Goal: Task Accomplishment & Management: Manage account settings

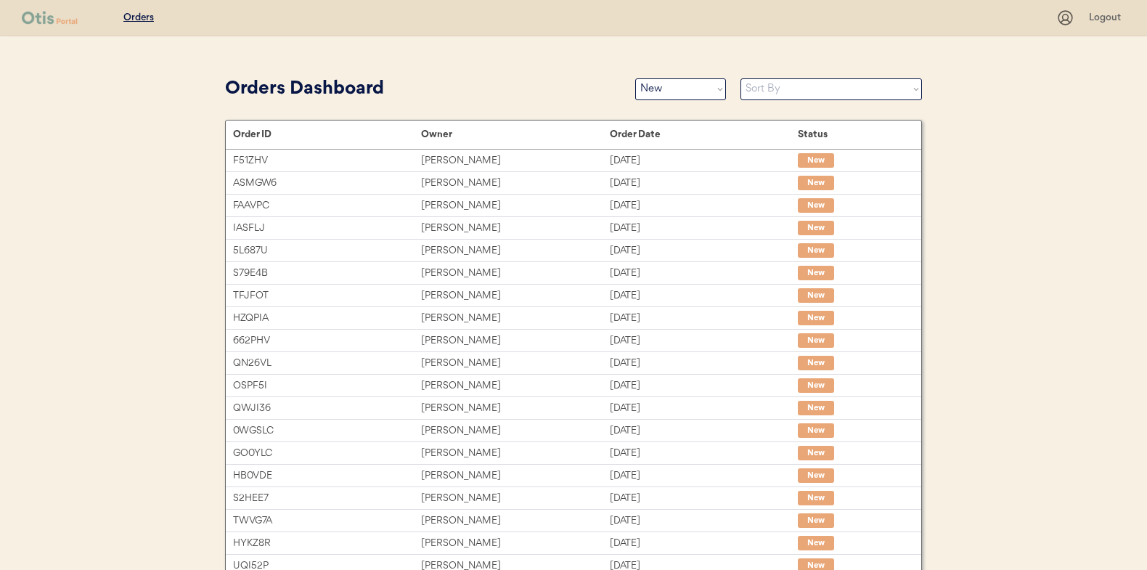
select select ""new""
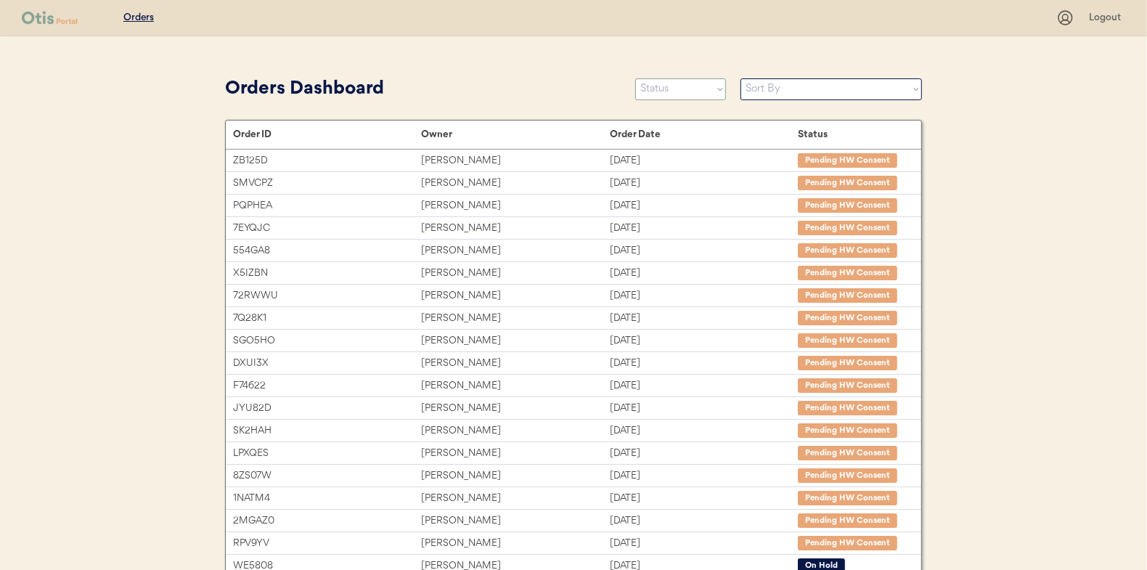
click at [686, 89] on select "Status On Hold New In Progress Complete Pending HW Consent Canceled" at bounding box center [680, 89] width 91 height 22
select select ""new""
click at [635, 78] on select "Status On Hold New In Progress Complete Pending HW Consent Canceled" at bounding box center [680, 89] width 91 height 22
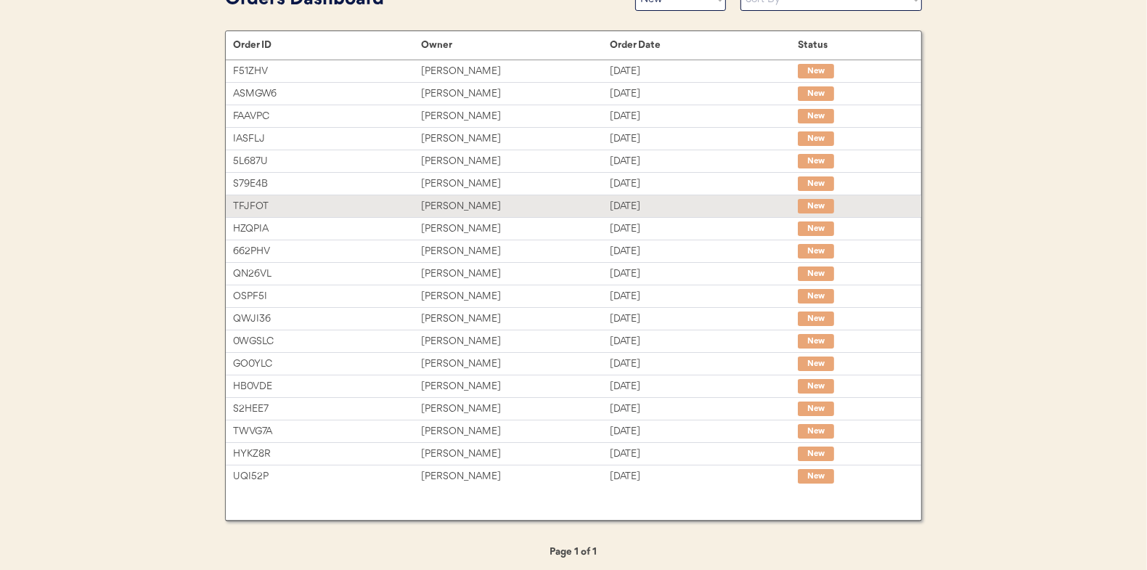
scroll to position [92, 0]
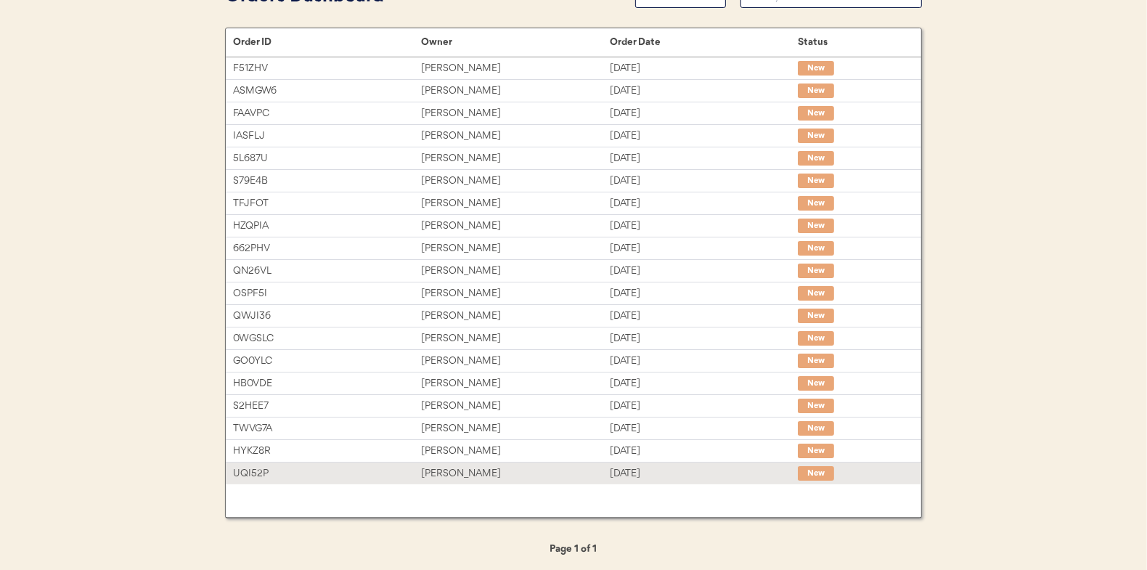
click at [426, 470] on div "Jeremy Yudkin" at bounding box center [515, 473] width 188 height 17
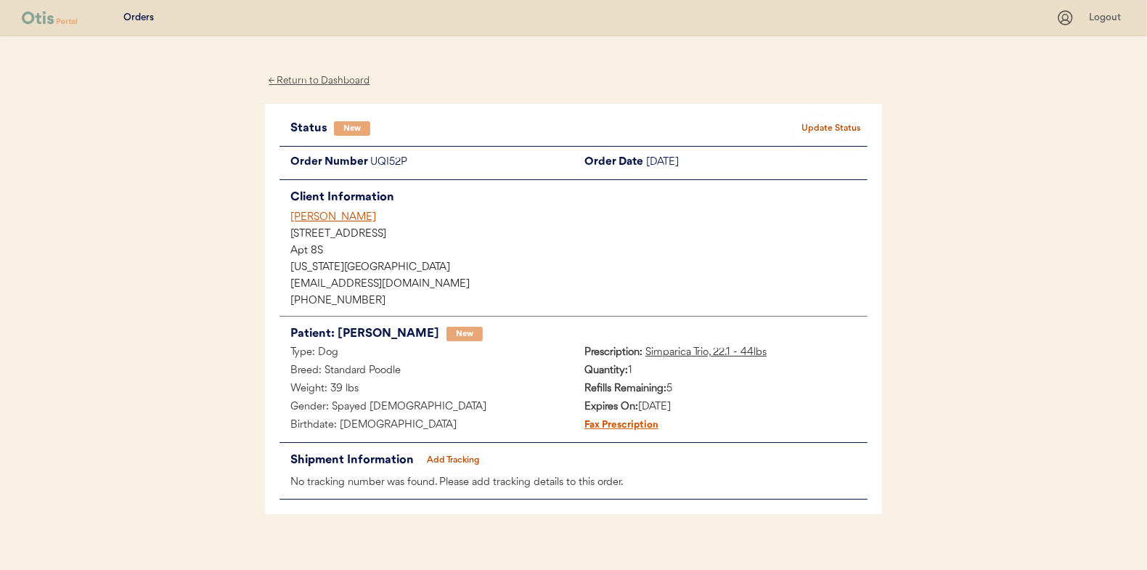
click at [830, 123] on button "Update Status" at bounding box center [831, 128] width 73 height 20
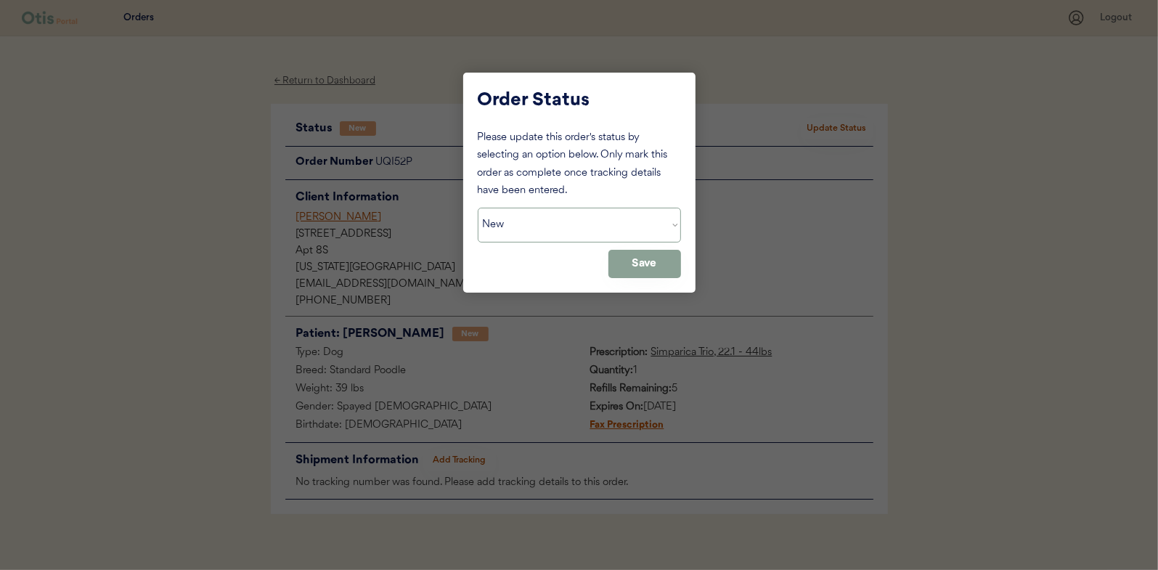
click at [525, 222] on select "Status On Hold New In Progress Complete Pending HW Consent Canceled" at bounding box center [579, 225] width 203 height 35
select select ""in_progress""
click at [478, 208] on select "Status On Hold New In Progress Complete Pending HW Consent Canceled" at bounding box center [579, 225] width 203 height 35
click at [644, 271] on button "Save" at bounding box center [644, 264] width 73 height 28
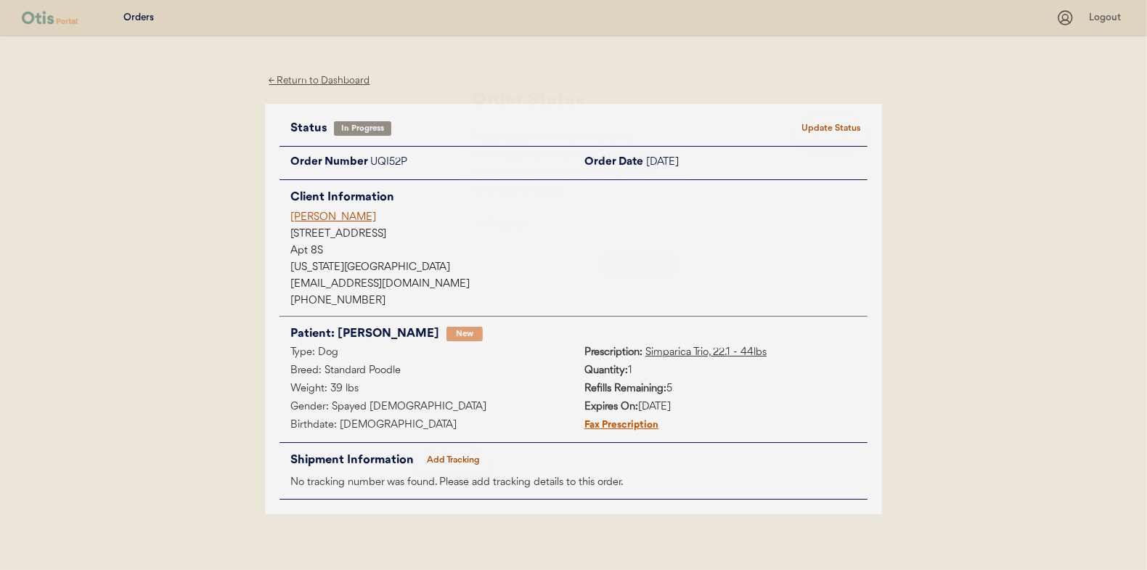
click at [306, 74] on div "← Return to Dashboard" at bounding box center [319, 81] width 109 height 17
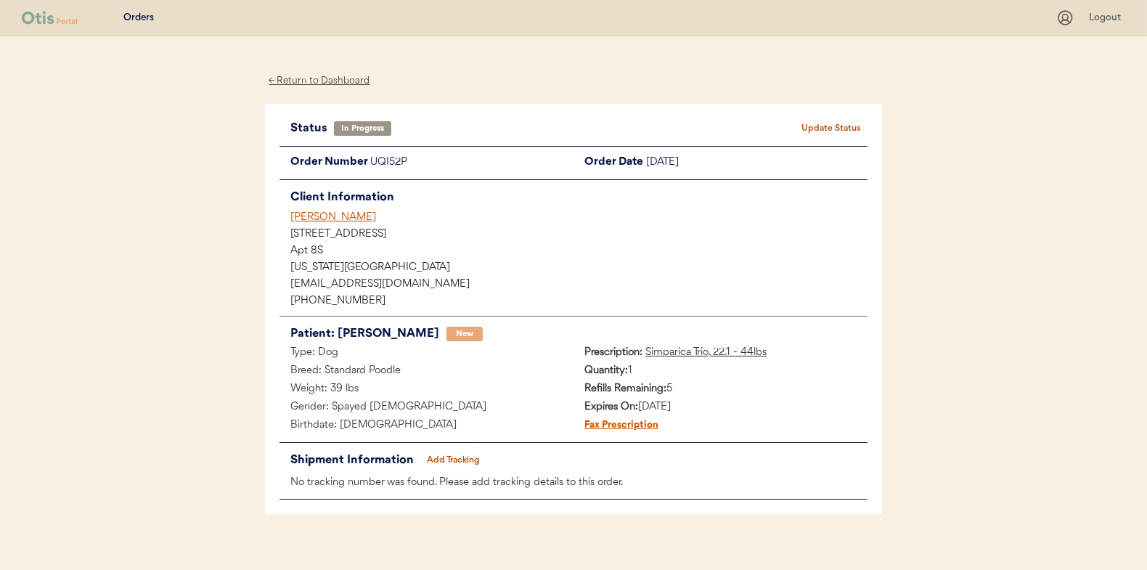
click at [309, 78] on div "← Return to Dashboard" at bounding box center [319, 81] width 109 height 17
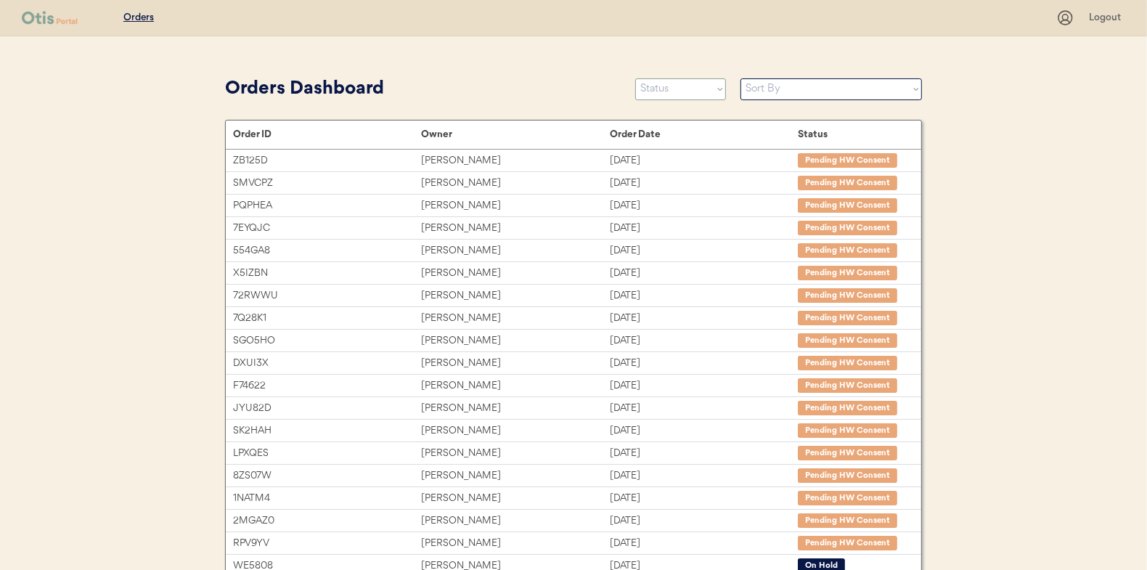
click at [675, 97] on select "Status On Hold New In Progress Complete Pending HW Consent Canceled" at bounding box center [680, 89] width 91 height 22
select select ""new""
click at [635, 78] on select "Status On Hold New In Progress Complete Pending HW Consent Canceled" at bounding box center [680, 89] width 91 height 22
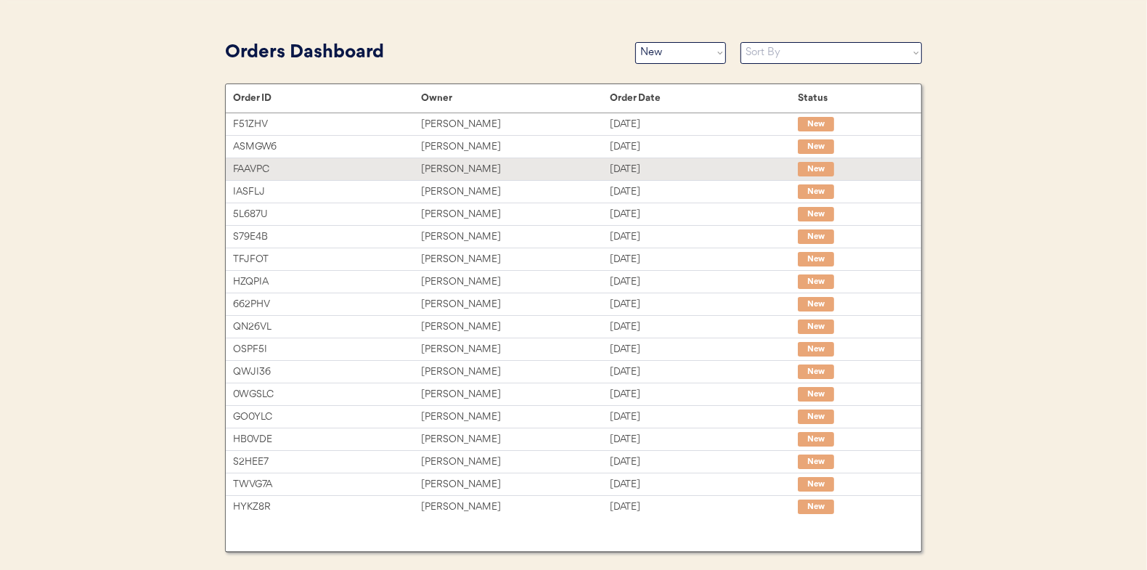
scroll to position [70, 0]
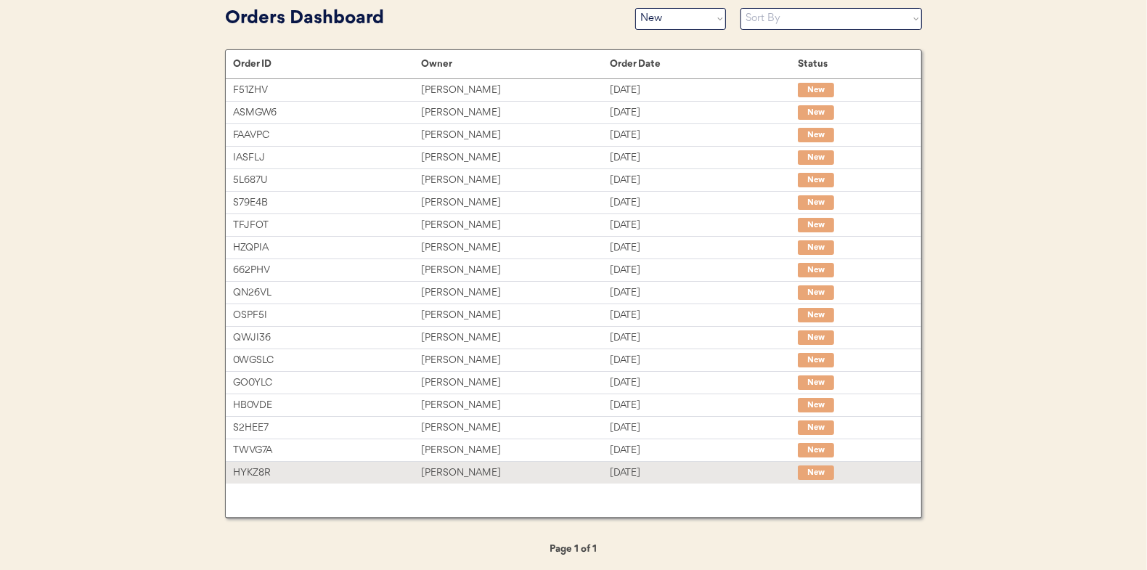
click at [466, 474] on div "[PERSON_NAME]" at bounding box center [515, 473] width 188 height 17
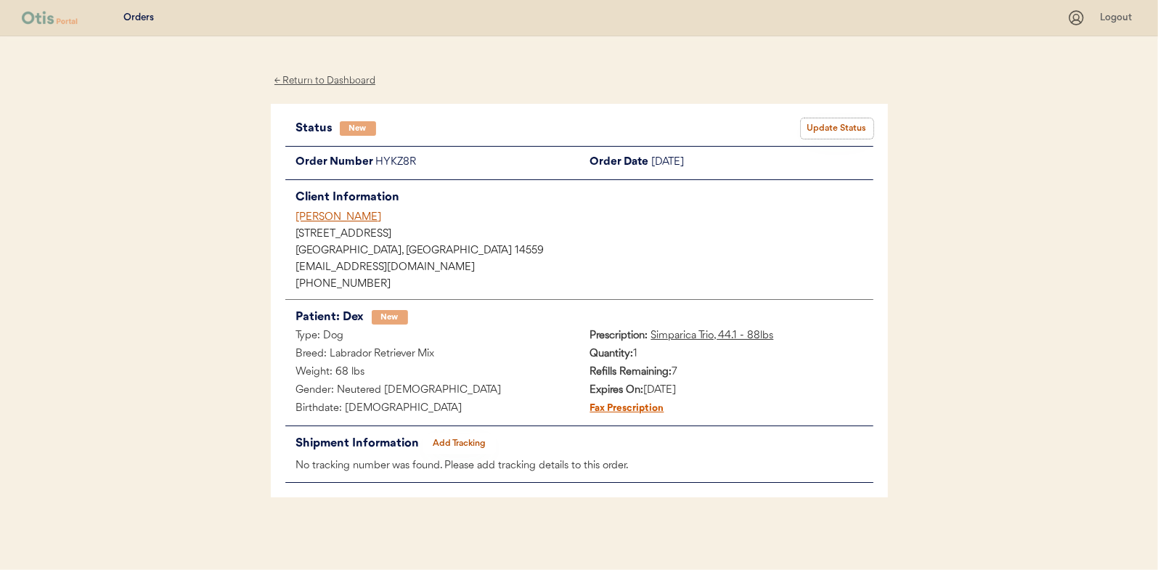
click at [822, 121] on button "Update Status" at bounding box center [837, 128] width 73 height 20
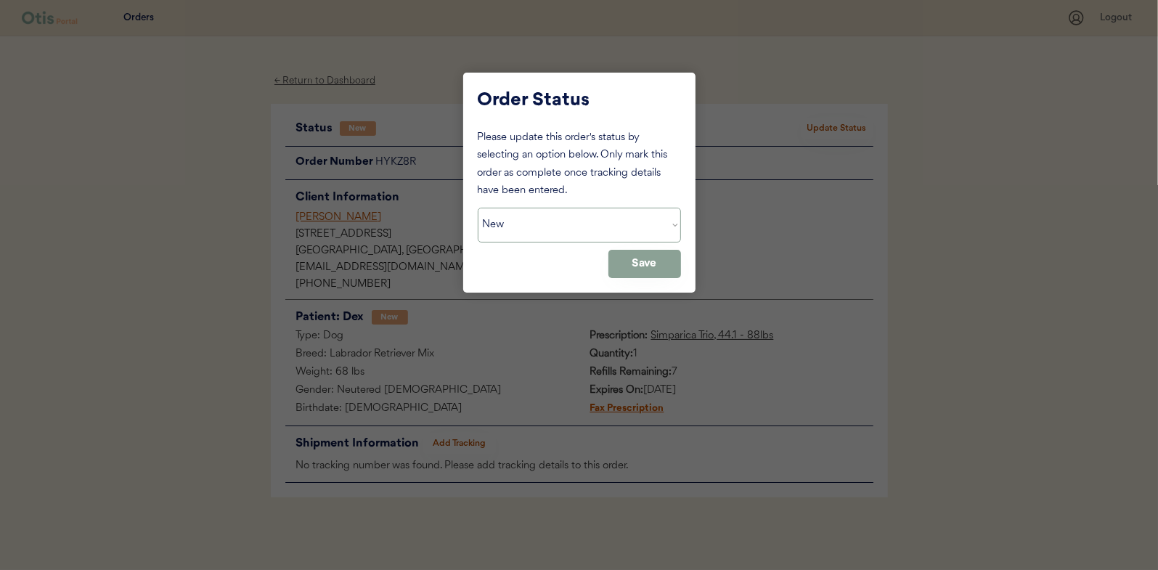
click at [520, 222] on select "Status On Hold New In Progress Complete Pending HW Consent Canceled" at bounding box center [579, 225] width 203 height 35
select select ""in_progress""
click at [478, 208] on select "Status On Hold New In Progress Complete Pending HW Consent Canceled" at bounding box center [579, 225] width 203 height 35
click at [658, 261] on button "Save" at bounding box center [644, 264] width 73 height 28
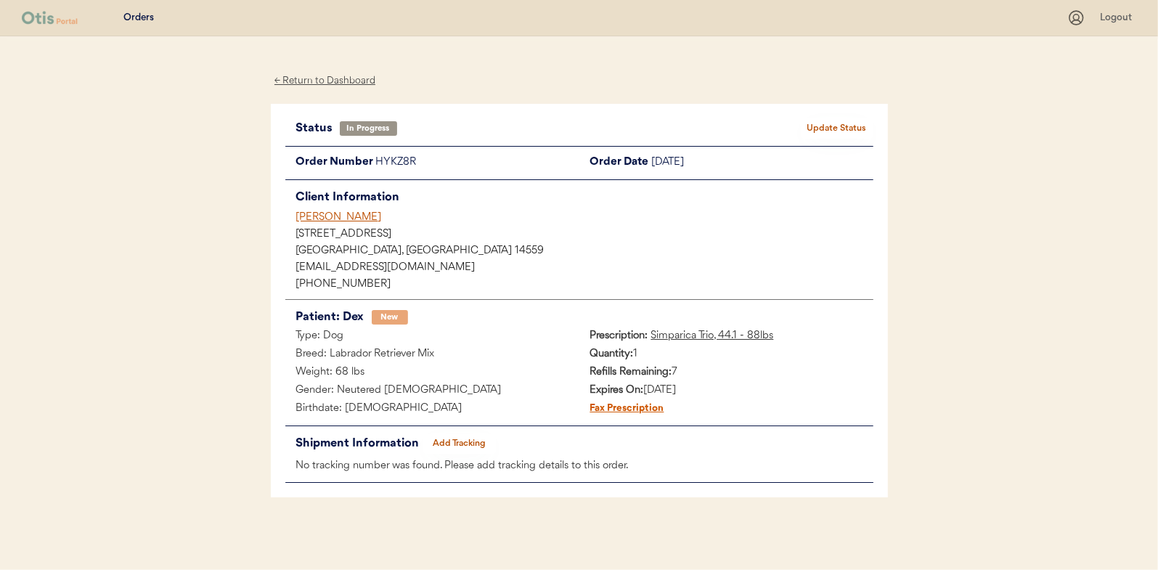
click at [334, 77] on div "← Return to Dashboard" at bounding box center [325, 81] width 109 height 17
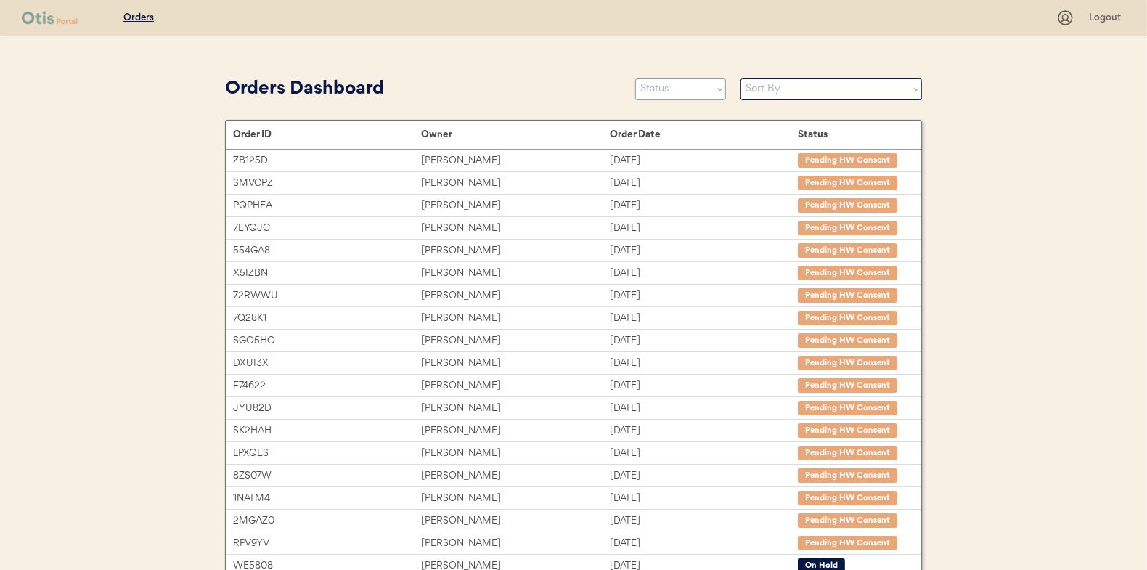
click at [664, 86] on select "Status On Hold New In Progress Complete Pending HW Consent Canceled" at bounding box center [680, 89] width 91 height 22
select select ""new""
click at [635, 78] on select "Status On Hold New In Progress Complete Pending HW Consent Canceled" at bounding box center [680, 89] width 91 height 22
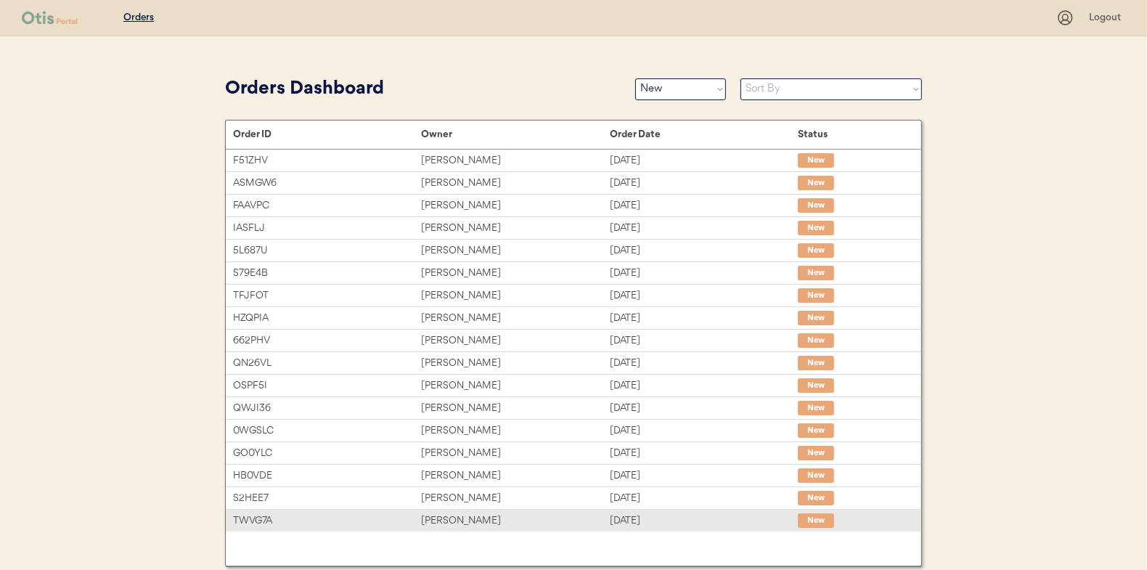
click at [446, 515] on div "[PERSON_NAME]" at bounding box center [515, 520] width 188 height 17
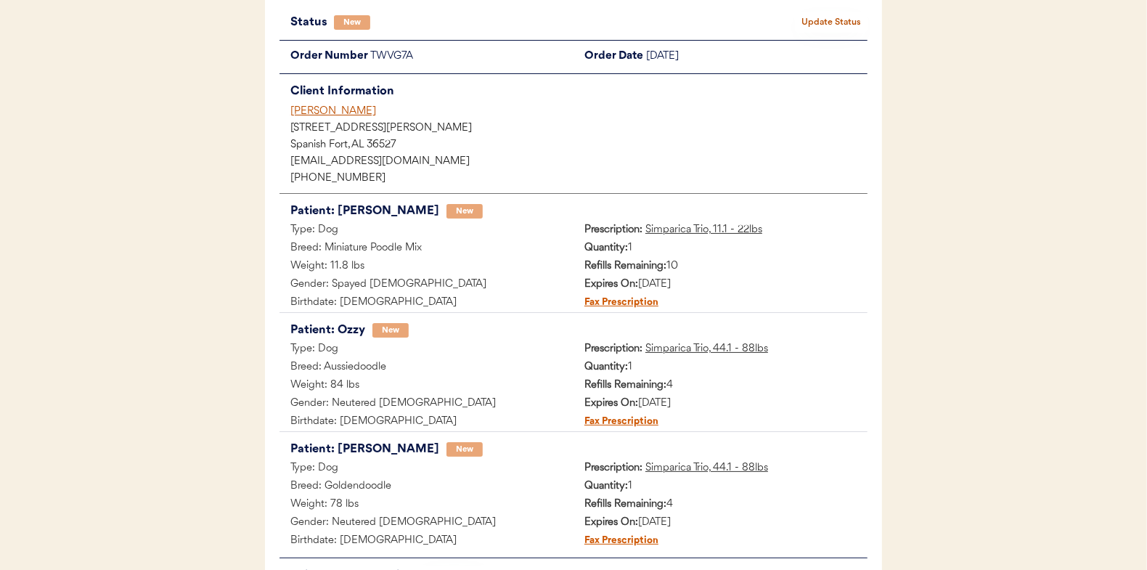
scroll to position [91, 0]
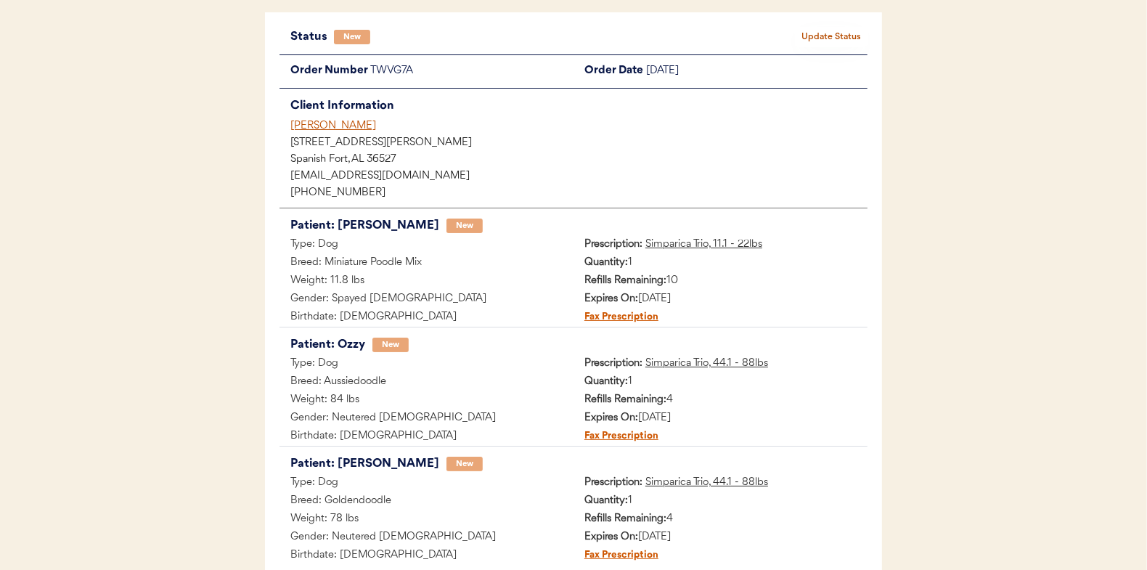
click at [823, 33] on button "Update Status" at bounding box center [831, 37] width 73 height 20
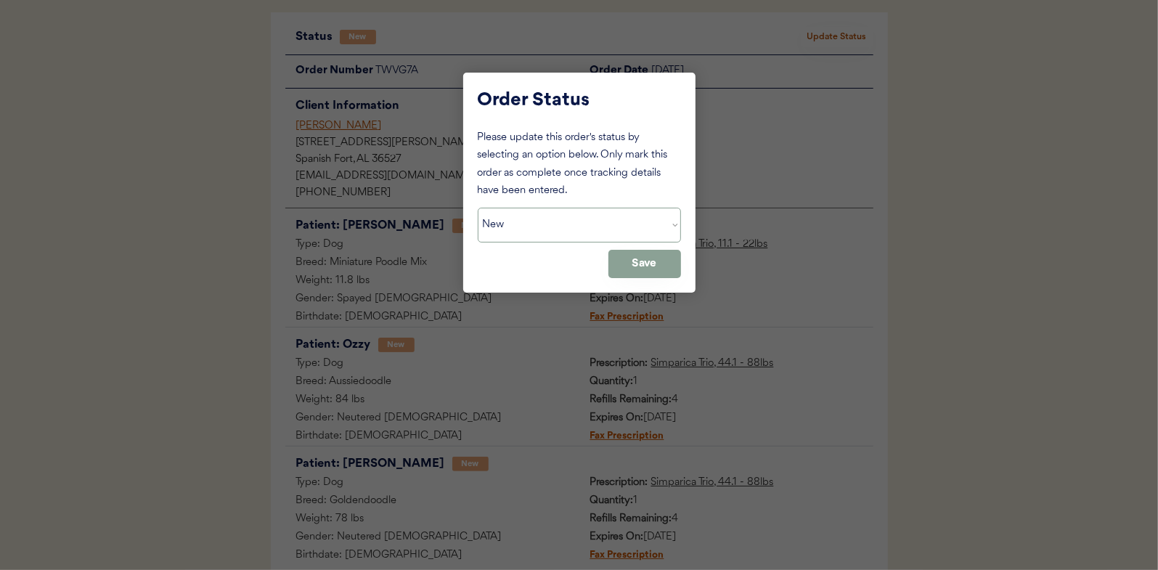
click at [536, 223] on select "Status On Hold New In Progress Complete Pending HW Consent Canceled" at bounding box center [579, 225] width 203 height 35
select select ""in_progress""
click at [478, 208] on select "Status On Hold New In Progress Complete Pending HW Consent Canceled" at bounding box center [579, 225] width 203 height 35
click at [623, 260] on button "Save" at bounding box center [644, 264] width 73 height 28
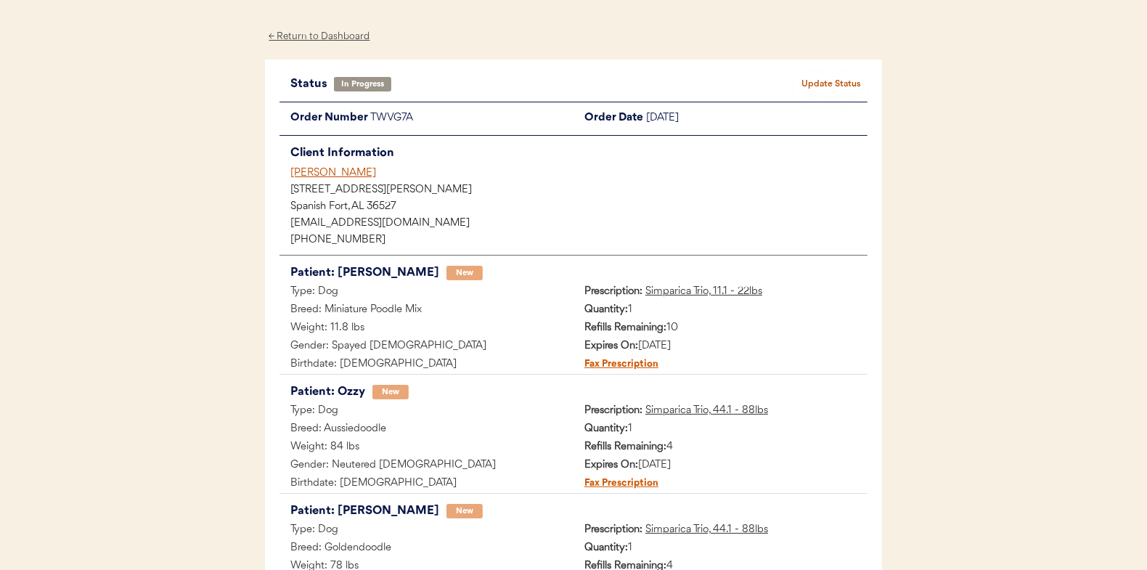
scroll to position [0, 0]
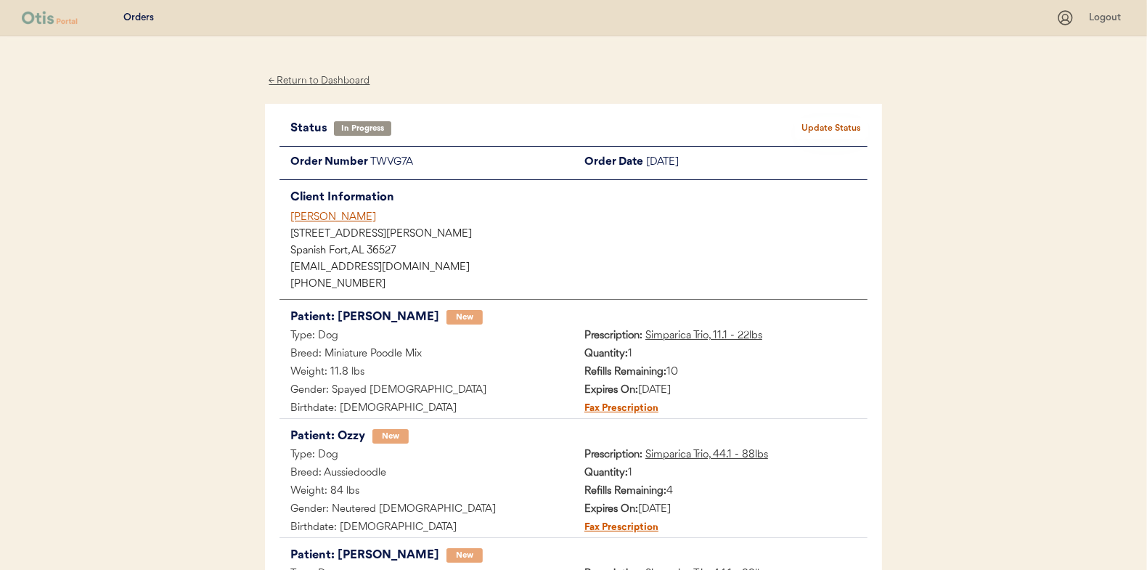
click at [310, 76] on div "← Return to Dashboard" at bounding box center [319, 81] width 109 height 17
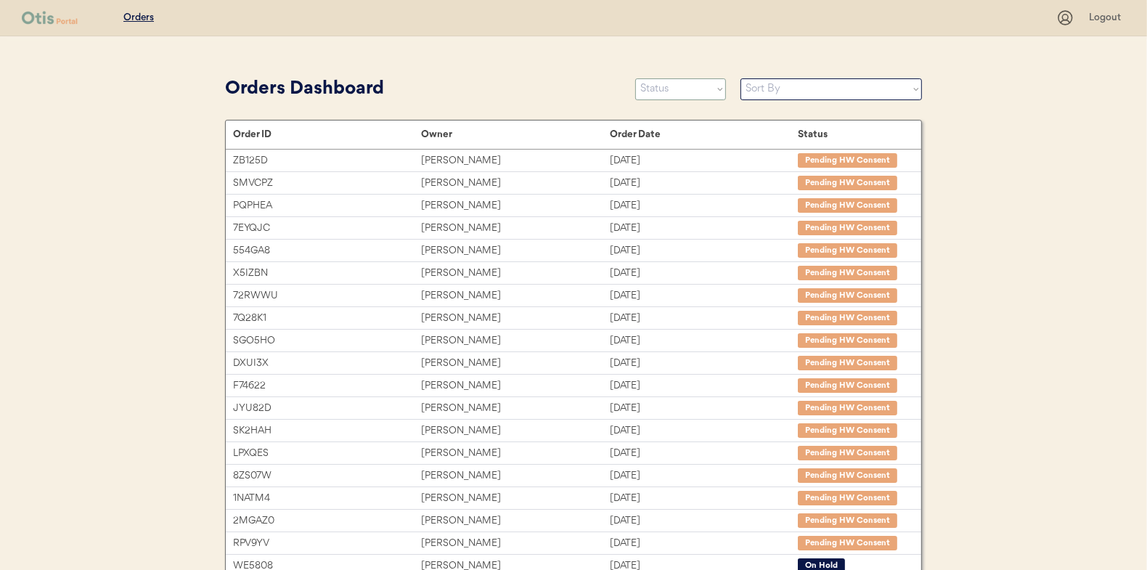
click at [682, 89] on select "Status On Hold New In Progress Complete Pending HW Consent Canceled" at bounding box center [680, 89] width 91 height 22
select select ""new""
click at [635, 78] on select "Status On Hold New In Progress Complete Pending HW Consent Canceled" at bounding box center [680, 89] width 91 height 22
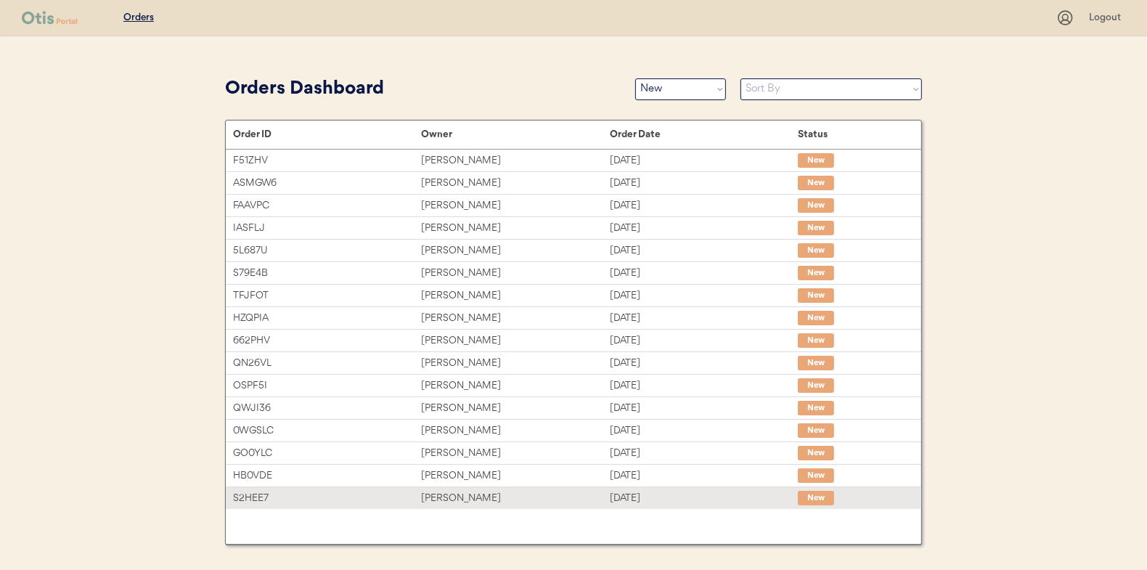
click at [460, 493] on div "Daiamy Krizanek" at bounding box center [515, 498] width 188 height 17
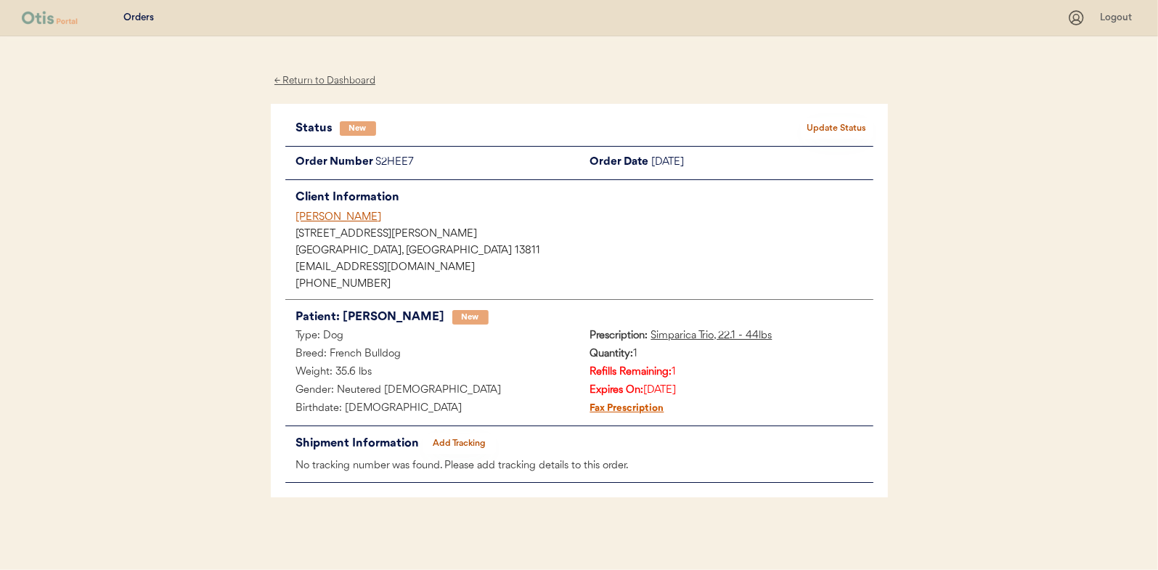
click at [848, 126] on button "Update Status" at bounding box center [837, 128] width 73 height 20
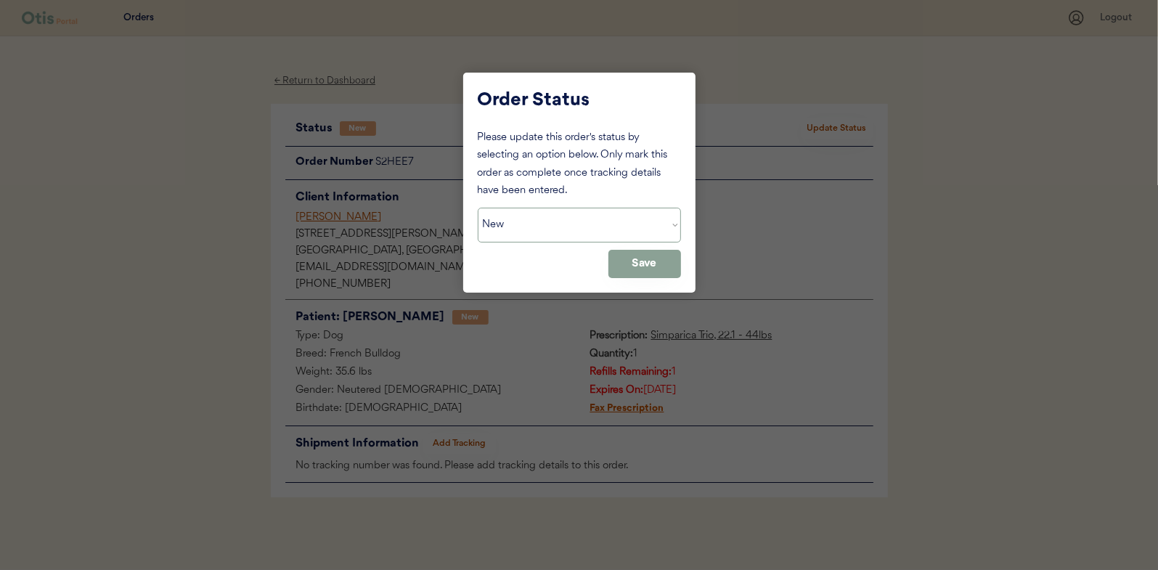
click at [566, 213] on select "Status On Hold New In Progress Complete Pending HW Consent Canceled" at bounding box center [579, 225] width 203 height 35
select select ""in_progress""
click at [478, 208] on select "Status On Hold New In Progress Complete Pending HW Consent Canceled" at bounding box center [579, 225] width 203 height 35
click at [637, 265] on button "Save" at bounding box center [644, 264] width 73 height 28
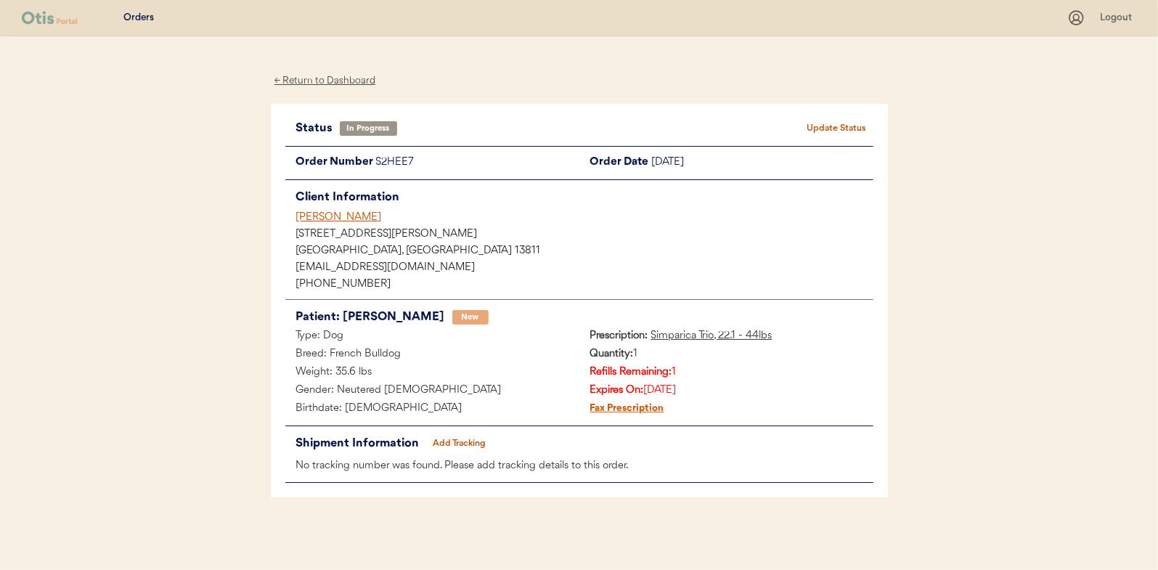
click at [329, 78] on div "← Return to Dashboard" at bounding box center [325, 81] width 109 height 17
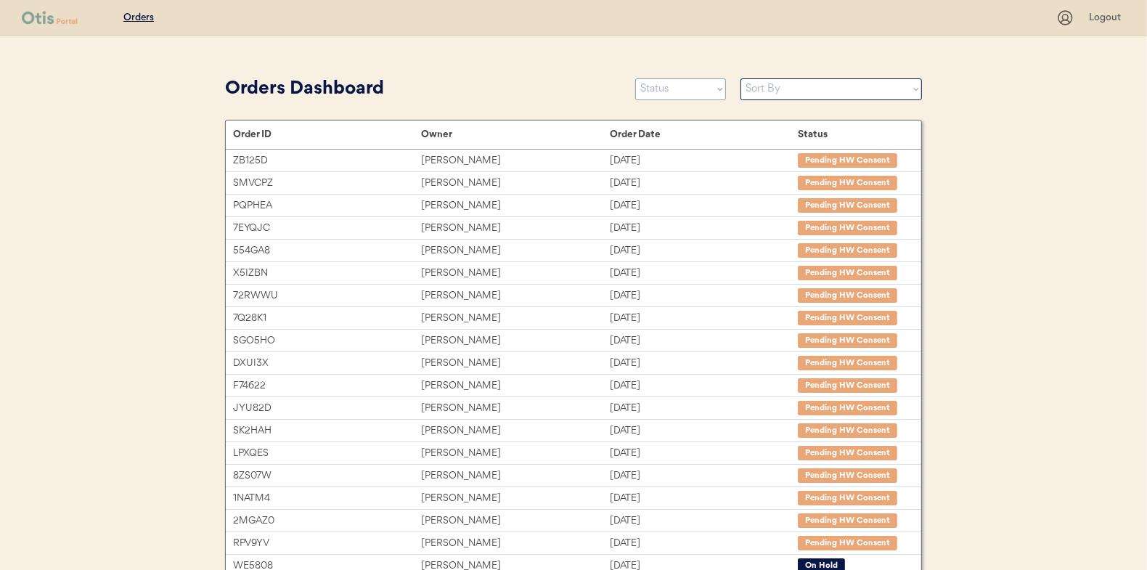
click at [680, 83] on select "Status On Hold New In Progress Complete Pending HW Consent Canceled" at bounding box center [680, 89] width 91 height 22
select select ""new""
click at [635, 78] on select "Status On Hold New In Progress Complete Pending HW Consent Canceled" at bounding box center [680, 89] width 91 height 22
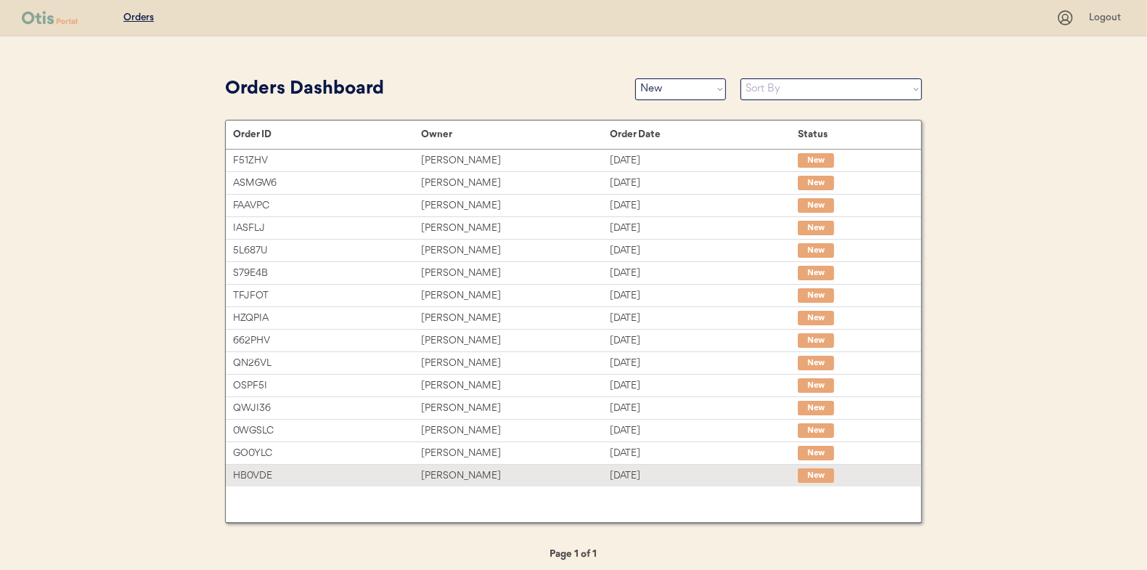
click at [446, 478] on div "[PERSON_NAME]" at bounding box center [515, 475] width 188 height 17
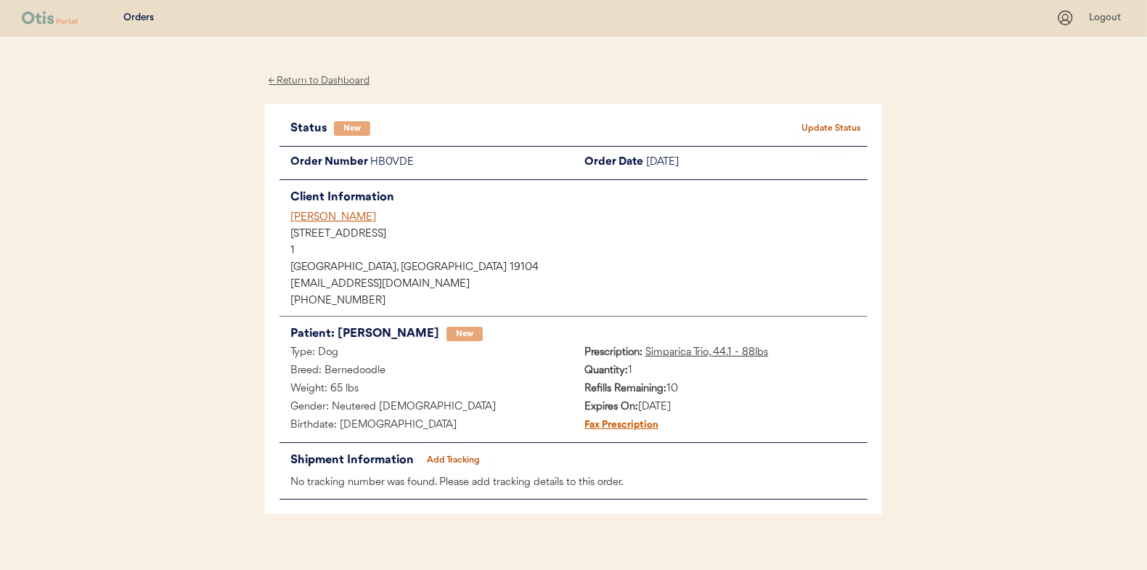
click at [808, 116] on div "Status New Update Status Order Number HB0VDE Order Date [DATE] Client Informati…" at bounding box center [573, 309] width 617 height 411
click at [832, 125] on button "Update Status" at bounding box center [831, 128] width 73 height 20
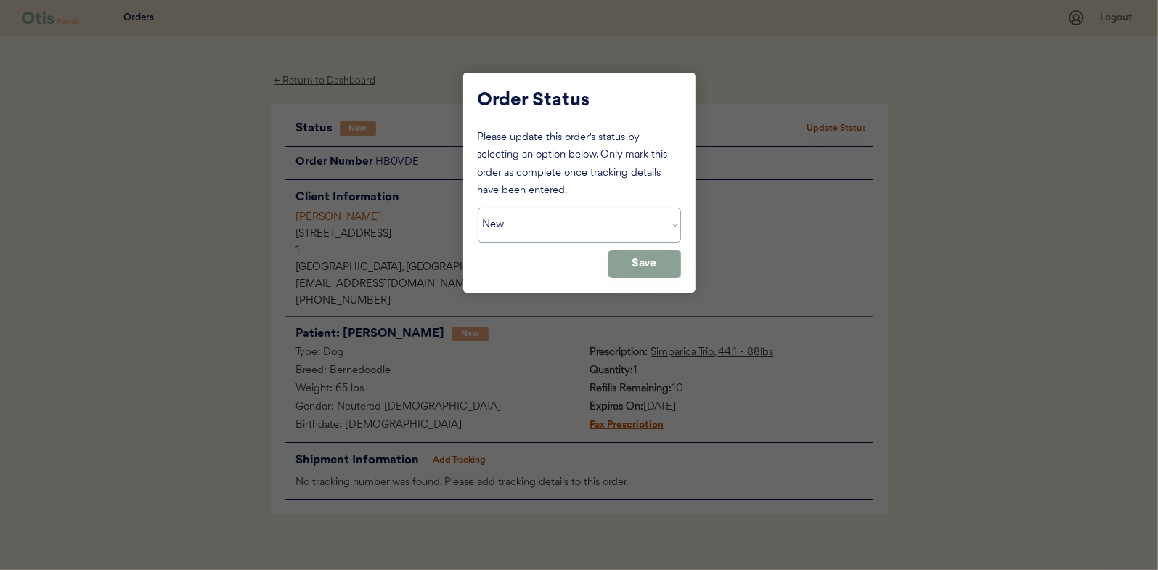
click at [579, 225] on select "Status On Hold New In Progress Complete Pending HW Consent Canceled" at bounding box center [579, 225] width 203 height 35
select select ""in_progress""
click at [478, 208] on select "Status On Hold New In Progress Complete Pending HW Consent Canceled" at bounding box center [579, 225] width 203 height 35
click at [650, 262] on button "Save" at bounding box center [644, 264] width 73 height 28
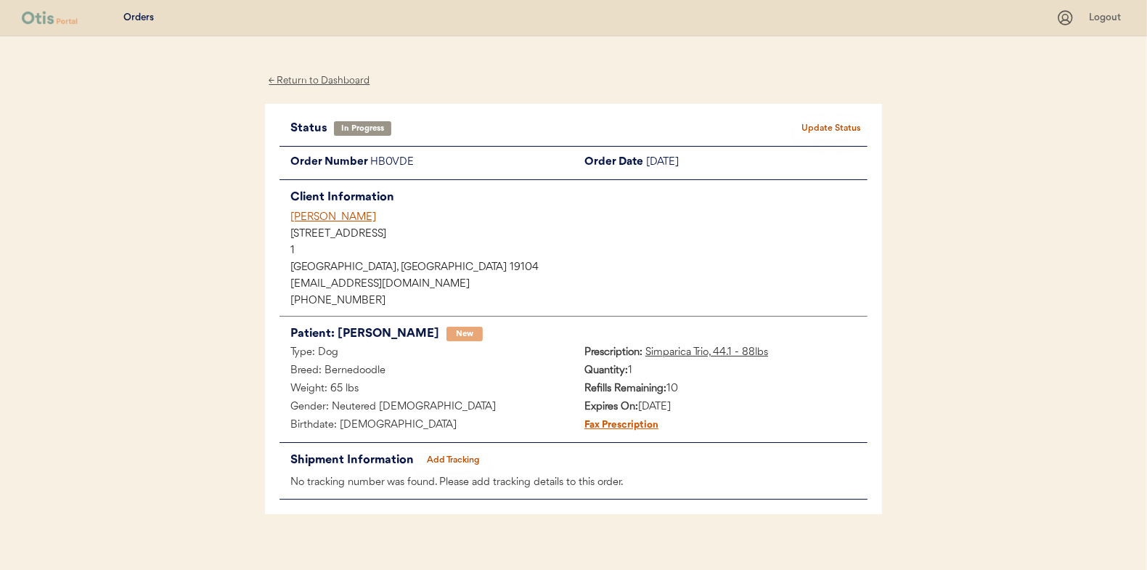
click at [309, 78] on div "← Return to Dashboard" at bounding box center [319, 81] width 109 height 17
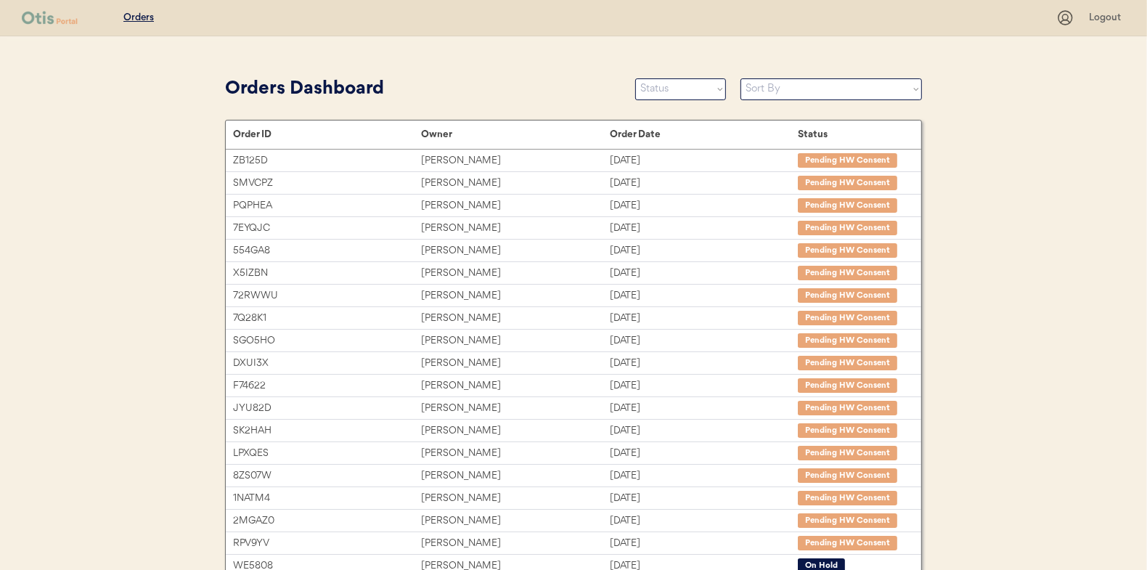
click at [651, 86] on select "Status On Hold New In Progress Complete Pending HW Consent Canceled" at bounding box center [680, 89] width 91 height 22
select select ""new""
click at [635, 78] on select "Status On Hold New In Progress Complete Pending HW Consent Canceled" at bounding box center [680, 89] width 91 height 22
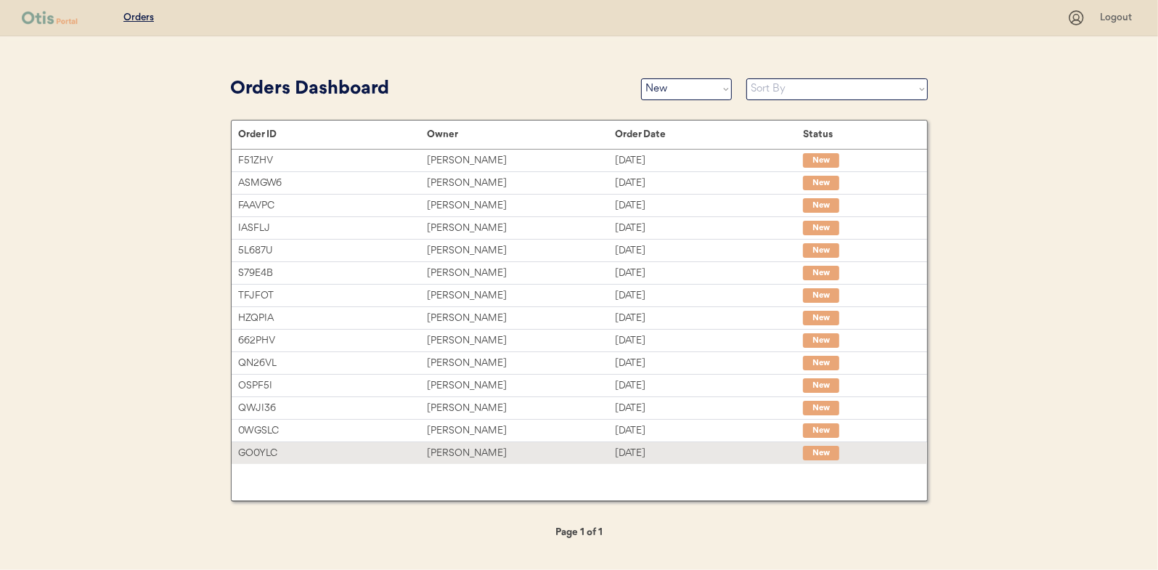
click at [476, 450] on div "Barry Humphries" at bounding box center [521, 453] width 188 height 17
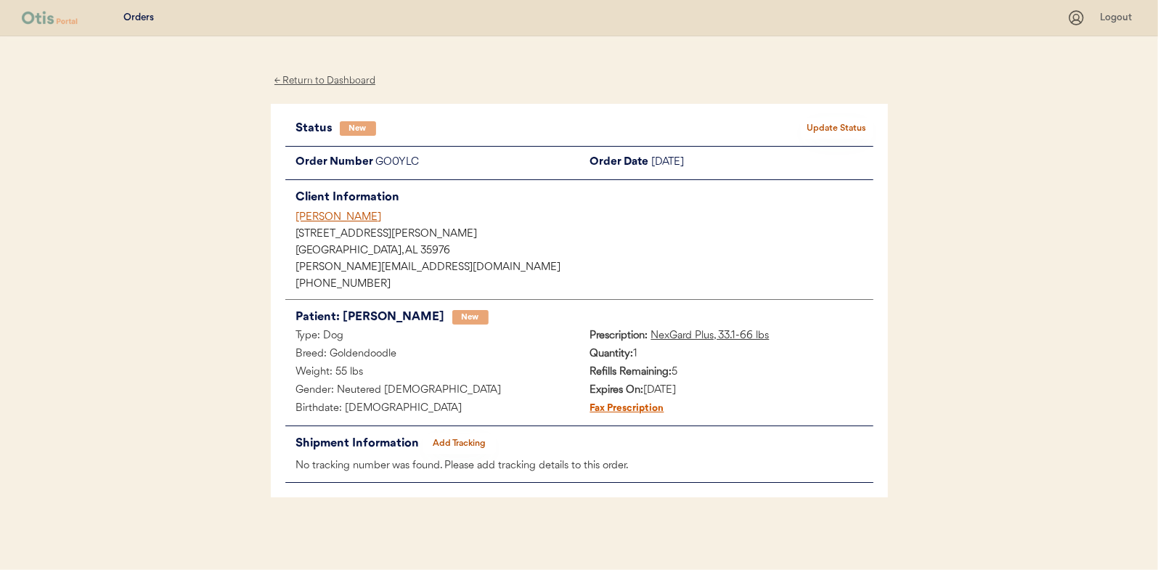
click at [825, 128] on button "Update Status" at bounding box center [837, 128] width 73 height 20
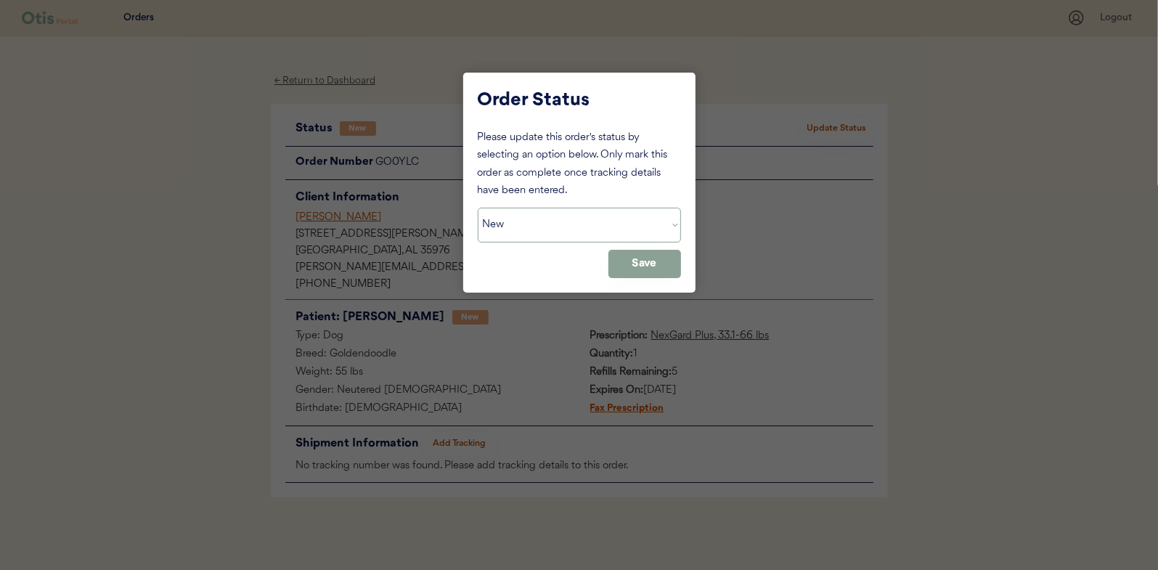
click at [515, 225] on select "Status On Hold New In Progress Complete Pending HW Consent Canceled" at bounding box center [579, 225] width 203 height 35
select select ""in_progress""
click at [478, 208] on select "Status On Hold New In Progress Complete Pending HW Consent Canceled" at bounding box center [579, 225] width 203 height 35
click at [661, 271] on button "Save" at bounding box center [644, 264] width 73 height 28
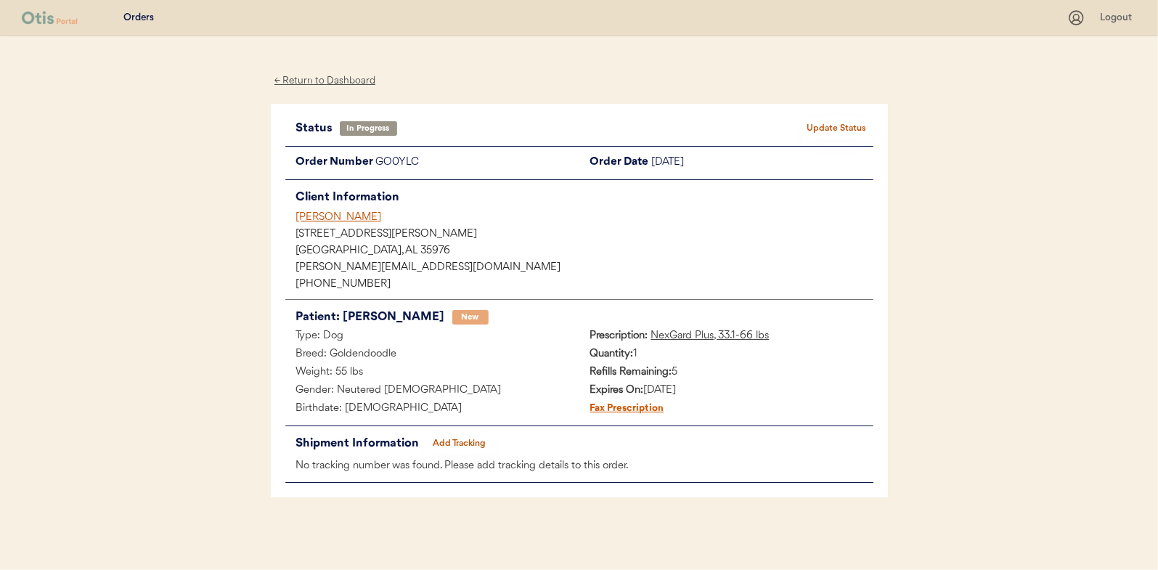
click at [346, 81] on div "← Return to Dashboard" at bounding box center [325, 81] width 109 height 17
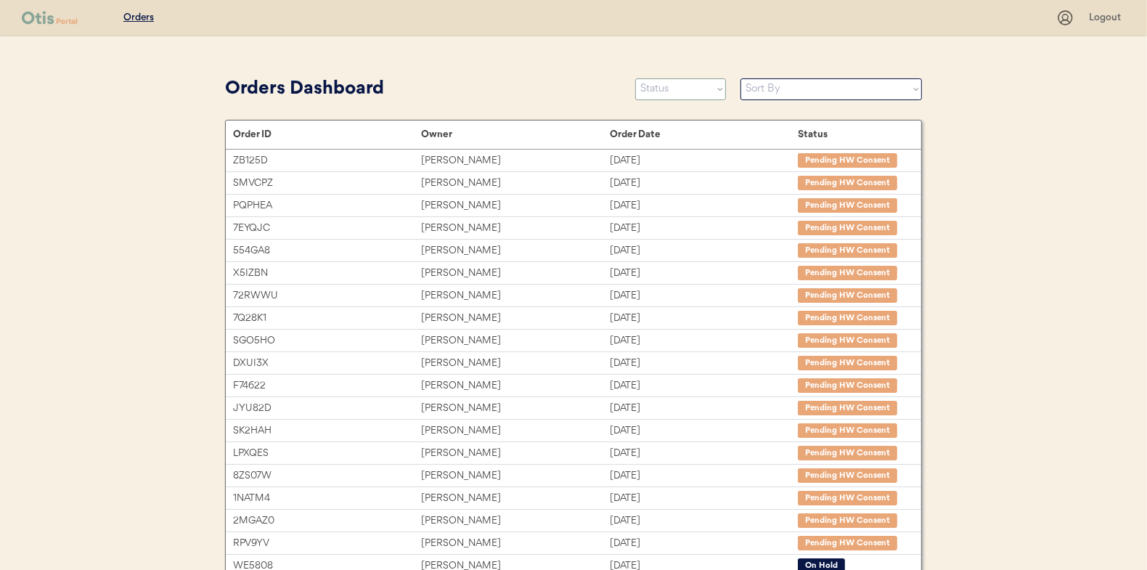
click at [670, 85] on select "Status On Hold New In Progress Complete Pending HW Consent Canceled" at bounding box center [680, 89] width 91 height 22
select select ""new""
click at [635, 78] on select "Status On Hold New In Progress Complete Pending HW Consent Canceled" at bounding box center [680, 89] width 91 height 22
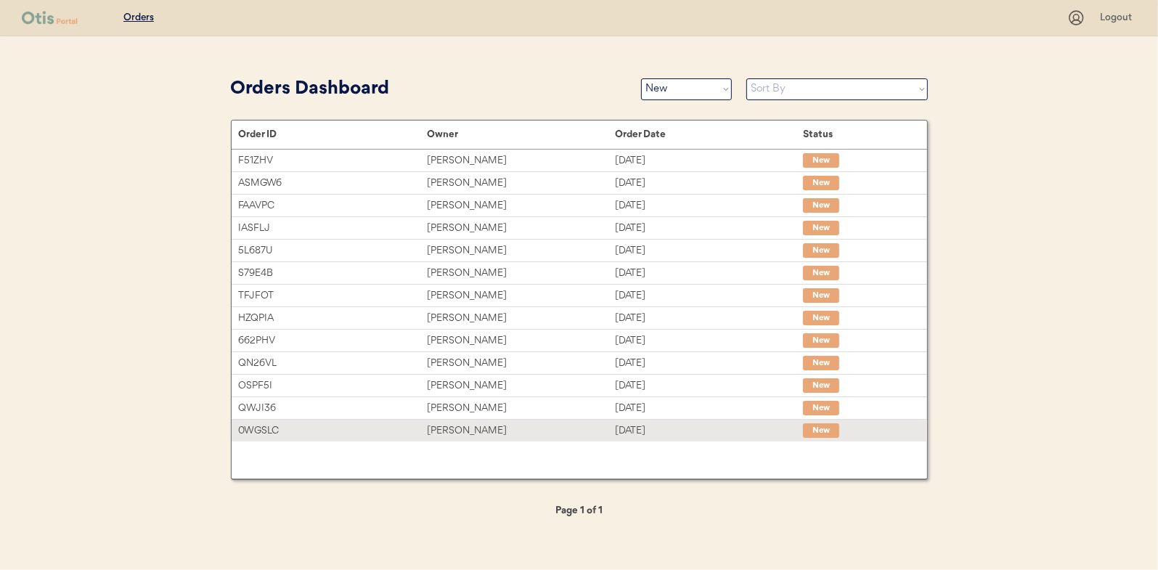
click at [467, 422] on div "[PERSON_NAME]" at bounding box center [521, 430] width 188 height 17
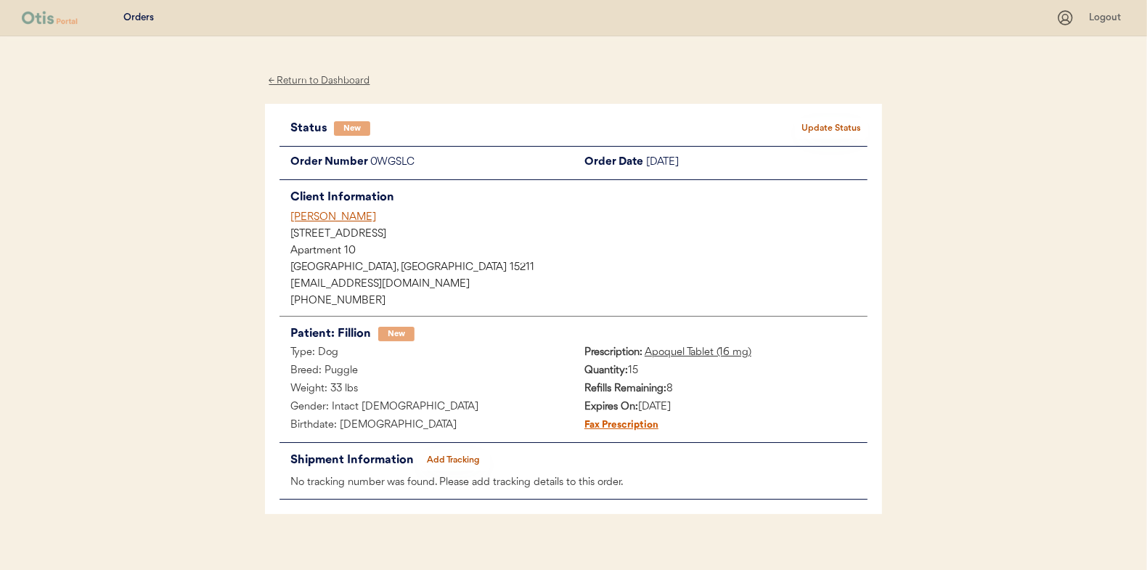
click at [831, 123] on button "Update Status" at bounding box center [831, 128] width 73 height 20
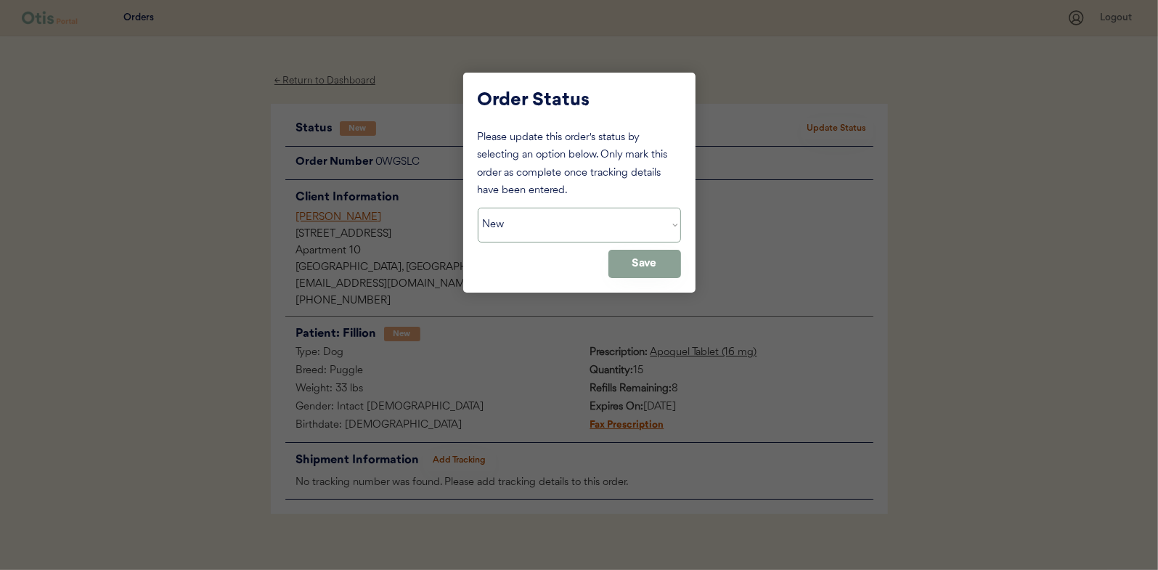
click at [516, 220] on select "Status On Hold New In Progress Complete Pending HW Consent Canceled" at bounding box center [579, 225] width 203 height 35
select select ""in_progress""
click at [478, 208] on select "Status On Hold New In Progress Complete Pending HW Consent Canceled" at bounding box center [579, 225] width 203 height 35
click at [654, 269] on button "Save" at bounding box center [644, 264] width 73 height 28
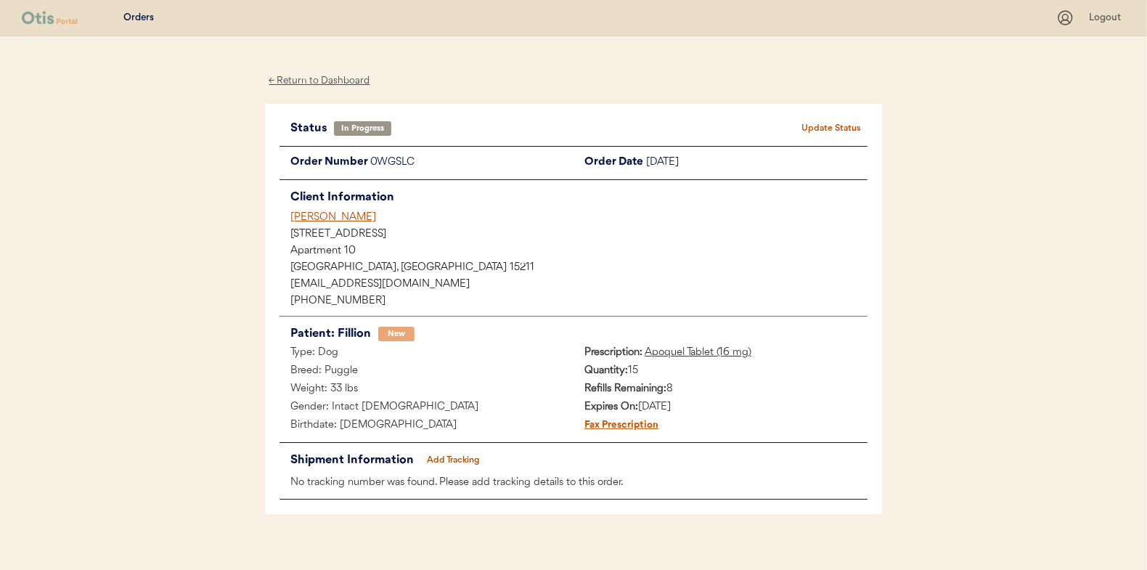
click at [322, 78] on div "← Return to Dashboard" at bounding box center [319, 81] width 109 height 17
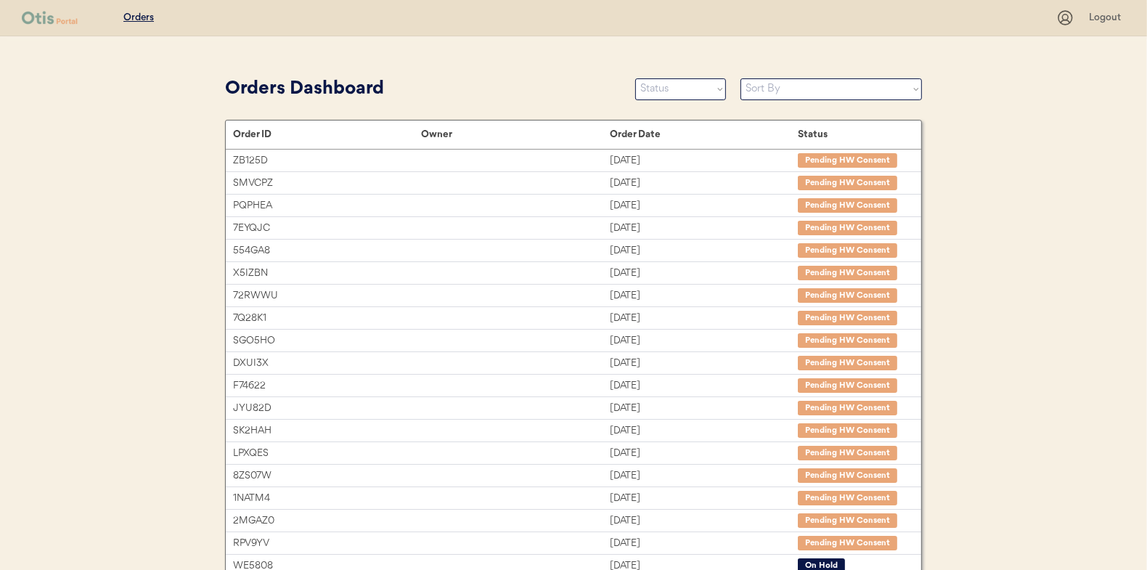
click at [656, 94] on select "Status On Hold New In Progress Complete Pending HW Consent Canceled" at bounding box center [680, 89] width 91 height 22
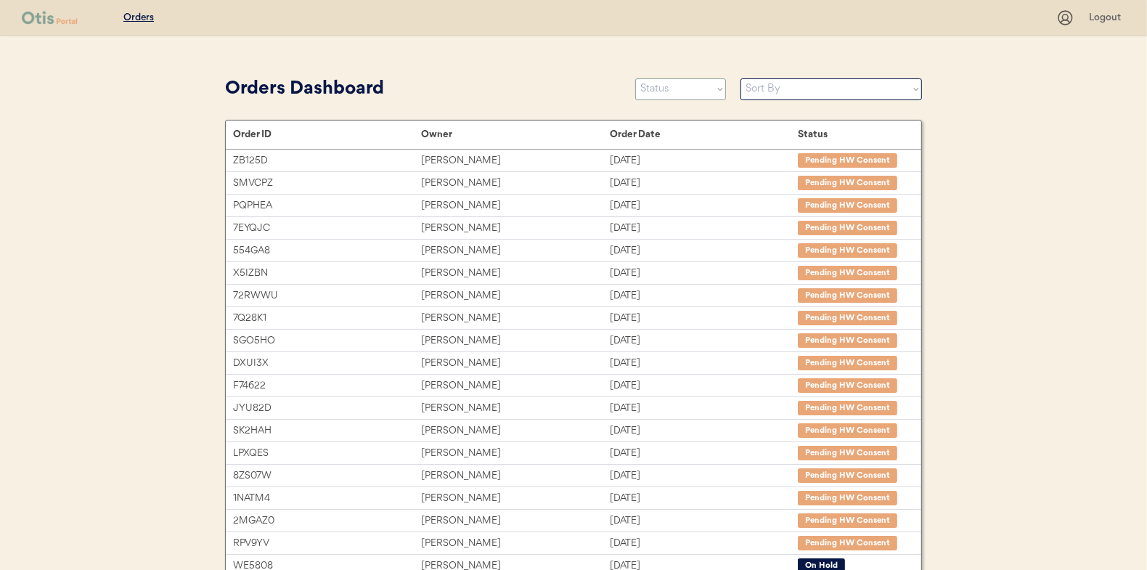
select select ""new""
click at [635, 78] on select "Status On Hold New In Progress Complete Pending HW Consent Canceled" at bounding box center [680, 89] width 91 height 22
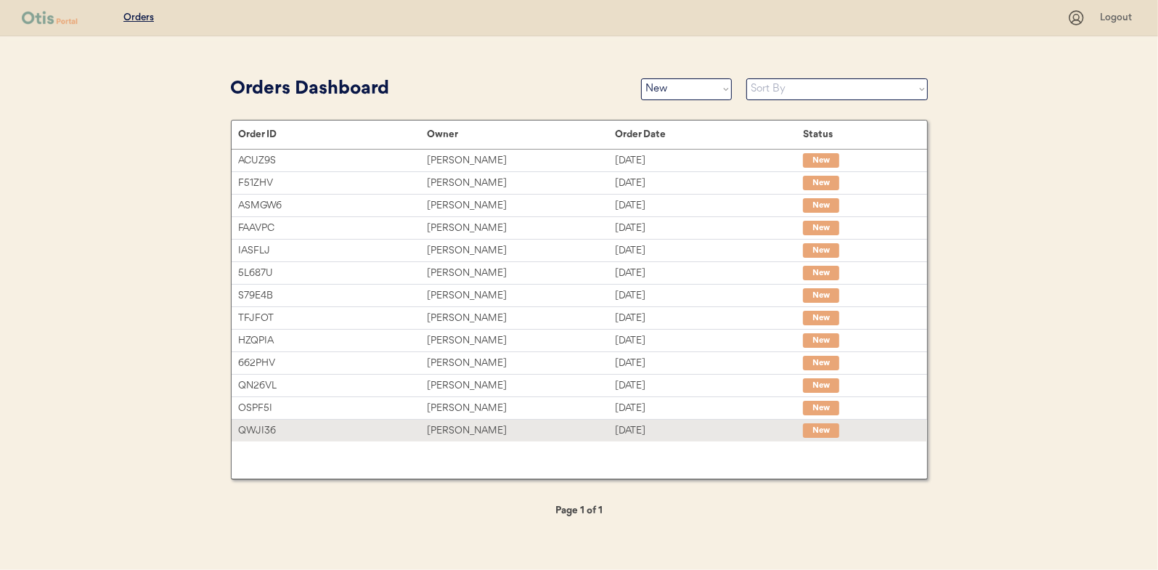
click at [444, 425] on div "Kendra Austin" at bounding box center [521, 430] width 188 height 17
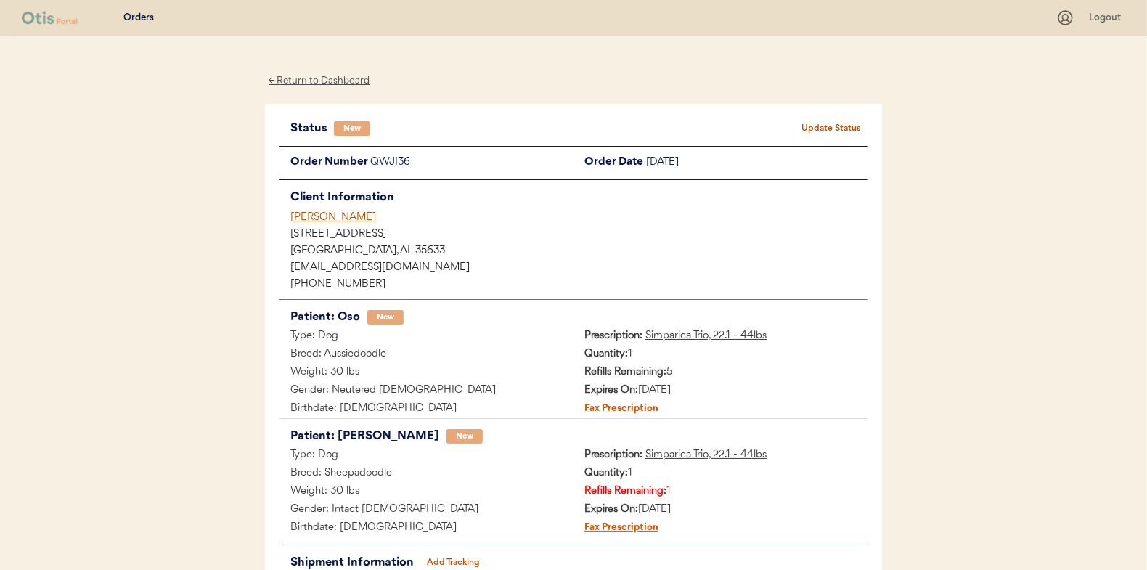
scroll to position [73, 0]
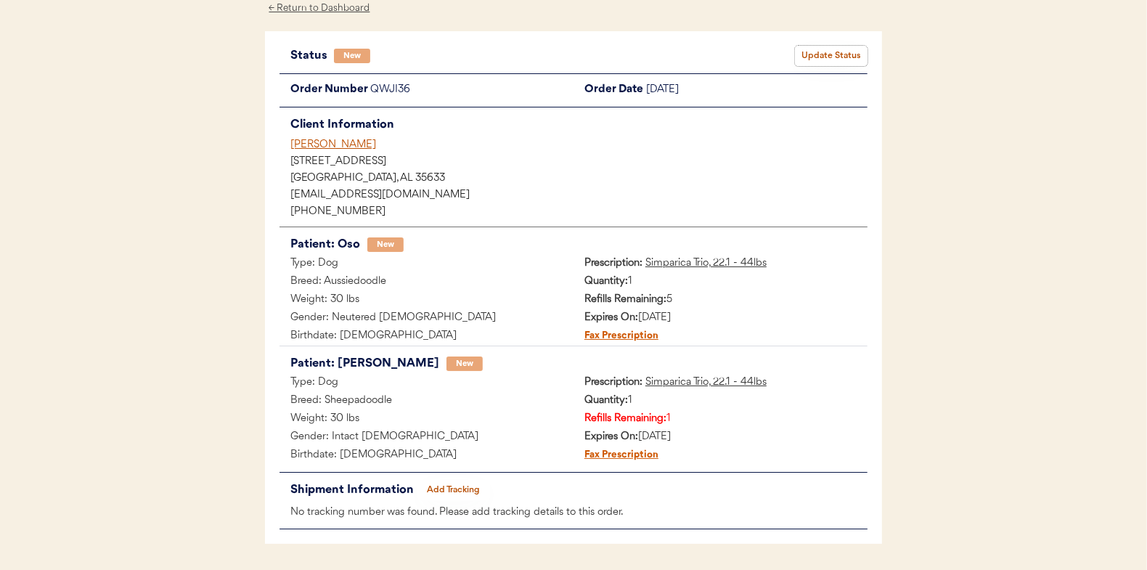
click at [829, 49] on button "Update Status" at bounding box center [831, 56] width 73 height 20
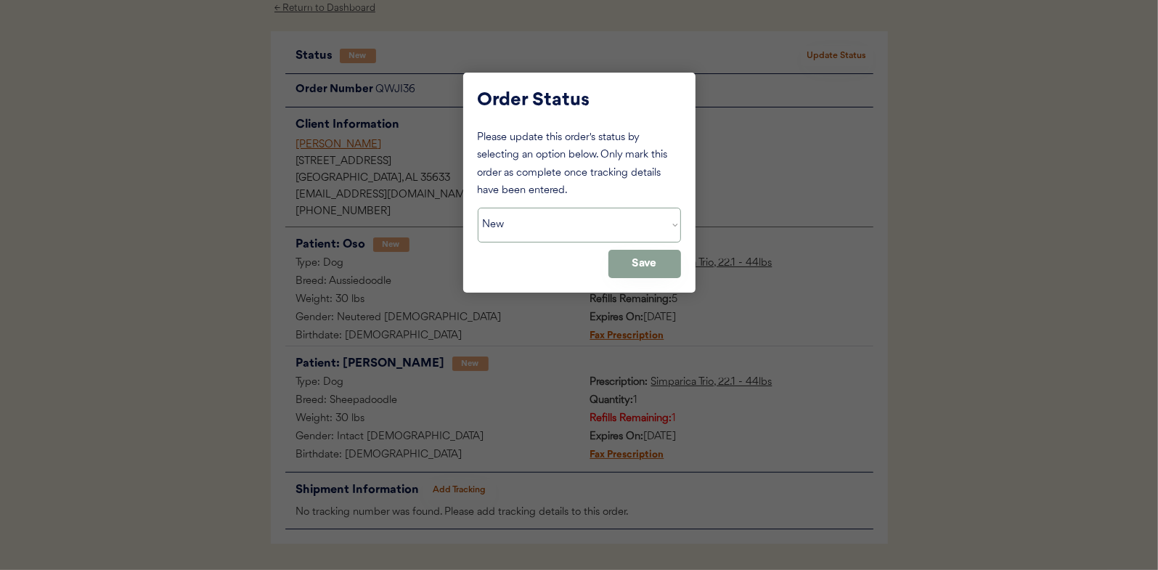
click at [501, 240] on select "Status On Hold New In Progress Complete Pending HW Consent Canceled" at bounding box center [579, 225] width 203 height 35
select select ""in_progress""
click at [478, 208] on select "Status On Hold New In Progress Complete Pending HW Consent Canceled" at bounding box center [579, 225] width 203 height 35
click at [657, 257] on button "Save" at bounding box center [644, 264] width 73 height 28
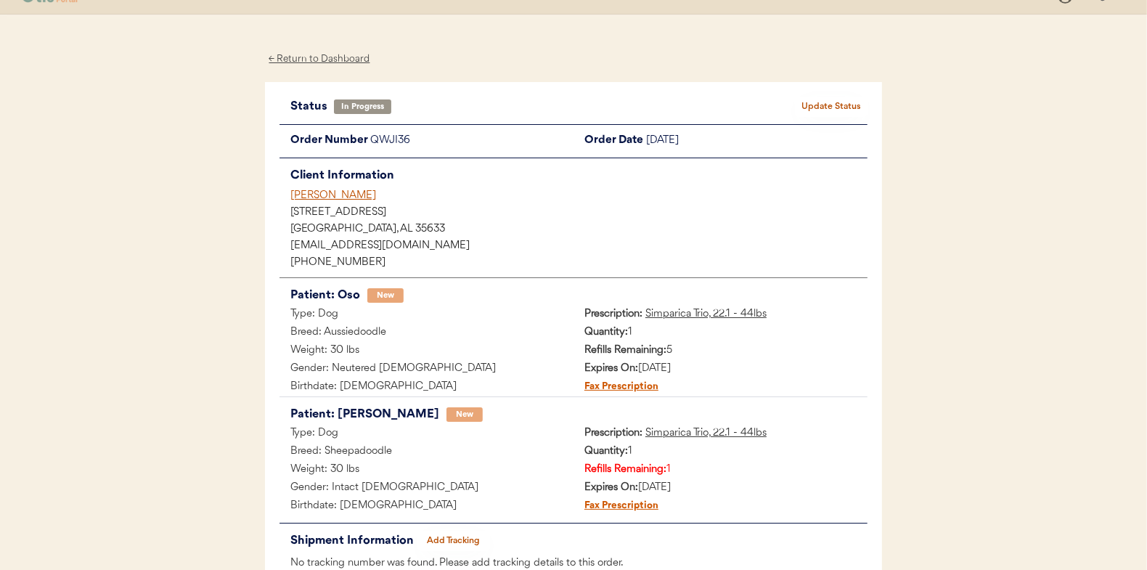
scroll to position [0, 0]
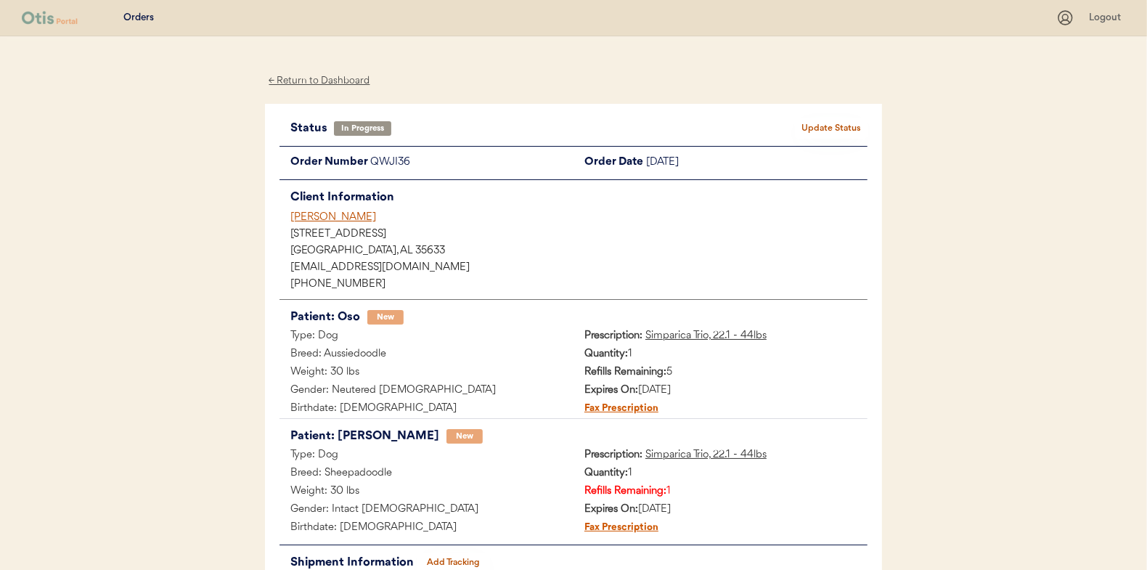
click at [334, 79] on div "← Return to Dashboard" at bounding box center [319, 81] width 109 height 17
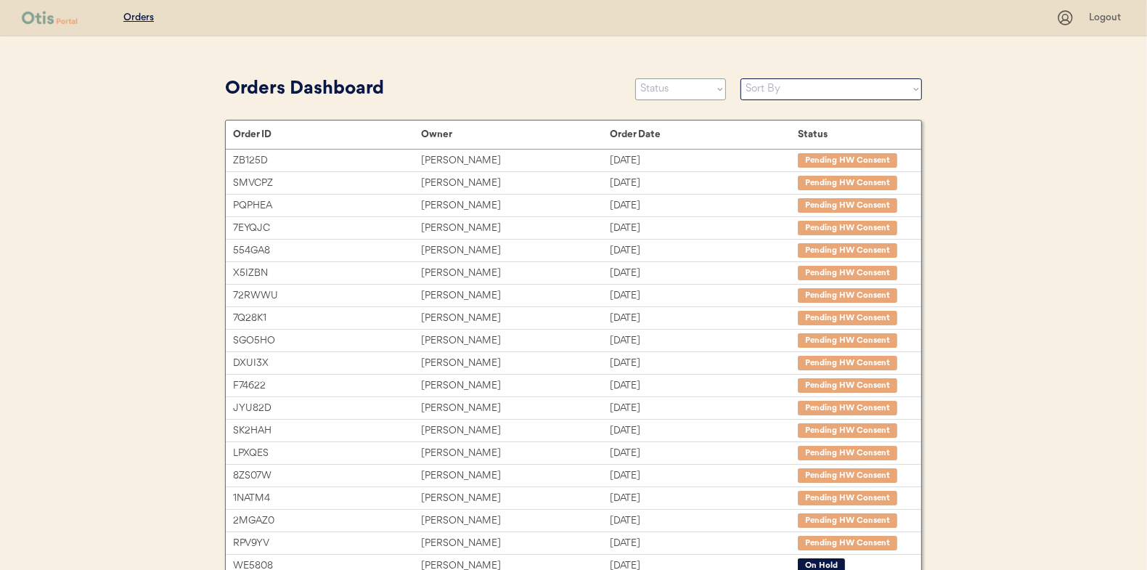
click at [669, 88] on select "Status On Hold New In Progress Complete Pending HW Consent Canceled" at bounding box center [680, 89] width 91 height 22
select select ""new""
click at [635, 78] on select "Status On Hold New In Progress Complete Pending HW Consent Canceled" at bounding box center [680, 89] width 91 height 22
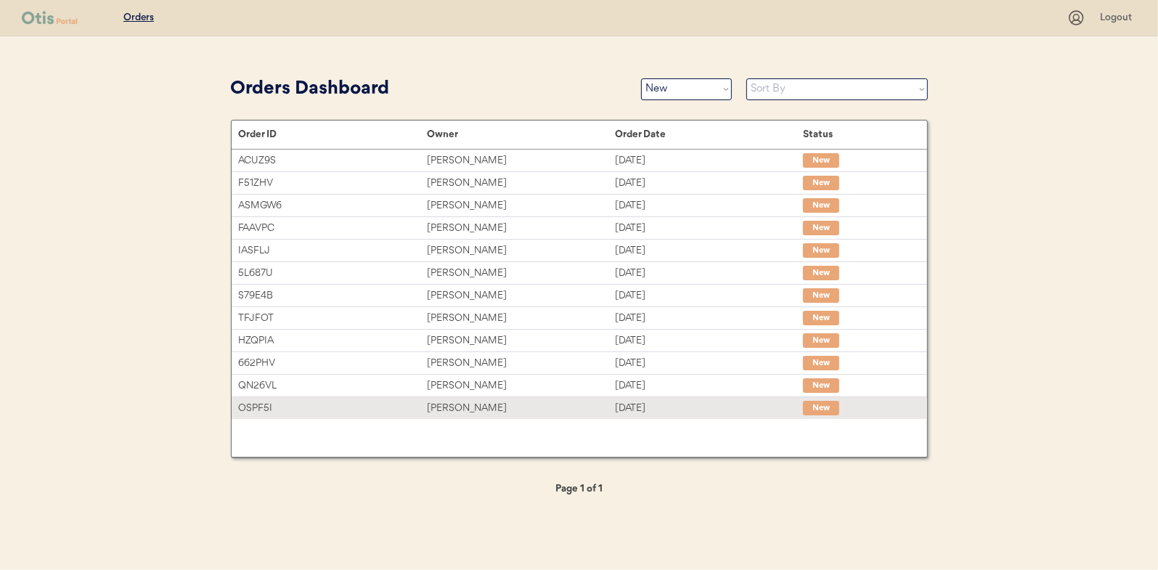
click at [478, 401] on div "[PERSON_NAME]" at bounding box center [521, 408] width 188 height 17
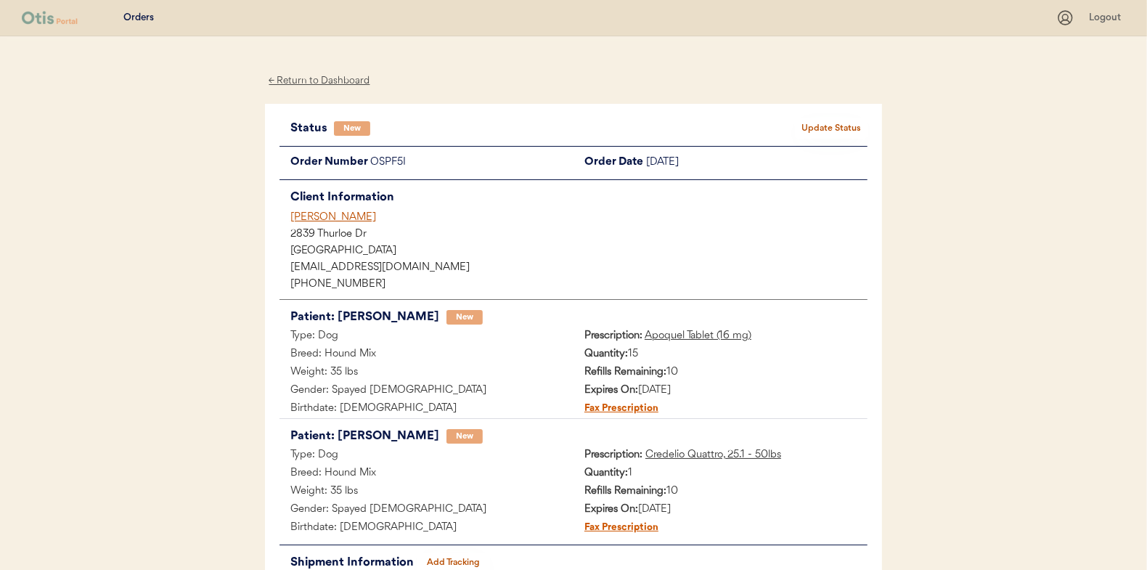
scroll to position [73, 0]
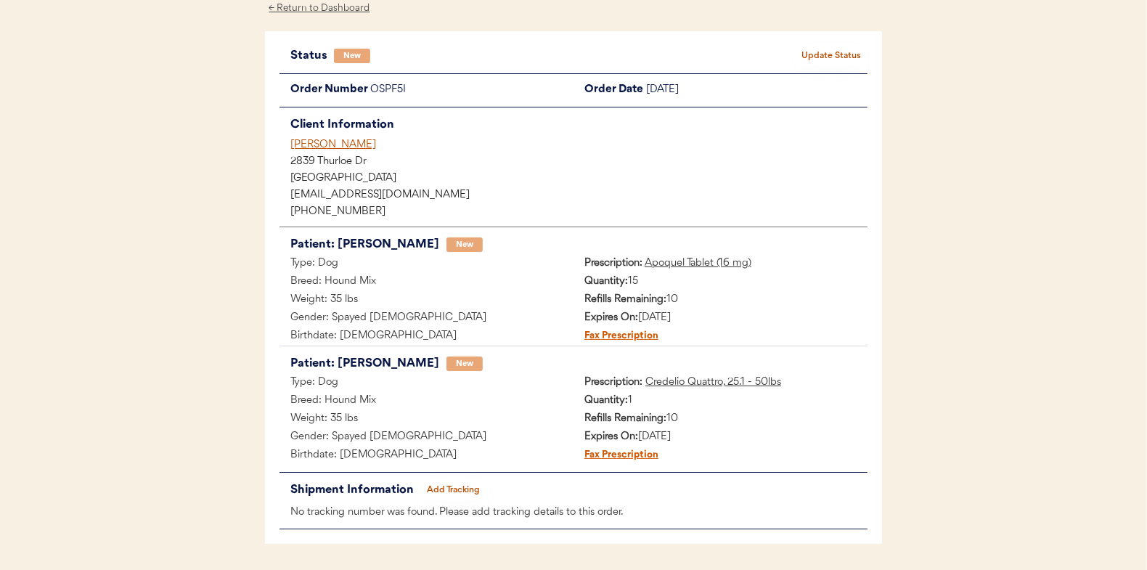
click at [818, 50] on button "Update Status" at bounding box center [831, 56] width 73 height 20
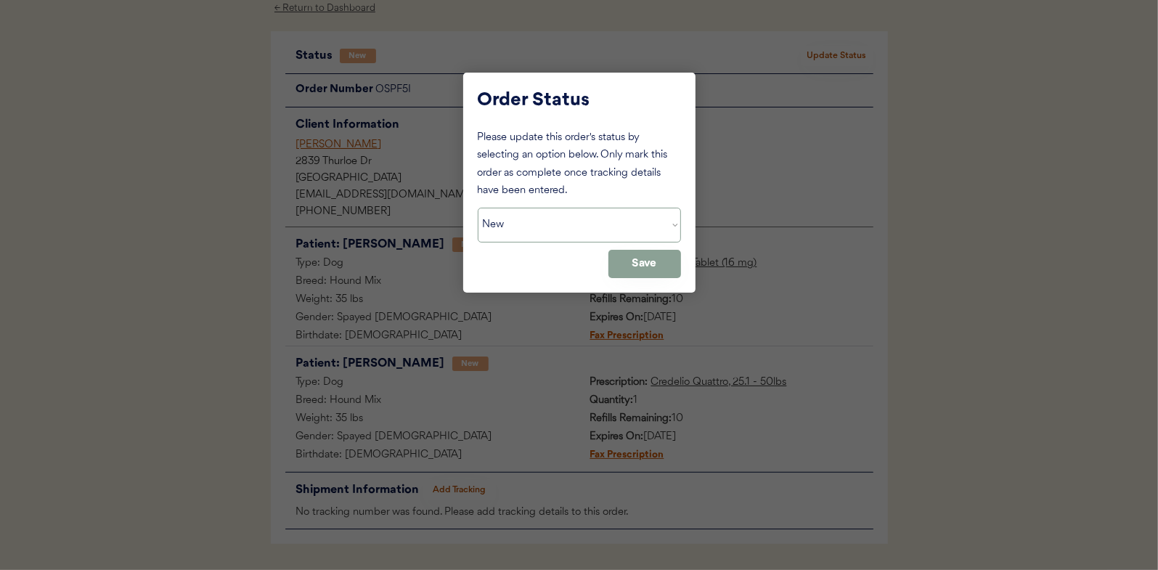
click at [532, 221] on select "Status On Hold New In Progress Complete Pending HW Consent Canceled" at bounding box center [579, 225] width 203 height 35
select select ""in_progress""
click at [478, 208] on select "Status On Hold New In Progress Complete Pending HW Consent Canceled" at bounding box center [579, 225] width 203 height 35
click at [660, 264] on button "Save" at bounding box center [644, 264] width 73 height 28
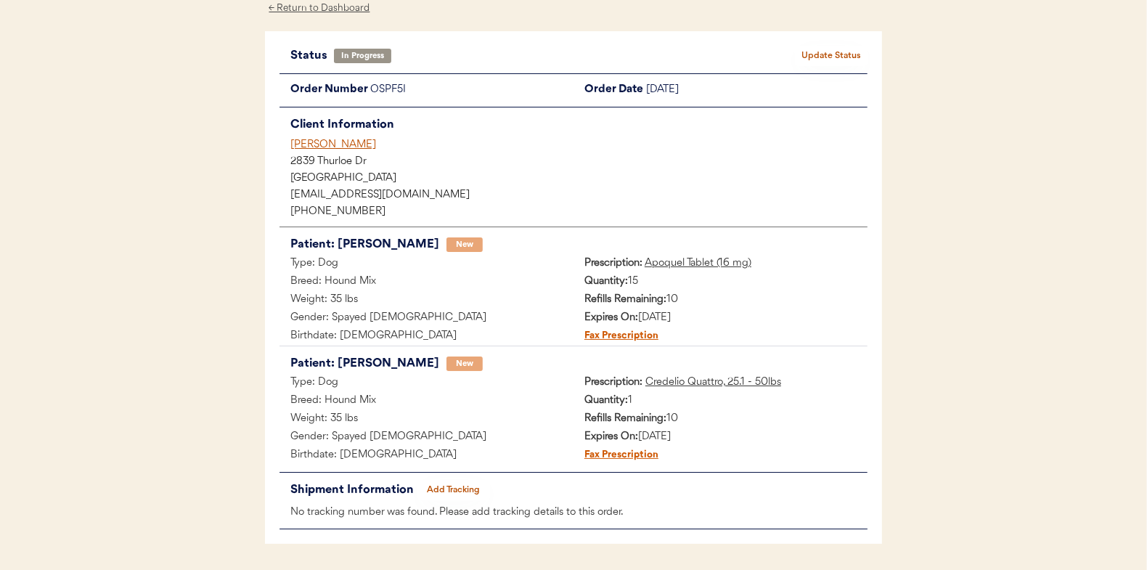
scroll to position [0, 0]
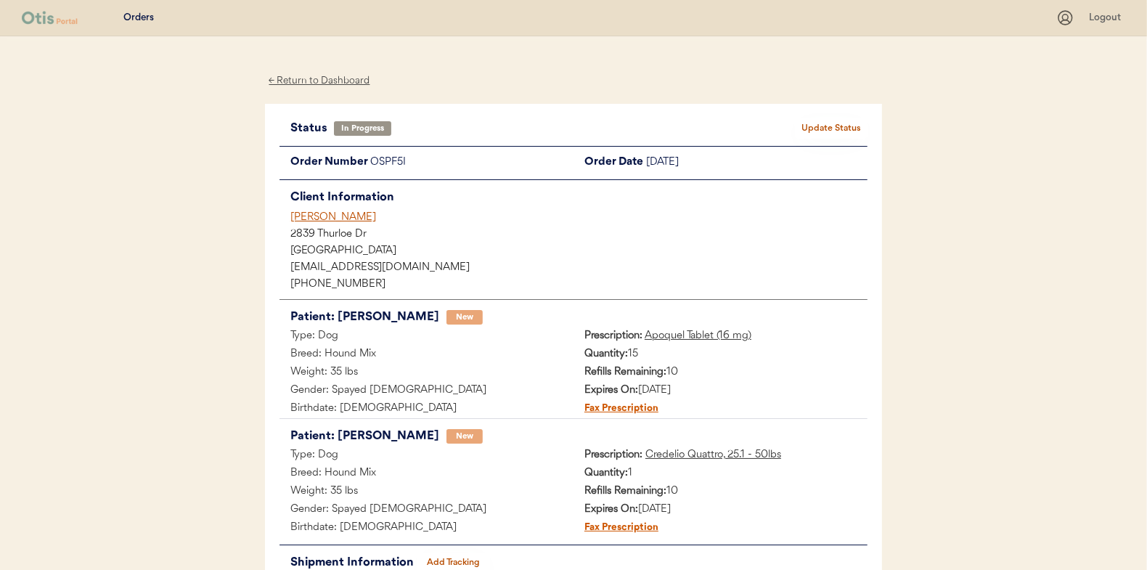
click at [327, 81] on div "← Return to Dashboard" at bounding box center [319, 81] width 109 height 17
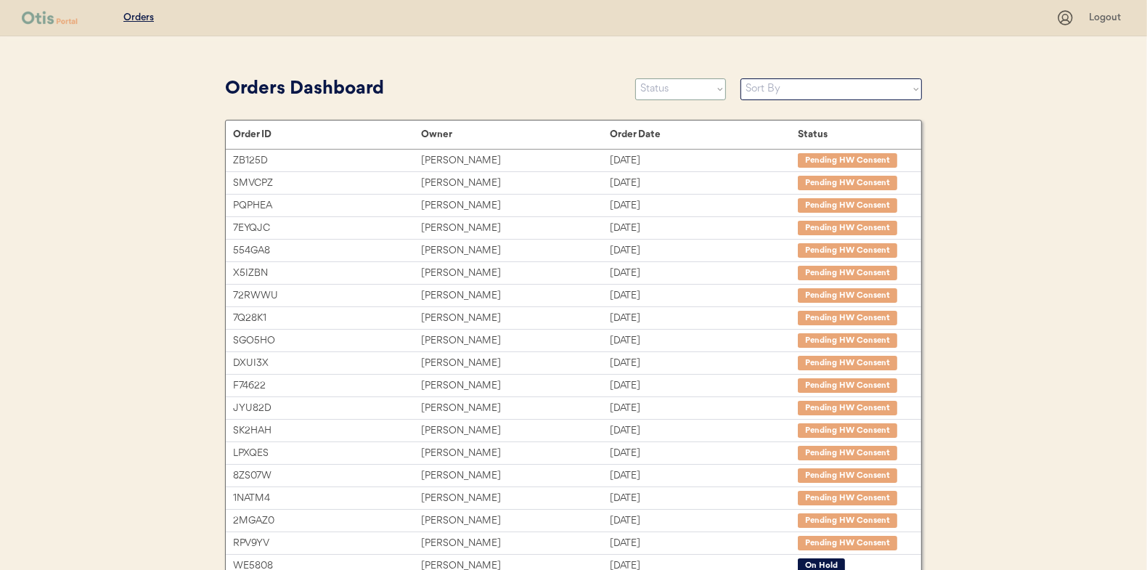
click at [669, 89] on select "Status On Hold New In Progress Complete Pending HW Consent Canceled" at bounding box center [680, 89] width 91 height 22
select select ""new""
click at [635, 78] on select "Status On Hold New In Progress Complete Pending HW Consent Canceled" at bounding box center [680, 89] width 91 height 22
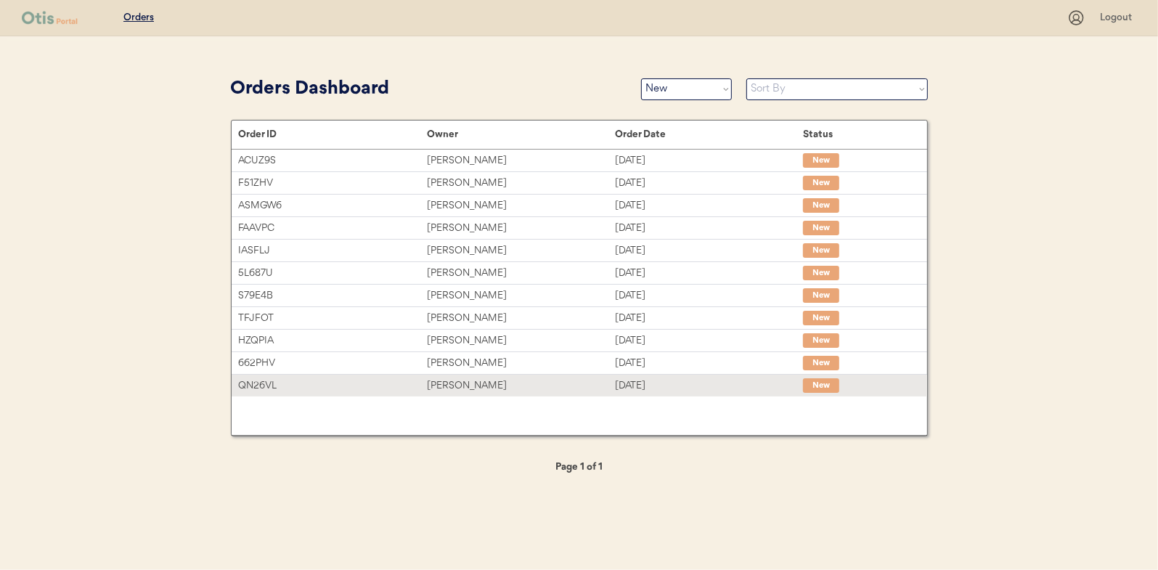
click at [466, 387] on div "[PERSON_NAME]" at bounding box center [521, 385] width 188 height 17
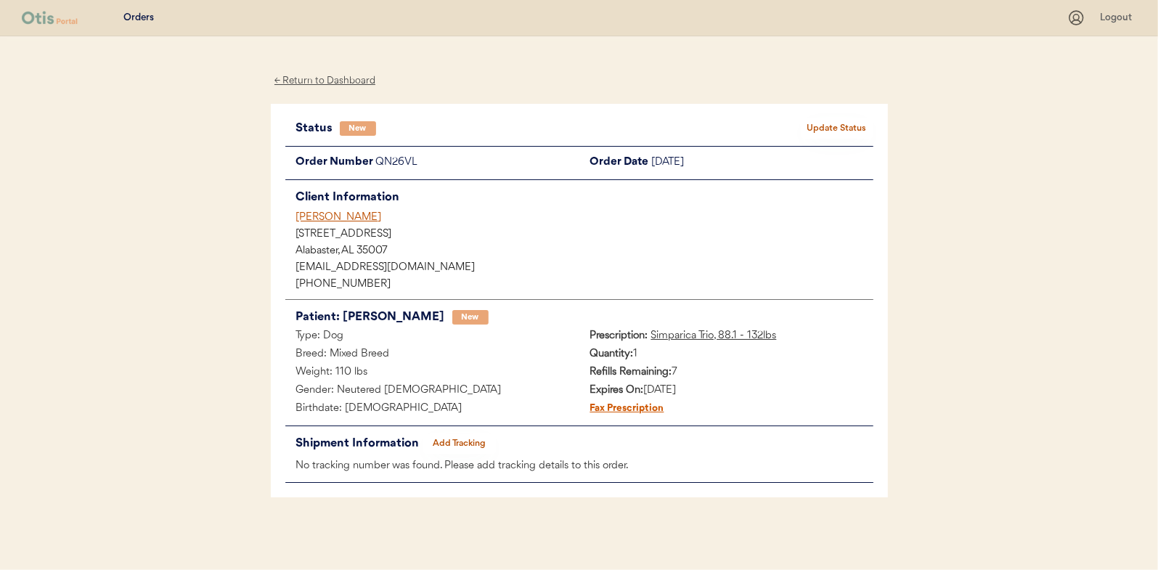
click at [820, 123] on button "Update Status" at bounding box center [837, 128] width 73 height 20
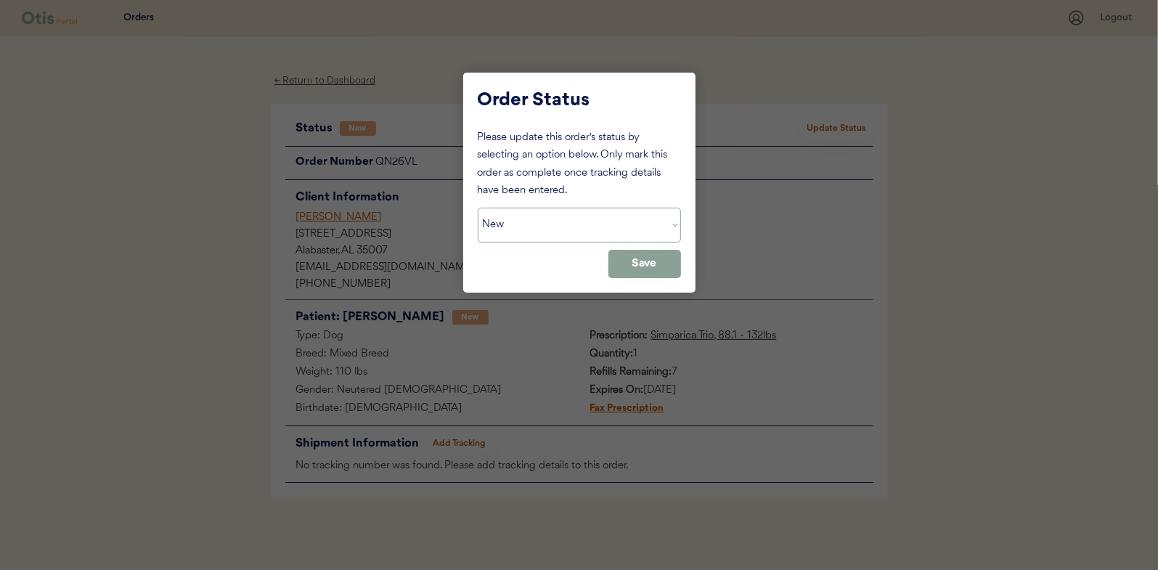
click at [505, 221] on select "Status On Hold New In Progress Complete Pending HW Consent Canceled" at bounding box center [579, 225] width 203 height 35
select select ""in_progress""
click at [478, 208] on select "Status On Hold New In Progress Complete Pending HW Consent Canceled" at bounding box center [579, 225] width 203 height 35
click at [629, 261] on button "Save" at bounding box center [644, 264] width 73 height 28
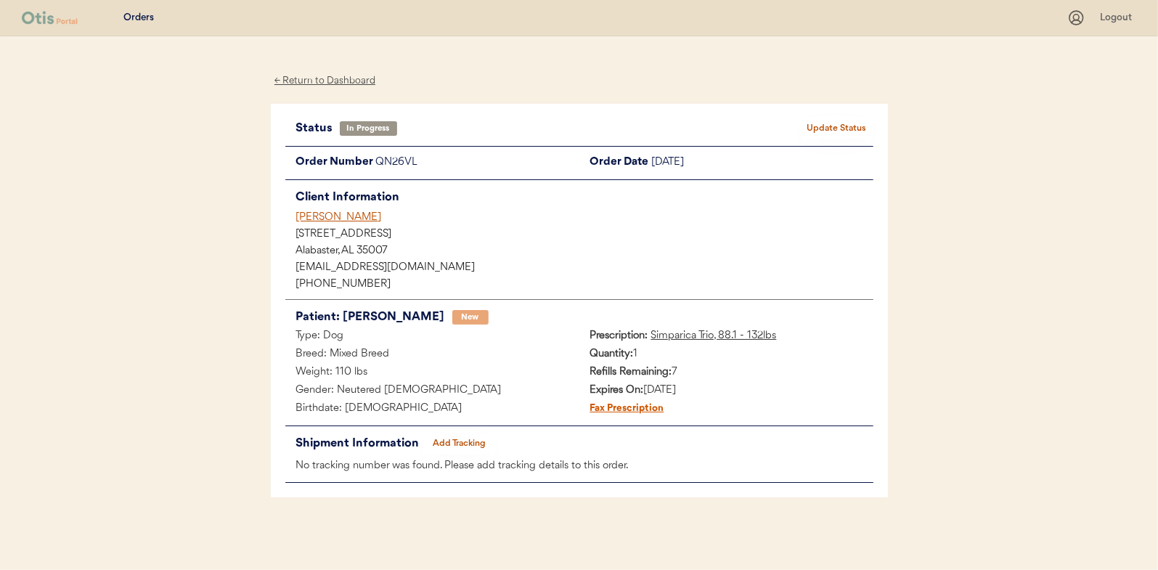
click at [332, 79] on div "← Return to Dashboard" at bounding box center [325, 81] width 109 height 17
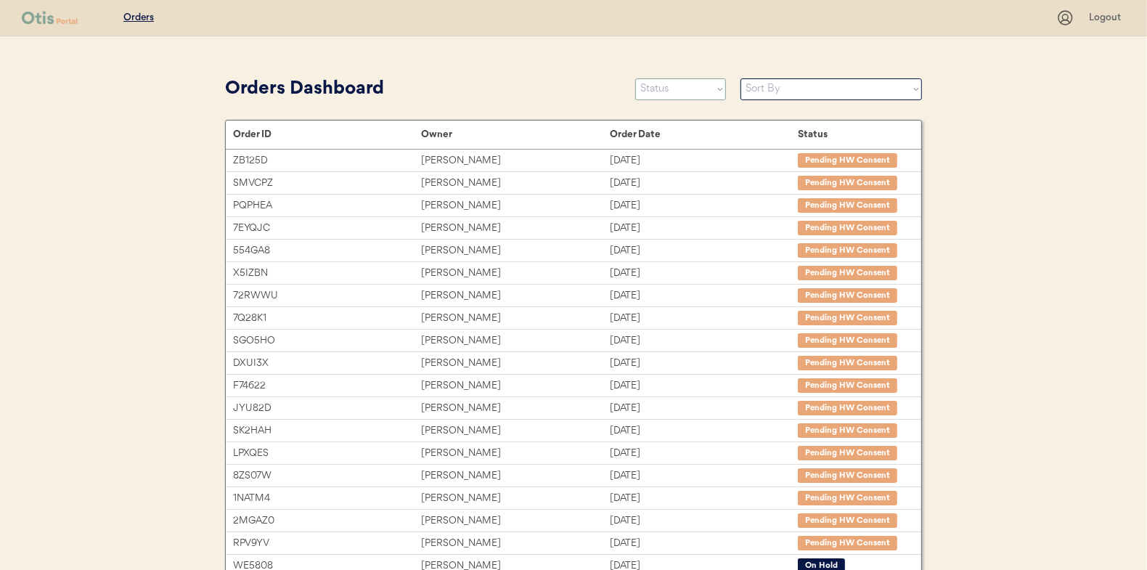
click at [678, 93] on select "Status On Hold New In Progress Complete Pending HW Consent Canceled" at bounding box center [680, 89] width 91 height 22
select select ""new""
click at [635, 78] on select "Status On Hold New In Progress Complete Pending HW Consent Canceled" at bounding box center [680, 89] width 91 height 22
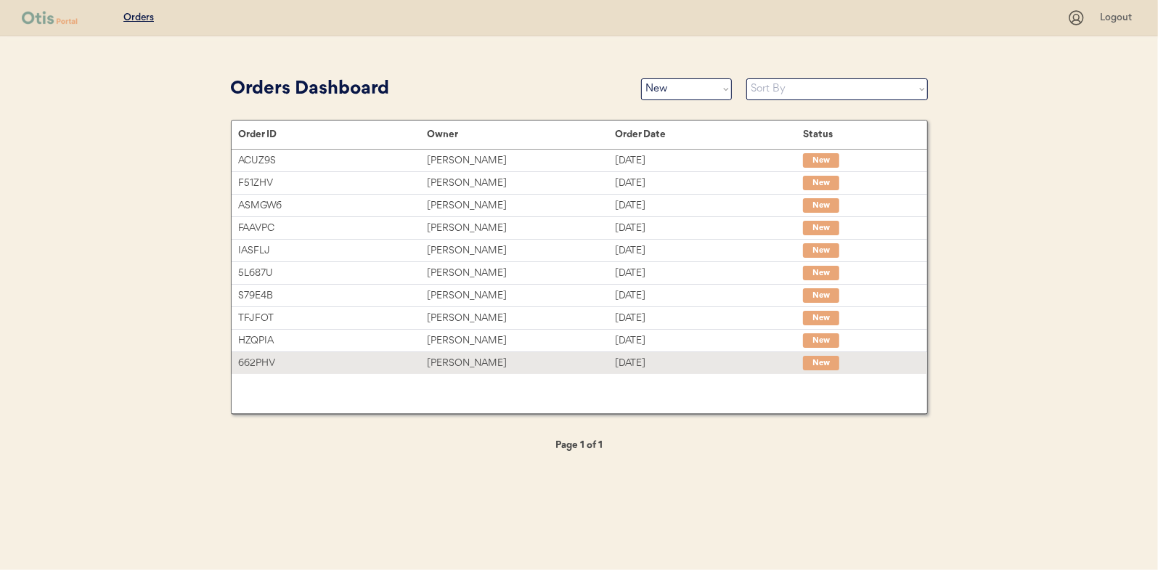
click at [477, 359] on div "[PERSON_NAME]" at bounding box center [521, 363] width 188 height 17
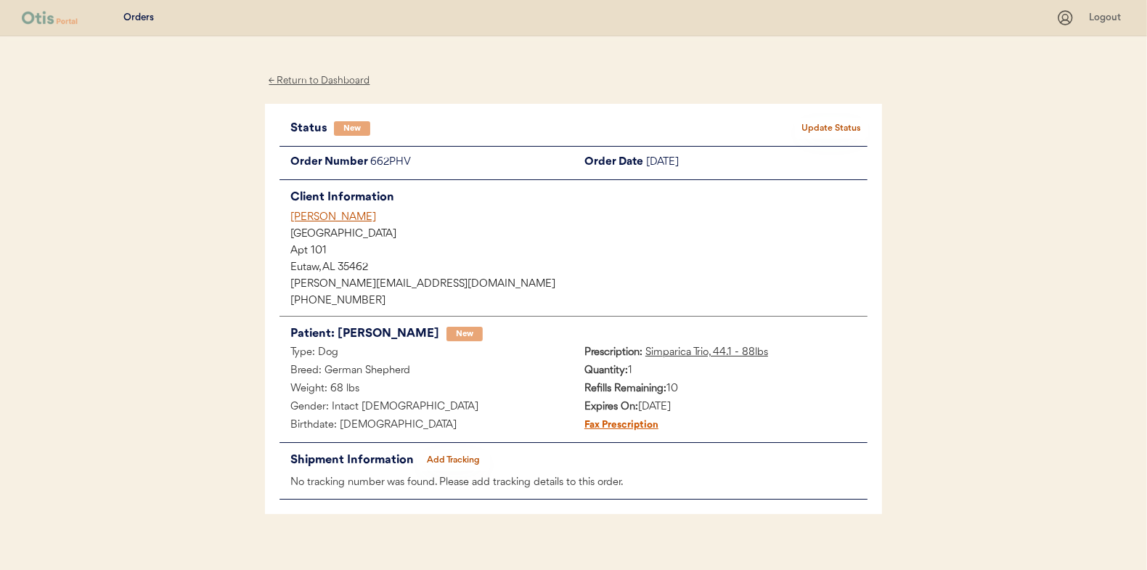
click at [322, 83] on div "← Return to Dashboard" at bounding box center [319, 81] width 109 height 17
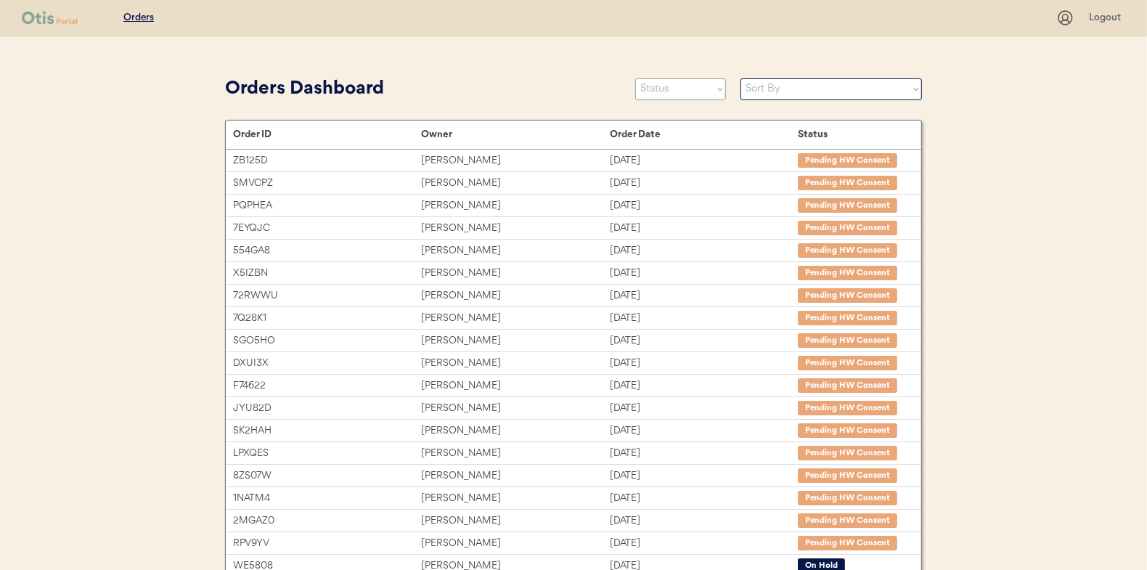
click at [664, 91] on select "Status On Hold New In Progress Complete Pending HW Consent Canceled" at bounding box center [680, 89] width 91 height 22
select select ""new""
click at [635, 78] on select "Status On Hold New In Progress Complete Pending HW Consent Canceled" at bounding box center [680, 89] width 91 height 22
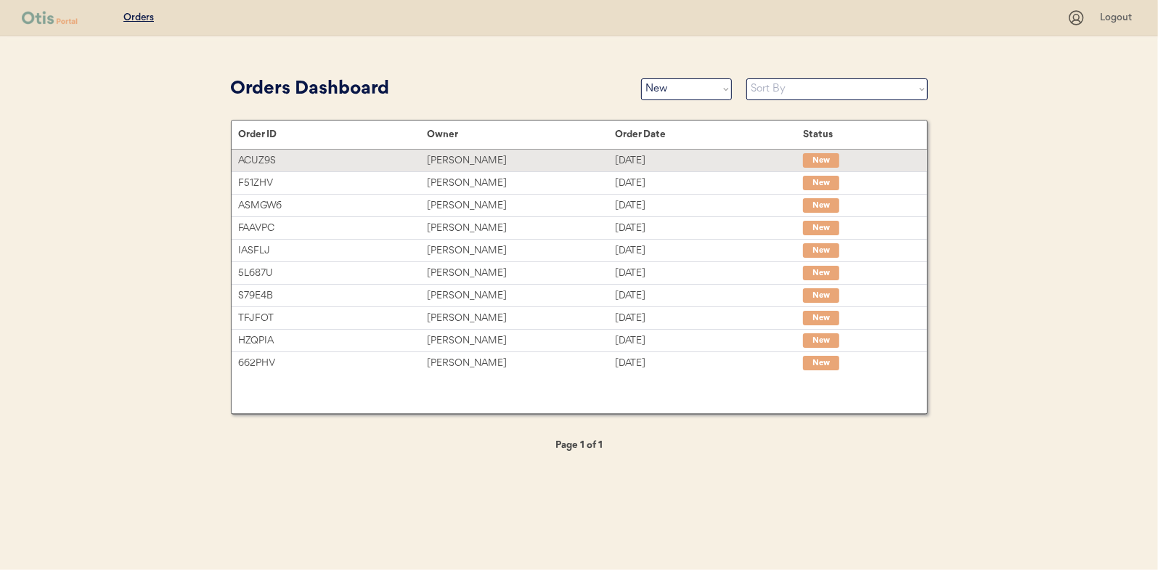
click at [452, 162] on div "[PERSON_NAME]" at bounding box center [521, 160] width 188 height 17
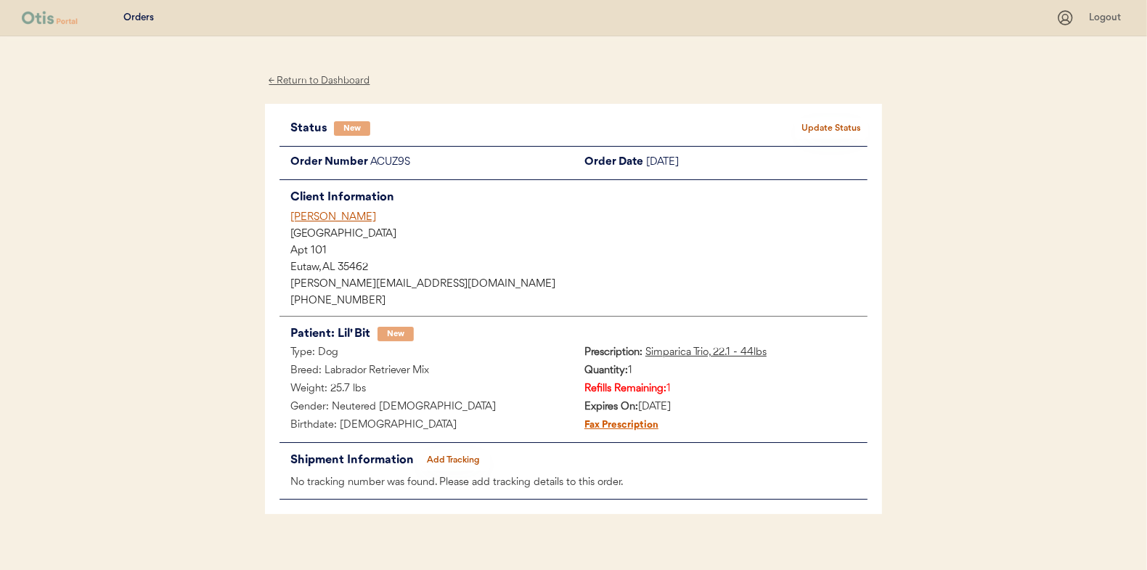
click at [314, 74] on div "← Return to Dashboard" at bounding box center [319, 81] width 109 height 17
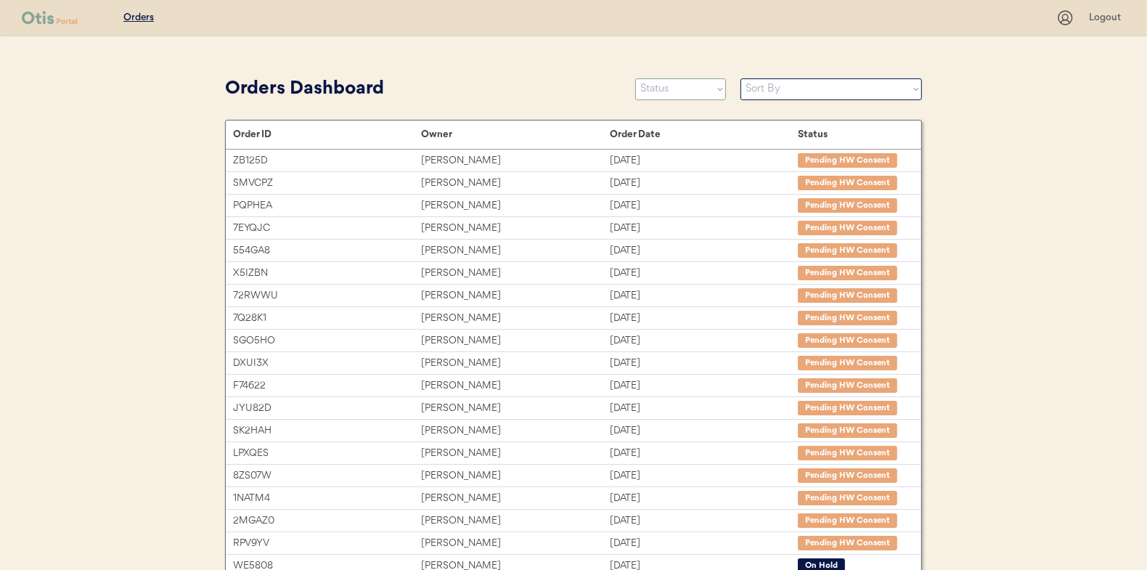
click at [675, 86] on select "Status On Hold New In Progress Complete Pending HW Consent Canceled" at bounding box center [680, 89] width 91 height 22
select select ""new""
click at [635, 78] on select "Status On Hold New In Progress Complete Pending HW Consent Canceled" at bounding box center [680, 89] width 91 height 22
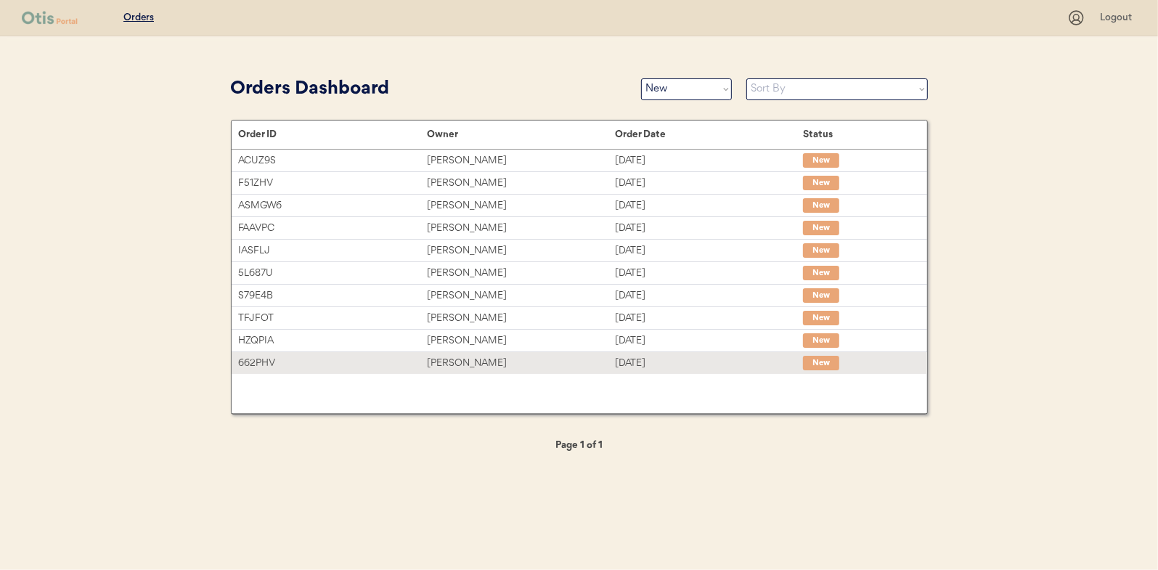
click at [462, 362] on div "[PERSON_NAME]" at bounding box center [521, 363] width 188 height 17
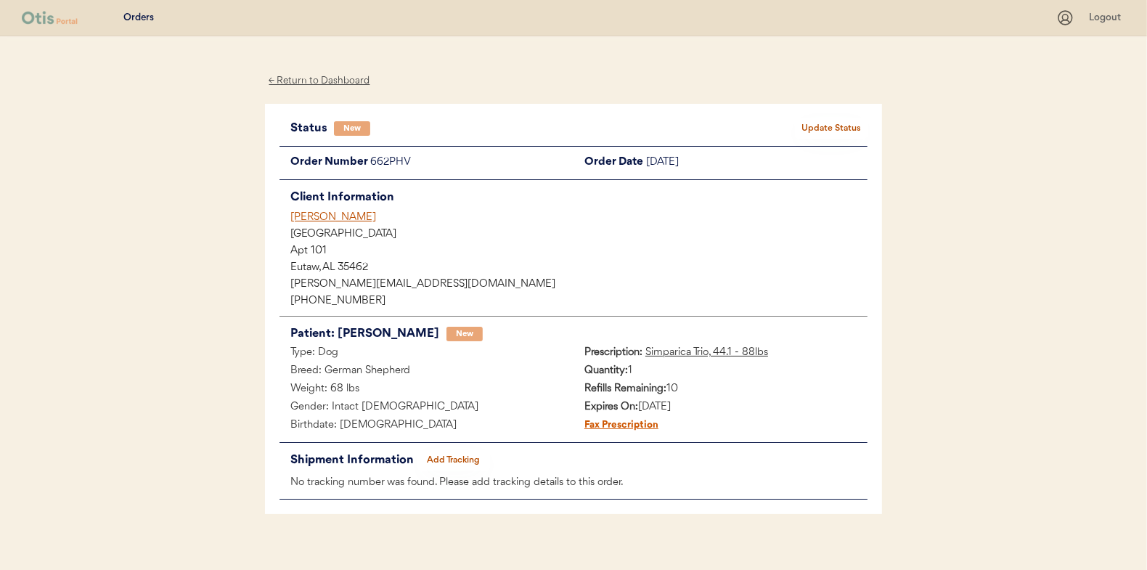
click at [833, 125] on button "Update Status" at bounding box center [831, 128] width 73 height 20
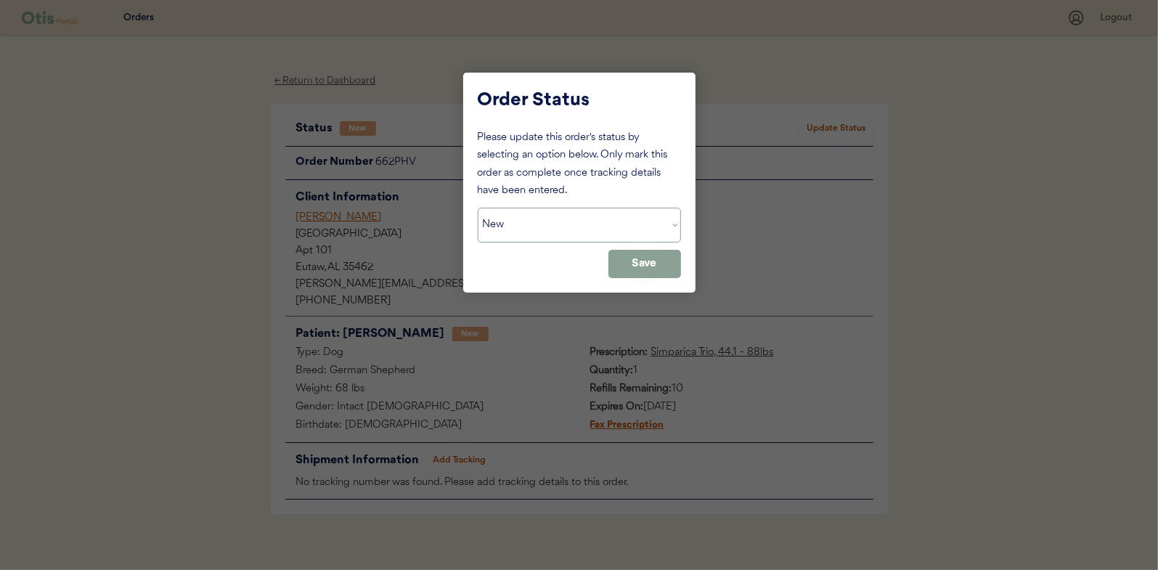
click at [586, 226] on select "Status On Hold New In Progress Complete Pending HW Consent Canceled" at bounding box center [579, 225] width 203 height 35
select select ""in_progress""
click at [478, 208] on select "Status On Hold New In Progress Complete Pending HW Consent Canceled" at bounding box center [579, 225] width 203 height 35
click at [660, 266] on button "Save" at bounding box center [644, 264] width 73 height 28
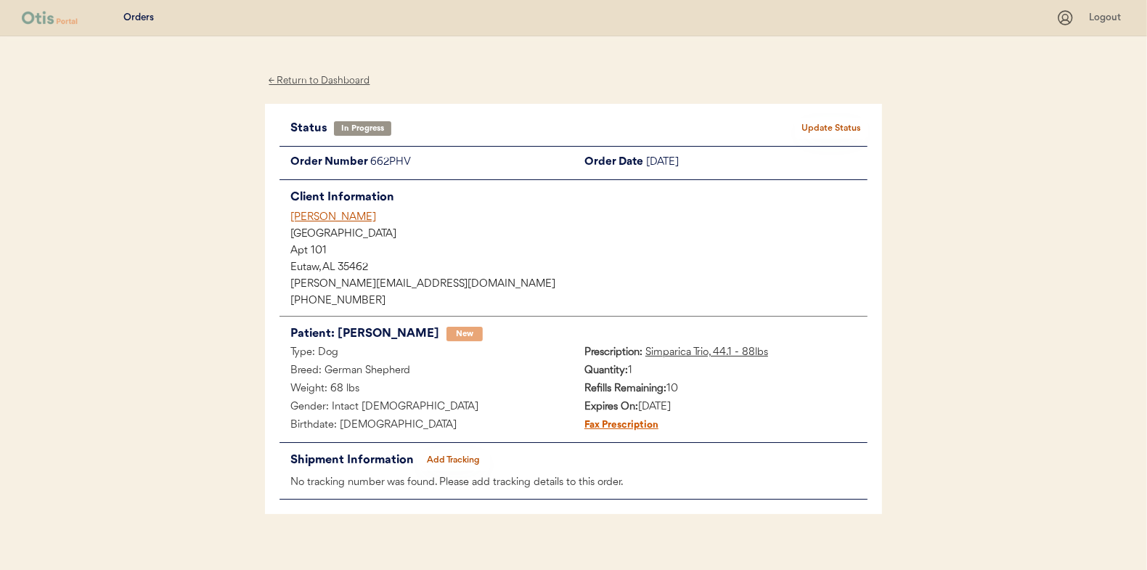
click at [324, 75] on div "← Return to Dashboard" at bounding box center [319, 81] width 109 height 17
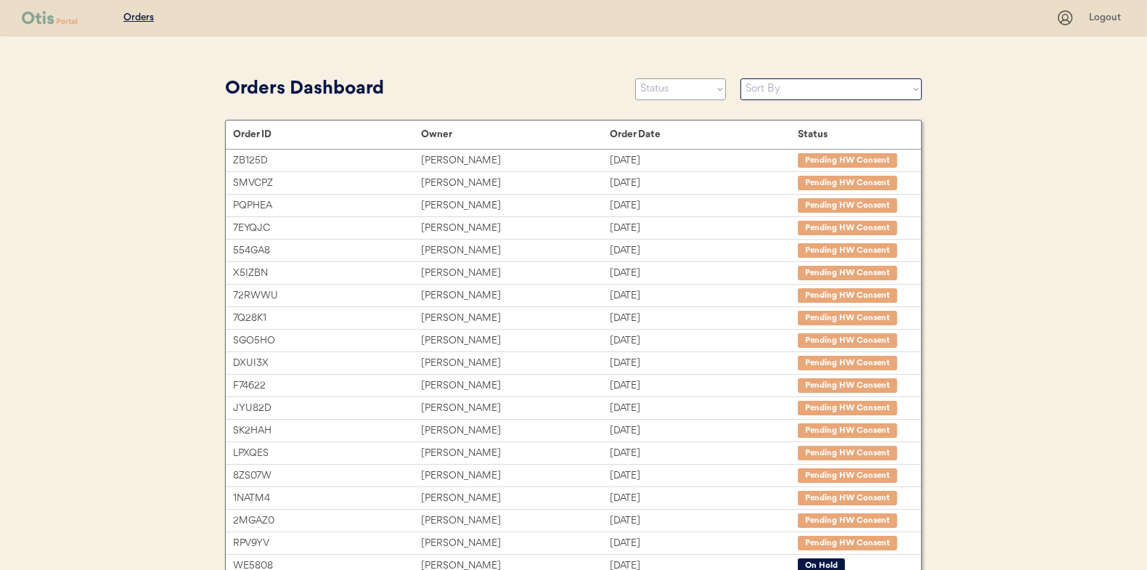
click at [685, 86] on select "Status On Hold New In Progress Complete Pending HW Consent Canceled" at bounding box center [680, 89] width 91 height 22
click at [635, 78] on select "Status On Hold New In Progress Complete Pending HW Consent Canceled" at bounding box center [680, 89] width 91 height 22
click at [671, 128] on div "Order Date" at bounding box center [704, 135] width 188 height 15
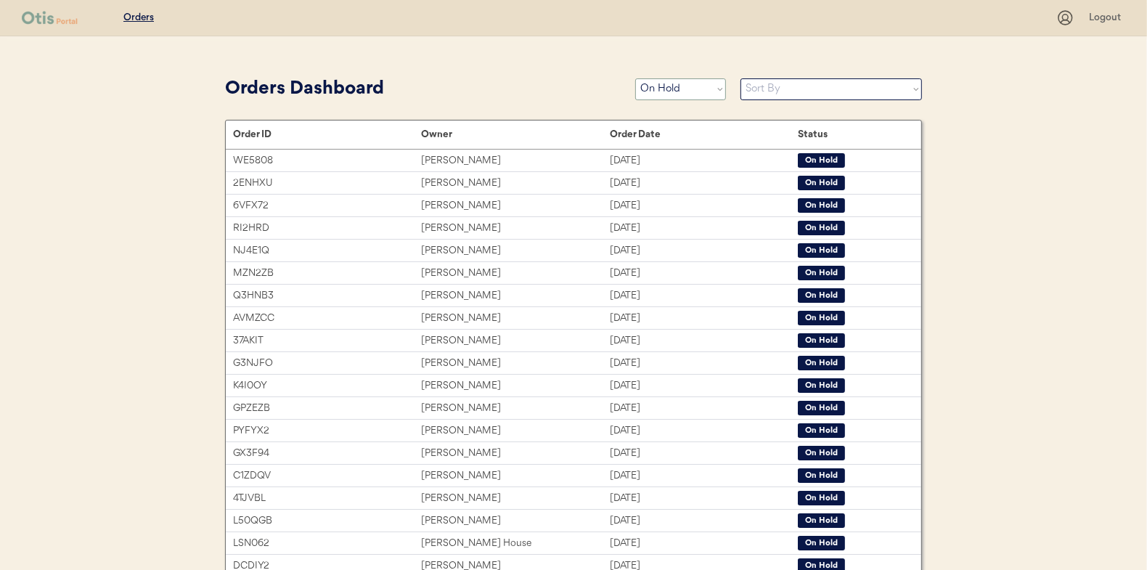
click at [666, 87] on select "Status On Hold New In Progress Complete Pending HW Consent Canceled" at bounding box center [680, 89] width 91 height 22
select select ""new""
click at [635, 78] on select "Status On Hold New In Progress Complete Pending HW Consent Canceled" at bounding box center [680, 89] width 91 height 22
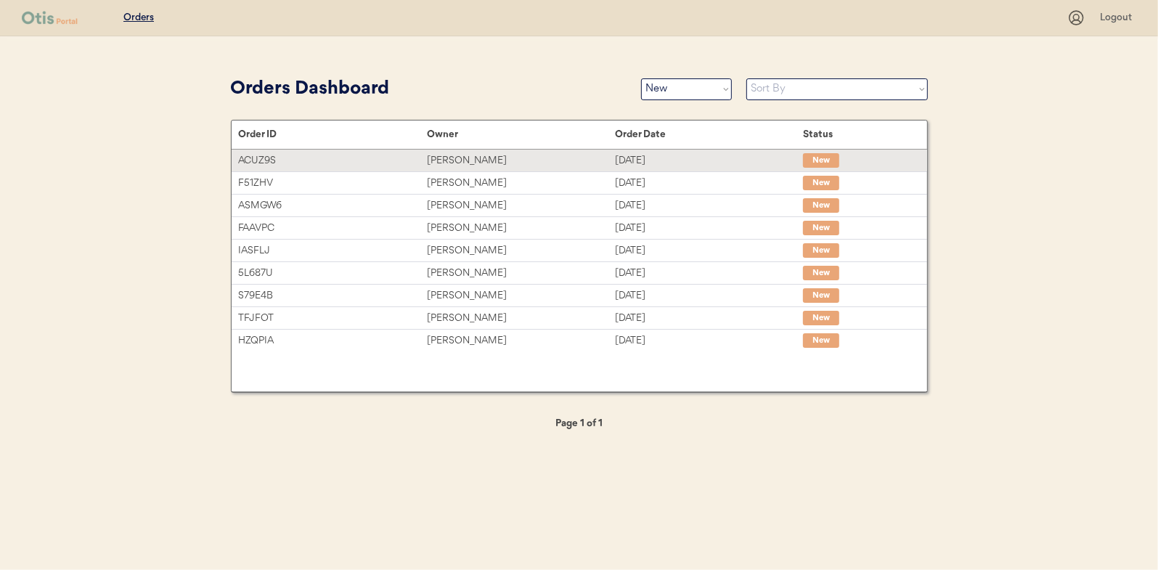
click at [468, 160] on div "[PERSON_NAME]" at bounding box center [521, 160] width 188 height 17
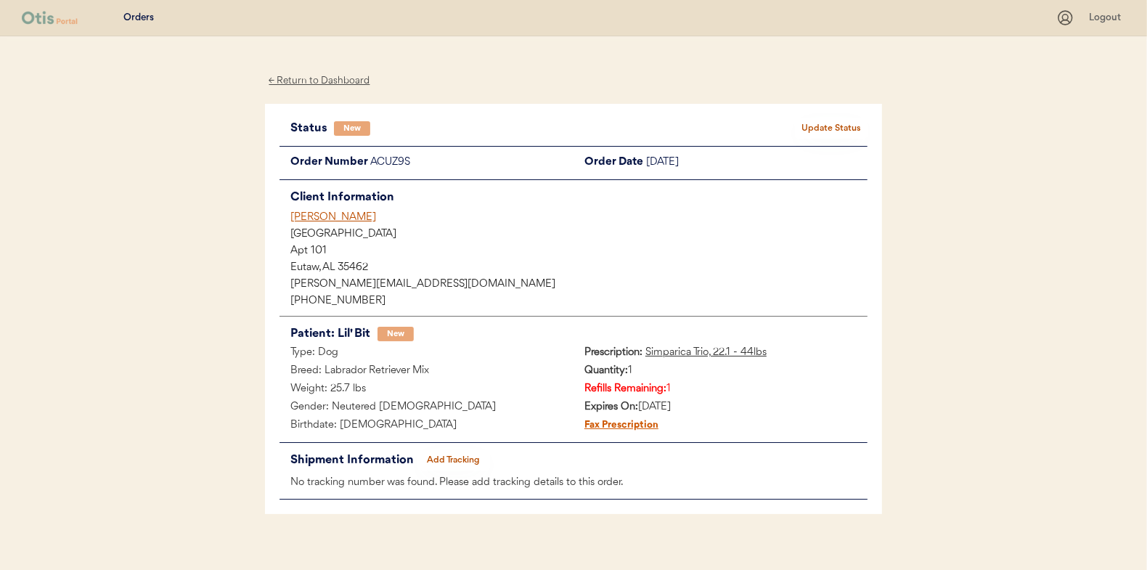
click at [841, 127] on button "Update Status" at bounding box center [831, 128] width 73 height 20
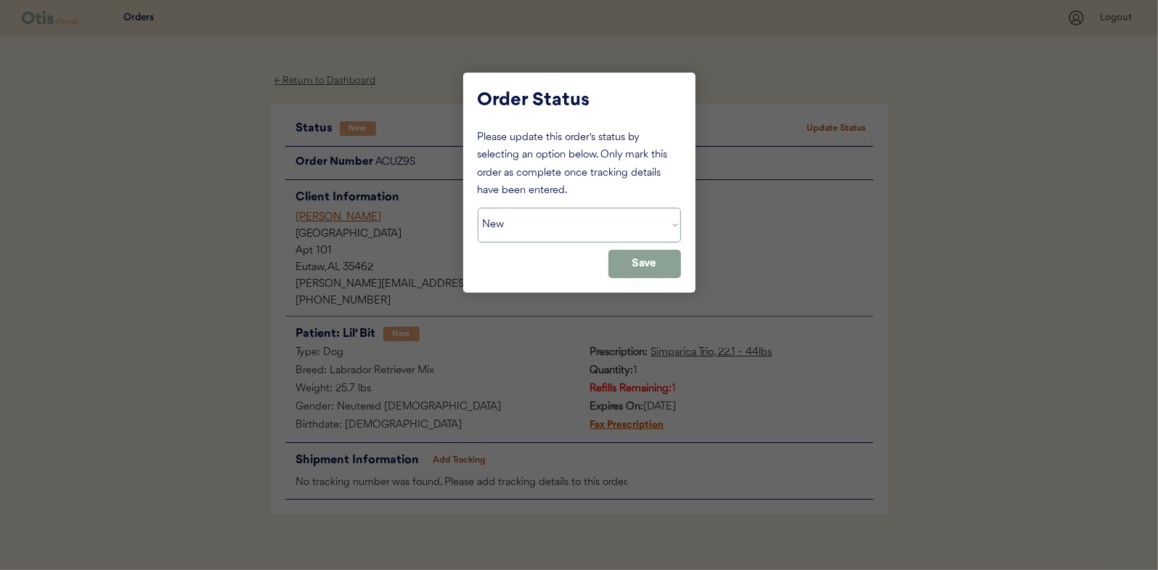
click at [525, 226] on select "Status On Hold New In Progress Complete Pending HW Consent Canceled" at bounding box center [579, 225] width 203 height 35
select select ""in_progress""
click at [478, 208] on select "Status On Hold New In Progress Complete Pending HW Consent Canceled" at bounding box center [579, 225] width 203 height 35
click at [657, 258] on button "Save" at bounding box center [644, 264] width 73 height 28
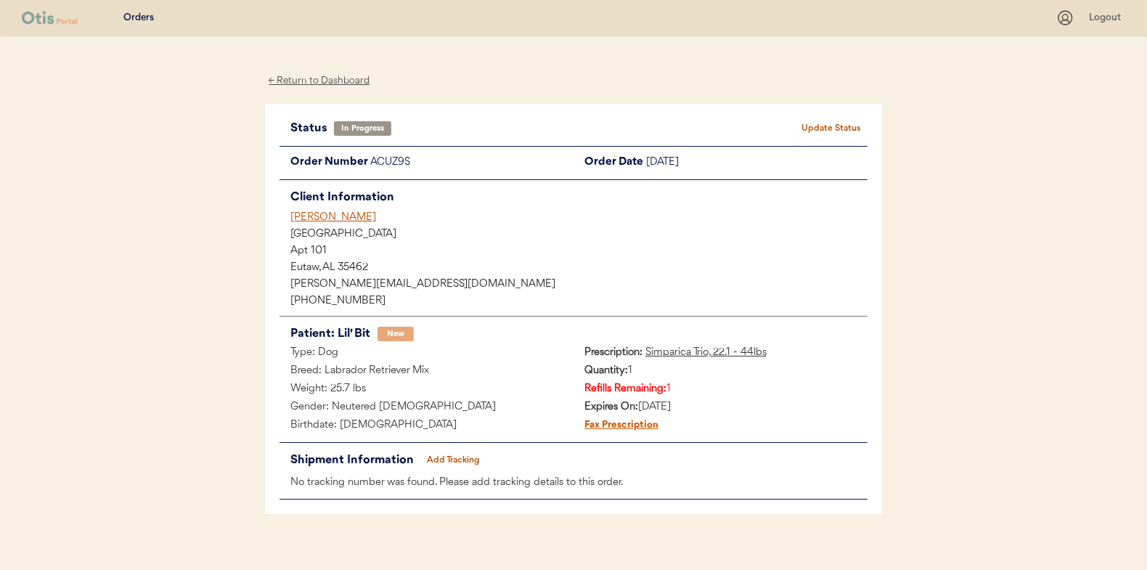
click at [311, 85] on div "← Return to Dashboard" at bounding box center [319, 81] width 109 height 17
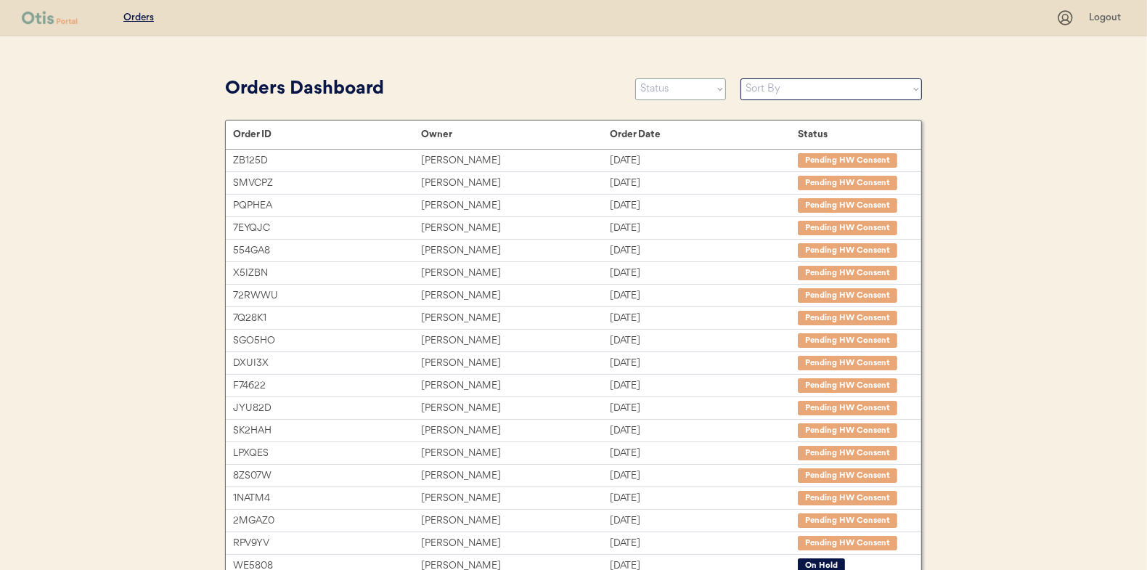
click at [646, 86] on select "Status On Hold New In Progress Complete Pending HW Consent Canceled" at bounding box center [680, 89] width 91 height 22
select select ""new""
click at [635, 78] on select "Status On Hold New In Progress Complete Pending HW Consent Canceled" at bounding box center [680, 89] width 91 height 22
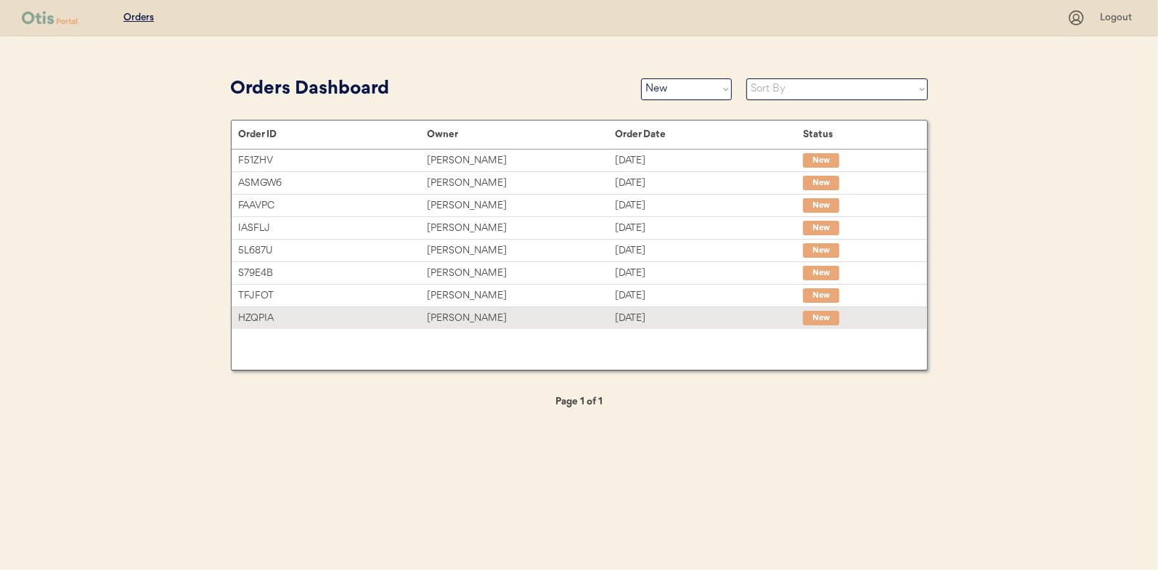
click at [457, 318] on div "[PERSON_NAME]" at bounding box center [521, 318] width 188 height 17
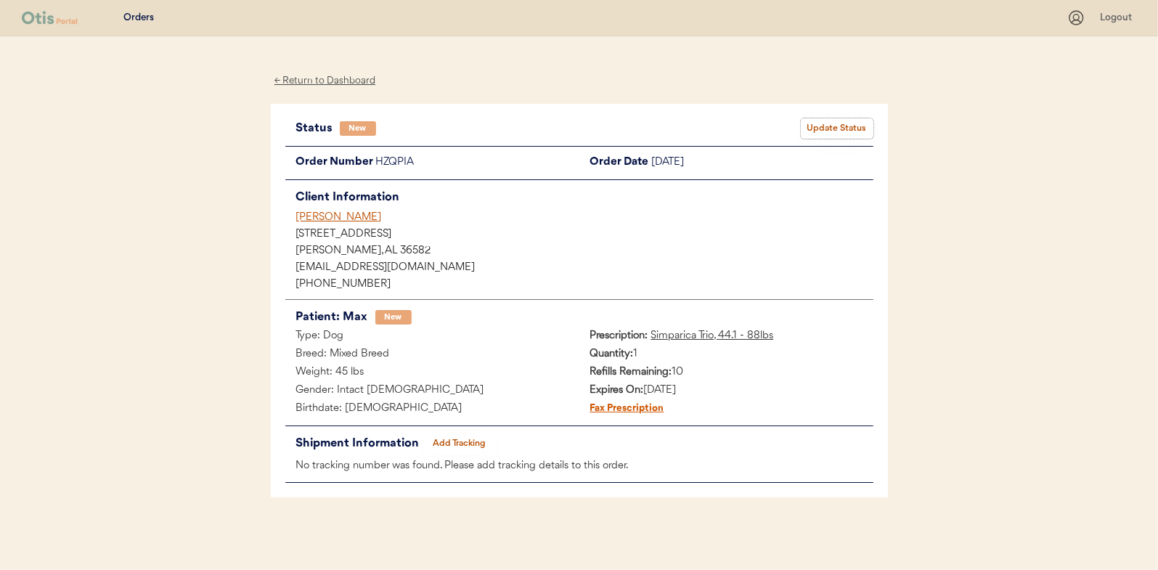
click at [854, 128] on button "Update Status" at bounding box center [837, 128] width 73 height 20
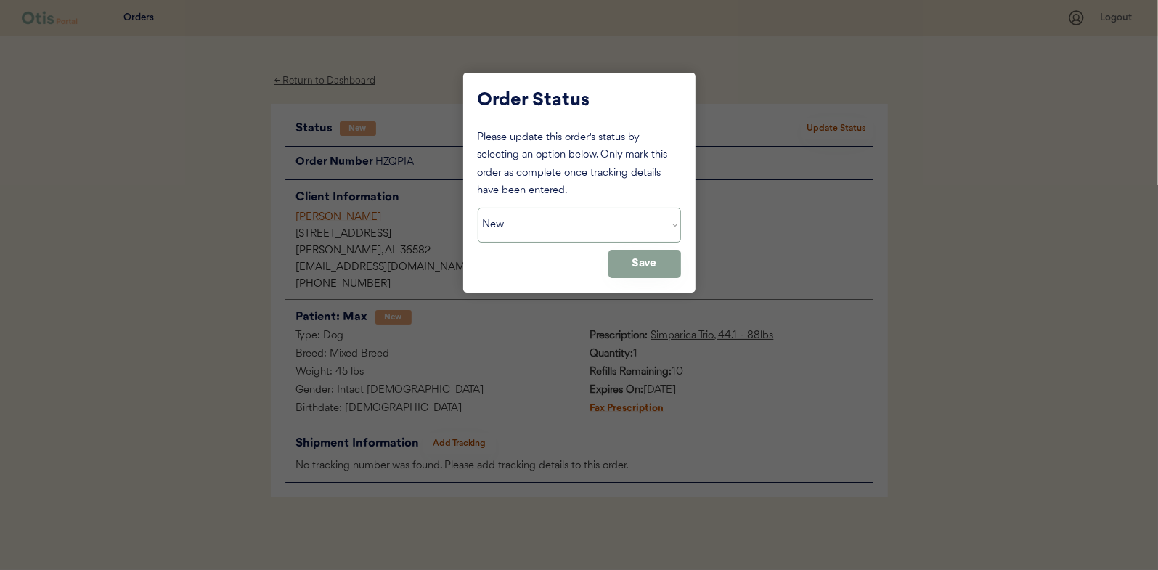
drag, startPoint x: 523, startPoint y: 219, endPoint x: 523, endPoint y: 234, distance: 15.2
click at [523, 219] on select "Status On Hold New In Progress Complete Pending HW Consent Canceled" at bounding box center [579, 225] width 203 height 35
select select ""in_progress""
click at [478, 208] on select "Status On Hold New In Progress Complete Pending HW Consent Canceled" at bounding box center [579, 225] width 203 height 35
click at [650, 260] on button "Save" at bounding box center [644, 264] width 73 height 28
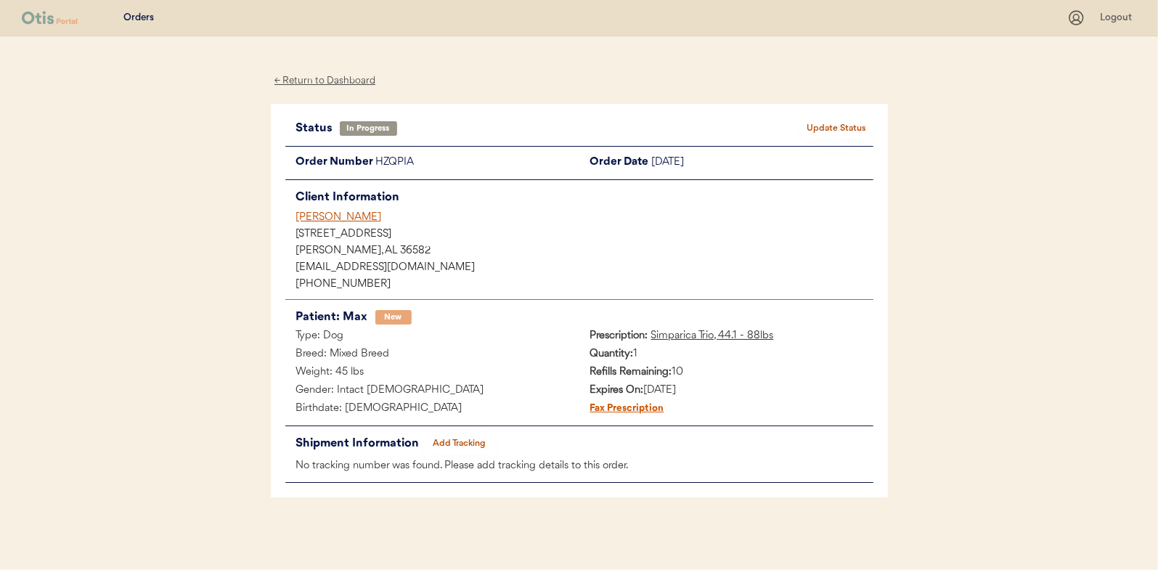
click at [322, 78] on div "← Return to Dashboard" at bounding box center [325, 81] width 109 height 17
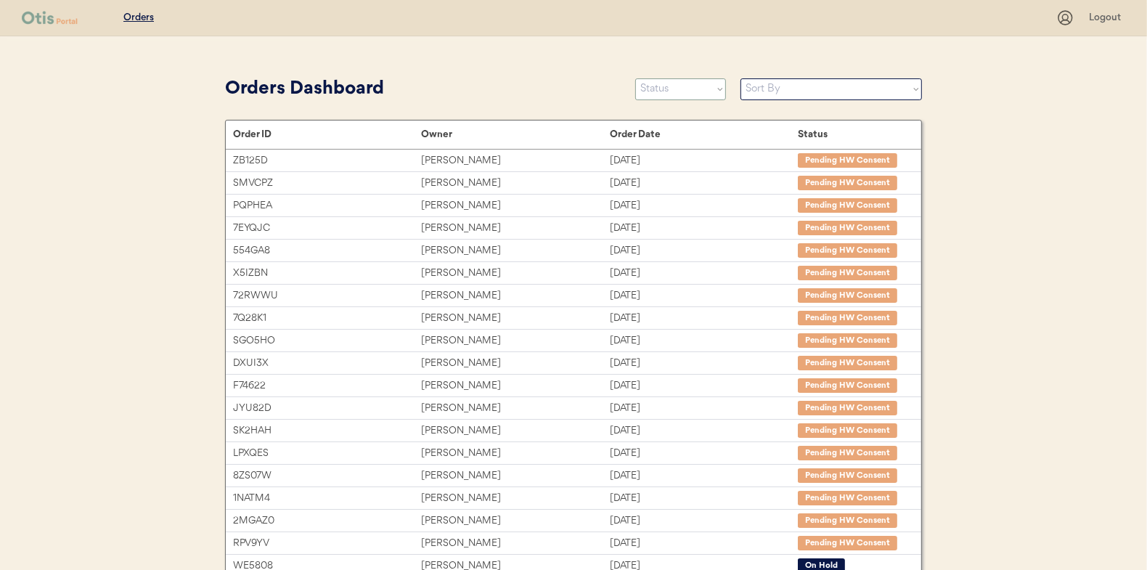
click at [673, 83] on select "Status On Hold New In Progress Complete Pending HW Consent Canceled" at bounding box center [680, 89] width 91 height 22
select select ""new""
click at [635, 78] on select "Status On Hold New In Progress Complete Pending HW Consent Canceled" at bounding box center [680, 89] width 91 height 22
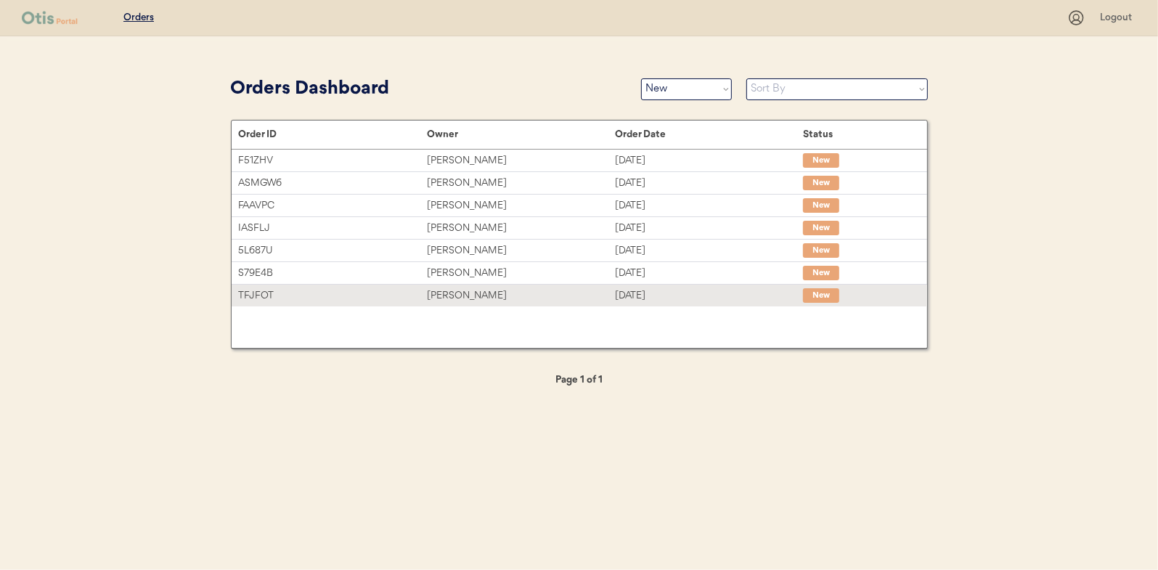
click at [450, 294] on div "Michelle Guillen" at bounding box center [521, 295] width 188 height 17
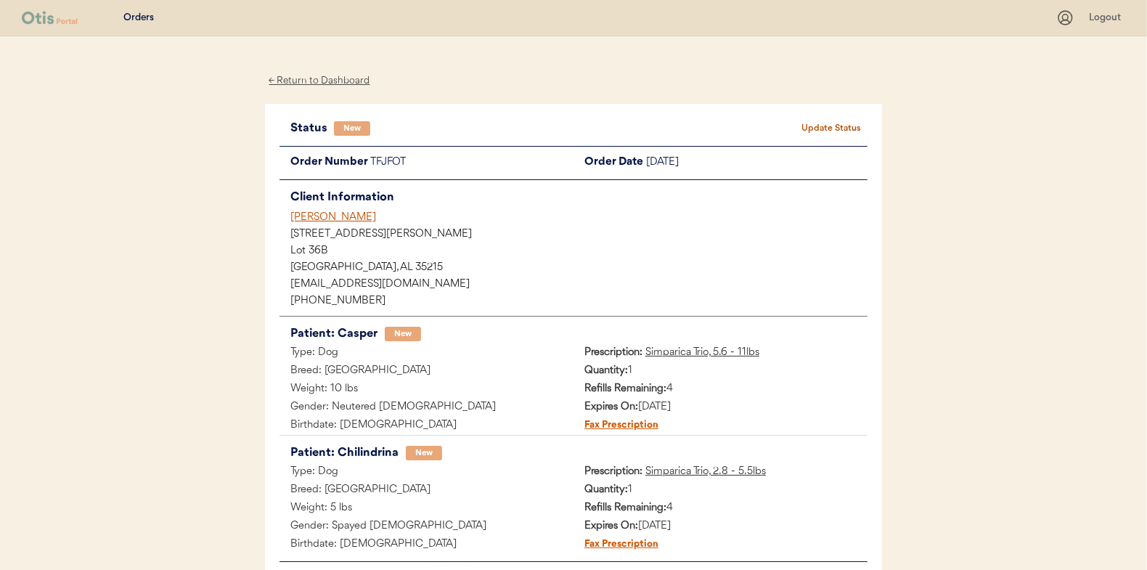
click at [340, 83] on div "← Return to Dashboard" at bounding box center [319, 81] width 109 height 17
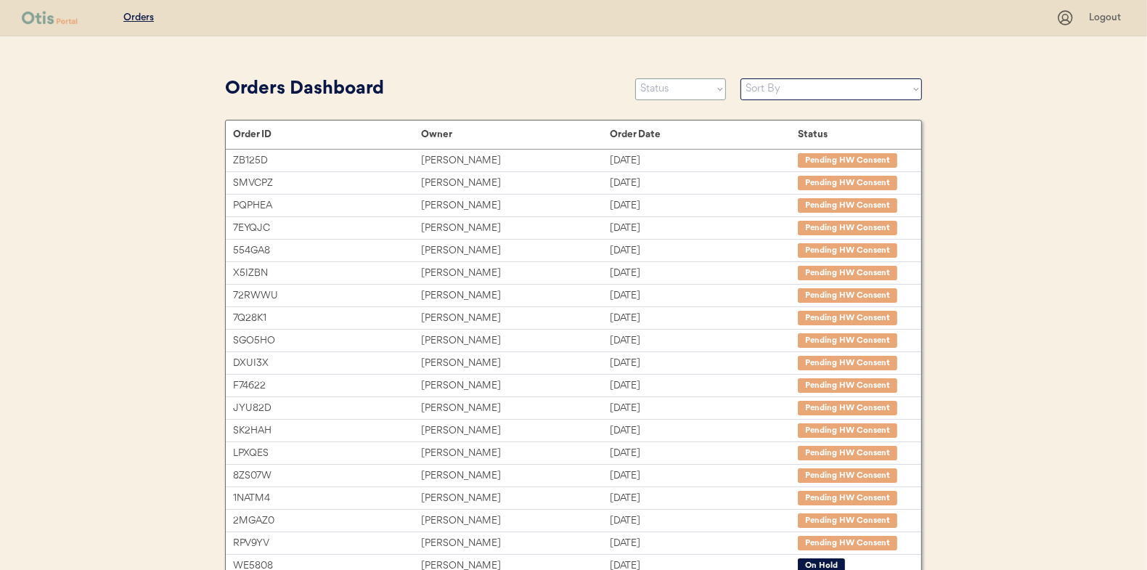
click at [679, 91] on select "Status On Hold New In Progress Complete Pending HW Consent Canceled" at bounding box center [680, 89] width 91 height 22
select select ""in_progress""
click at [635, 78] on select "Status On Hold New In Progress Complete Pending HW Consent Canceled" at bounding box center [680, 89] width 91 height 22
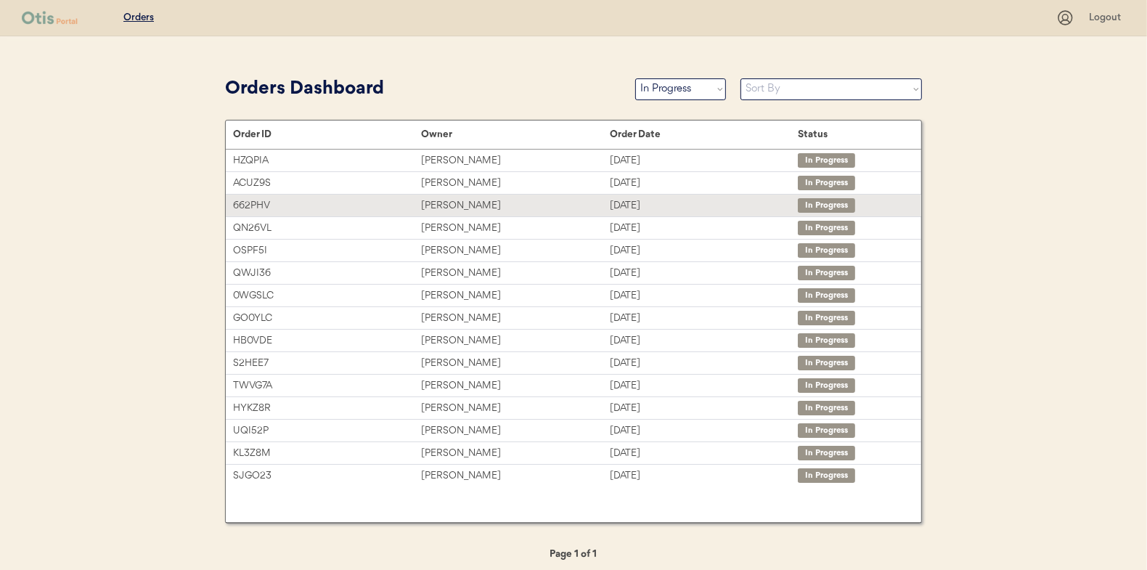
click at [462, 205] on div "[PERSON_NAME]" at bounding box center [515, 205] width 188 height 17
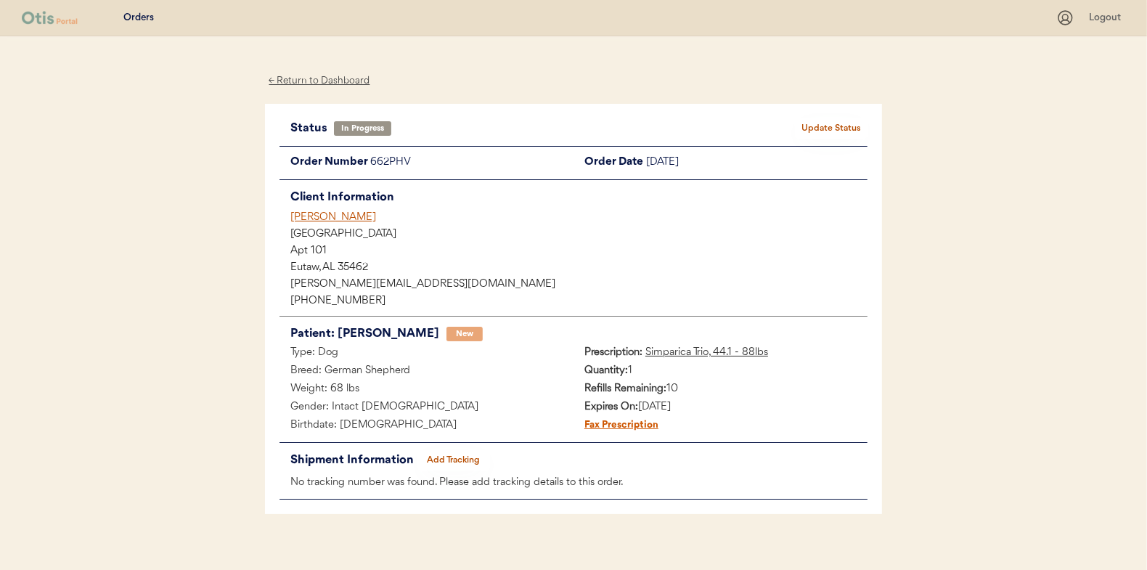
click at [332, 80] on div "← Return to Dashboard" at bounding box center [319, 81] width 109 height 17
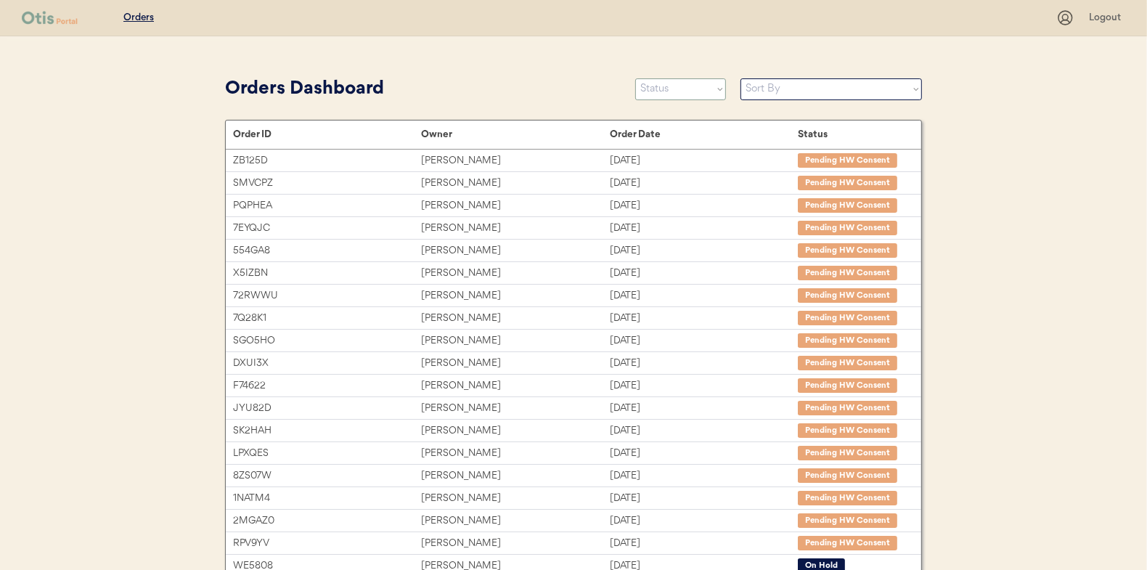
click at [670, 81] on select "Status On Hold New In Progress Complete Pending HW Consent Canceled" at bounding box center [680, 89] width 91 height 22
select select ""in_progress""
click at [635, 78] on select "Status On Hold New In Progress Complete Pending HW Consent Canceled" at bounding box center [680, 89] width 91 height 22
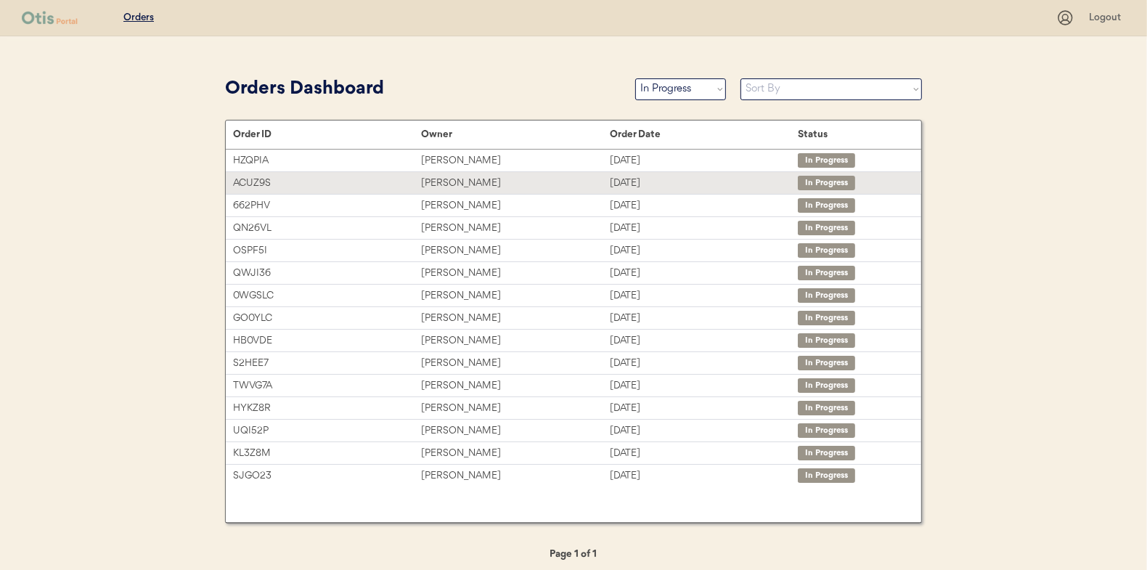
click at [464, 178] on div "[PERSON_NAME]" at bounding box center [515, 183] width 188 height 17
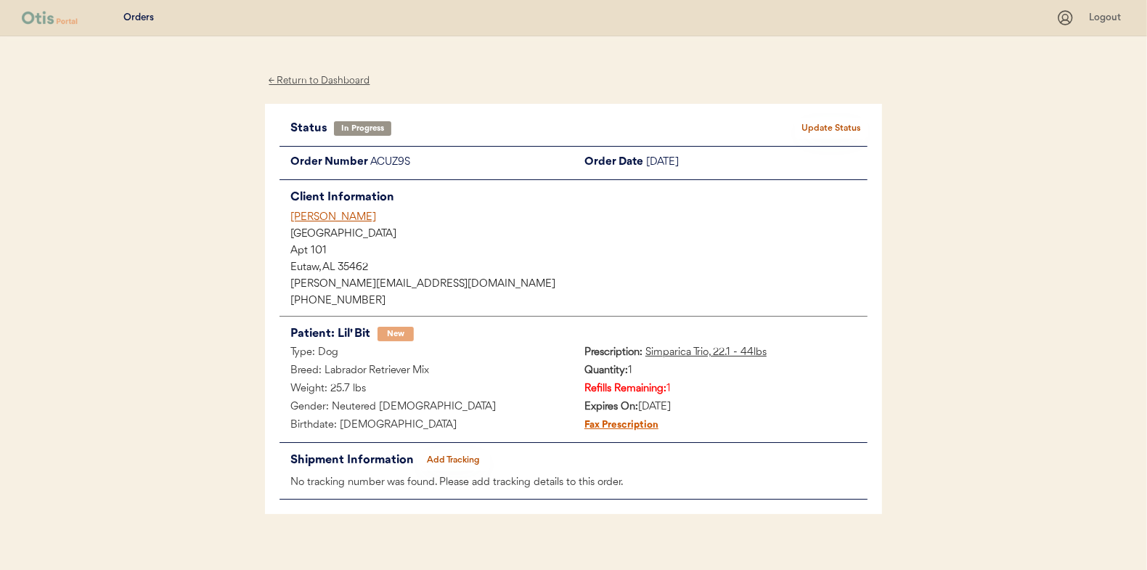
click at [221, 213] on div "Patients Consults Orders Logout ← Return to Dashboard Status In Progress Update…" at bounding box center [573, 293] width 1147 height 587
click at [319, 81] on div "← Return to Dashboard" at bounding box center [319, 81] width 109 height 17
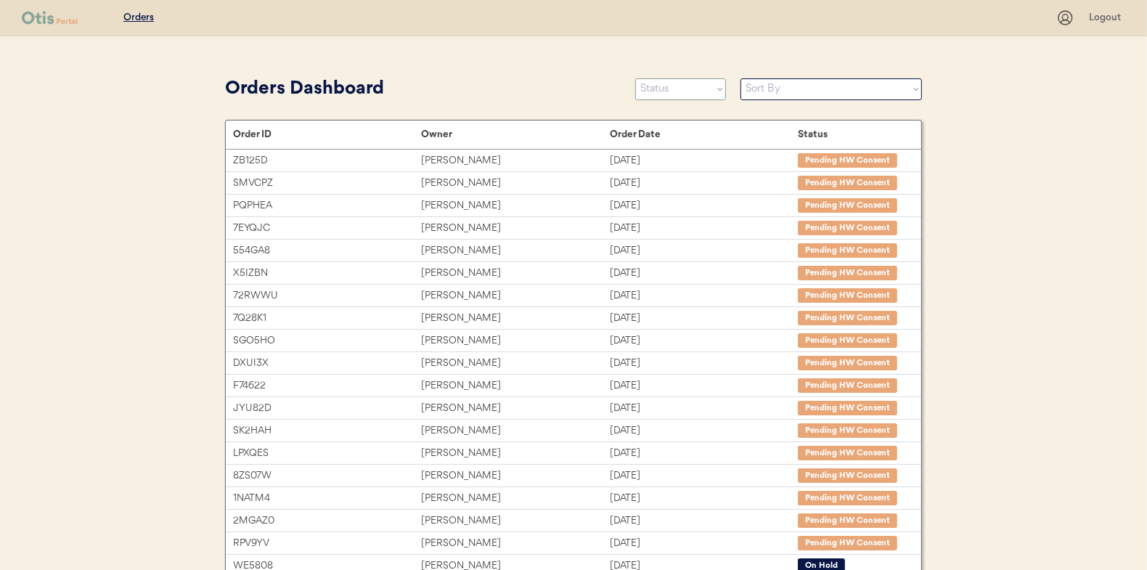
click at [657, 82] on select "Status On Hold New In Progress Complete Pending HW Consent Canceled" at bounding box center [680, 89] width 91 height 22
select select ""new""
click at [635, 78] on select "Status On Hold New In Progress Complete Pending HW Consent Canceled" at bounding box center [680, 89] width 91 height 22
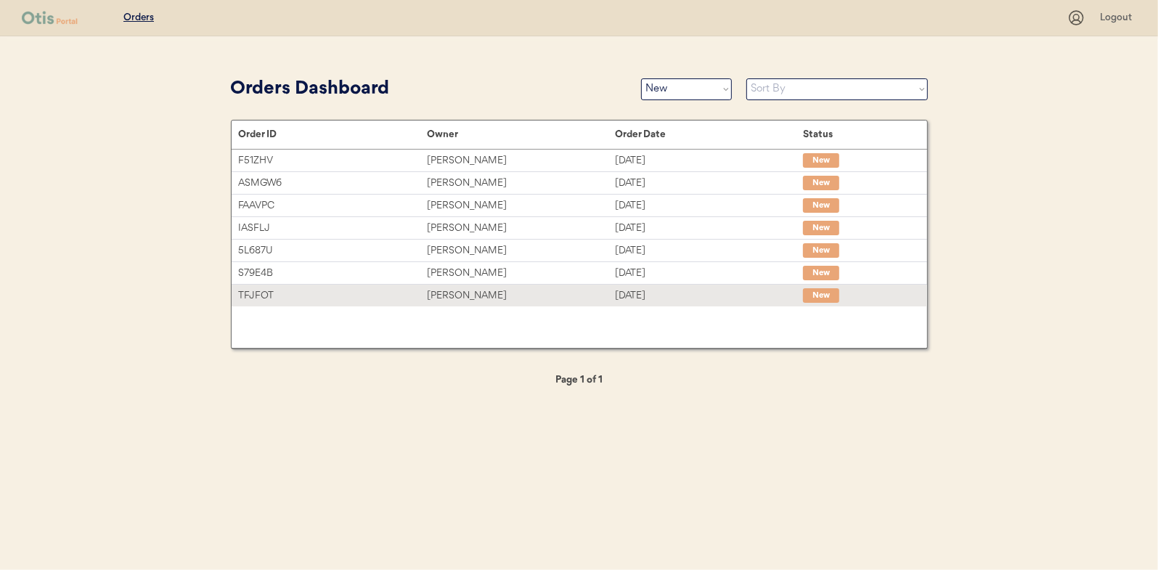
click at [465, 293] on div "[PERSON_NAME]" at bounding box center [521, 295] width 188 height 17
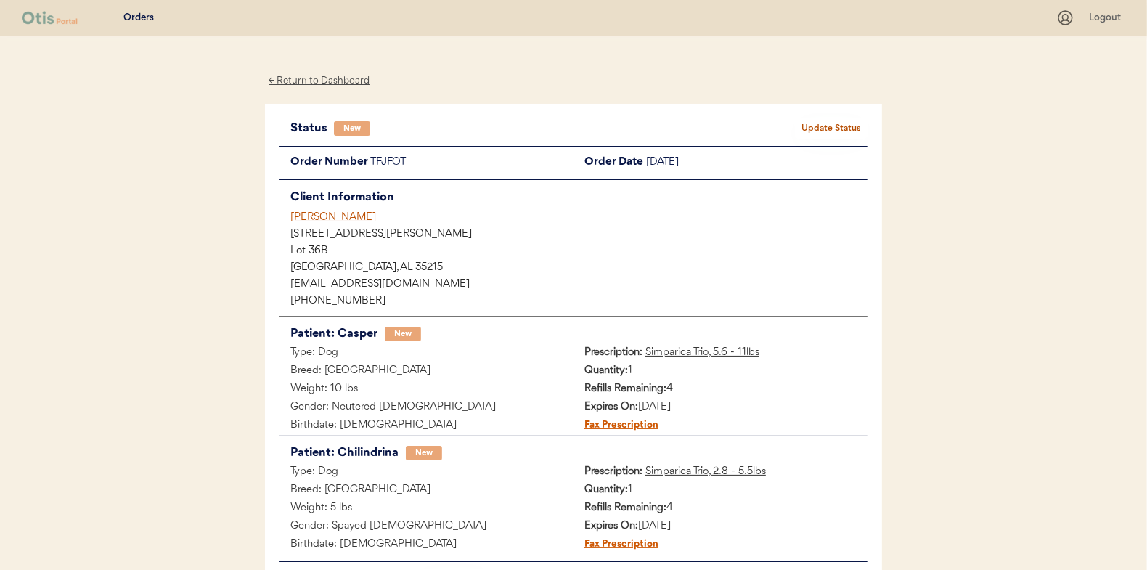
click at [845, 123] on button "Update Status" at bounding box center [831, 128] width 73 height 20
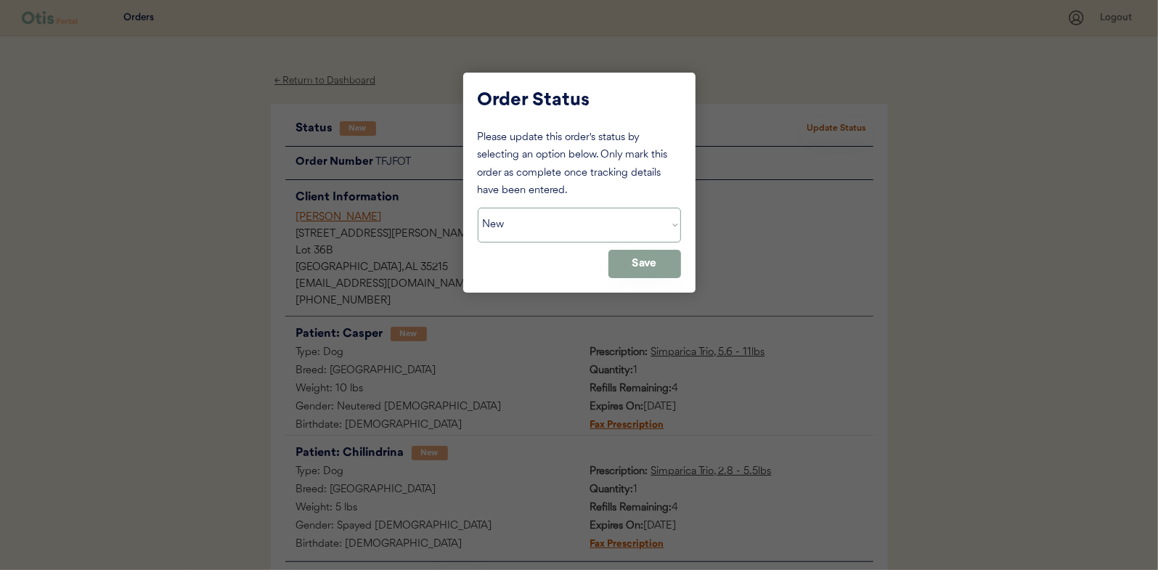
click at [506, 224] on select "Status On Hold New In Progress Complete Pending HW Consent Canceled" at bounding box center [579, 225] width 203 height 35
select select ""in_progress""
click at [478, 208] on select "Status On Hold New In Progress Complete Pending HW Consent Canceled" at bounding box center [579, 225] width 203 height 35
click at [642, 251] on button "Save" at bounding box center [644, 264] width 73 height 28
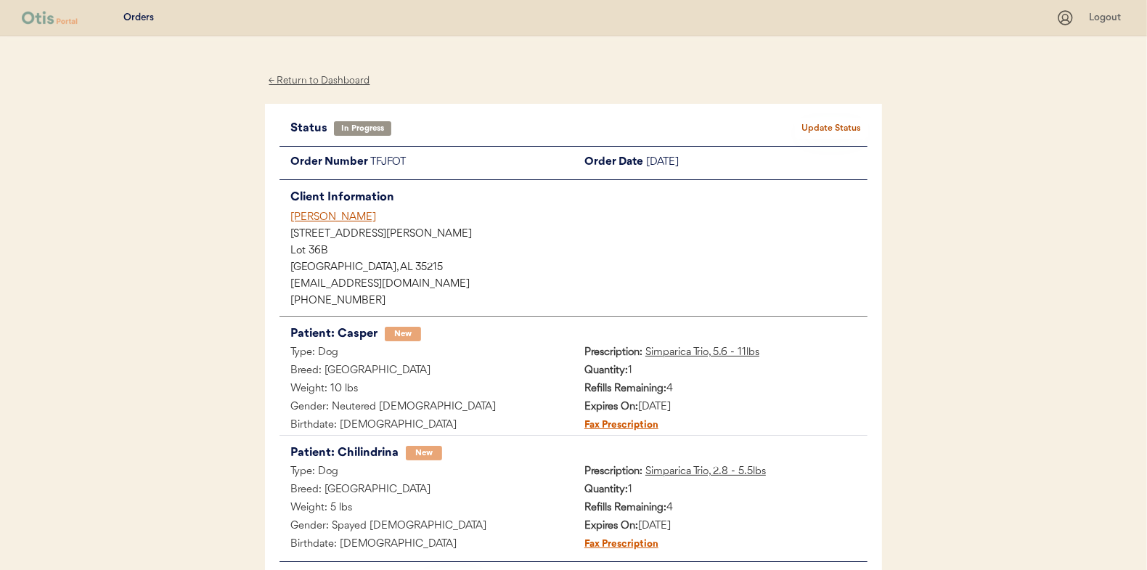
click at [319, 82] on div "← Return to Dashboard" at bounding box center [319, 81] width 109 height 17
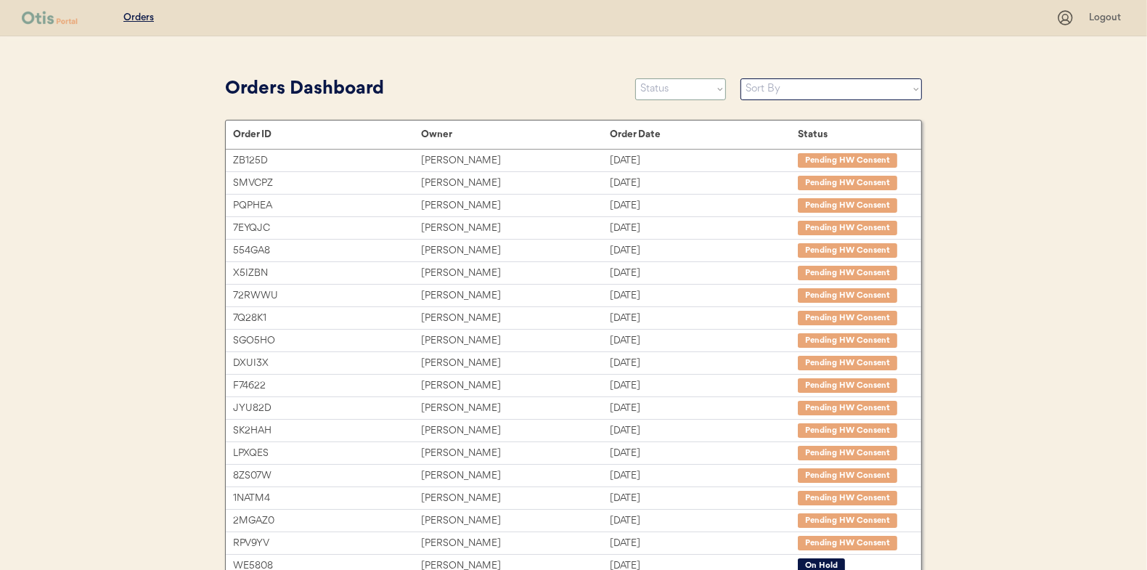
click at [695, 90] on select "Status On Hold New In Progress Complete Pending HW Consent Canceled" at bounding box center [680, 89] width 91 height 22
select select ""new""
click at [635, 78] on select "Status On Hold New In Progress Complete Pending HW Consent Canceled" at bounding box center [680, 89] width 91 height 22
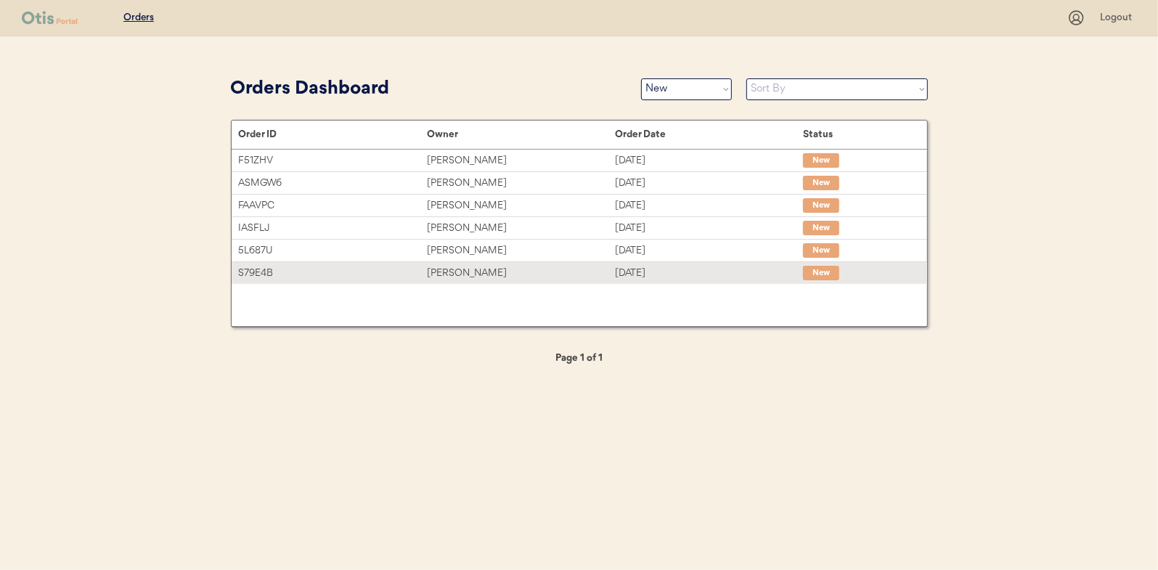
click at [449, 271] on div "Tara Barnhart" at bounding box center [521, 273] width 188 height 17
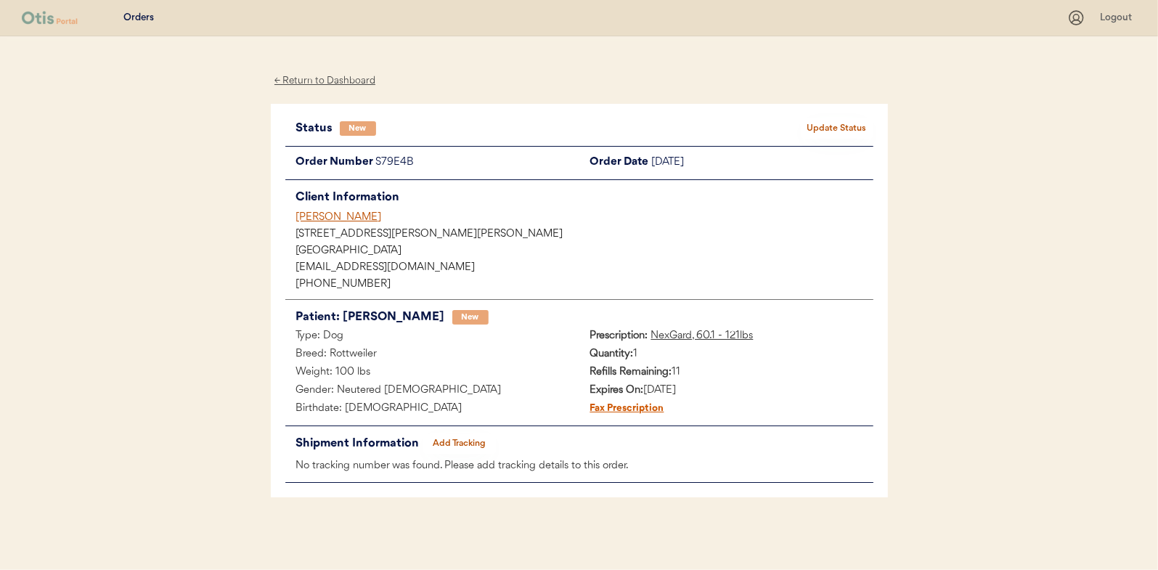
click at [849, 116] on div "Status New Update Status Order Number S79E4B Order Date October 10, 2025 Client…" at bounding box center [579, 301] width 617 height 394
click at [837, 129] on button "Update Status" at bounding box center [837, 128] width 73 height 20
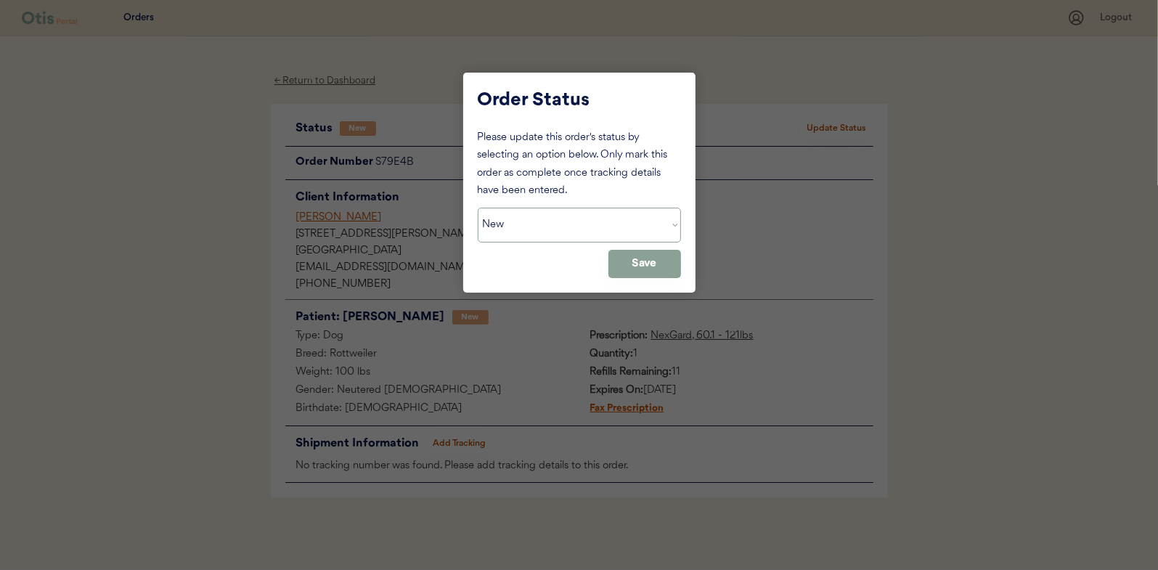
click at [510, 223] on select "Status On Hold New In Progress Complete Pending HW Consent Canceled" at bounding box center [579, 225] width 203 height 35
select select ""in_progress""
click at [478, 208] on select "Status On Hold New In Progress Complete Pending HW Consent Canceled" at bounding box center [579, 225] width 203 height 35
click at [648, 258] on button "Save" at bounding box center [644, 264] width 73 height 28
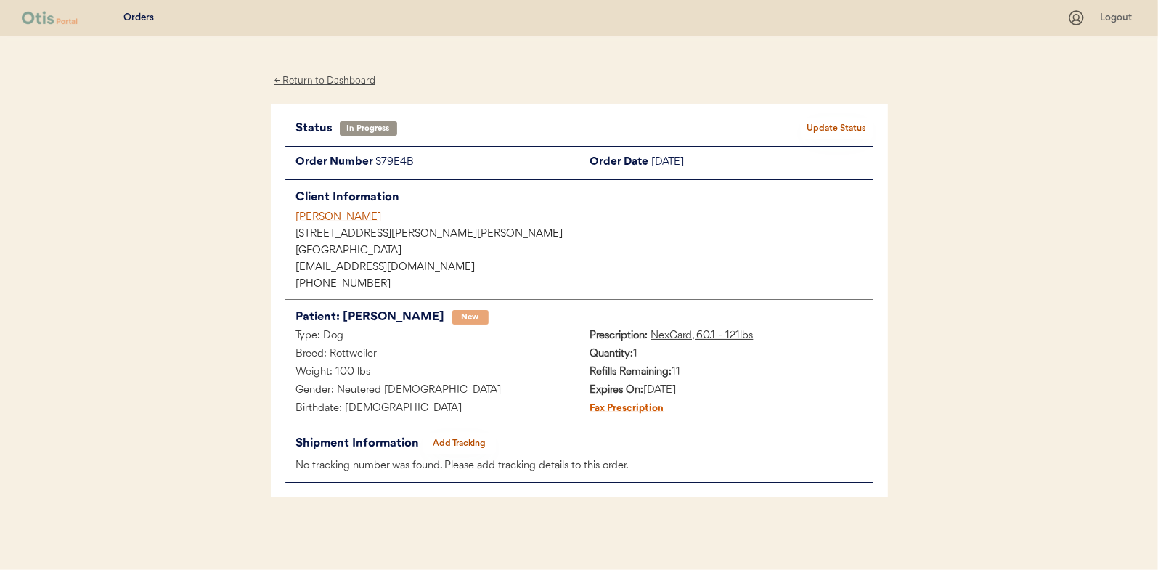
click at [312, 81] on div "← Return to Dashboard" at bounding box center [325, 81] width 109 height 17
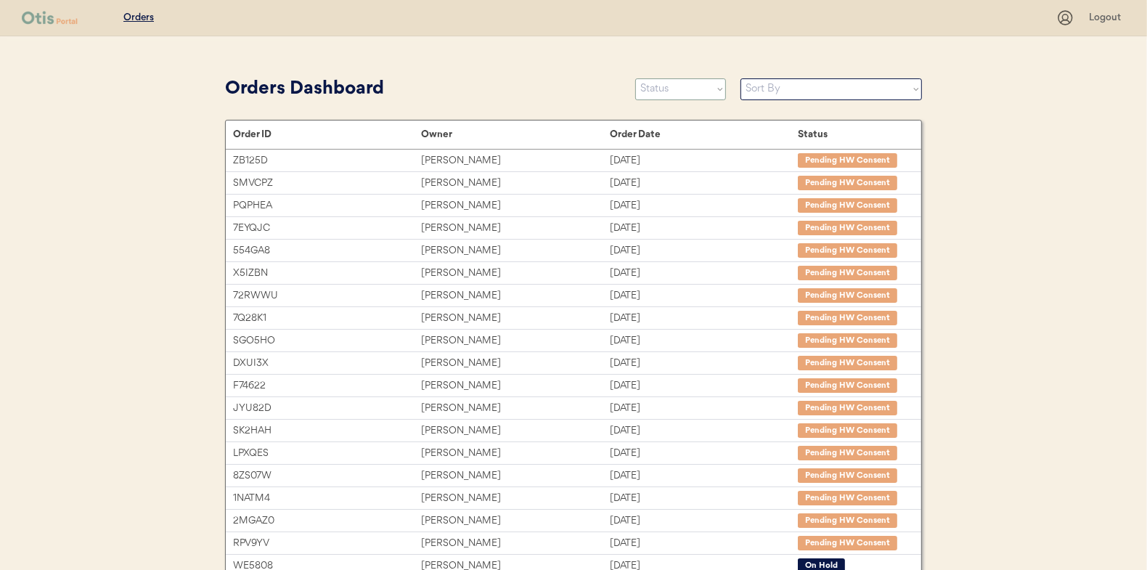
click at [663, 93] on select "Status On Hold New In Progress Complete Pending HW Consent Canceled" at bounding box center [680, 89] width 91 height 22
select select ""new""
click at [635, 78] on select "Status On Hold New In Progress Complete Pending HW Consent Canceled" at bounding box center [680, 89] width 91 height 22
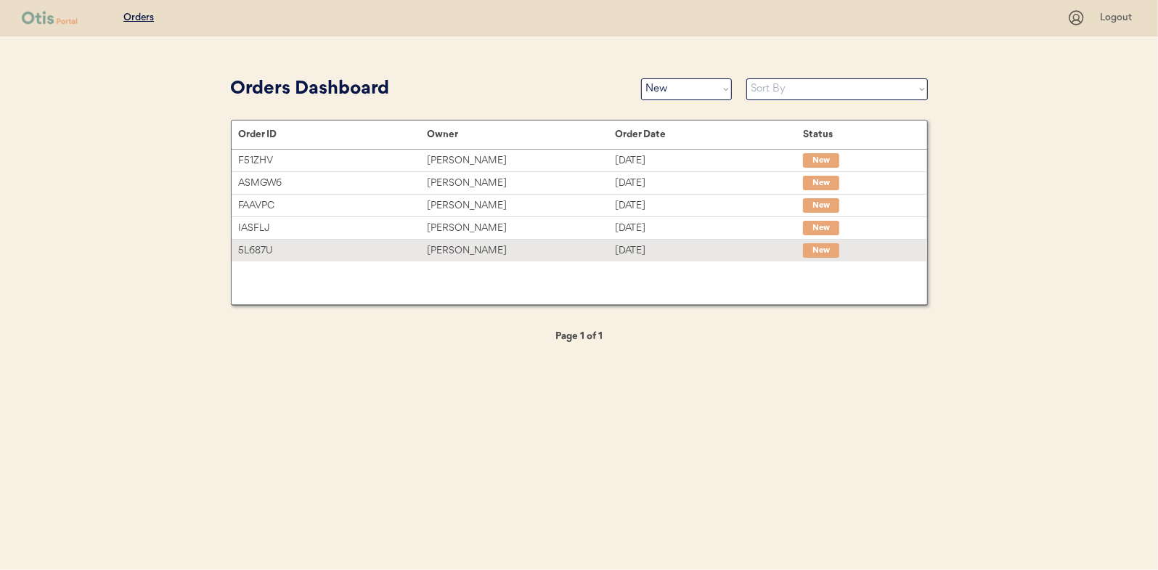
click at [451, 247] on div "[PERSON_NAME]" at bounding box center [521, 250] width 188 height 17
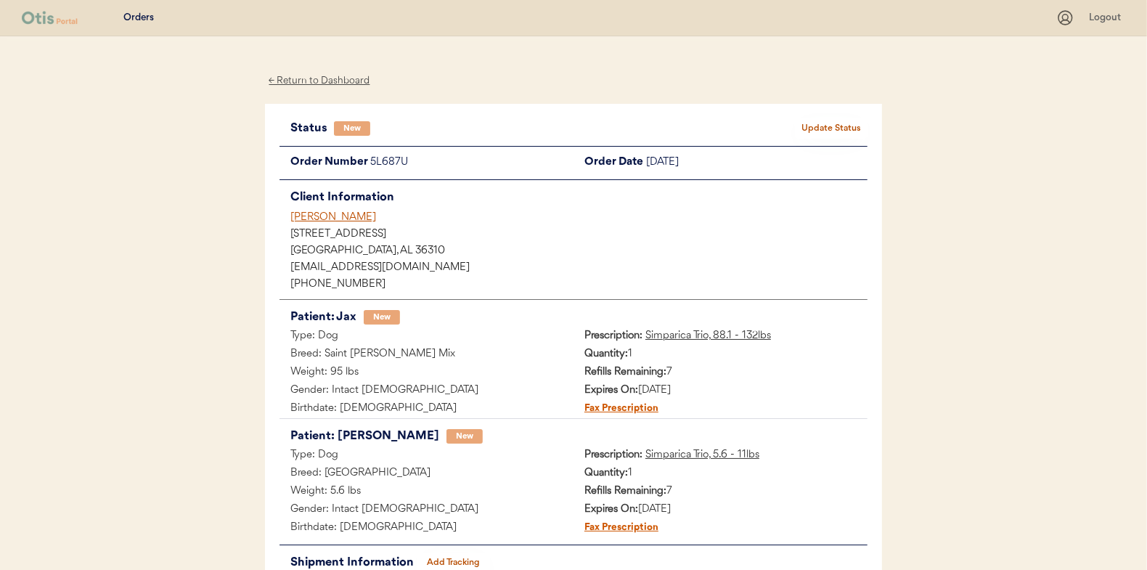
scroll to position [73, 0]
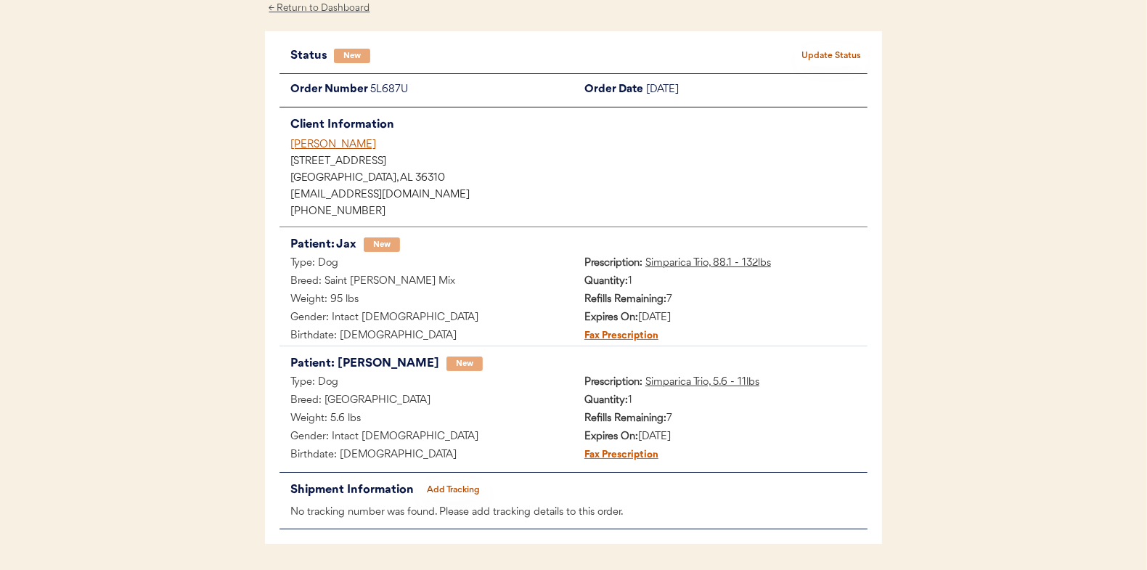
click at [833, 52] on button "Update Status" at bounding box center [831, 56] width 73 height 20
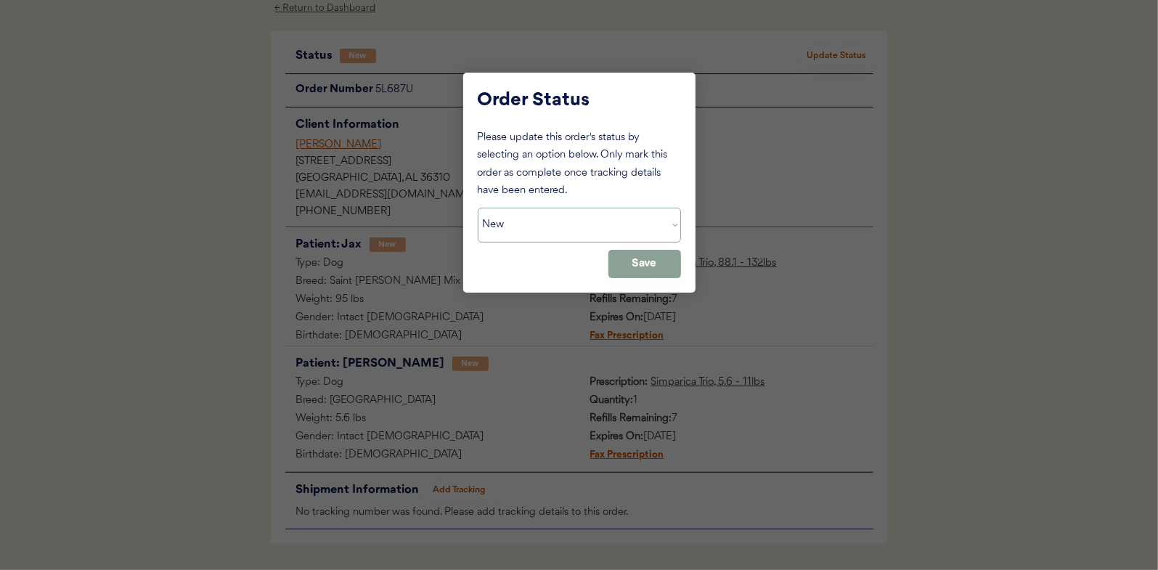
click at [530, 227] on select "Status On Hold New In Progress Complete Pending HW Consent Canceled" at bounding box center [579, 225] width 203 height 35
select select ""in_progress""
click at [478, 208] on select "Status On Hold New In Progress Complete Pending HW Consent Canceled" at bounding box center [579, 225] width 203 height 35
click at [643, 268] on button "Save" at bounding box center [644, 264] width 73 height 28
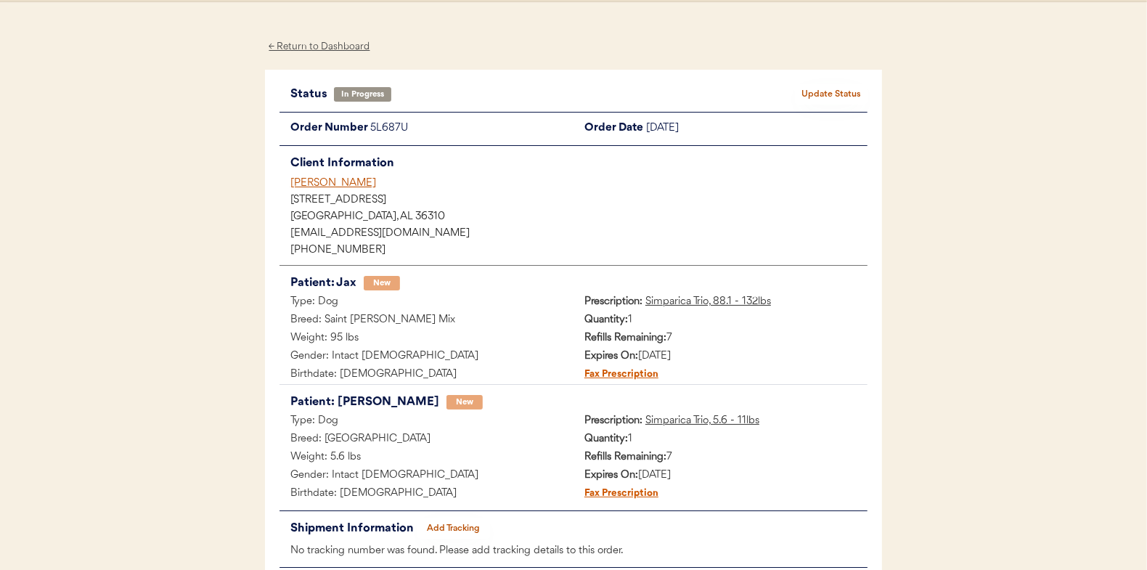
scroll to position [0, 0]
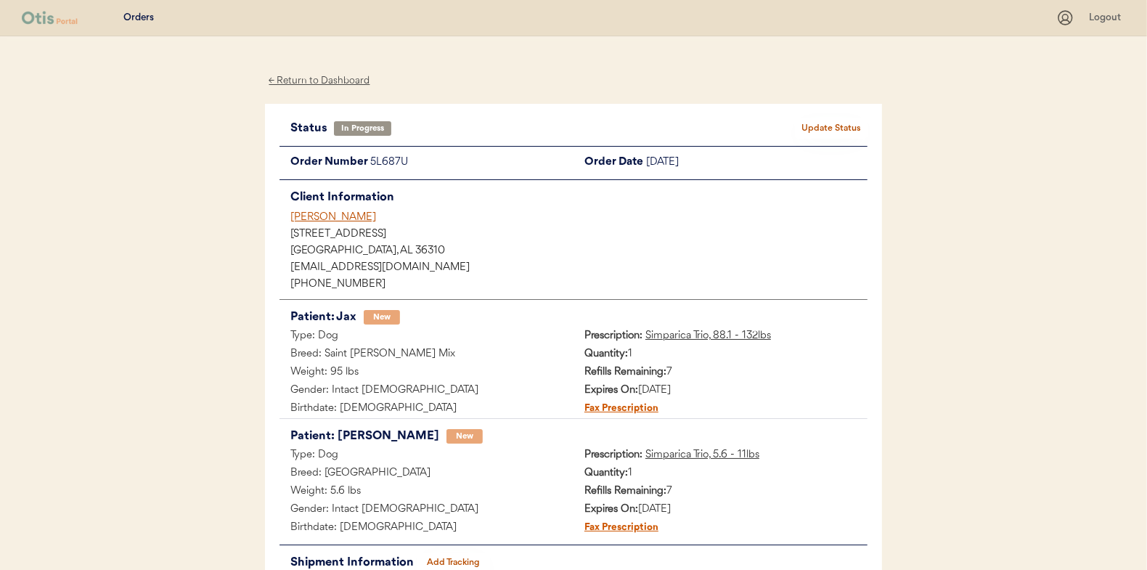
click at [313, 75] on div "← Return to Dashboard" at bounding box center [319, 81] width 109 height 17
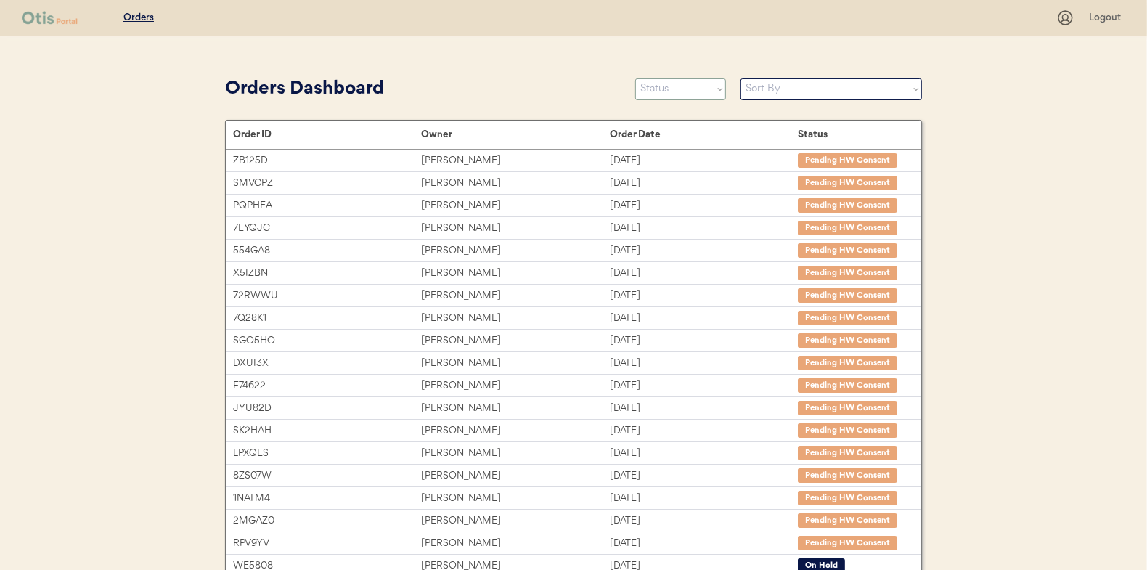
click at [668, 85] on select "Status On Hold New In Progress Complete Pending HW Consent Canceled" at bounding box center [680, 89] width 91 height 22
select select ""new""
click at [635, 78] on select "Status On Hold New In Progress Complete Pending HW Consent Canceled" at bounding box center [680, 89] width 91 height 22
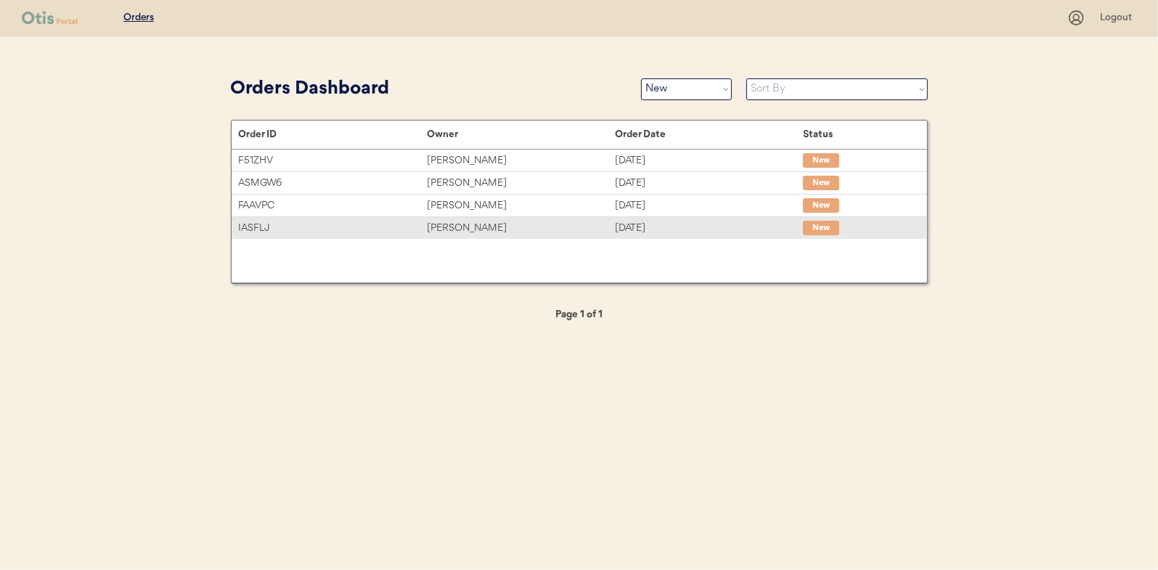
click at [470, 222] on div "[PERSON_NAME]" at bounding box center [521, 228] width 188 height 17
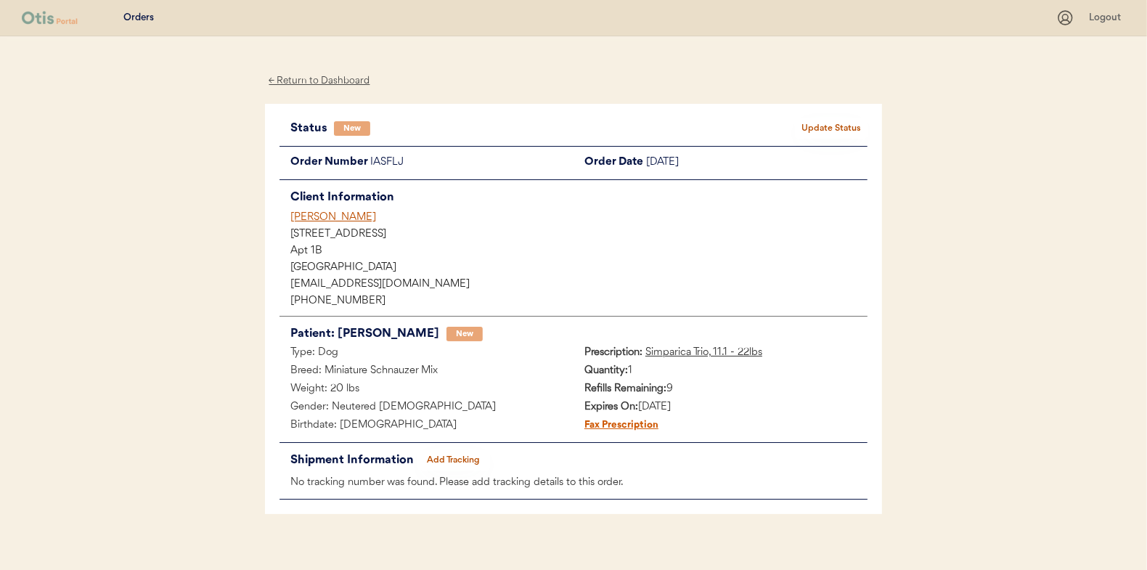
click at [831, 120] on button "Update Status" at bounding box center [831, 128] width 73 height 20
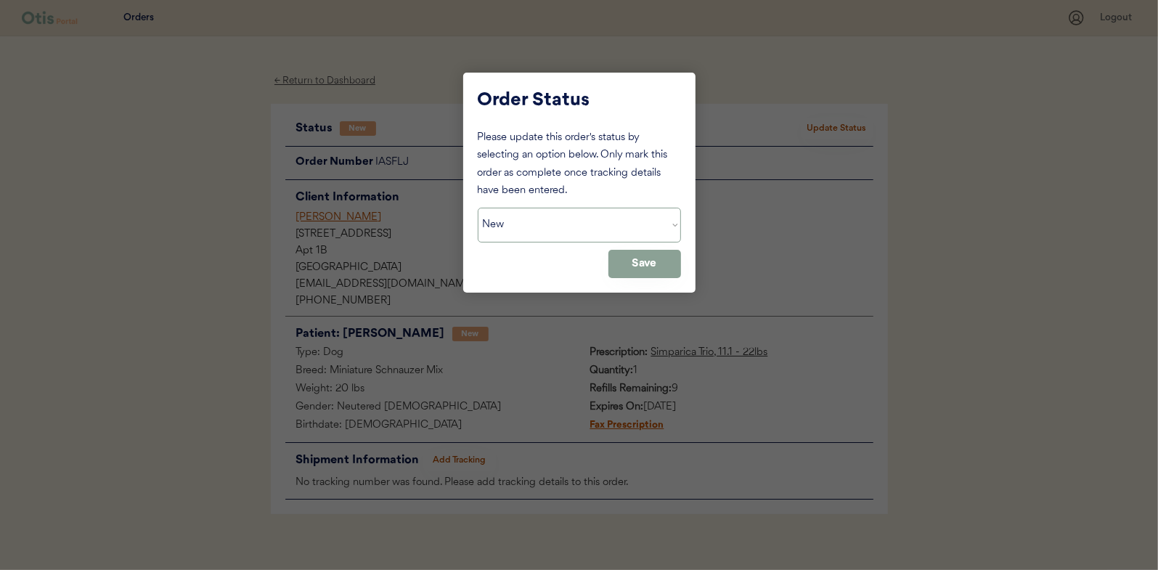
click at [524, 232] on select "Status On Hold New In Progress Complete Pending HW Consent Canceled" at bounding box center [579, 225] width 203 height 35
select select ""in_progress""
click at [478, 208] on select "Status On Hold New In Progress Complete Pending HW Consent Canceled" at bounding box center [579, 225] width 203 height 35
click at [635, 266] on button "Save" at bounding box center [644, 264] width 73 height 28
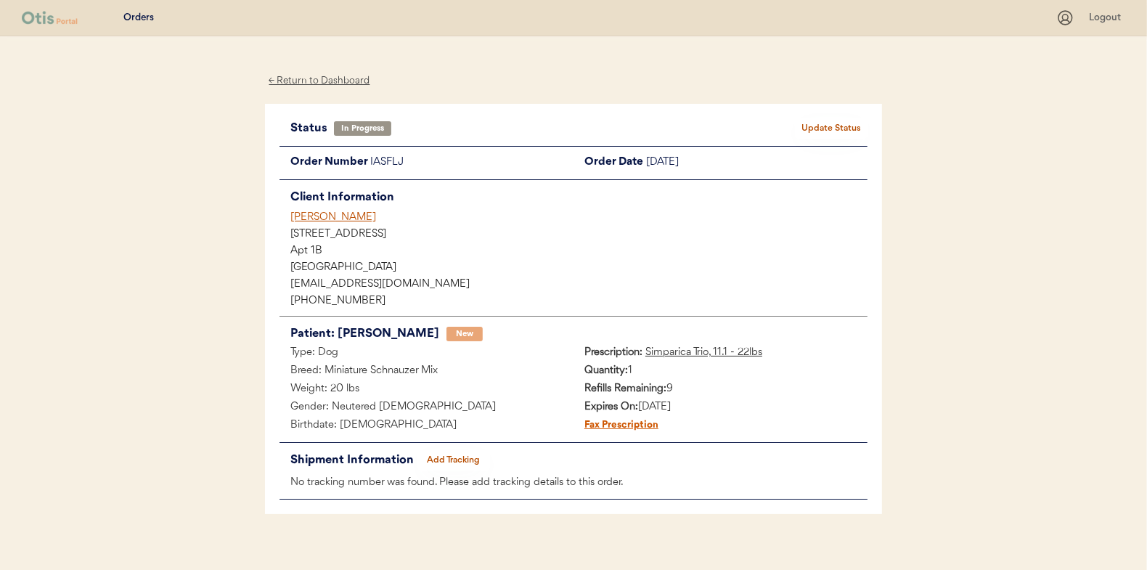
click at [306, 81] on div "← Return to Dashboard" at bounding box center [319, 81] width 109 height 17
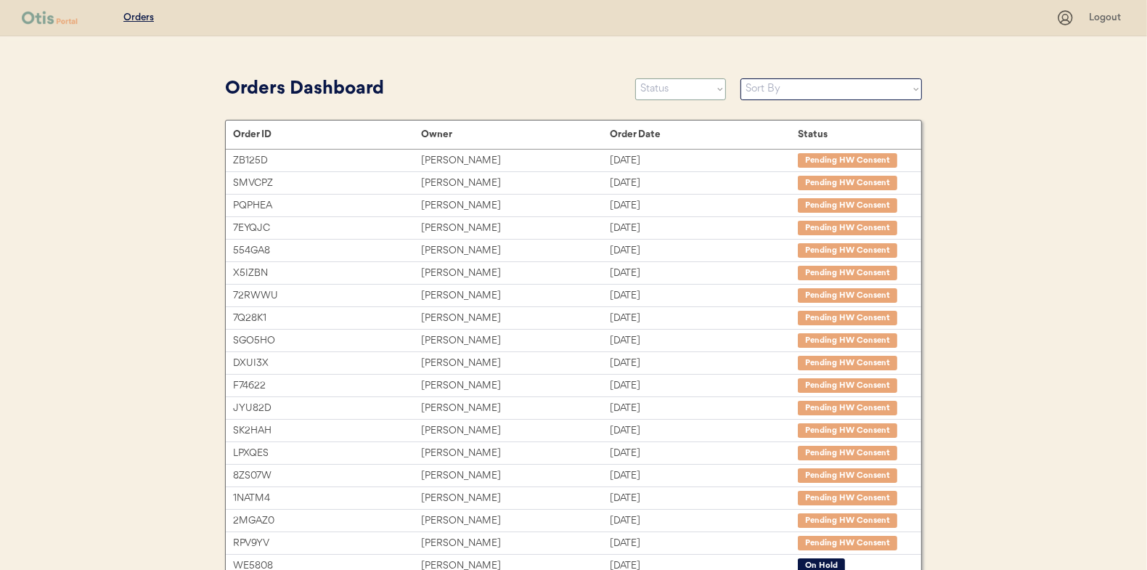
click at [664, 95] on select "Status On Hold New In Progress Complete Pending HW Consent Canceled" at bounding box center [680, 89] width 91 height 22
select select ""new""
click at [635, 78] on select "Status On Hold New In Progress Complete Pending HW Consent Canceled" at bounding box center [680, 89] width 91 height 22
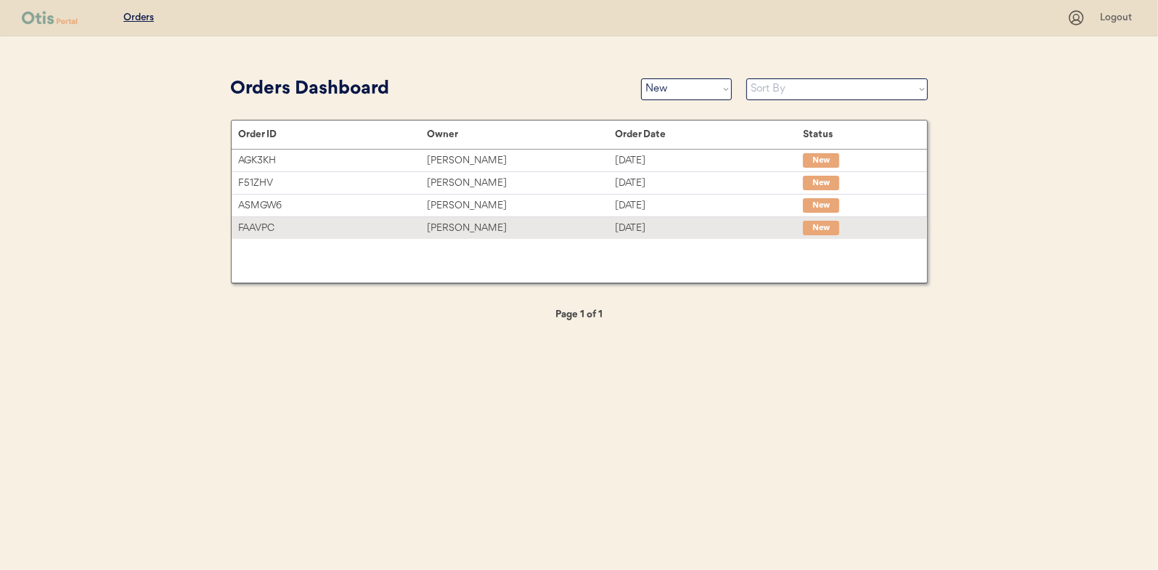
click at [449, 227] on div "[PERSON_NAME]" at bounding box center [521, 228] width 188 height 17
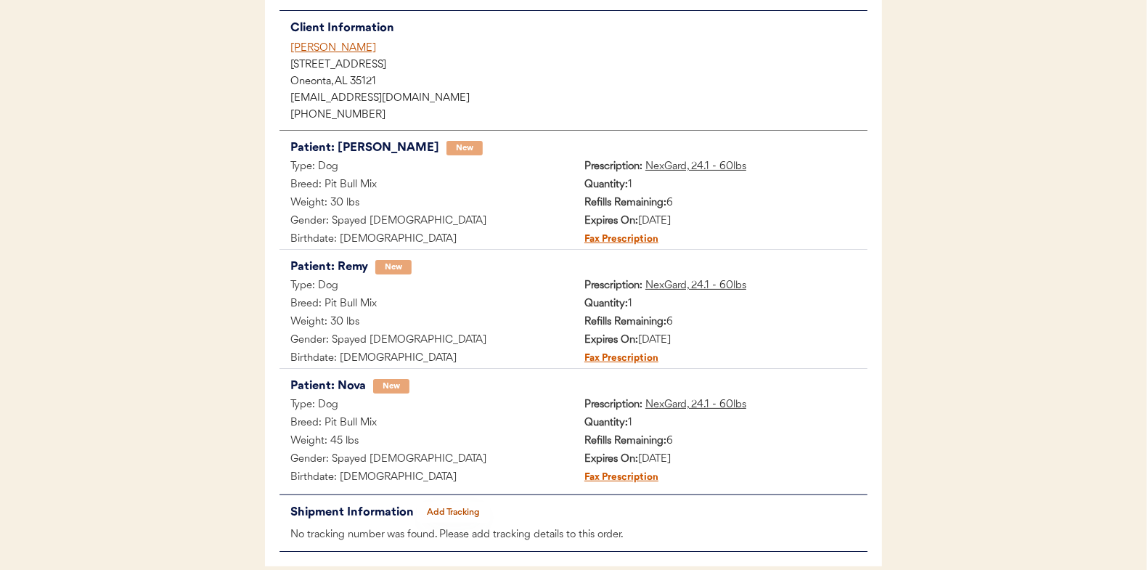
scroll to position [73, 0]
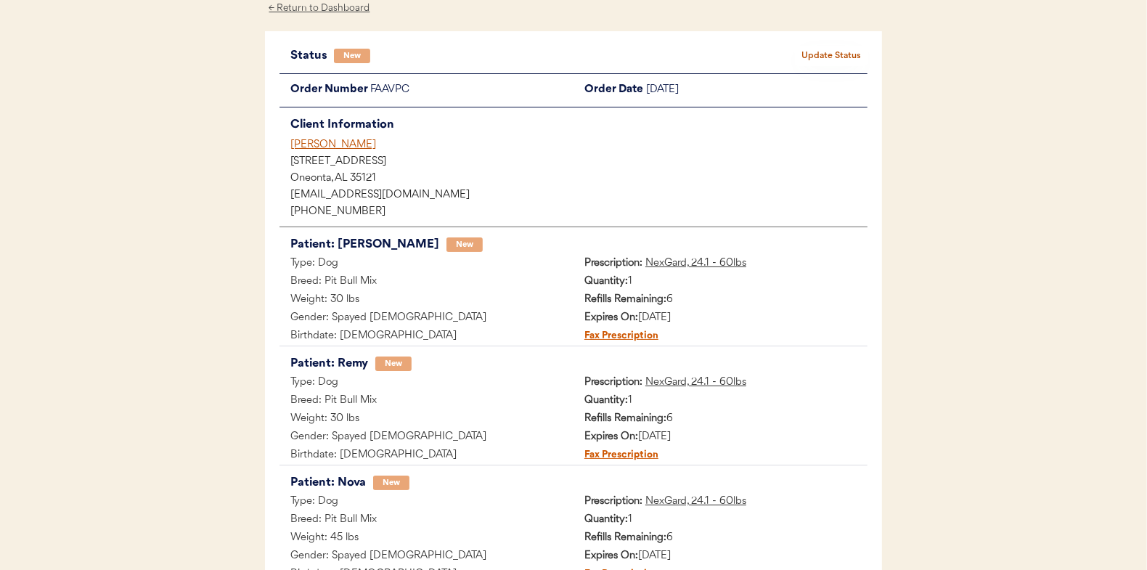
click at [835, 56] on button "Update Status" at bounding box center [831, 56] width 73 height 20
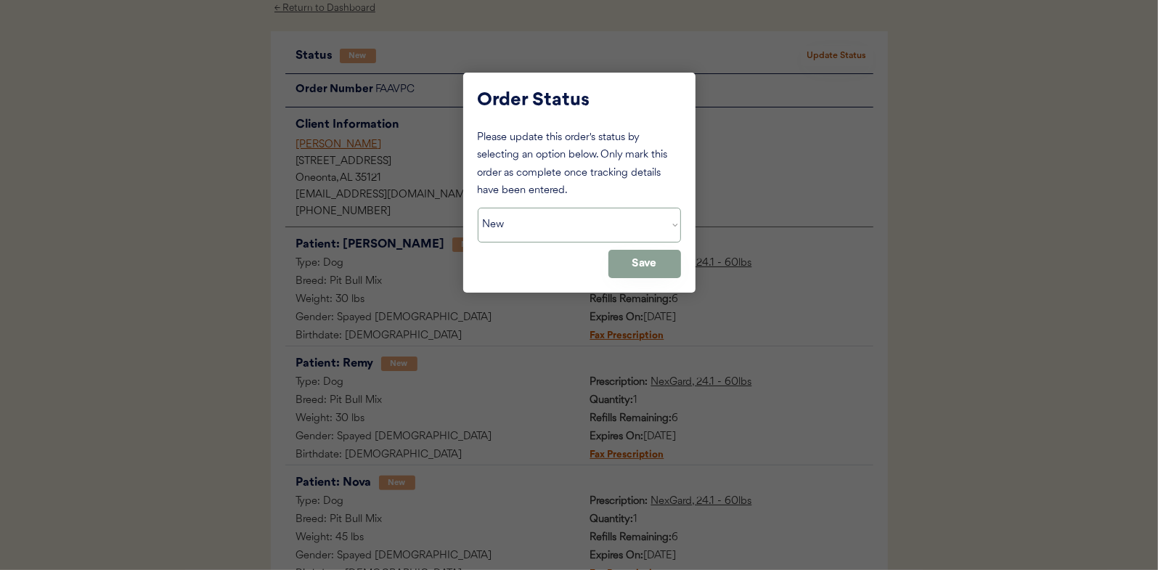
click at [501, 227] on select "Status On Hold New In Progress Complete Pending HW Consent Canceled" at bounding box center [579, 225] width 203 height 35
select select ""in_progress""
click at [478, 208] on select "Status On Hold New In Progress Complete Pending HW Consent Canceled" at bounding box center [579, 225] width 203 height 35
click at [646, 267] on button "Save" at bounding box center [644, 264] width 73 height 28
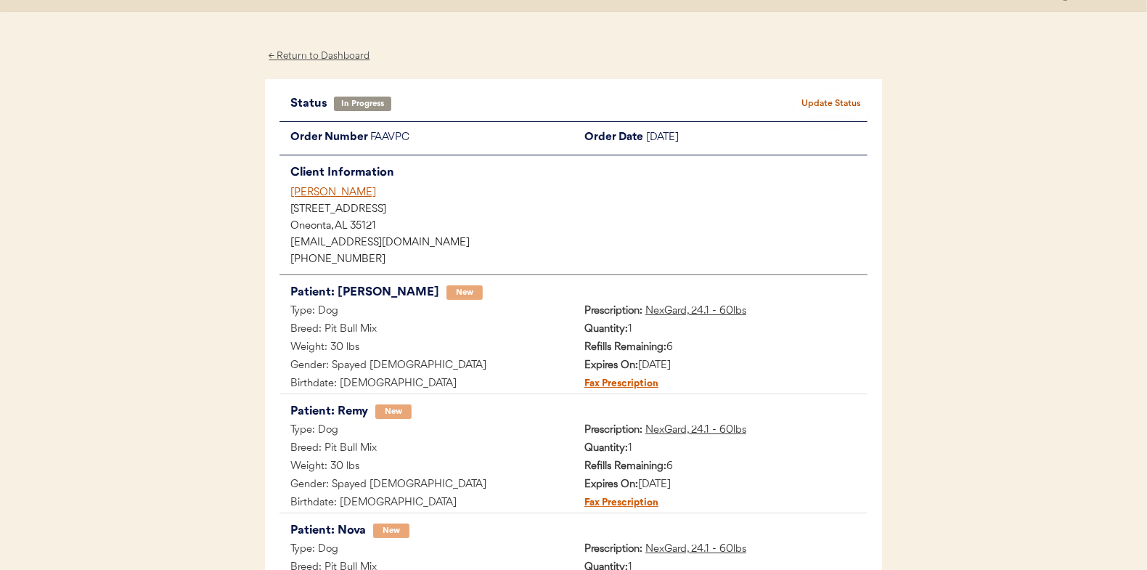
scroll to position [0, 0]
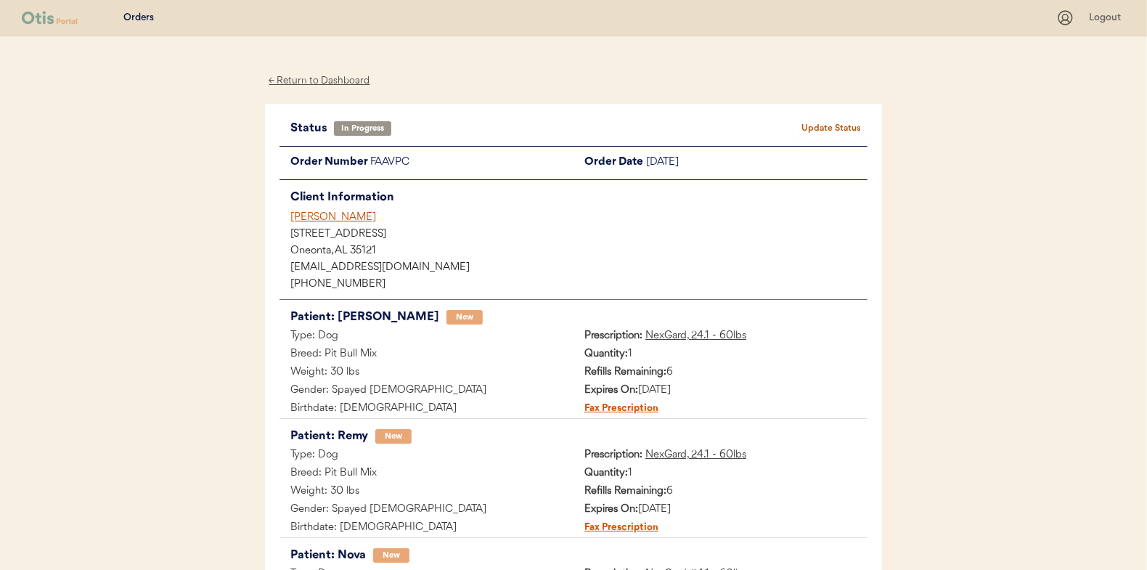
click at [321, 78] on div "← Return to Dashboard" at bounding box center [319, 81] width 109 height 17
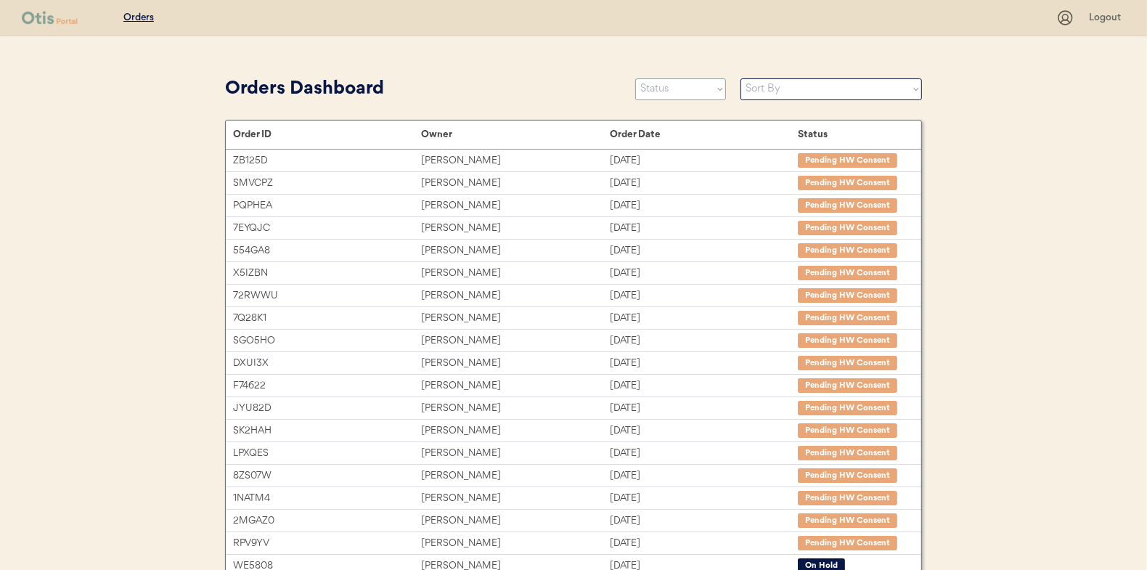
click at [677, 91] on select "Status On Hold New In Progress Complete Pending HW Consent Canceled" at bounding box center [680, 89] width 91 height 22
select select ""new""
click at [635, 78] on select "Status On Hold New In Progress Complete Pending HW Consent Canceled" at bounding box center [680, 89] width 91 height 22
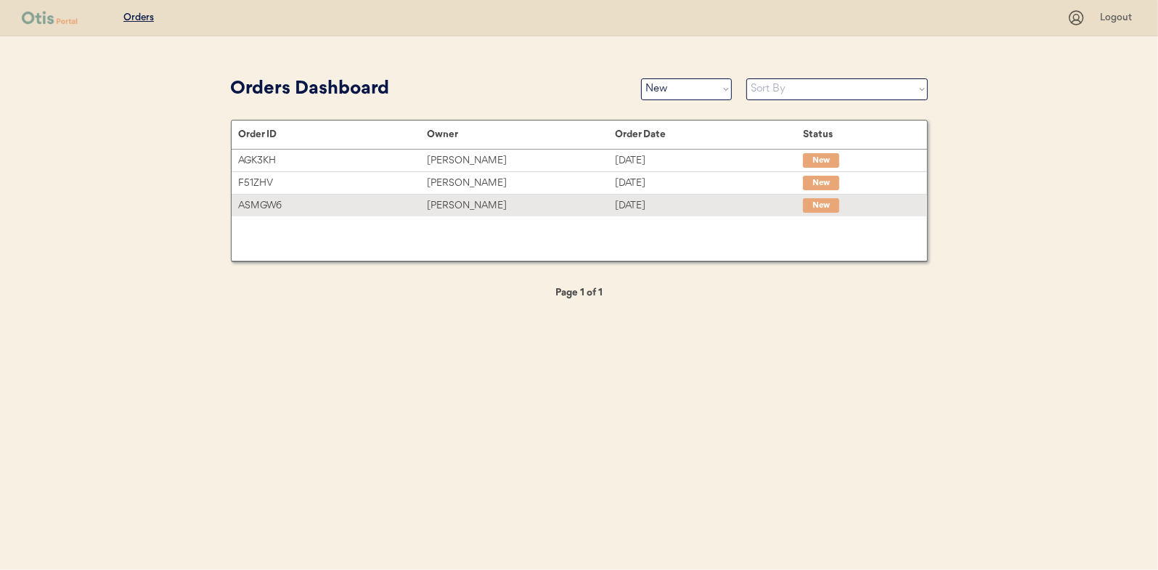
click at [489, 200] on div "Rosa Fuenmayor" at bounding box center [521, 205] width 188 height 17
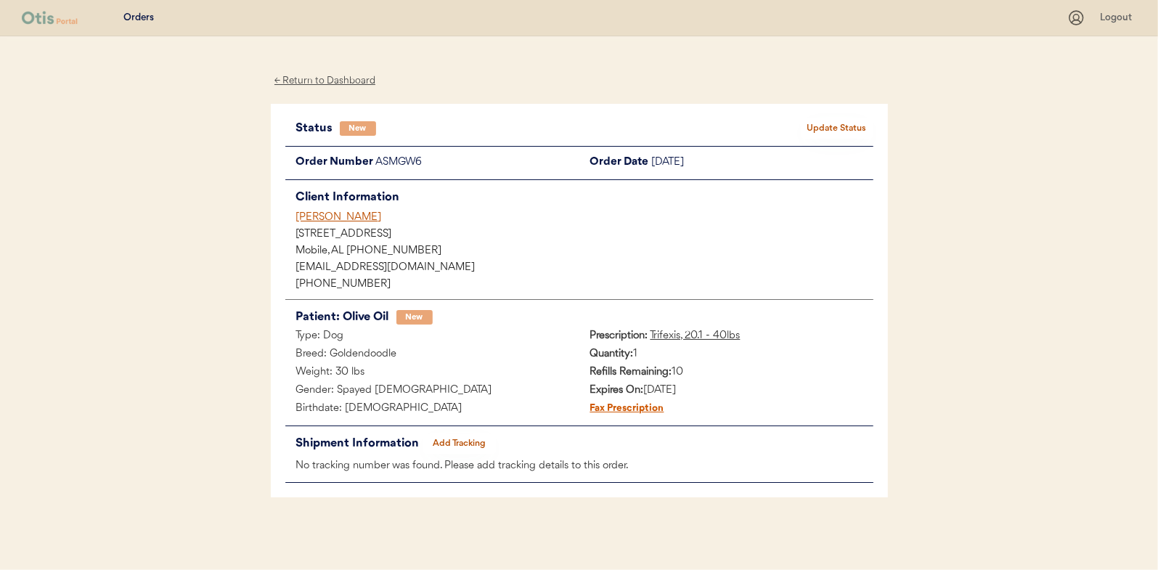
click at [822, 120] on button "Update Status" at bounding box center [837, 128] width 73 height 20
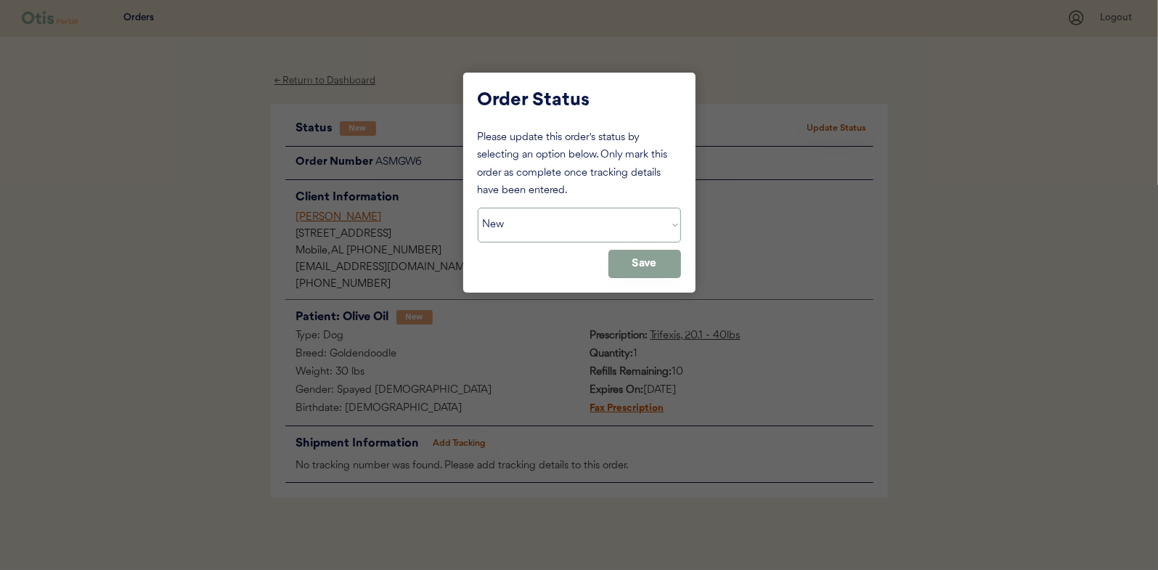
click at [517, 225] on select "Status On Hold New In Progress Complete Pending HW Consent Canceled" at bounding box center [579, 225] width 203 height 35
select select ""in_progress""
click at [478, 208] on select "Status On Hold New In Progress Complete Pending HW Consent Canceled" at bounding box center [579, 225] width 203 height 35
click at [666, 259] on button "Save" at bounding box center [644, 264] width 73 height 28
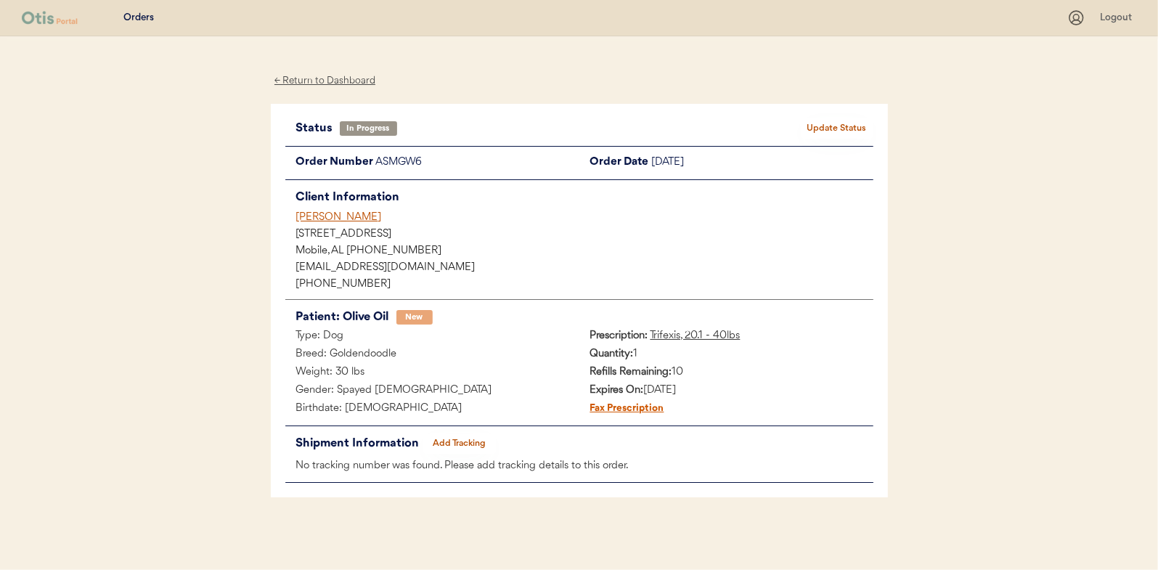
click at [314, 83] on div "← Return to Dashboard" at bounding box center [325, 81] width 109 height 17
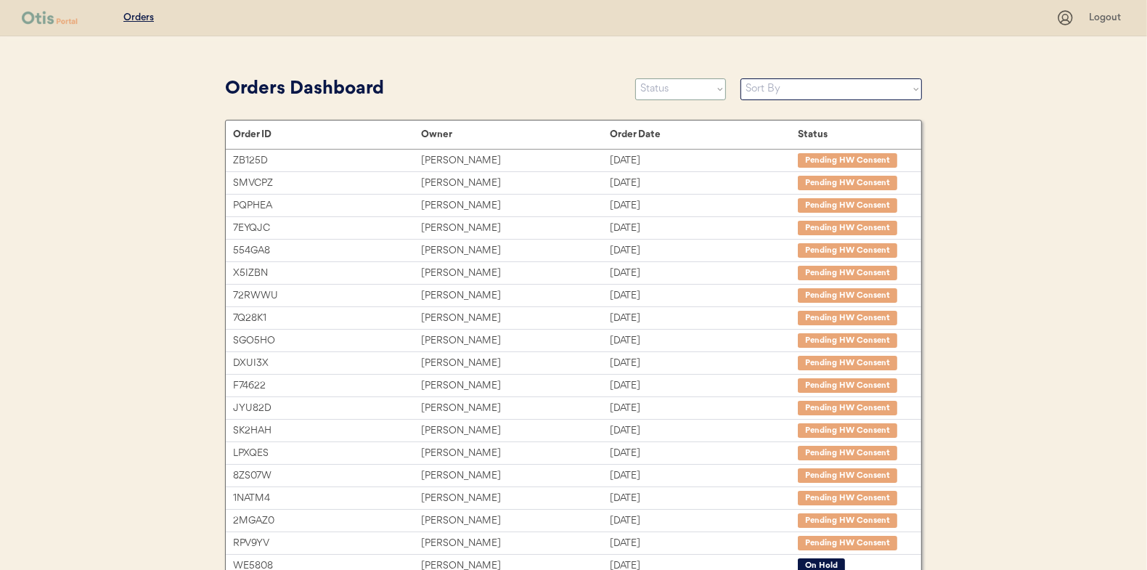
click at [677, 89] on select "Status On Hold New In Progress Complete Pending HW Consent Canceled" at bounding box center [680, 89] width 91 height 22
select select ""new""
click at [635, 78] on select "Status On Hold New In Progress Complete Pending HW Consent Canceled" at bounding box center [680, 89] width 91 height 22
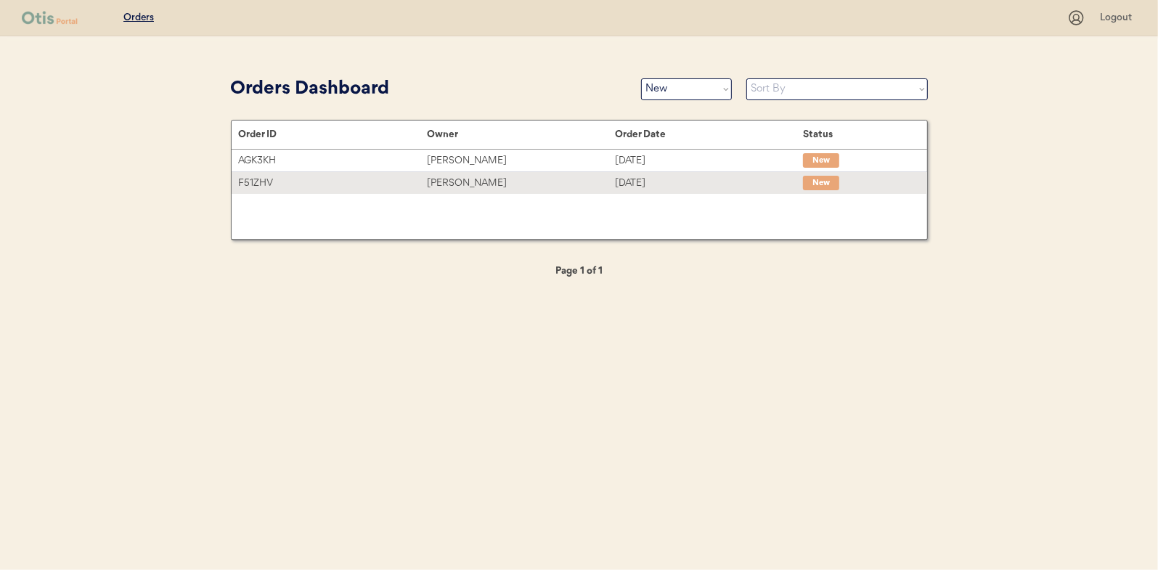
click at [471, 180] on div "[PERSON_NAME]" at bounding box center [521, 183] width 188 height 17
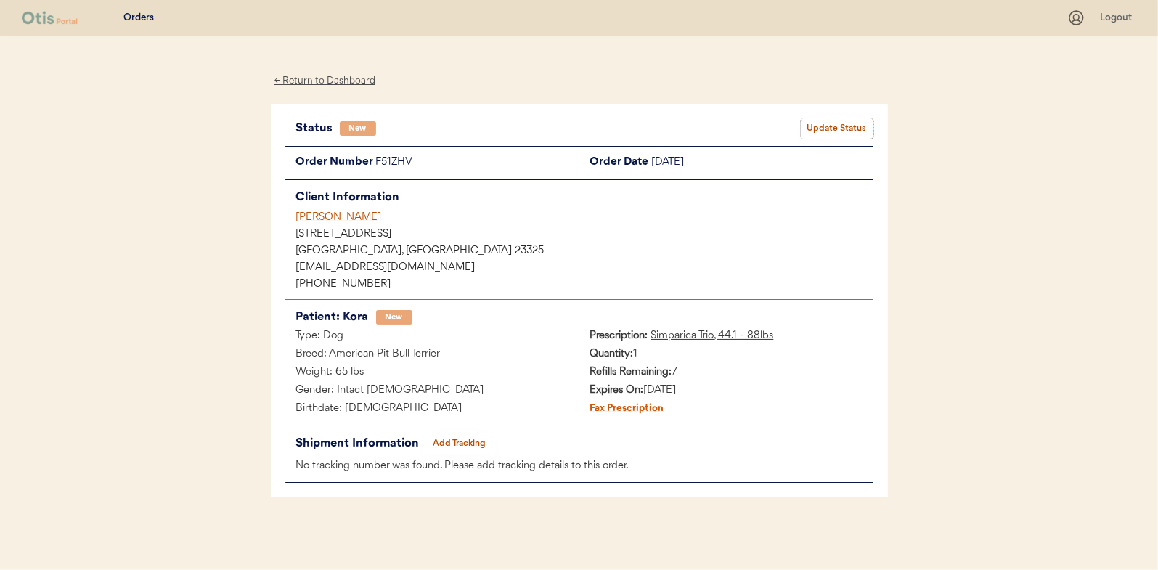
click at [821, 126] on button "Update Status" at bounding box center [837, 128] width 73 height 20
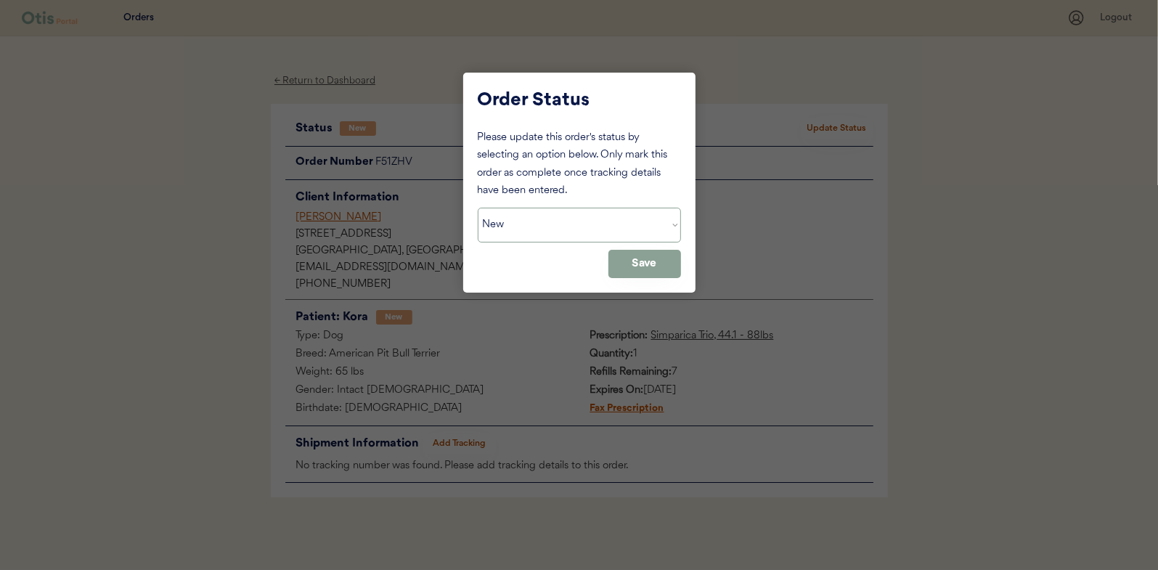
click at [525, 224] on select "Status On Hold New In Progress Complete Pending HW Consent Canceled" at bounding box center [579, 225] width 203 height 35
select select ""in_progress""
click at [478, 208] on select "Status On Hold New In Progress Complete Pending HW Consent Canceled" at bounding box center [579, 225] width 203 height 35
click at [635, 264] on button "Save" at bounding box center [644, 264] width 73 height 28
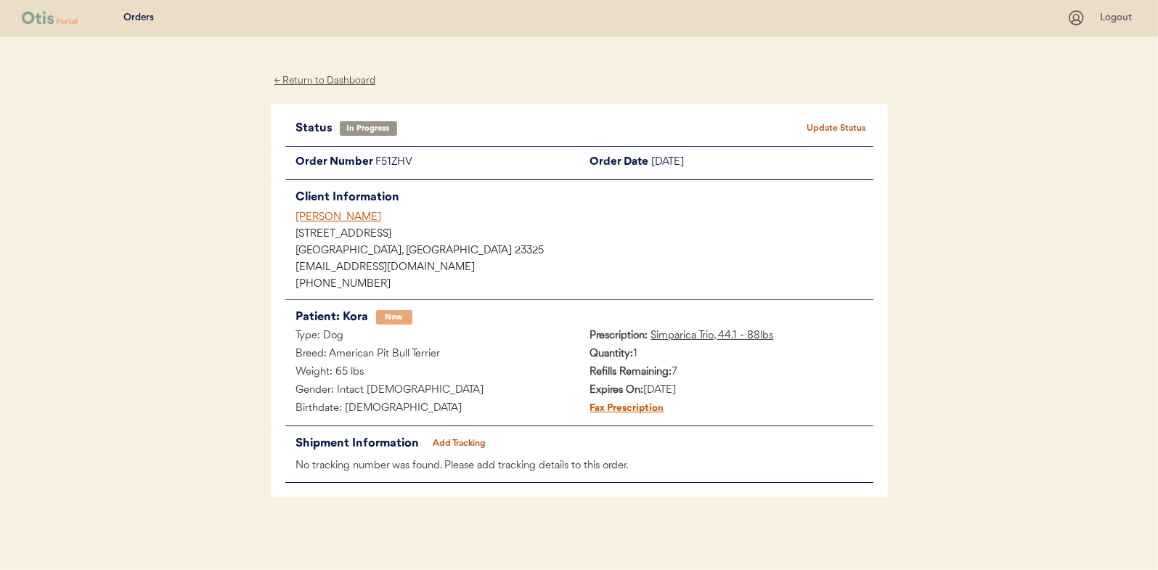
click at [309, 79] on div "← Return to Dashboard" at bounding box center [325, 81] width 109 height 17
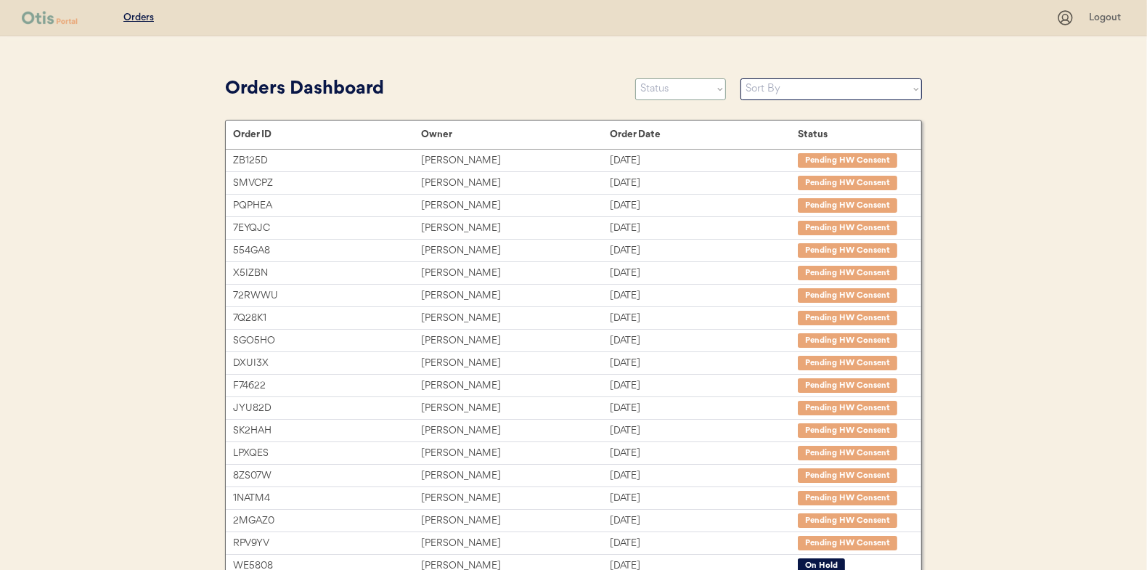
click at [671, 92] on select "Status On Hold New In Progress Complete Pending HW Consent Canceled" at bounding box center [680, 89] width 91 height 22
select select ""new""
click at [635, 78] on select "Status On Hold New In Progress Complete Pending HW Consent Canceled" at bounding box center [680, 89] width 91 height 22
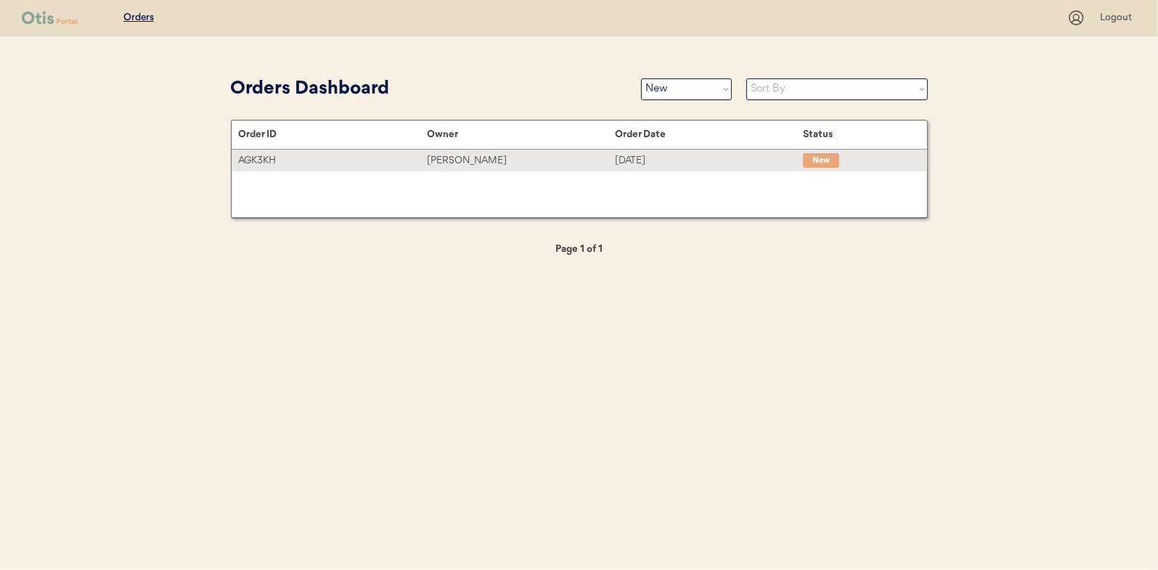
click at [444, 159] on div "Amanda Schwartz" at bounding box center [521, 160] width 188 height 17
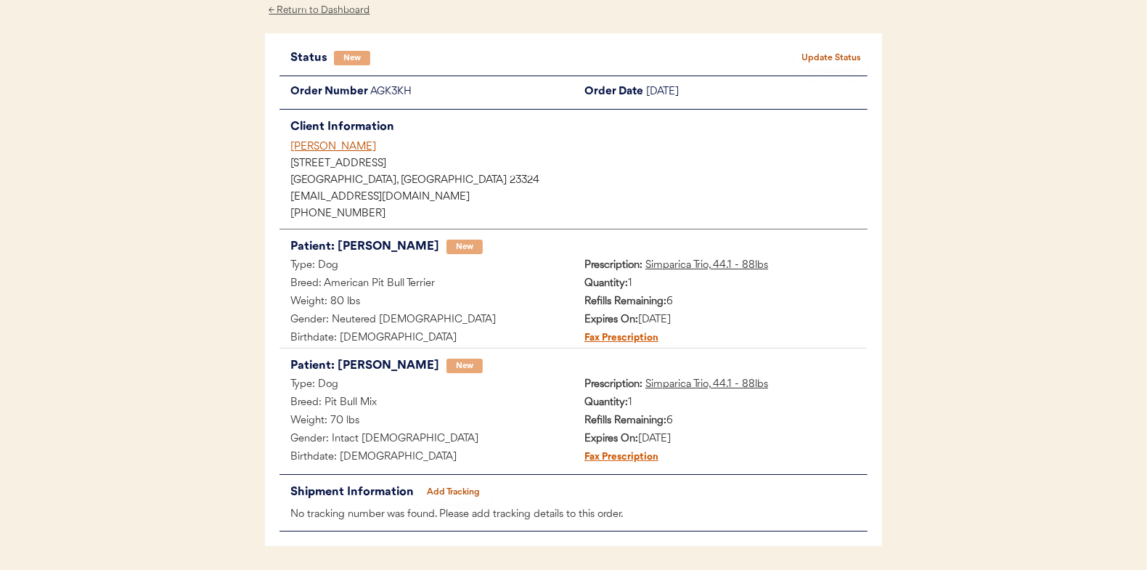
scroll to position [46, 0]
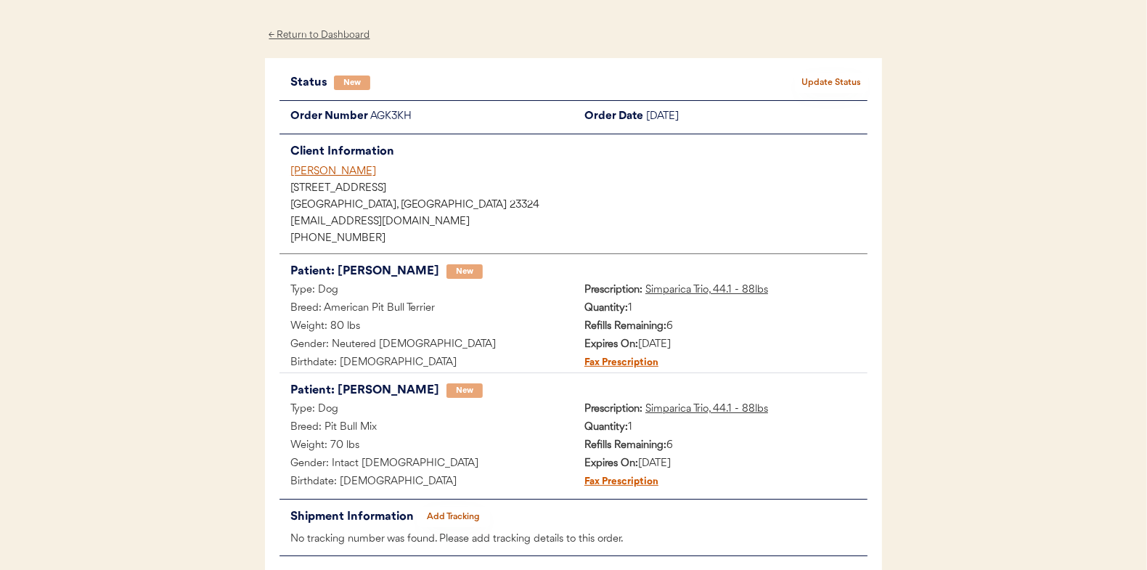
click at [824, 82] on button "Update Status" at bounding box center [831, 83] width 73 height 20
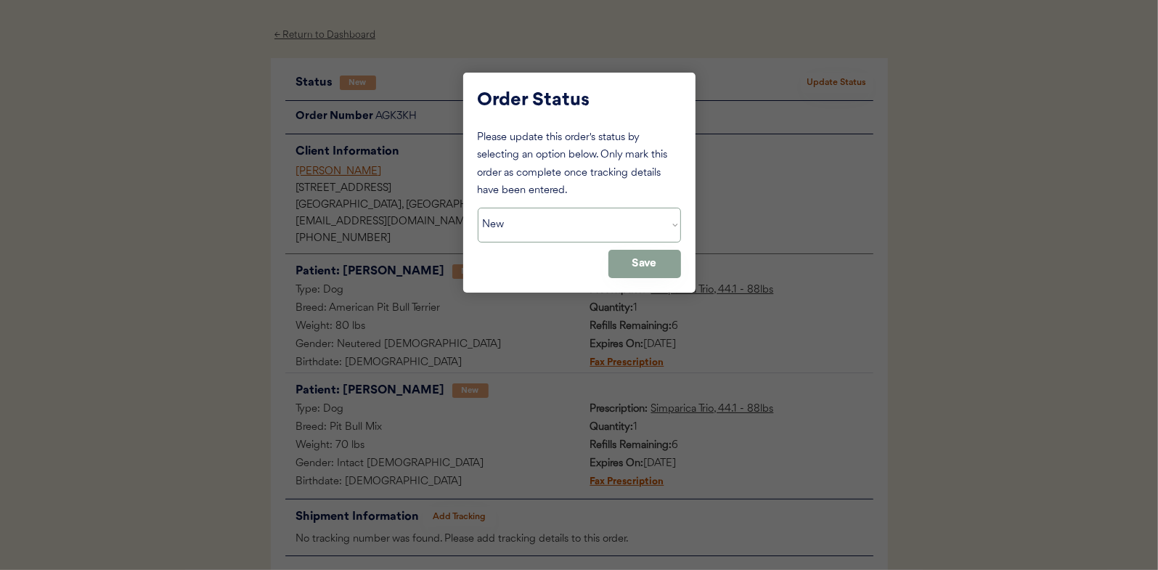
click at [509, 218] on select "Status On Hold New In Progress Complete Pending HW Consent Canceled" at bounding box center [579, 225] width 203 height 35
select select ""in_progress""
click at [478, 208] on select "Status On Hold New In Progress Complete Pending HW Consent Canceled" at bounding box center [579, 225] width 203 height 35
click at [653, 275] on button "Save" at bounding box center [644, 264] width 73 height 28
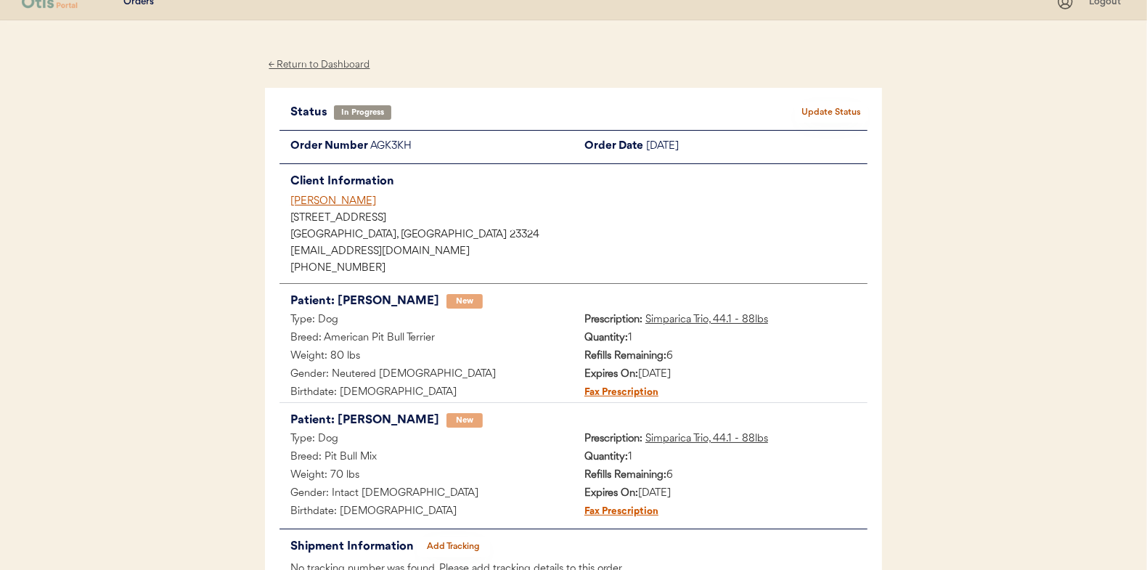
scroll to position [0, 0]
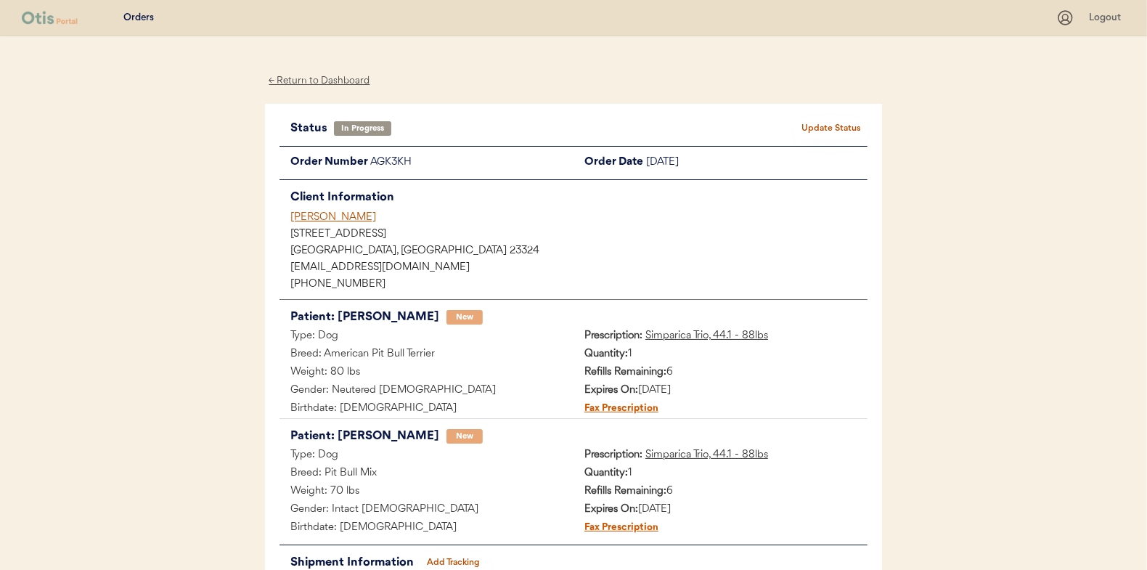
click at [319, 81] on div "← Return to Dashboard" at bounding box center [319, 81] width 109 height 17
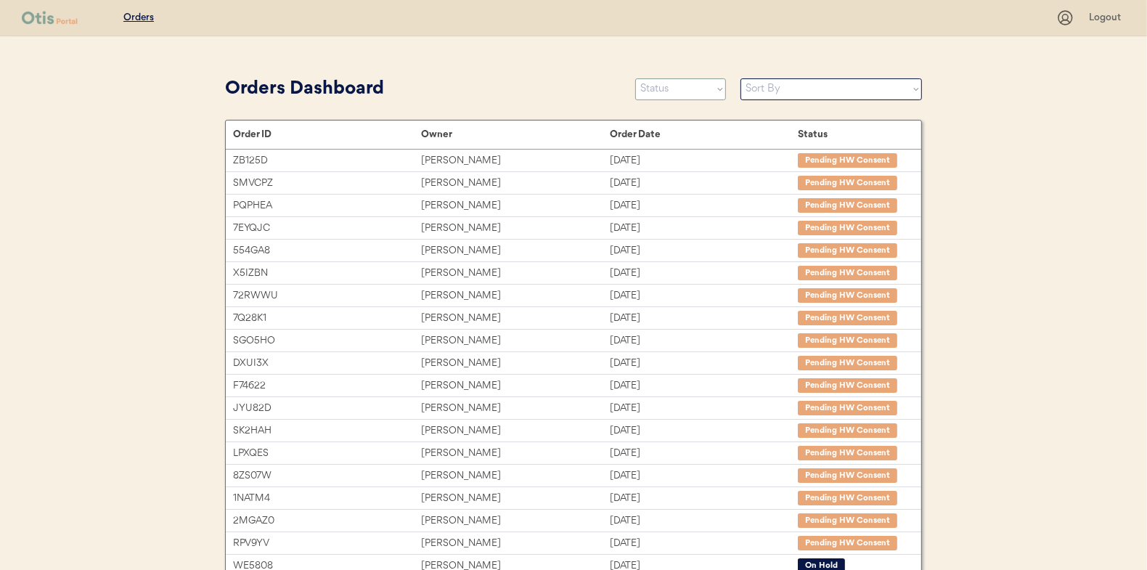
click at [679, 89] on select "Status On Hold New In Progress Complete Pending HW Consent Canceled" at bounding box center [680, 89] width 91 height 22
click at [635, 78] on select "Status On Hold New In Progress Complete Pending HW Consent Canceled" at bounding box center [680, 89] width 91 height 22
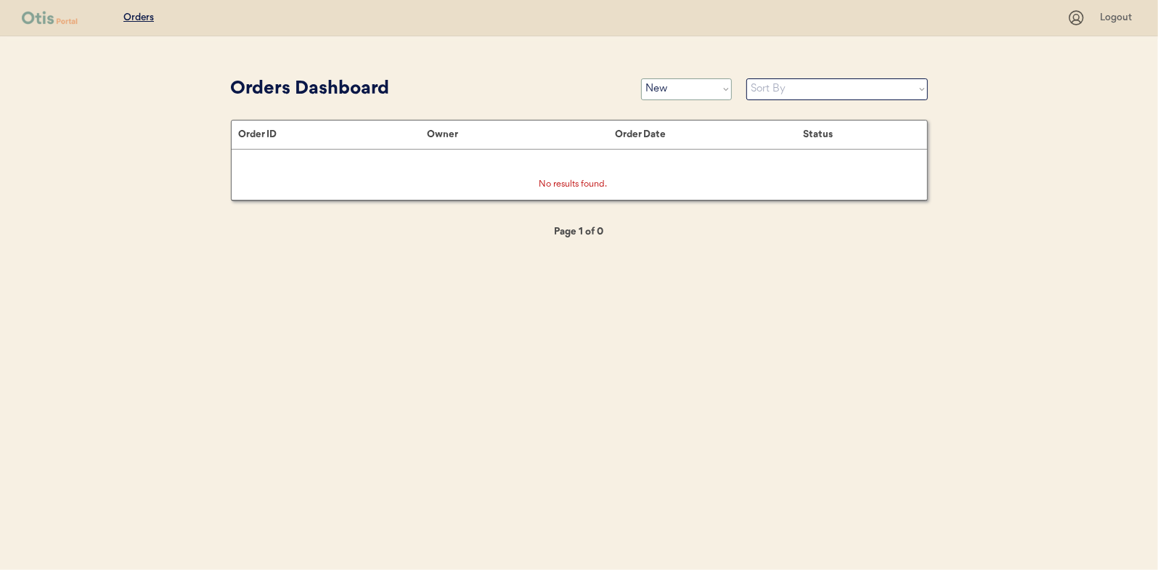
click at [660, 84] on select "Status On Hold New In Progress Complete Pending HW Consent Canceled" at bounding box center [686, 89] width 91 height 22
select select ""in_progress""
click at [641, 78] on select "Status On Hold New In Progress Complete Pending HW Consent Canceled" at bounding box center [686, 89] width 91 height 22
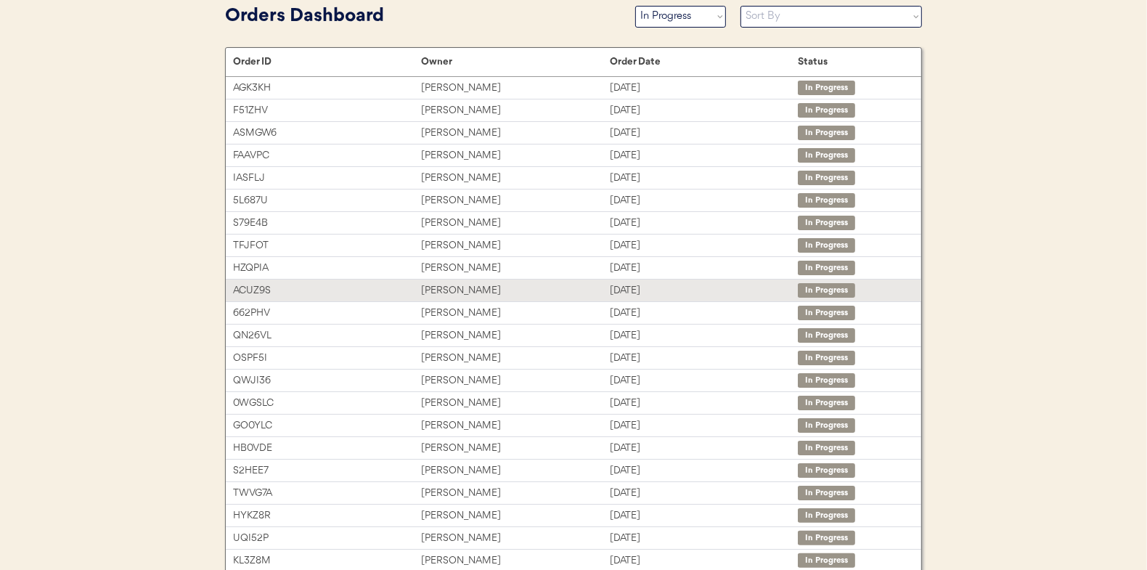
scroll to position [179, 0]
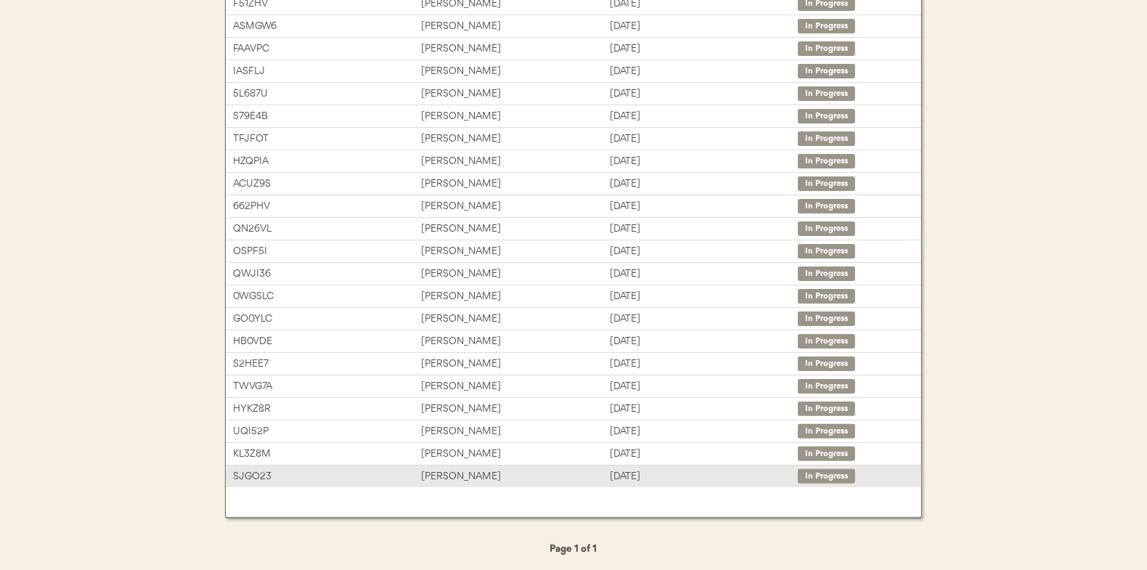
click at [453, 473] on div "[PERSON_NAME]" at bounding box center [515, 476] width 188 height 17
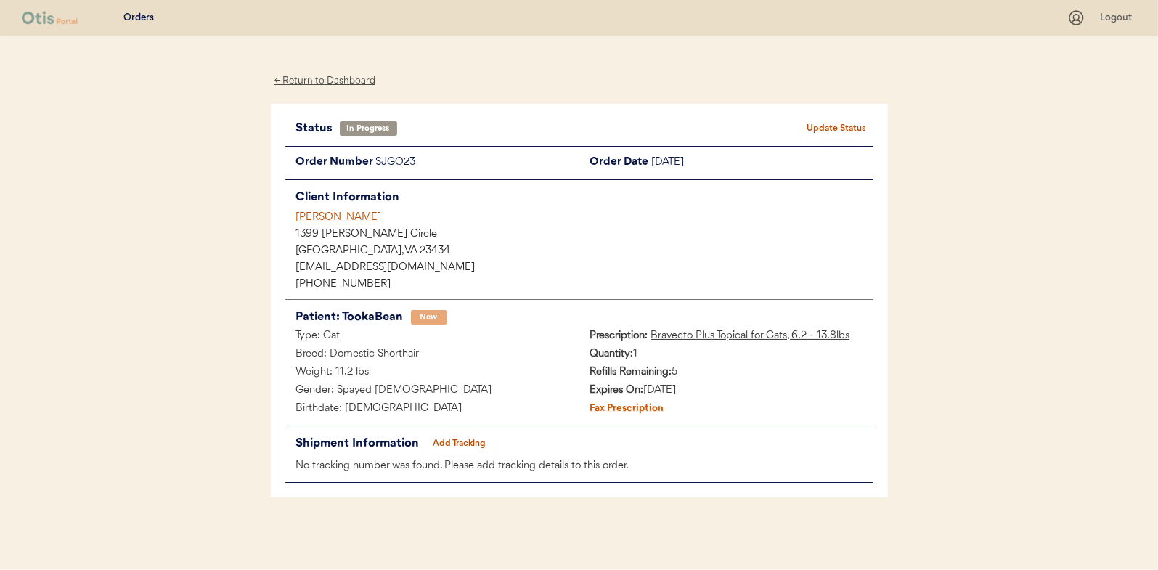
click at [466, 438] on button "Add Tracking" at bounding box center [459, 443] width 73 height 20
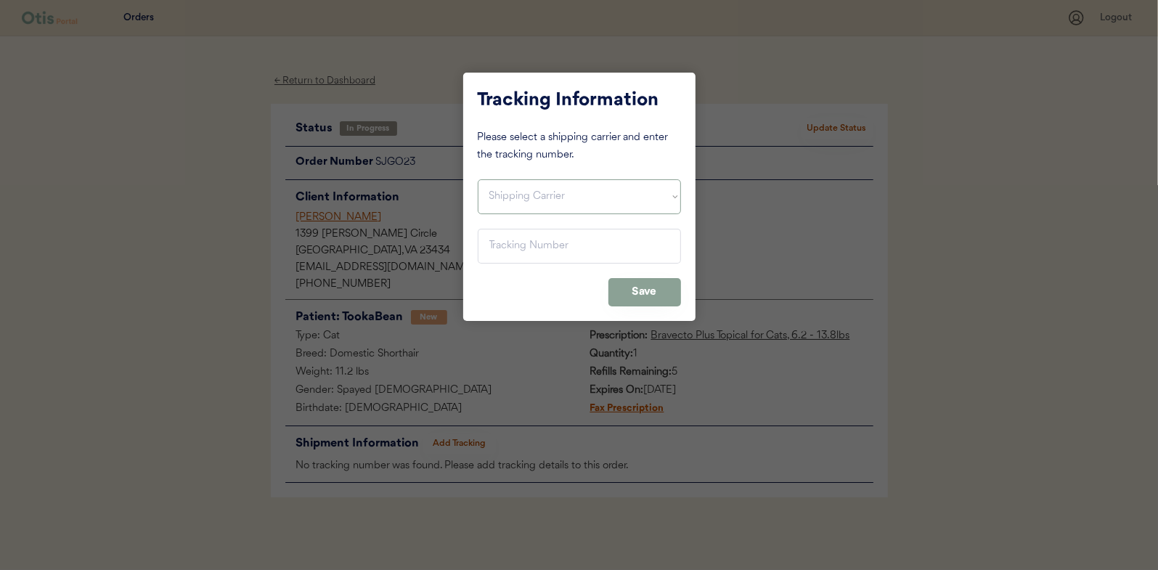
click at [521, 207] on select "Shipping Carrier FedEx FedEx Ground Economy UPS USPS" at bounding box center [579, 196] width 203 height 35
select select ""usps""
click at [478, 179] on select "Shipping Carrier FedEx FedEx Ground Economy UPS USPS" at bounding box center [579, 196] width 203 height 35
click at [503, 242] on input "input" at bounding box center [579, 246] width 203 height 35
paste input "9400111105496869057600"
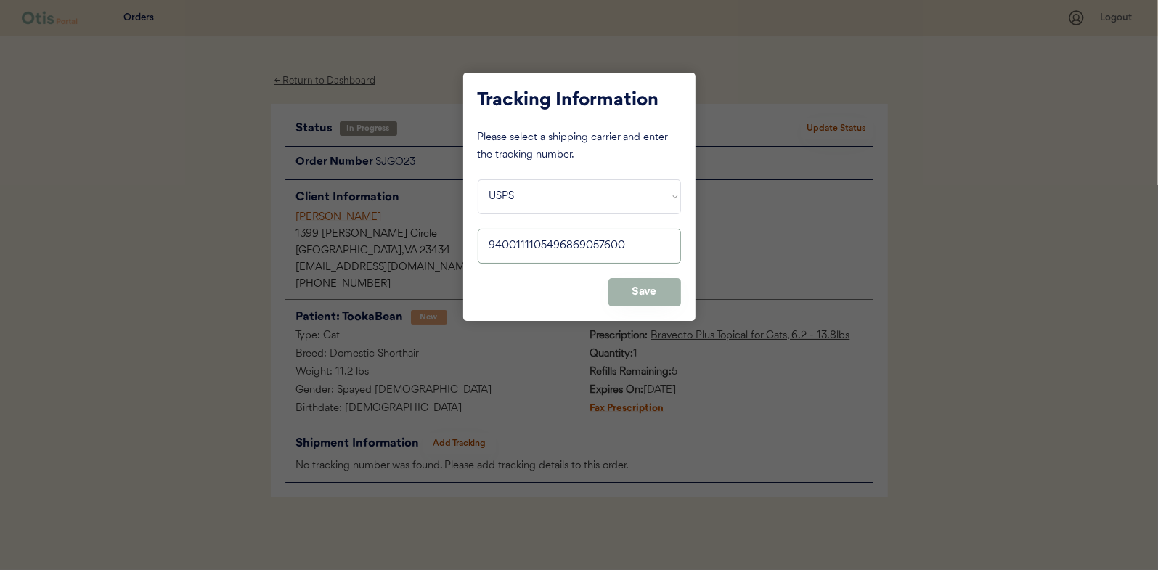
type input "9400111105496869057600"
click at [641, 290] on button "Save" at bounding box center [644, 292] width 73 height 28
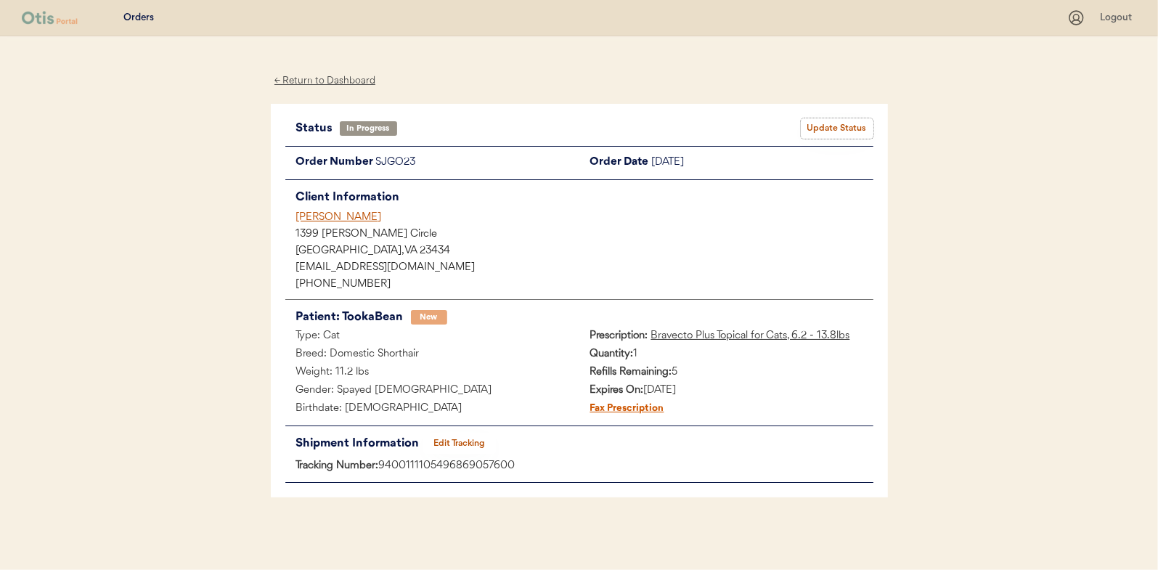
click at [836, 124] on button "Update Status" at bounding box center [837, 128] width 73 height 20
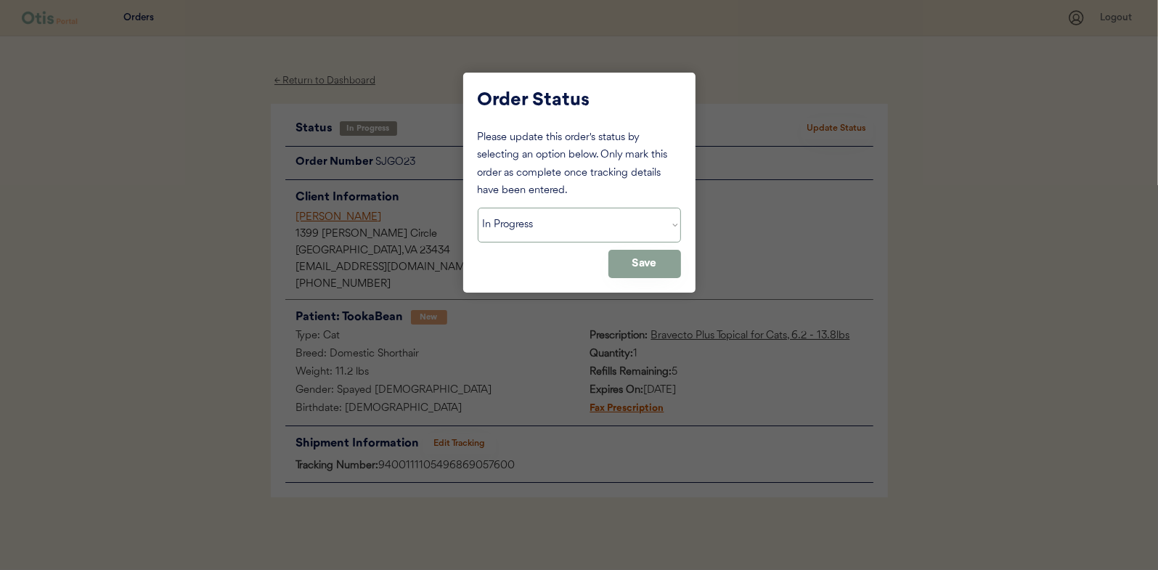
click at [508, 224] on select "Status On Hold New In Progress Complete Pending HW Consent Canceled" at bounding box center [579, 225] width 203 height 35
select select ""complete""
click at [478, 208] on select "Status On Hold New In Progress Complete Pending HW Consent Canceled" at bounding box center [579, 225] width 203 height 35
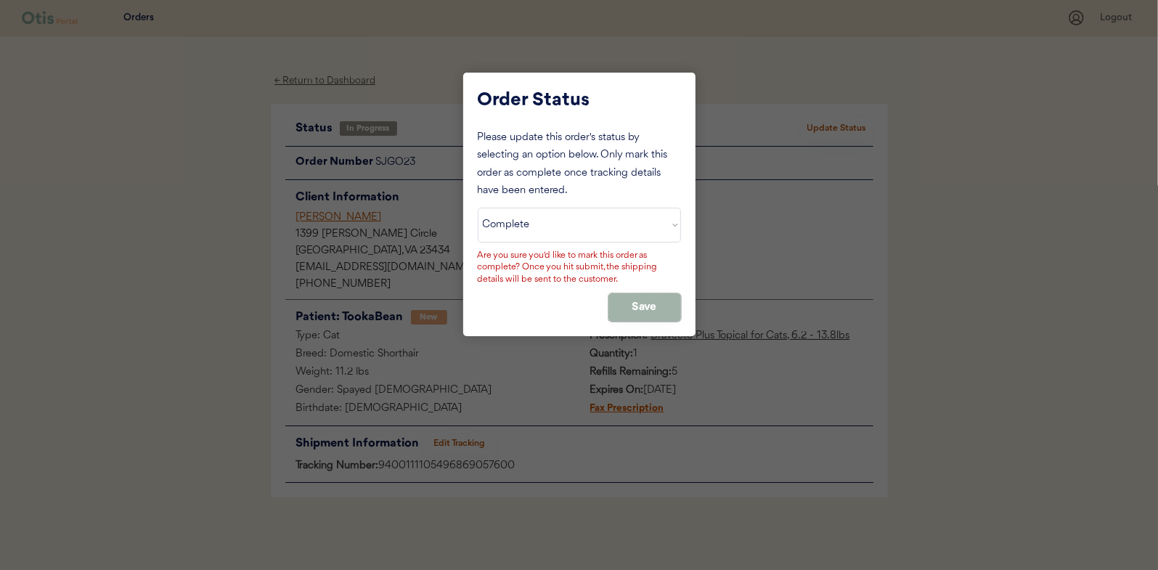
click at [654, 302] on button "Save" at bounding box center [644, 307] width 73 height 28
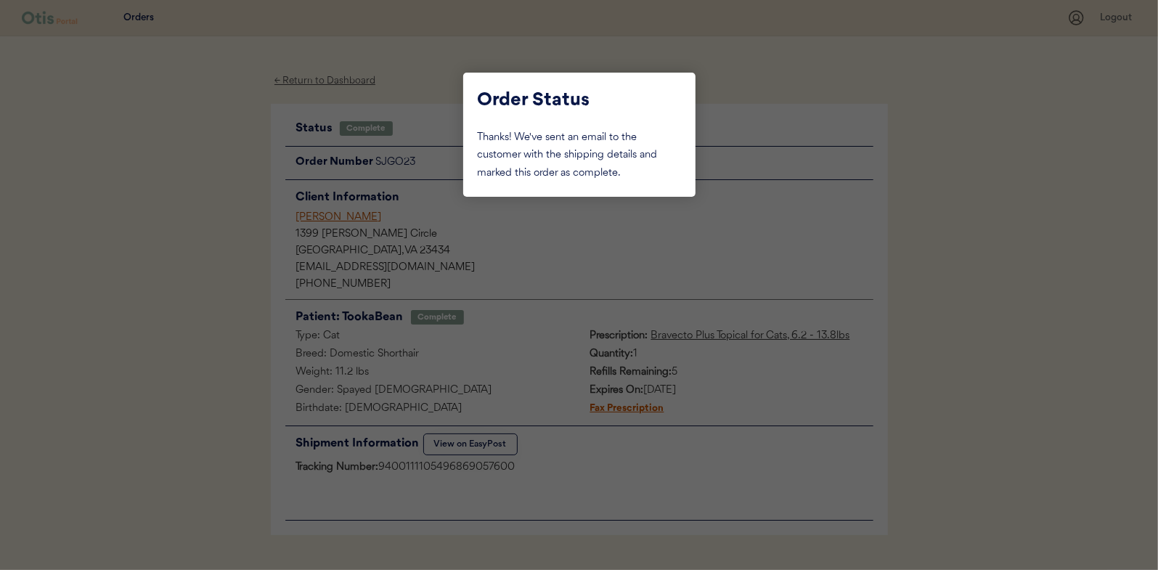
click at [163, 181] on div at bounding box center [579, 285] width 1158 height 570
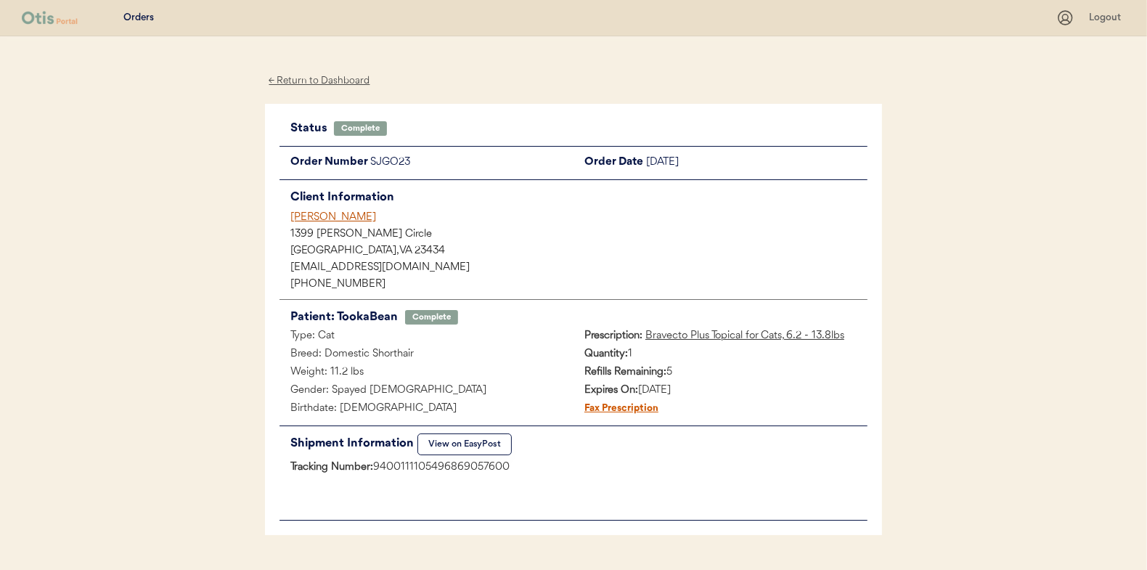
click at [317, 78] on div "← Return to Dashboard" at bounding box center [319, 81] width 109 height 17
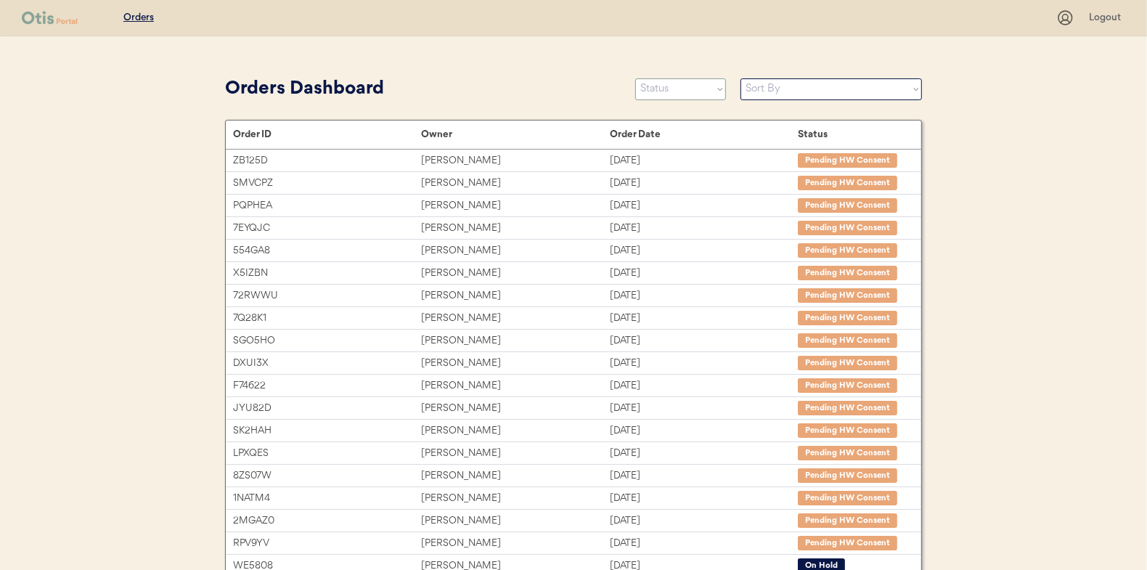
click at [669, 89] on select "Status On Hold New In Progress Complete Pending HW Consent Canceled" at bounding box center [680, 89] width 91 height 22
select select ""in_progress""
click at [635, 78] on select "Status On Hold New In Progress Complete Pending HW Consent Canceled" at bounding box center [680, 89] width 91 height 22
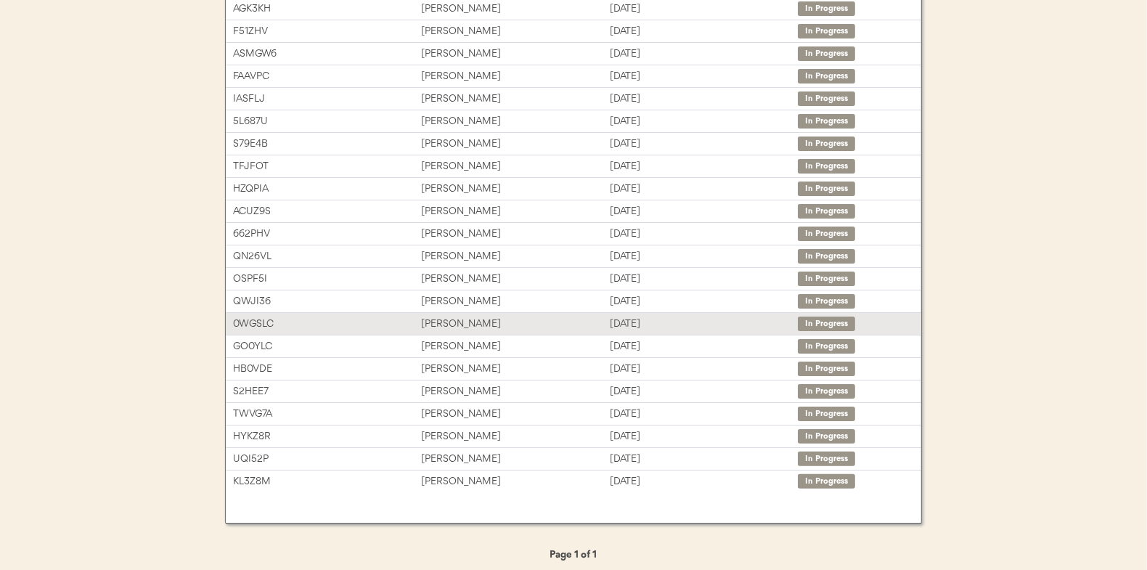
scroll to position [158, 0]
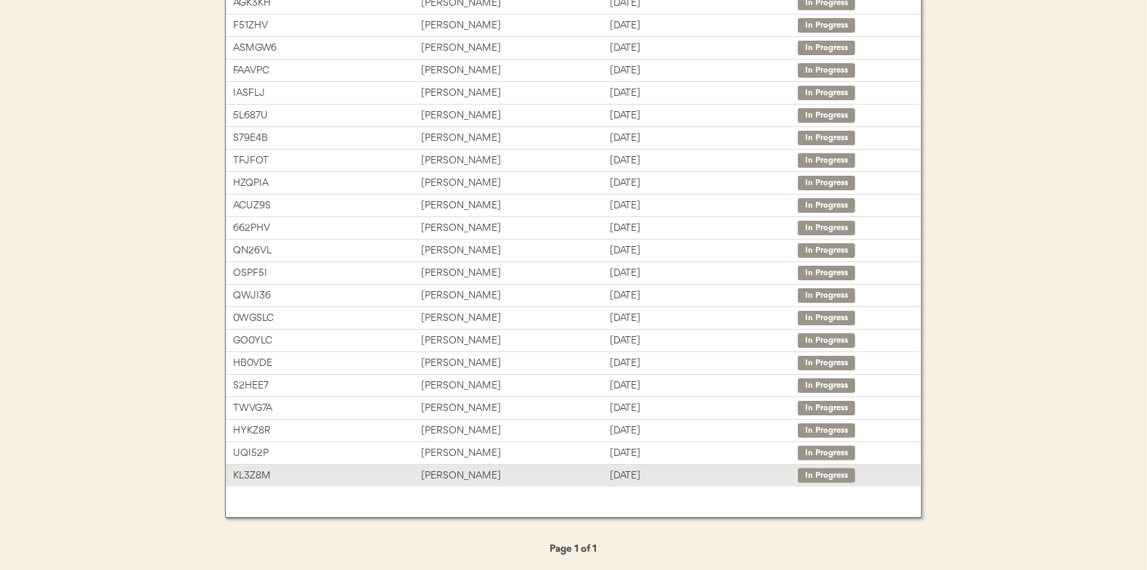
click at [459, 475] on div "[PERSON_NAME]" at bounding box center [515, 475] width 188 height 17
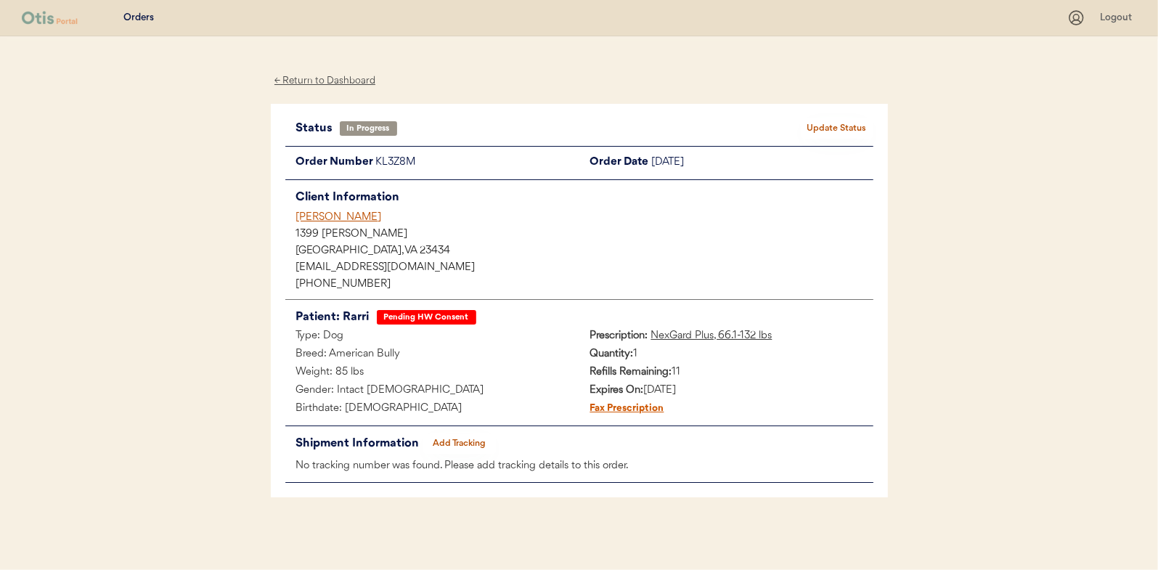
click at [468, 437] on button "Add Tracking" at bounding box center [459, 443] width 73 height 20
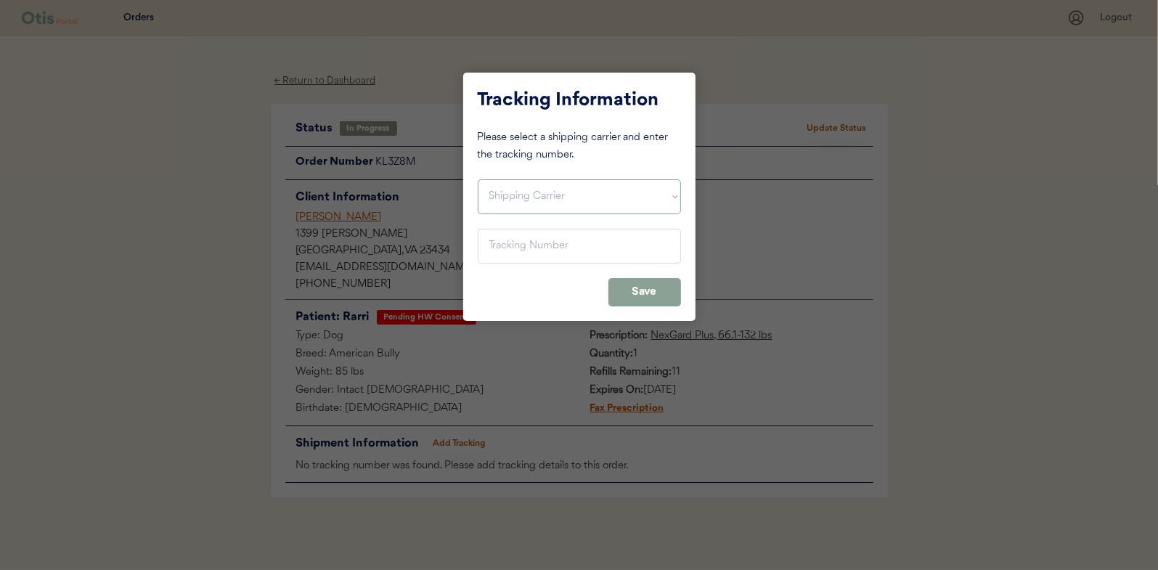
click at [507, 196] on select "Shipping Carrier FedEx FedEx Ground Economy UPS USPS" at bounding box center [579, 196] width 203 height 35
select select ""usps""
click at [478, 179] on select "Shipping Carrier FedEx FedEx Ground Economy UPS USPS" at bounding box center [579, 196] width 203 height 35
click at [500, 245] on input "input" at bounding box center [579, 246] width 203 height 35
paste input "9400150105800038478438"
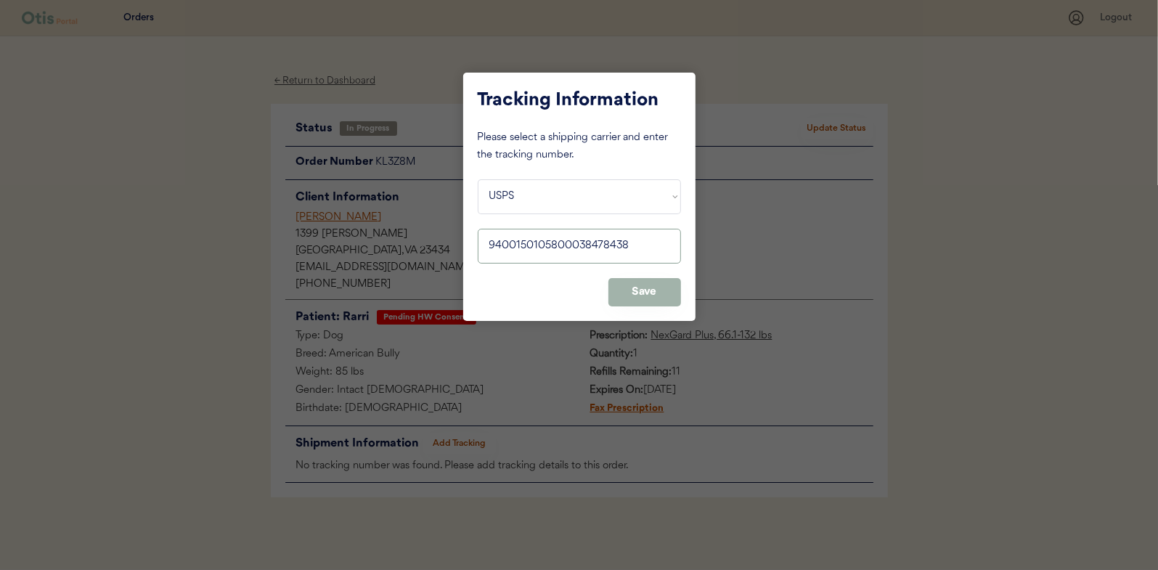
type input "9400150105800038478438"
click at [645, 290] on button "Save" at bounding box center [644, 292] width 73 height 28
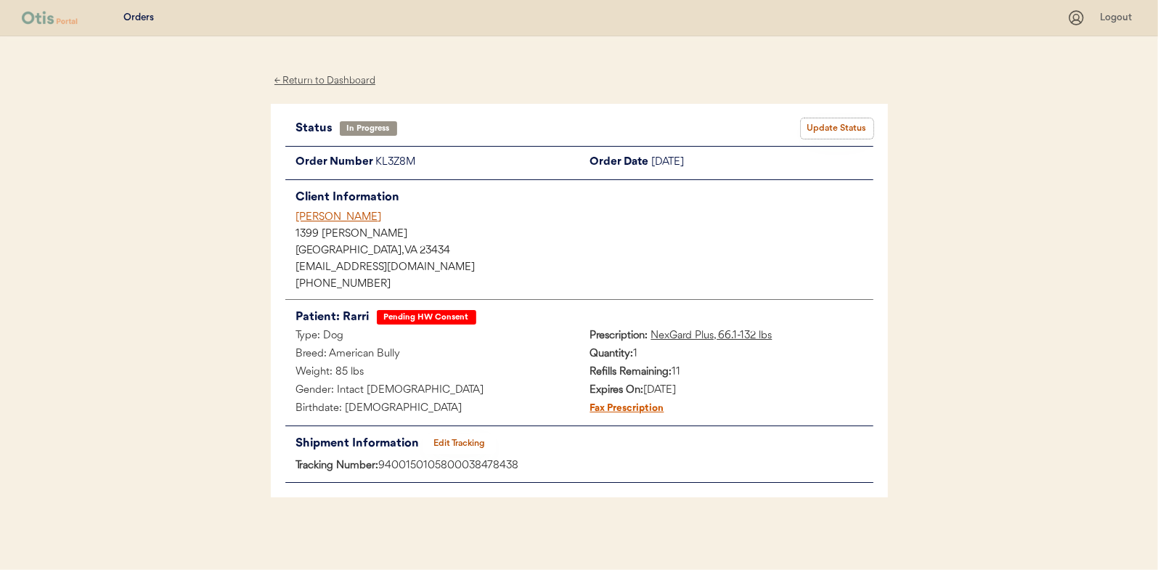
click at [818, 123] on button "Update Status" at bounding box center [837, 128] width 73 height 20
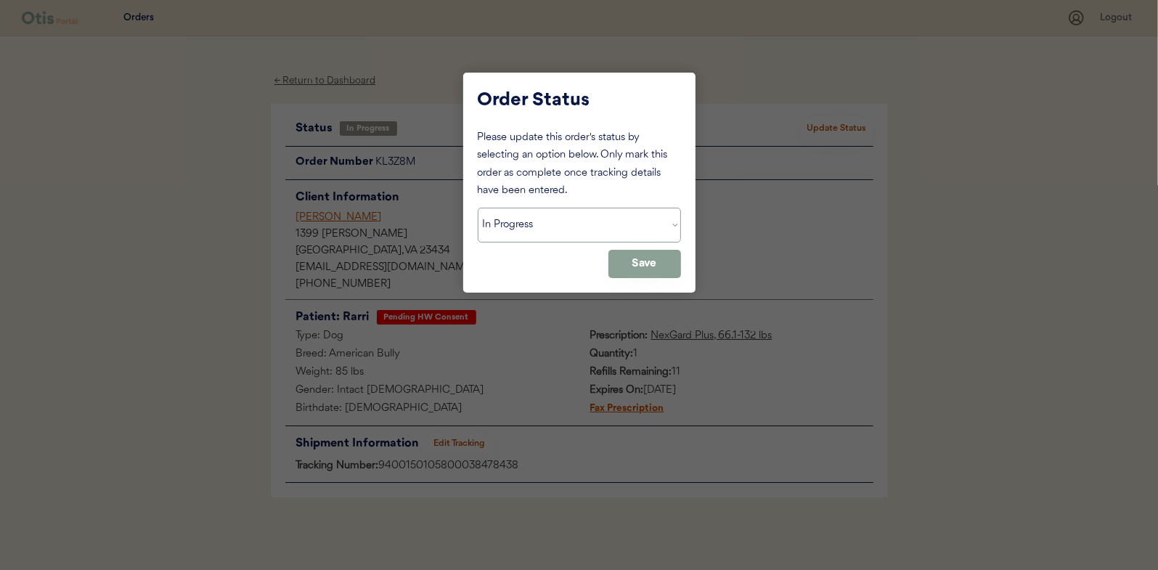
click at [561, 219] on select "Status On Hold New In Progress Complete Pending HW Consent Canceled" at bounding box center [579, 225] width 203 height 35
select select ""complete""
click at [478, 208] on select "Status On Hold New In Progress Complete Pending HW Consent Canceled" at bounding box center [579, 225] width 203 height 35
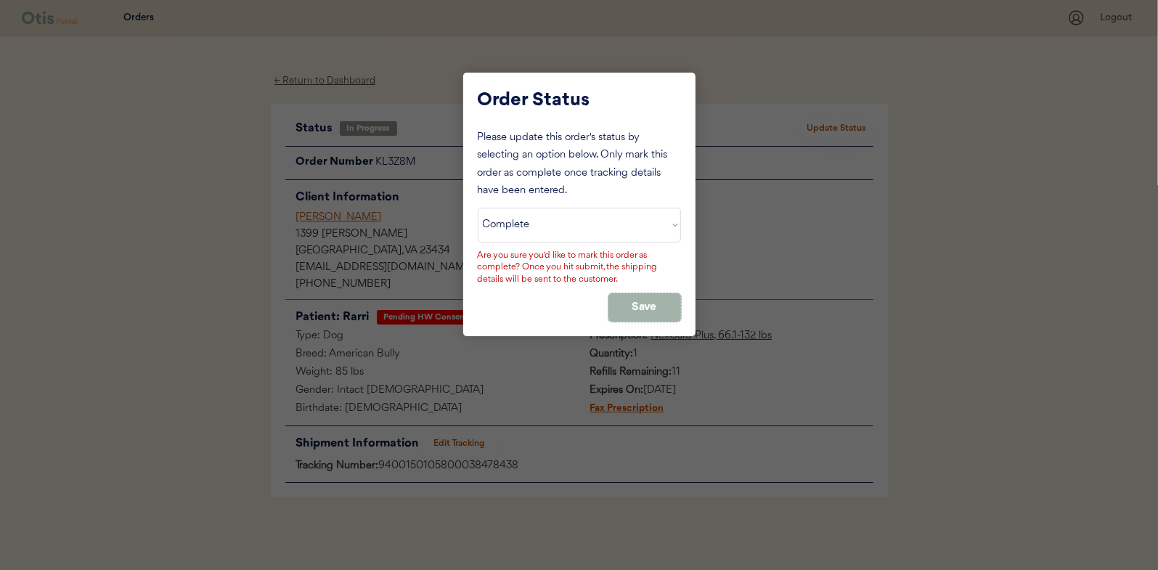
click at [634, 295] on button "Save" at bounding box center [644, 307] width 73 height 28
click at [631, 306] on button "Save" at bounding box center [644, 307] width 73 height 28
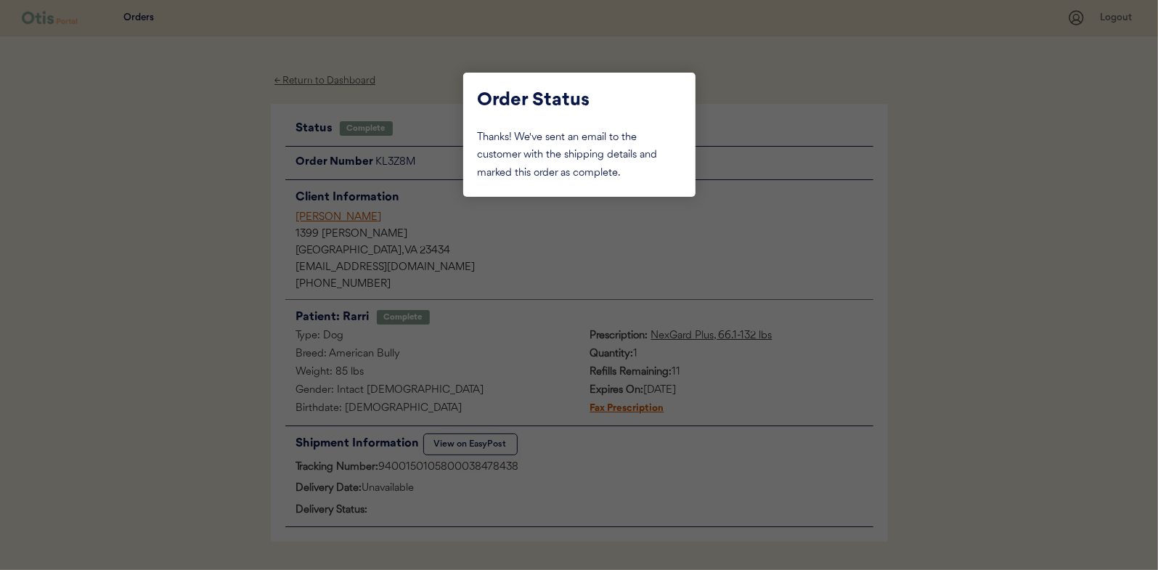
drag, startPoint x: 213, startPoint y: 204, endPoint x: 320, endPoint y: 119, distance: 136.4
click at [213, 203] on div at bounding box center [579, 285] width 1158 height 570
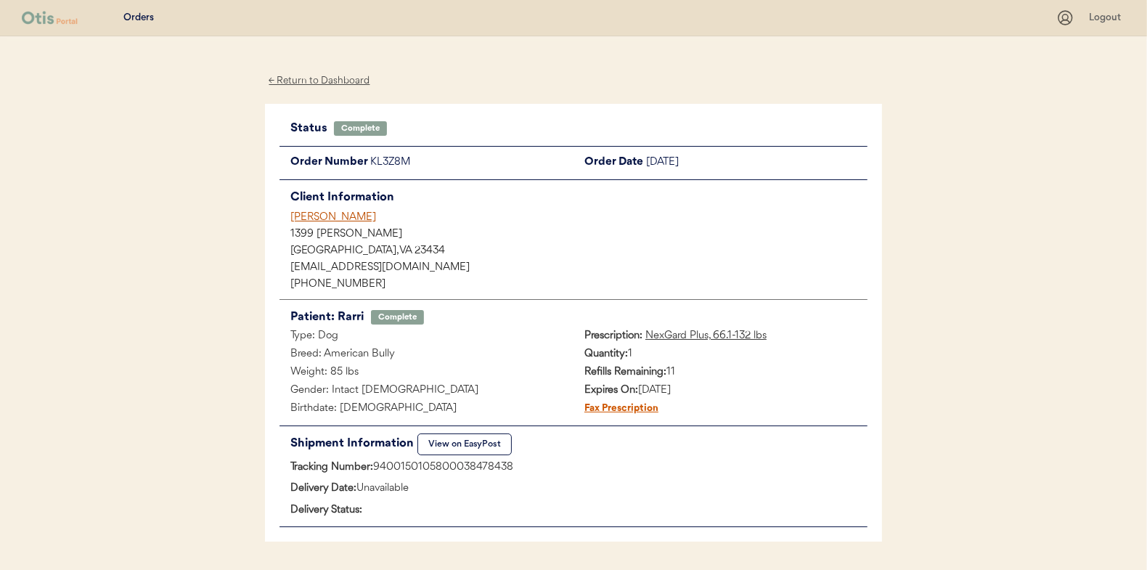
click at [314, 77] on div "← Return to Dashboard" at bounding box center [319, 81] width 109 height 17
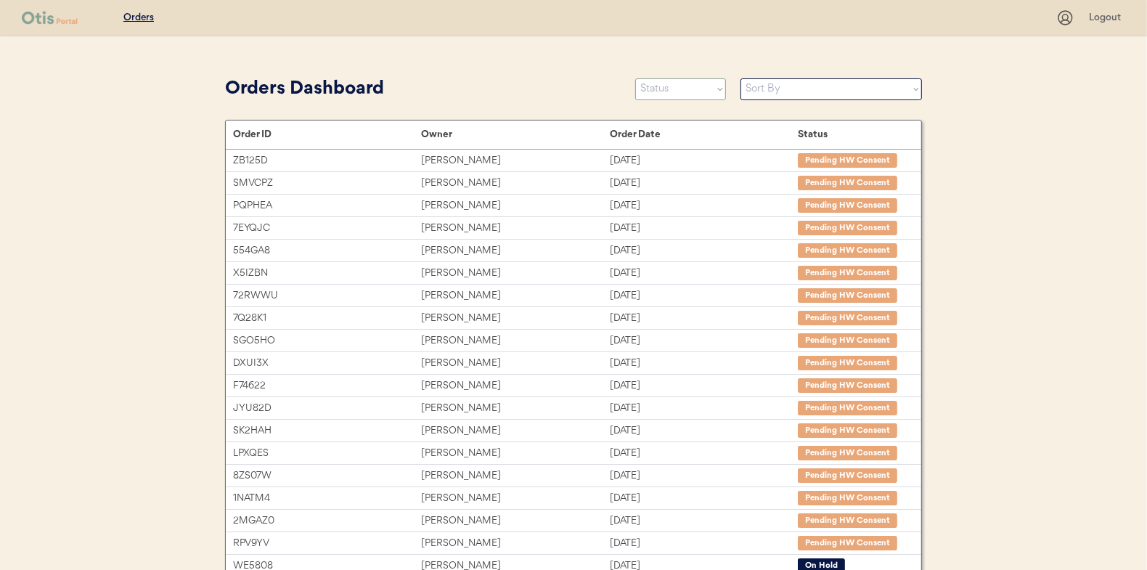
click at [655, 96] on select "Status On Hold New In Progress Complete Pending HW Consent Canceled" at bounding box center [680, 89] width 91 height 22
click at [635, 78] on select "Status On Hold New In Progress Complete Pending HW Consent Canceled" at bounding box center [680, 89] width 91 height 22
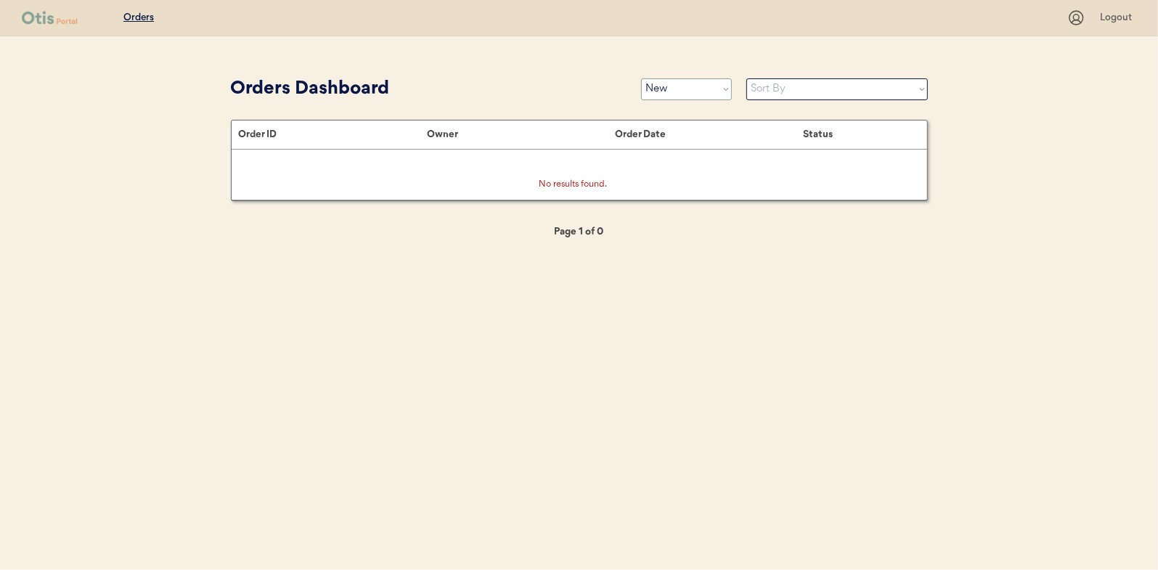
click at [666, 90] on select "Status On Hold New In Progress Complete Pending HW Consent Canceled" at bounding box center [686, 89] width 91 height 22
select select ""in_progress""
click at [641, 78] on select "Status On Hold New In Progress Complete Pending HW Consent Canceled" at bounding box center [686, 89] width 91 height 22
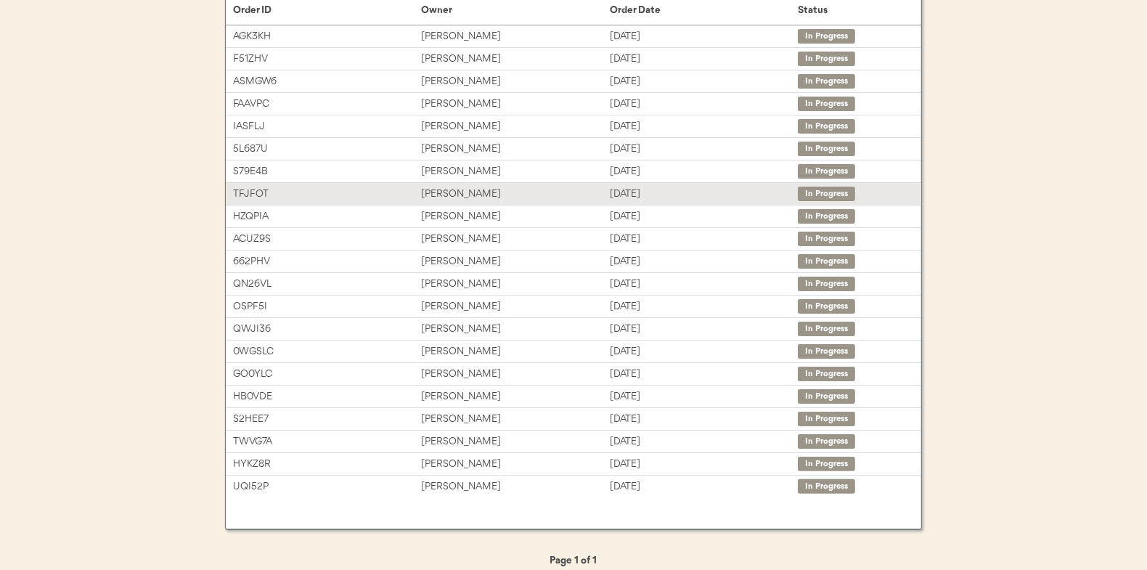
scroll to position [136, 0]
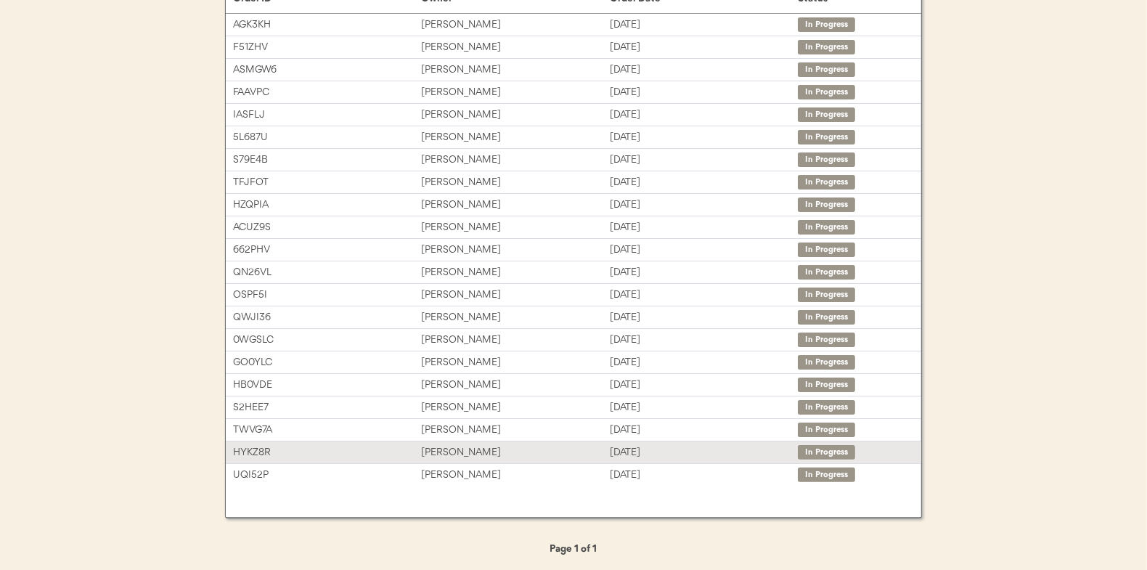
click at [446, 446] on div "[PERSON_NAME]" at bounding box center [515, 452] width 188 height 17
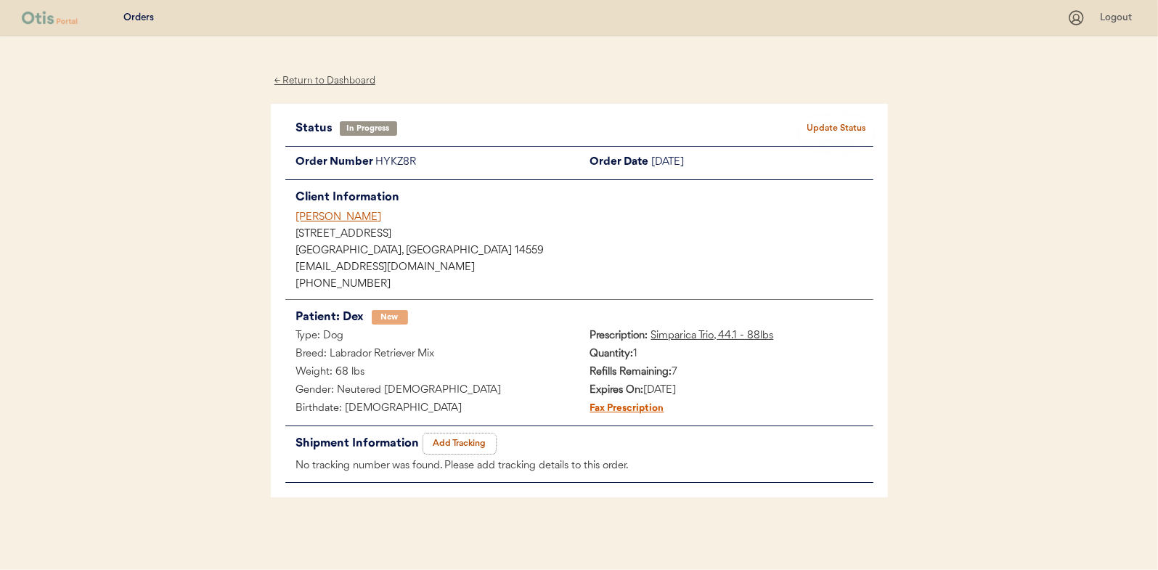
click at [455, 438] on button "Add Tracking" at bounding box center [459, 443] width 73 height 20
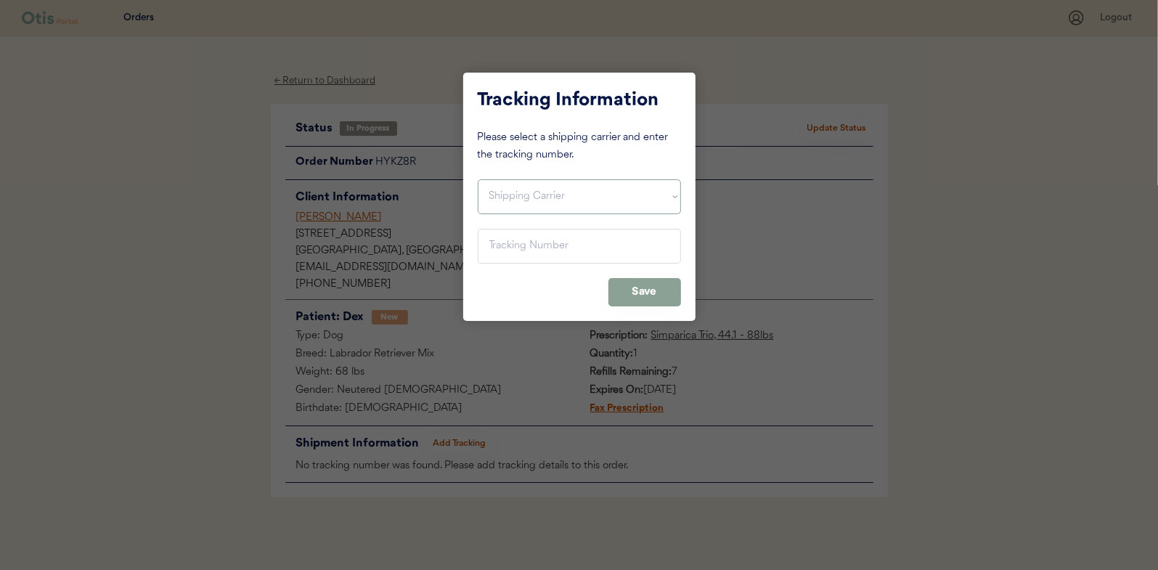
click at [523, 195] on select "Shipping Carrier FedEx FedEx Ground Economy UPS USPS" at bounding box center [579, 196] width 203 height 35
select select ""usps""
click at [478, 179] on select "Shipping Carrier FedEx FedEx Ground Economy UPS USPS" at bounding box center [579, 196] width 203 height 35
click at [502, 246] on input "input" at bounding box center [579, 246] width 203 height 35
paste input "9400150105496040216627"
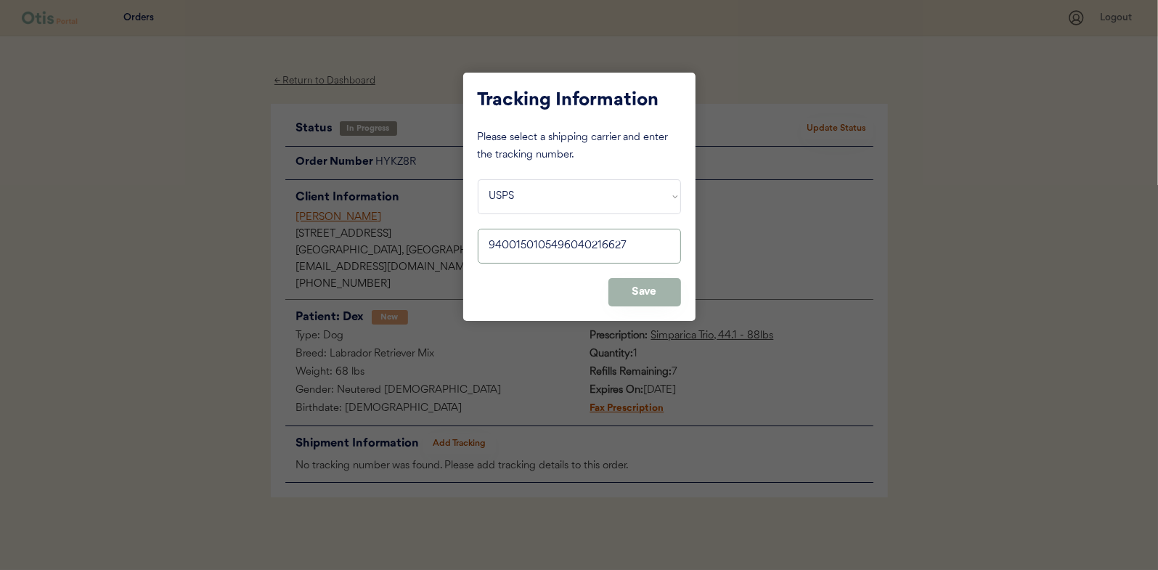
type input "9400150105496040216627"
click at [648, 289] on button "Save" at bounding box center [644, 292] width 73 height 28
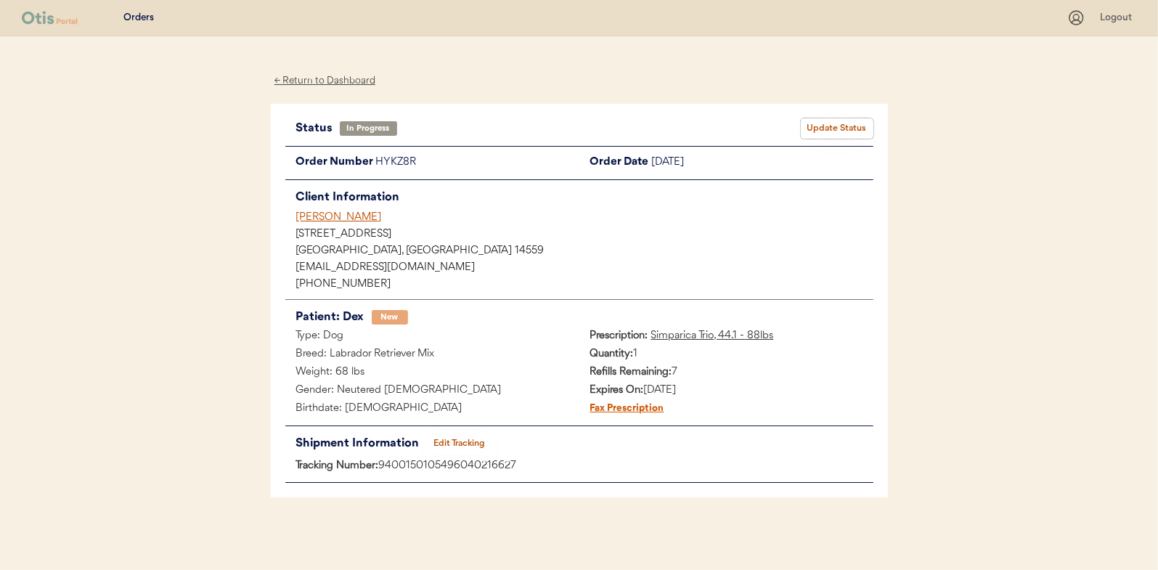
click at [832, 129] on button "Update Status" at bounding box center [837, 128] width 73 height 20
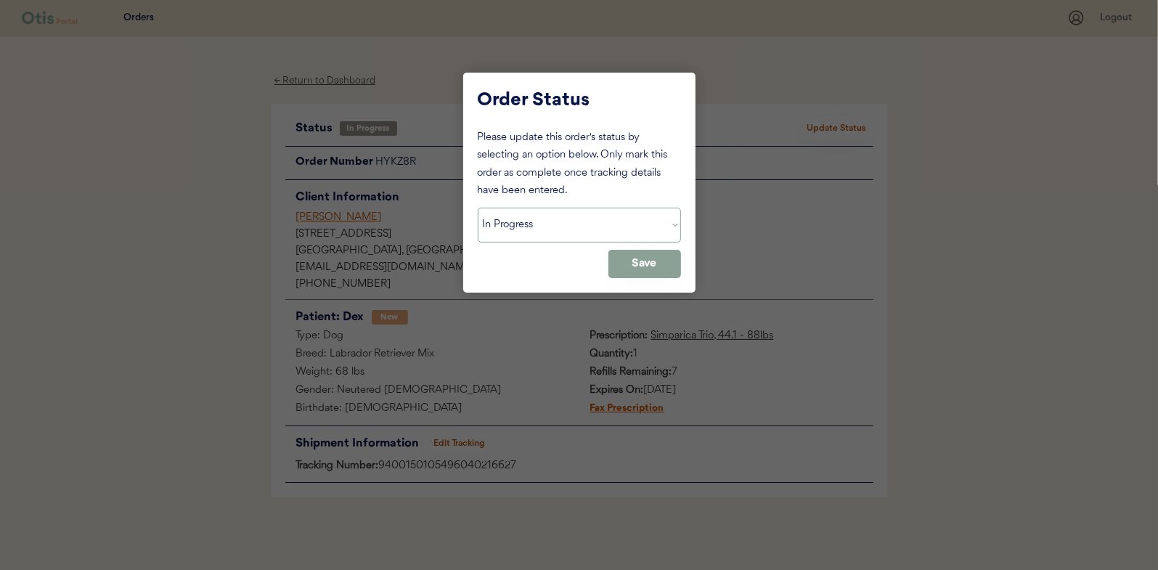
click at [535, 223] on select "Status On Hold New In Progress Complete Pending HW Consent Canceled" at bounding box center [579, 225] width 203 height 35
select select ""complete""
click at [478, 208] on select "Status On Hold New In Progress Complete Pending HW Consent Canceled" at bounding box center [579, 225] width 203 height 35
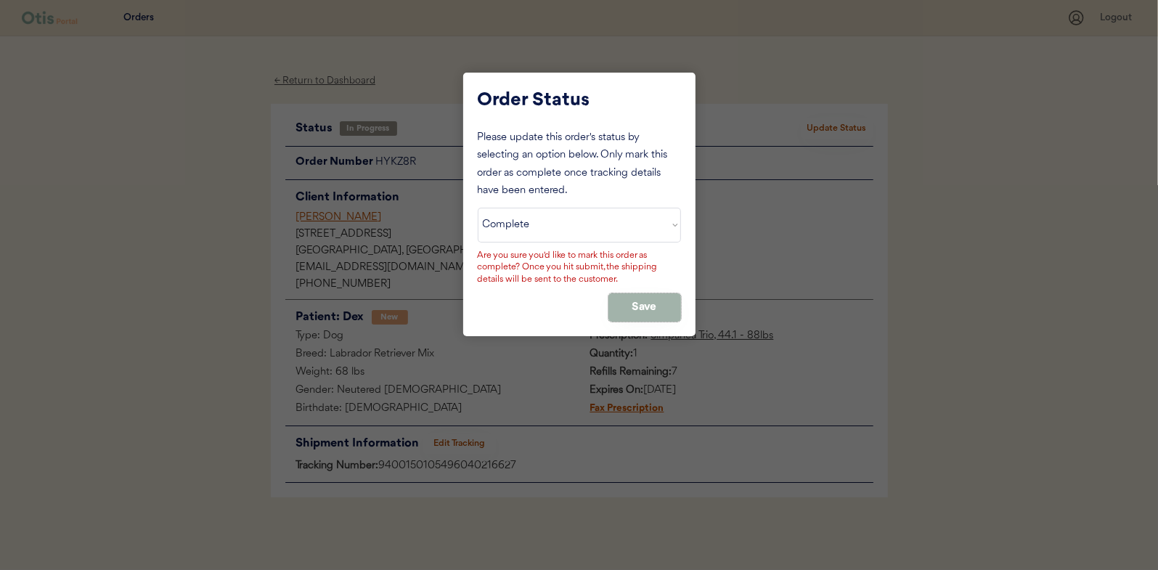
click at [627, 297] on button "Save" at bounding box center [644, 307] width 73 height 28
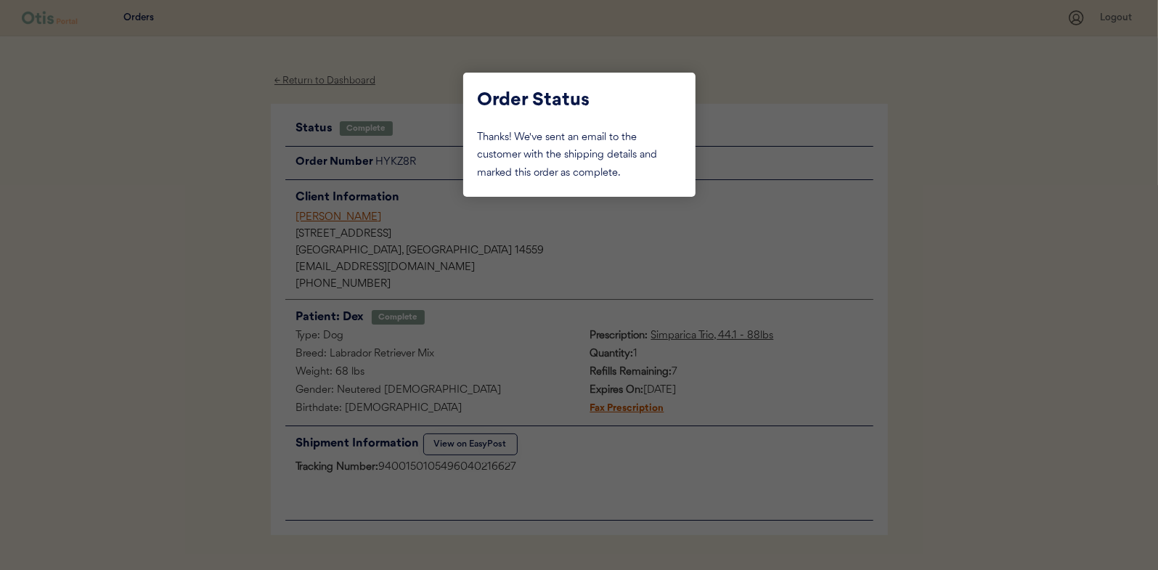
click at [242, 192] on div at bounding box center [579, 285] width 1158 height 570
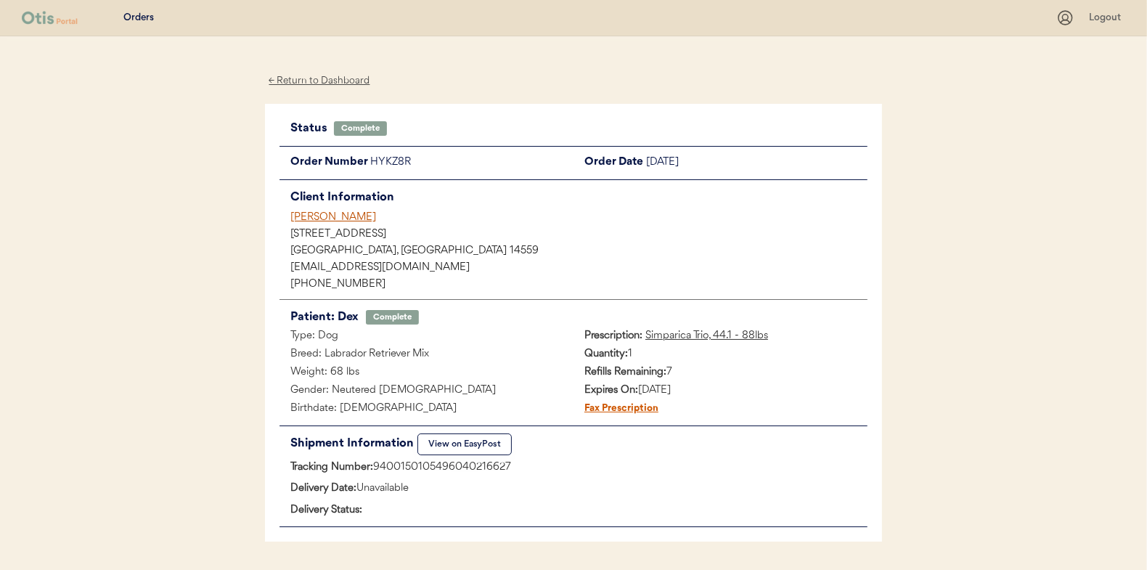
click at [327, 81] on div "← Return to Dashboard" at bounding box center [319, 81] width 109 height 17
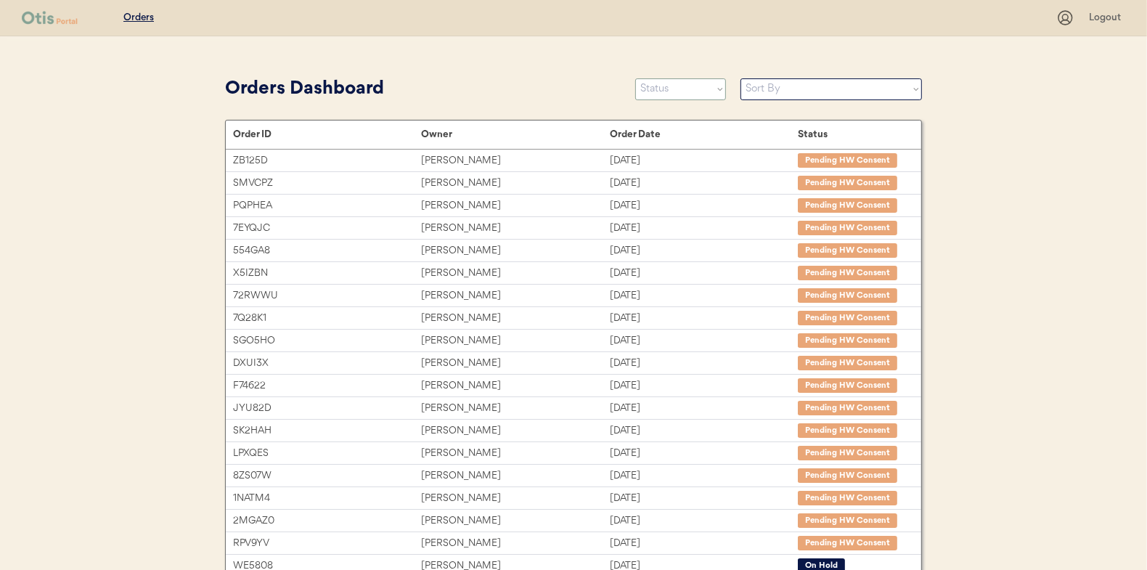
click at [671, 80] on select "Status On Hold New In Progress Complete Pending HW Consent Canceled" at bounding box center [680, 89] width 91 height 22
click at [635, 78] on select "Status On Hold New In Progress Complete Pending HW Consent Canceled" at bounding box center [680, 89] width 91 height 22
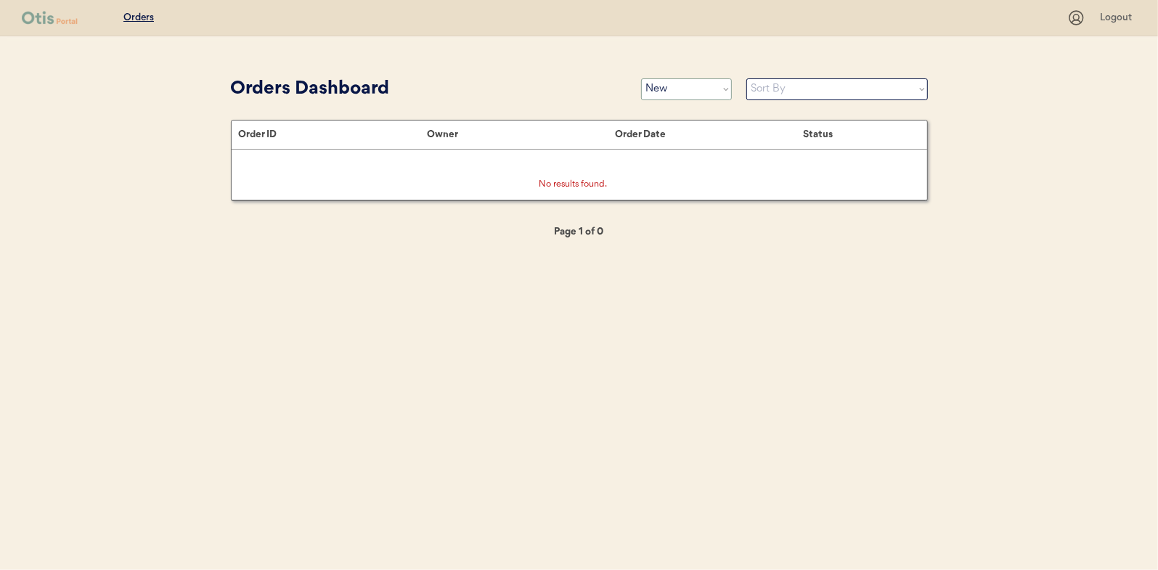
click at [683, 94] on select "Status On Hold New In Progress Complete Pending HW Consent Canceled" at bounding box center [686, 89] width 91 height 22
select select ""in_progress""
click at [641, 78] on select "Status On Hold New In Progress Complete Pending HW Consent Canceled" at bounding box center [686, 89] width 91 height 22
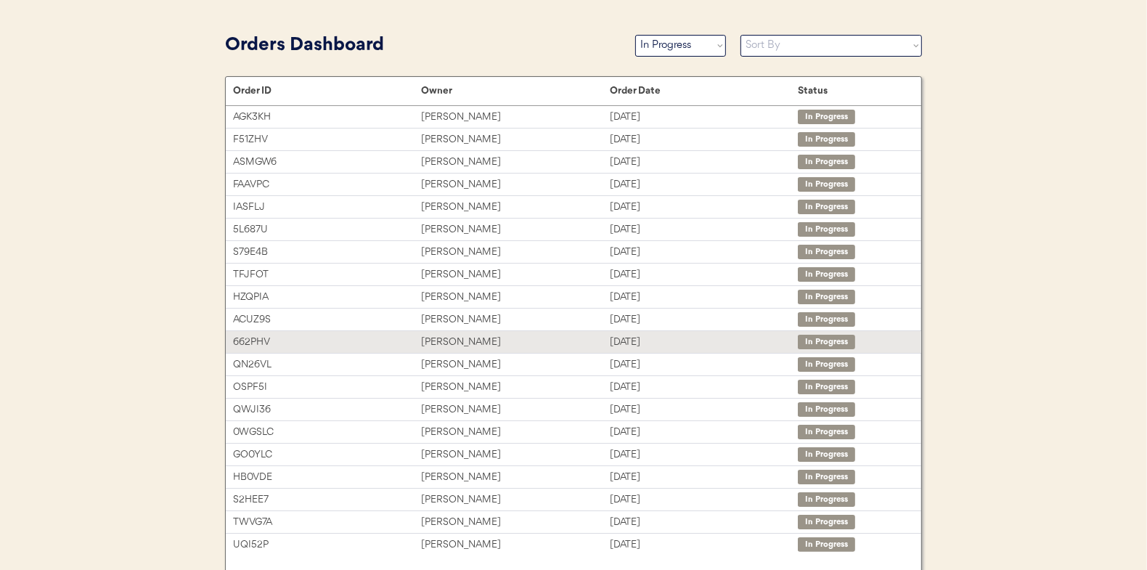
scroll to position [114, 0]
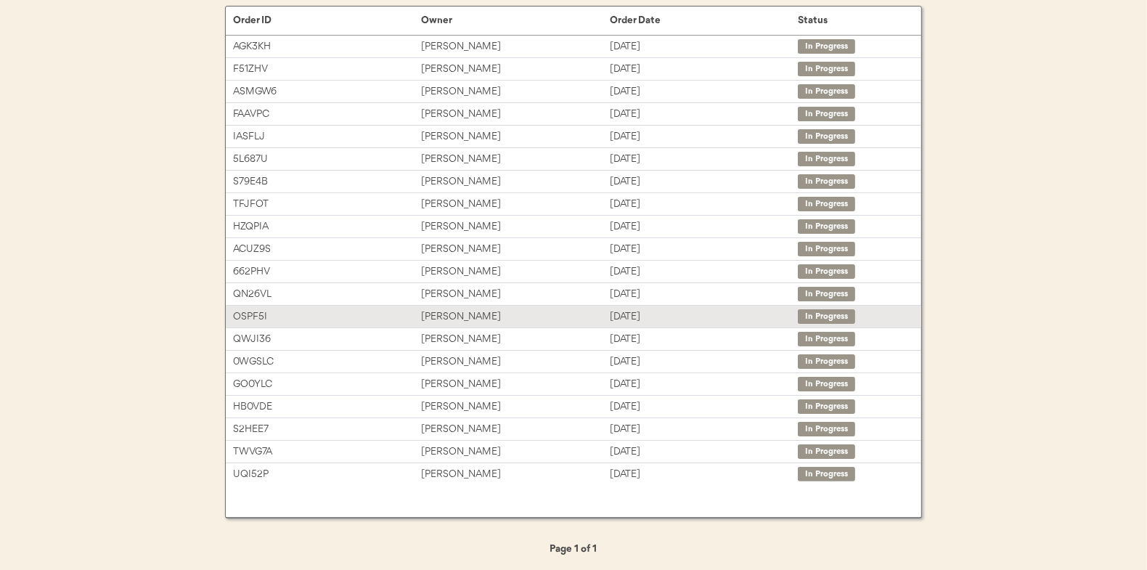
click at [449, 313] on div "Heather Bauby" at bounding box center [515, 317] width 188 height 17
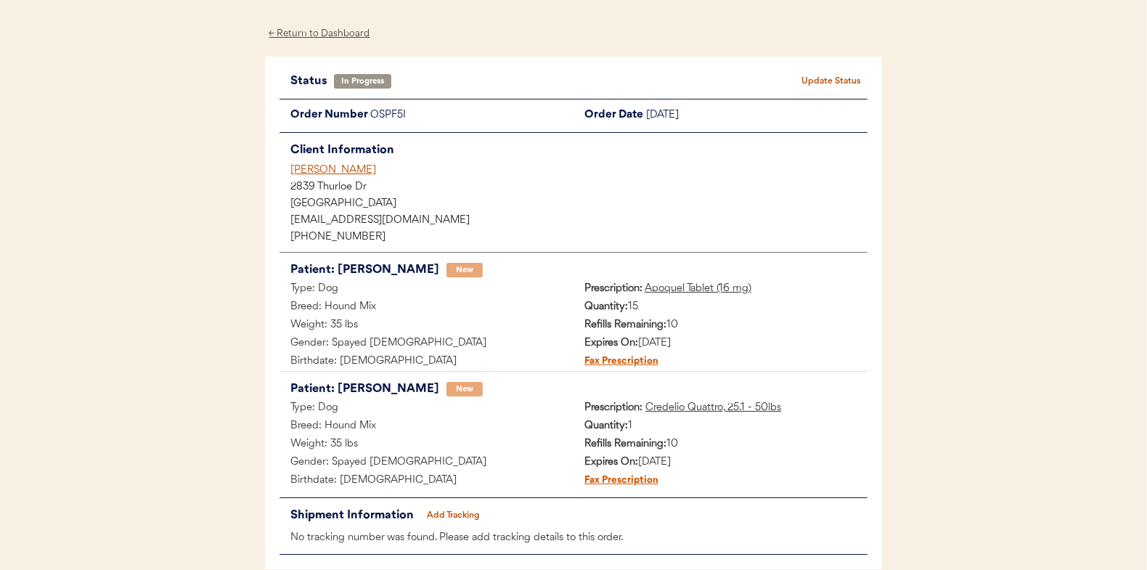
scroll to position [73, 0]
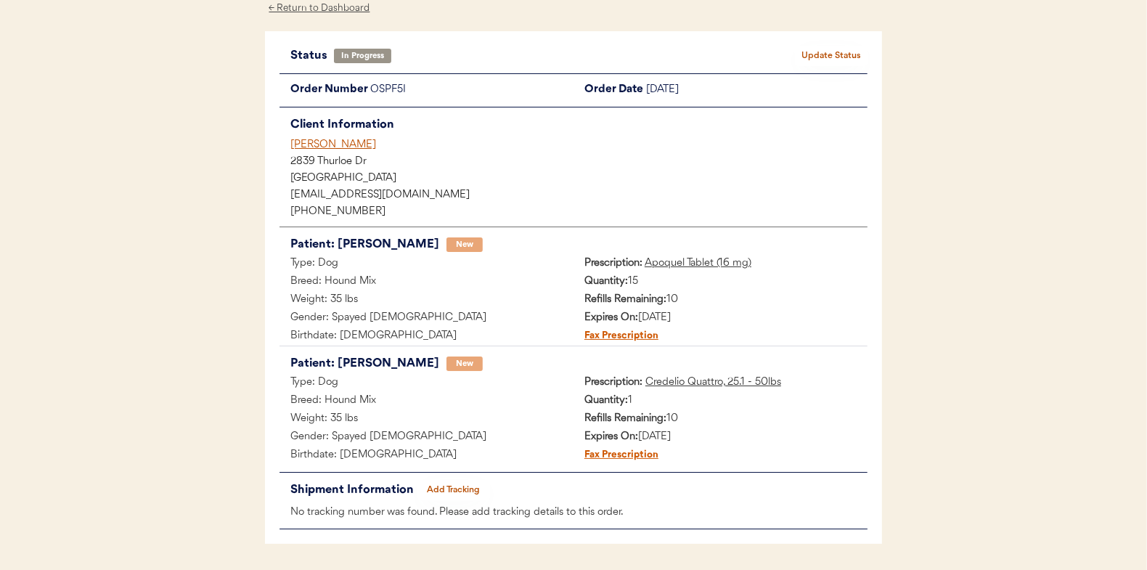
click at [452, 490] on button "Add Tracking" at bounding box center [453, 490] width 73 height 20
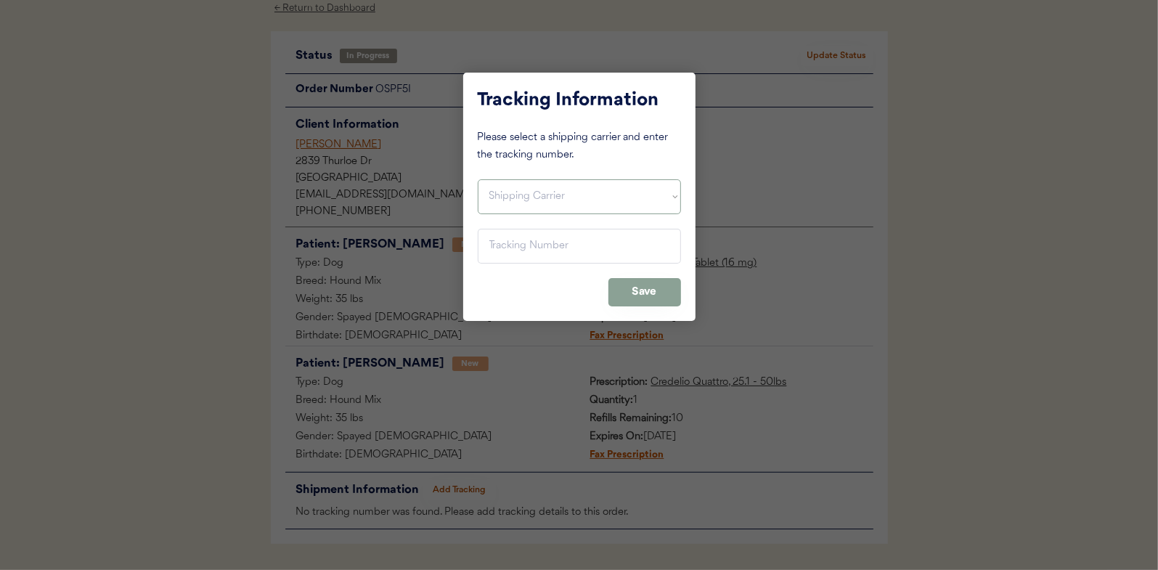
click at [520, 189] on select "Shipping Carrier FedEx FedEx Ground Economy UPS USPS" at bounding box center [579, 196] width 203 height 35
select select ""usps""
click at [478, 179] on select "Shipping Carrier FedEx FedEx Ground Economy UPS USPS" at bounding box center [579, 196] width 203 height 35
click at [497, 247] on input "input" at bounding box center [579, 246] width 203 height 35
paste input "9400150105496040217709"
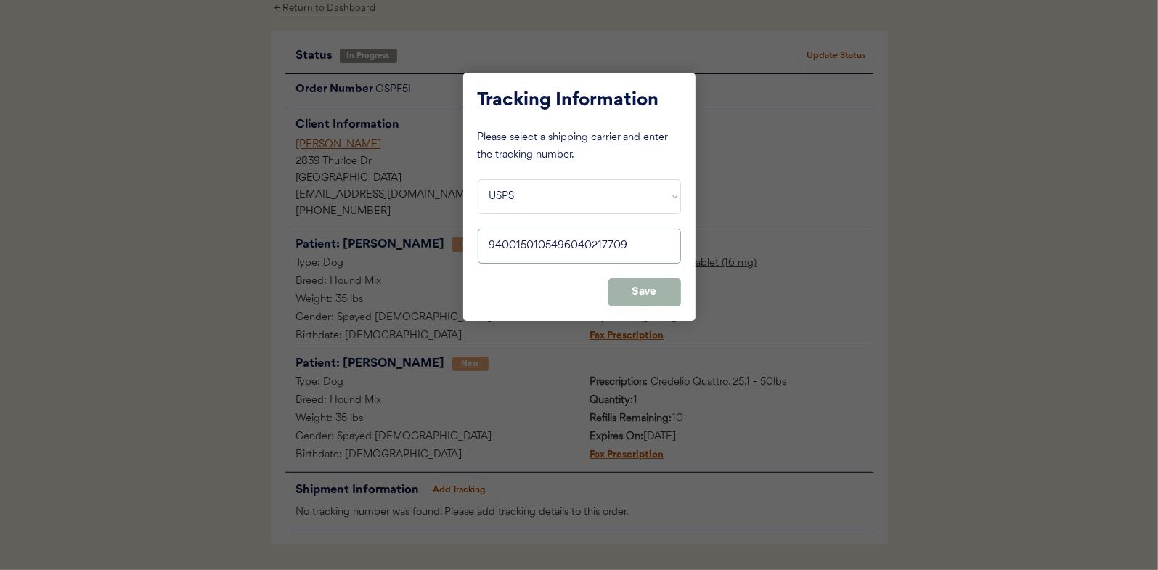
type input "9400150105496040217709"
click at [650, 300] on button "Save" at bounding box center [644, 292] width 73 height 28
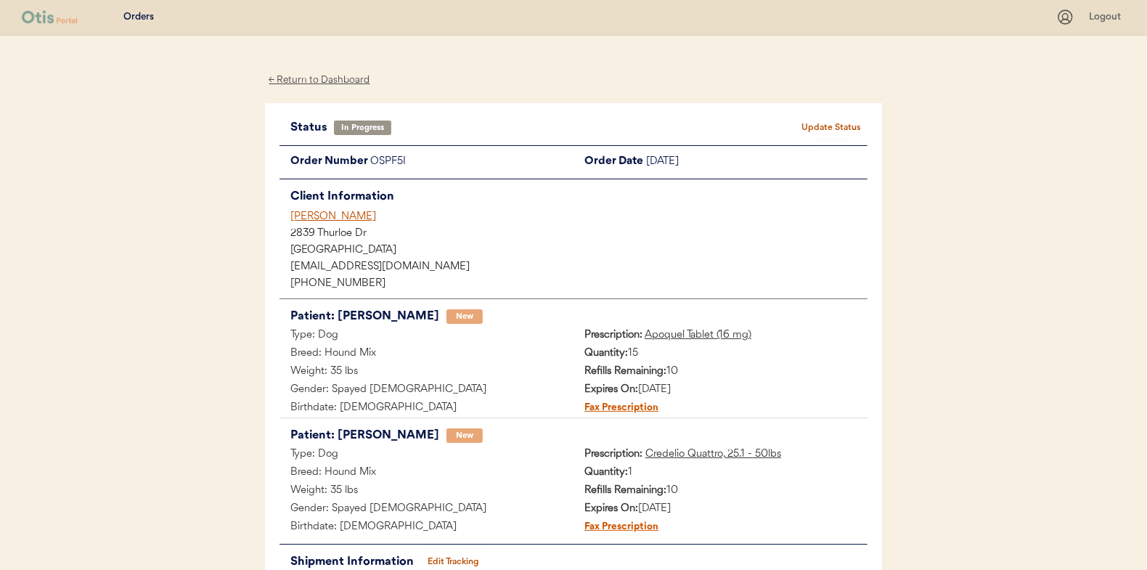
scroll to position [0, 0]
click at [832, 123] on button "Update Status" at bounding box center [831, 128] width 73 height 20
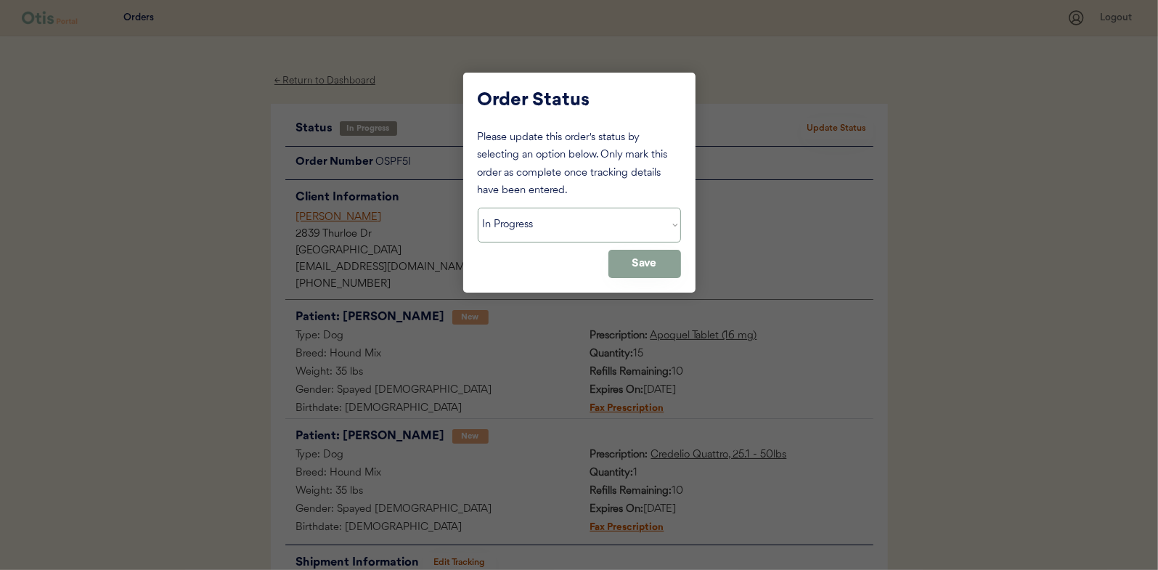
click at [528, 229] on select "Status On Hold New In Progress Complete Pending HW Consent Canceled" at bounding box center [579, 225] width 203 height 35
select select ""complete""
click at [478, 208] on select "Status On Hold New In Progress Complete Pending HW Consent Canceled" at bounding box center [579, 225] width 203 height 35
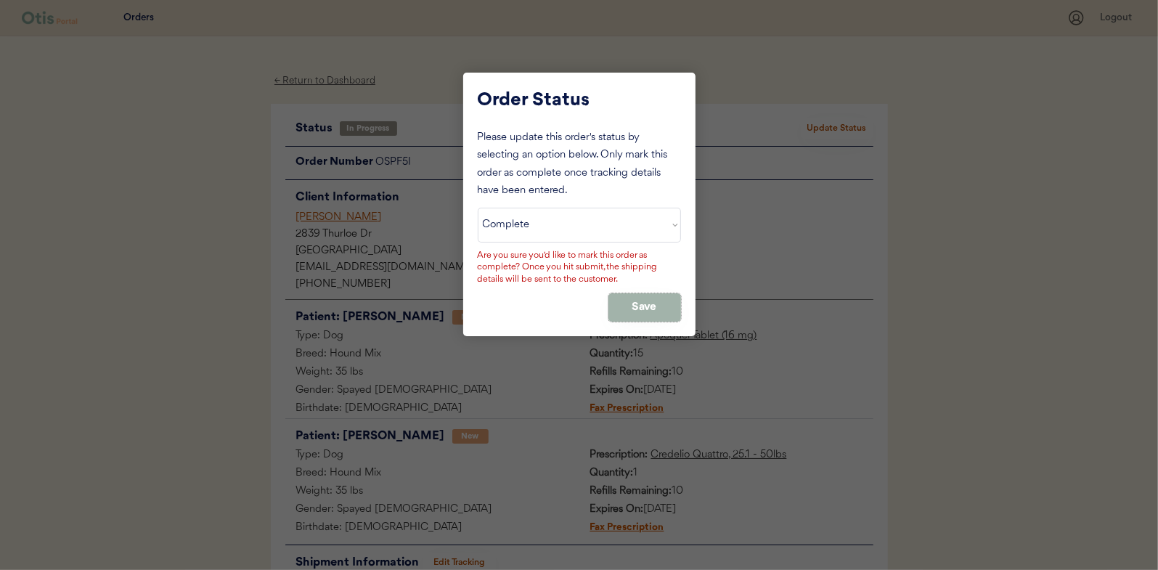
click at [649, 309] on button "Save" at bounding box center [644, 307] width 73 height 28
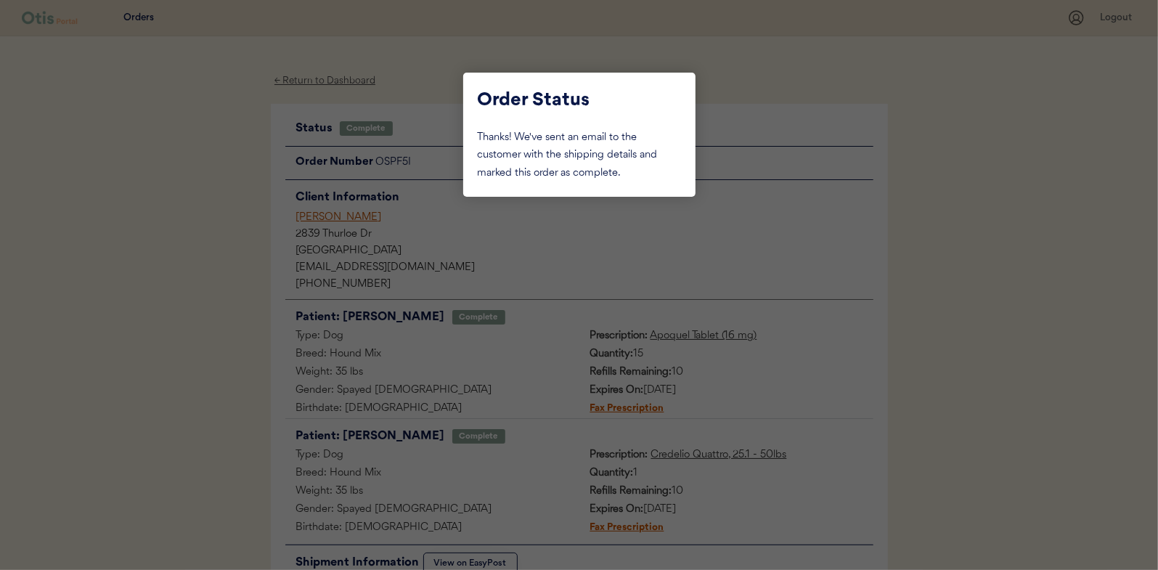
click at [187, 187] on div at bounding box center [579, 285] width 1158 height 570
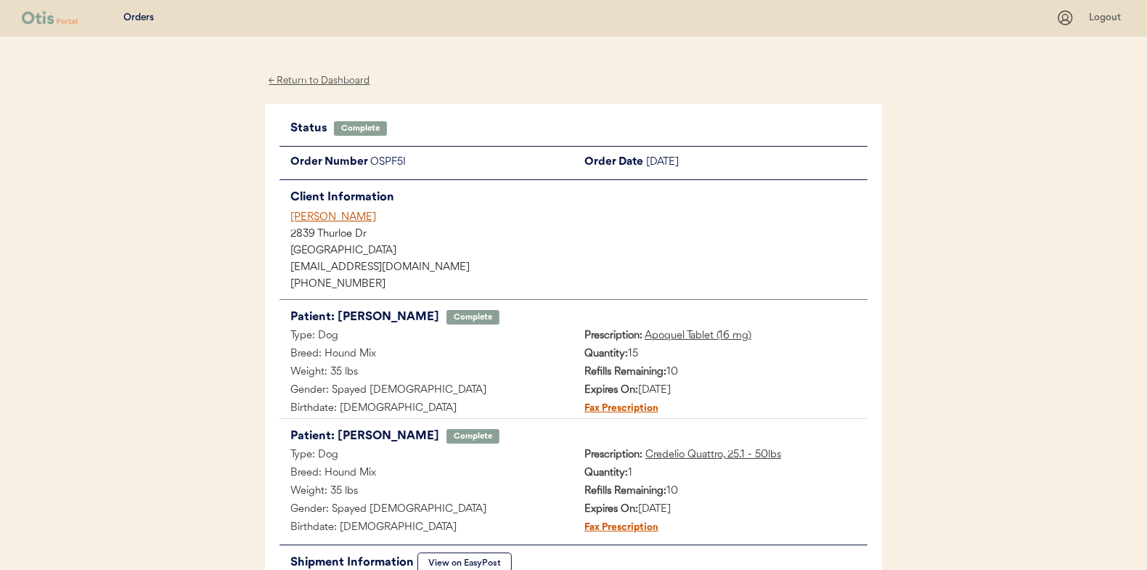
click at [295, 84] on div "← Return to Dashboard" at bounding box center [319, 81] width 109 height 17
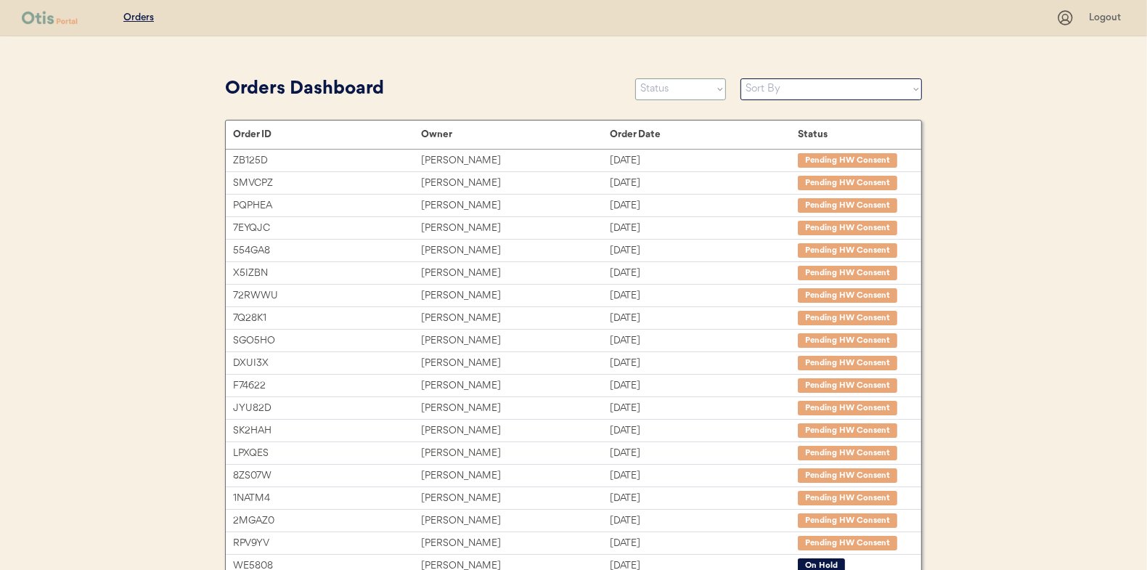
click at [648, 89] on select "Status On Hold New In Progress Complete Pending HW Consent Canceled" at bounding box center [680, 89] width 91 height 22
click at [635, 78] on select "Status On Hold New In Progress Complete Pending HW Consent Canceled" at bounding box center [680, 89] width 91 height 22
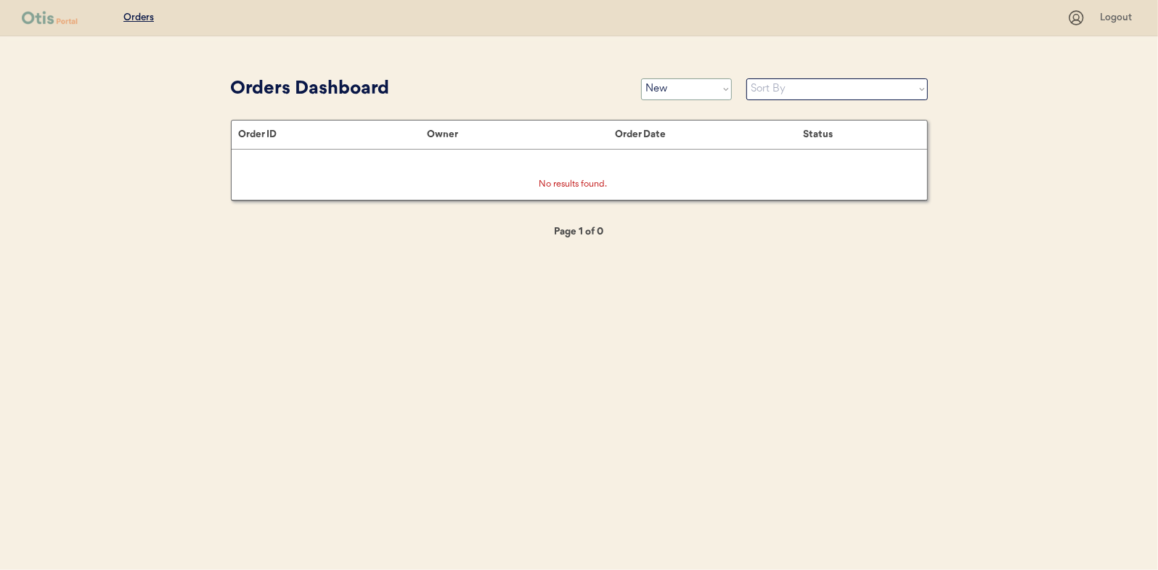
click at [680, 89] on select "Status On Hold New In Progress Complete Pending HW Consent Canceled" at bounding box center [686, 89] width 91 height 22
select select ""in_progress""
click at [641, 78] on select "Status On Hold New In Progress Complete Pending HW Consent Canceled" at bounding box center [686, 89] width 91 height 22
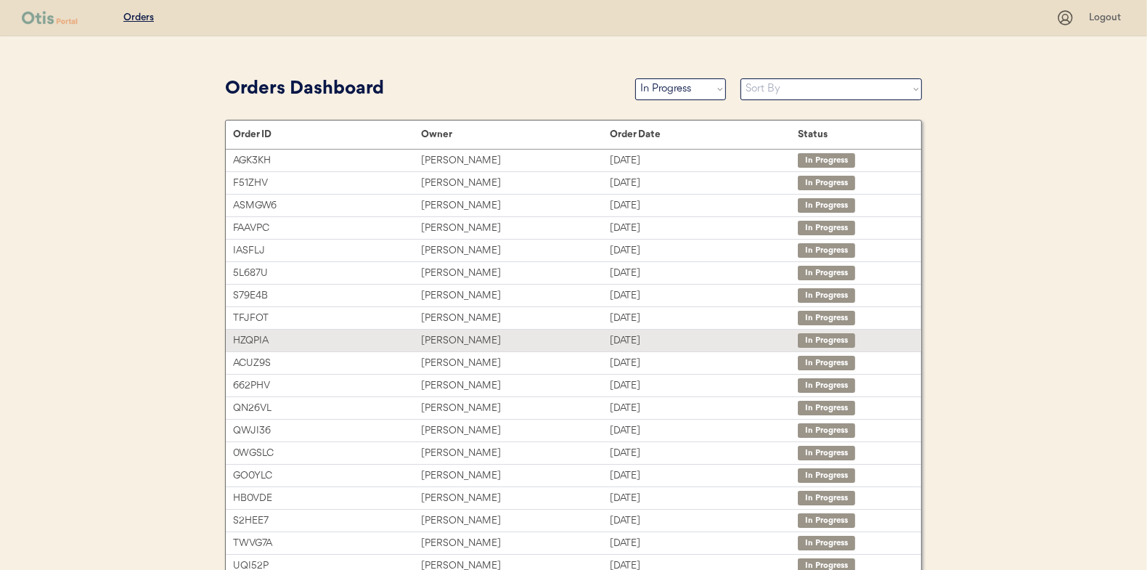
scroll to position [92, 0]
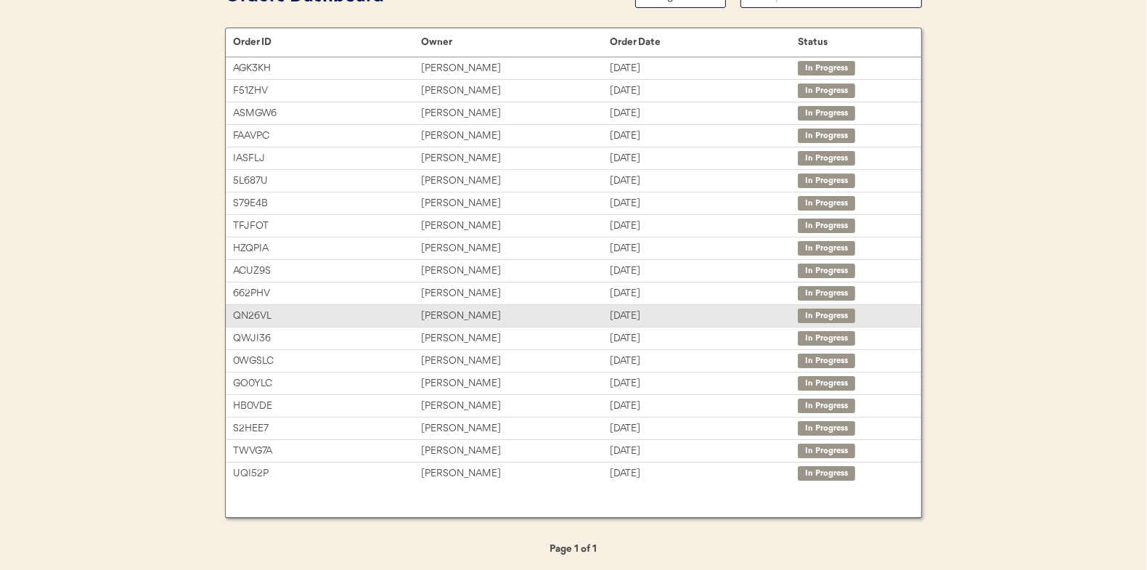
click at [459, 311] on div "[PERSON_NAME]" at bounding box center [515, 316] width 188 height 17
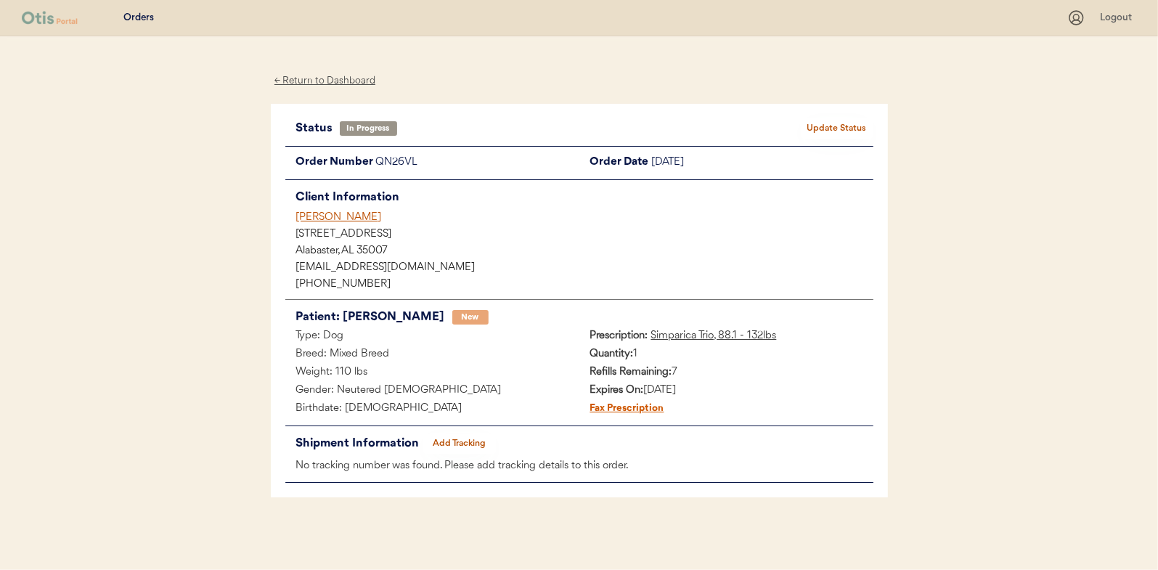
click at [459, 437] on button "Add Tracking" at bounding box center [459, 443] width 73 height 20
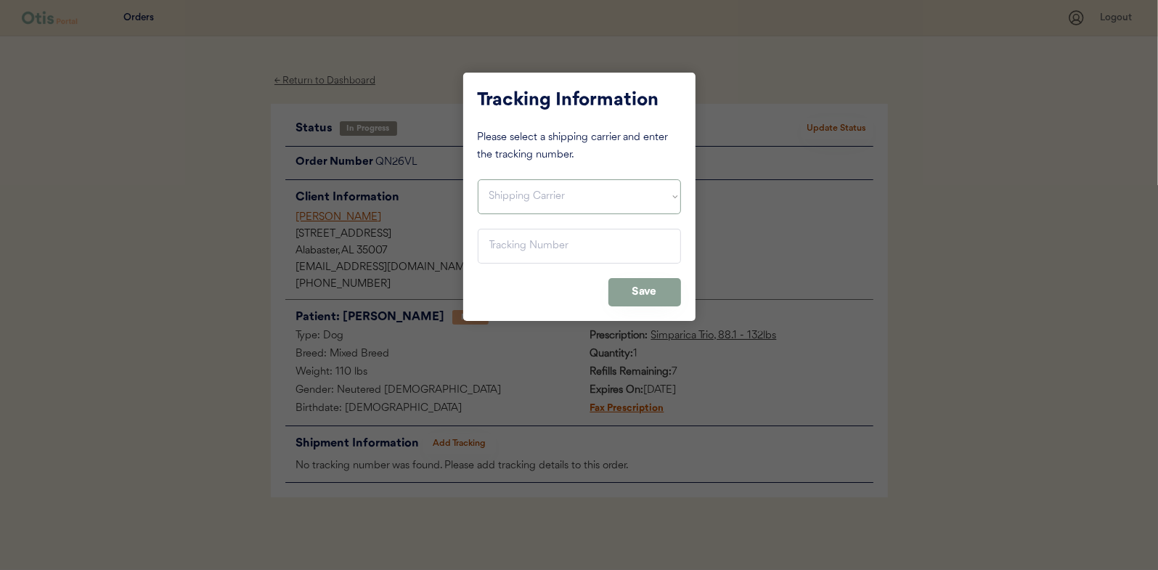
click at [514, 192] on select "Shipping Carrier FedEx FedEx Ground Economy UPS USPS" at bounding box center [579, 196] width 203 height 35
select select ""usps""
click at [478, 179] on select "Shipping Carrier FedEx FedEx Ground Economy UPS USPS" at bounding box center [579, 196] width 203 height 35
click at [506, 250] on input "input" at bounding box center [579, 246] width 203 height 35
paste input "9400150105800038501150"
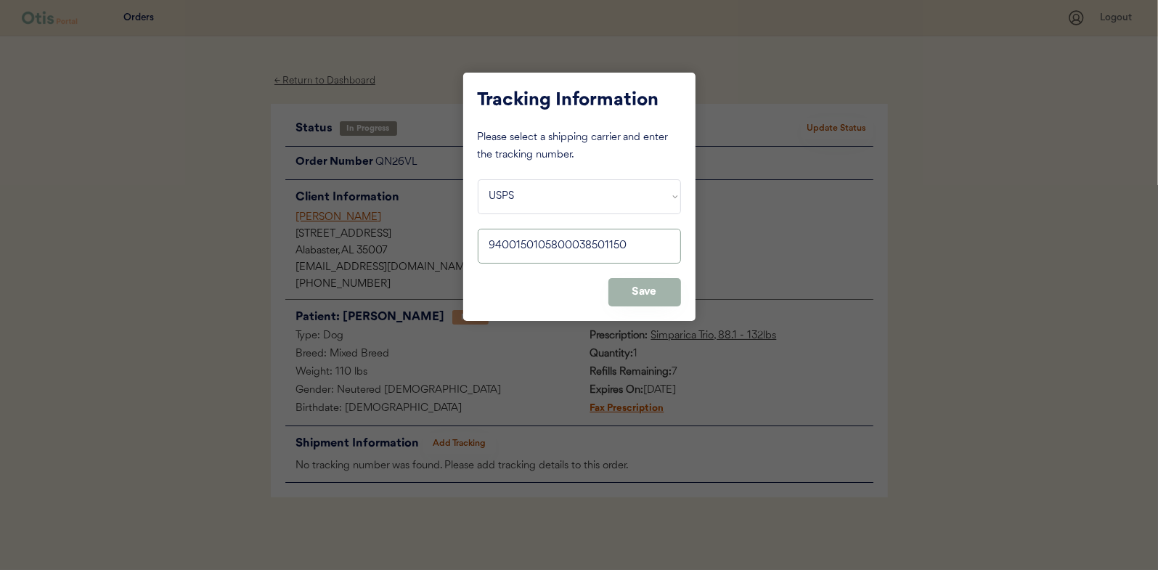
type input "9400150105800038501150"
click at [653, 293] on button "Save" at bounding box center [644, 292] width 73 height 28
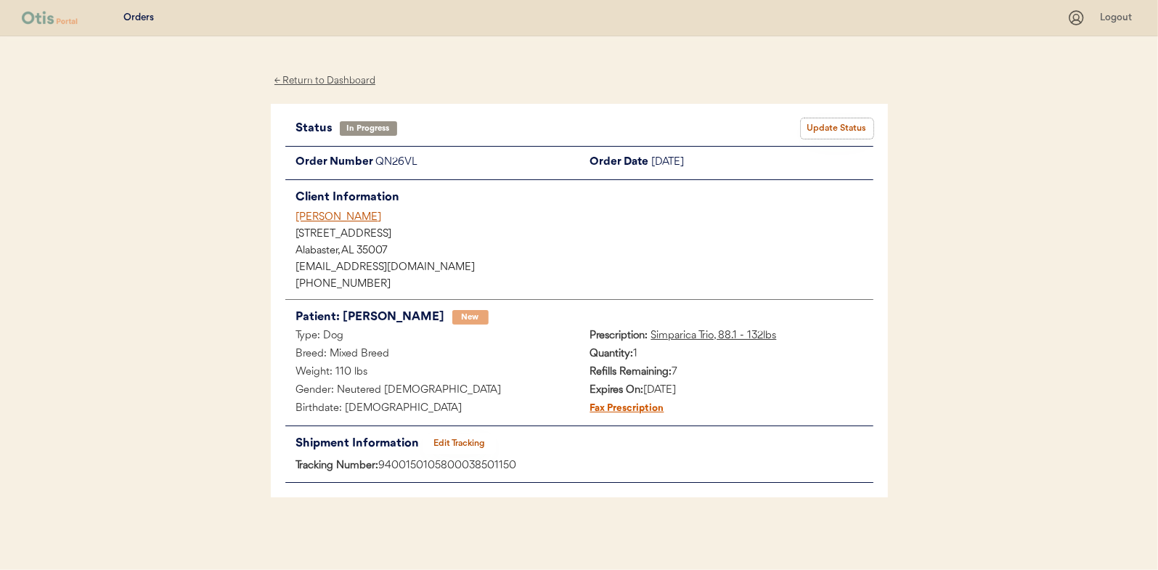
click at [818, 128] on button "Update Status" at bounding box center [837, 128] width 73 height 20
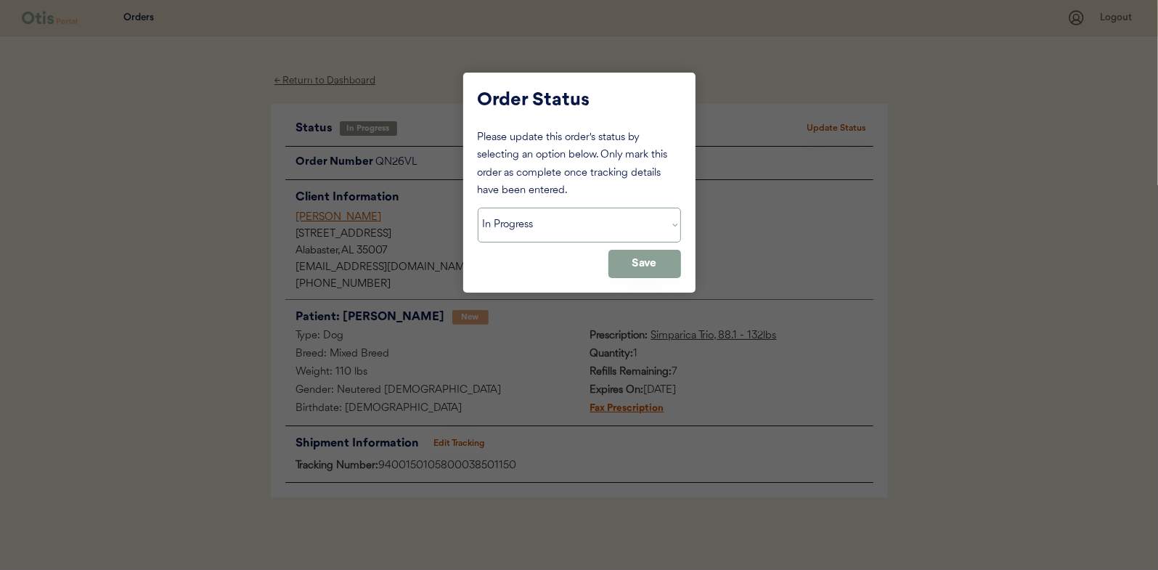
click at [499, 229] on select "Status On Hold New In Progress Complete Pending HW Consent Canceled" at bounding box center [579, 225] width 203 height 35
select select ""complete""
click at [478, 208] on select "Status On Hold New In Progress Complete Pending HW Consent Canceled" at bounding box center [579, 225] width 203 height 35
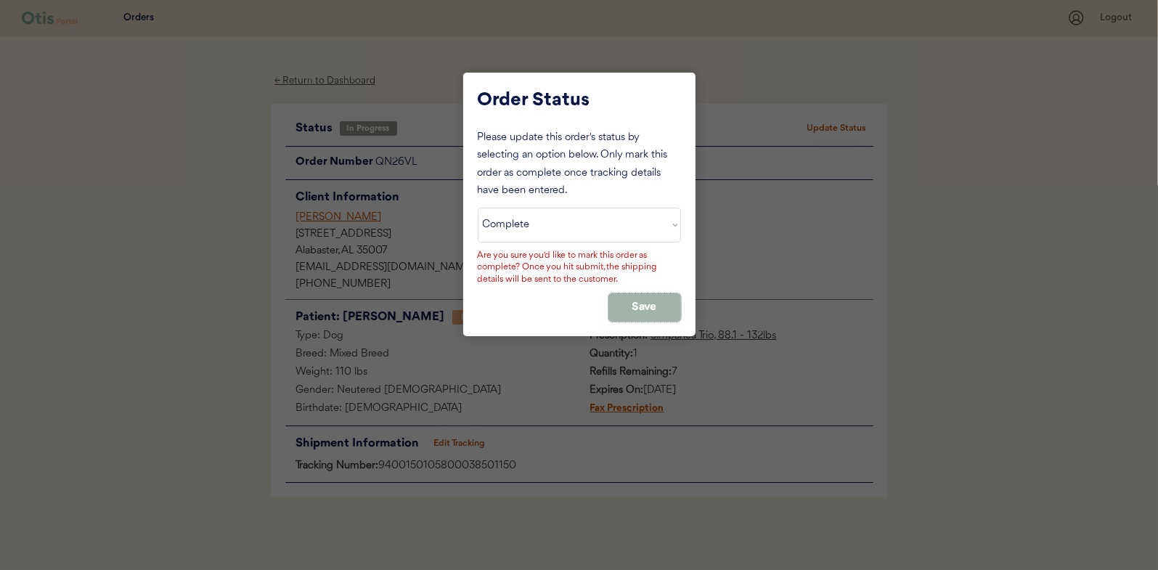
click at [624, 311] on button "Save" at bounding box center [644, 307] width 73 height 28
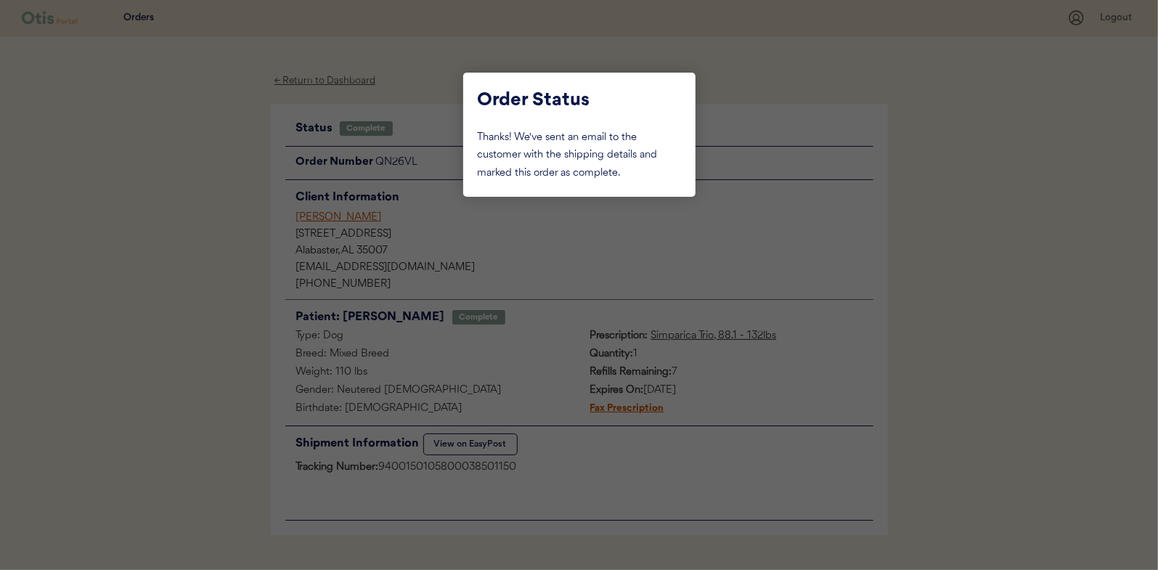
click at [220, 213] on div at bounding box center [579, 285] width 1158 height 570
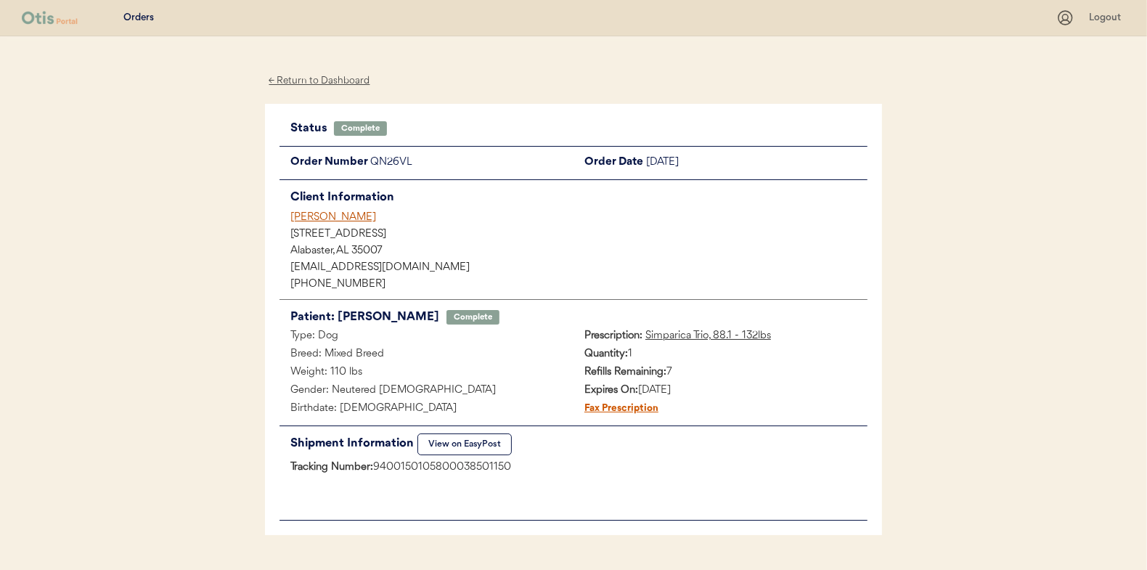
click at [309, 78] on div "← Return to Dashboard" at bounding box center [319, 81] width 109 height 17
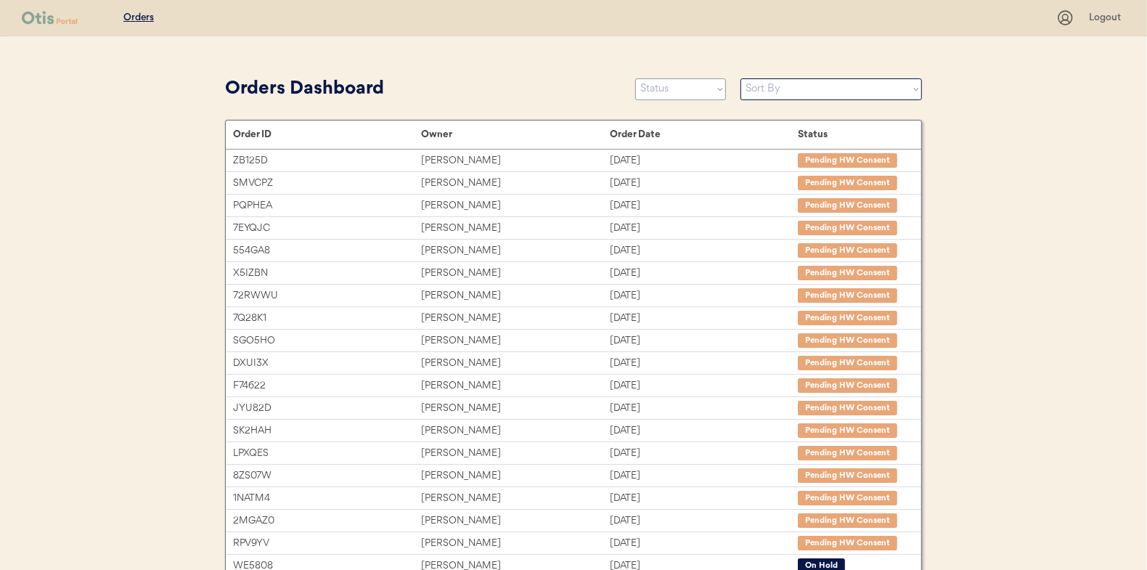
click at [671, 87] on select "Status On Hold New In Progress Complete Pending HW Consent Canceled" at bounding box center [680, 89] width 91 height 22
click at [635, 78] on select "Status On Hold New In Progress Complete Pending HW Consent Canceled" at bounding box center [680, 89] width 91 height 22
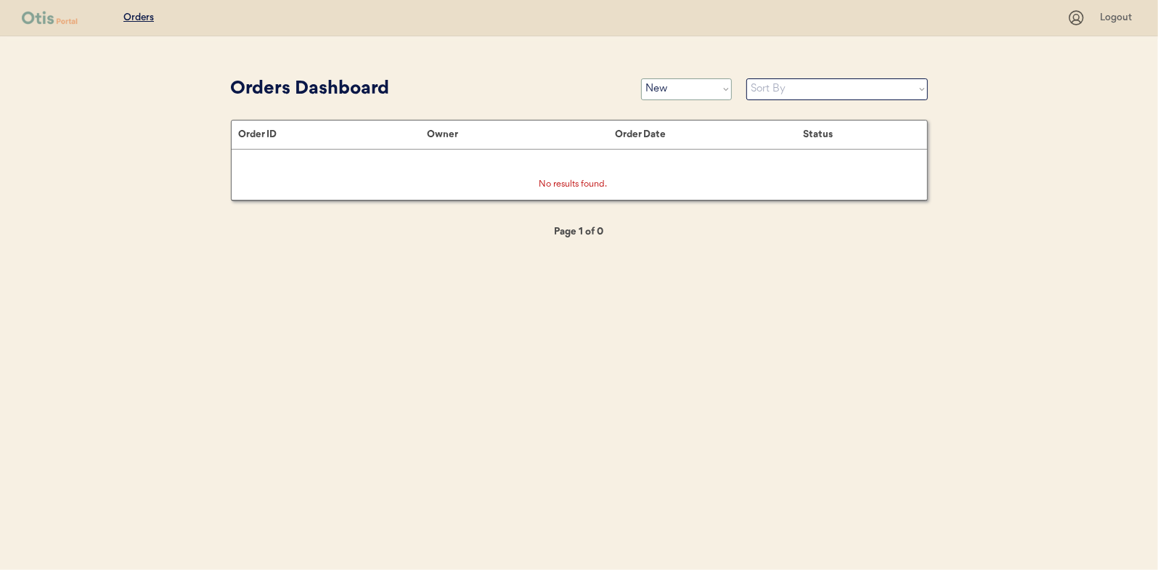
click at [677, 86] on select "Status On Hold New In Progress Complete Pending HW Consent Canceled" at bounding box center [686, 89] width 91 height 22
select select ""in_progress""
click at [641, 78] on select "Status On Hold New In Progress Complete Pending HW Consent Canceled" at bounding box center [686, 89] width 91 height 22
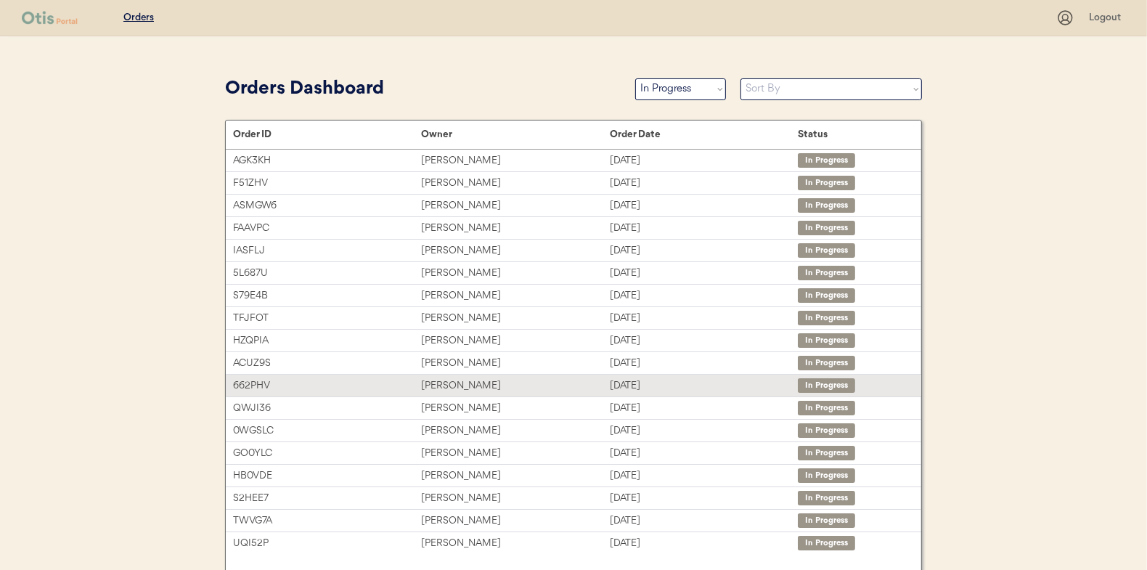
click at [453, 381] on div "[PERSON_NAME]" at bounding box center [515, 385] width 188 height 17
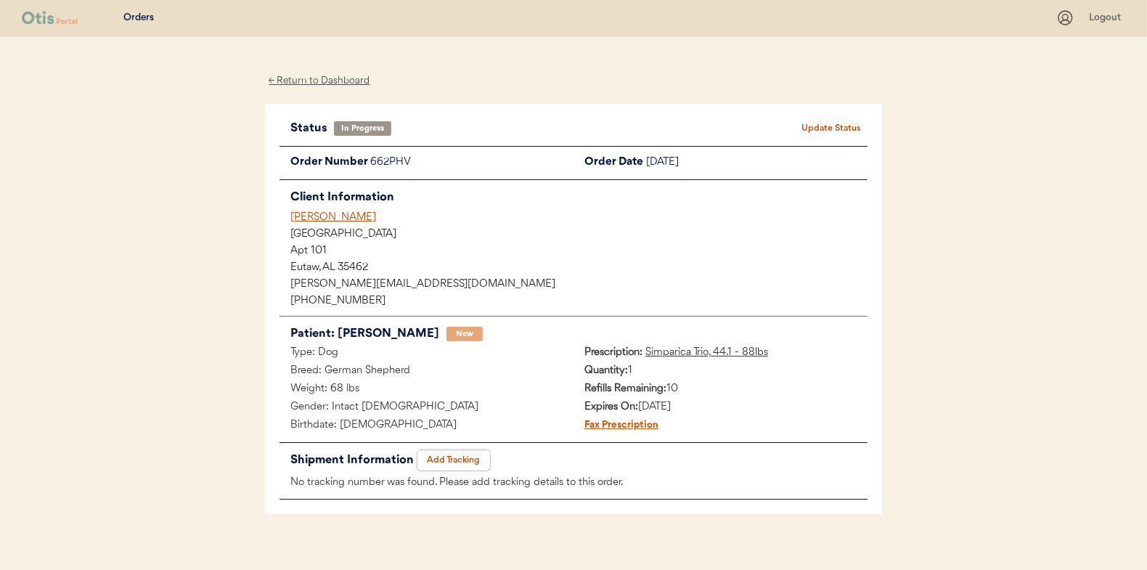
click at [454, 450] on button "Add Tracking" at bounding box center [453, 460] width 73 height 20
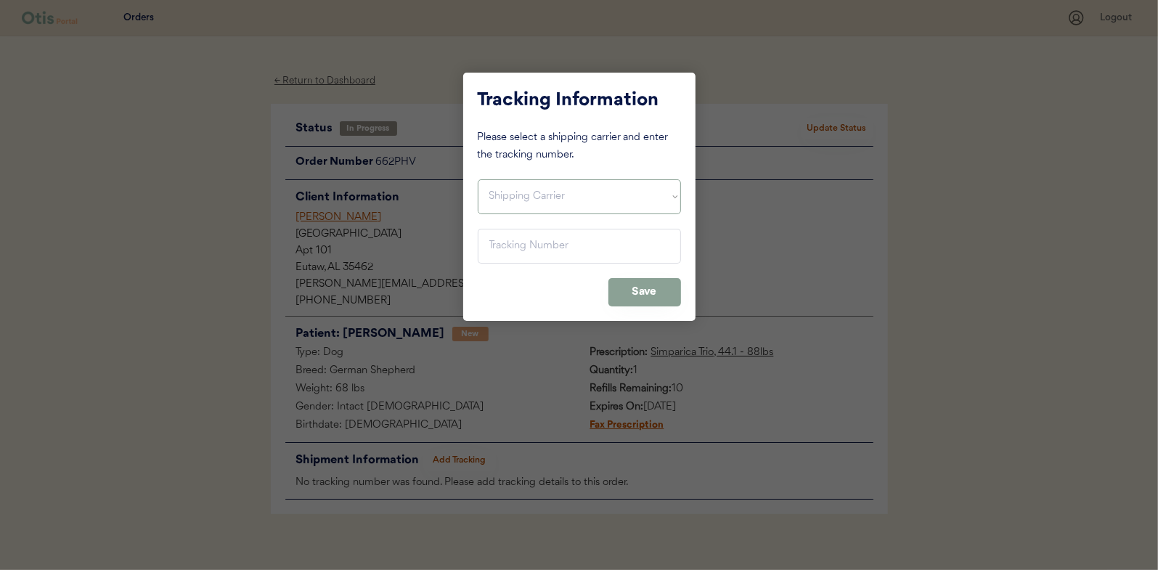
click at [490, 190] on select "Shipping Carrier FedEx FedEx Ground Economy UPS USPS" at bounding box center [579, 196] width 203 height 35
select select ""usps""
click at [478, 179] on select "Shipping Carrier FedEx FedEx Ground Economy UPS USPS" at bounding box center [579, 196] width 203 height 35
click at [499, 240] on input "input" at bounding box center [579, 246] width 203 height 35
paste input "9400150105798038564742"
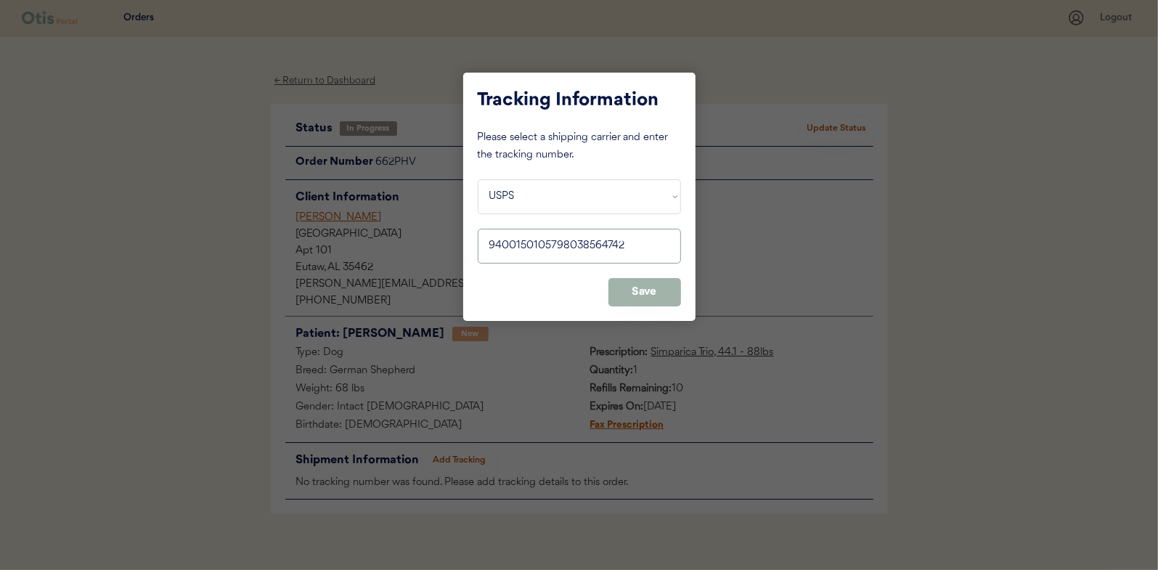
type input "9400150105798038564742"
click at [646, 294] on button "Save" at bounding box center [644, 292] width 73 height 28
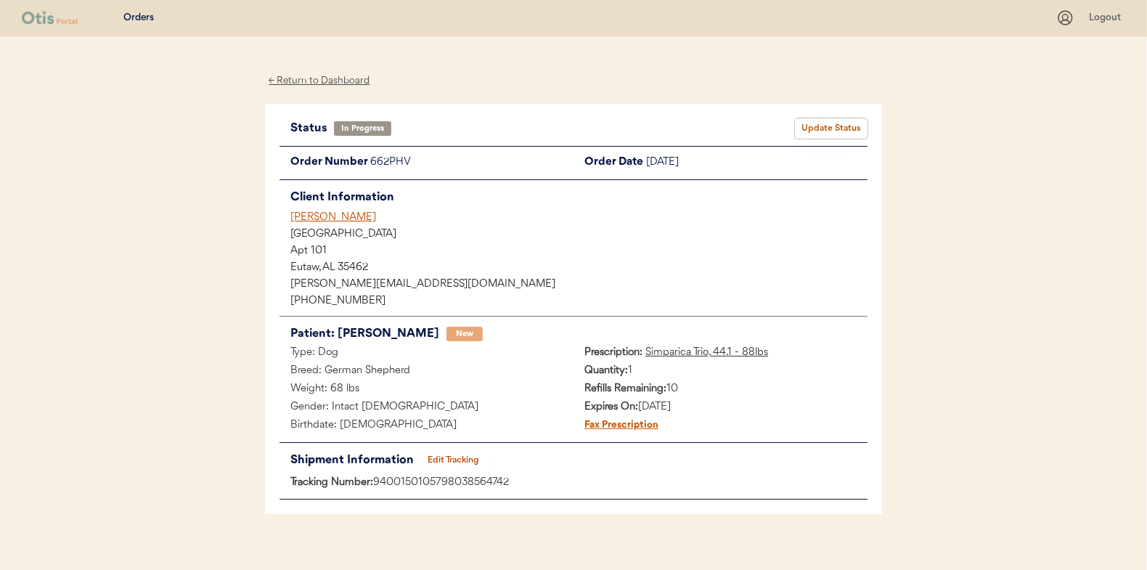
click at [812, 126] on button "Update Status" at bounding box center [831, 128] width 73 height 20
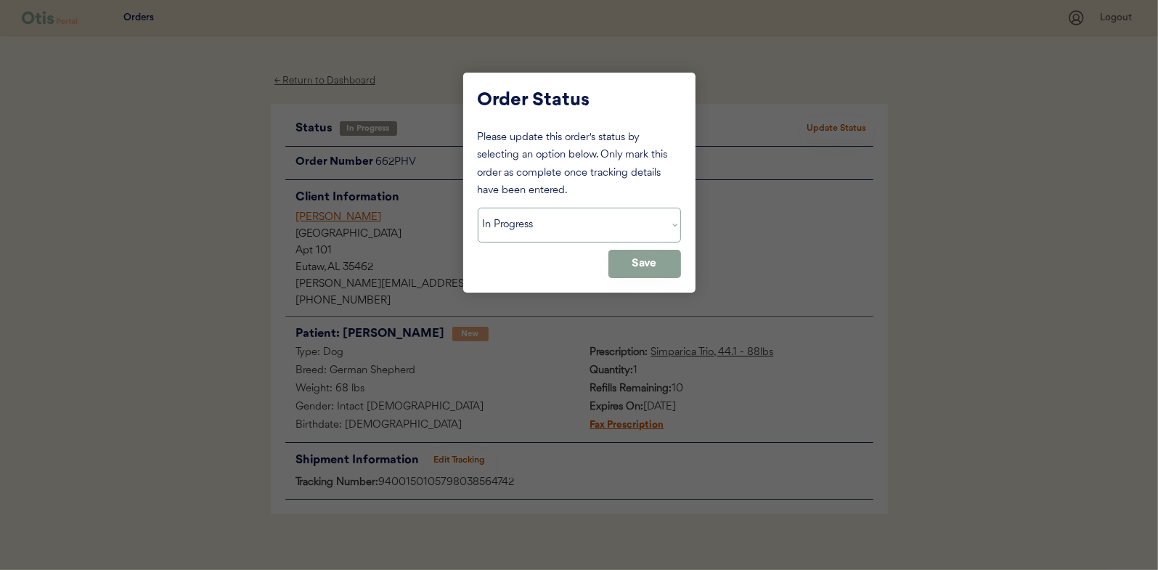
click at [510, 223] on select "Status On Hold New In Progress Complete Pending HW Consent Canceled" at bounding box center [579, 225] width 203 height 35
select select ""complete""
click at [478, 208] on select "Status On Hold New In Progress Complete Pending HW Consent Canceled" at bounding box center [579, 225] width 203 height 35
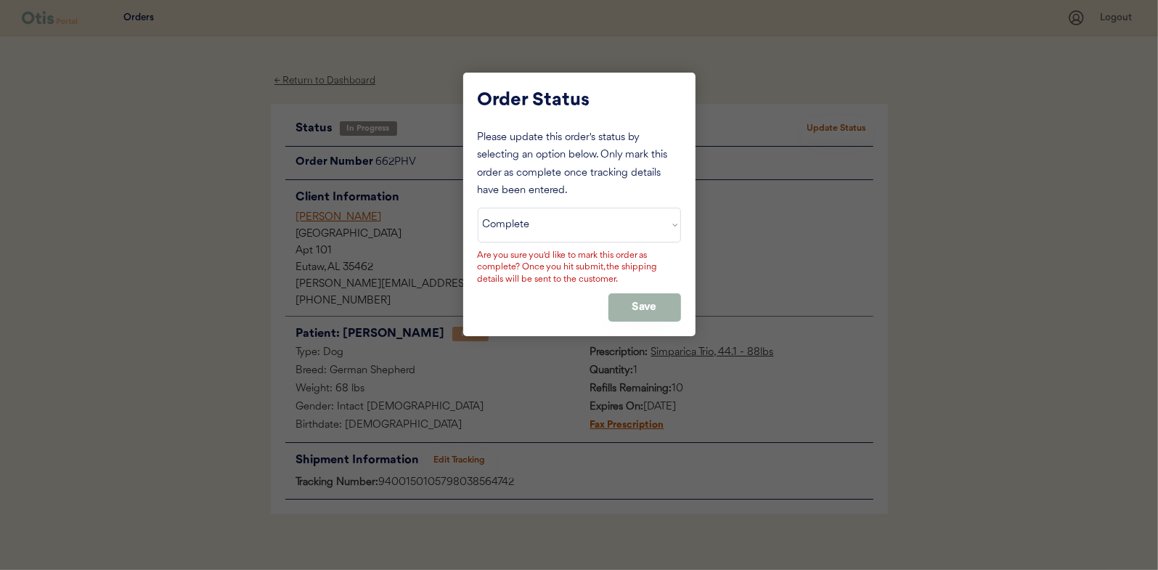
click at [643, 298] on button "Save" at bounding box center [644, 307] width 73 height 28
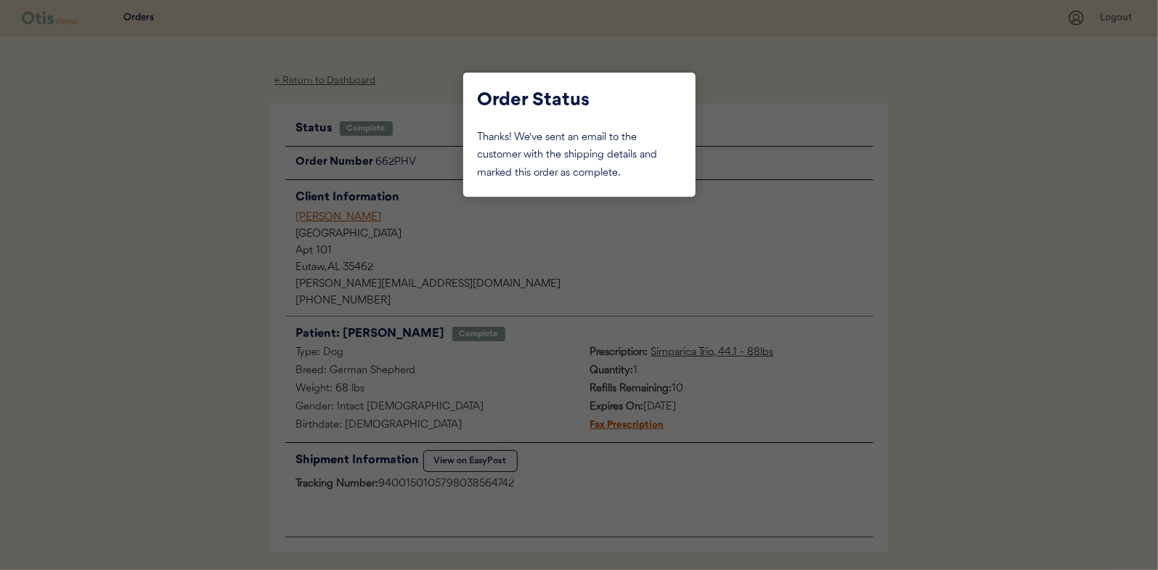
click at [202, 203] on div at bounding box center [579, 285] width 1158 height 570
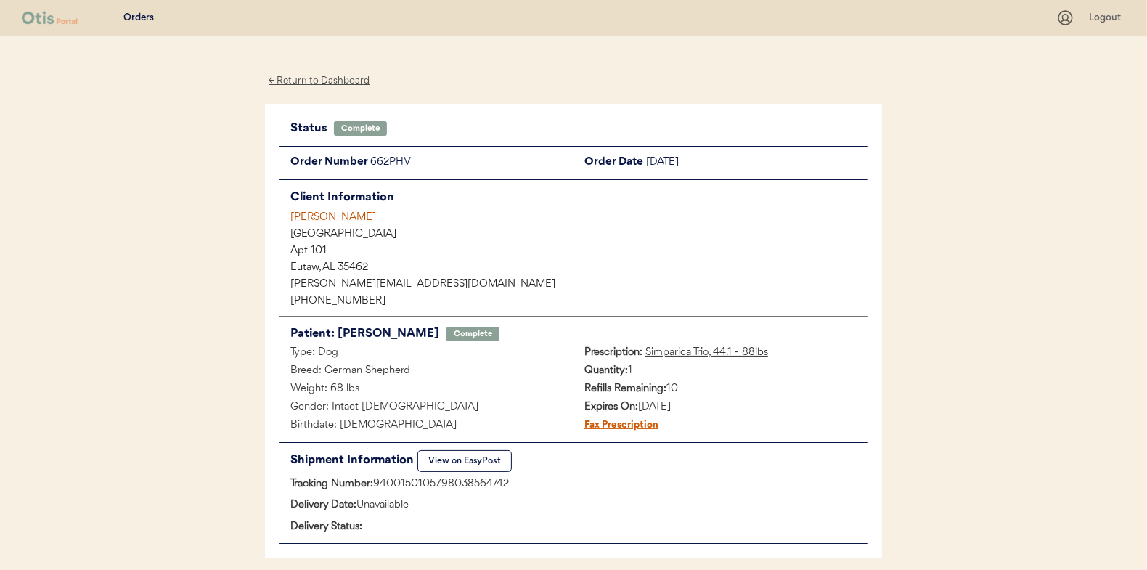
click at [316, 77] on div "← Return to Dashboard" at bounding box center [319, 81] width 109 height 17
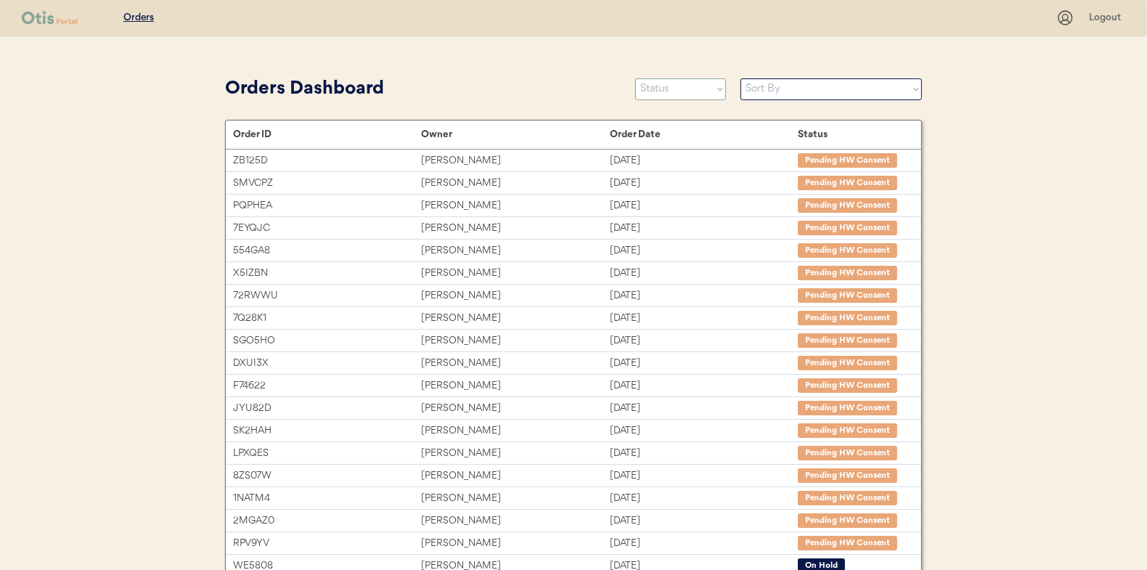
click at [668, 86] on select "Status On Hold New In Progress Complete Pending HW Consent Canceled" at bounding box center [680, 89] width 91 height 22
select select ""in_progress""
click at [635, 78] on select "Status On Hold New In Progress Complete Pending HW Consent Canceled" at bounding box center [680, 89] width 91 height 22
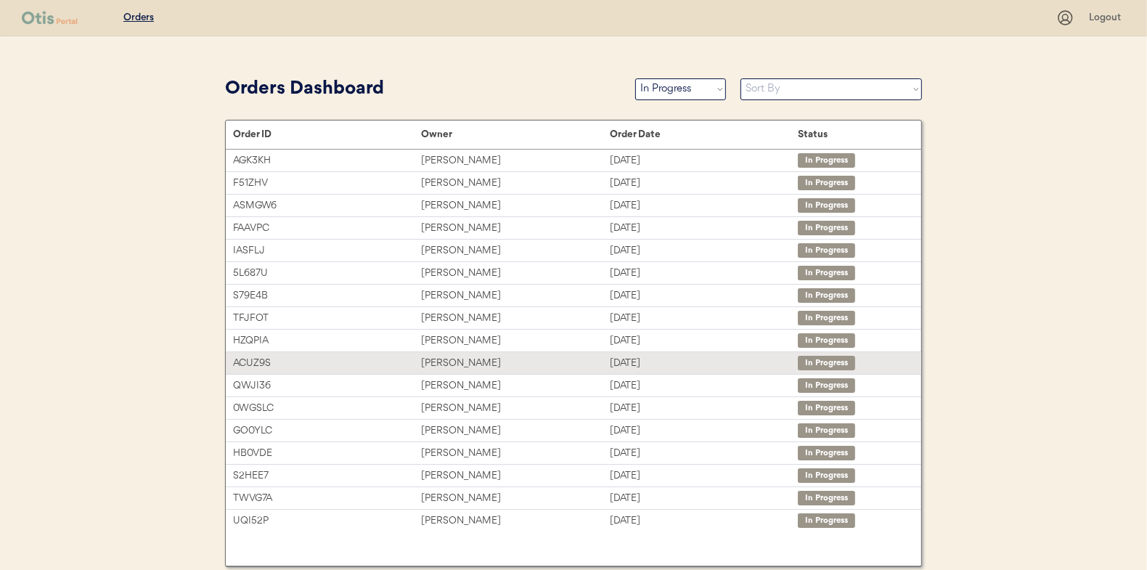
click at [470, 362] on div "[PERSON_NAME]" at bounding box center [515, 363] width 188 height 17
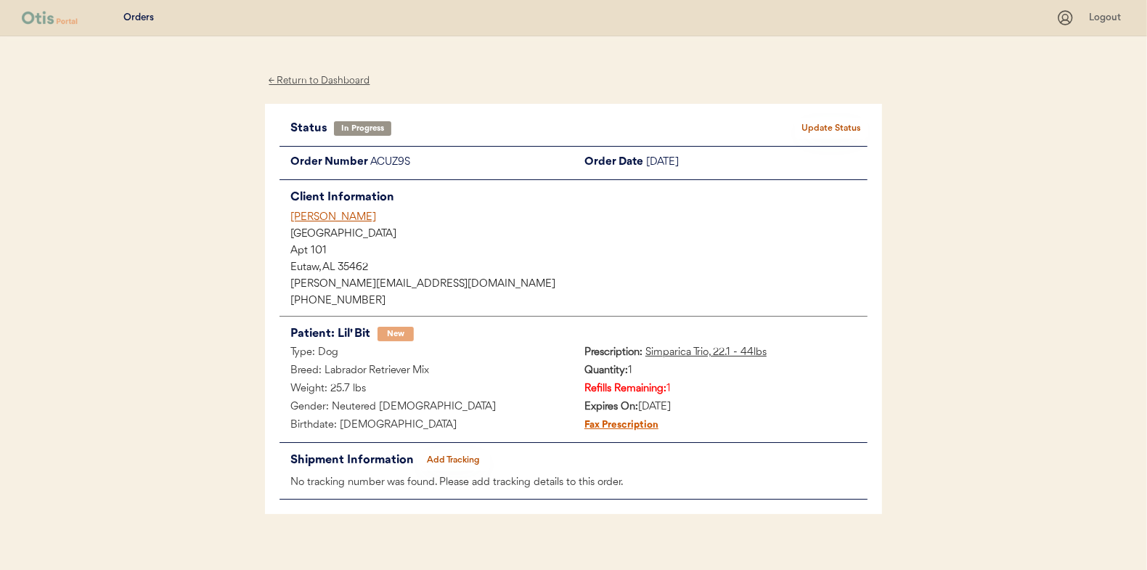
click at [833, 123] on button "Update Status" at bounding box center [831, 128] width 73 height 20
select select ""in_progress""
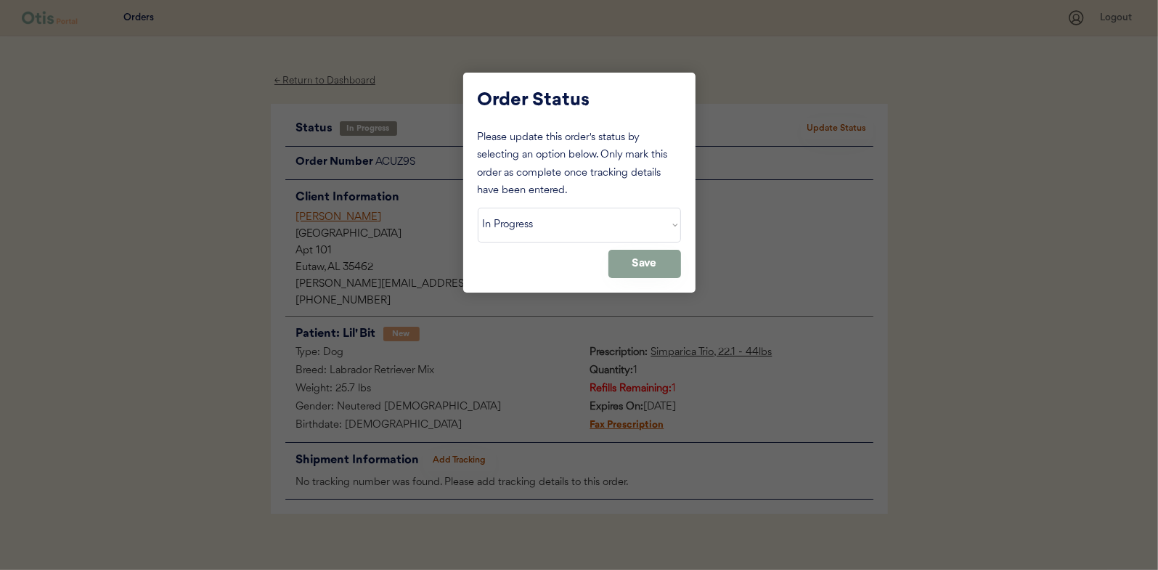
click at [833, 123] on div at bounding box center [579, 285] width 1158 height 570
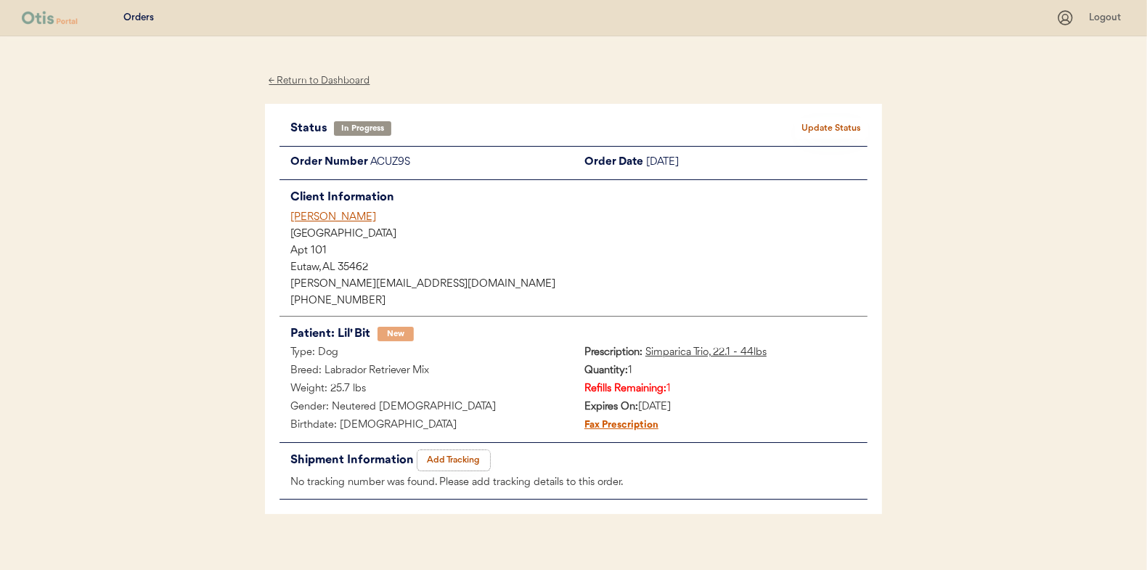
click at [447, 463] on button "Add Tracking" at bounding box center [453, 460] width 73 height 20
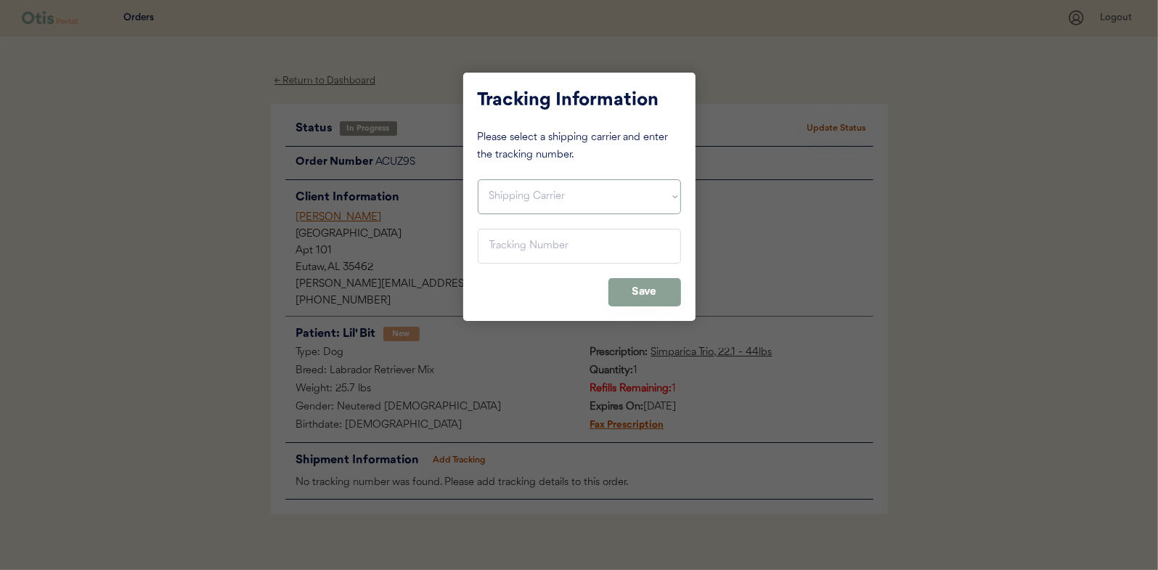
click at [507, 198] on select "Shipping Carrier FedEx FedEx Ground Economy UPS USPS" at bounding box center [579, 196] width 203 height 35
select select ""usps""
click at [478, 179] on select "Shipping Carrier FedEx FedEx Ground Economy UPS USPS" at bounding box center [579, 196] width 203 height 35
click at [496, 251] on input "input" at bounding box center [579, 246] width 203 height 35
paste input "9400150105798038564742"
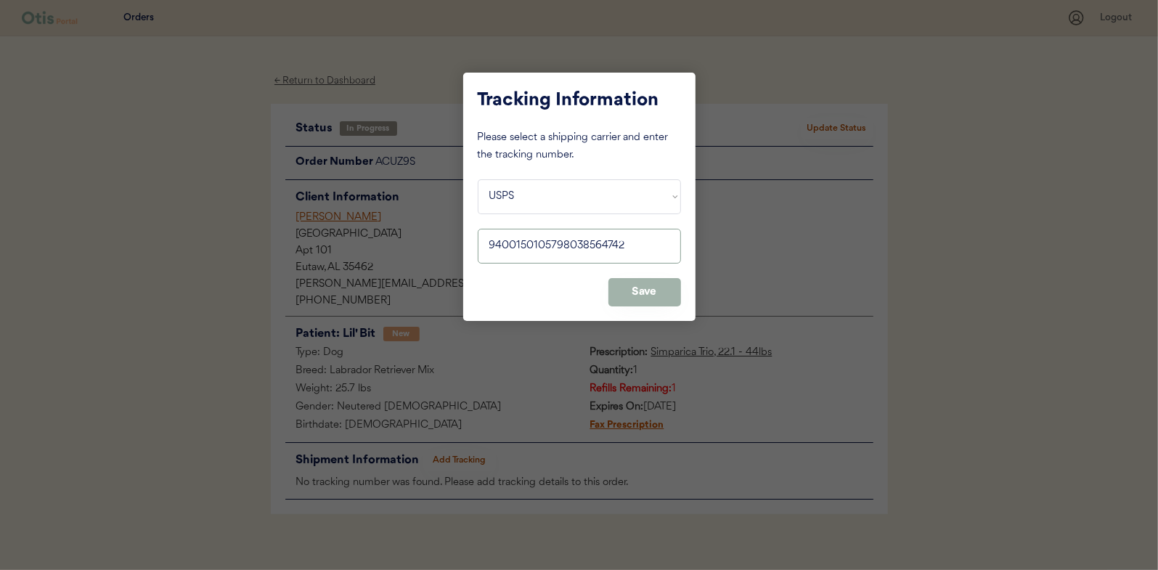
type input "9400150105798038564742"
click at [645, 290] on button "Save" at bounding box center [644, 292] width 73 height 28
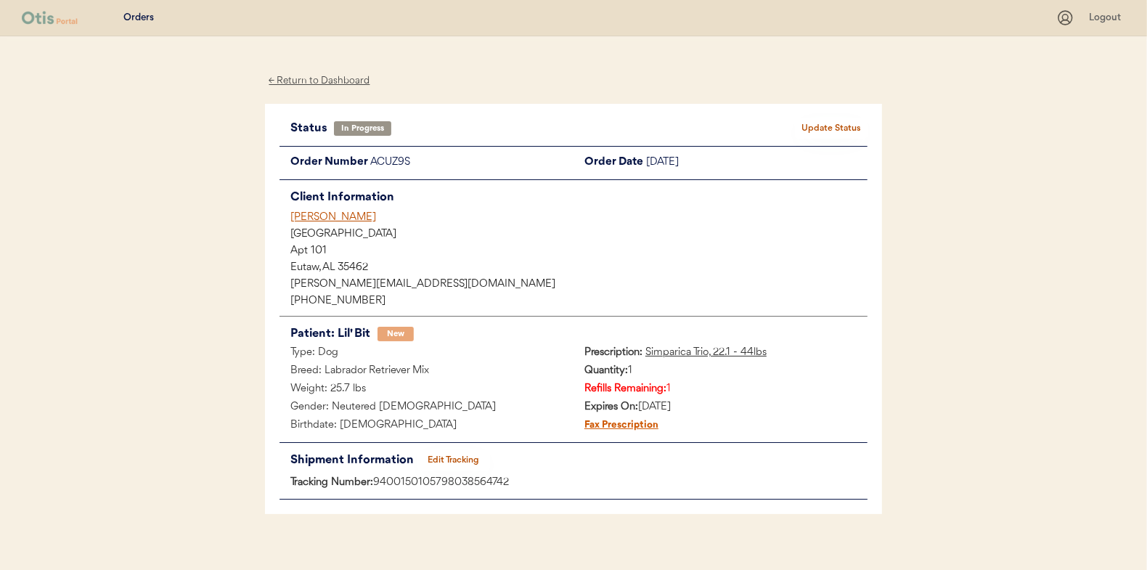
click at [827, 129] on button "Update Status" at bounding box center [831, 128] width 73 height 20
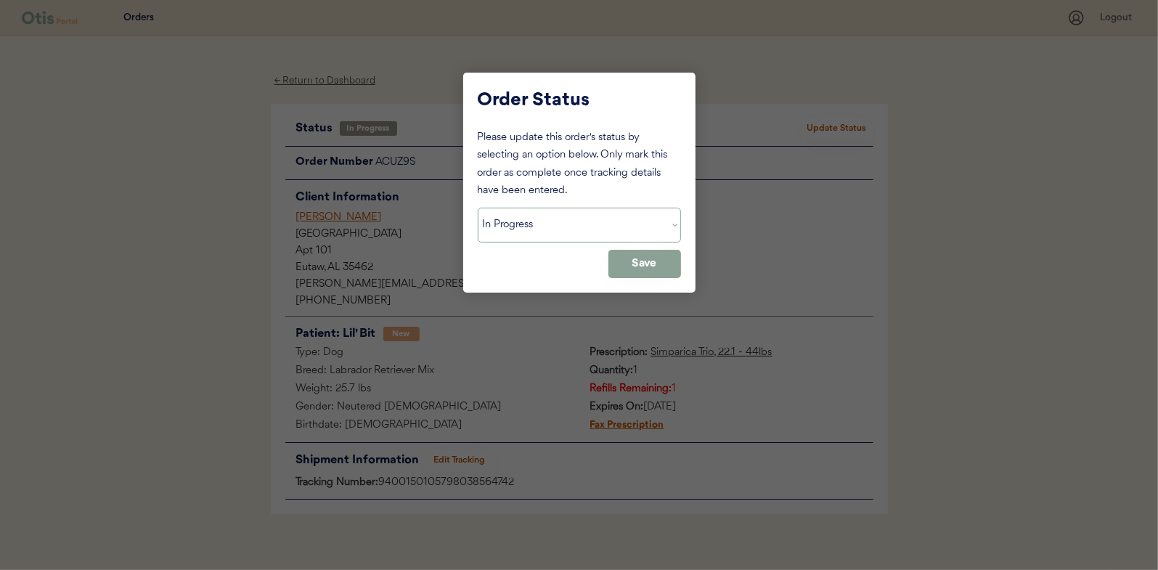
click at [525, 232] on select "Status On Hold New In Progress Complete Pending HW Consent Canceled" at bounding box center [579, 225] width 203 height 35
select select ""complete""
click at [478, 208] on select "Status On Hold New In Progress Complete Pending HW Consent Canceled" at bounding box center [579, 225] width 203 height 35
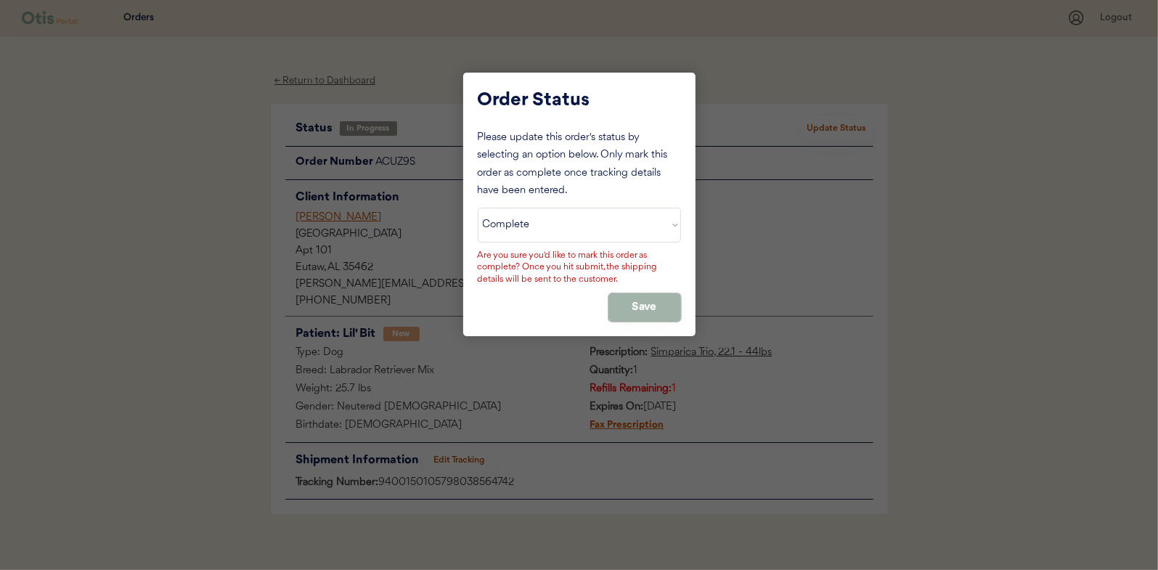
click at [633, 295] on button "Save" at bounding box center [644, 307] width 73 height 28
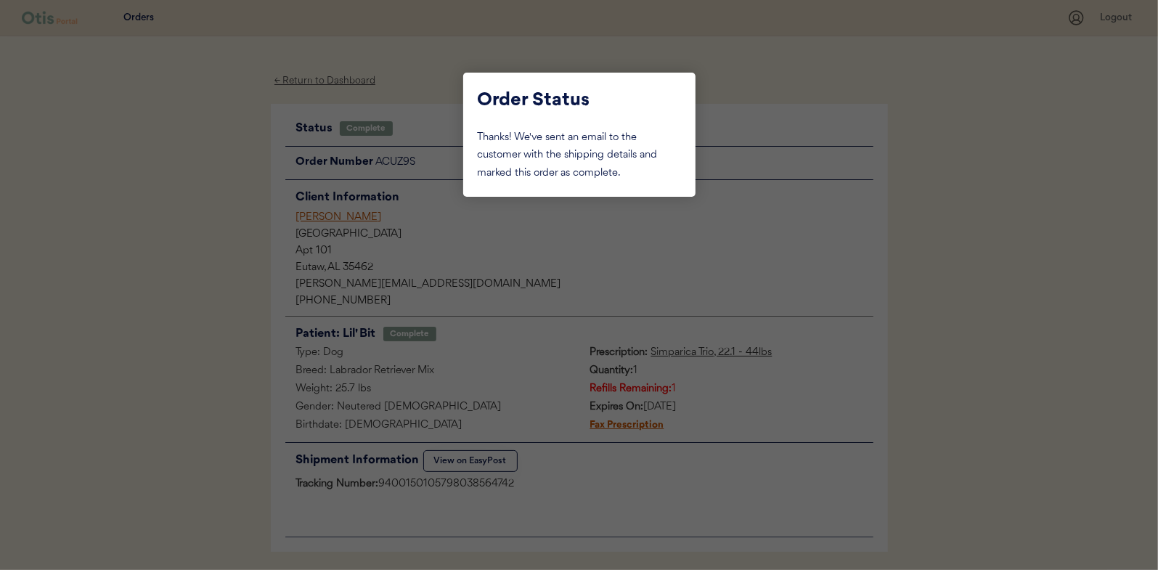
drag, startPoint x: 239, startPoint y: 253, endPoint x: 323, endPoint y: 153, distance: 130.9
click at [239, 253] on div at bounding box center [579, 285] width 1158 height 570
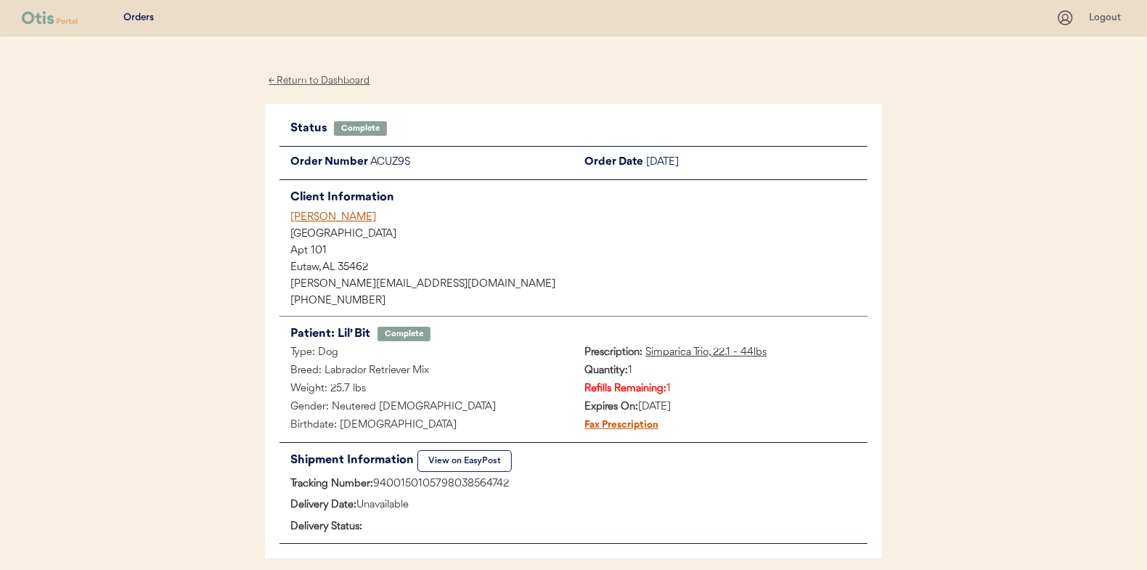
click at [328, 80] on div "← Return to Dashboard" at bounding box center [319, 81] width 109 height 17
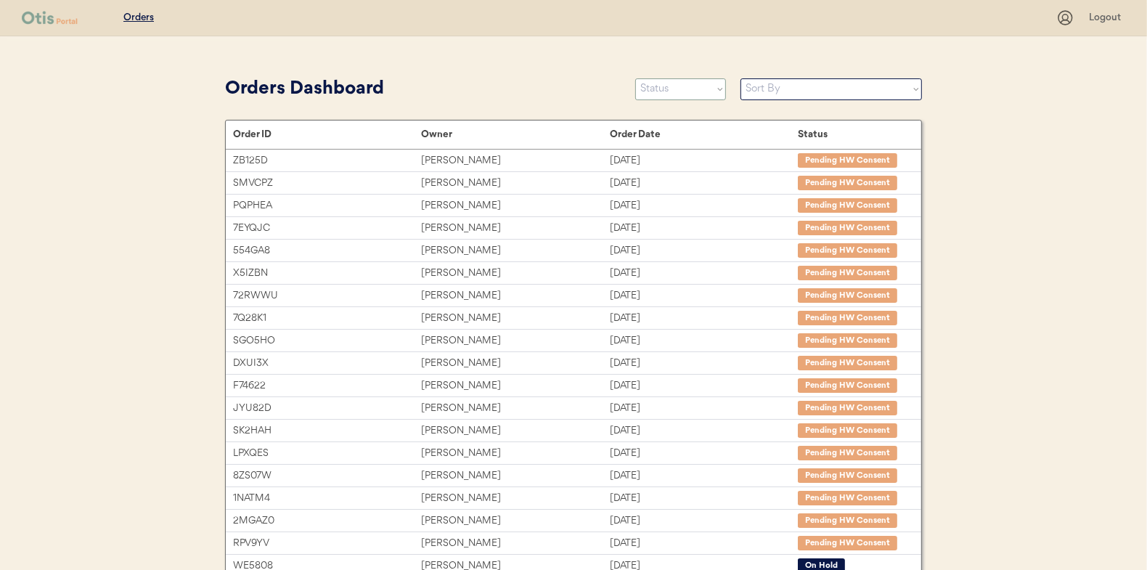
click at [667, 97] on select "Status On Hold New In Progress Complete Pending HW Consent Canceled" at bounding box center [680, 89] width 91 height 22
click at [635, 78] on select "Status On Hold New In Progress Complete Pending HW Consent Canceled" at bounding box center [680, 89] width 91 height 22
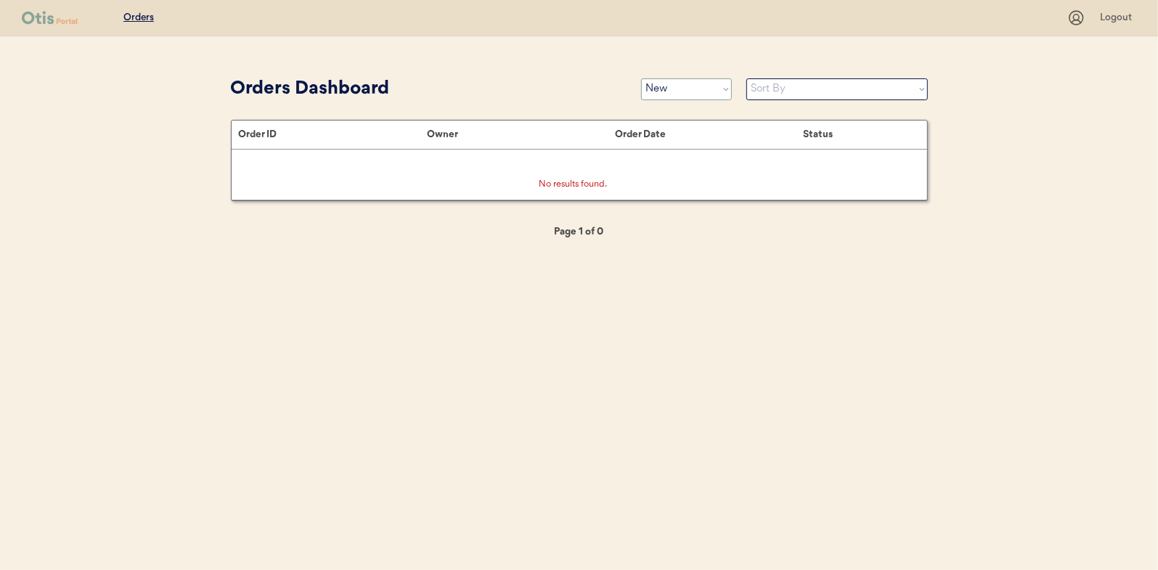
click at [673, 92] on select "Status On Hold New In Progress Complete Pending HW Consent Canceled" at bounding box center [686, 89] width 91 height 22
select select ""in_progress""
click at [641, 78] on select "Status On Hold New In Progress Complete Pending HW Consent Canceled" at bounding box center [686, 89] width 91 height 22
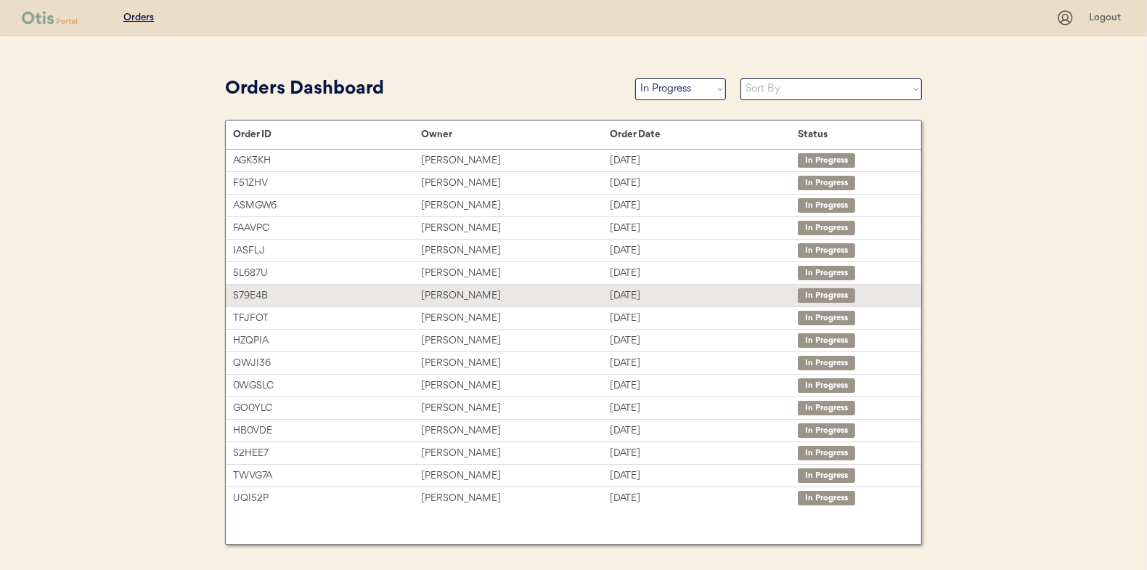
click at [452, 292] on div "[PERSON_NAME]" at bounding box center [515, 295] width 188 height 17
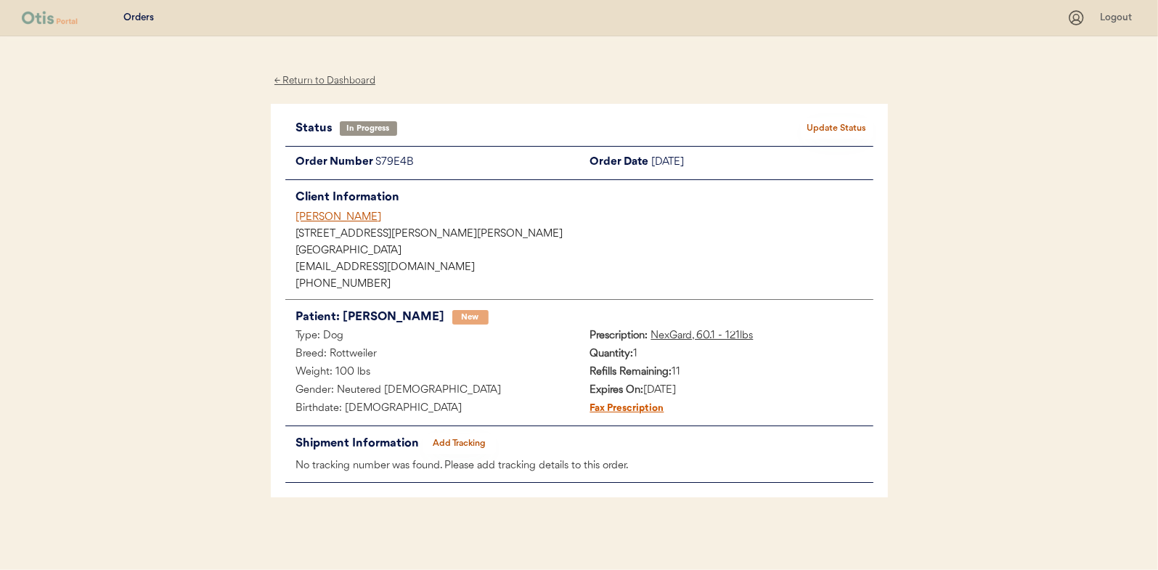
click at [462, 438] on button "Add Tracking" at bounding box center [459, 443] width 73 height 20
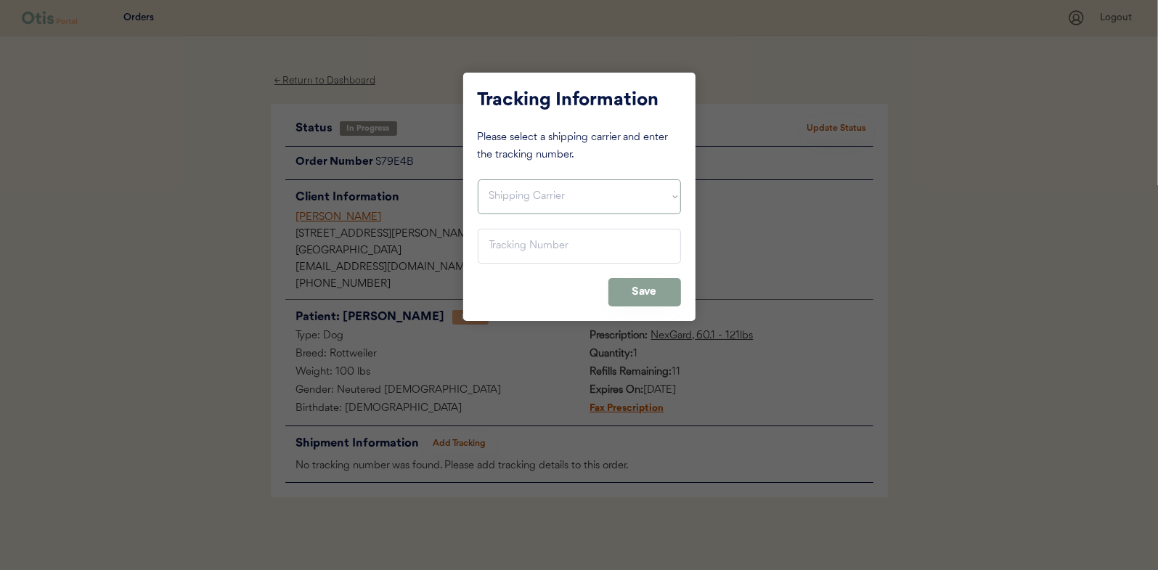
click at [516, 197] on select "Shipping Carrier FedEx FedEx Ground Economy UPS USPS" at bounding box center [579, 196] width 203 height 35
select select ""usps""
click at [478, 179] on select "Shipping Carrier FedEx FedEx Ground Economy UPS USPS" at bounding box center [579, 196] width 203 height 35
click at [502, 243] on input "input" at bounding box center [579, 246] width 203 height 35
paste input "9400150105496040221065"
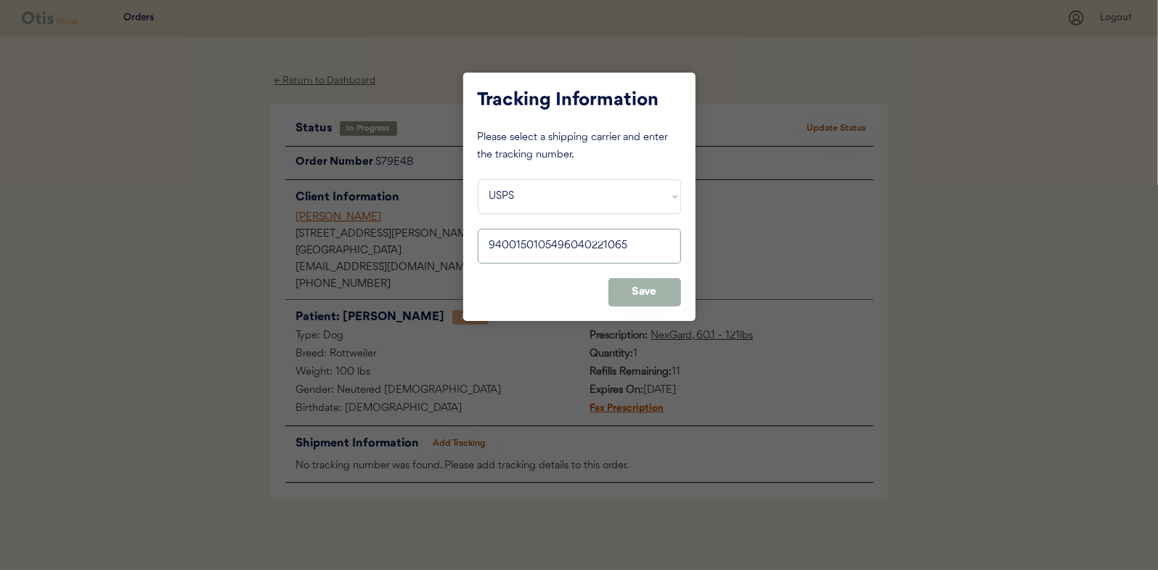
type input "9400150105496040221065"
click at [639, 290] on button "Save" at bounding box center [644, 292] width 73 height 28
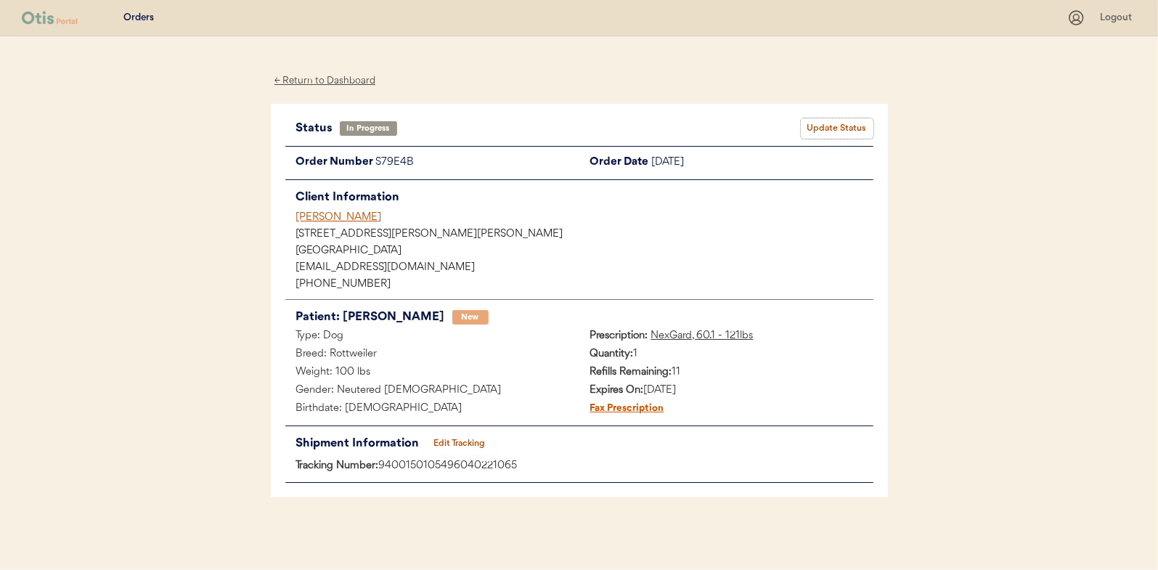
click at [840, 120] on button "Update Status" at bounding box center [837, 128] width 73 height 20
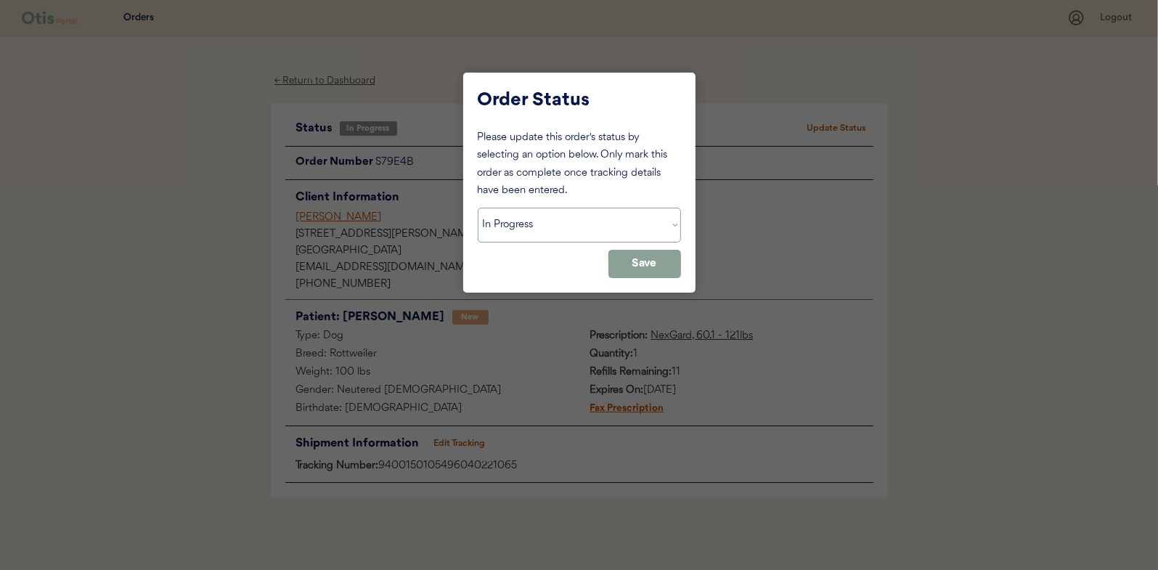
click at [512, 210] on select "Status On Hold New In Progress Complete Pending HW Consent Canceled" at bounding box center [579, 225] width 203 height 35
select select ""complete""
click at [478, 208] on select "Status On Hold New In Progress Complete Pending HW Consent Canceled" at bounding box center [579, 225] width 203 height 35
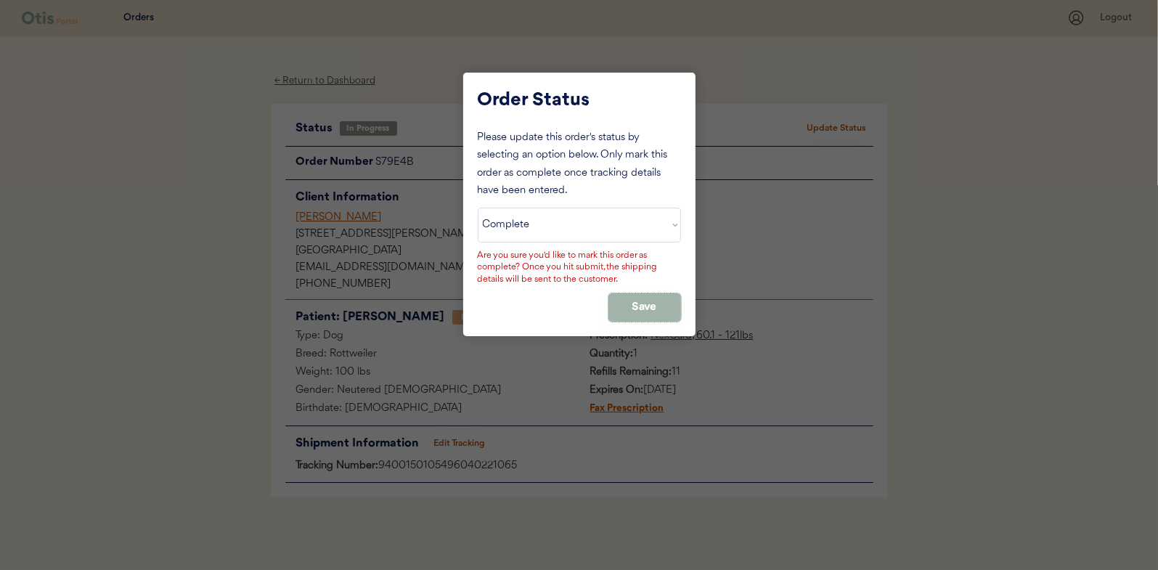
click at [642, 306] on button "Save" at bounding box center [644, 307] width 73 height 28
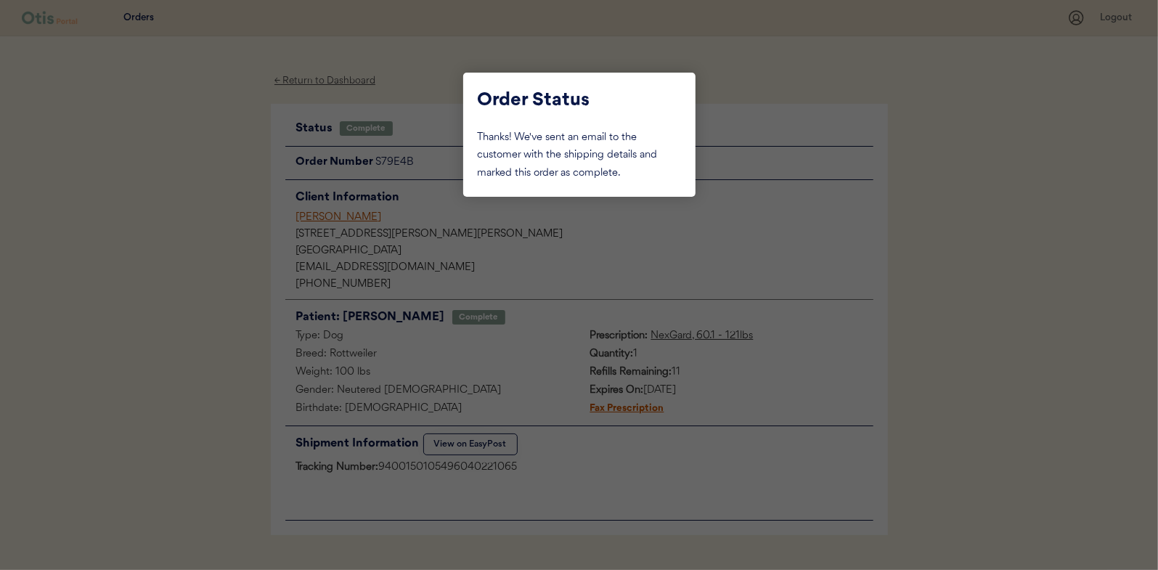
click at [202, 211] on div at bounding box center [579, 285] width 1158 height 570
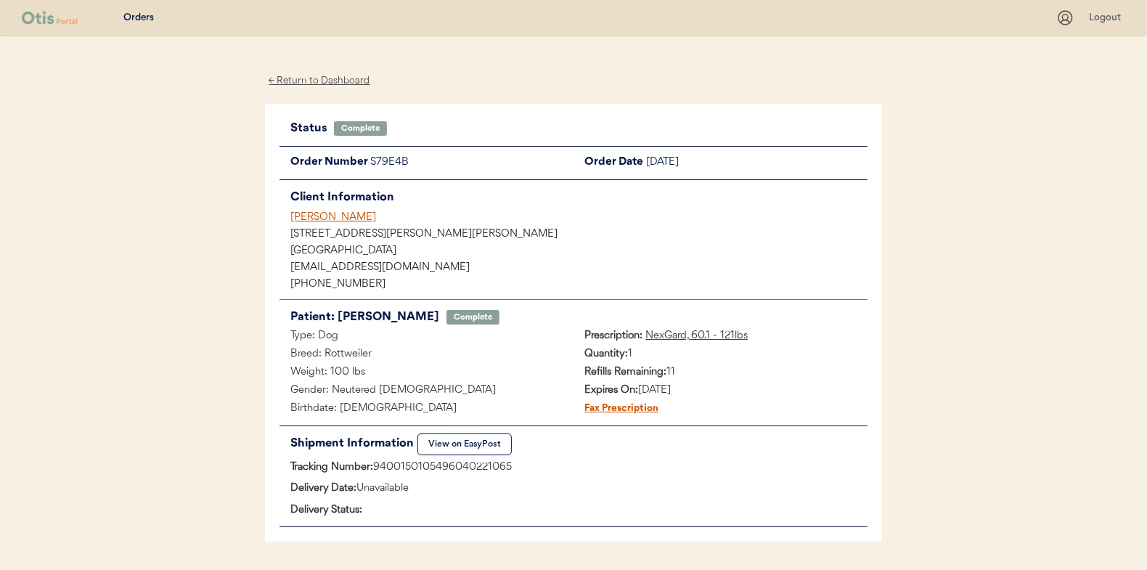
click at [311, 78] on div "← Return to Dashboard" at bounding box center [319, 81] width 109 height 17
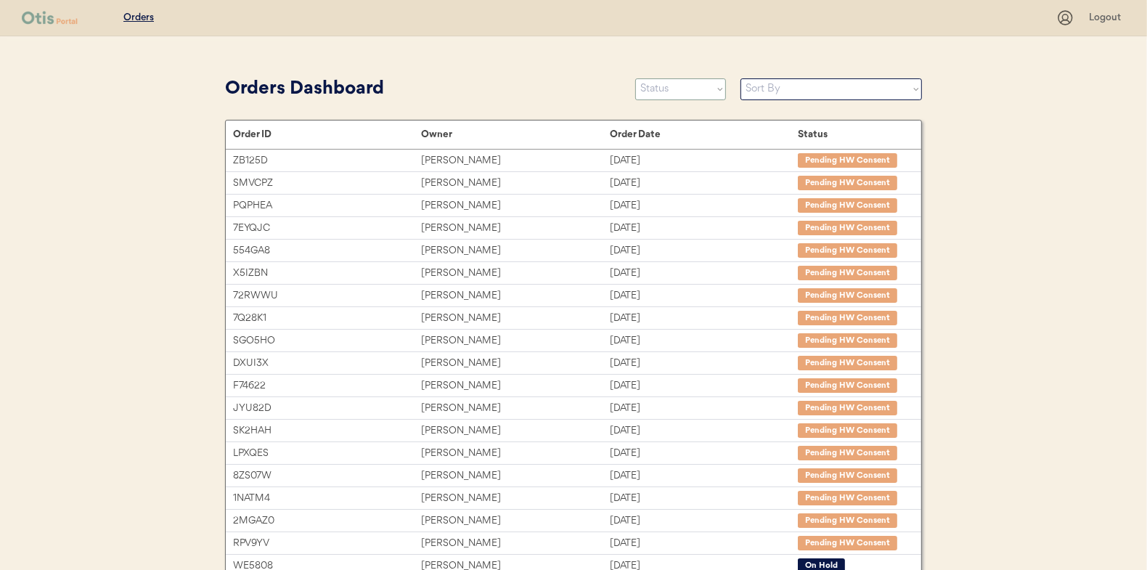
click at [682, 94] on select "Status On Hold New In Progress Complete Pending HW Consent Canceled" at bounding box center [680, 89] width 91 height 22
select select ""new""
click at [635, 78] on select "Status On Hold New In Progress Complete Pending HW Consent Canceled" at bounding box center [680, 89] width 91 height 22
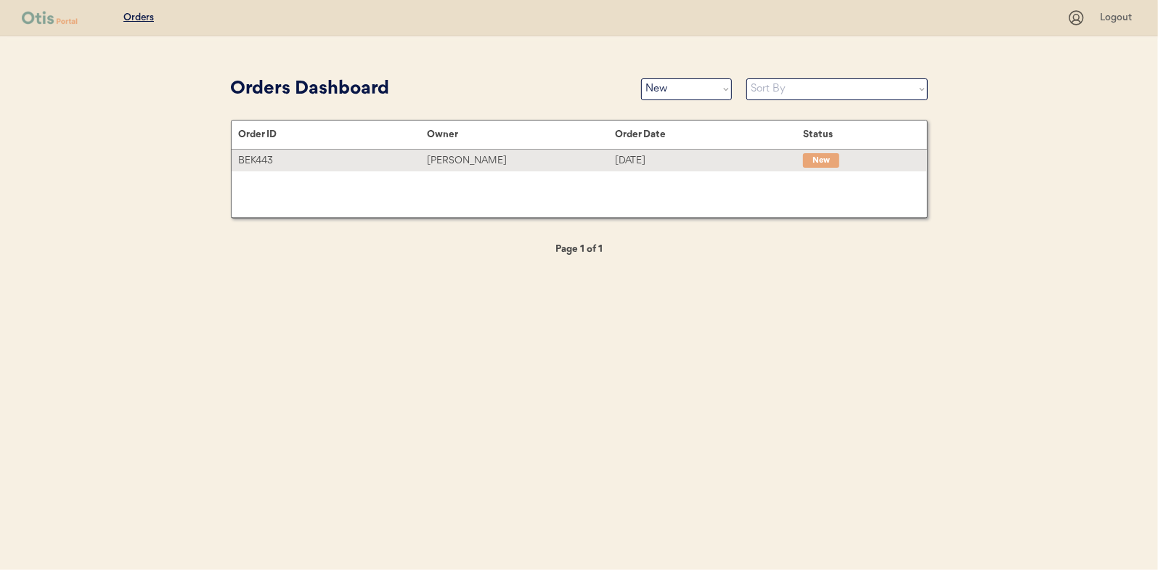
click at [452, 155] on div "[PERSON_NAME]" at bounding box center [521, 160] width 188 height 17
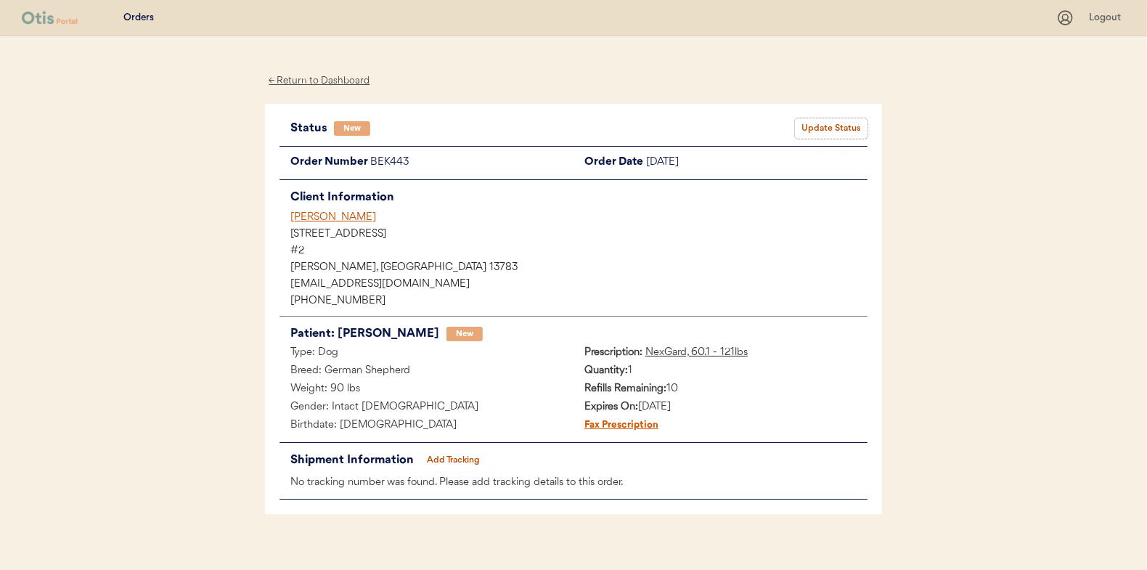
click at [824, 128] on button "Update Status" at bounding box center [831, 128] width 73 height 20
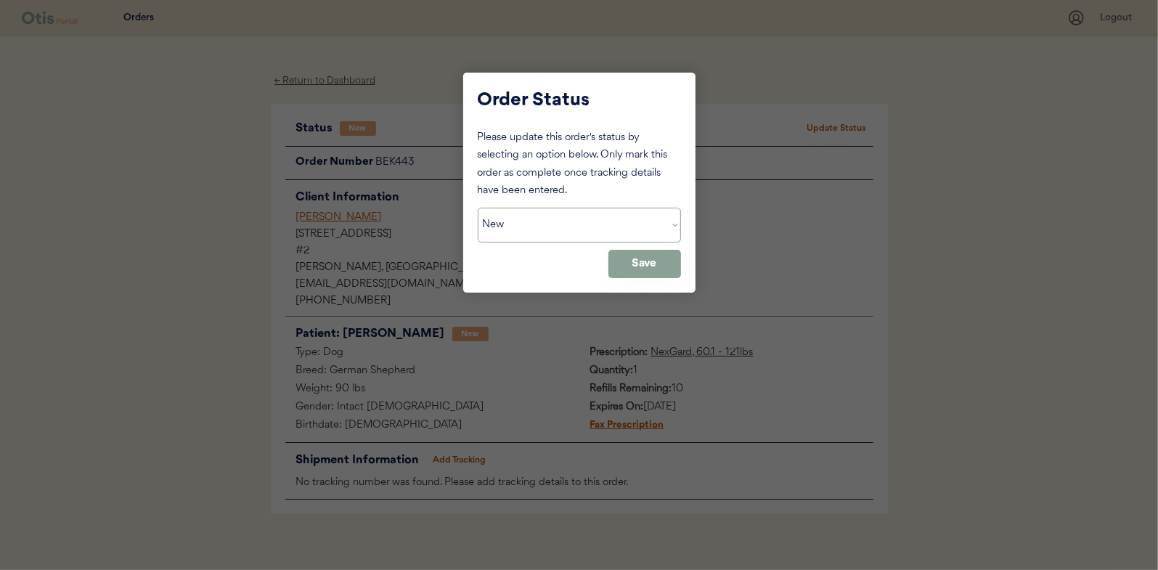
click at [557, 225] on select "Status On Hold New In Progress Complete Pending HW Consent Canceled" at bounding box center [579, 225] width 203 height 35
select select ""in_progress""
click at [478, 208] on select "Status On Hold New In Progress Complete Pending HW Consent Canceled" at bounding box center [579, 225] width 203 height 35
click at [666, 269] on button "Save" at bounding box center [644, 264] width 73 height 28
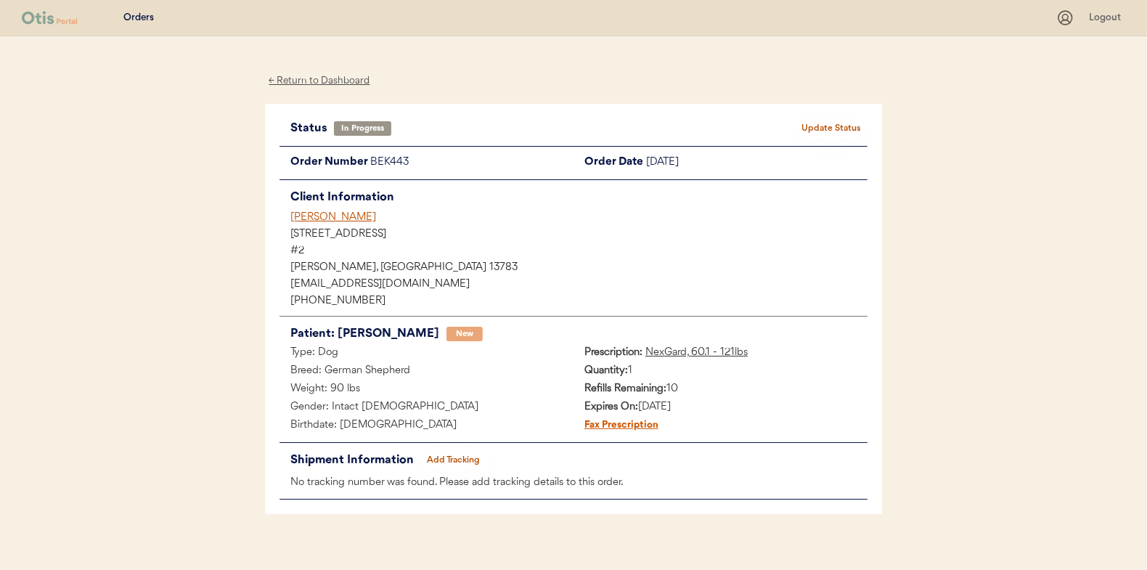
click at [311, 81] on div "← Return to Dashboard" at bounding box center [319, 81] width 109 height 17
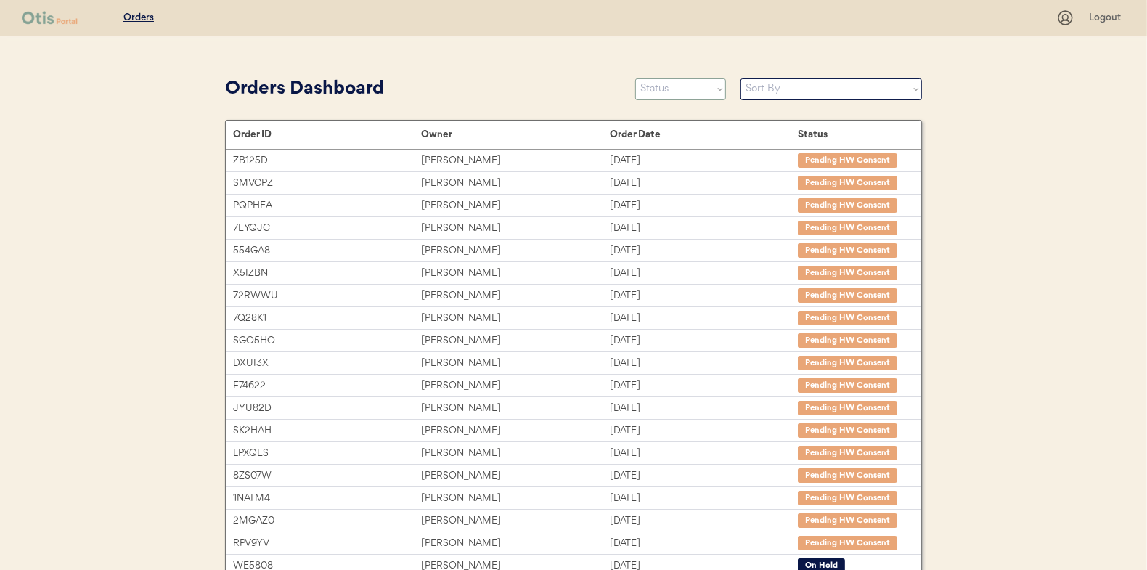
click at [652, 89] on select "Status On Hold New In Progress Complete Pending HW Consent Canceled" at bounding box center [680, 89] width 91 height 22
click at [635, 78] on select "Status On Hold New In Progress Complete Pending HW Consent Canceled" at bounding box center [680, 89] width 91 height 22
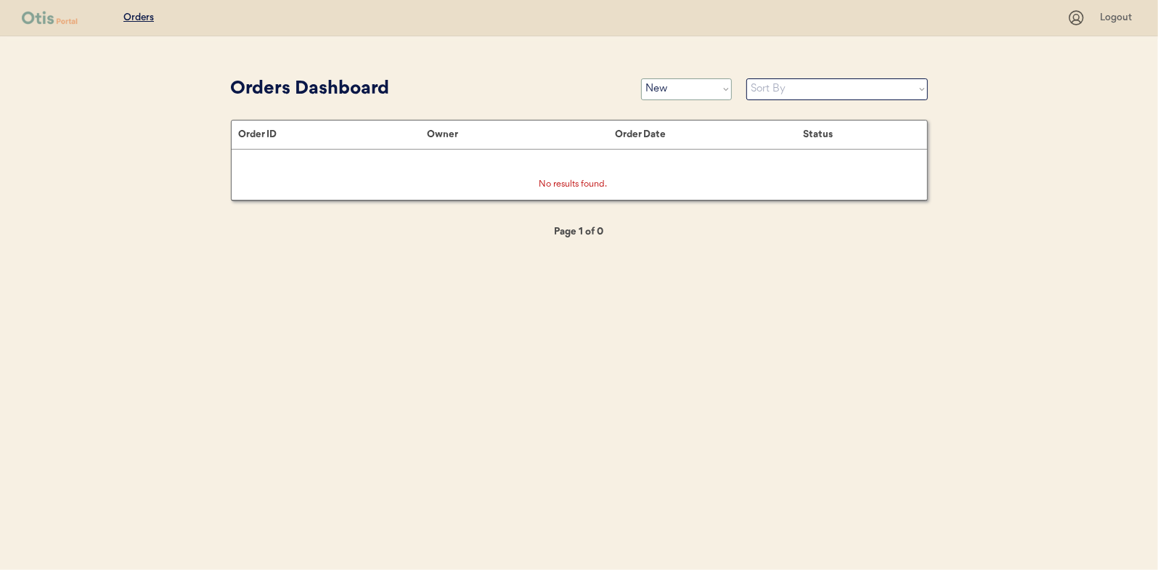
click at [663, 91] on select "Status On Hold New In Progress Complete Pending HW Consent Canceled" at bounding box center [686, 89] width 91 height 22
select select ""in_progress""
click at [641, 78] on select "Status On Hold New In Progress Complete Pending HW Consent Canceled" at bounding box center [686, 89] width 91 height 22
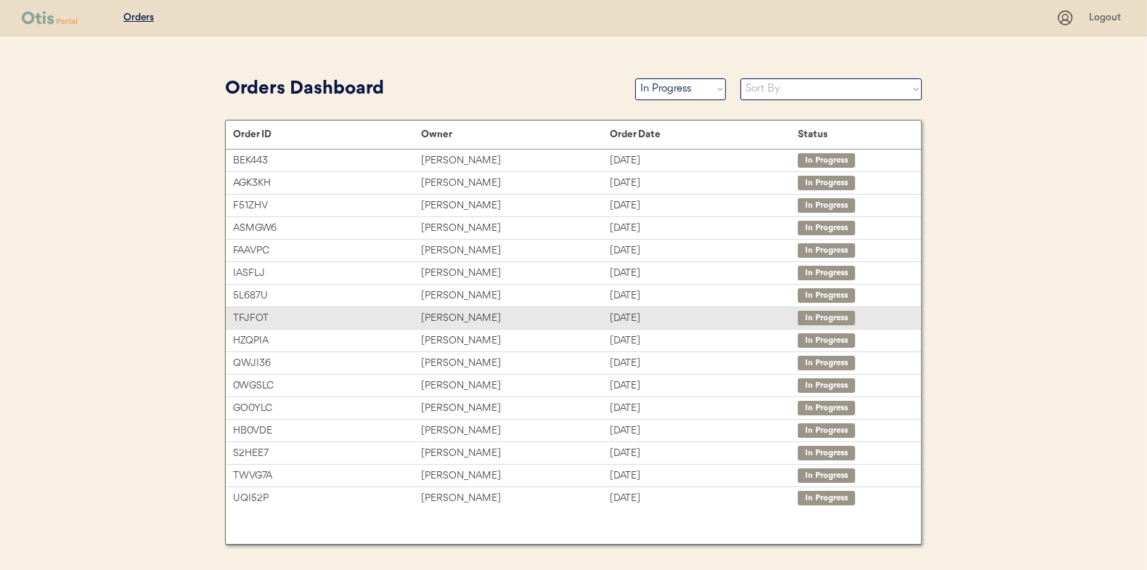
click at [448, 317] on div "Michelle Guillen" at bounding box center [515, 318] width 188 height 17
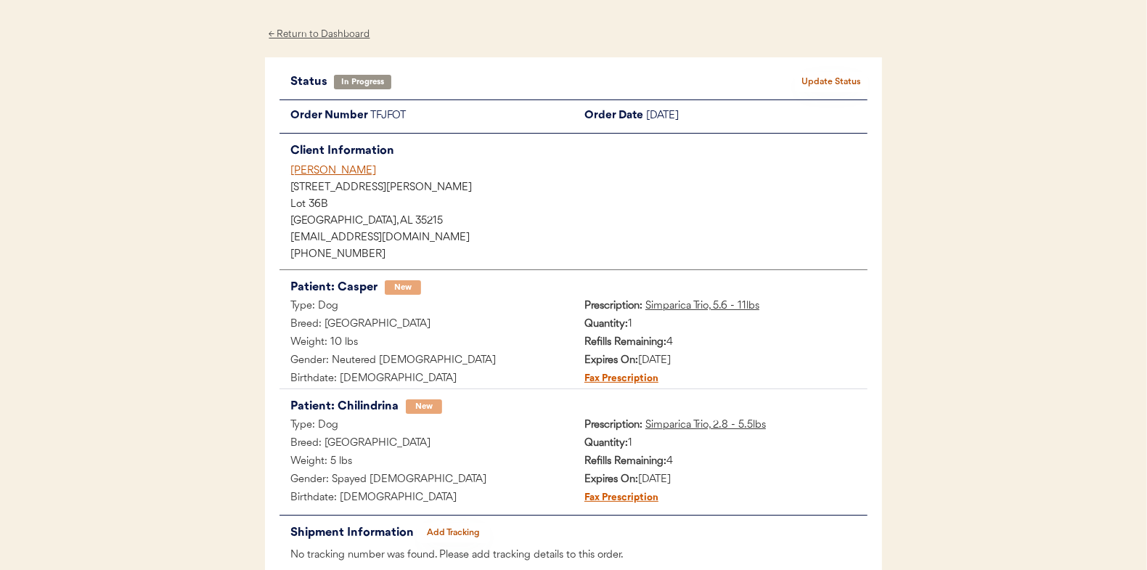
scroll to position [135, 0]
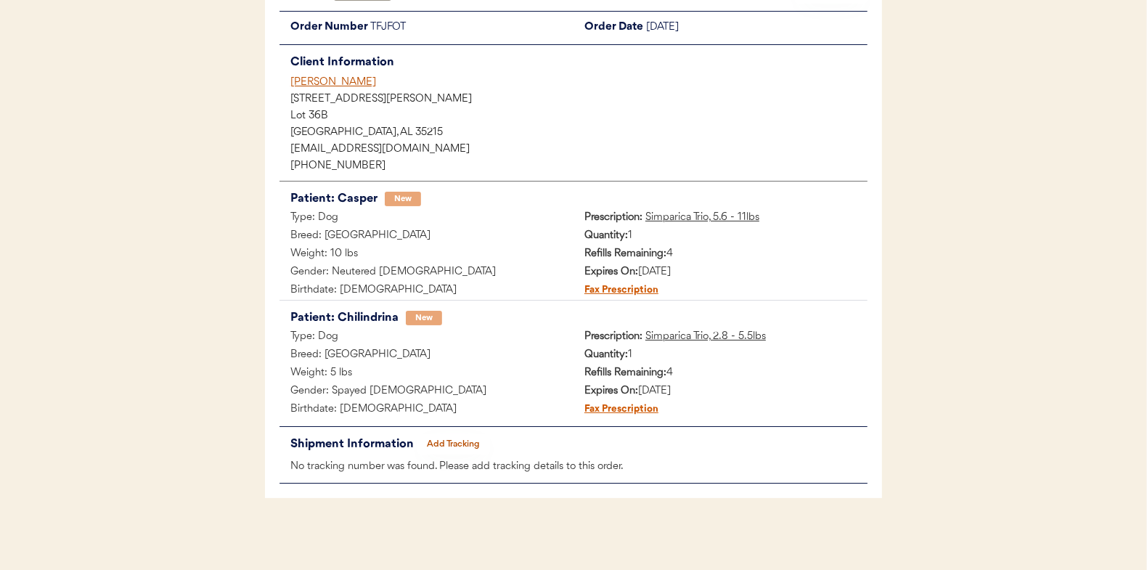
click at [436, 440] on button "Add Tracking" at bounding box center [453, 444] width 73 height 20
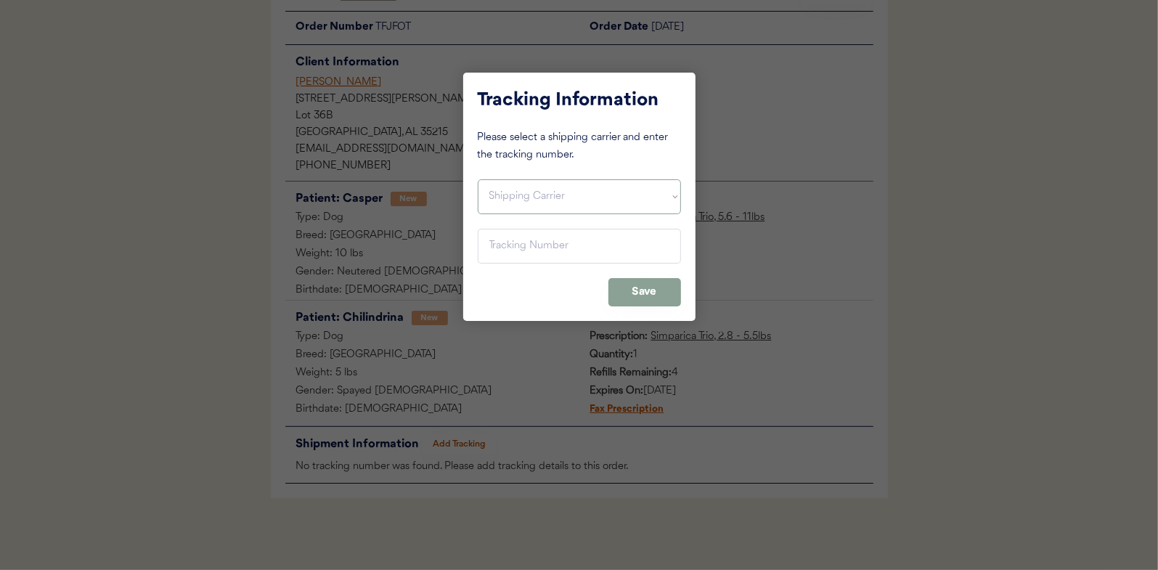
drag, startPoint x: 496, startPoint y: 187, endPoint x: 497, endPoint y: 197, distance: 10.3
click at [496, 187] on select "Shipping Carrier FedEx FedEx Ground Economy UPS USPS" at bounding box center [579, 196] width 203 height 35
select select ""usps""
click at [478, 179] on select "Shipping Carrier FedEx FedEx Ground Economy UPS USPS" at bounding box center [579, 196] width 203 height 35
click at [493, 245] on input "input" at bounding box center [579, 246] width 203 height 35
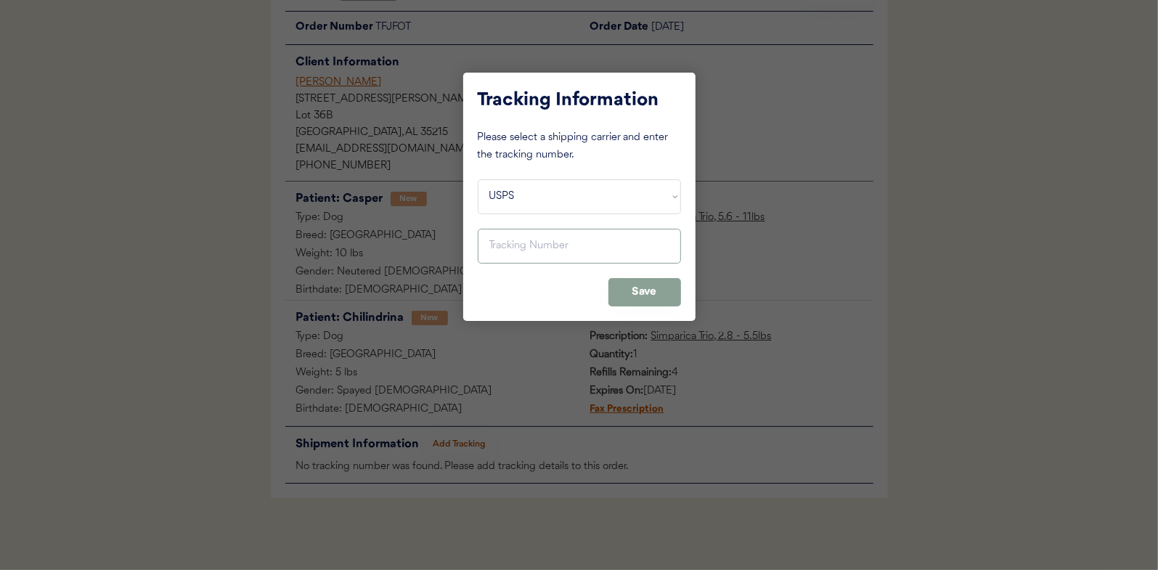
paste input "9400150105798038568023"
type input "9400150105798038568023"
click at [637, 290] on button "Save" at bounding box center [644, 292] width 73 height 28
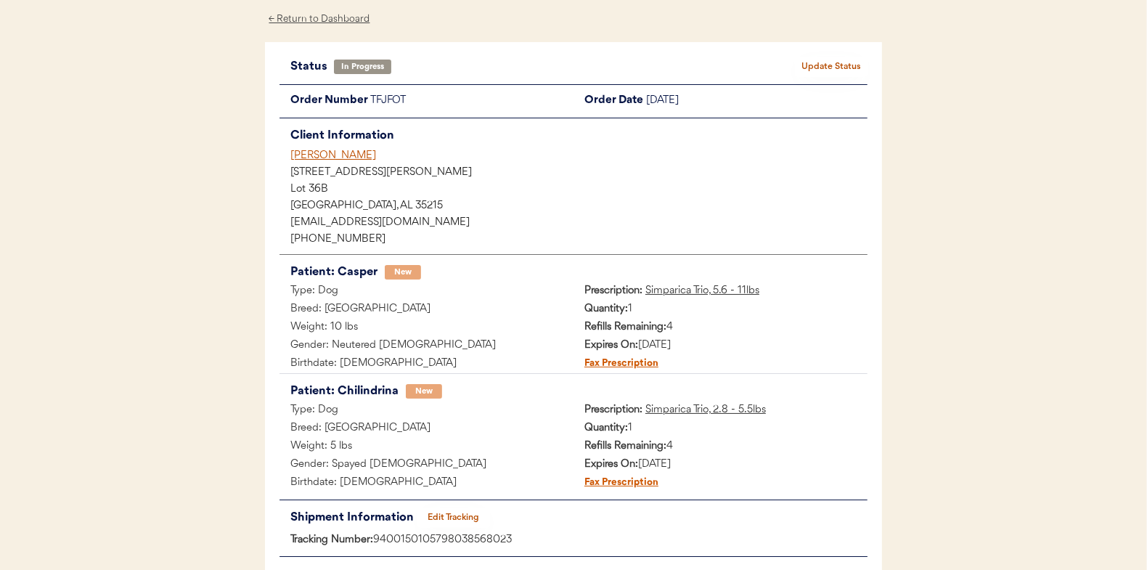
scroll to position [0, 0]
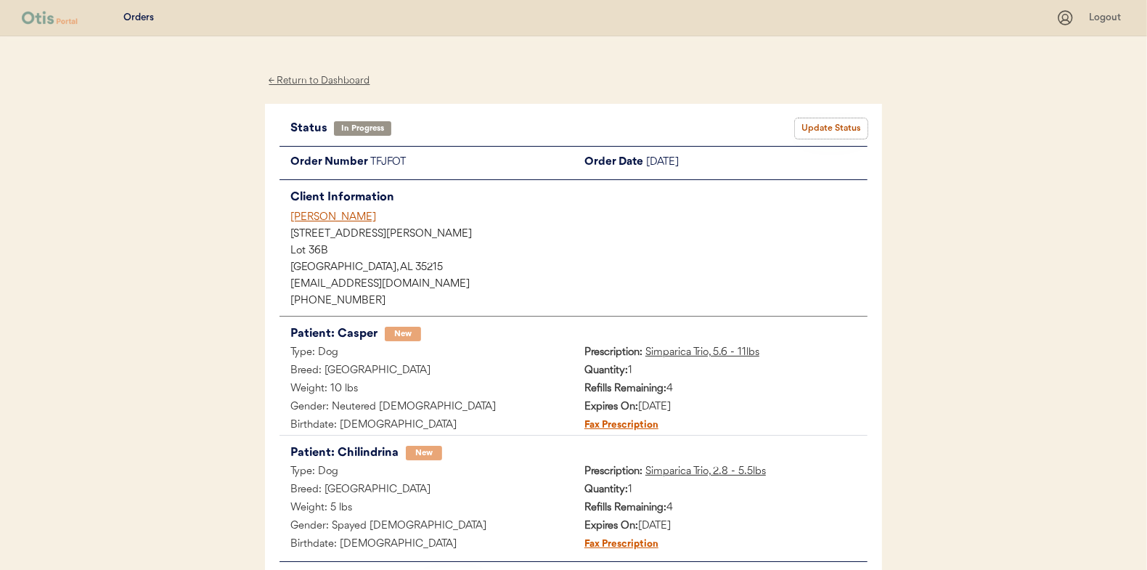
click at [849, 122] on button "Update Status" at bounding box center [831, 128] width 73 height 20
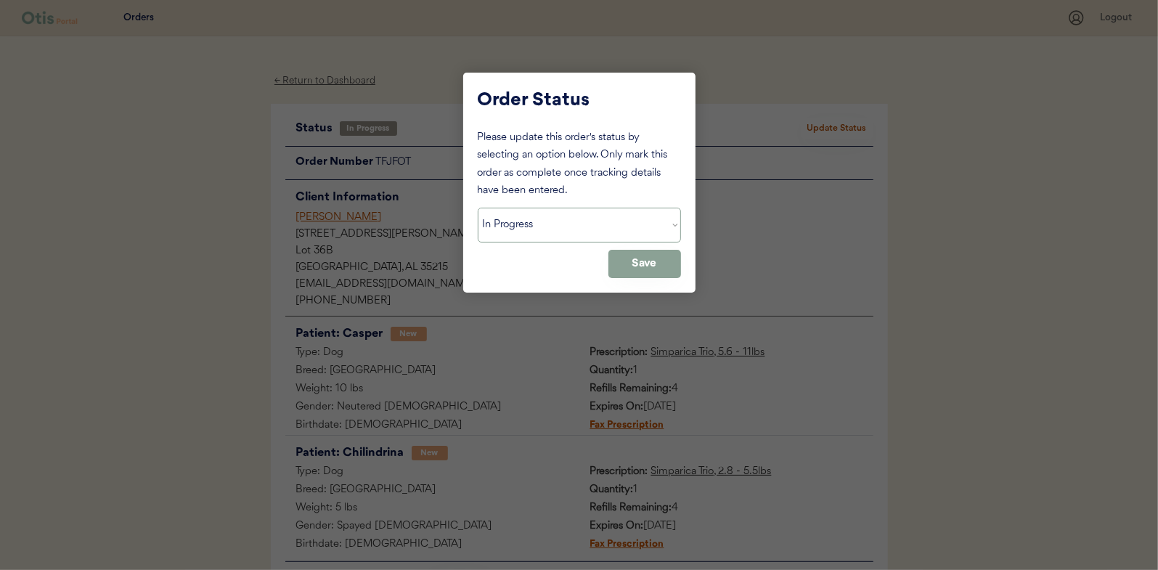
click at [521, 223] on select "Status On Hold New In Progress Complete Pending HW Consent Canceled" at bounding box center [579, 225] width 203 height 35
select select ""complete""
click at [478, 208] on select "Status On Hold New In Progress Complete Pending HW Consent Canceled" at bounding box center [579, 225] width 203 height 35
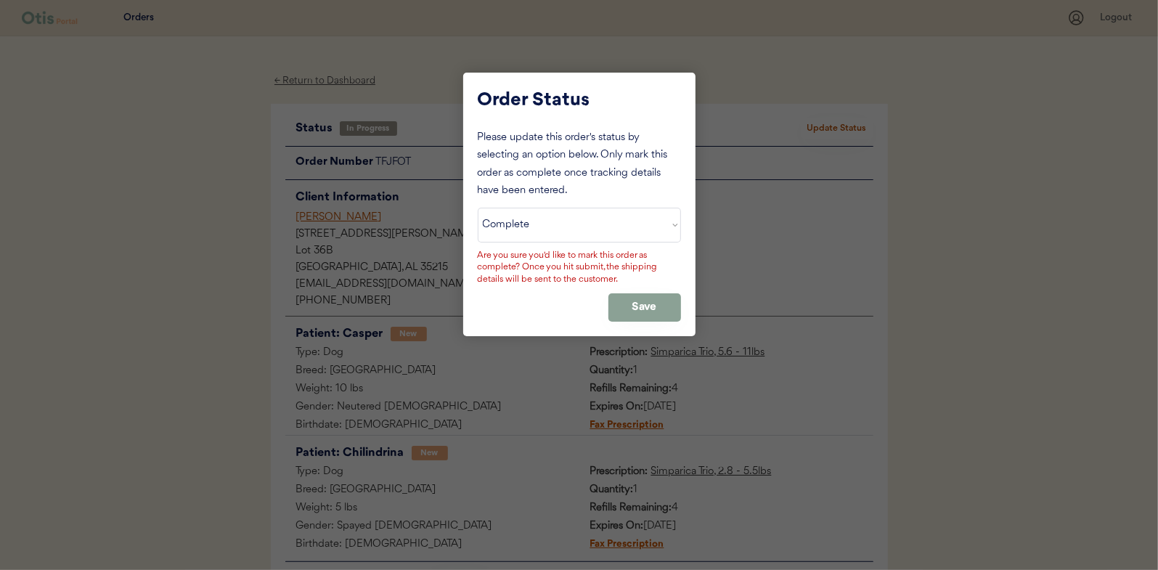
click at [640, 292] on div "Please update this order's status by selecting an option below. Only mark this …" at bounding box center [579, 225] width 203 height 192
click at [635, 303] on button "Save" at bounding box center [644, 307] width 73 height 28
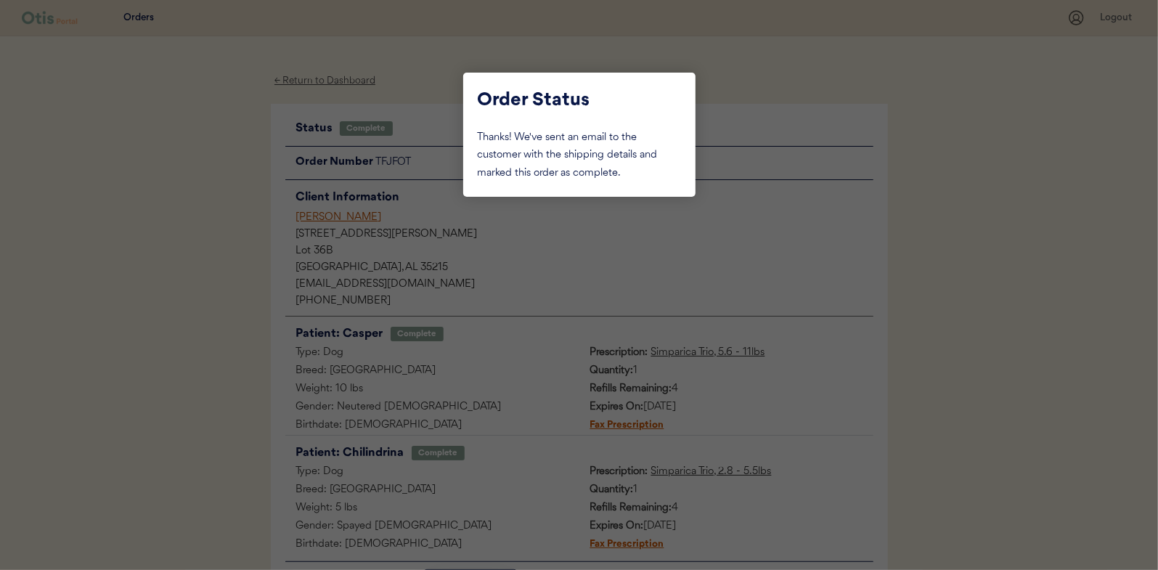
click at [193, 218] on div at bounding box center [579, 285] width 1158 height 570
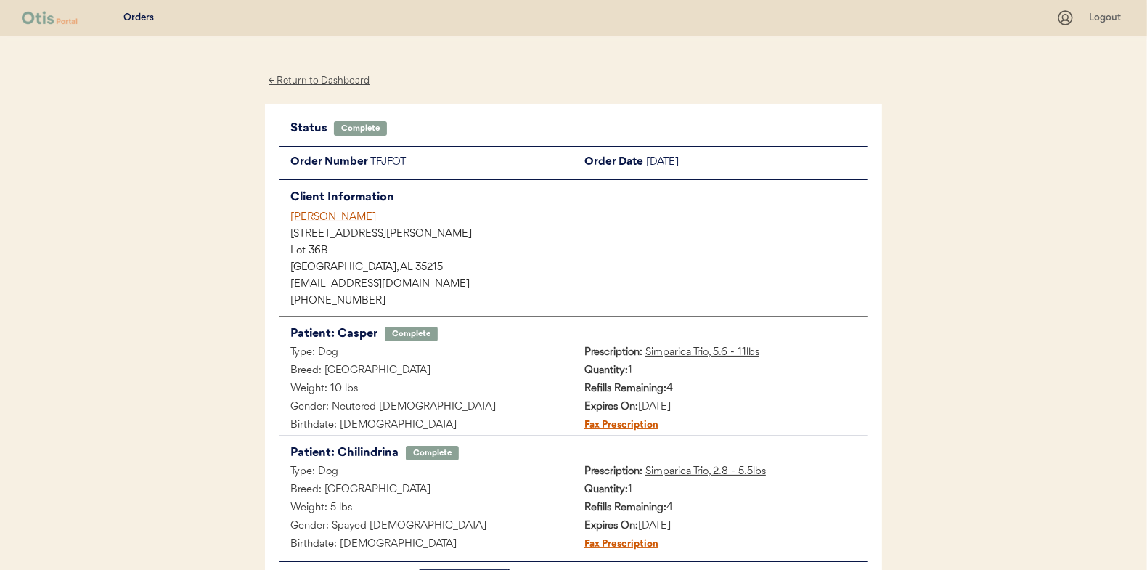
click at [302, 81] on div "← Return to Dashboard" at bounding box center [319, 81] width 109 height 17
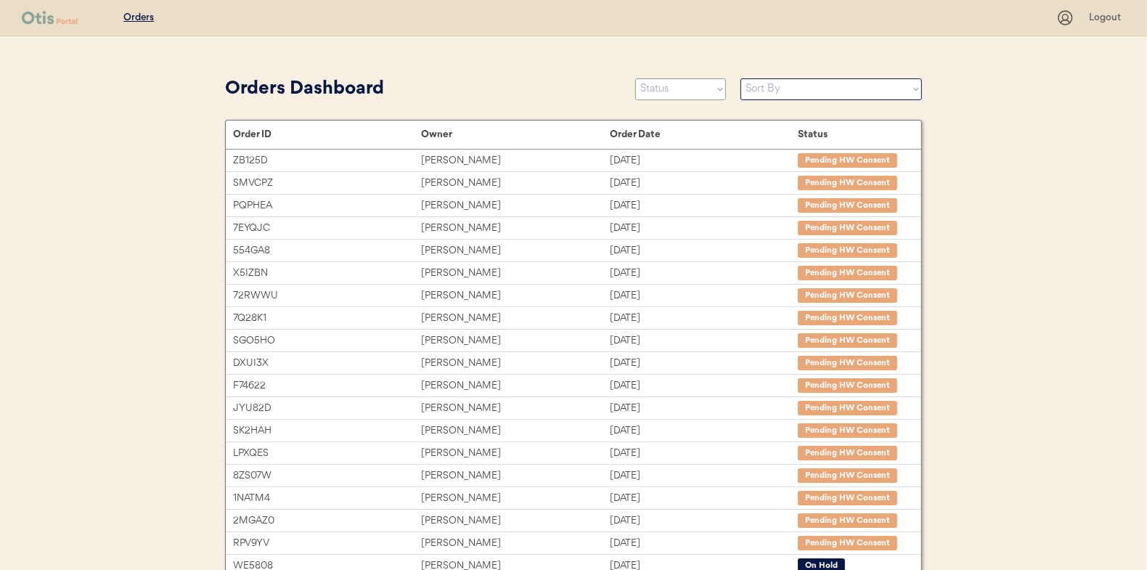
click at [667, 89] on select "Status On Hold New In Progress Complete Pending HW Consent Canceled" at bounding box center [680, 89] width 91 height 22
select select ""in_progress""
click at [635, 78] on select "Status On Hold New In Progress Complete Pending HW Consent Canceled" at bounding box center [680, 89] width 91 height 22
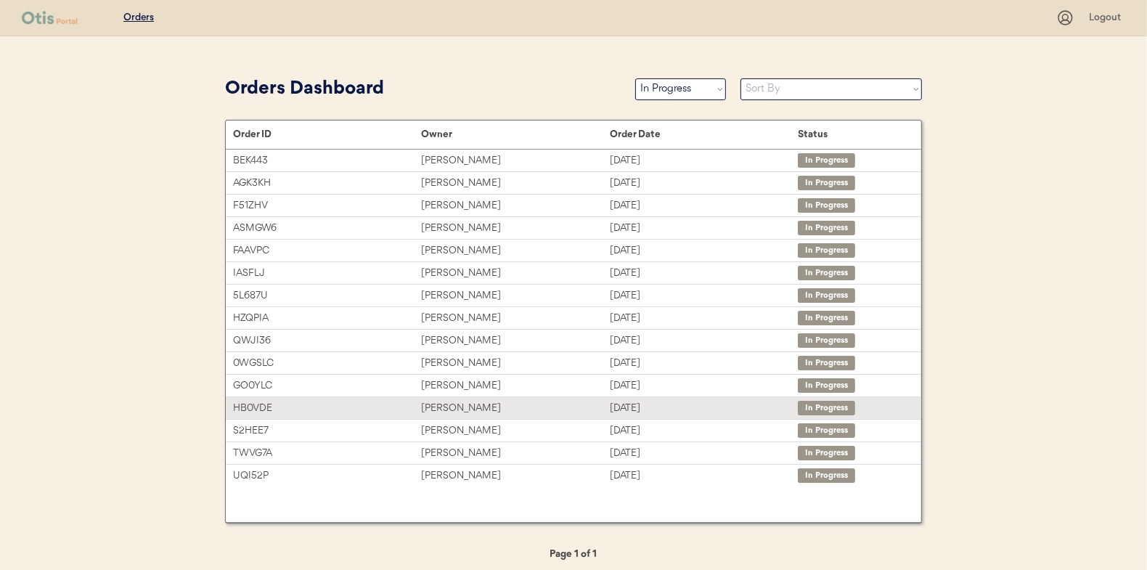
click at [444, 407] on div "[PERSON_NAME]" at bounding box center [515, 408] width 188 height 17
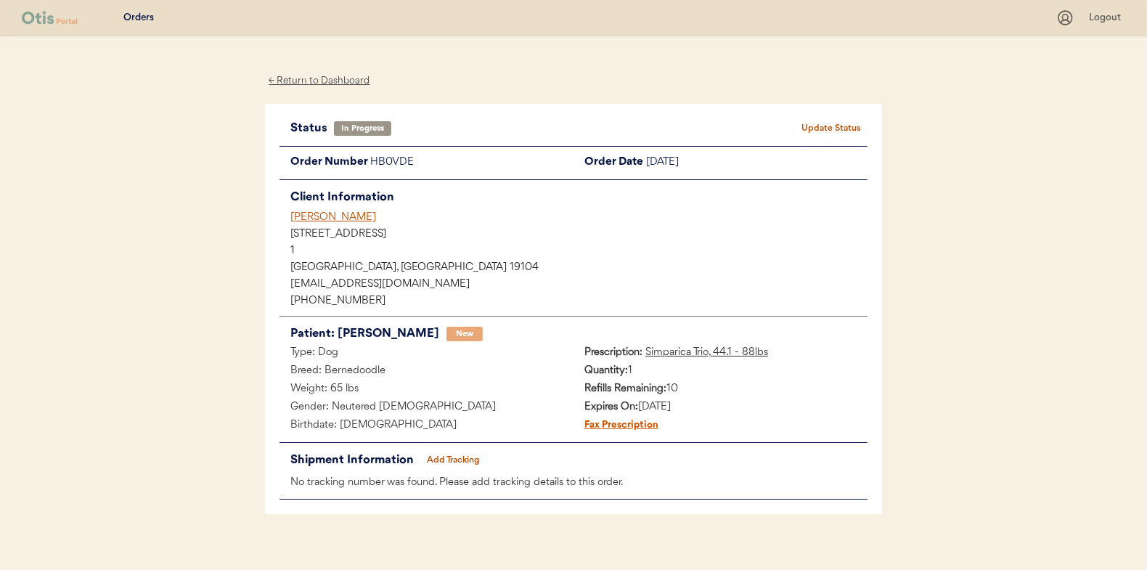
click at [444, 459] on button "Add Tracking" at bounding box center [453, 460] width 73 height 20
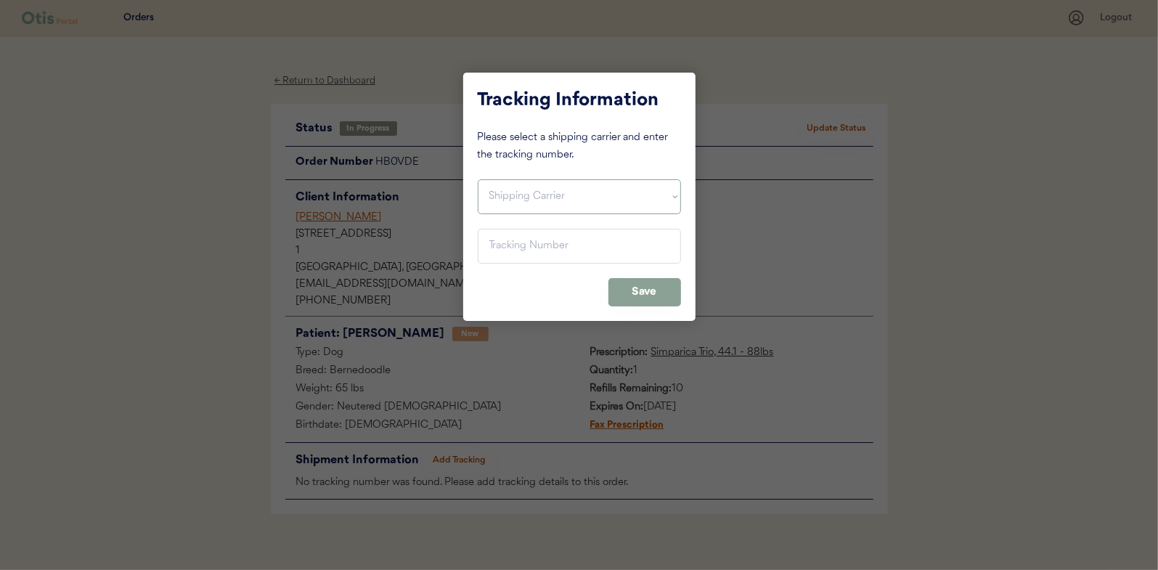
click at [517, 193] on select "Shipping Carrier FedEx FedEx Ground Economy UPS USPS" at bounding box center [579, 196] width 203 height 35
select select ""usps""
click at [478, 179] on select "Shipping Carrier FedEx FedEx Ground Economy UPS USPS" at bounding box center [579, 196] width 203 height 35
click at [496, 243] on input "input" at bounding box center [579, 246] width 203 height 35
paste input "9400150105800038505974"
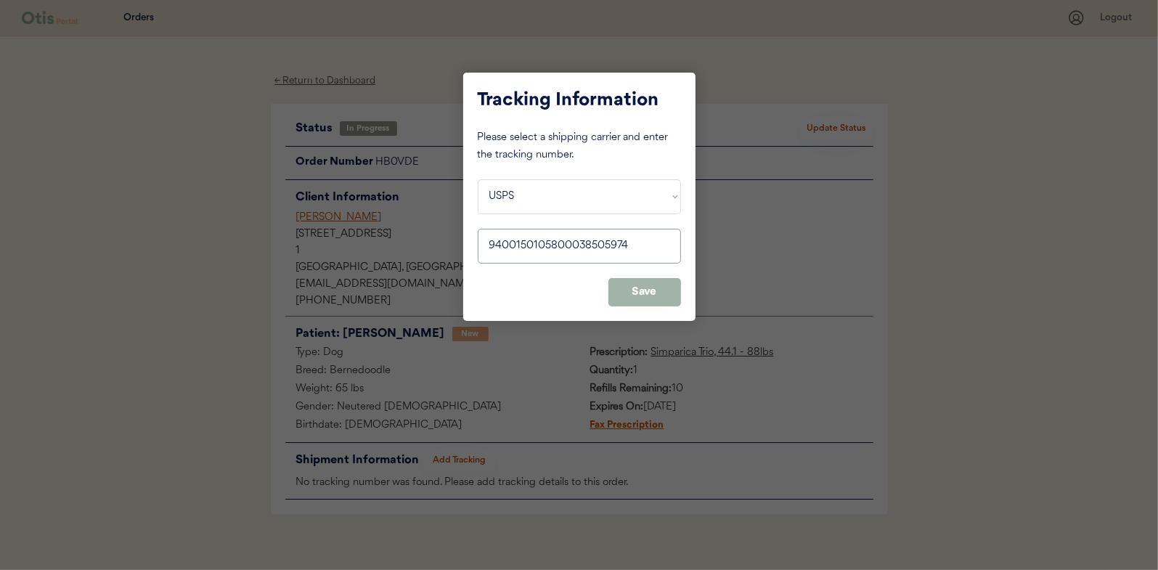
type input "9400150105800038505974"
click at [668, 287] on button "Save" at bounding box center [644, 292] width 73 height 28
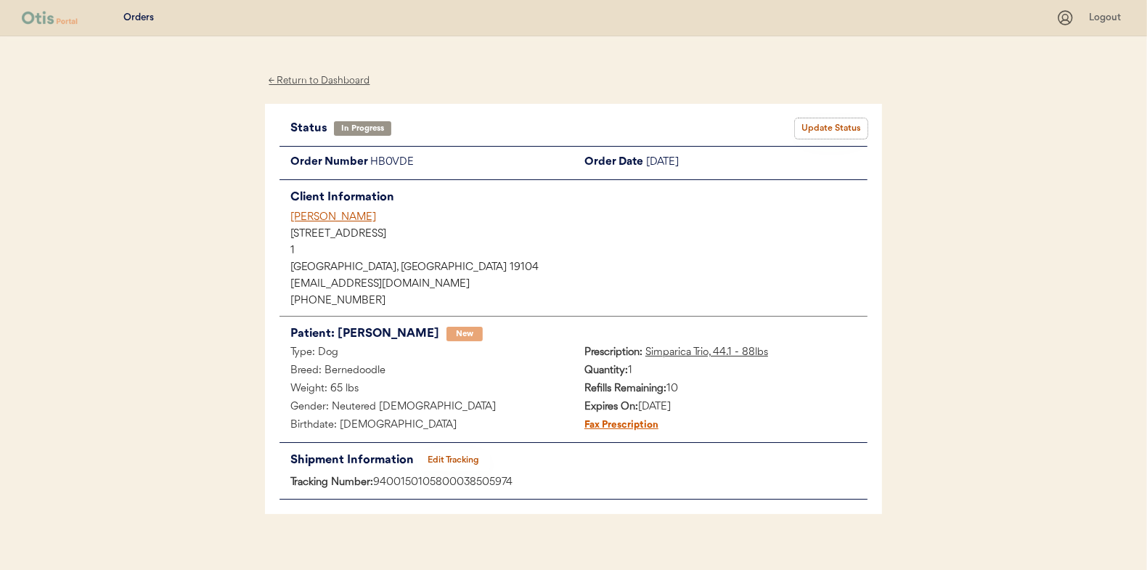
click at [827, 127] on button "Update Status" at bounding box center [831, 128] width 73 height 20
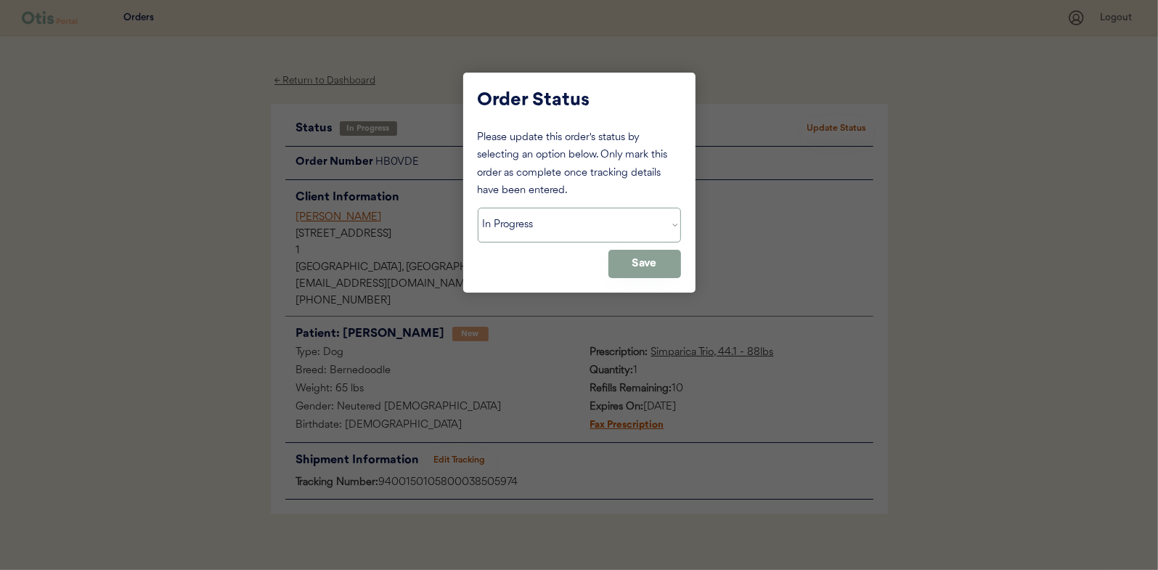
click at [524, 221] on select "Status On Hold New In Progress Complete Pending HW Consent Canceled" at bounding box center [579, 225] width 203 height 35
select select ""complete""
click at [478, 208] on select "Status On Hold New In Progress Complete Pending HW Consent Canceled" at bounding box center [579, 225] width 203 height 35
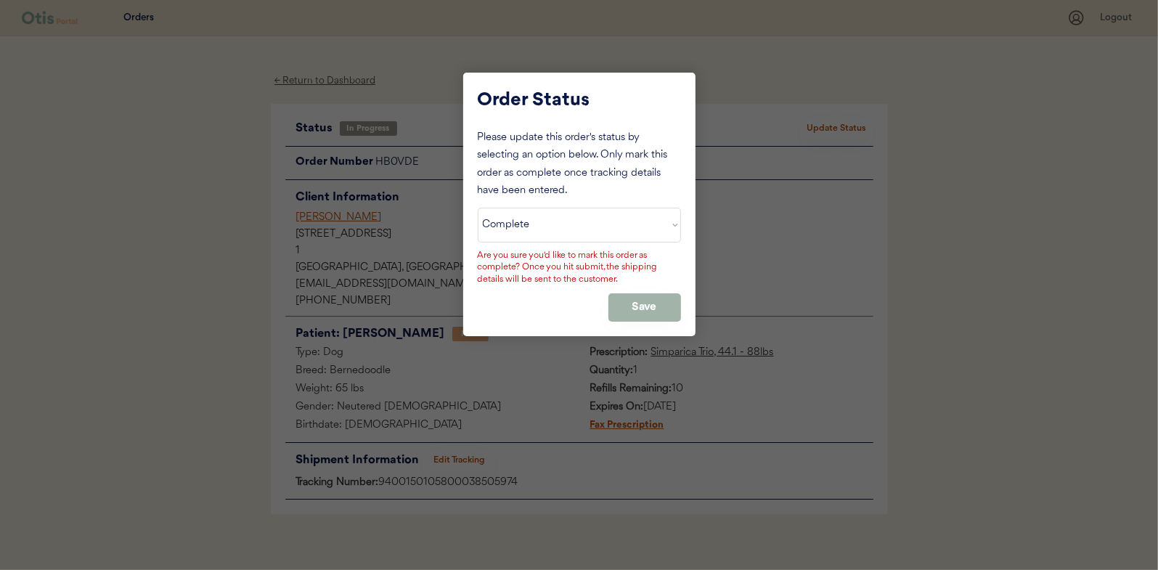
click at [640, 297] on button "Save" at bounding box center [644, 307] width 73 height 28
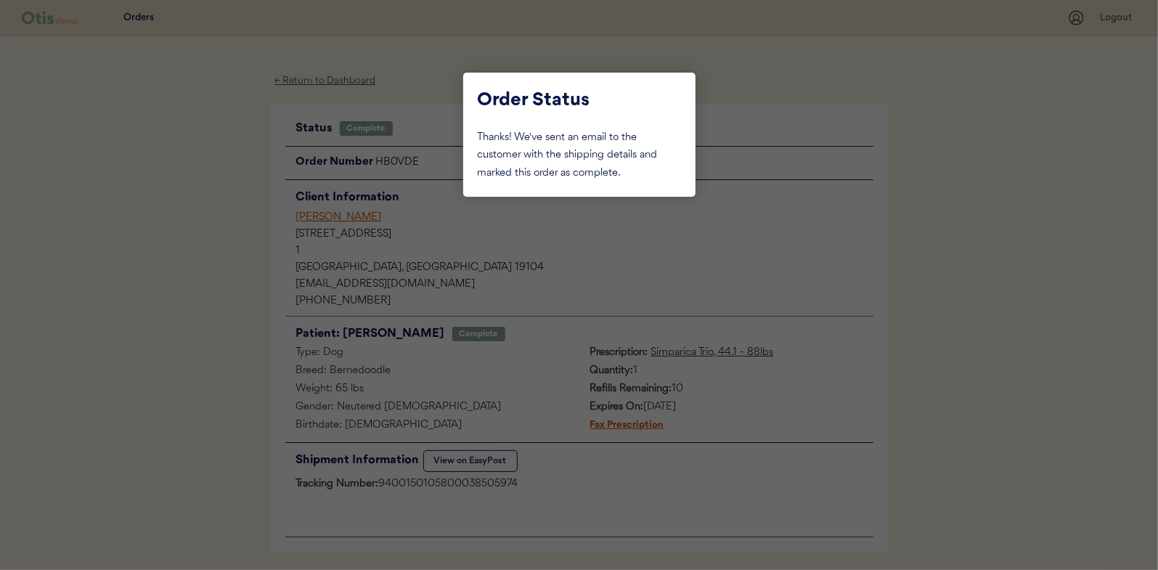
click at [218, 221] on div at bounding box center [579, 285] width 1158 height 570
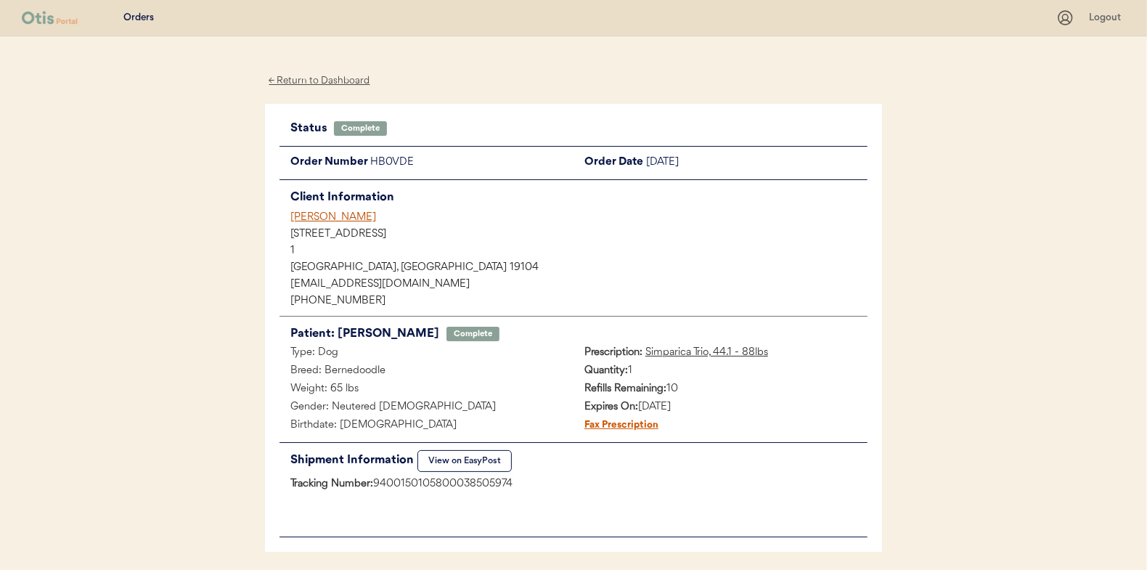
click at [338, 80] on div "← Return to Dashboard" at bounding box center [319, 81] width 109 height 17
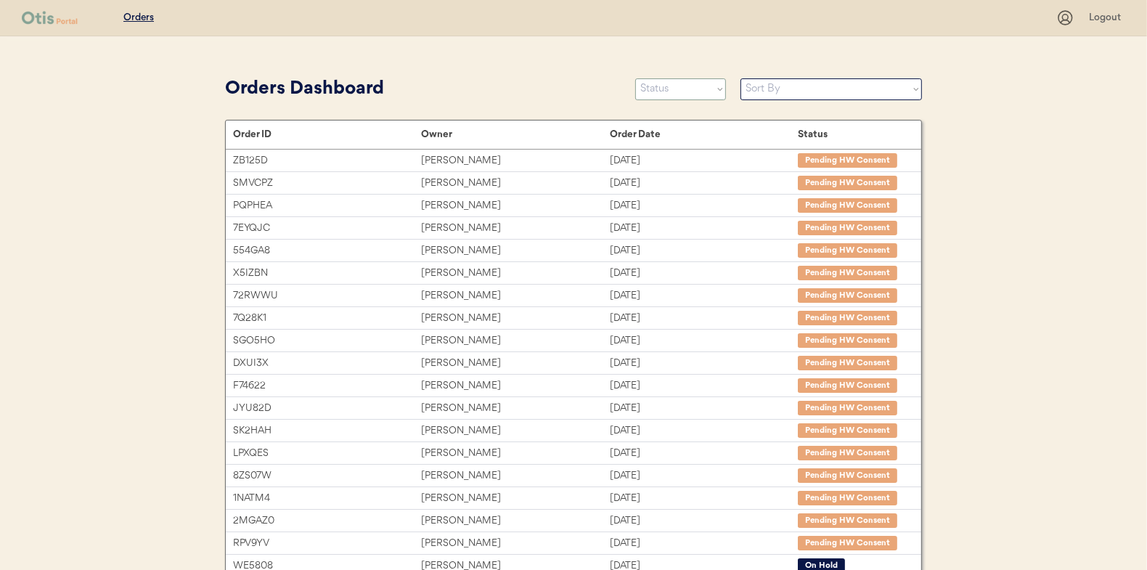
click at [679, 89] on select "Status On Hold New In Progress Complete Pending HW Consent Canceled" at bounding box center [680, 89] width 91 height 22
select select ""in_progress""
click at [635, 78] on select "Status On Hold New In Progress Complete Pending HW Consent Canceled" at bounding box center [680, 89] width 91 height 22
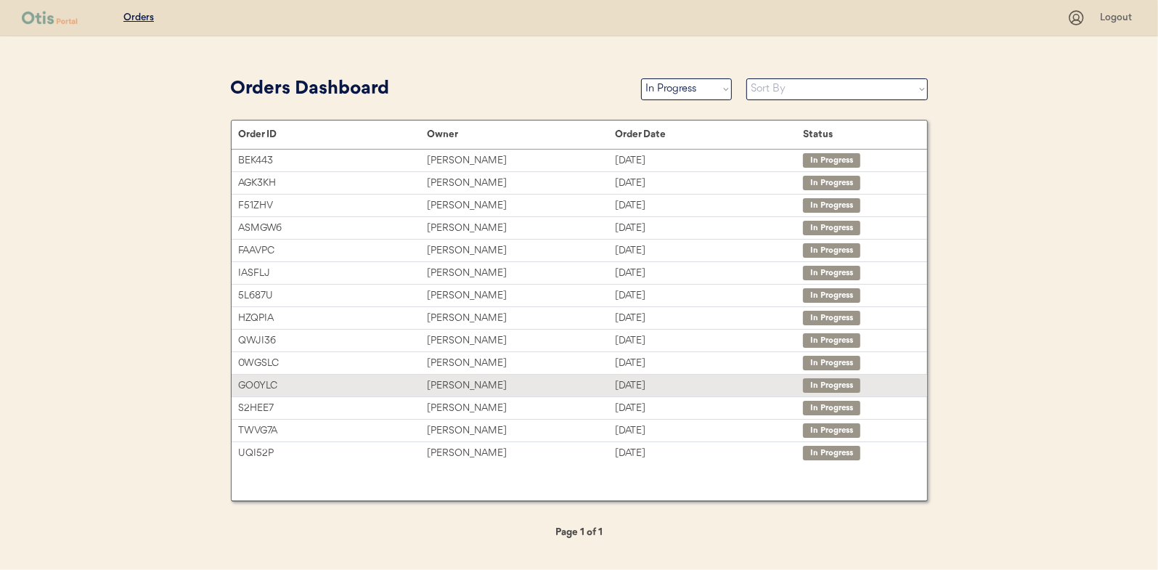
click at [445, 380] on div "[PERSON_NAME]" at bounding box center [521, 385] width 188 height 17
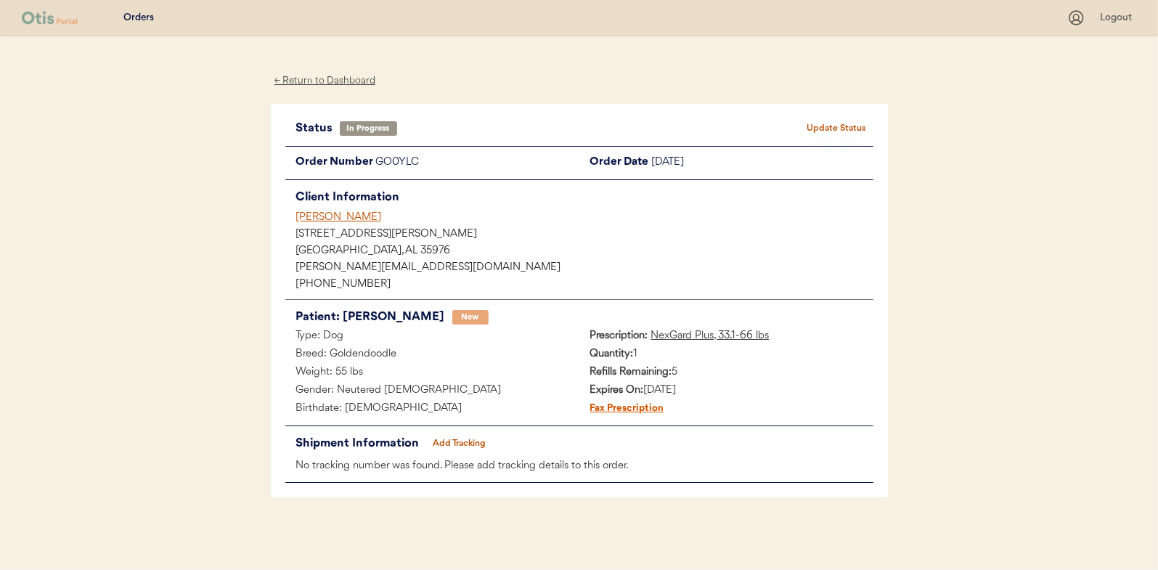
click at [448, 440] on button "Add Tracking" at bounding box center [459, 443] width 73 height 20
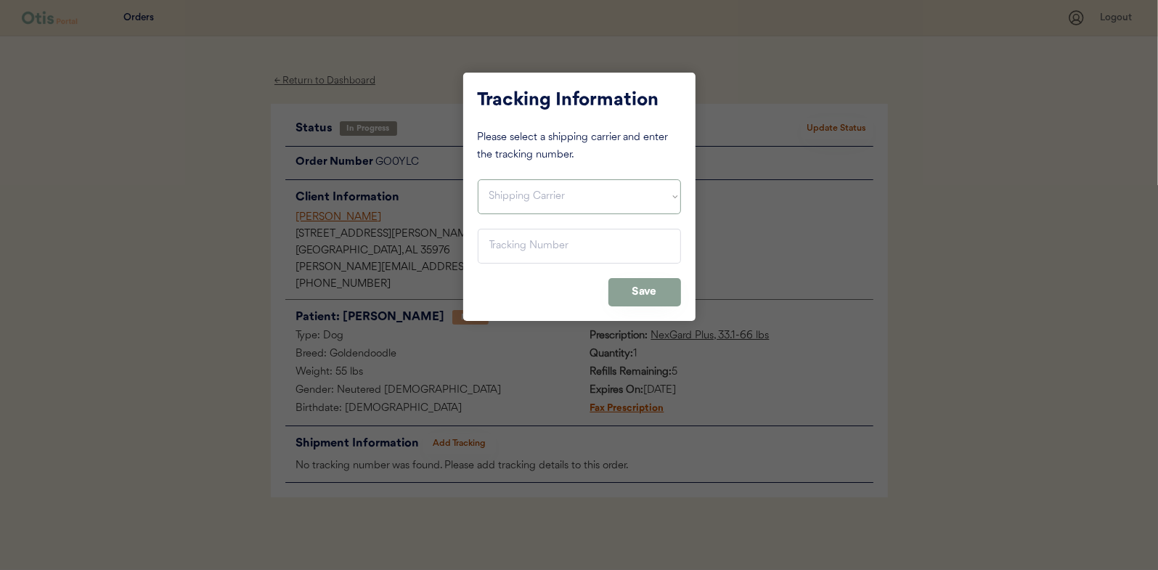
click at [518, 182] on select "Shipping Carrier FedEx FedEx Ground Economy UPS USPS" at bounding box center [579, 196] width 203 height 35
select select ""usps""
click at [478, 179] on select "Shipping Carrier FedEx FedEx Ground Economy UPS USPS" at bounding box center [579, 196] width 203 height 35
click at [489, 236] on input "input" at bounding box center [579, 246] width 203 height 35
paste input "9400150105497038766155"
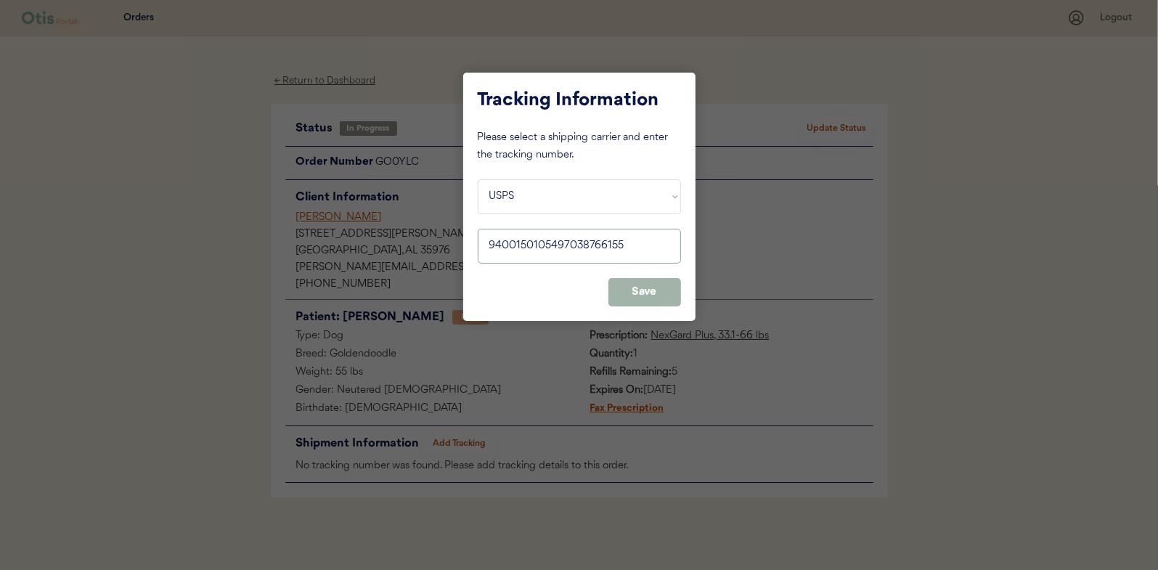
type input "9400150105497038766155"
click at [642, 290] on button "Save" at bounding box center [644, 292] width 73 height 28
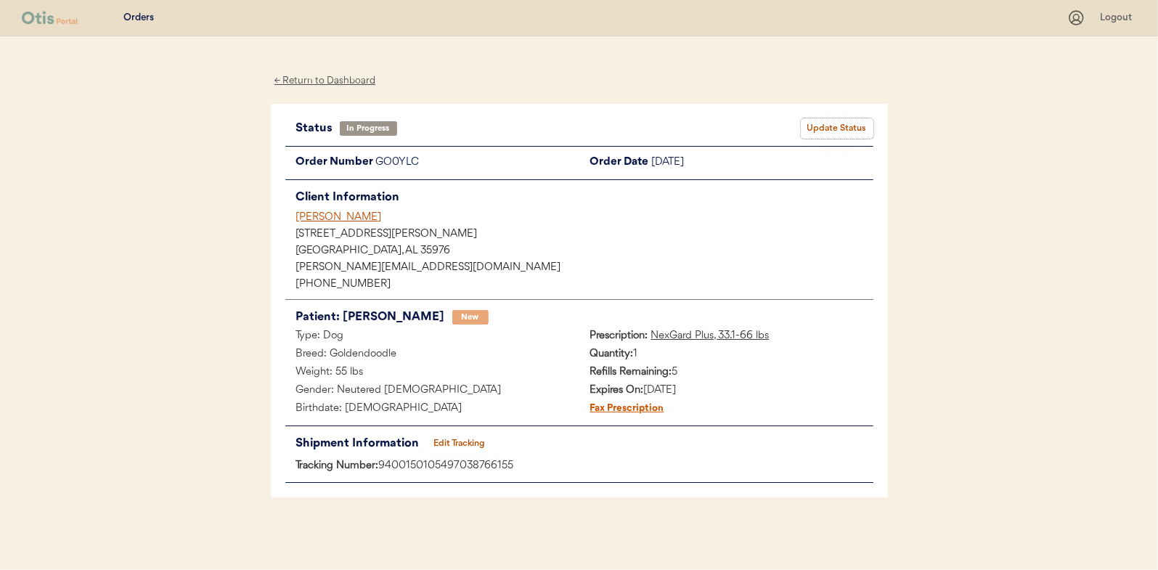
click at [820, 124] on button "Update Status" at bounding box center [837, 128] width 73 height 20
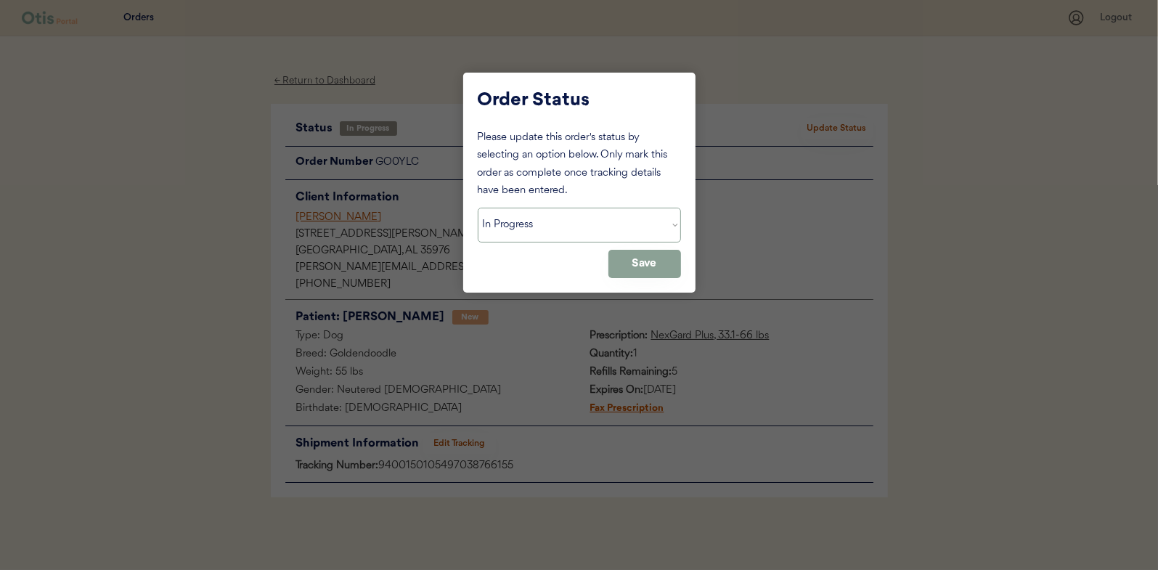
click at [531, 235] on select "Status On Hold New In Progress Complete Pending HW Consent Canceled" at bounding box center [579, 225] width 203 height 35
select select ""complete""
click at [478, 208] on select "Status On Hold New In Progress Complete Pending HW Consent Canceled" at bounding box center [579, 225] width 203 height 35
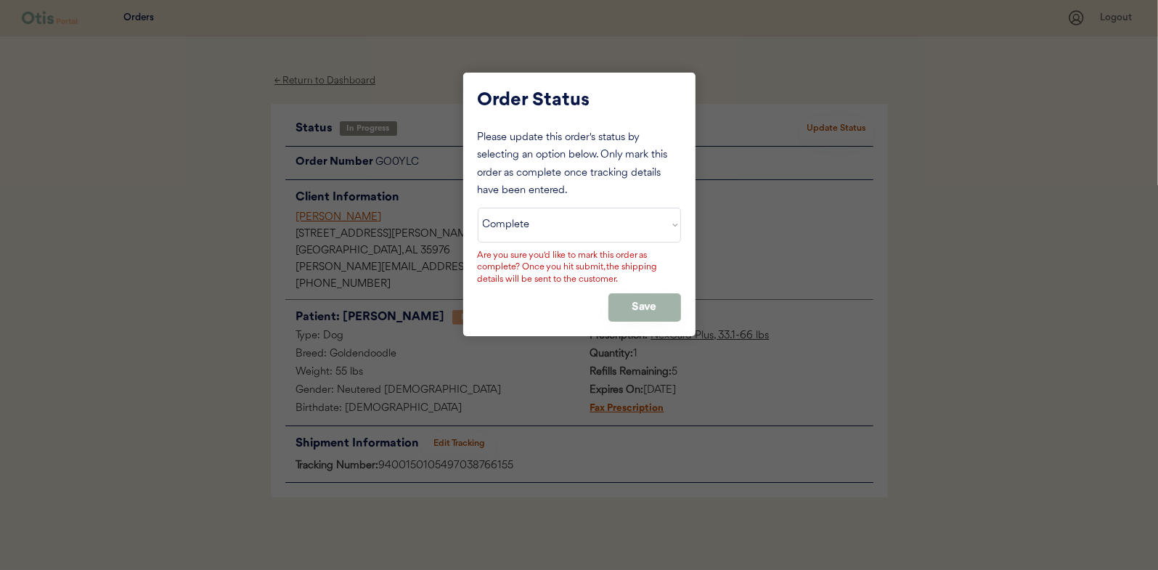
click at [650, 301] on button "Save" at bounding box center [644, 307] width 73 height 28
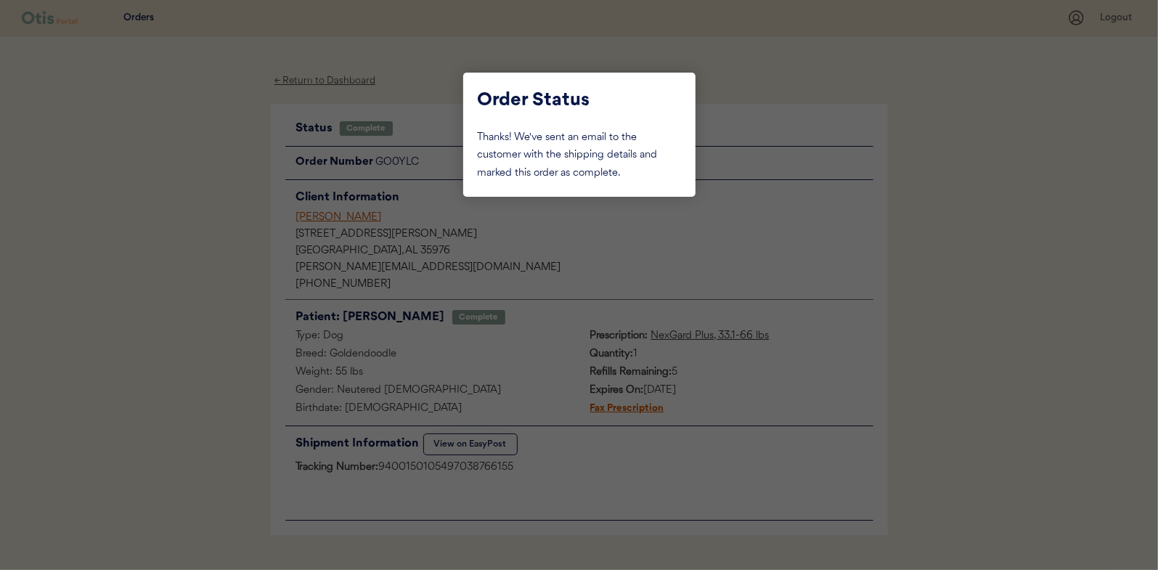
drag, startPoint x: 195, startPoint y: 155, endPoint x: 285, endPoint y: 99, distance: 106.6
click at [195, 155] on div at bounding box center [579, 285] width 1158 height 570
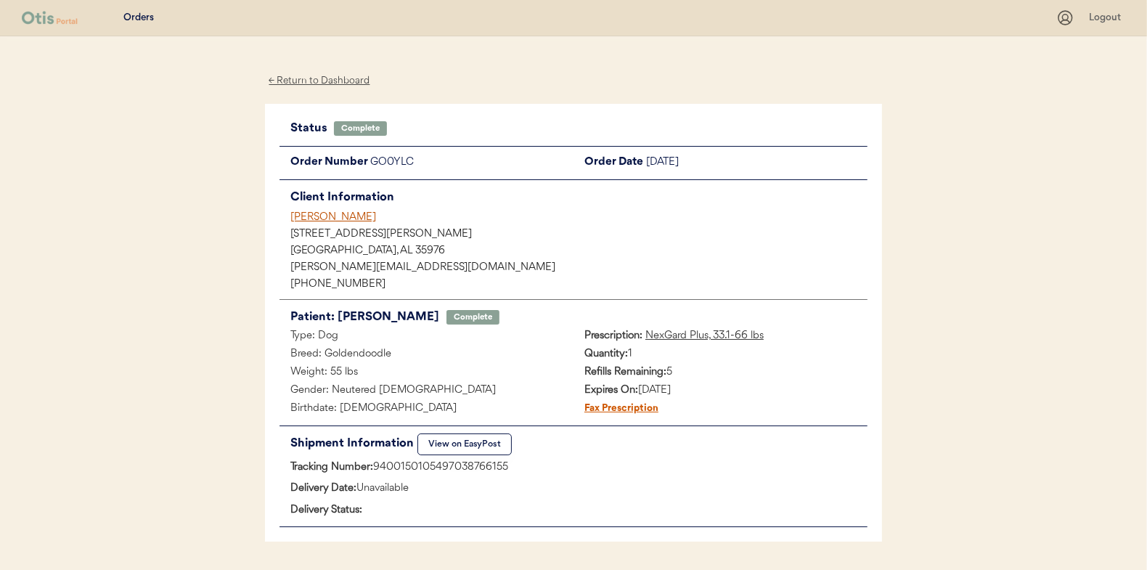
click at [325, 78] on div "← Return to Dashboard" at bounding box center [319, 81] width 109 height 17
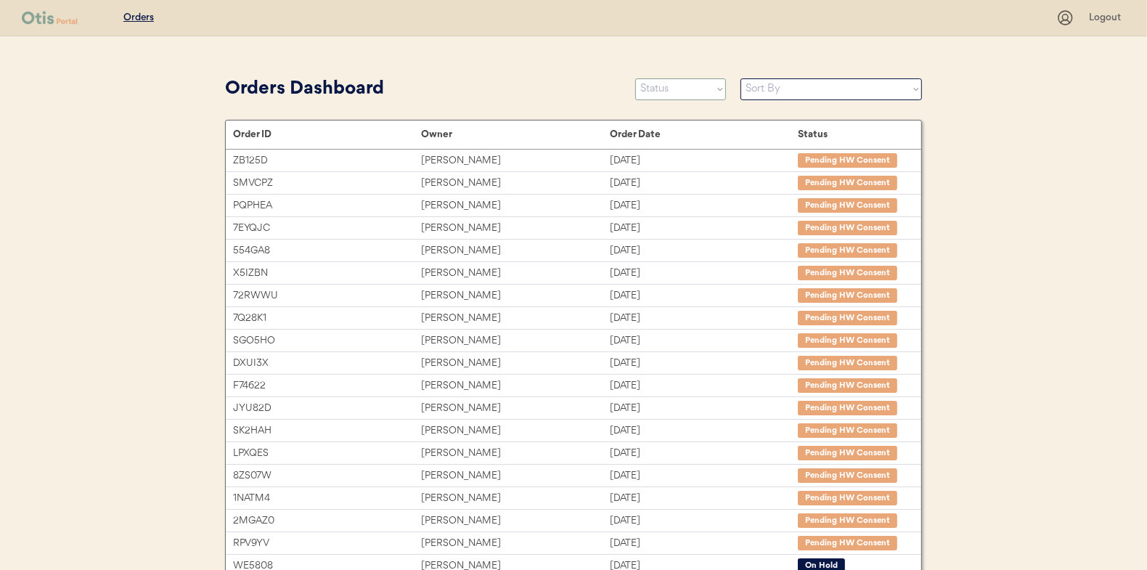
click at [682, 89] on select "Status On Hold New In Progress Complete Pending HW Consent Canceled" at bounding box center [680, 89] width 91 height 22
select select ""in_progress""
click at [635, 78] on select "Status On Hold New In Progress Complete Pending HW Consent Canceled" at bounding box center [680, 89] width 91 height 22
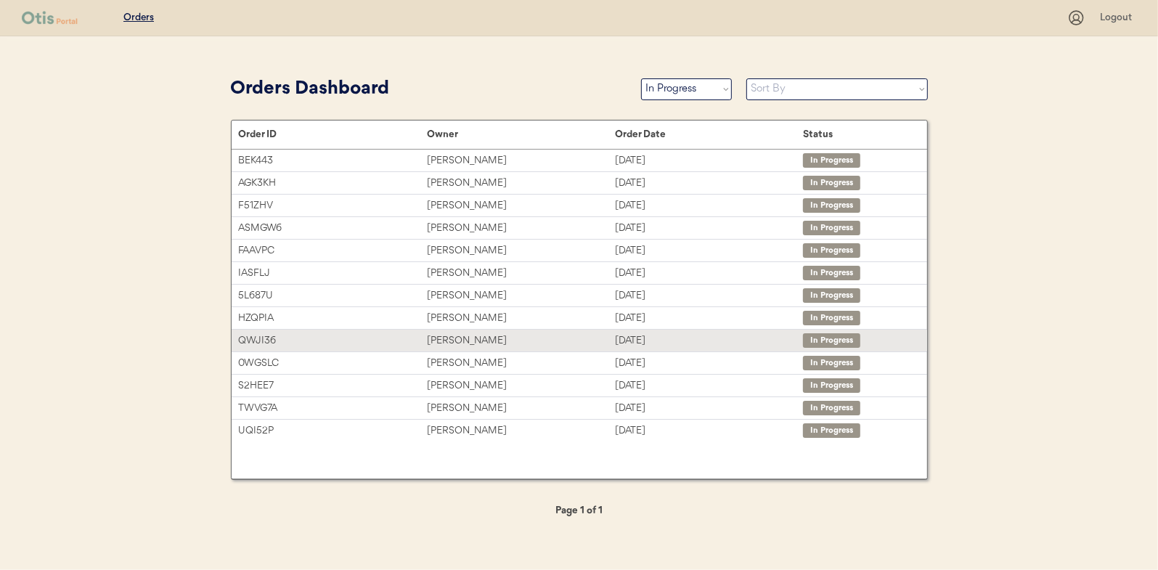
click at [450, 336] on div "Kendra Austin" at bounding box center [521, 340] width 188 height 17
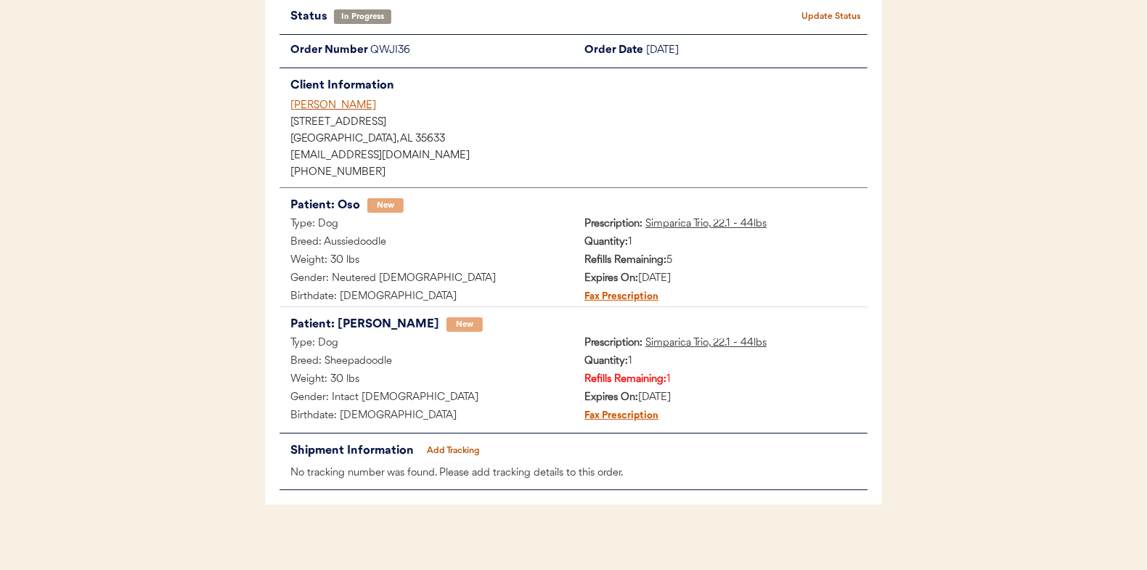
scroll to position [118, 0]
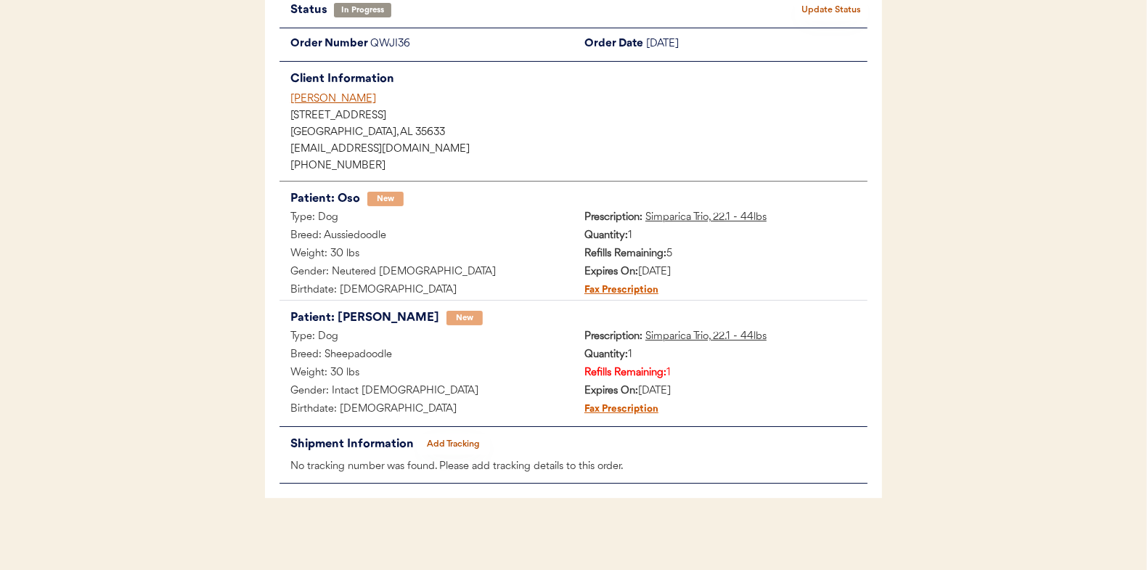
click at [448, 439] on button "Add Tracking" at bounding box center [453, 444] width 73 height 20
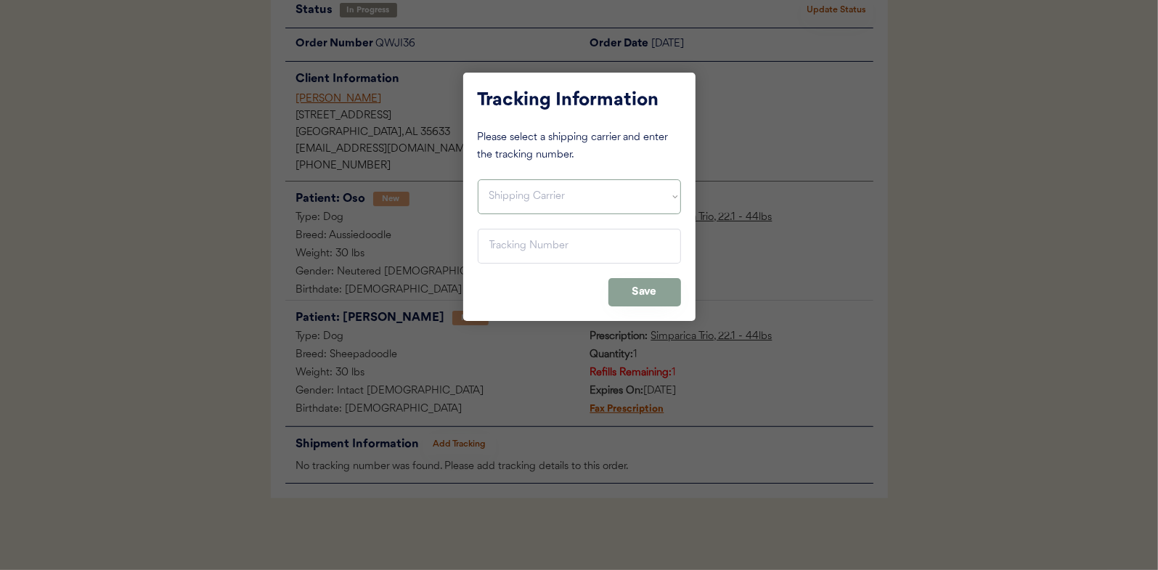
click at [510, 197] on select "Shipping Carrier FedEx FedEx Ground Economy UPS USPS" at bounding box center [579, 196] width 203 height 35
select select ""usps""
click at [478, 179] on select "Shipping Carrier FedEx FedEx Ground Economy UPS USPS" at bounding box center [579, 196] width 203 height 35
click at [492, 248] on input "input" at bounding box center [579, 246] width 203 height 35
paste input "9400150105496040226091"
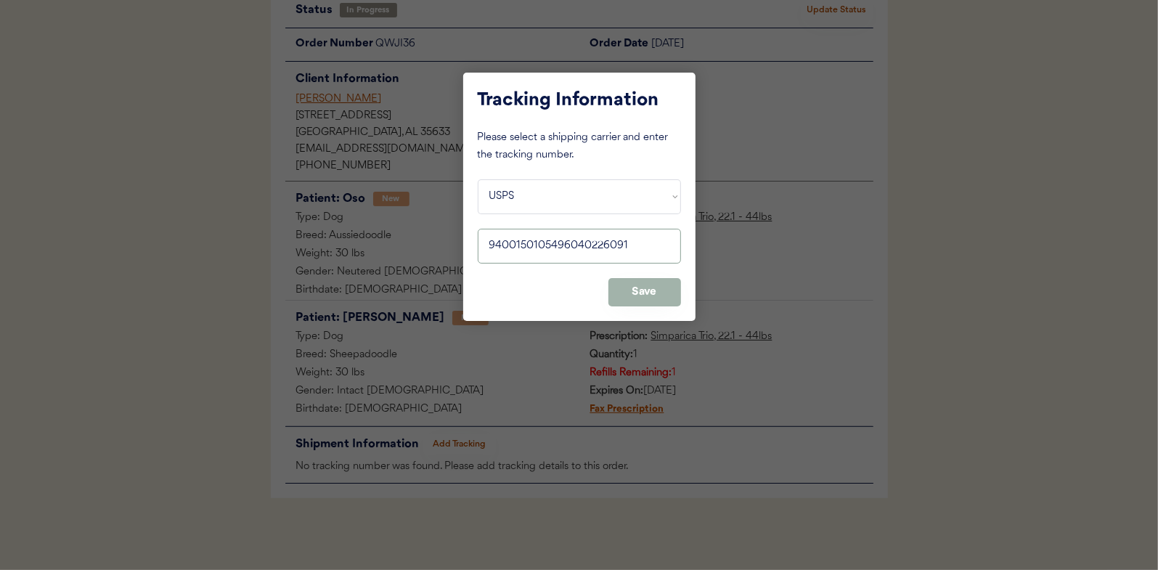
type input "9400150105496040226091"
click at [642, 298] on button "Save" at bounding box center [644, 292] width 73 height 28
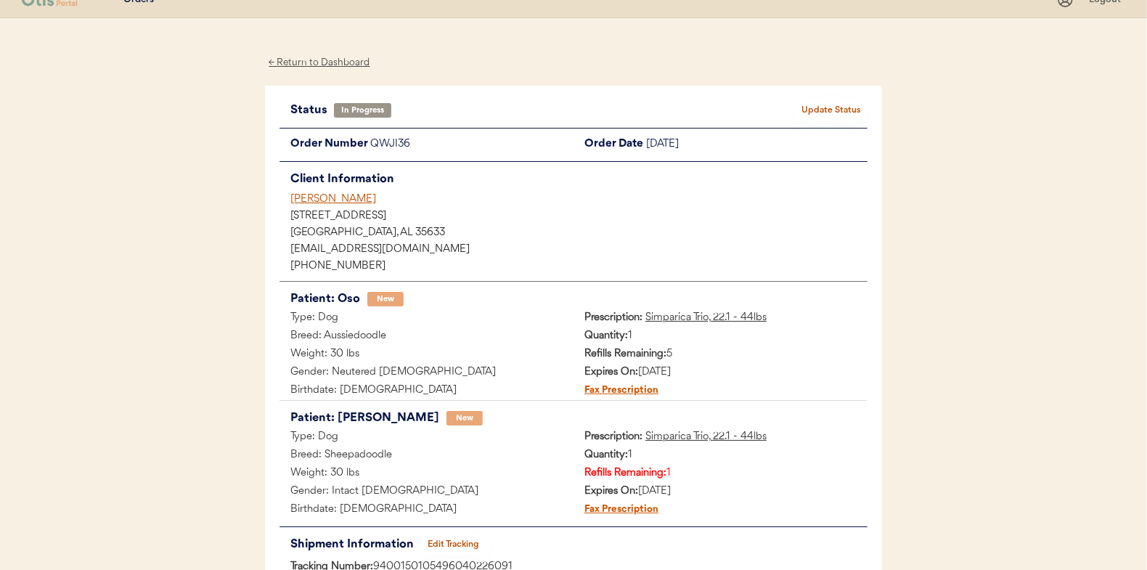
scroll to position [0, 0]
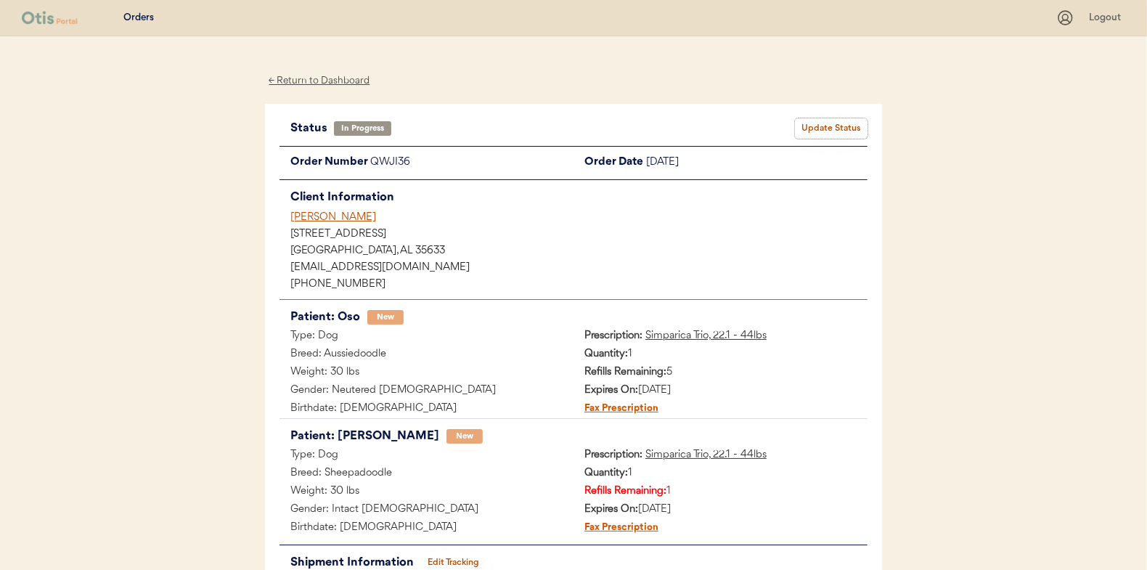
click at [817, 128] on button "Update Status" at bounding box center [831, 128] width 73 height 20
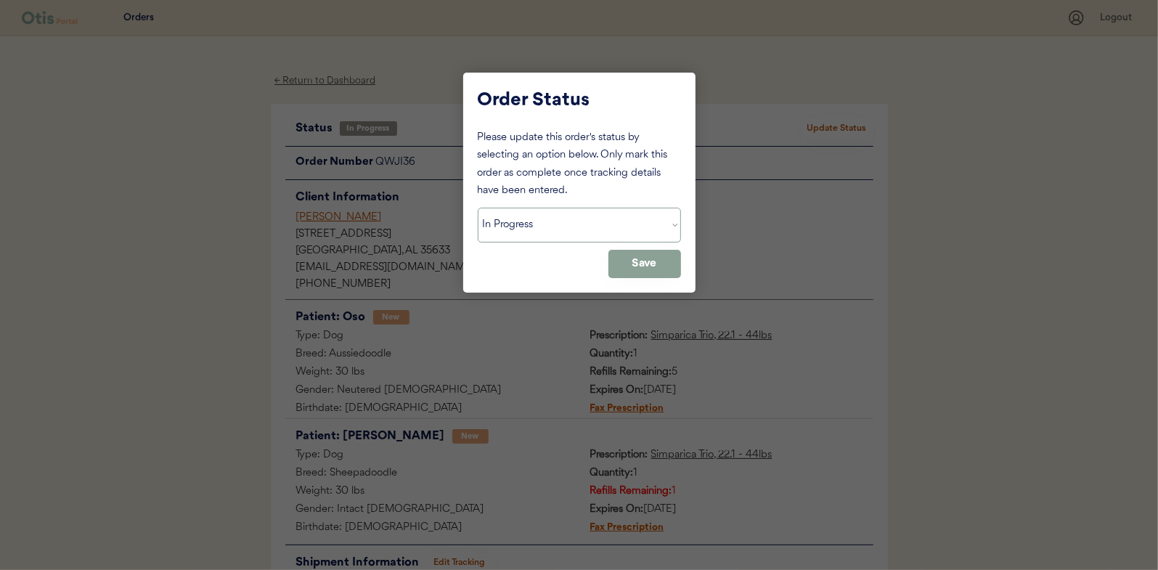
click at [534, 230] on select "Status On Hold New In Progress Complete Pending HW Consent Canceled" at bounding box center [579, 225] width 203 height 35
select select ""complete""
click at [478, 208] on select "Status On Hold New In Progress Complete Pending HW Consent Canceled" at bounding box center [579, 225] width 203 height 35
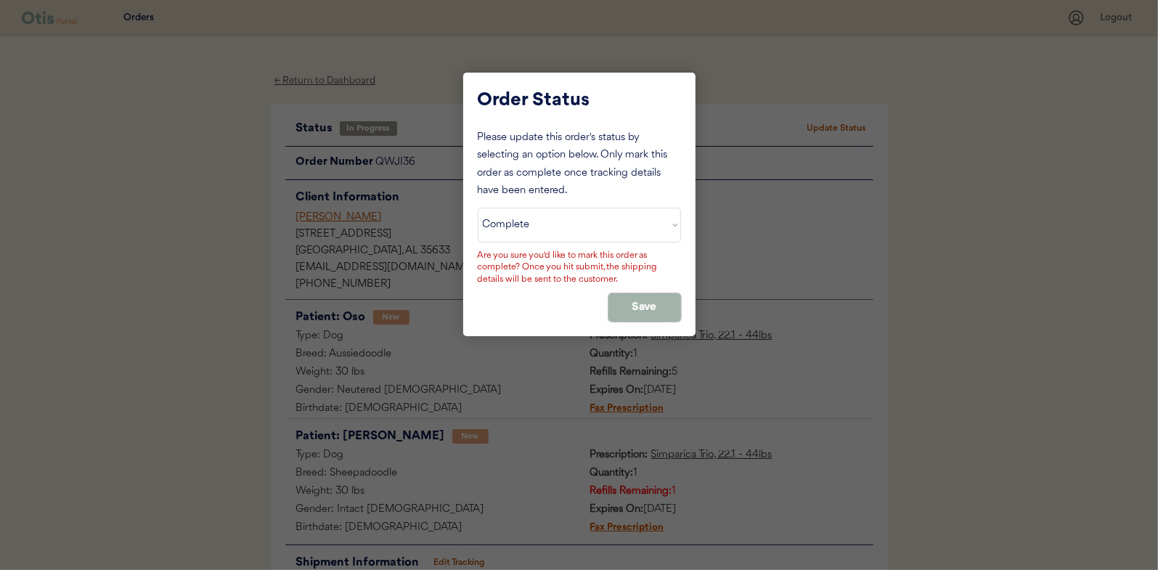
click at [644, 312] on button "Save" at bounding box center [644, 307] width 73 height 28
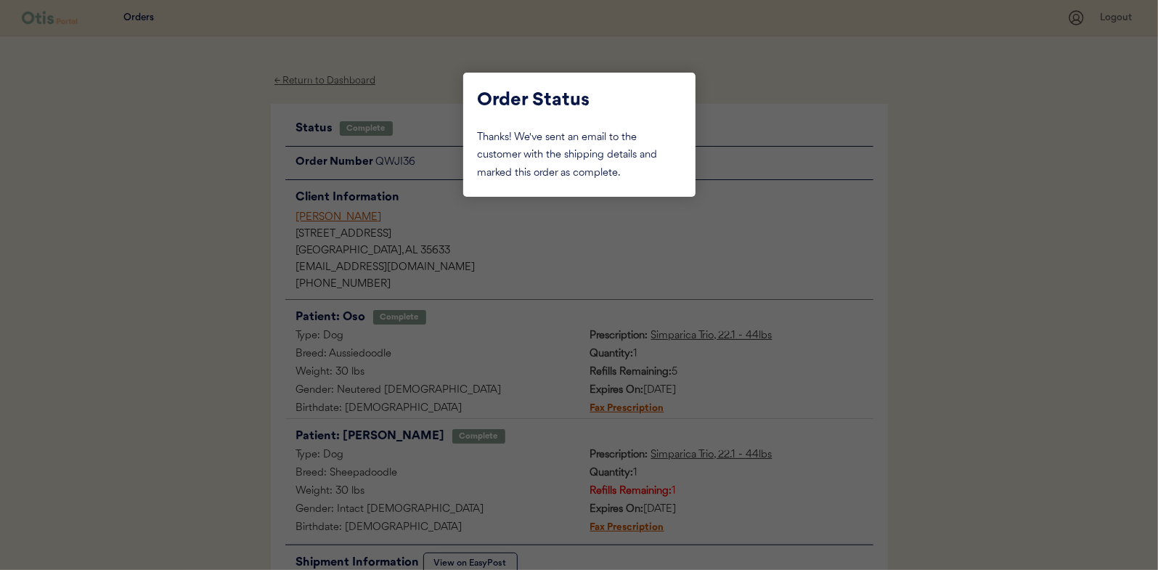
click at [194, 226] on div at bounding box center [579, 285] width 1158 height 570
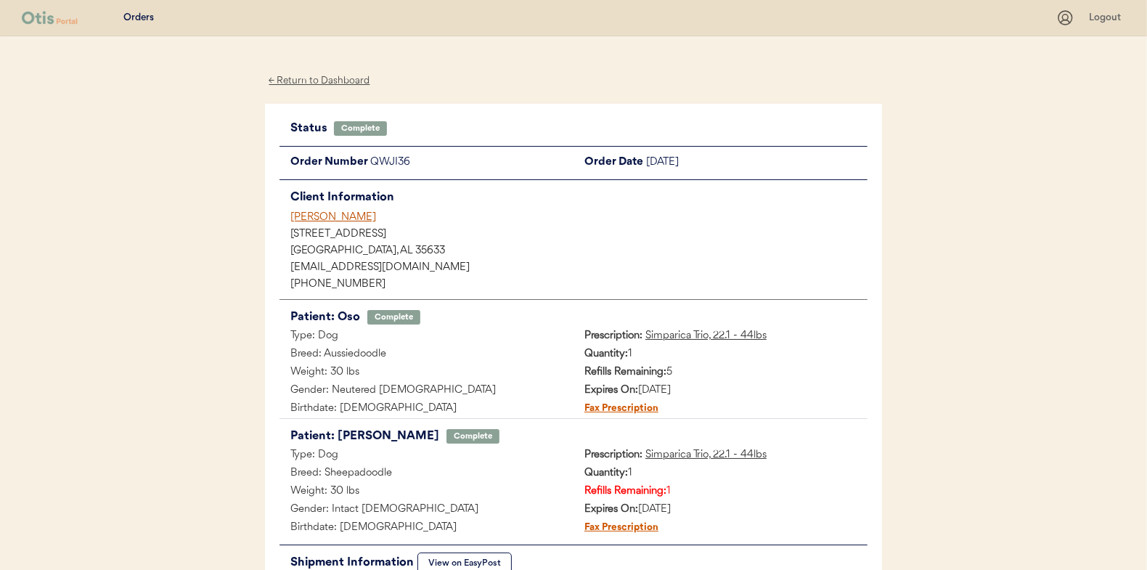
click at [324, 81] on div "← Return to Dashboard" at bounding box center [319, 81] width 109 height 17
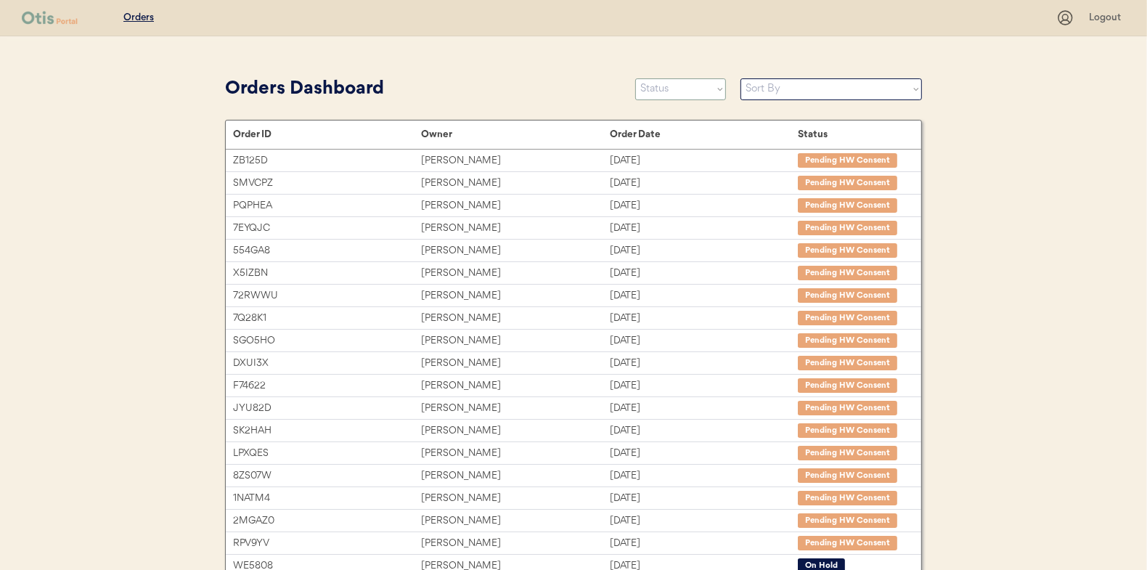
click at [684, 95] on select "Status On Hold New In Progress Complete Pending HW Consent Canceled" at bounding box center [680, 89] width 91 height 22
click at [635, 78] on select "Status On Hold New In Progress Complete Pending HW Consent Canceled" at bounding box center [680, 89] width 91 height 22
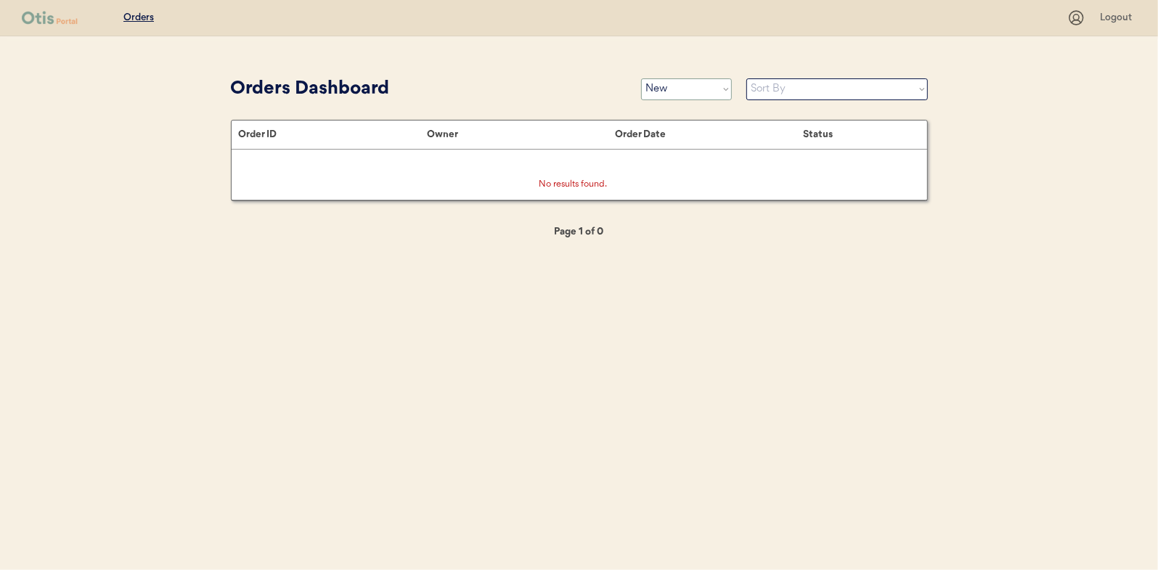
click at [672, 97] on select "Status On Hold New In Progress Complete Pending HW Consent Canceled" at bounding box center [686, 89] width 91 height 22
click at [641, 78] on select "Status On Hold New In Progress Complete Pending HW Consent Canceled" at bounding box center [686, 89] width 91 height 22
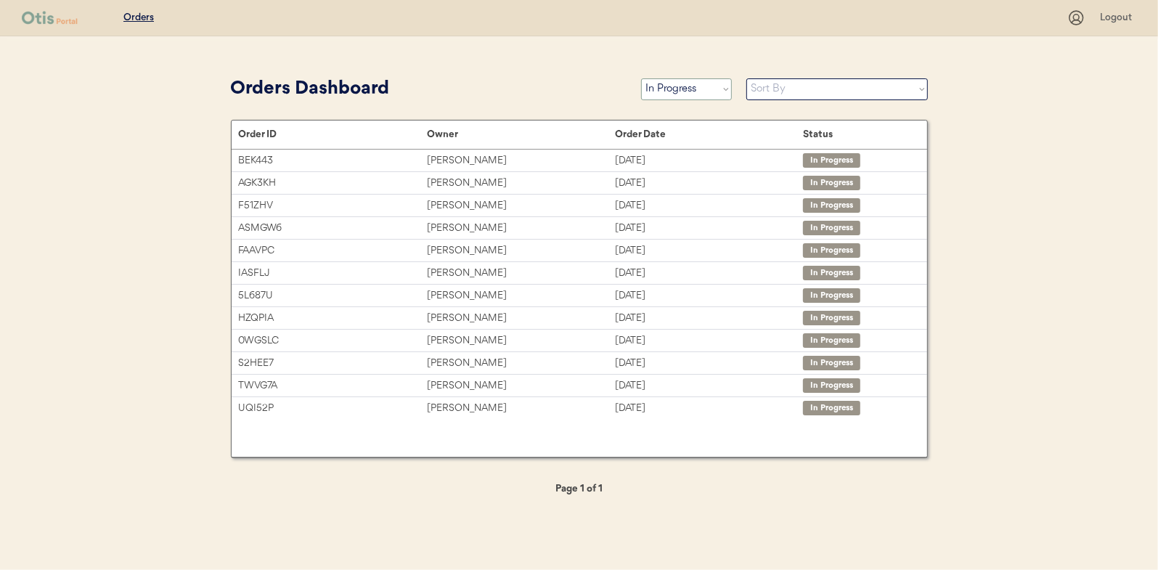
click at [666, 85] on select "Status On Hold New In Progress Complete Pending HW Consent Canceled" at bounding box center [686, 89] width 91 height 22
click at [641, 78] on select "Status On Hold New In Progress Complete Pending HW Consent Canceled" at bounding box center [686, 89] width 91 height 22
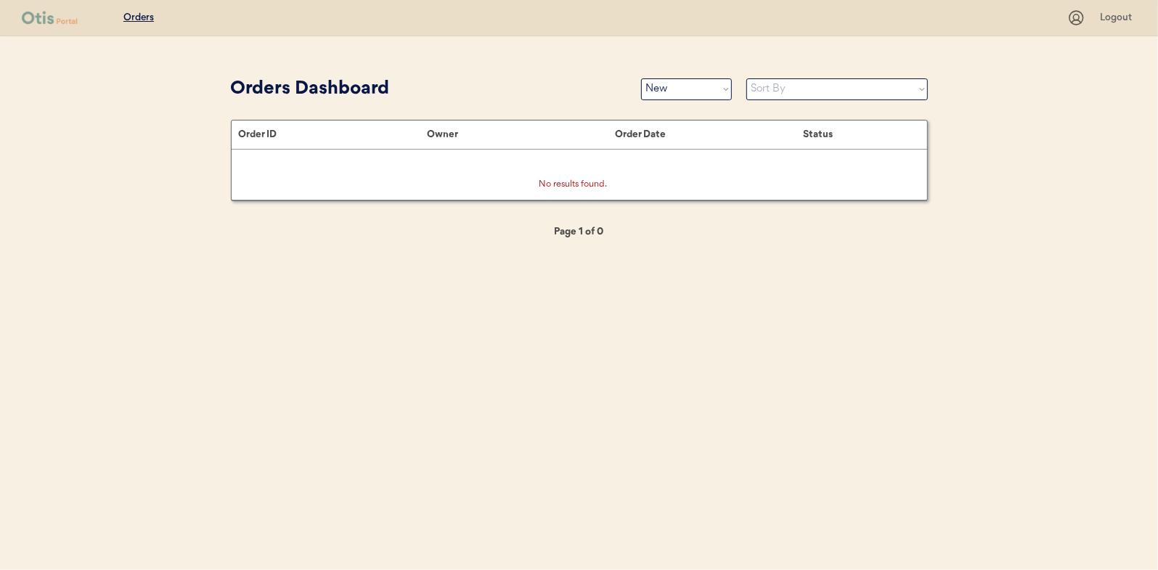
click at [677, 89] on select "Status On Hold New In Progress Complete Pending HW Consent Canceled" at bounding box center [686, 89] width 91 height 22
click at [655, 91] on select "Status On Hold New In Progress Complete Pending HW Consent Canceled" at bounding box center [686, 89] width 91 height 22
select select ""in_progress""
click at [641, 78] on select "Status On Hold New In Progress Complete Pending HW Consent Canceled" at bounding box center [686, 89] width 91 height 22
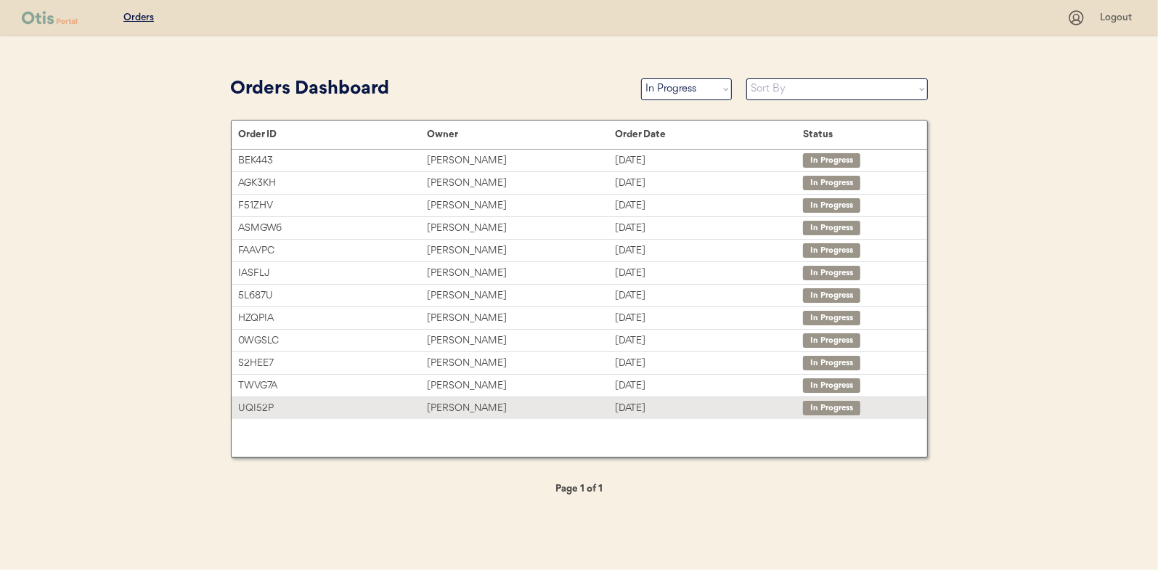
click at [448, 408] on div "[PERSON_NAME]" at bounding box center [521, 408] width 188 height 17
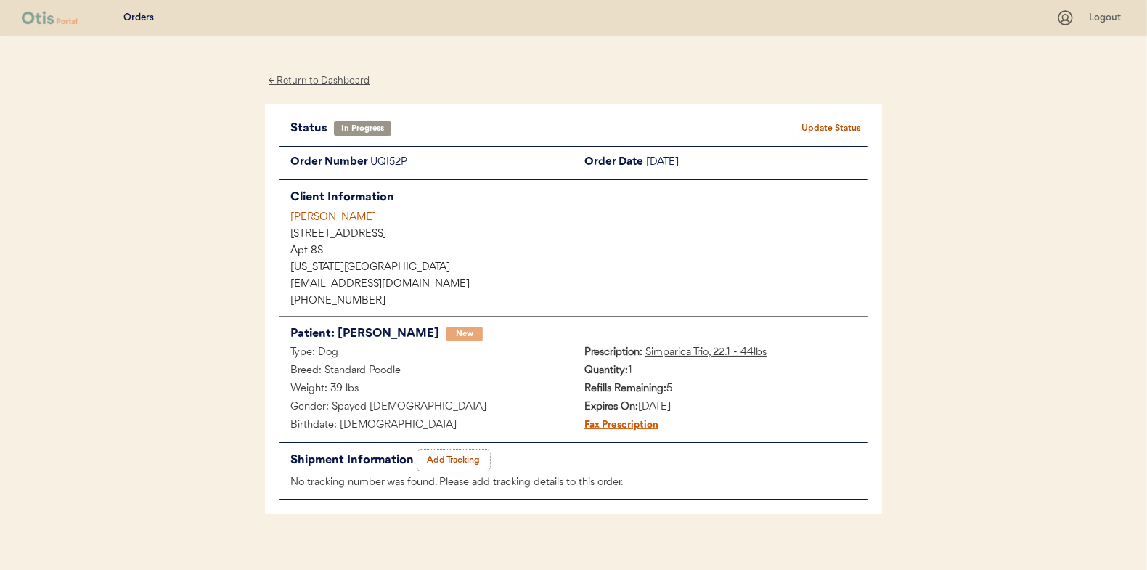
click at [452, 455] on button "Add Tracking" at bounding box center [453, 460] width 73 height 20
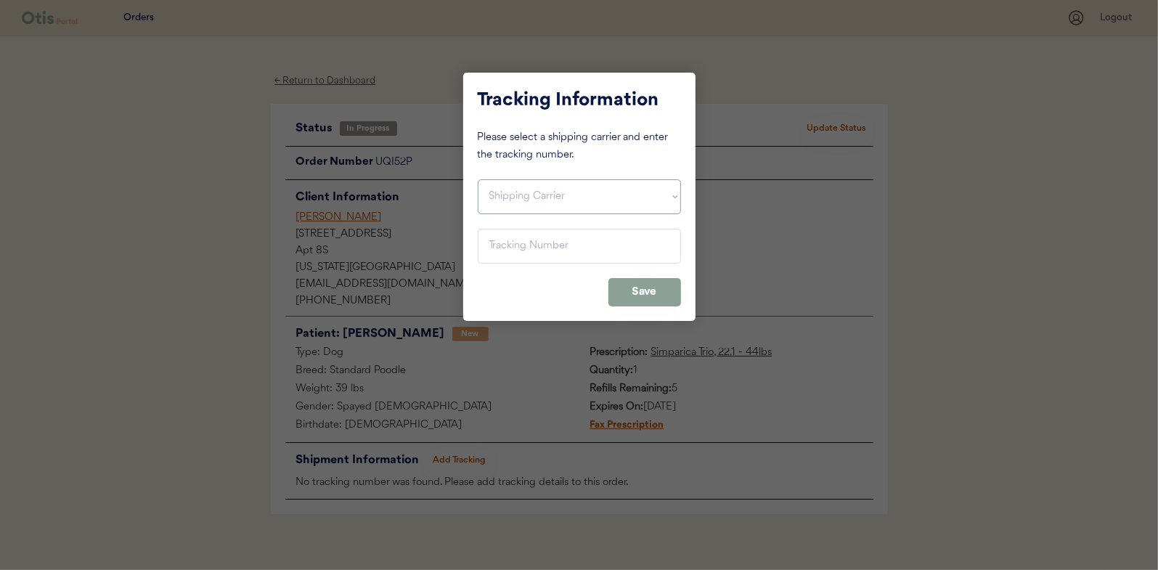
click at [524, 185] on select "Shipping Carrier FedEx FedEx Ground Economy UPS USPS" at bounding box center [579, 196] width 203 height 35
select select ""usps""
click at [478, 179] on select "Shipping Carrier FedEx FedEx Ground Economy UPS USPS" at bounding box center [579, 196] width 203 height 35
click at [492, 250] on input "input" at bounding box center [579, 246] width 203 height 35
paste input "9400150105497038767824"
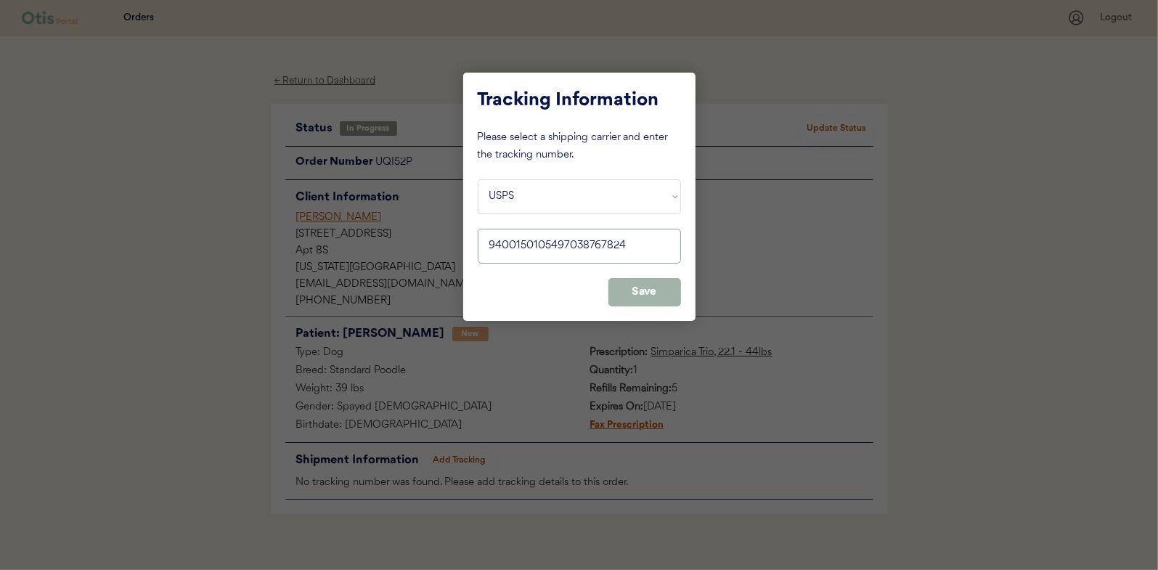
type input "9400150105497038767824"
click at [653, 290] on button "Save" at bounding box center [644, 292] width 73 height 28
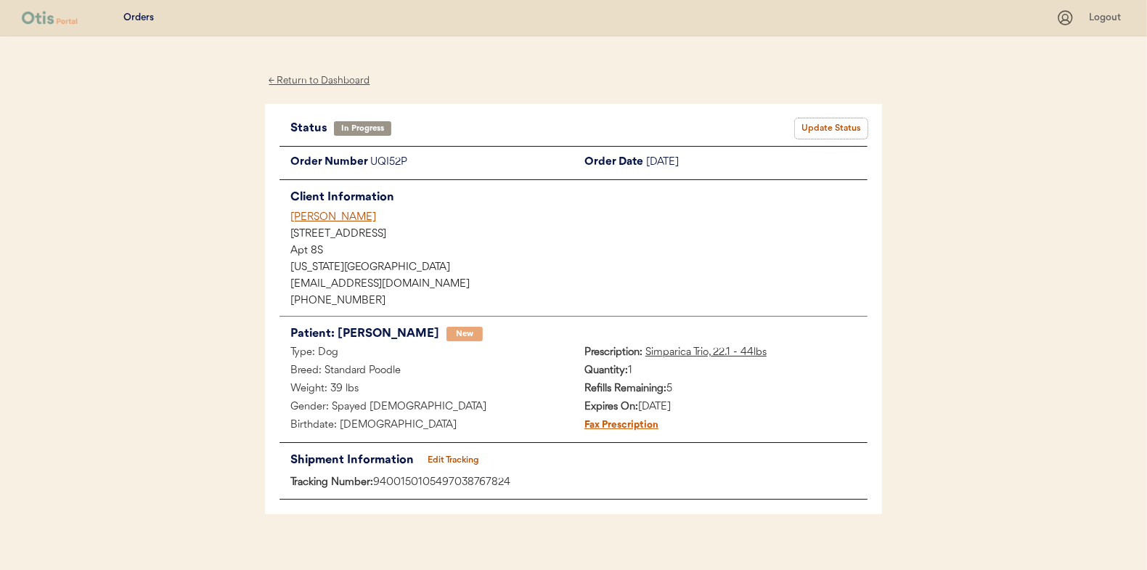
click at [840, 124] on button "Update Status" at bounding box center [831, 128] width 73 height 20
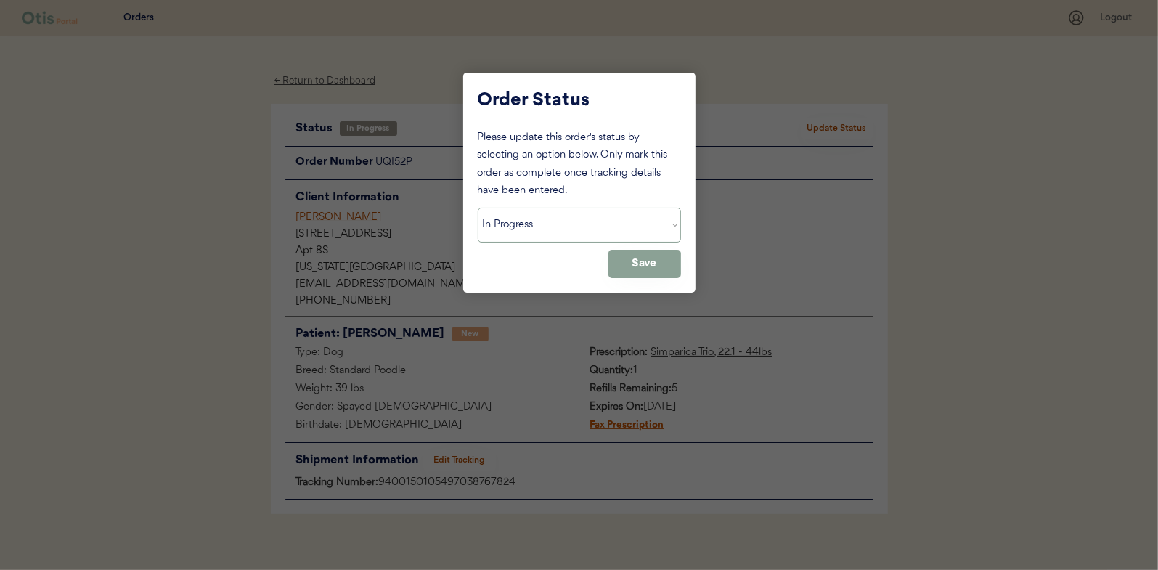
click at [527, 227] on select "Status On Hold New In Progress Complete Pending HW Consent Canceled" at bounding box center [579, 225] width 203 height 35
select select ""complete""
click at [478, 208] on select "Status On Hold New In Progress Complete Pending HW Consent Canceled" at bounding box center [579, 225] width 203 height 35
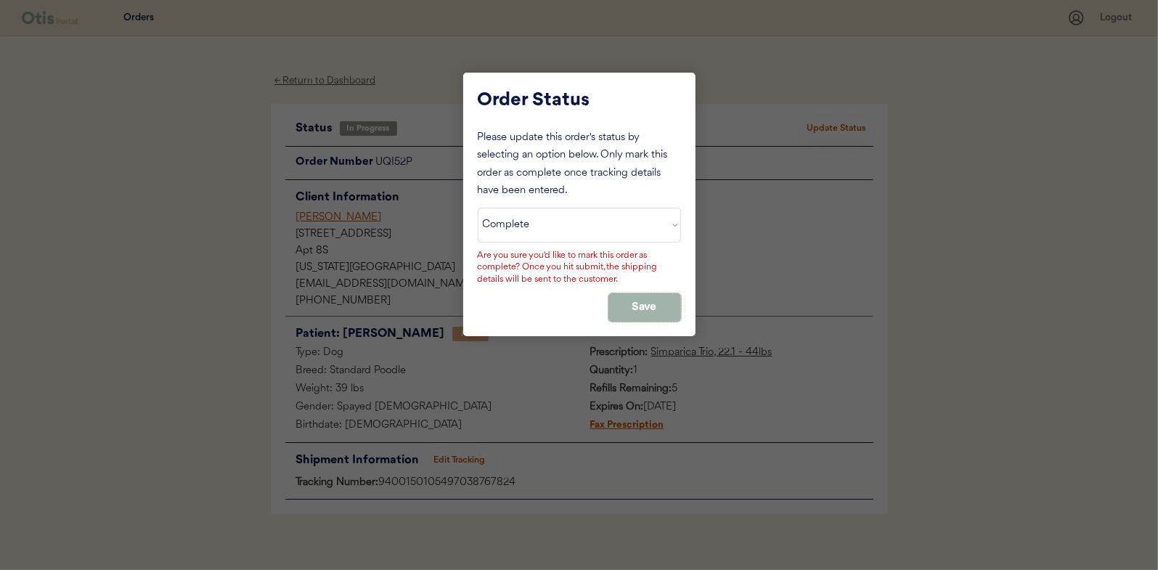
click at [655, 305] on button "Save" at bounding box center [644, 307] width 73 height 28
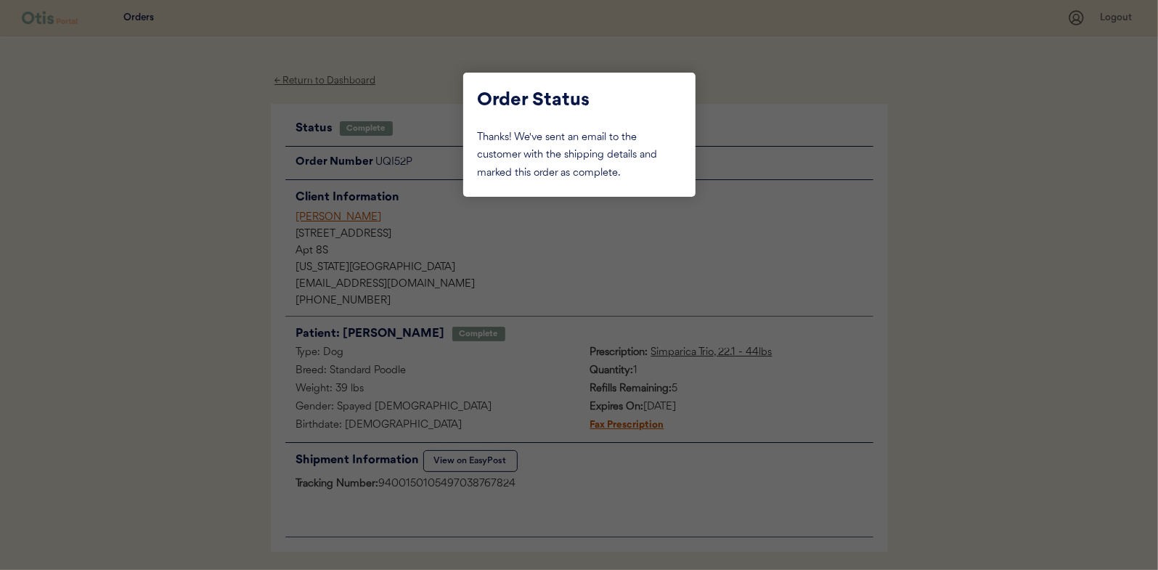
click at [143, 180] on div at bounding box center [579, 285] width 1158 height 570
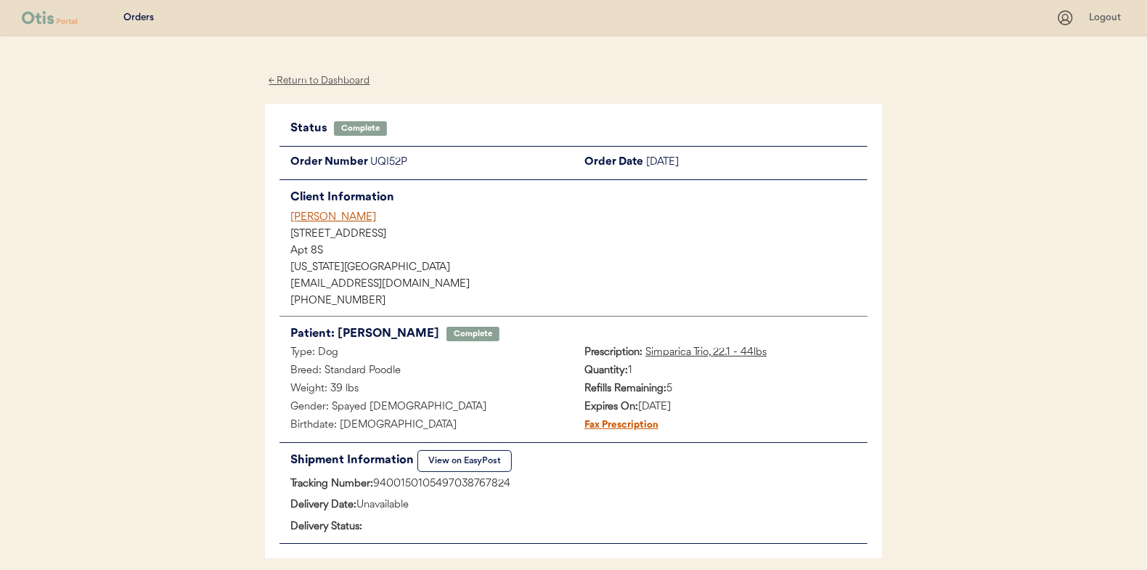
click at [320, 80] on div "← Return to Dashboard" at bounding box center [319, 81] width 109 height 17
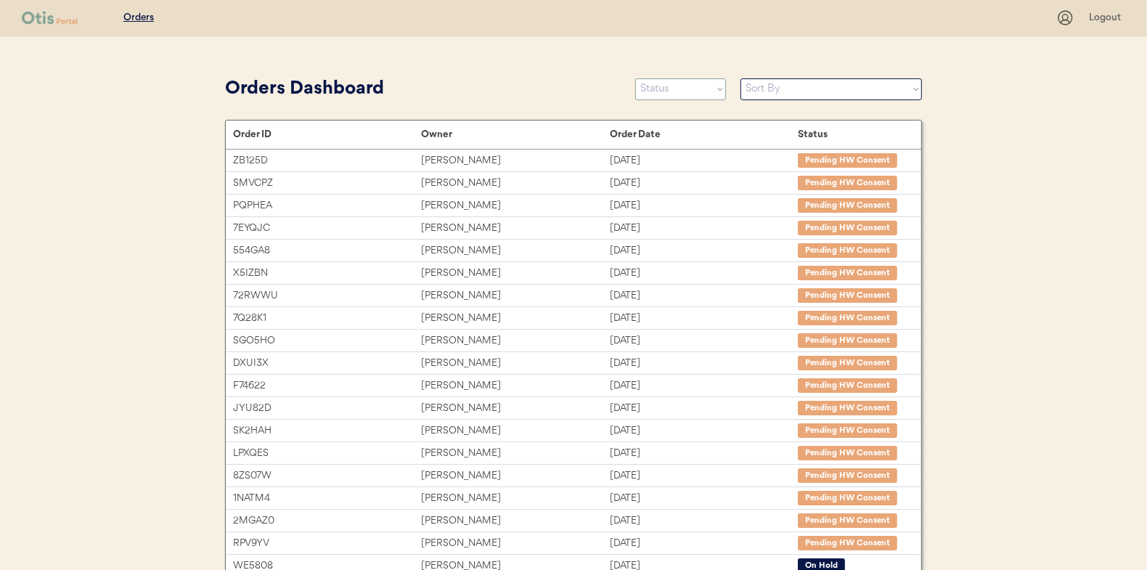
click at [654, 87] on select "Status On Hold New In Progress Complete Pending HW Consent Canceled" at bounding box center [680, 89] width 91 height 22
click at [635, 78] on select "Status On Hold New In Progress Complete Pending HW Consent Canceled" at bounding box center [680, 89] width 91 height 22
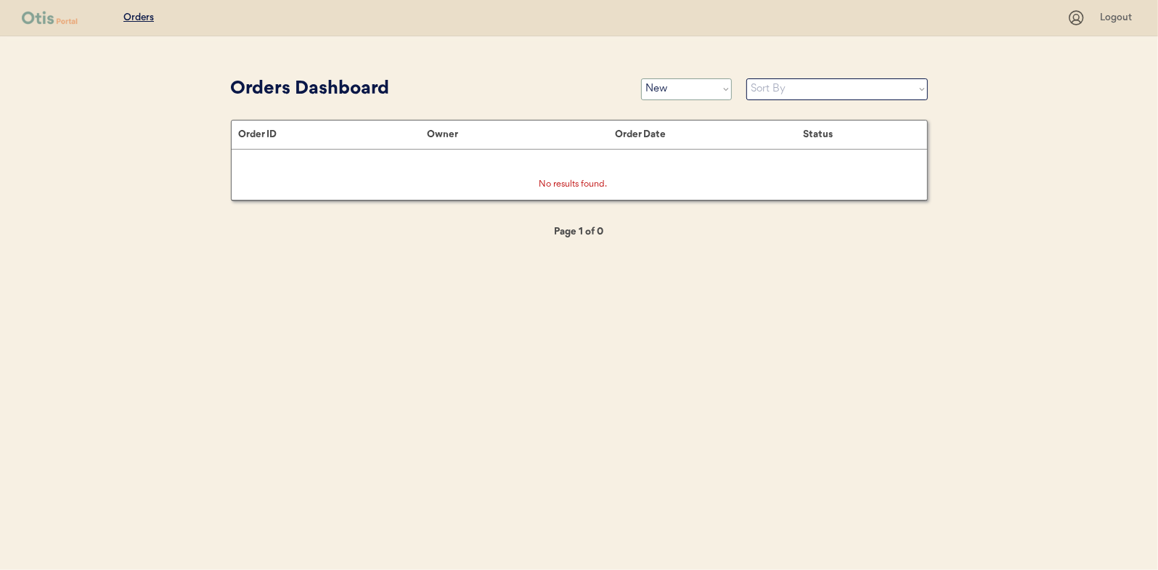
click at [685, 89] on select "Status On Hold New In Progress Complete Pending HW Consent Canceled" at bounding box center [686, 89] width 91 height 22
click at [641, 78] on select "Status On Hold New In Progress Complete Pending HW Consent Canceled" at bounding box center [686, 89] width 91 height 22
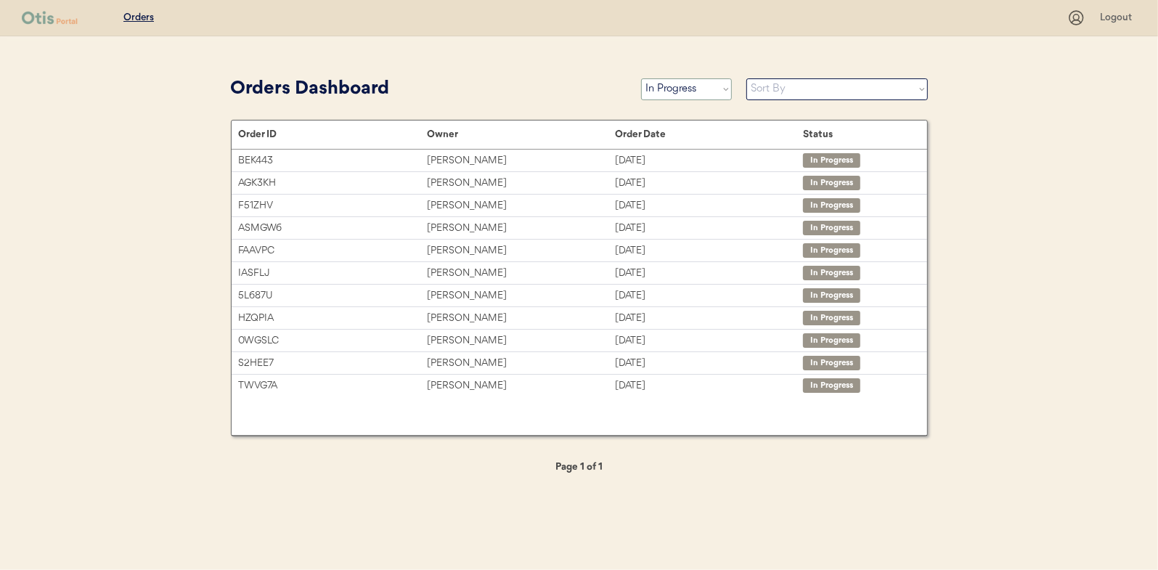
click at [663, 96] on select "Status On Hold New In Progress Complete Pending HW Consent Canceled" at bounding box center [686, 89] width 91 height 22
click at [641, 78] on select "Status On Hold New In Progress Complete Pending HW Consent Canceled" at bounding box center [686, 89] width 91 height 22
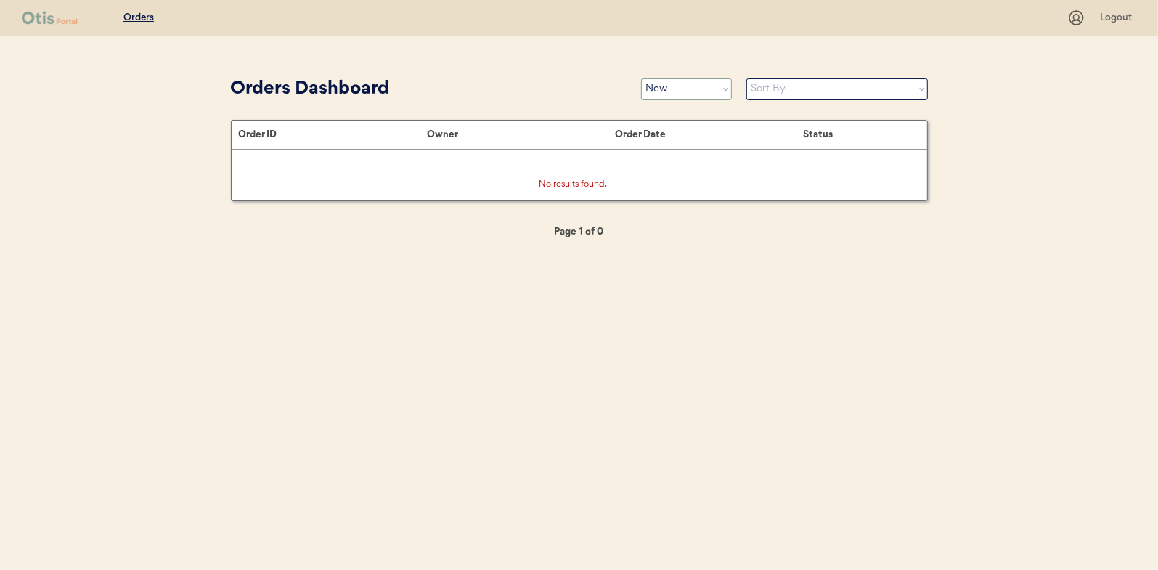
click at [679, 88] on select "Status On Hold New In Progress Complete Pending HW Consent Canceled" at bounding box center [686, 89] width 91 height 22
select select ""in_progress""
click at [641, 78] on select "Status On Hold New In Progress Complete Pending HW Consent Canceled" at bounding box center [686, 89] width 91 height 22
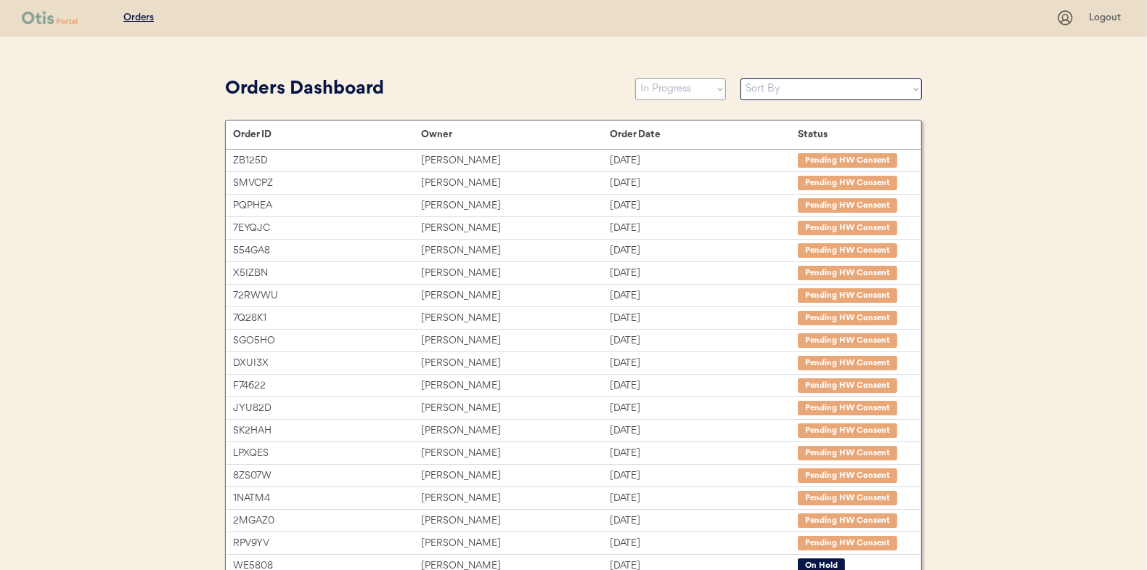
click at [685, 86] on select "Status On Hold New In Progress Complete Pending HW Consent Canceled" at bounding box center [680, 89] width 91 height 22
select select ""new""
click at [635, 78] on select "Status On Hold New In Progress Complete Pending HW Consent Canceled" at bounding box center [680, 89] width 91 height 22
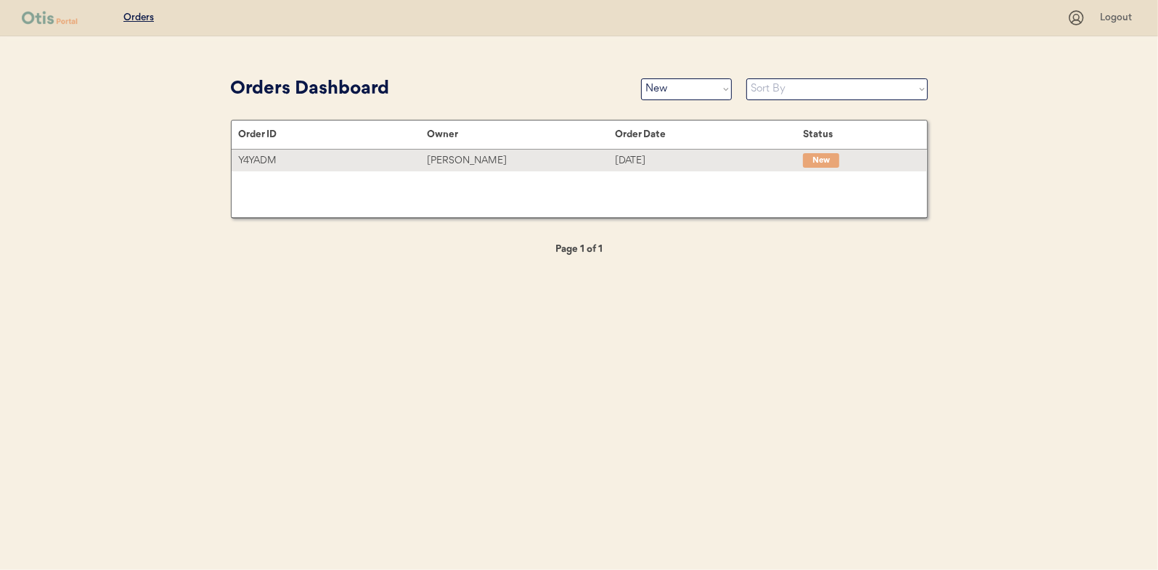
click at [462, 162] on div "Valencia Terrell" at bounding box center [521, 160] width 188 height 17
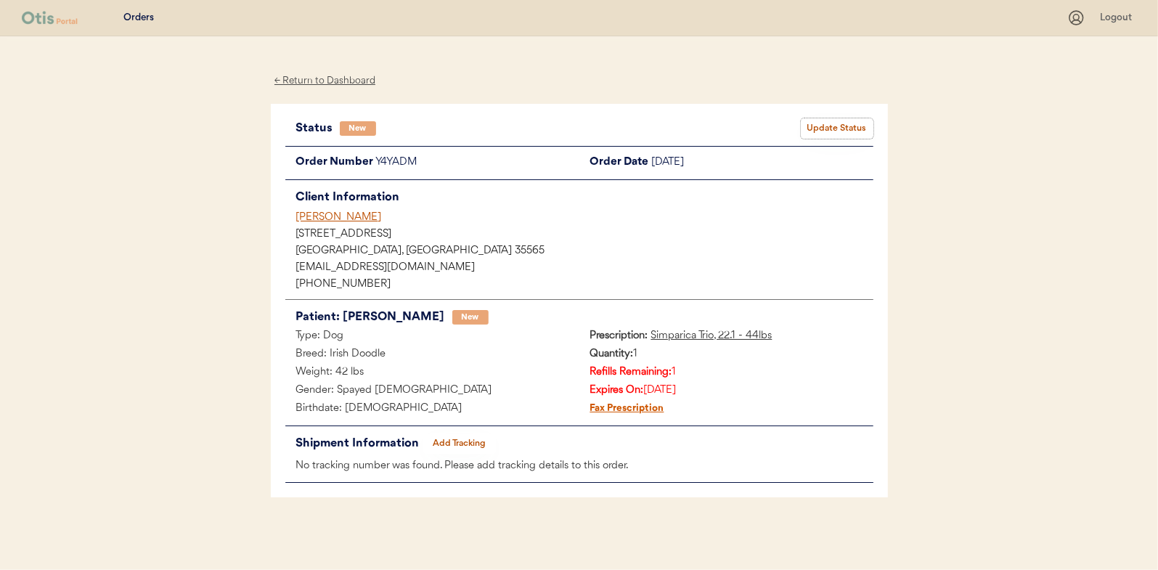
click at [838, 125] on button "Update Status" at bounding box center [837, 128] width 73 height 20
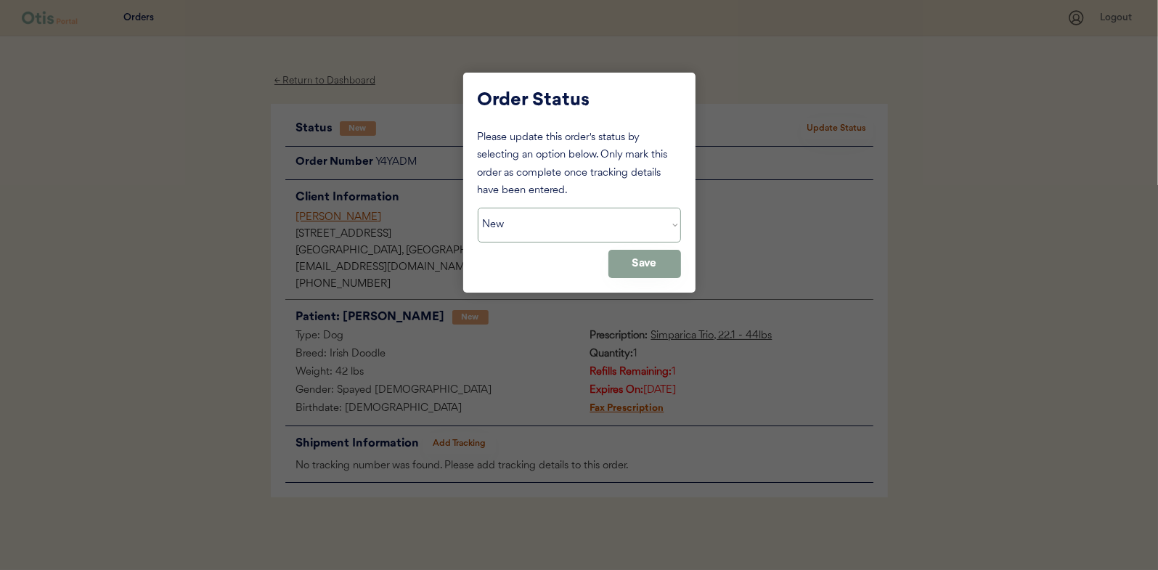
click at [501, 224] on select "Status On Hold New In Progress Complete Pending HW Consent Canceled" at bounding box center [579, 225] width 203 height 35
select select ""in_progress""
click at [478, 208] on select "Status On Hold New In Progress Complete Pending HW Consent Canceled" at bounding box center [579, 225] width 203 height 35
click at [668, 268] on button "Save" at bounding box center [644, 264] width 73 height 28
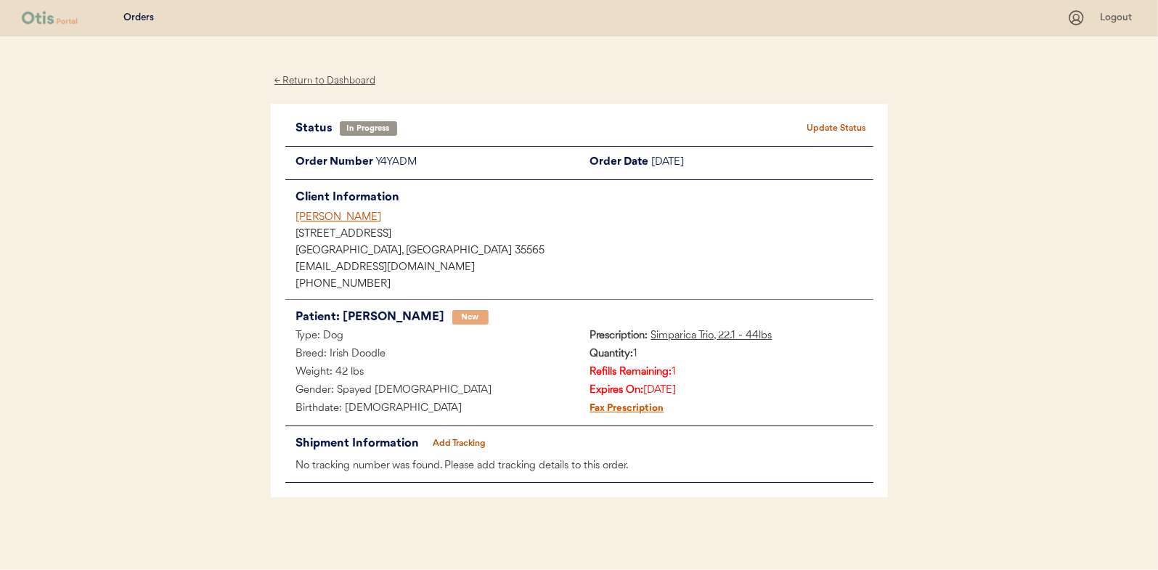
click at [305, 80] on div "← Return to Dashboard" at bounding box center [325, 81] width 109 height 17
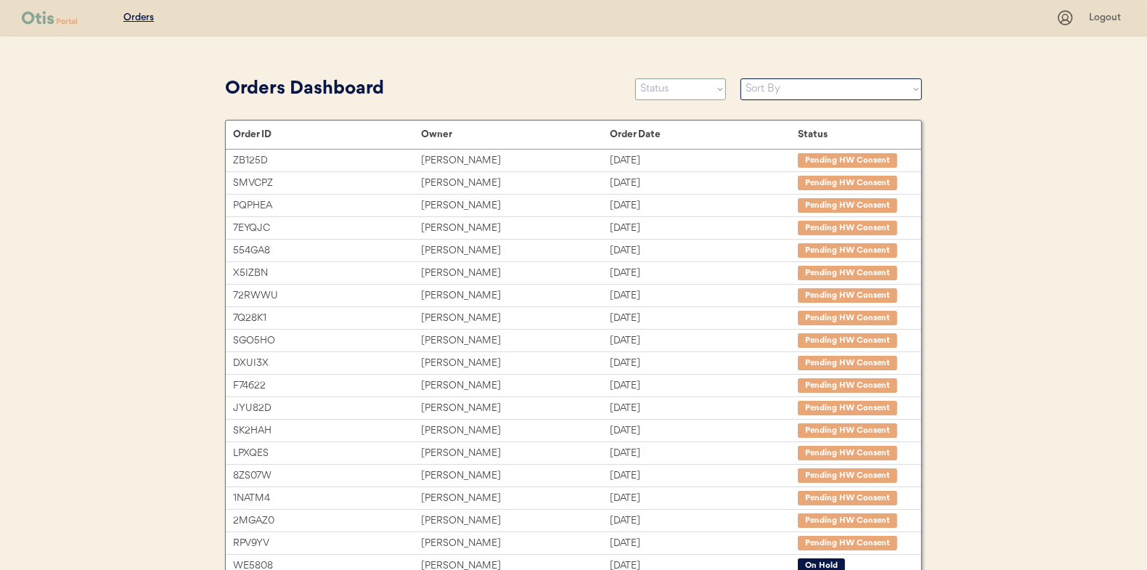
click at [685, 92] on select "Status On Hold New In Progress Complete Pending HW Consent Canceled" at bounding box center [680, 89] width 91 height 22
select select ""new""
click at [635, 78] on select "Status On Hold New In Progress Complete Pending HW Consent Canceled" at bounding box center [680, 89] width 91 height 22
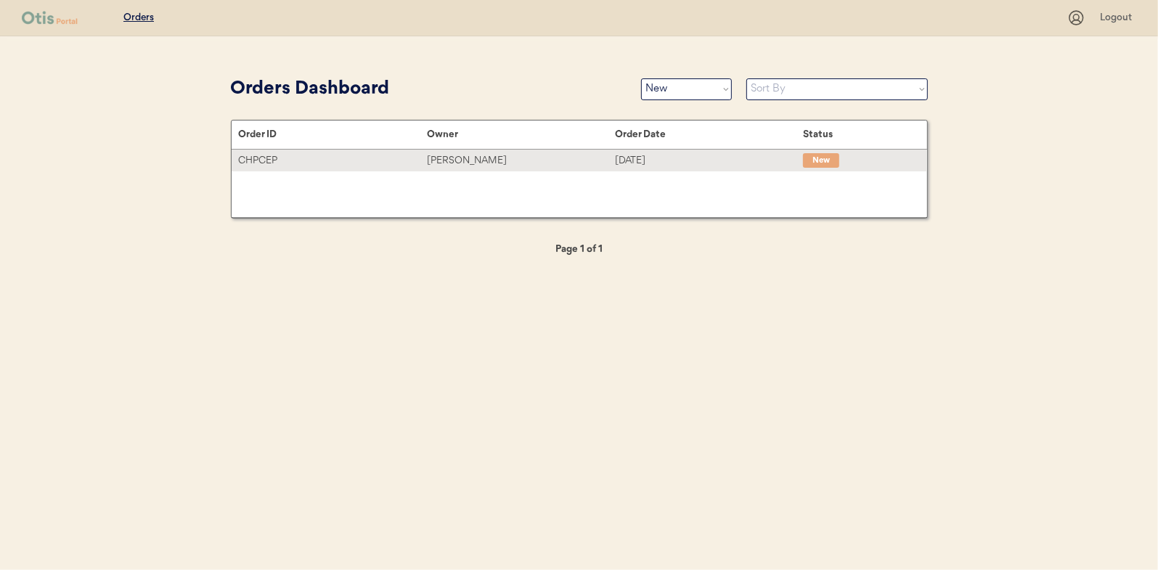
click at [439, 160] on div "[PERSON_NAME]" at bounding box center [521, 160] width 188 height 17
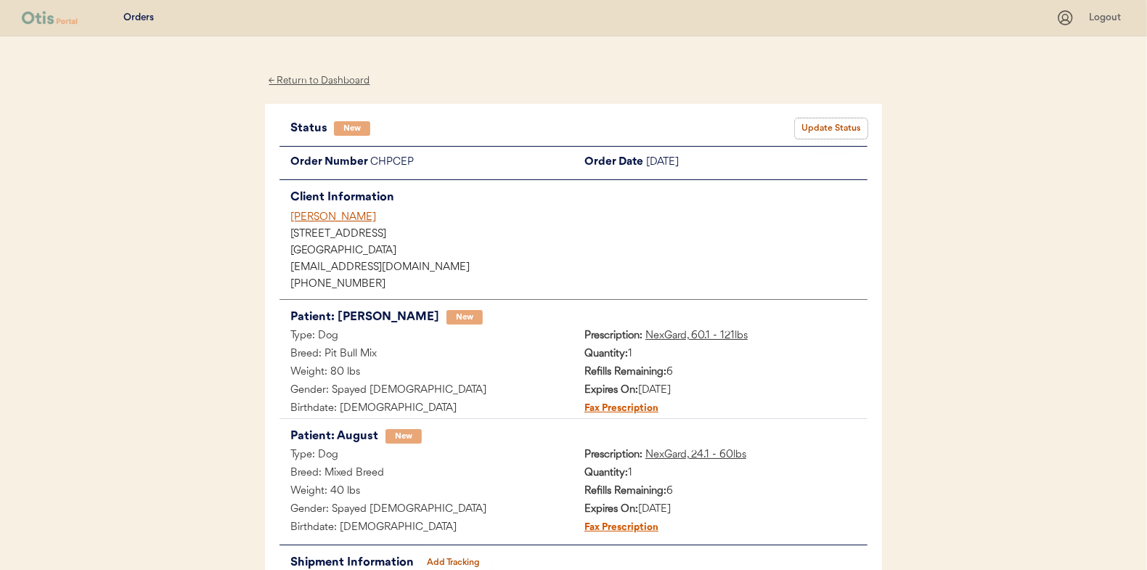
click at [846, 128] on button "Update Status" at bounding box center [831, 128] width 73 height 20
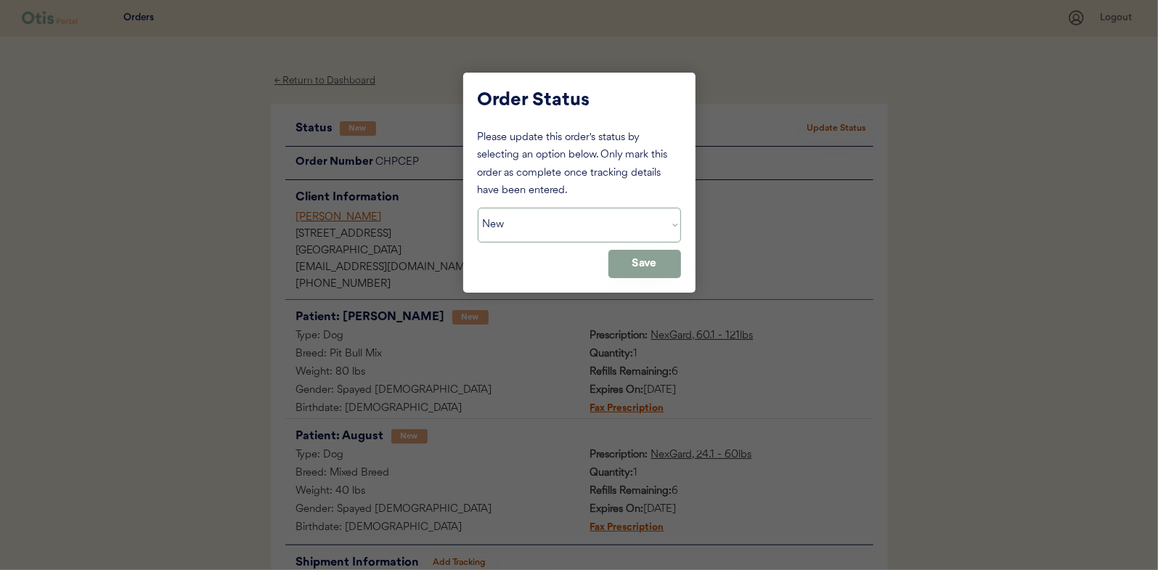
click at [550, 226] on select "Status On Hold New In Progress Complete Pending HW Consent Canceled" at bounding box center [579, 225] width 203 height 35
select select ""in_progress""
click at [478, 208] on select "Status On Hold New In Progress Complete Pending HW Consent Canceled" at bounding box center [579, 225] width 203 height 35
click at [656, 258] on button "Save" at bounding box center [644, 264] width 73 height 28
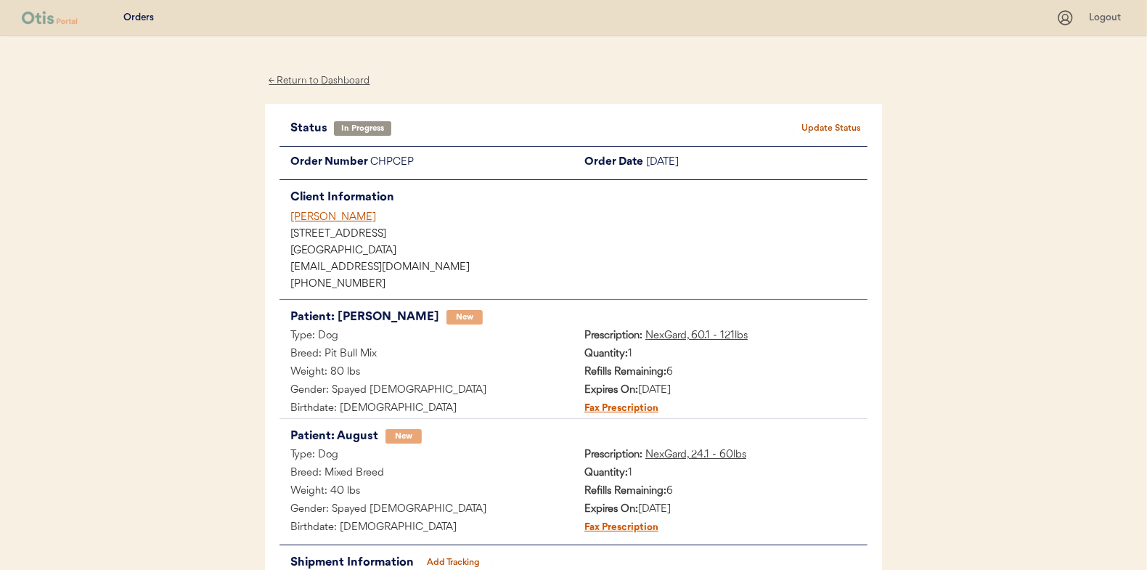
click at [324, 79] on div "← Return to Dashboard" at bounding box center [319, 81] width 109 height 17
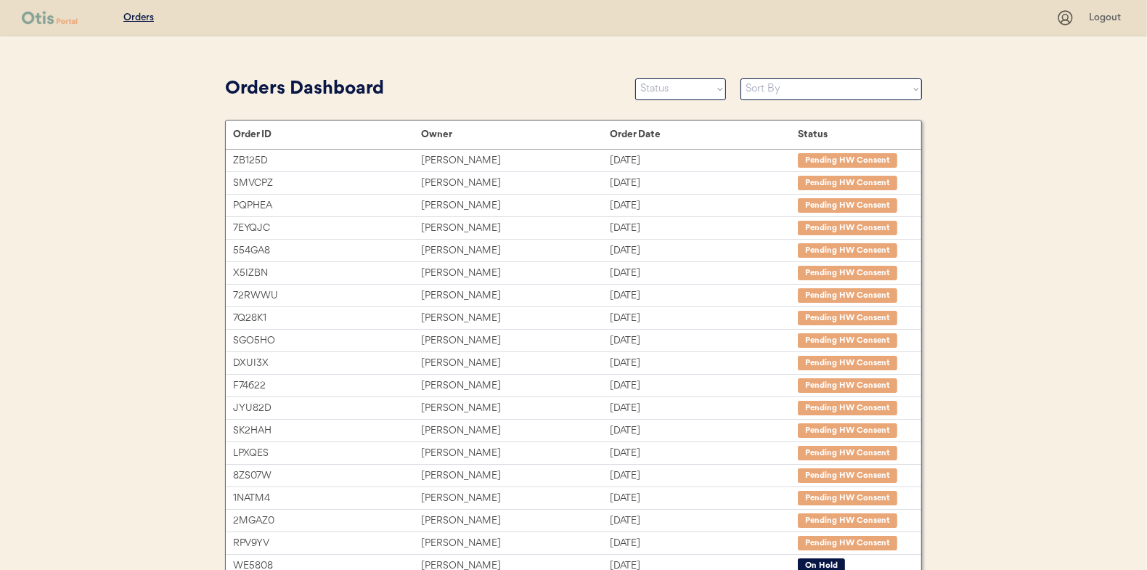
click at [656, 100] on div "Orders Dashboard Status On Hold New In Progress Complete Pending HW Consent Can…" at bounding box center [573, 89] width 697 height 33
click at [653, 90] on select "Status On Hold New In Progress Complete Pending HW Consent Canceled" at bounding box center [680, 89] width 91 height 22
click at [635, 78] on select "Status On Hold New In Progress Complete Pending HW Consent Canceled" at bounding box center [680, 89] width 91 height 22
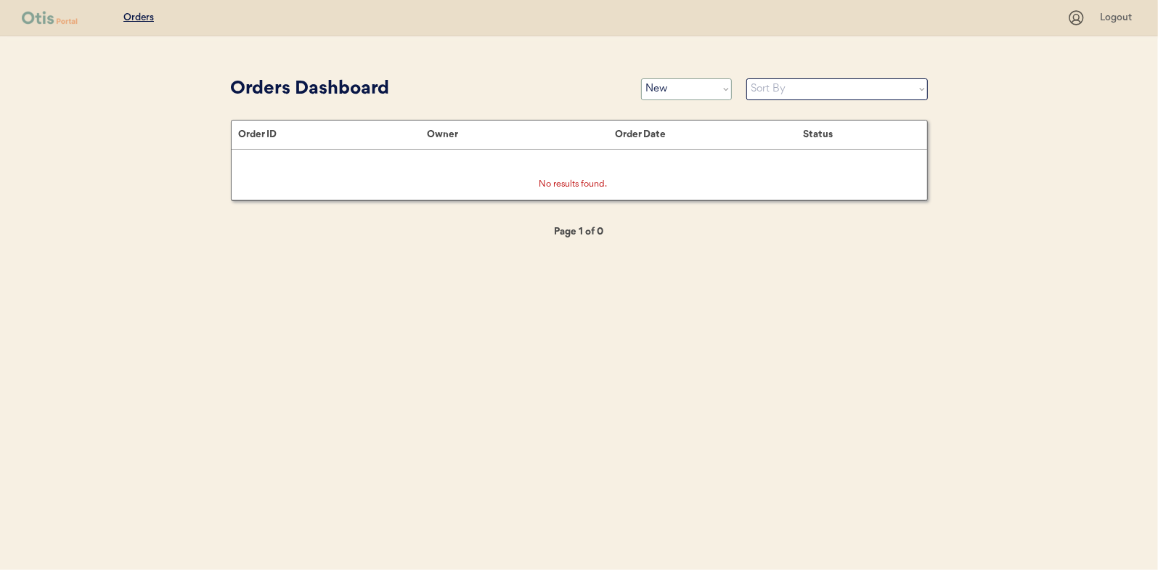
click at [674, 83] on select "Status On Hold New In Progress Complete Pending HW Consent Canceled" at bounding box center [686, 89] width 91 height 22
select select ""in_progress""
click at [641, 78] on select "Status On Hold New In Progress Complete Pending HW Consent Canceled" at bounding box center [686, 89] width 91 height 22
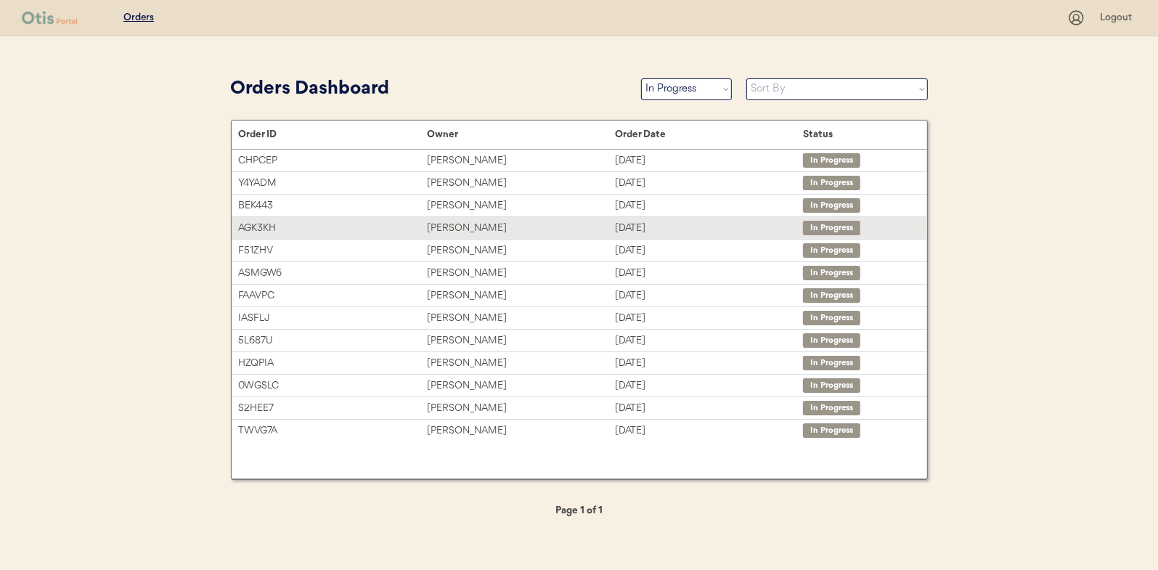
click at [460, 222] on div "Amanda Schwartz" at bounding box center [521, 228] width 188 height 17
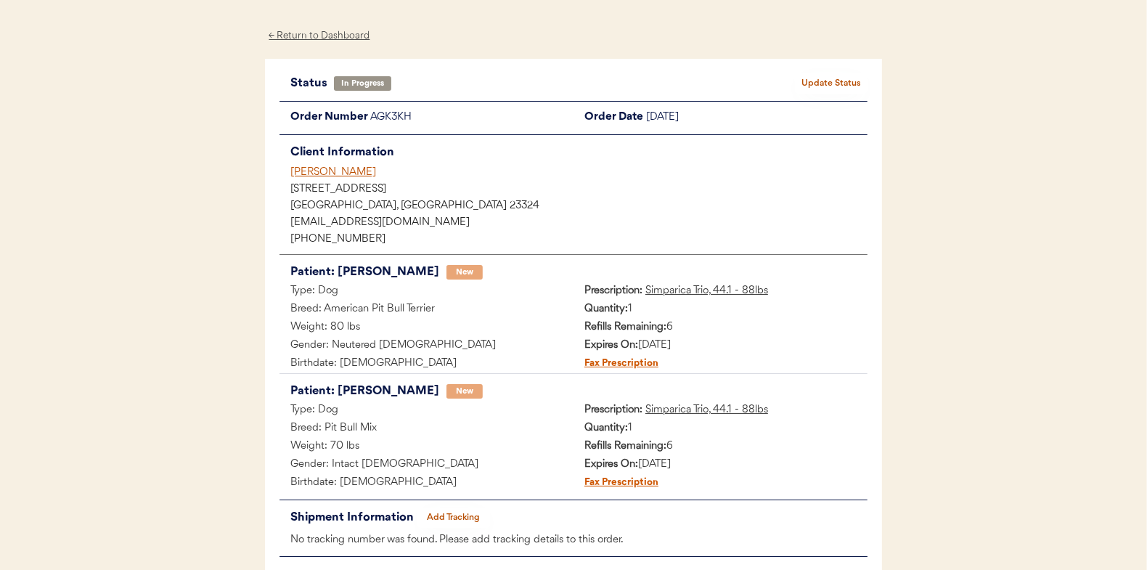
scroll to position [118, 0]
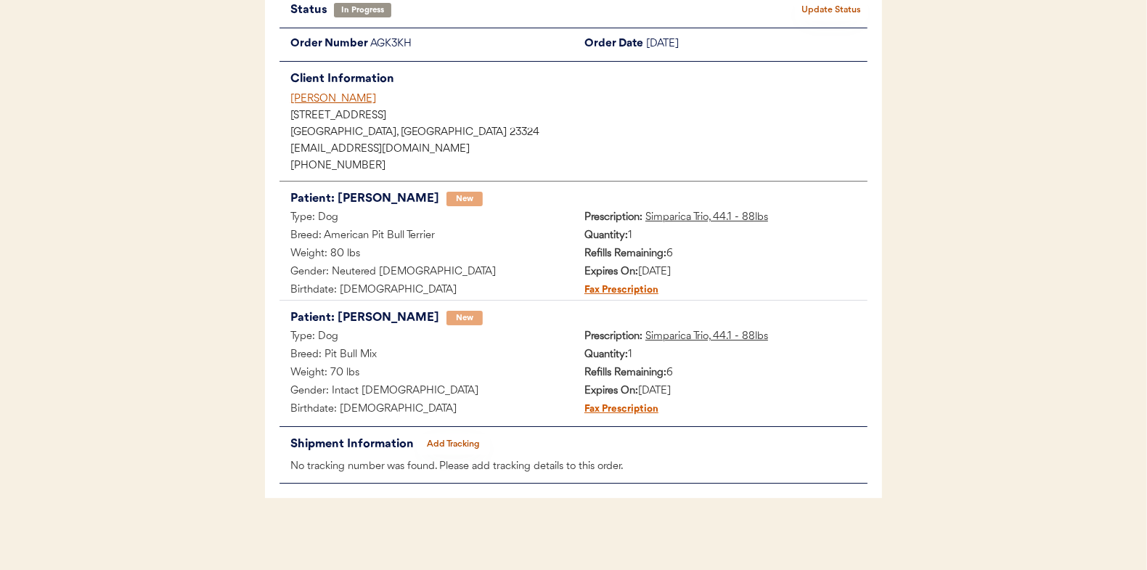
click at [454, 438] on button "Add Tracking" at bounding box center [453, 444] width 73 height 20
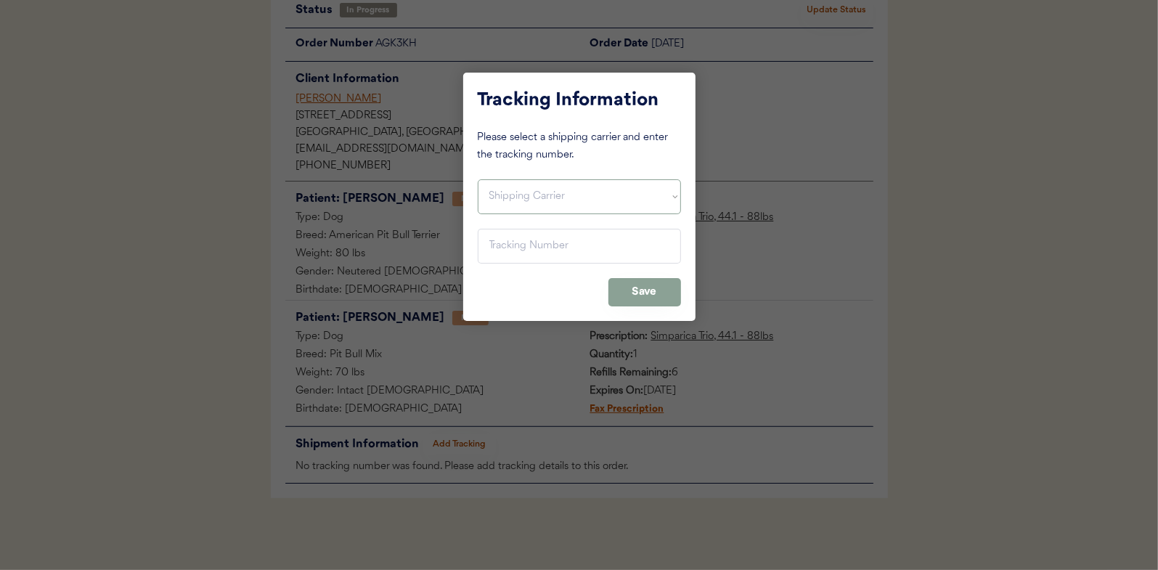
click at [519, 192] on select "Shipping Carrier FedEx FedEx Ground Economy UPS USPS" at bounding box center [579, 196] width 203 height 35
select select ""usps""
click at [478, 179] on select "Shipping Carrier FedEx FedEx Ground Economy UPS USPS" at bounding box center [579, 196] width 203 height 35
click at [497, 247] on input "input" at bounding box center [579, 246] width 203 height 35
paste input "9400150105800038511487"
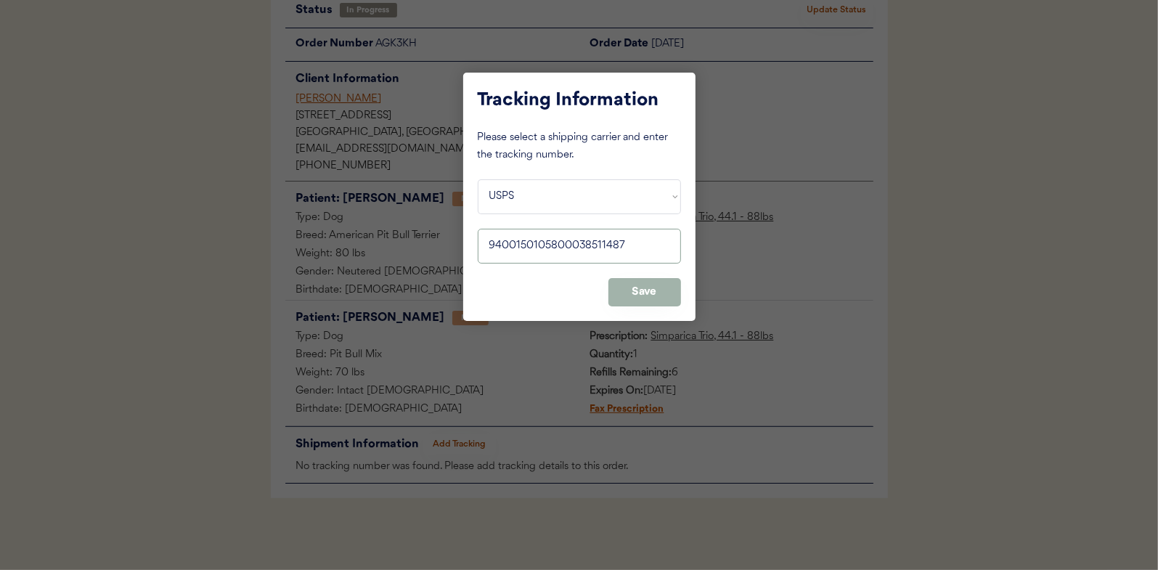
type input "9400150105800038511487"
click at [642, 290] on button "Save" at bounding box center [644, 292] width 73 height 28
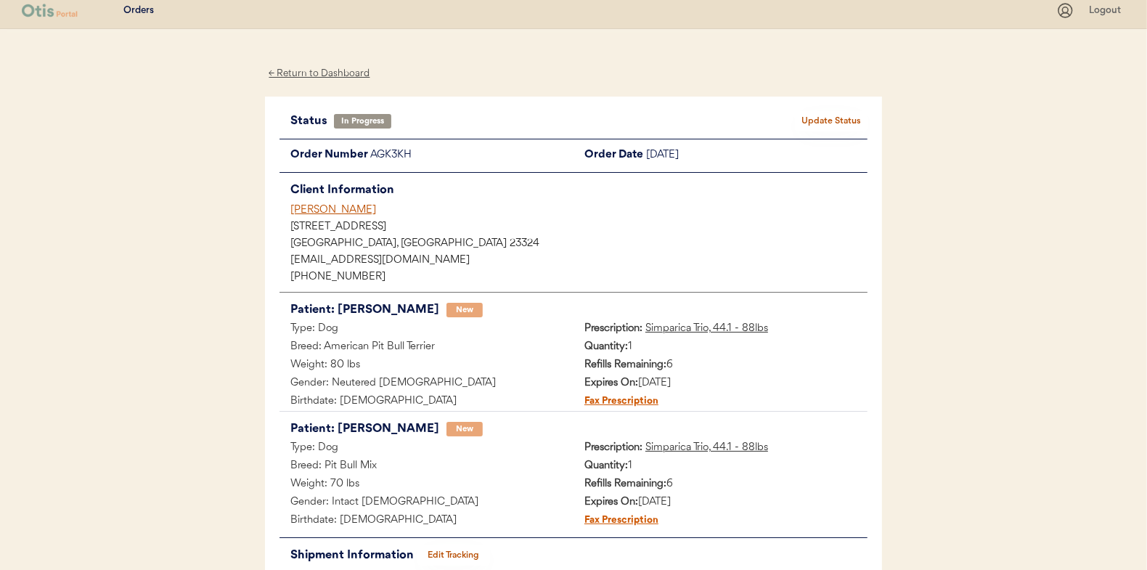
scroll to position [0, 0]
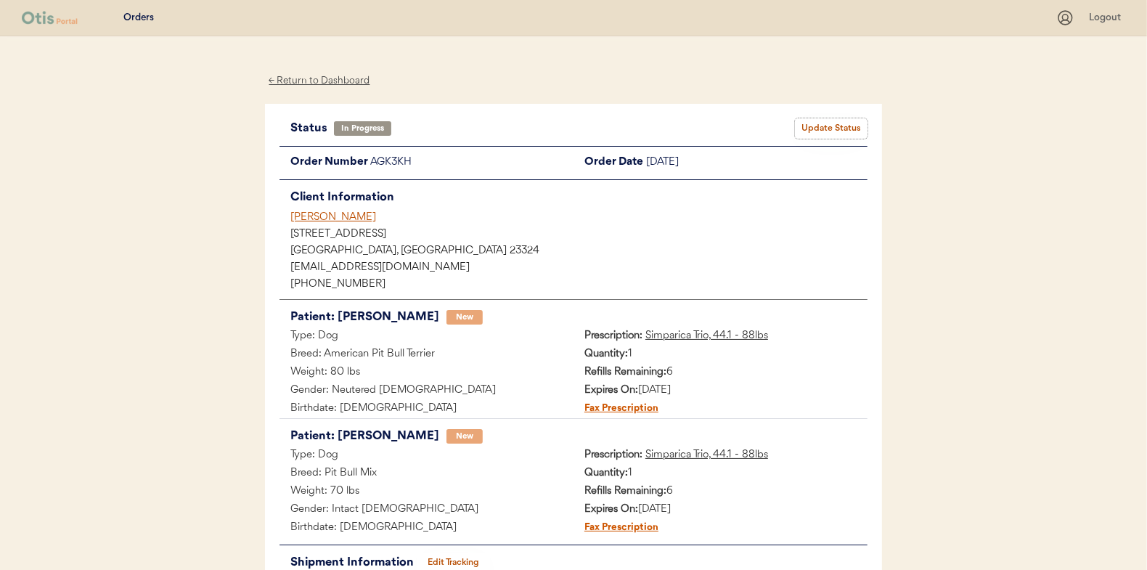
click at [833, 127] on button "Update Status" at bounding box center [831, 128] width 73 height 20
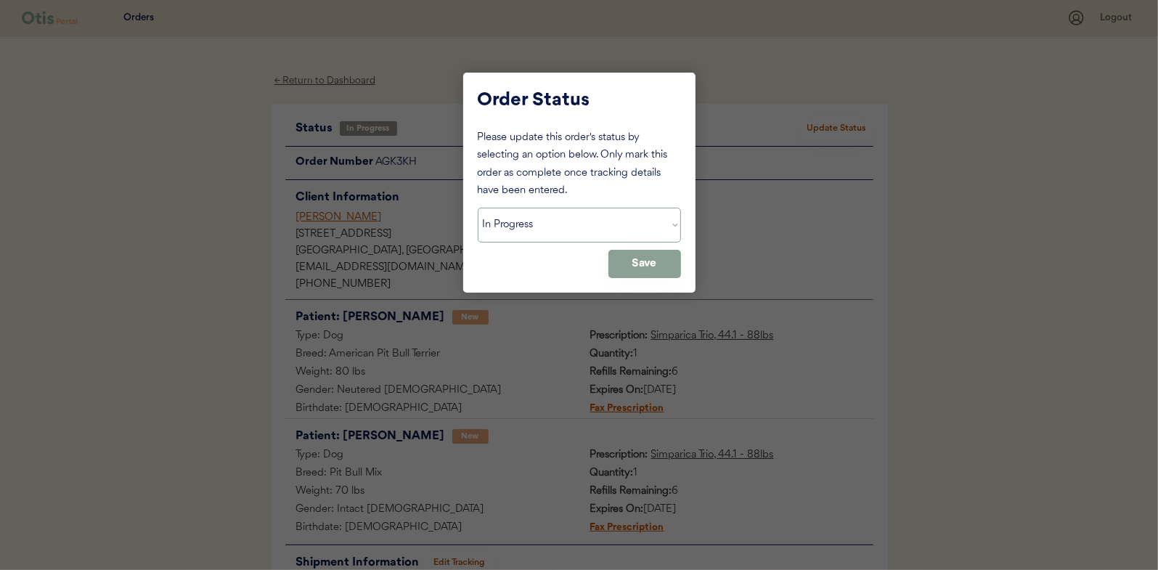
click at [565, 226] on select "Status On Hold New In Progress Complete Pending HW Consent Canceled" at bounding box center [579, 225] width 203 height 35
select select ""complete""
click at [478, 208] on select "Status On Hold New In Progress Complete Pending HW Consent Canceled" at bounding box center [579, 225] width 203 height 35
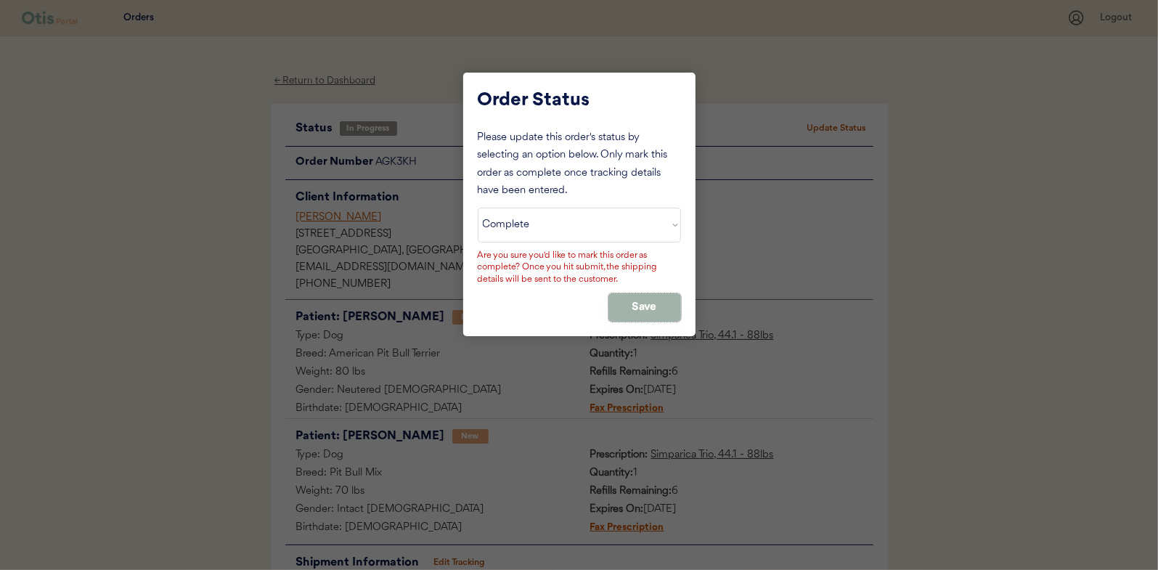
click at [629, 298] on button "Save" at bounding box center [644, 307] width 73 height 28
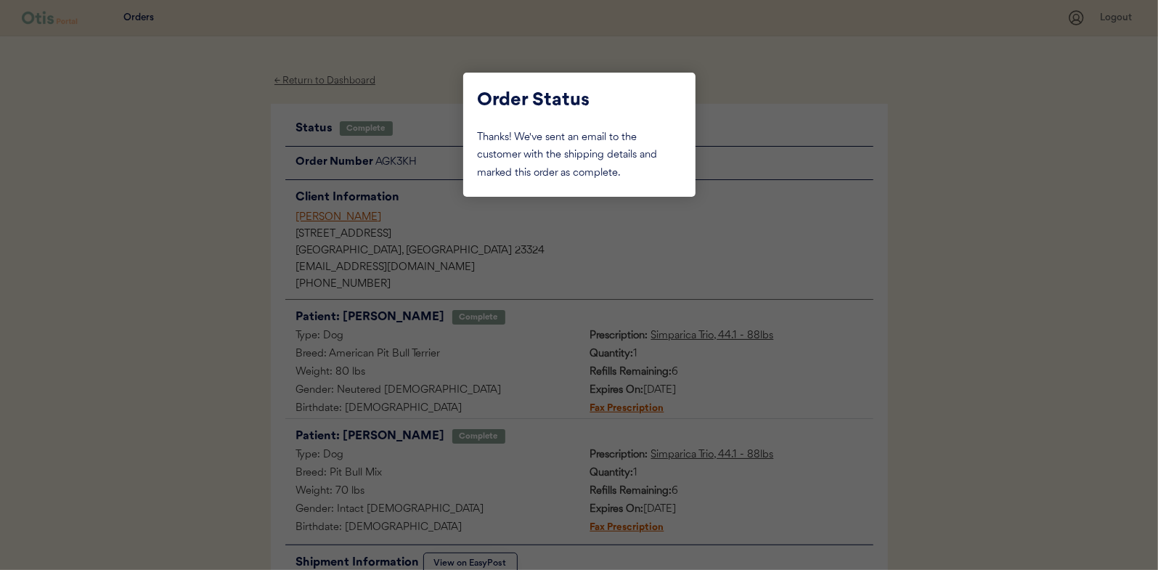
click at [217, 176] on div at bounding box center [579, 285] width 1158 height 570
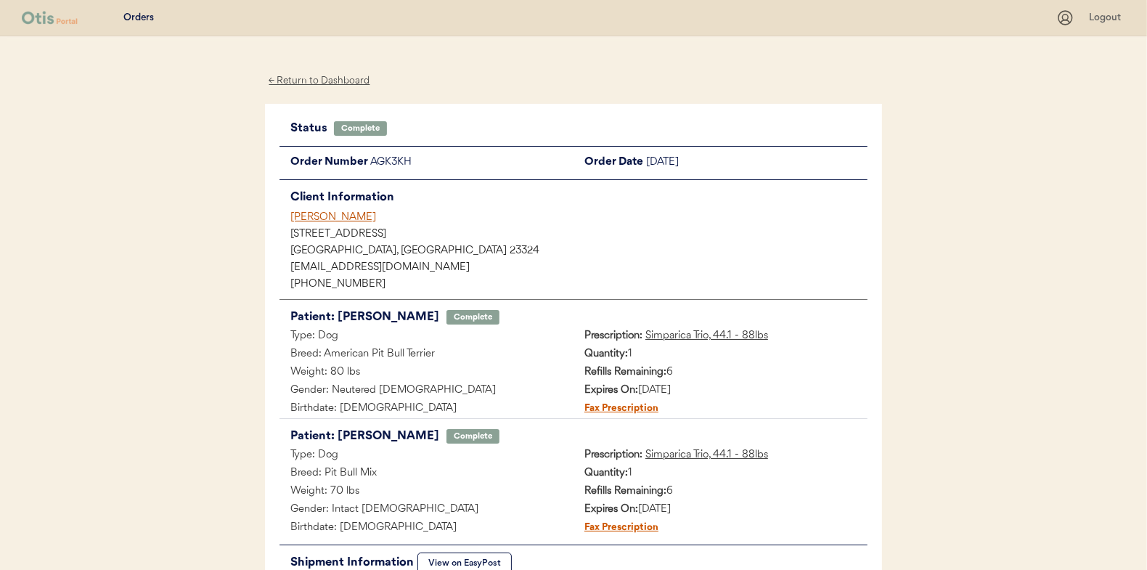
click at [316, 78] on div "← Return to Dashboard" at bounding box center [319, 81] width 109 height 17
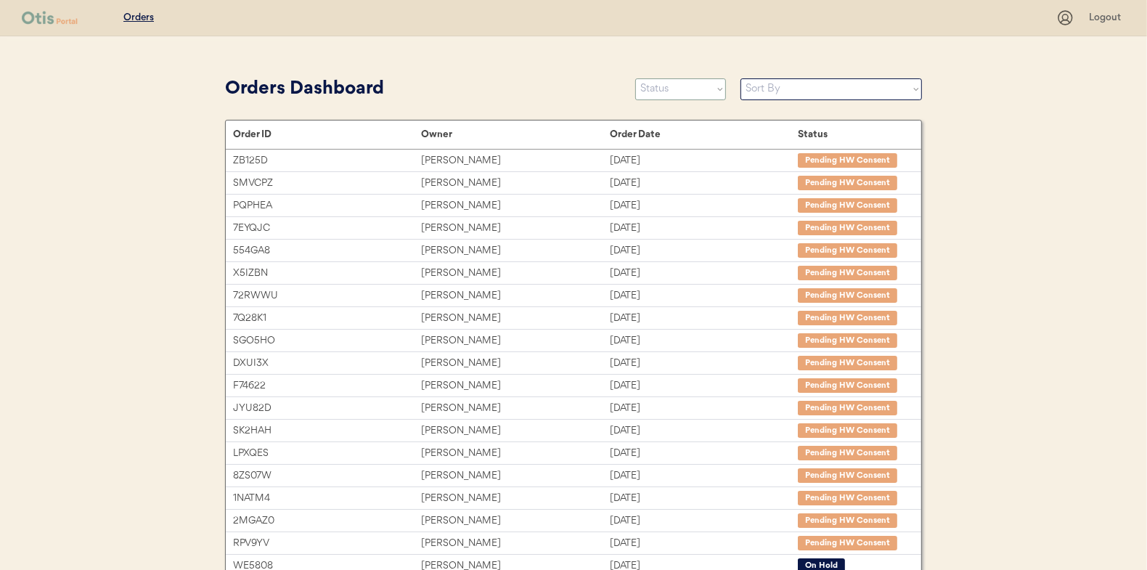
click at [703, 95] on select "Status On Hold New In Progress Complete Pending HW Consent Canceled" at bounding box center [680, 89] width 91 height 22
select select ""in_progress""
click at [635, 78] on select "Status On Hold New In Progress Complete Pending HW Consent Canceled" at bounding box center [680, 89] width 91 height 22
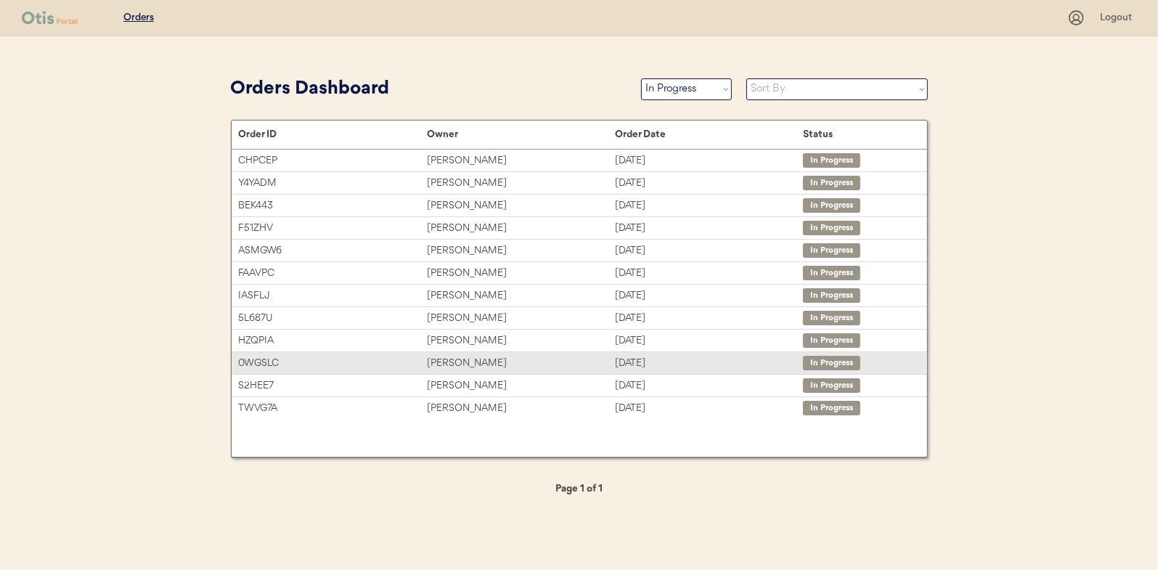
click at [439, 360] on div "[PERSON_NAME]" at bounding box center [521, 363] width 188 height 17
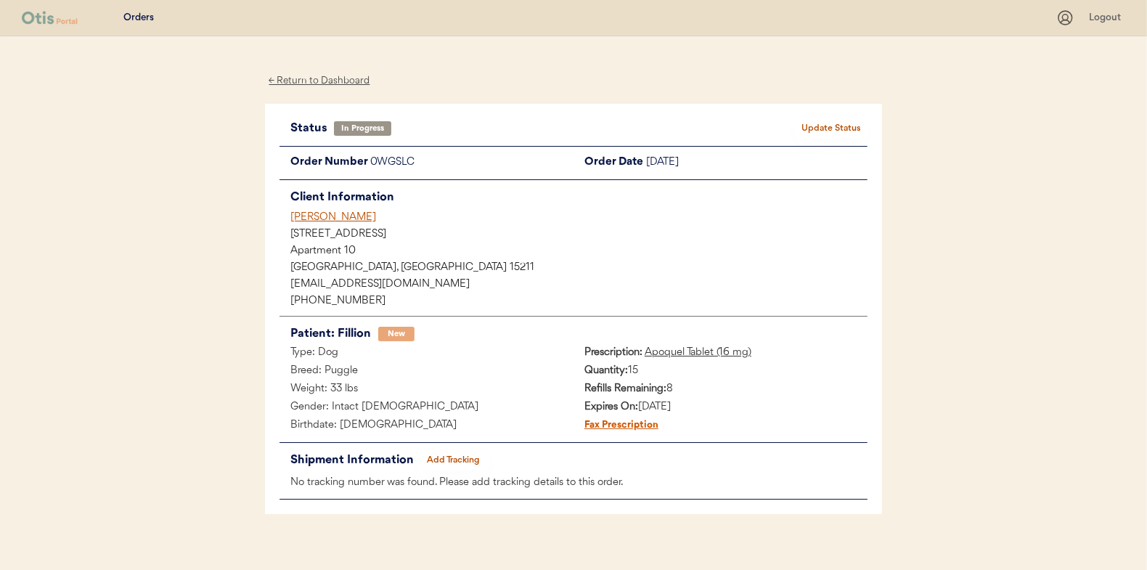
click at [467, 454] on button "Add Tracking" at bounding box center [453, 460] width 73 height 20
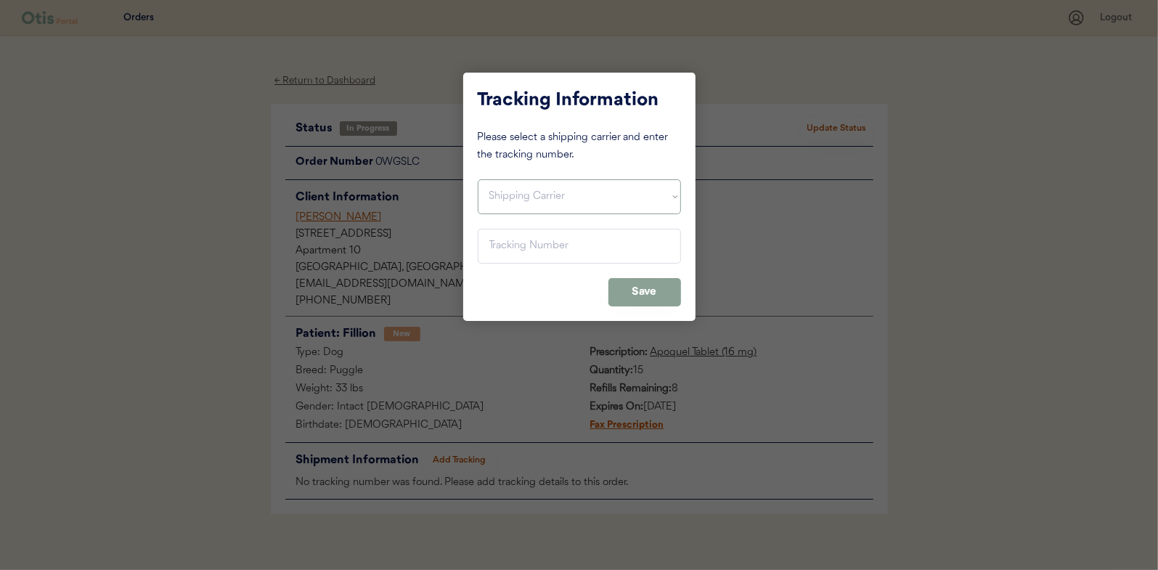
click at [543, 184] on select "Shipping Carrier FedEx FedEx Ground Economy UPS USPS" at bounding box center [579, 196] width 203 height 35
select select ""usps""
click at [478, 179] on select "Shipping Carrier FedEx FedEx Ground Economy UPS USPS" at bounding box center [579, 196] width 203 height 35
click at [499, 245] on input "input" at bounding box center [579, 246] width 203 height 35
paste input "9400150105798038579258"
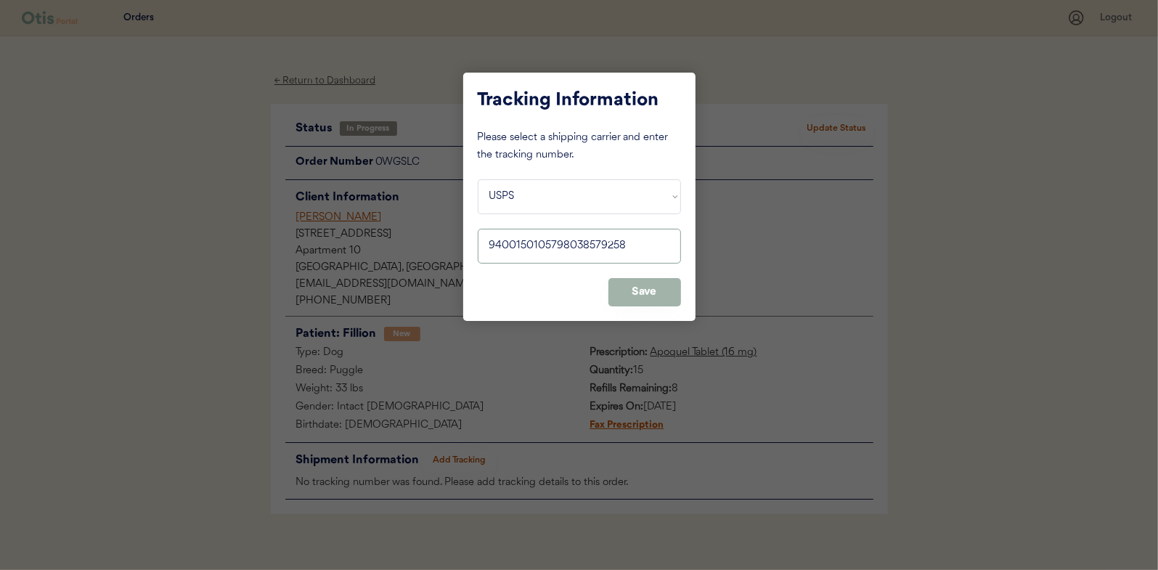
type input "9400150105798038579258"
click at [655, 282] on button "Save" at bounding box center [644, 292] width 73 height 28
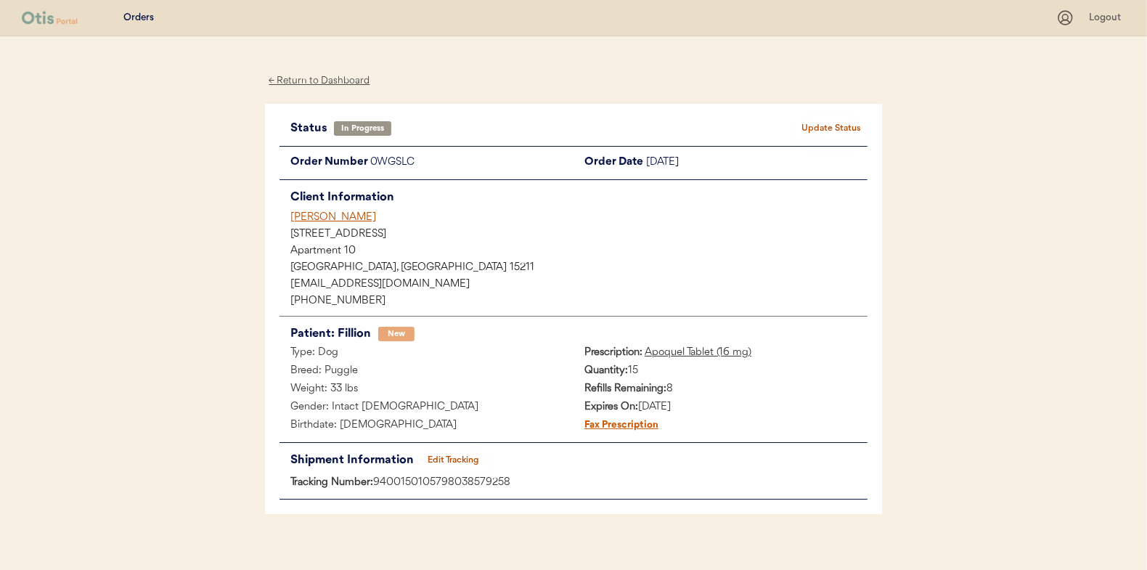
click at [837, 126] on button "Update Status" at bounding box center [831, 128] width 73 height 20
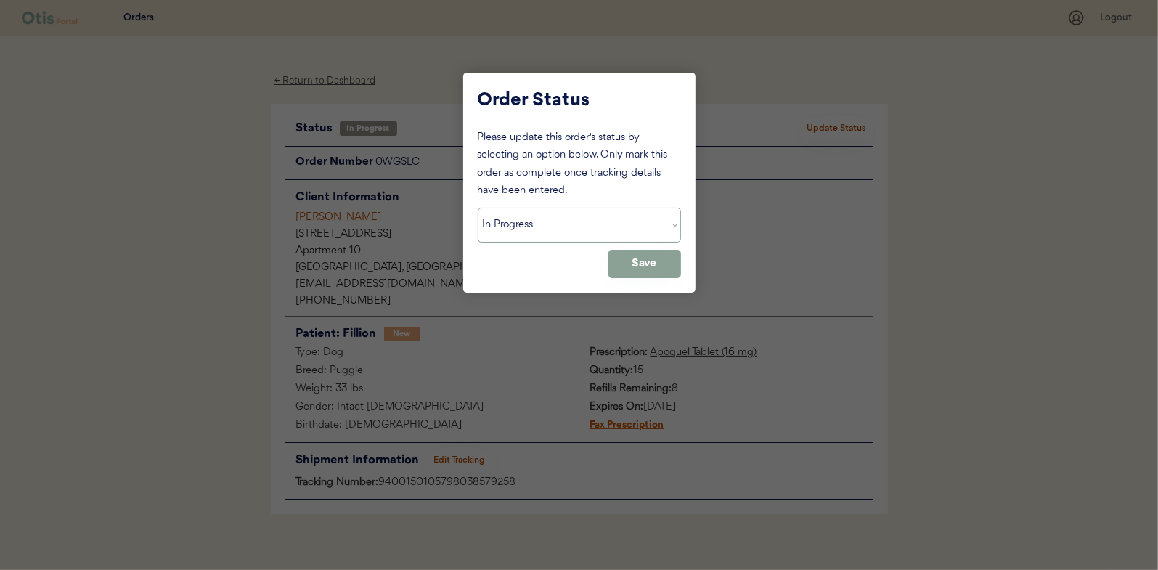
click at [528, 219] on select "Status On Hold New In Progress Complete Pending HW Consent Canceled" at bounding box center [579, 225] width 203 height 35
select select ""complete""
click at [478, 208] on select "Status On Hold New In Progress Complete Pending HW Consent Canceled" at bounding box center [579, 225] width 203 height 35
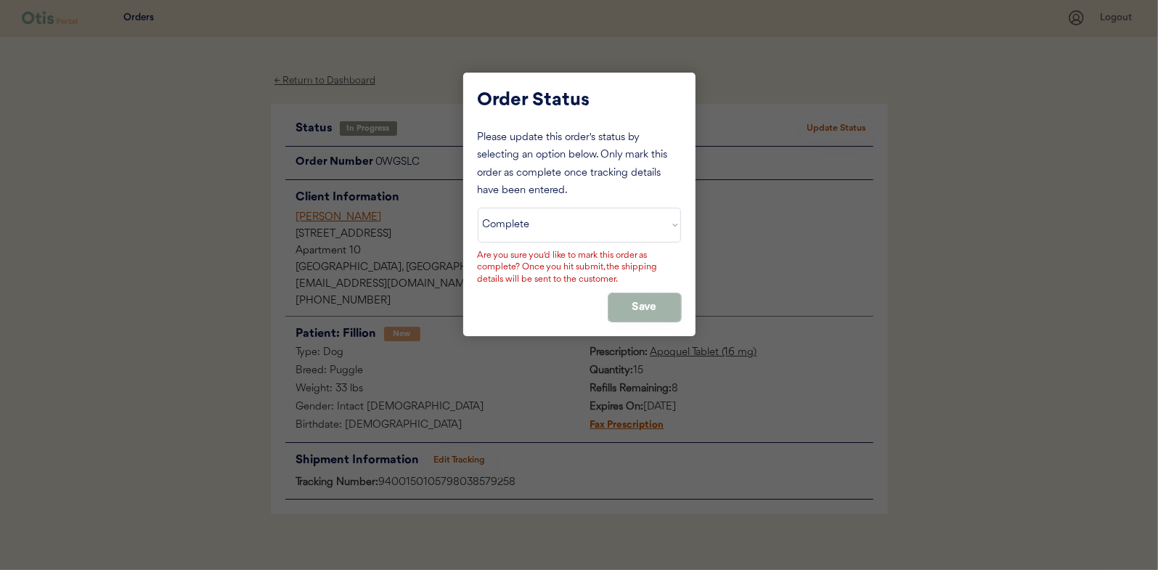
click at [641, 301] on button "Save" at bounding box center [644, 307] width 73 height 28
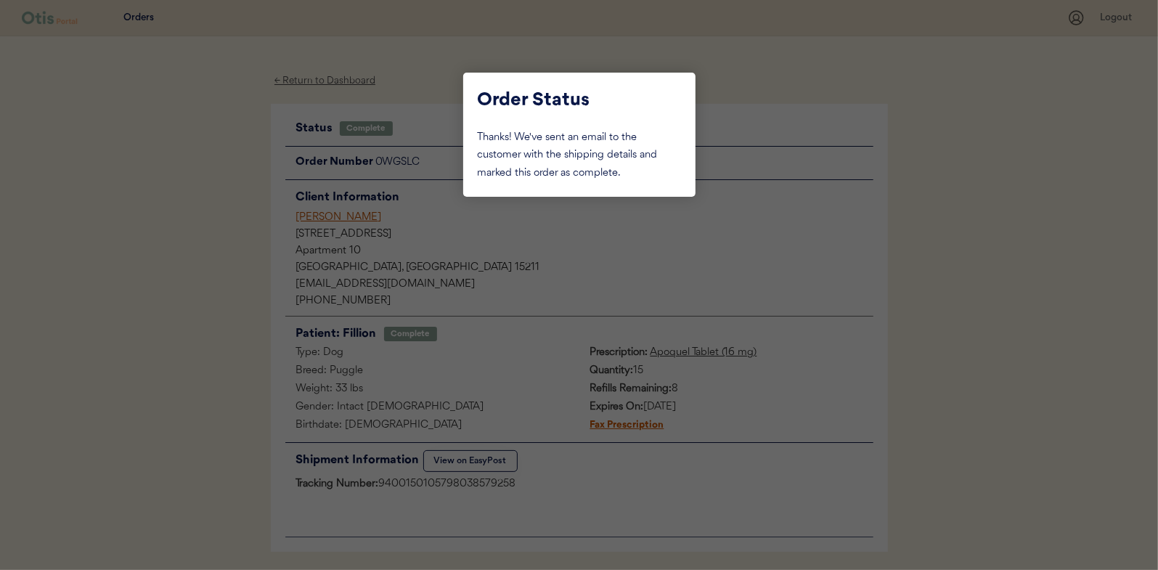
drag, startPoint x: 202, startPoint y: 221, endPoint x: 271, endPoint y: 175, distance: 82.7
click at [202, 220] on div at bounding box center [579, 285] width 1158 height 570
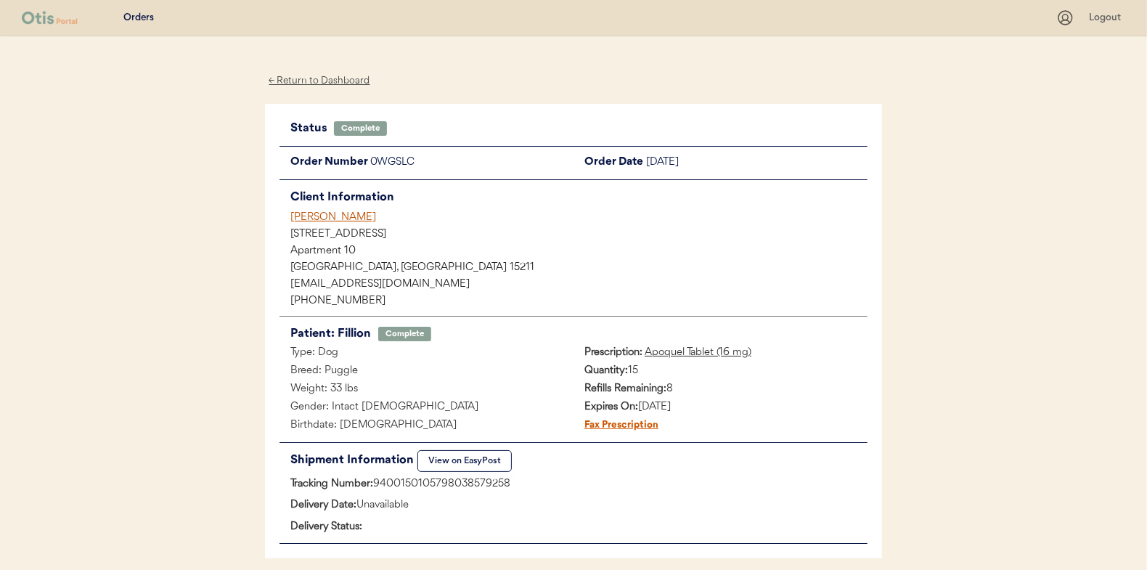
click at [326, 78] on div "← Return to Dashboard" at bounding box center [319, 81] width 109 height 17
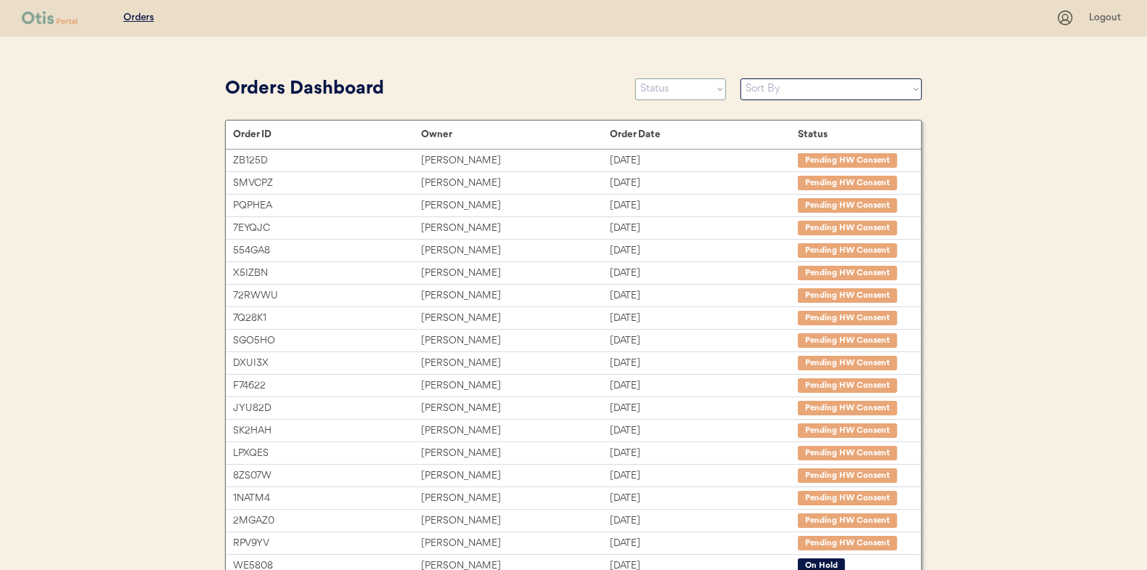
click at [668, 90] on select "Status On Hold New In Progress Complete Pending HW Consent Canceled" at bounding box center [680, 89] width 91 height 22
select select ""in_progress""
click at [635, 78] on select "Status On Hold New In Progress Complete Pending HW Consent Canceled" at bounding box center [680, 89] width 91 height 22
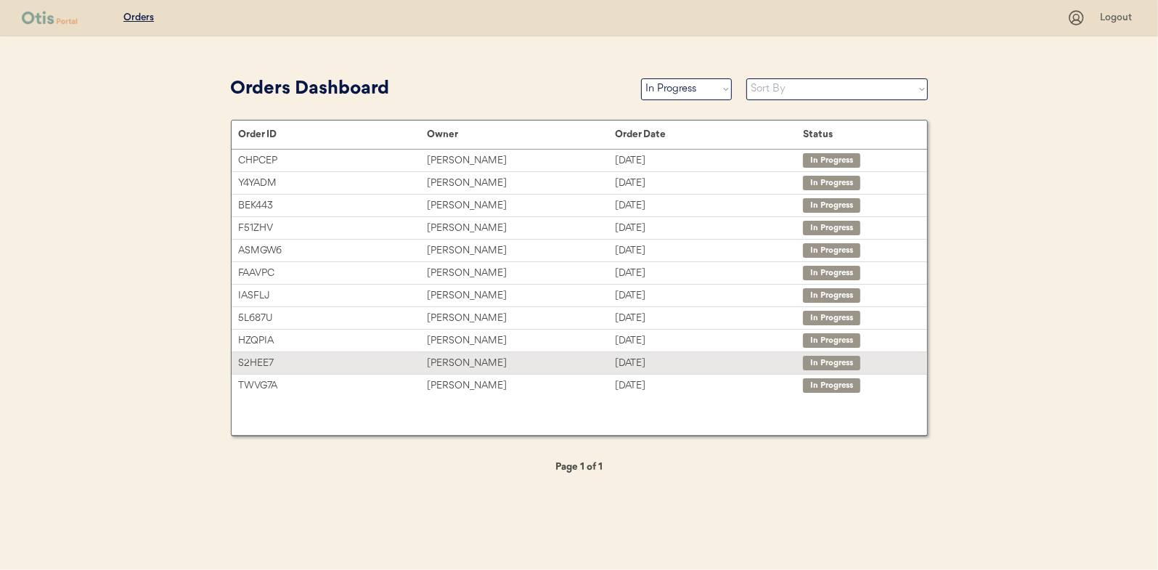
click at [457, 360] on div "[PERSON_NAME]" at bounding box center [521, 363] width 188 height 17
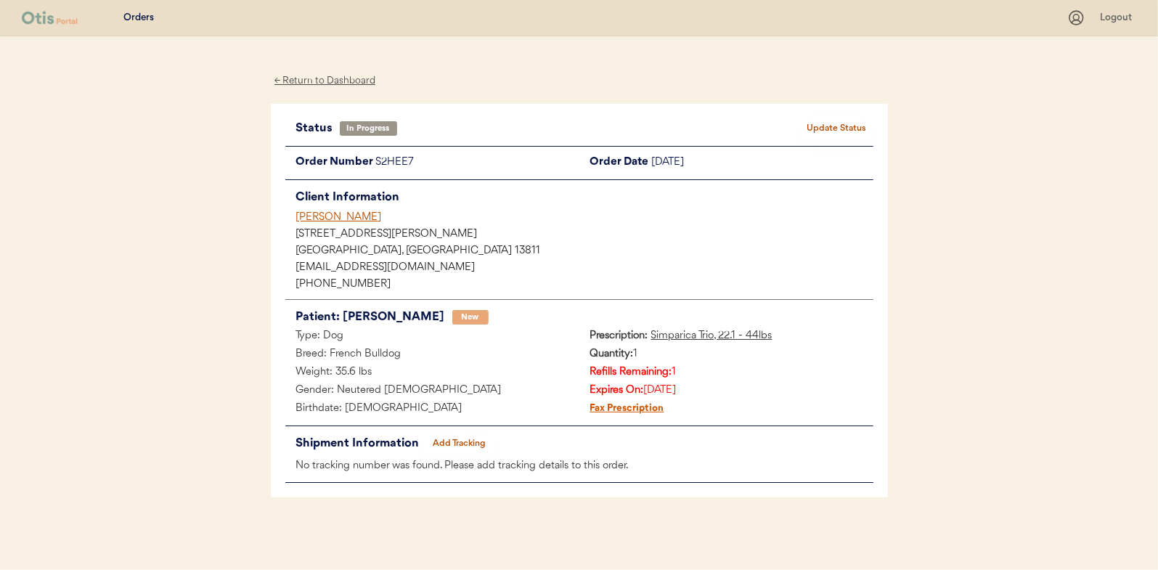
click at [470, 438] on button "Add Tracking" at bounding box center [459, 443] width 73 height 20
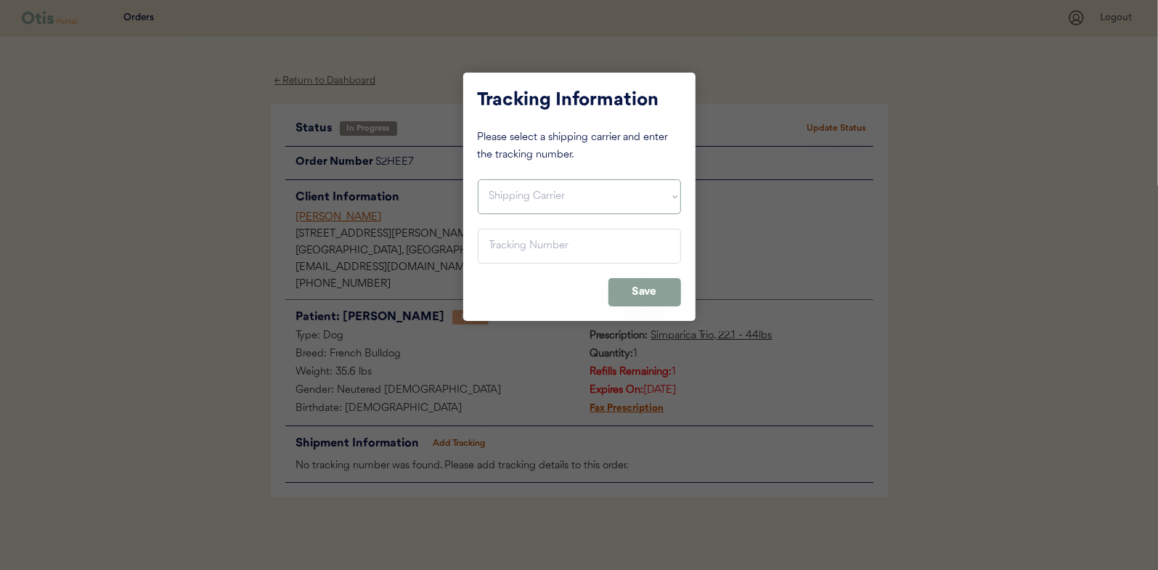
click at [518, 191] on select "Shipping Carrier FedEx FedEx Ground Economy UPS USPS" at bounding box center [579, 196] width 203 height 35
select select ""usps""
click at [478, 179] on select "Shipping Carrier FedEx FedEx Ground Economy UPS USPS" at bounding box center [579, 196] width 203 height 35
click at [508, 250] on input "input" at bounding box center [579, 246] width 203 height 35
paste input "9400150105497038772477"
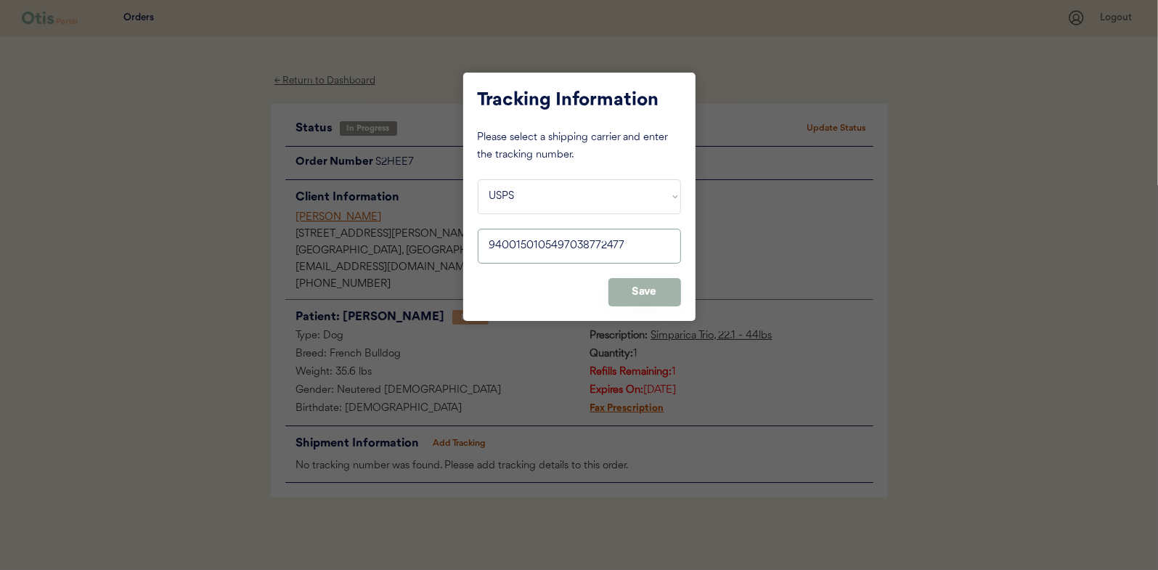
type input "9400150105497038772477"
click at [643, 283] on button "Save" at bounding box center [644, 292] width 73 height 28
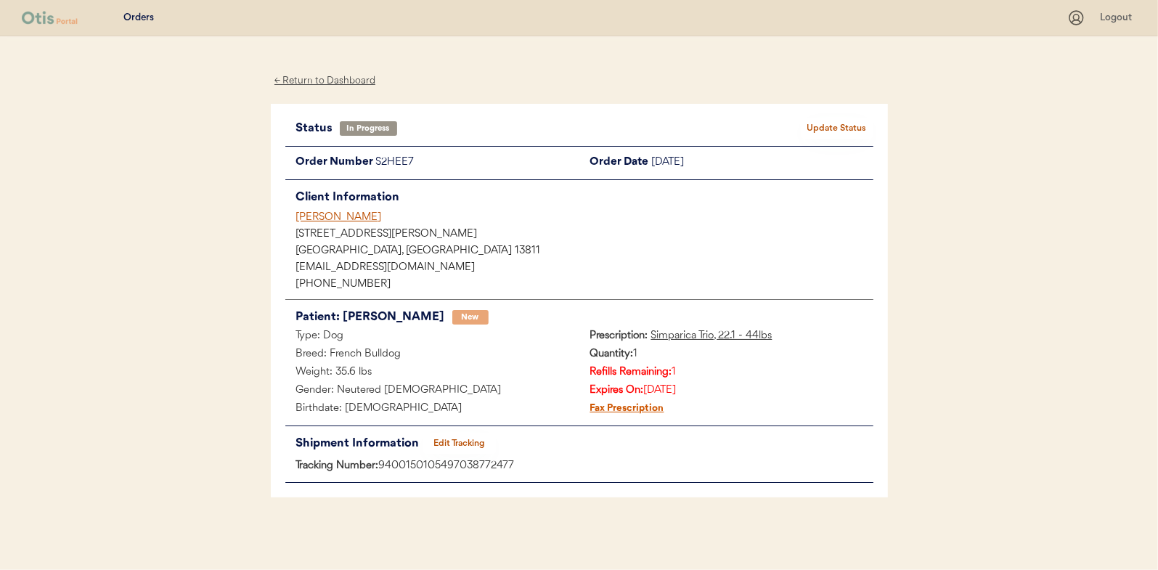
click at [828, 120] on button "Update Status" at bounding box center [837, 128] width 73 height 20
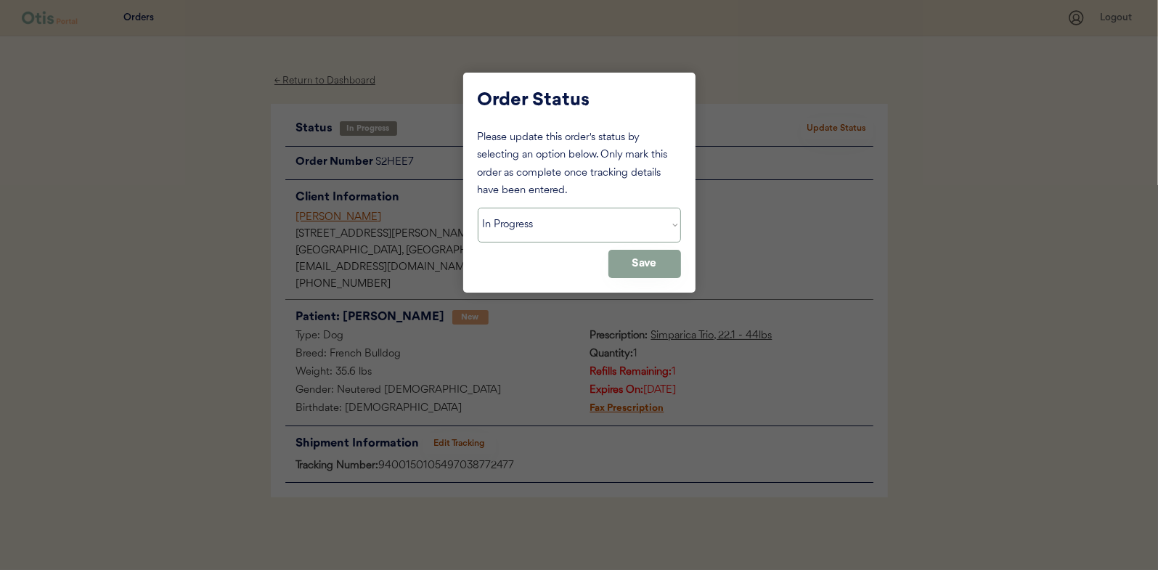
click at [505, 216] on select "Status On Hold New In Progress Complete Pending HW Consent Canceled" at bounding box center [579, 225] width 203 height 35
select select ""complete""
click at [478, 208] on select "Status On Hold New In Progress Complete Pending HW Consent Canceled" at bounding box center [579, 225] width 203 height 35
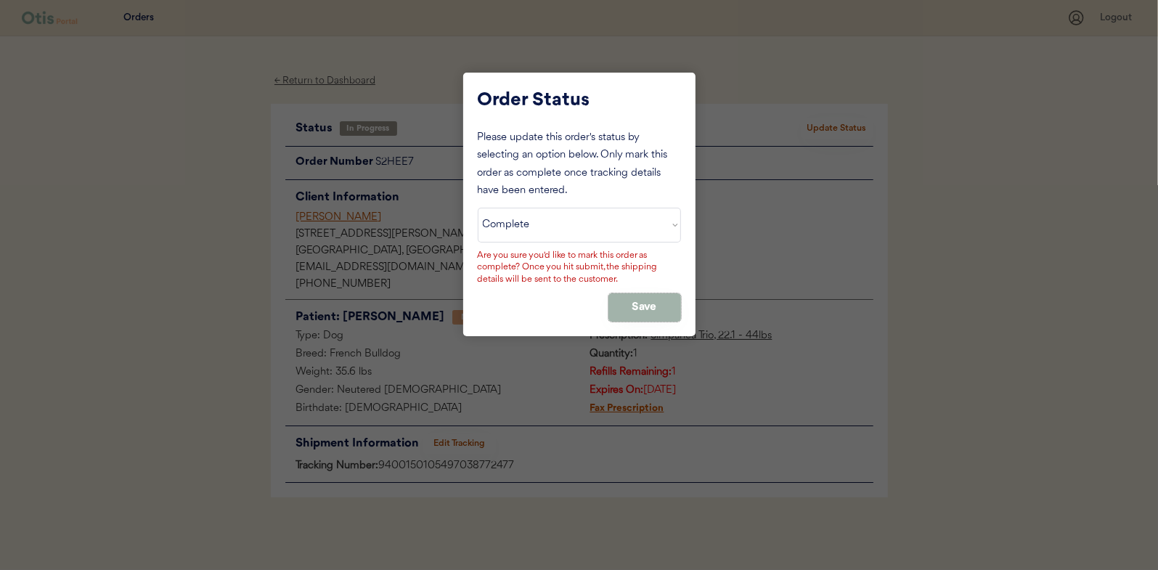
click at [653, 308] on button "Save" at bounding box center [644, 307] width 73 height 28
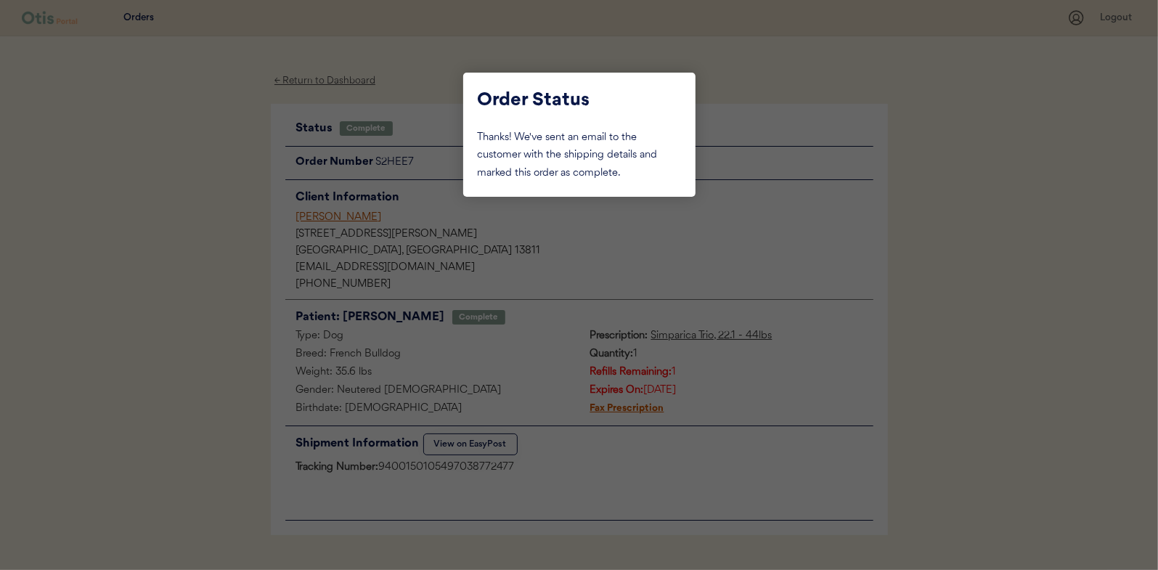
click at [193, 184] on div at bounding box center [579, 285] width 1158 height 570
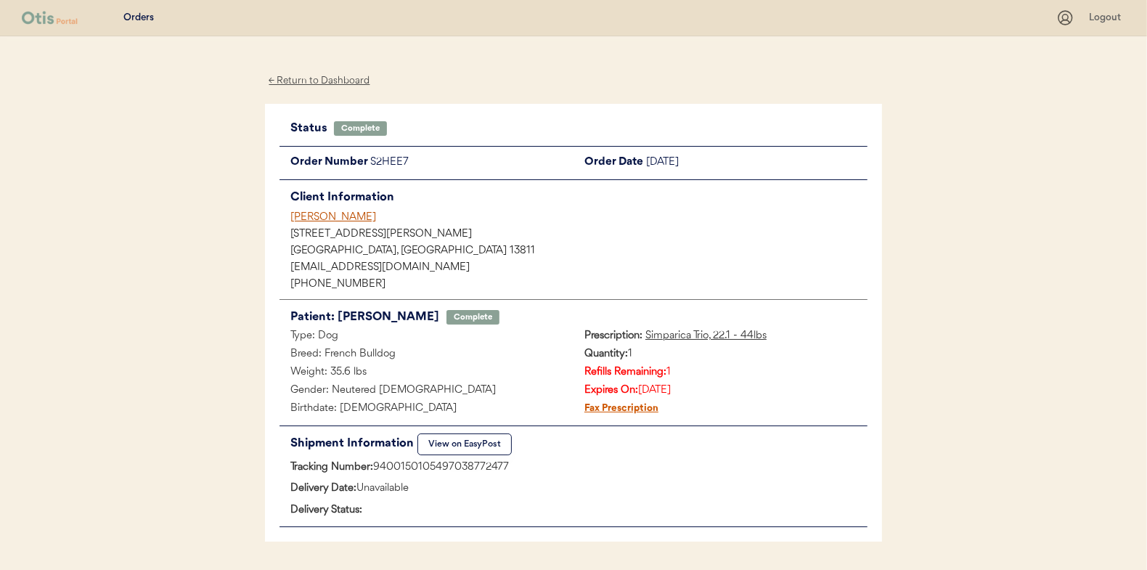
click at [312, 84] on div "← Return to Dashboard" at bounding box center [319, 81] width 109 height 17
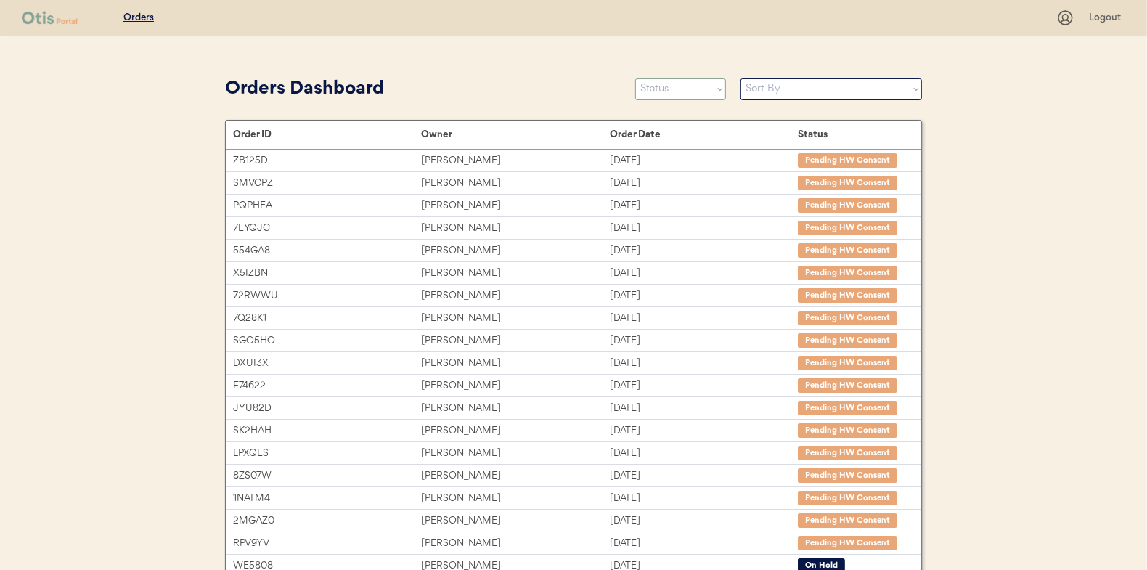
click at [690, 94] on select "Status On Hold New In Progress Complete Pending HW Consent Canceled" at bounding box center [680, 89] width 91 height 22
select select ""in_progress""
click at [635, 78] on select "Status On Hold New In Progress Complete Pending HW Consent Canceled" at bounding box center [680, 89] width 91 height 22
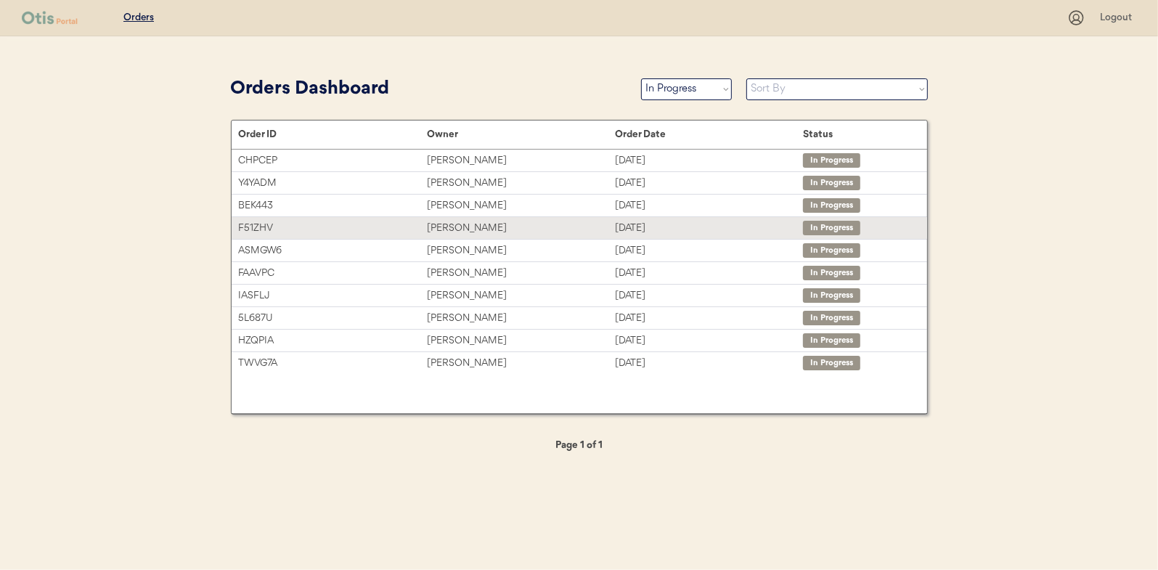
click at [462, 224] on div "Gabrielle Enright" at bounding box center [521, 228] width 188 height 17
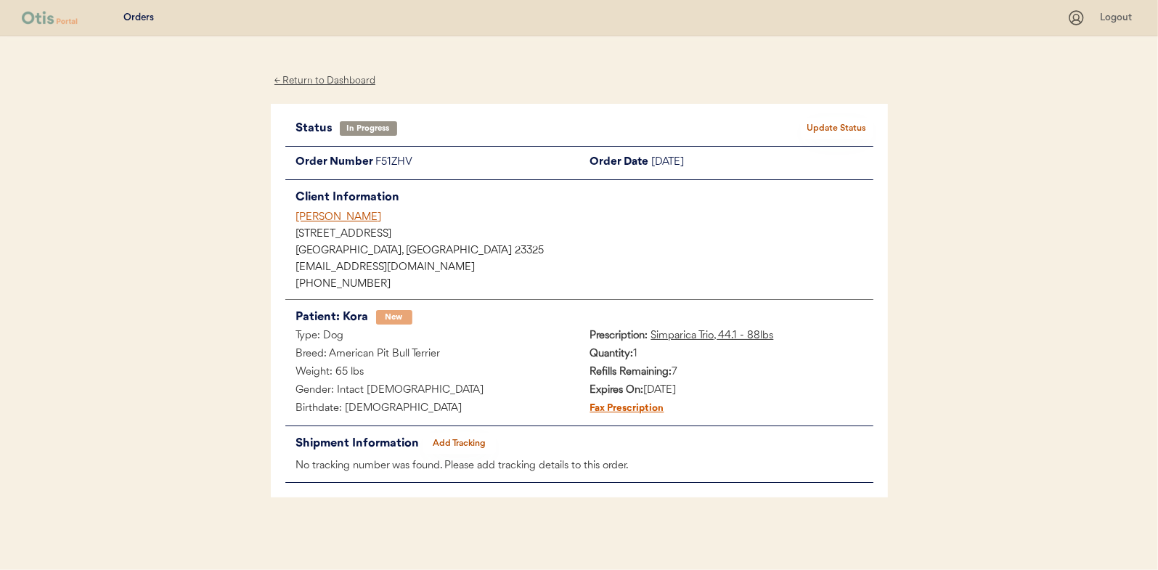
click at [453, 436] on button "Add Tracking" at bounding box center [459, 443] width 73 height 20
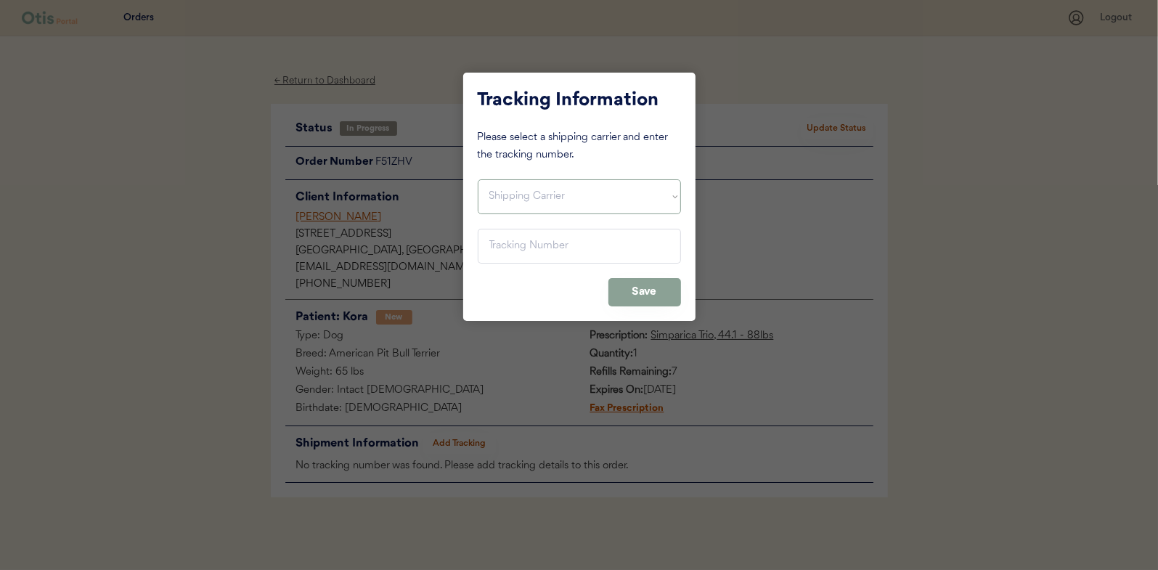
click at [503, 191] on select "Shipping Carrier FedEx FedEx Ground Economy UPS USPS" at bounding box center [579, 196] width 203 height 35
select select ""usps""
click at [478, 179] on select "Shipping Carrier FedEx FedEx Ground Economy UPS USPS" at bounding box center [579, 196] width 203 height 35
click at [506, 242] on input "input" at bounding box center [579, 246] width 203 height 35
paste input "9400150105496040243333"
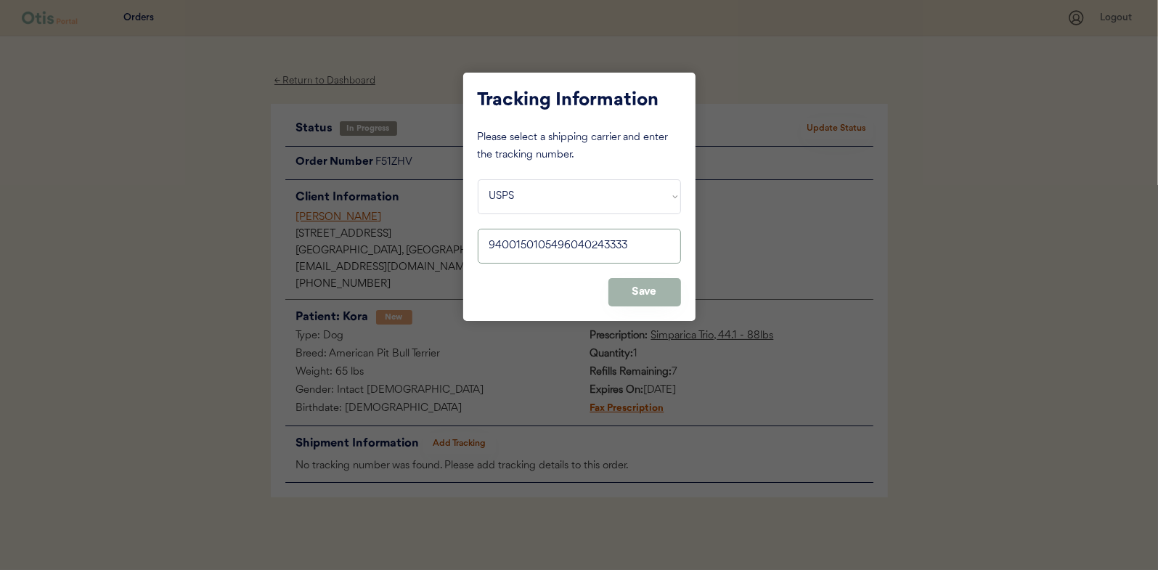
type input "9400150105496040243333"
click at [650, 290] on button "Save" at bounding box center [644, 292] width 73 height 28
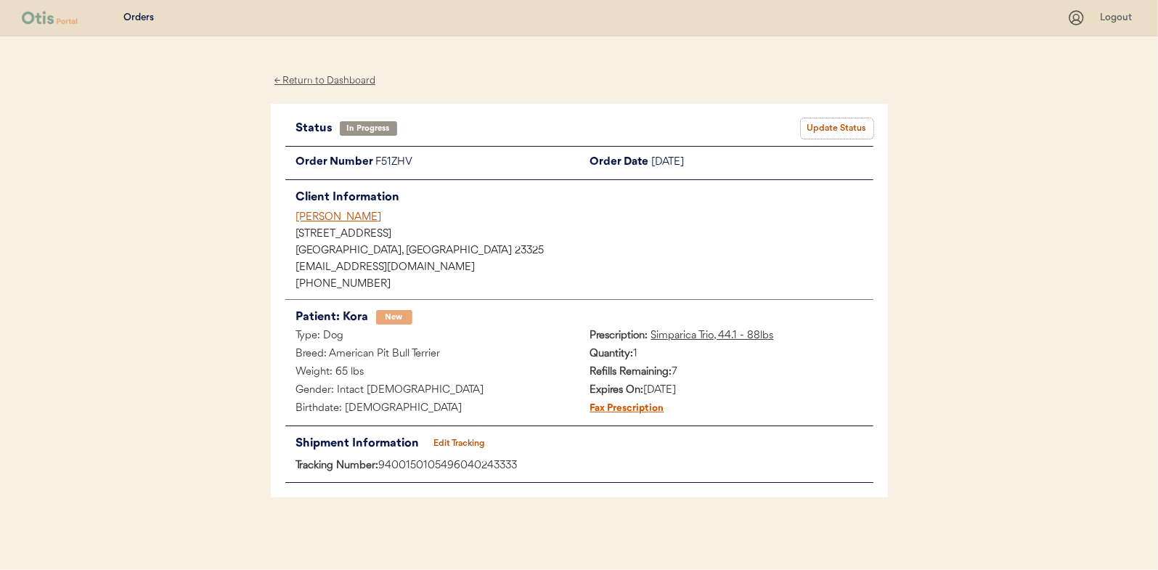
click at [825, 123] on button "Update Status" at bounding box center [837, 128] width 73 height 20
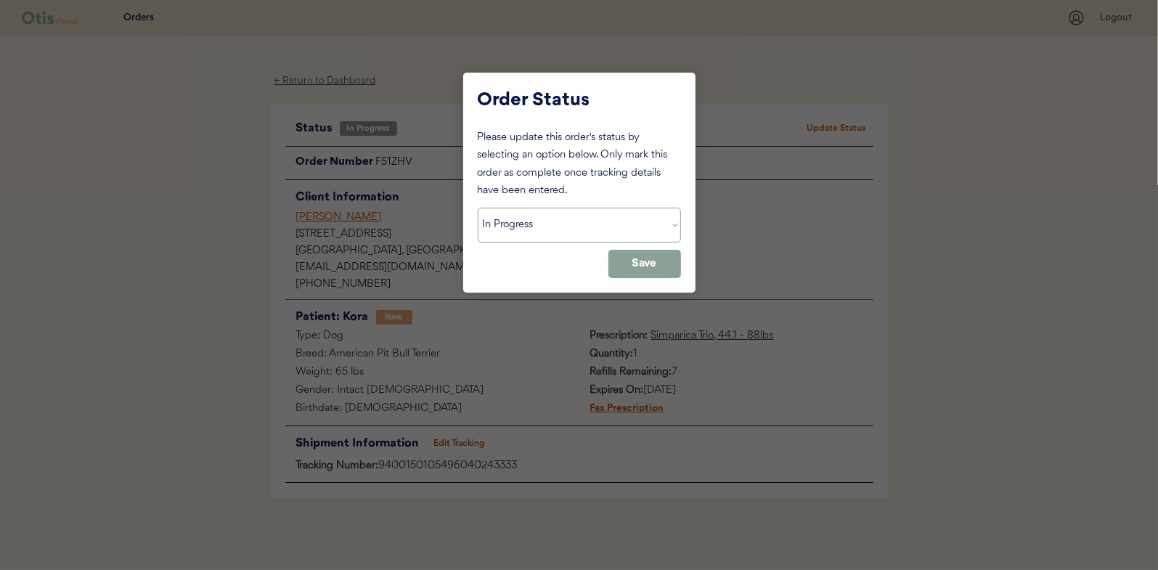
click at [507, 227] on select "Status On Hold New In Progress Complete Pending HW Consent Canceled" at bounding box center [579, 225] width 203 height 35
select select ""complete""
click at [478, 208] on select "Status On Hold New In Progress Complete Pending HW Consent Canceled" at bounding box center [579, 225] width 203 height 35
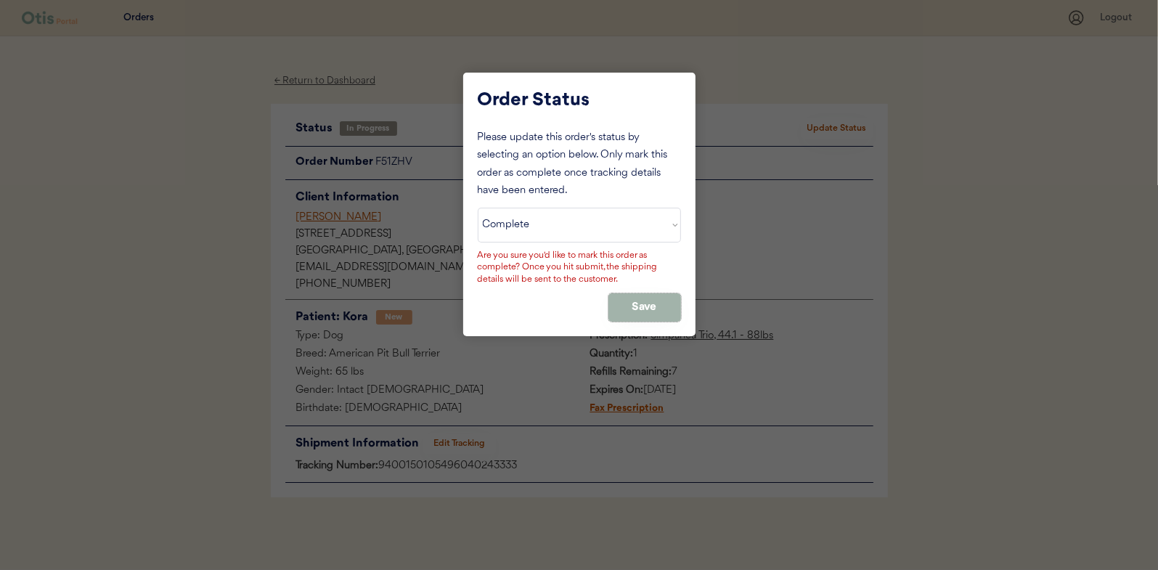
click at [622, 298] on button "Save" at bounding box center [644, 307] width 73 height 28
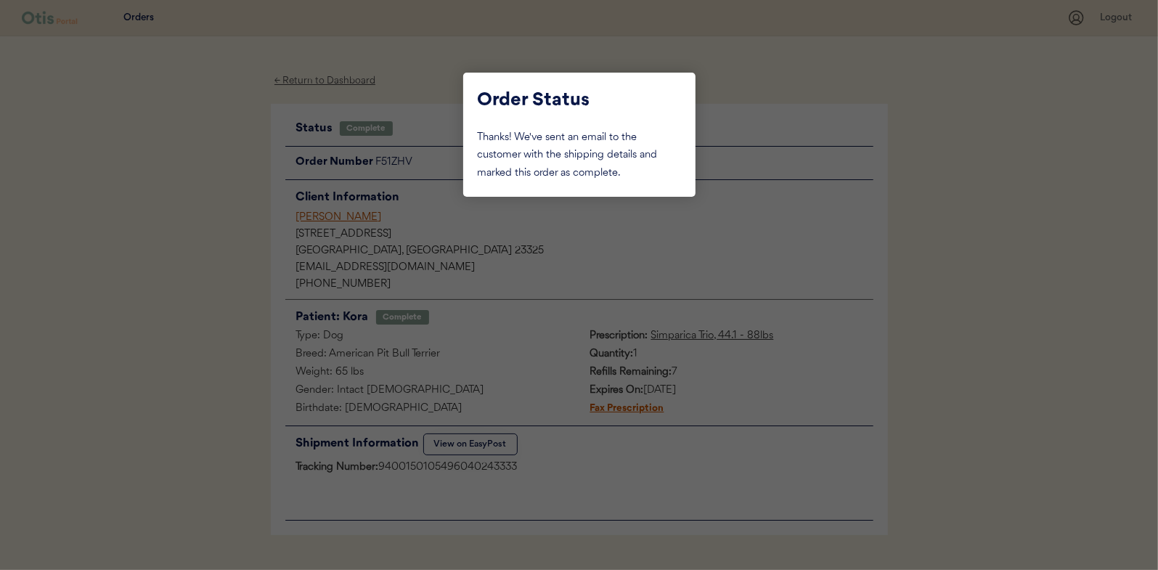
click at [195, 163] on div at bounding box center [579, 285] width 1158 height 570
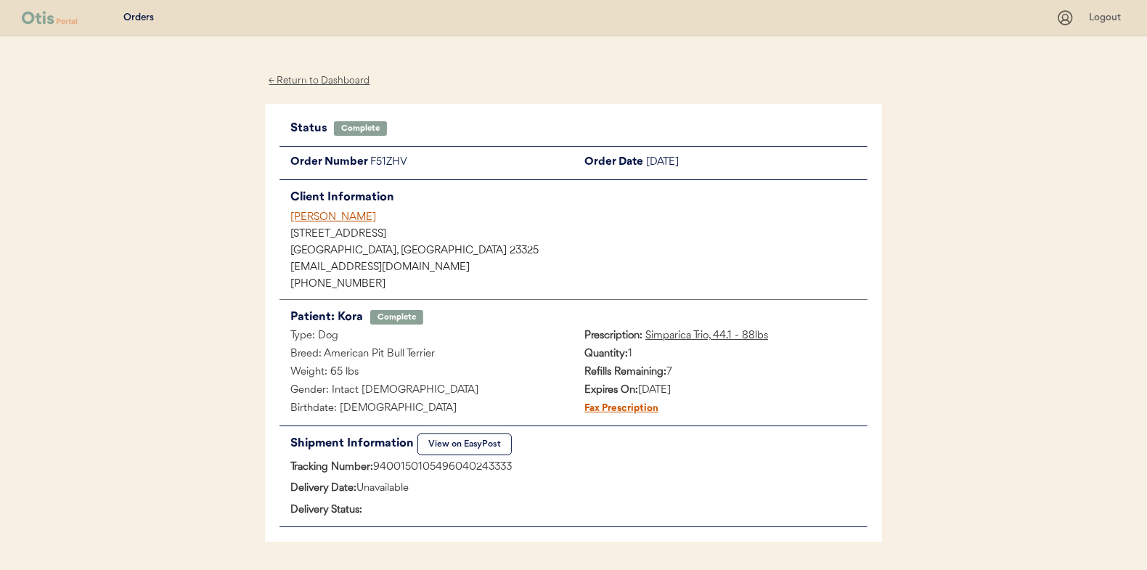
click at [331, 81] on div "← Return to Dashboard" at bounding box center [319, 81] width 109 height 17
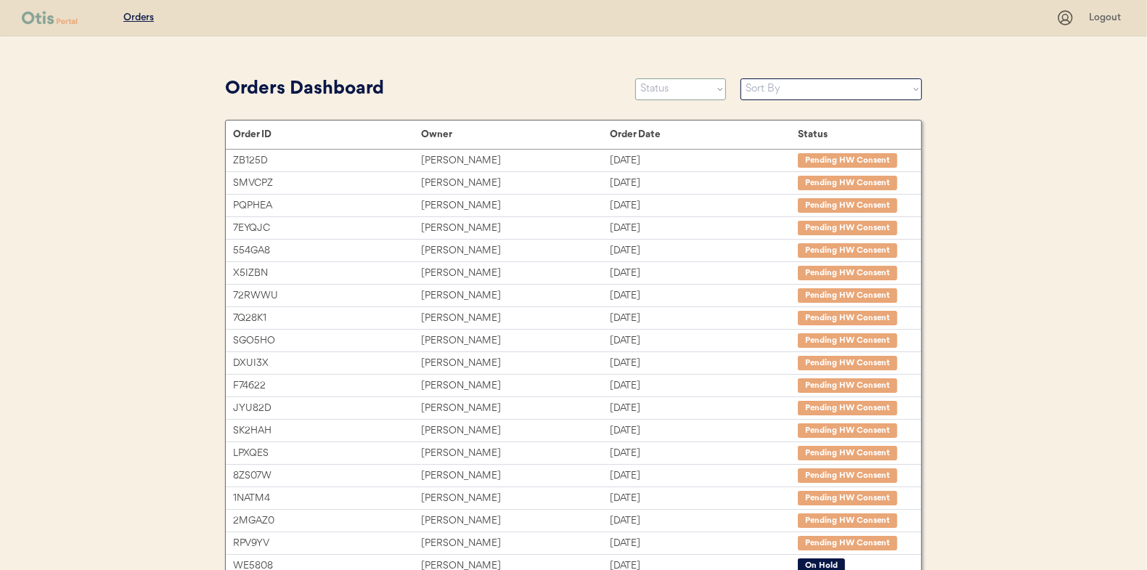
click at [663, 89] on select "Status On Hold New In Progress Complete Pending HW Consent Canceled" at bounding box center [680, 89] width 91 height 22
select select ""in_progress""
click at [635, 78] on select "Status On Hold New In Progress Complete Pending HW Consent Canceled" at bounding box center [680, 89] width 91 height 22
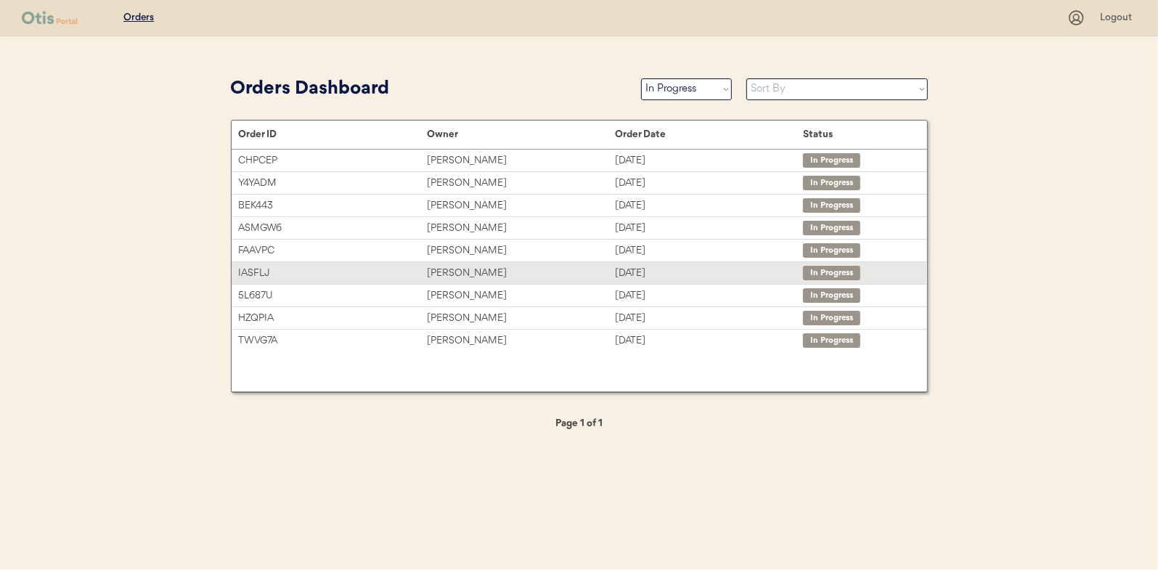
click at [449, 267] on div "[PERSON_NAME]" at bounding box center [521, 273] width 188 height 17
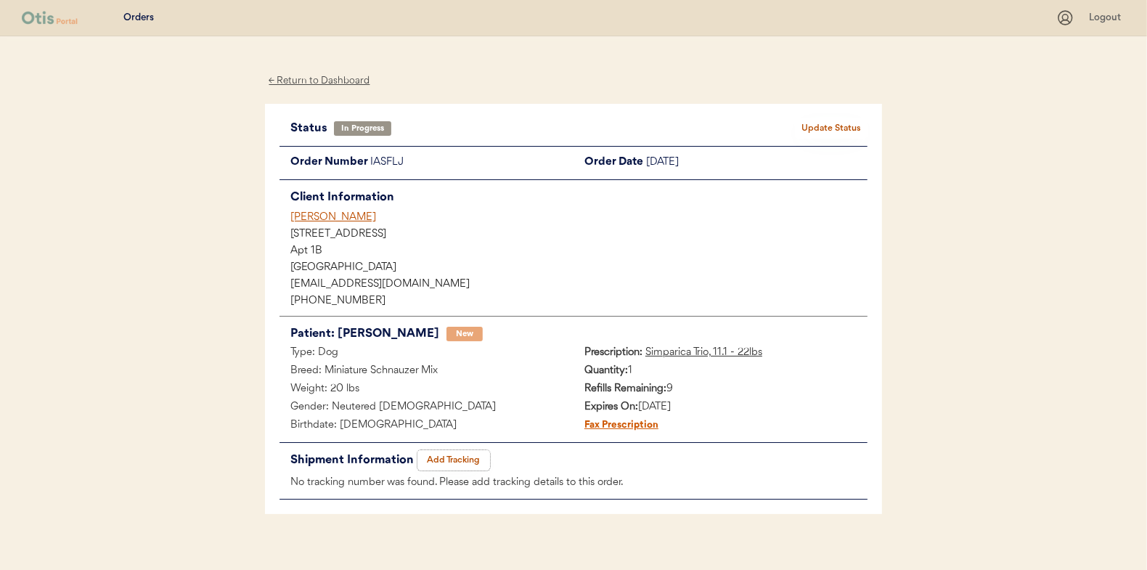
click at [453, 459] on button "Add Tracking" at bounding box center [453, 460] width 73 height 20
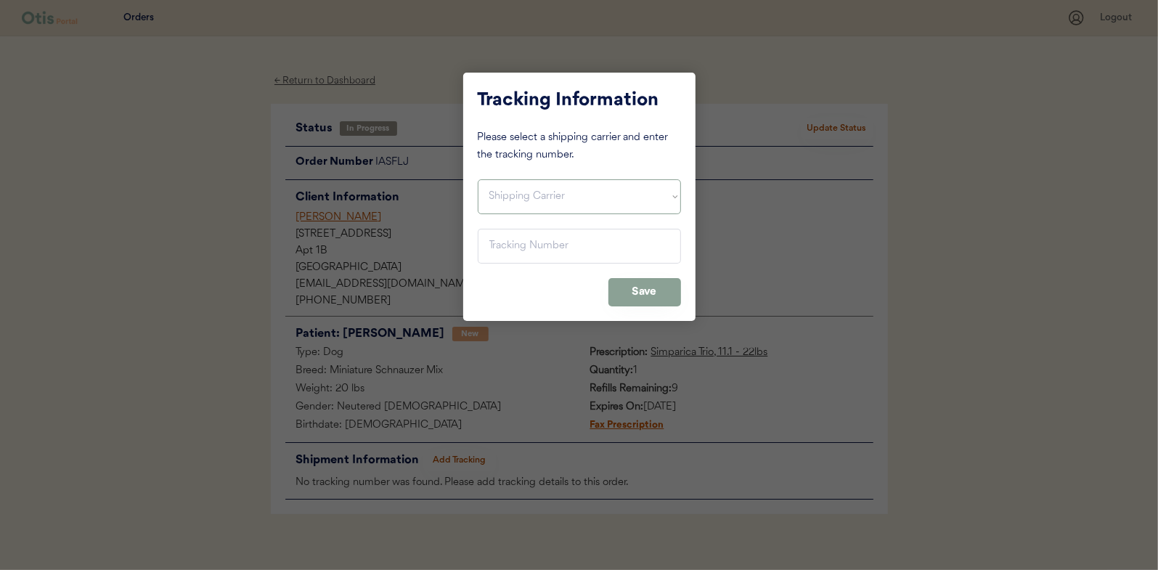
click at [518, 193] on select "Shipping Carrier FedEx FedEx Ground Economy UPS USPS" at bounding box center [579, 196] width 203 height 35
select select ""usps""
click at [478, 179] on select "Shipping Carrier FedEx FedEx Ground Economy UPS USPS" at bounding box center [579, 196] width 203 height 35
click at [495, 249] on input "input" at bounding box center [579, 246] width 203 height 35
paste input "9400150105496040236380"
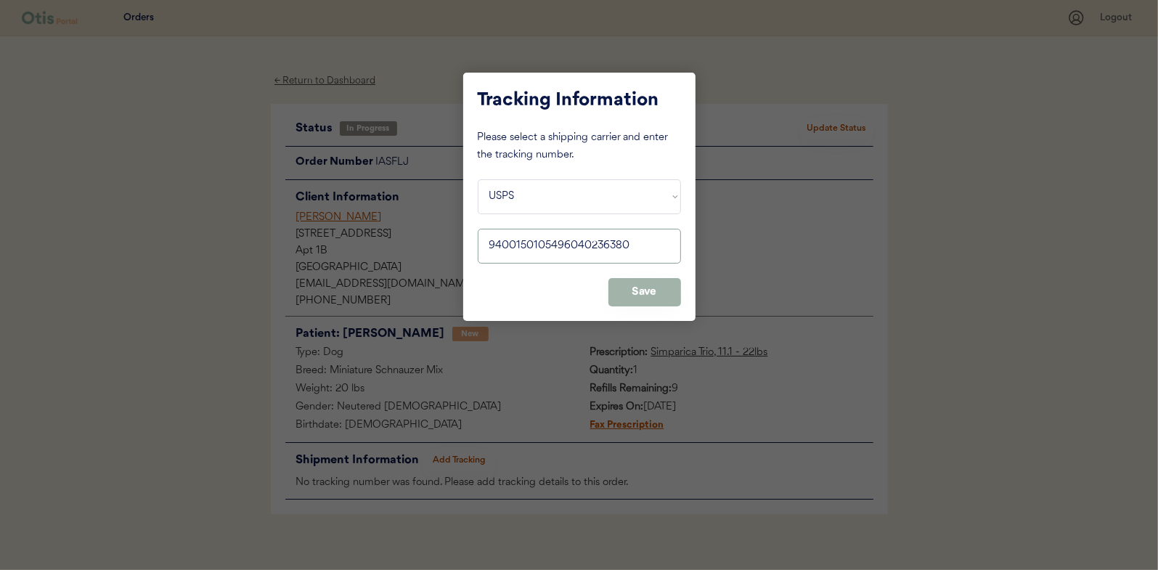
type input "9400150105496040236380"
click at [657, 297] on button "Save" at bounding box center [644, 292] width 73 height 28
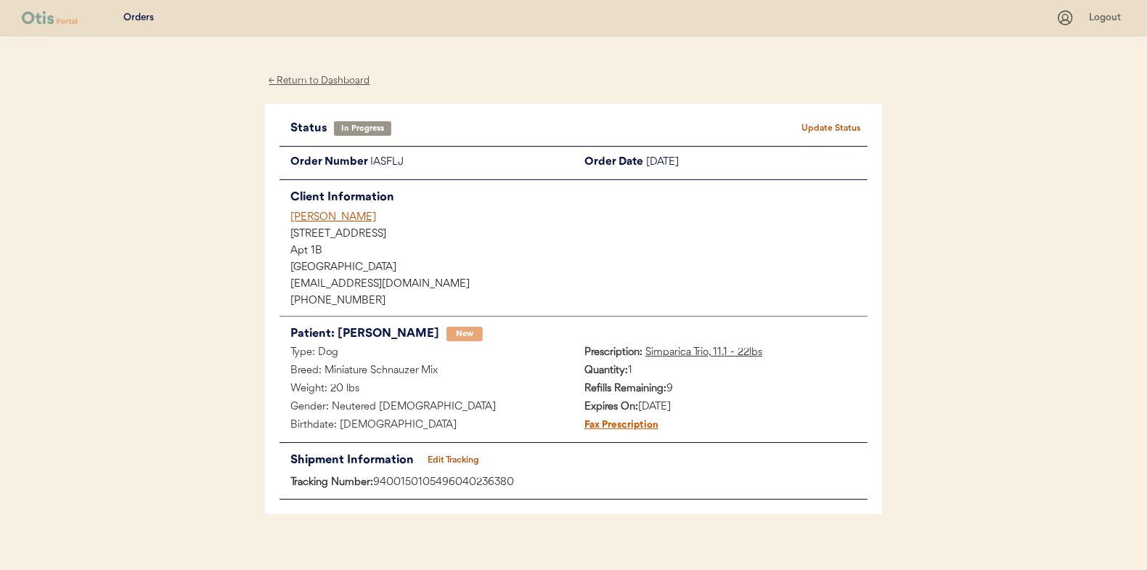
click at [811, 131] on button "Update Status" at bounding box center [831, 128] width 73 height 20
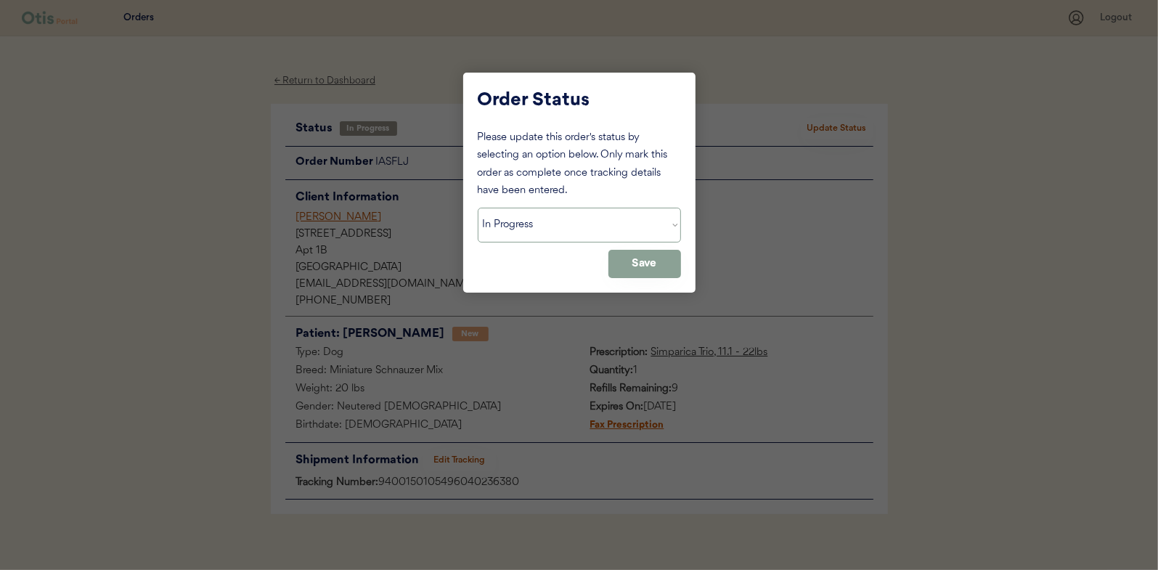
click at [517, 227] on select "Status On Hold New In Progress Complete Pending HW Consent Canceled" at bounding box center [579, 225] width 203 height 35
select select ""complete""
click at [478, 208] on select "Status On Hold New In Progress Complete Pending HW Consent Canceled" at bounding box center [579, 225] width 203 height 35
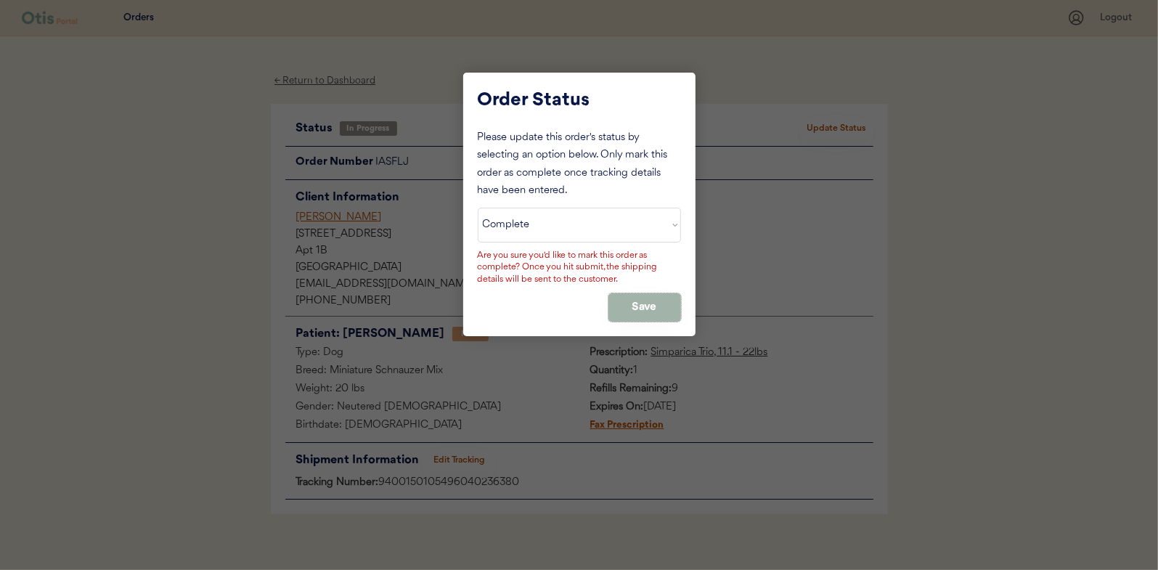
click at [642, 309] on button "Save" at bounding box center [644, 307] width 73 height 28
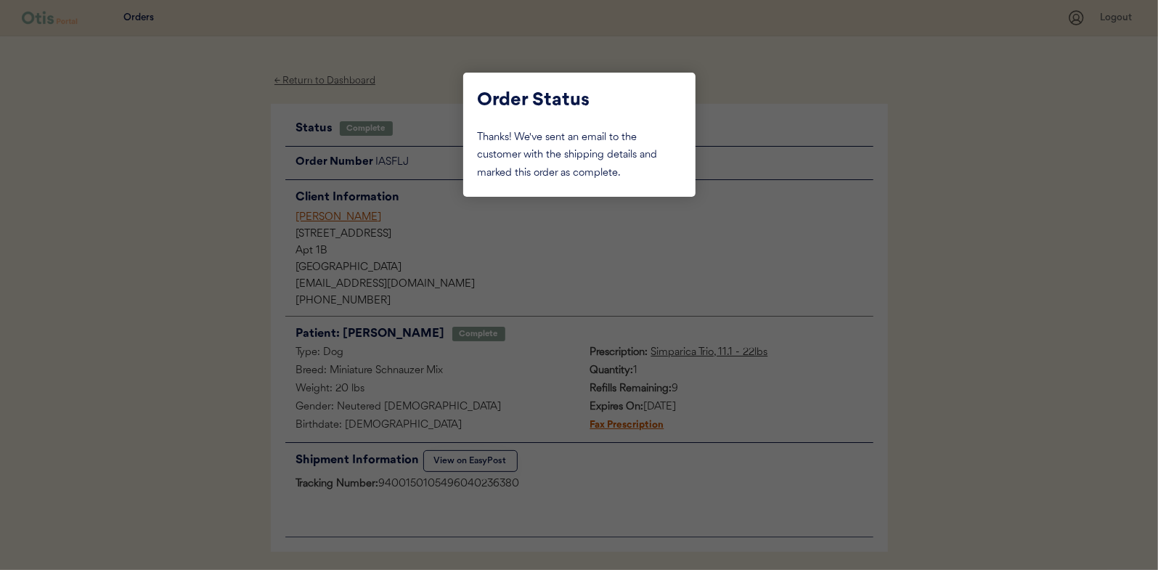
drag, startPoint x: 167, startPoint y: 171, endPoint x: 238, endPoint y: 115, distance: 90.5
click at [167, 168] on div at bounding box center [579, 285] width 1158 height 570
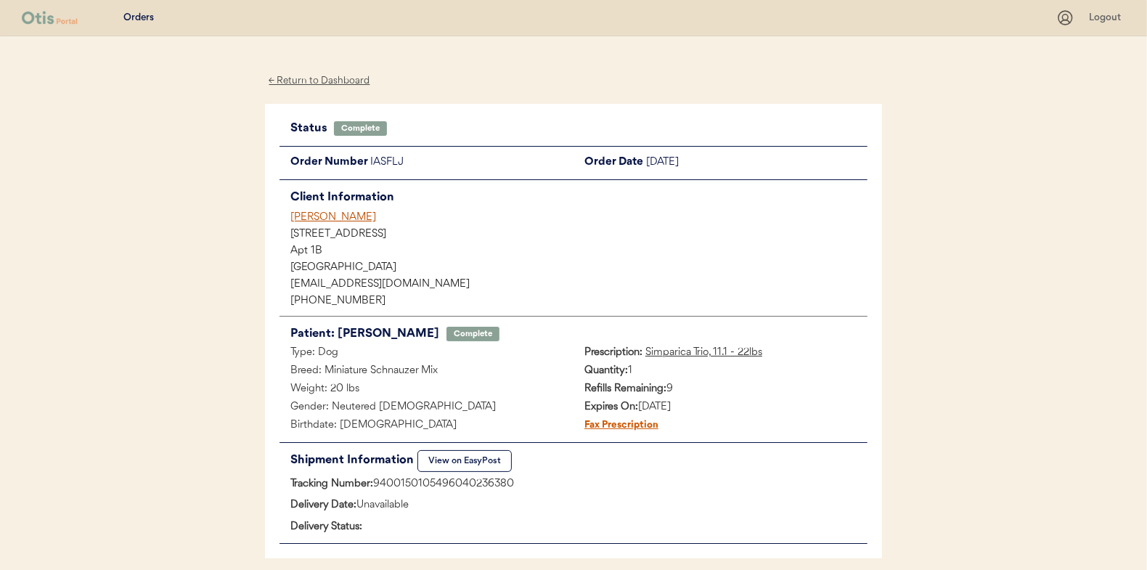
click at [300, 78] on div "← Return to Dashboard" at bounding box center [319, 81] width 109 height 17
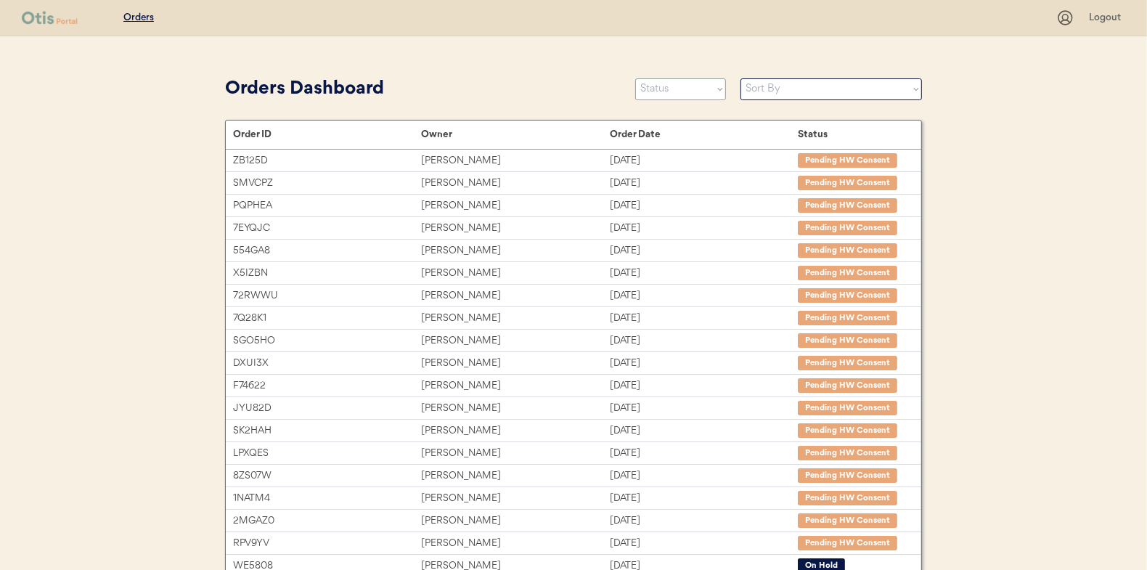
click at [654, 86] on select "Status On Hold New In Progress Complete Pending HW Consent Canceled" at bounding box center [680, 89] width 91 height 22
select select ""in_progress""
click at [635, 78] on select "Status On Hold New In Progress Complete Pending HW Consent Canceled" at bounding box center [680, 89] width 91 height 22
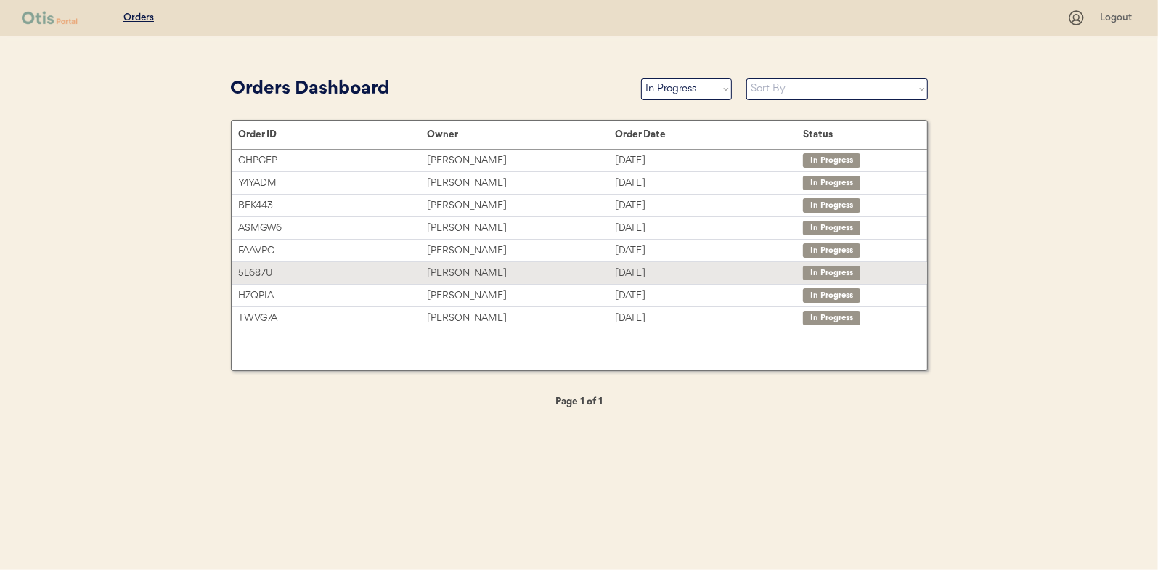
click at [436, 265] on div "Mary Lyons" at bounding box center [521, 273] width 188 height 17
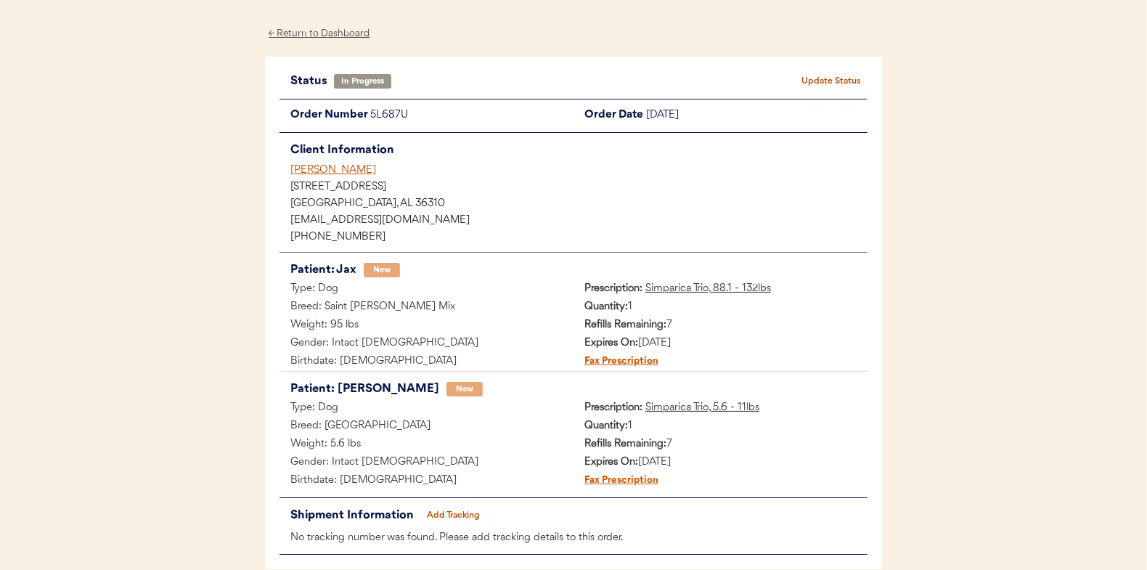
scroll to position [73, 0]
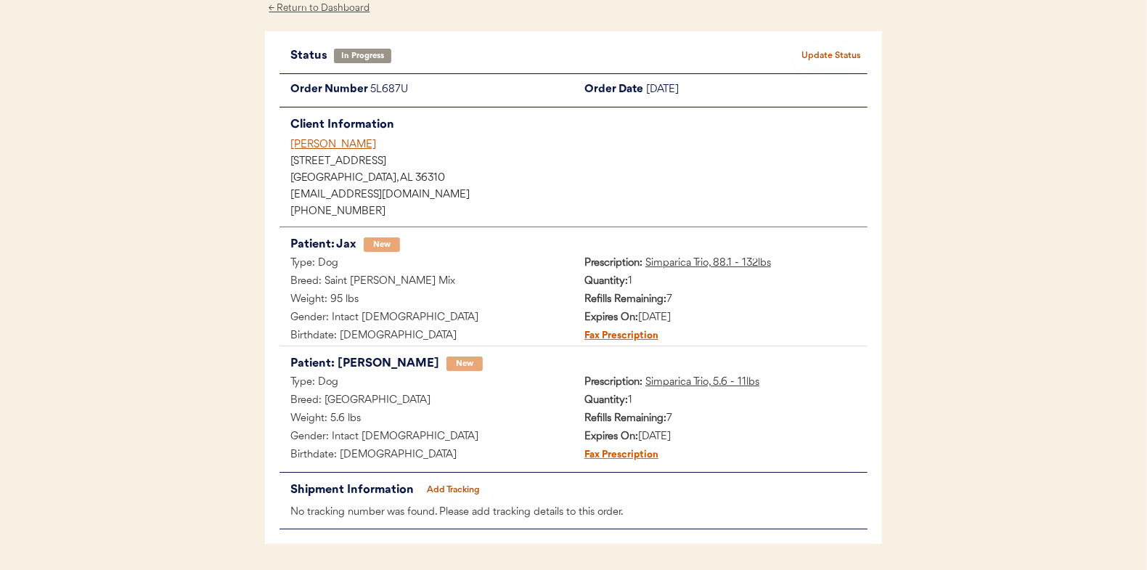
click at [459, 480] on button "Add Tracking" at bounding box center [453, 490] width 73 height 20
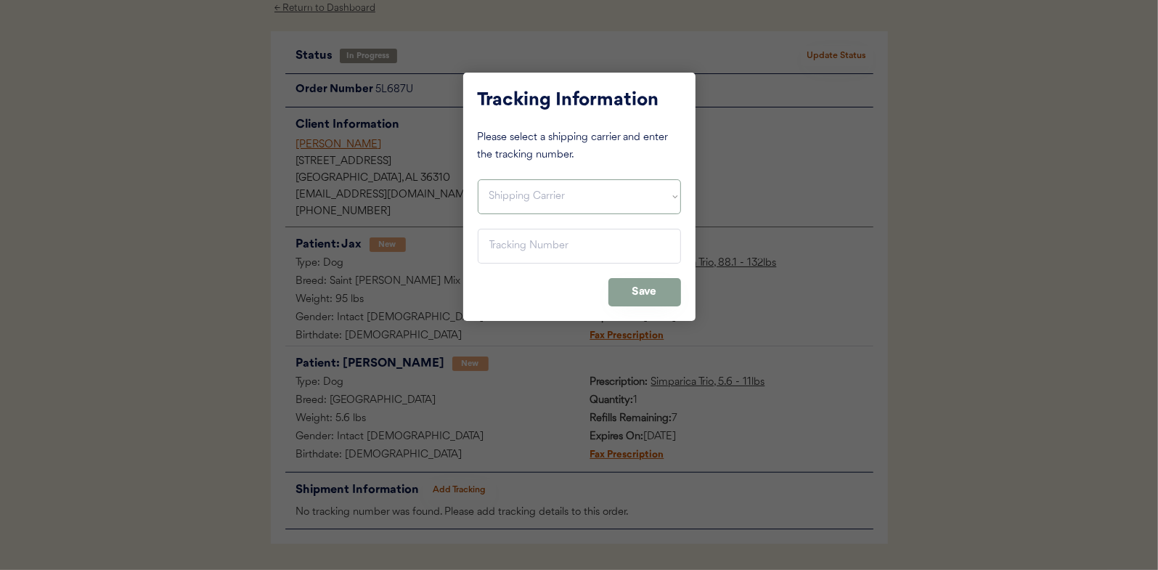
click at [525, 192] on select "Shipping Carrier FedEx FedEx Ground Economy UPS USPS" at bounding box center [579, 196] width 203 height 35
select select ""usps""
click at [478, 179] on select "Shipping Carrier FedEx FedEx Ground Economy UPS USPS" at bounding box center [579, 196] width 203 height 35
click at [504, 242] on input "input" at bounding box center [579, 246] width 203 height 35
paste input "9400150105496040242275"
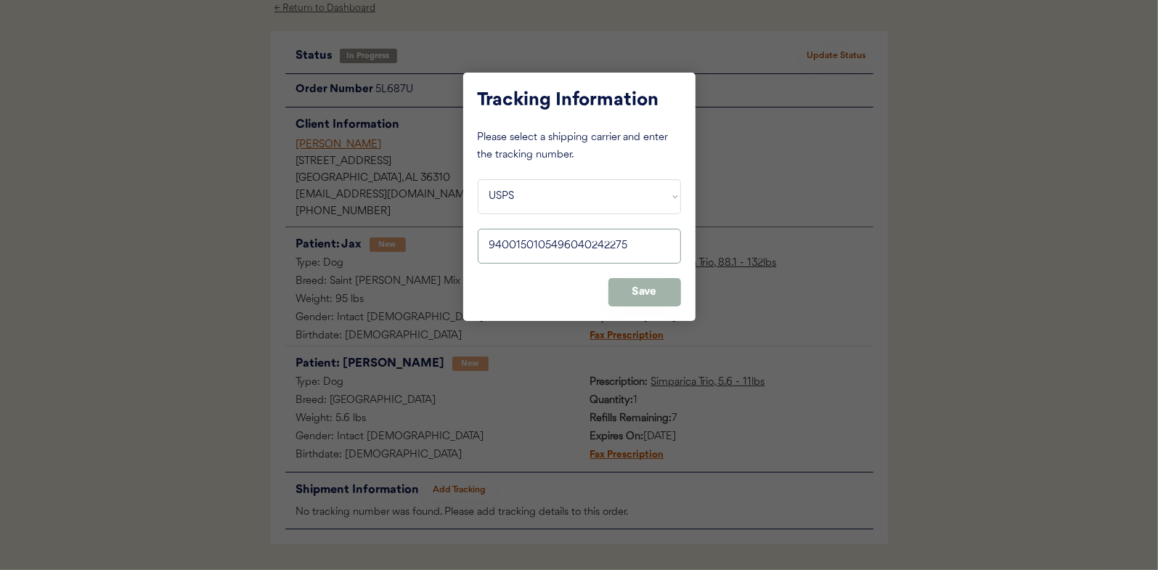
type input "9400150105496040242275"
click at [639, 286] on button "Save" at bounding box center [644, 292] width 73 height 28
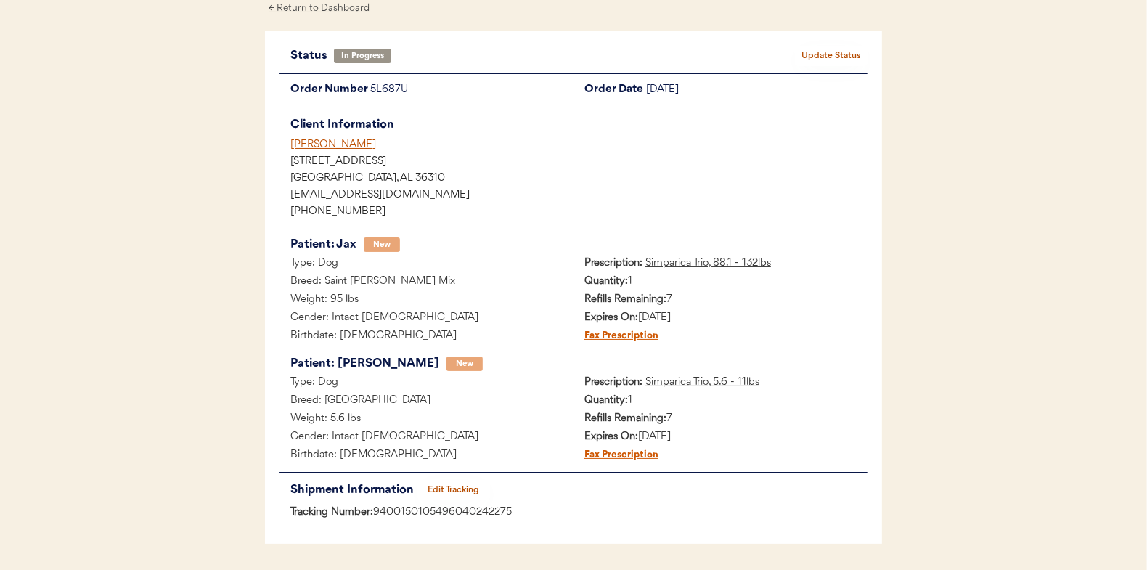
scroll to position [0, 0]
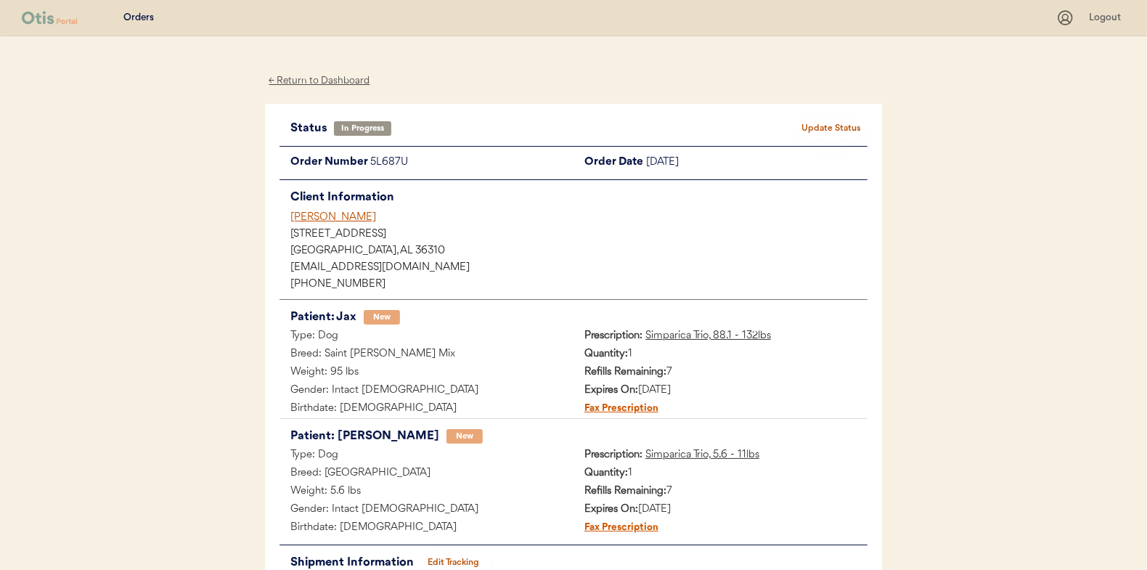
click at [831, 123] on button "Update Status" at bounding box center [831, 128] width 73 height 20
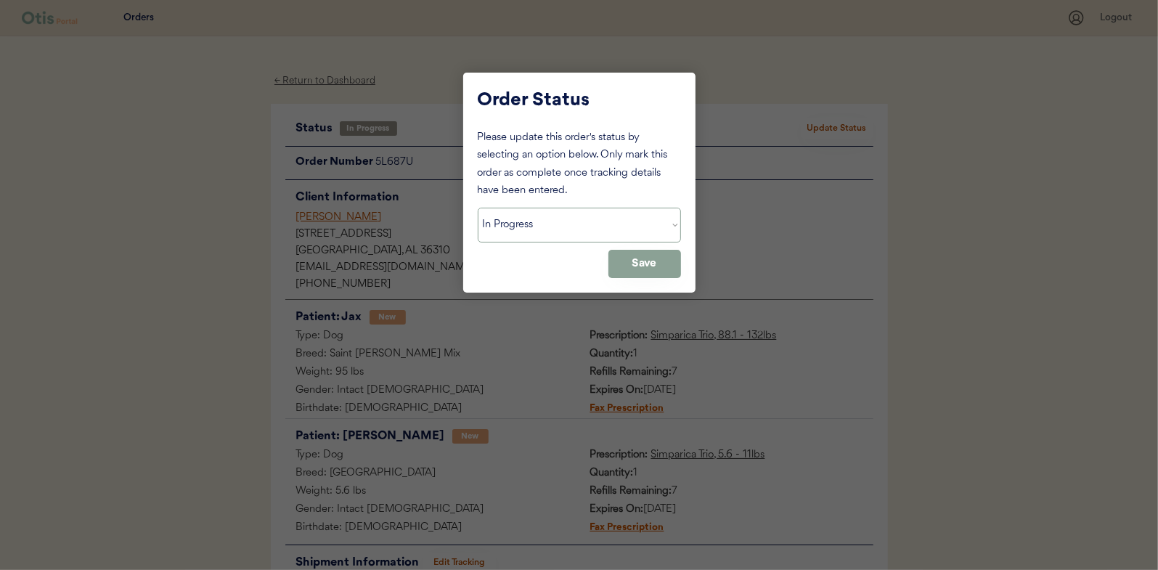
click at [502, 227] on select "Status On Hold New In Progress Complete Pending HW Consent Canceled" at bounding box center [579, 225] width 203 height 35
select select ""complete""
click at [478, 208] on select "Status On Hold New In Progress Complete Pending HW Consent Canceled" at bounding box center [579, 225] width 203 height 35
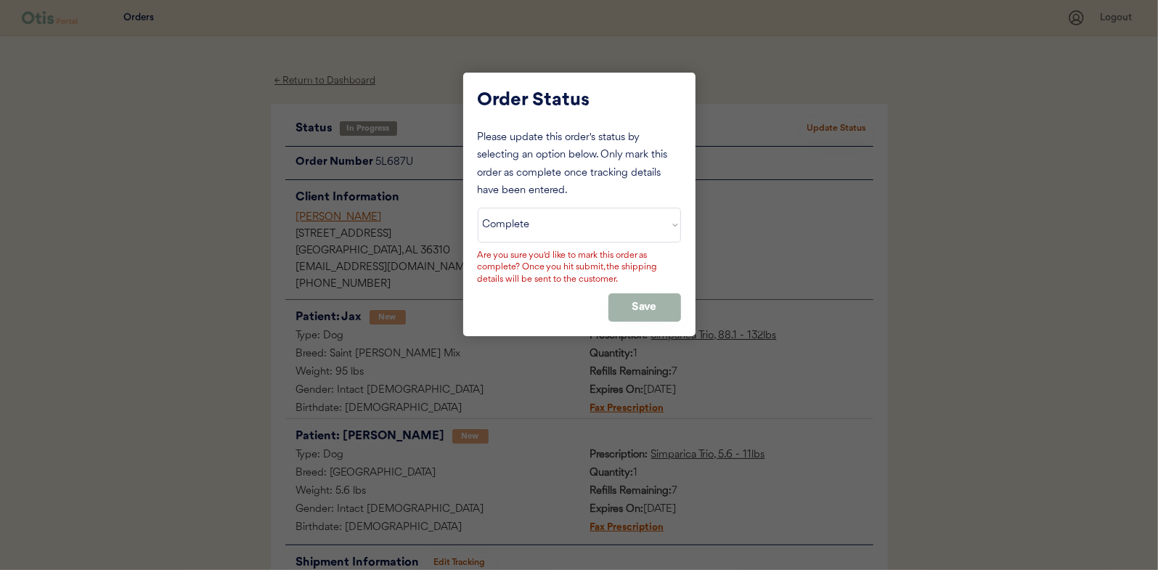
click at [624, 306] on button "Save" at bounding box center [644, 307] width 73 height 28
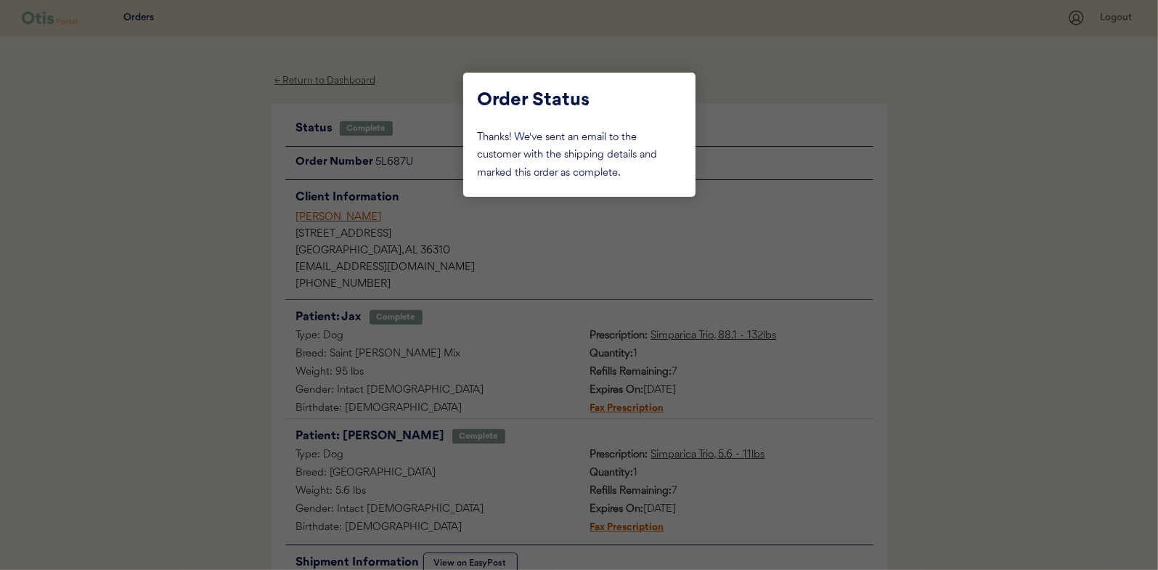
drag, startPoint x: 225, startPoint y: 166, endPoint x: 287, endPoint y: 118, distance: 78.1
click at [225, 167] on div at bounding box center [579, 285] width 1158 height 570
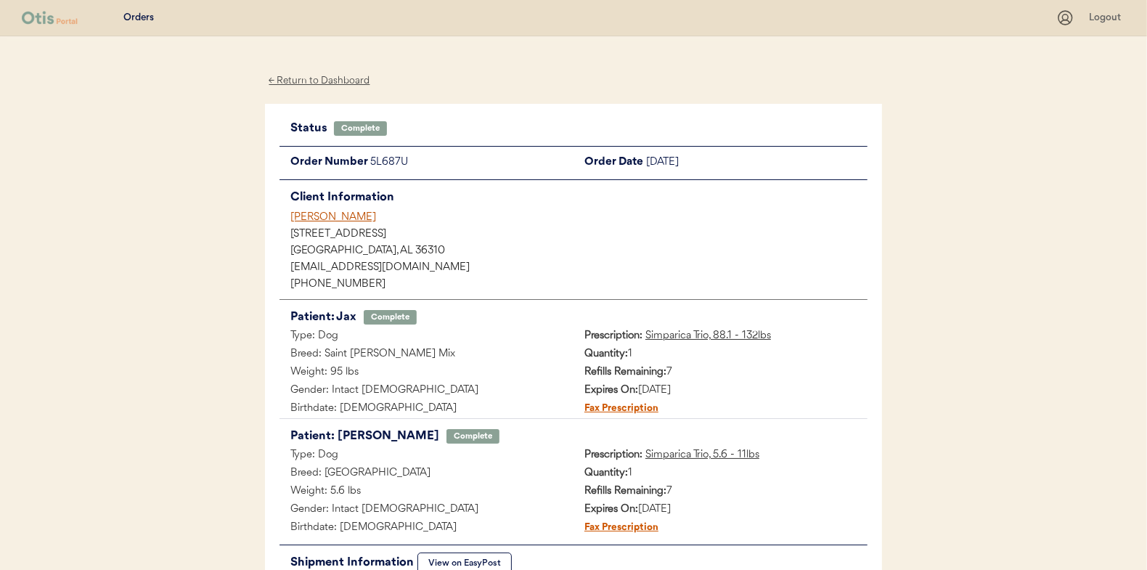
click at [337, 81] on div "← Return to Dashboard" at bounding box center [319, 81] width 109 height 17
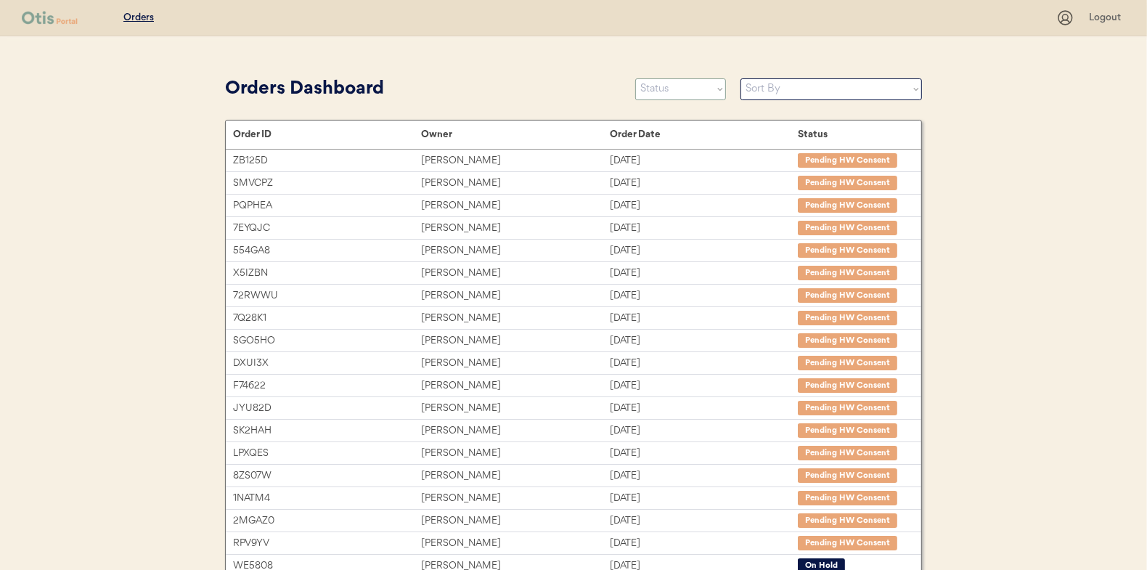
click at [661, 81] on select "Status On Hold New In Progress Complete Pending HW Consent Canceled" at bounding box center [680, 89] width 91 height 22
select select ""in_progress""
click at [635, 78] on select "Status On Hold New In Progress Complete Pending HW Consent Canceled" at bounding box center [680, 89] width 91 height 22
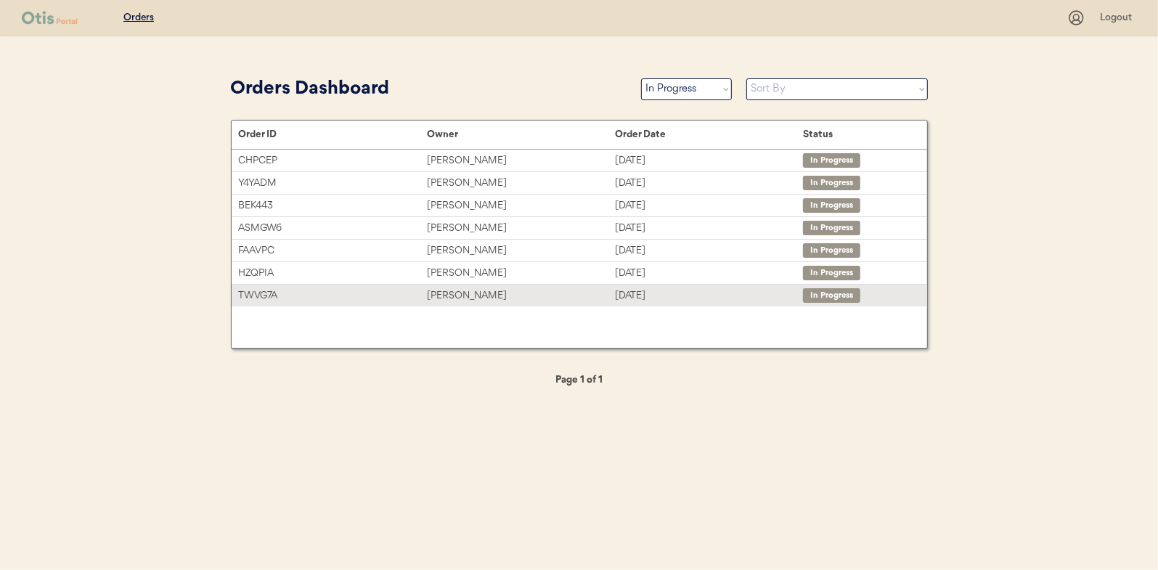
click at [473, 292] on div "[PERSON_NAME]" at bounding box center [521, 295] width 188 height 17
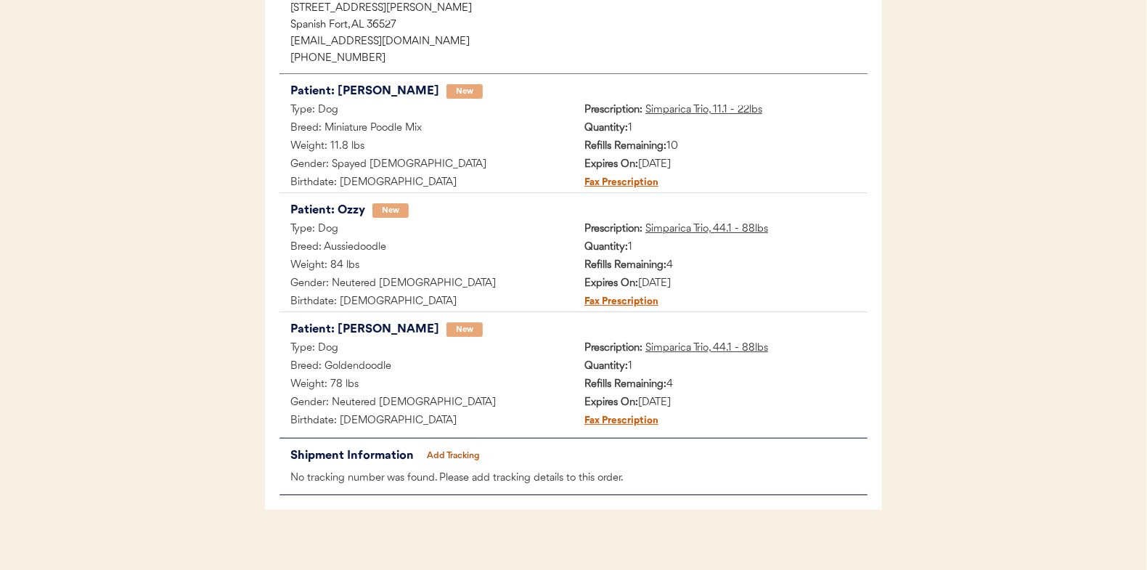
scroll to position [237, 0]
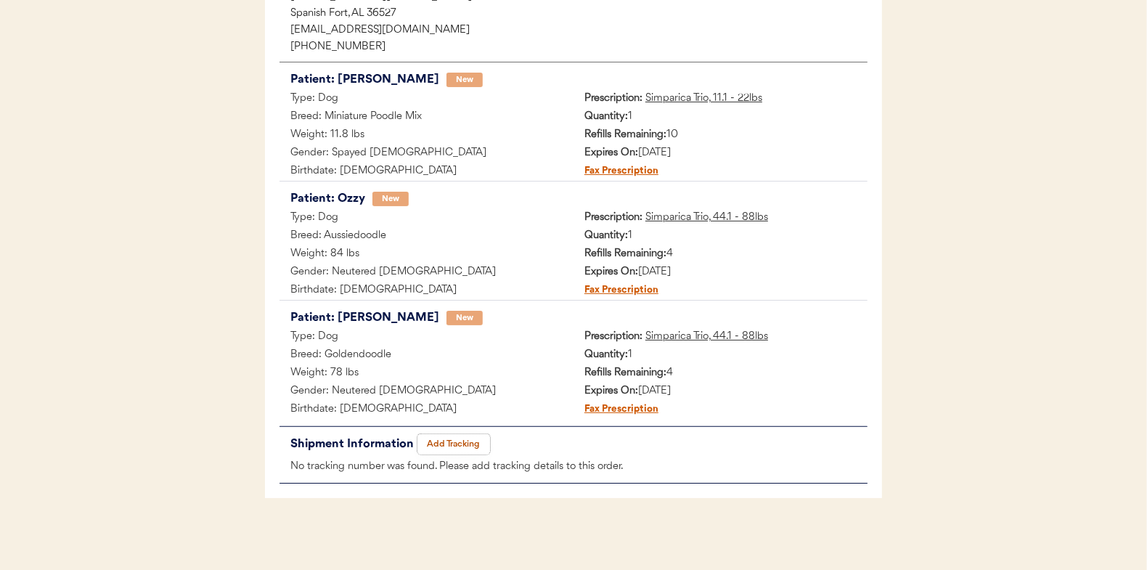
click at [448, 444] on button "Add Tracking" at bounding box center [453, 444] width 73 height 20
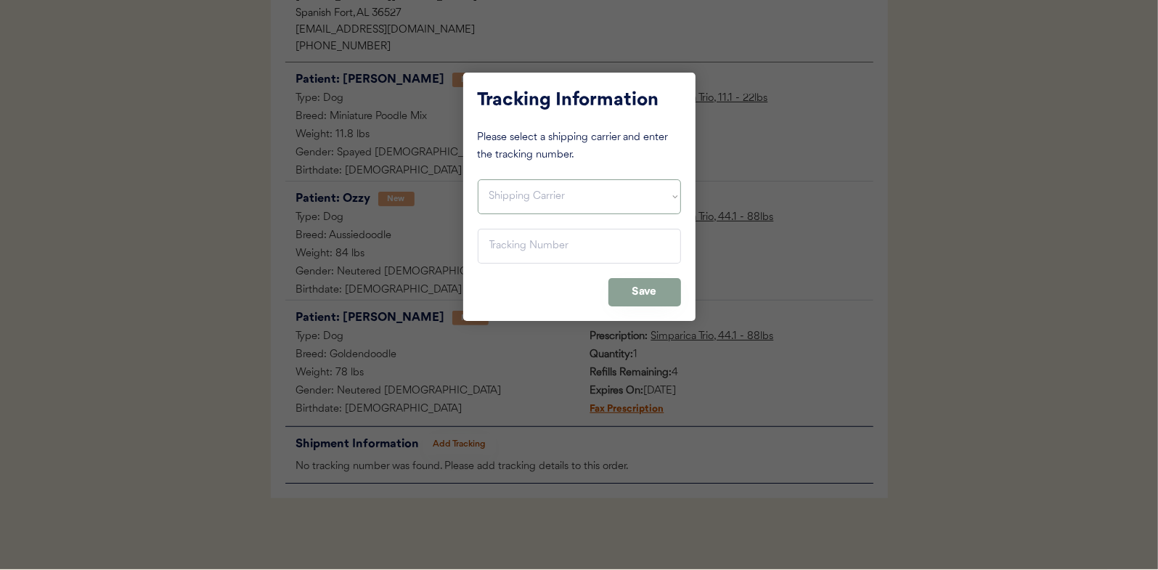
click at [510, 201] on select "Shipping Carrier FedEx FedEx Ground Economy UPS USPS" at bounding box center [579, 196] width 203 height 35
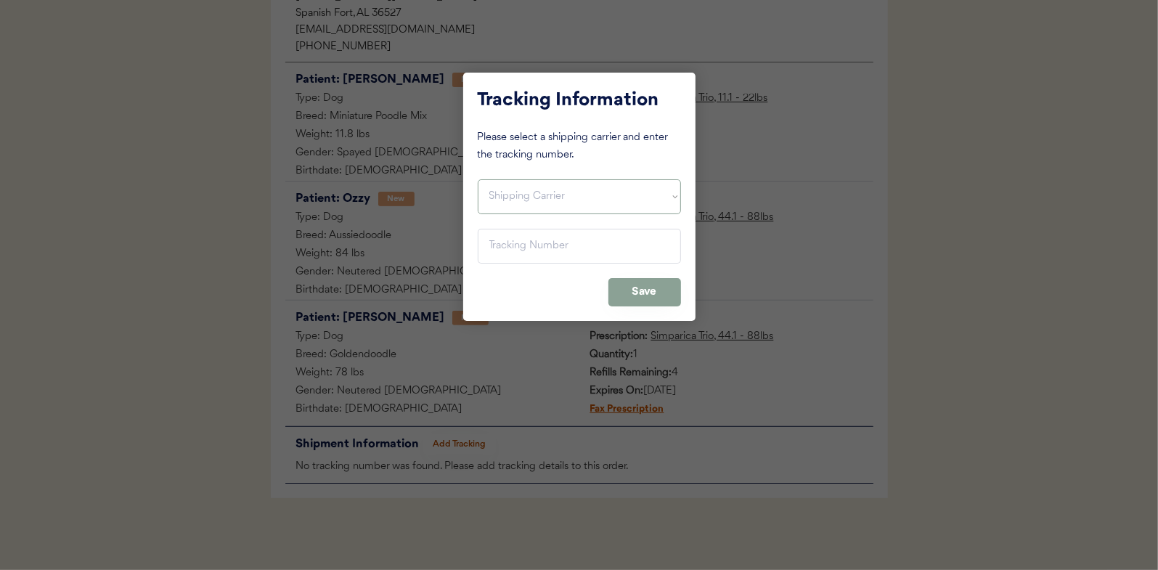
select select ""usps""
click at [478, 179] on select "Shipping Carrier FedEx FedEx Ground Economy UPS USPS" at bounding box center [579, 196] width 203 height 35
click at [483, 235] on input "input" at bounding box center [579, 246] width 203 height 35
paste input "9400150105800038514174"
type input "9400150105800038514174"
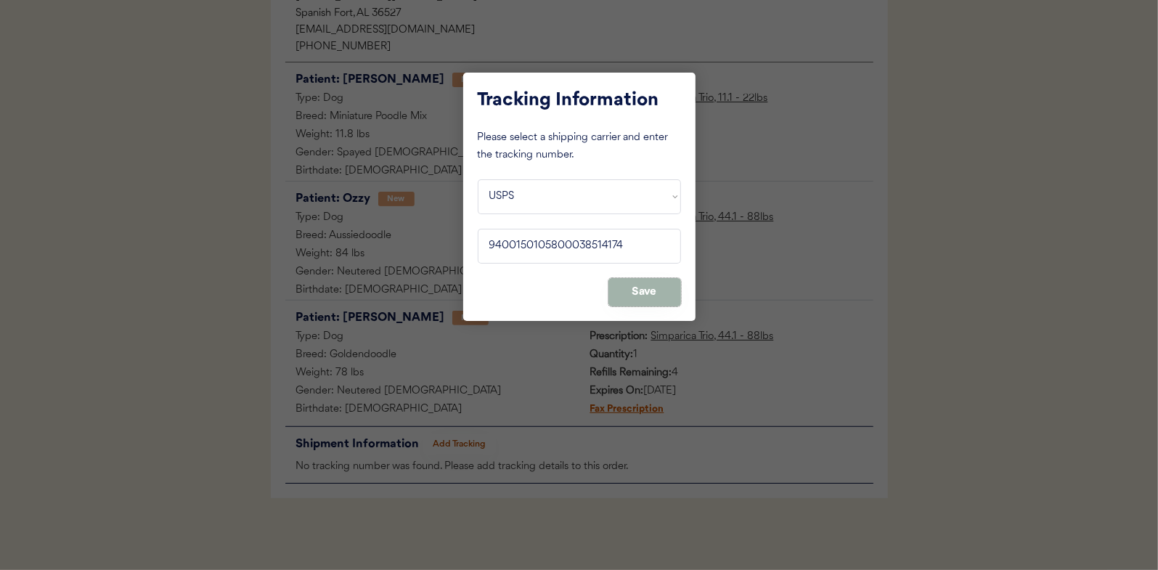
click at [667, 279] on button "Save" at bounding box center [644, 292] width 73 height 28
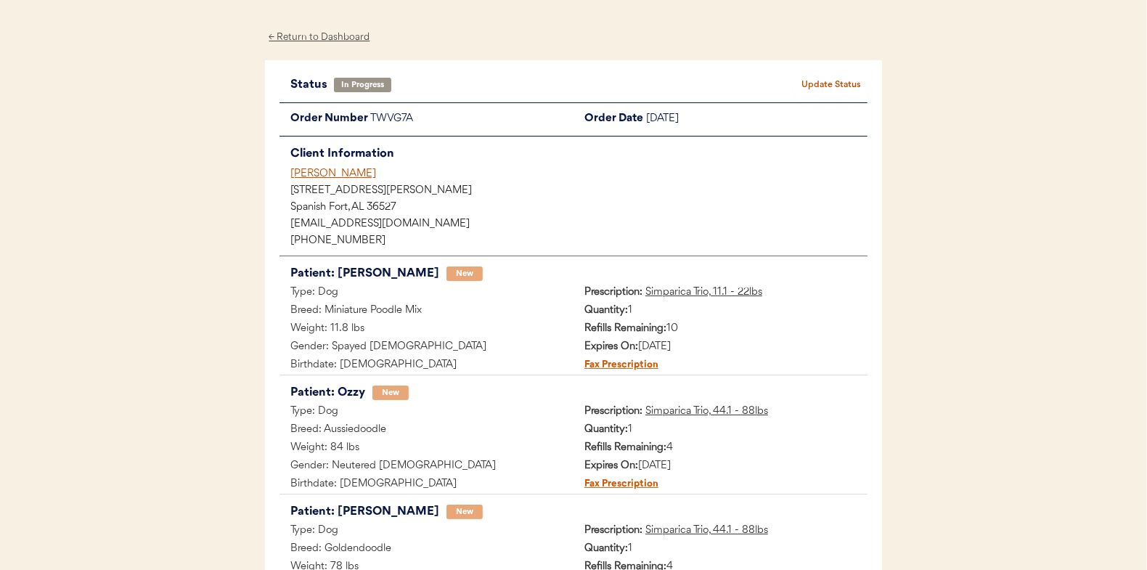
scroll to position [0, 0]
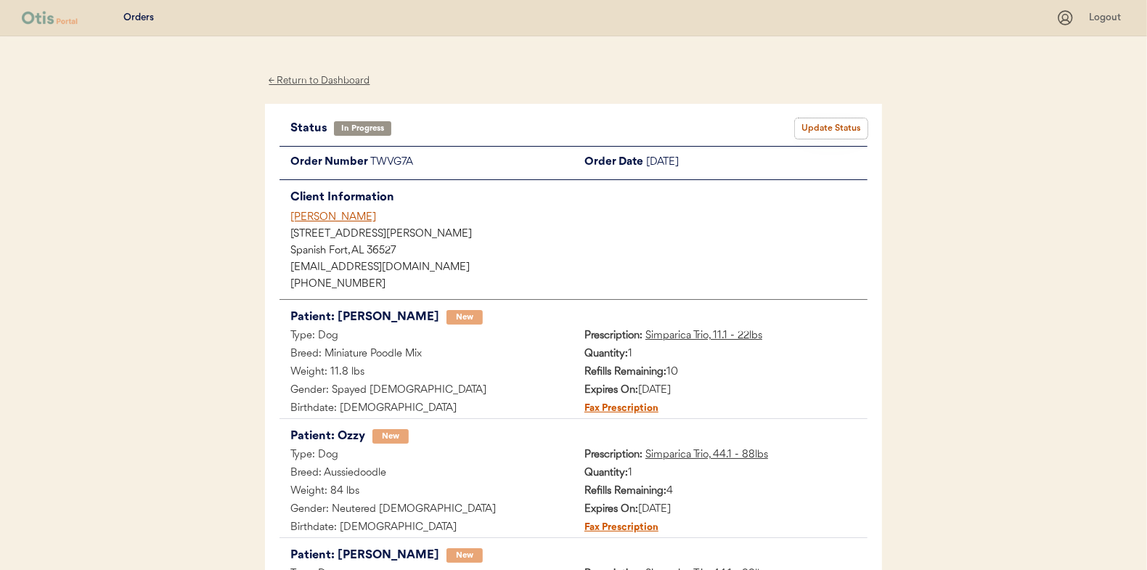
click at [851, 120] on button "Update Status" at bounding box center [831, 128] width 73 height 20
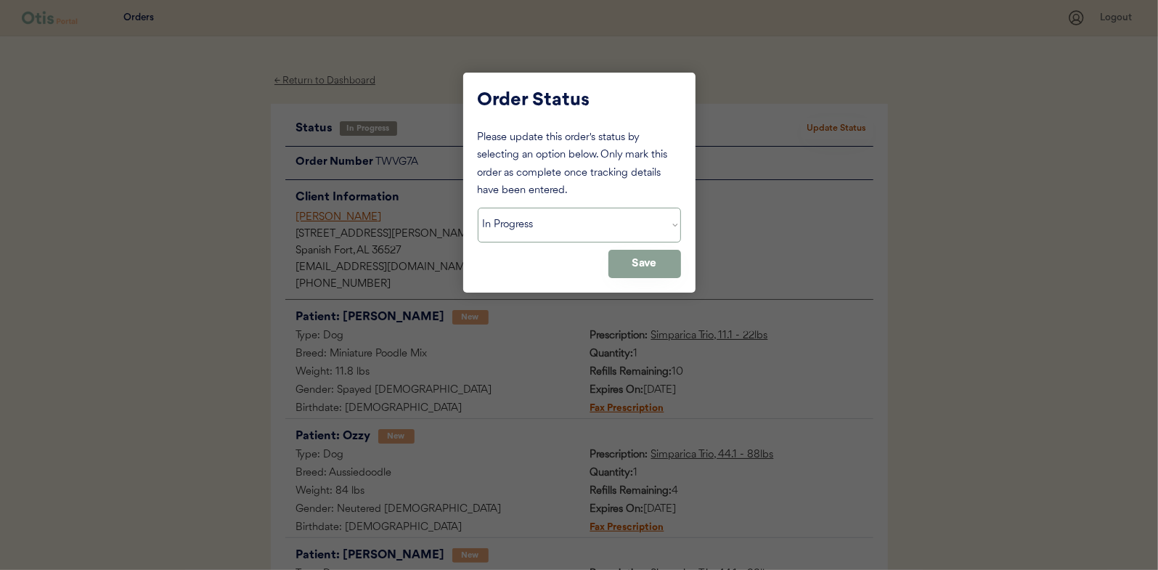
click at [507, 210] on select "Status On Hold New In Progress Complete Pending HW Consent Canceled" at bounding box center [579, 225] width 203 height 35
select select ""complete""
click at [478, 208] on select "Status On Hold New In Progress Complete Pending HW Consent Canceled" at bounding box center [579, 225] width 203 height 35
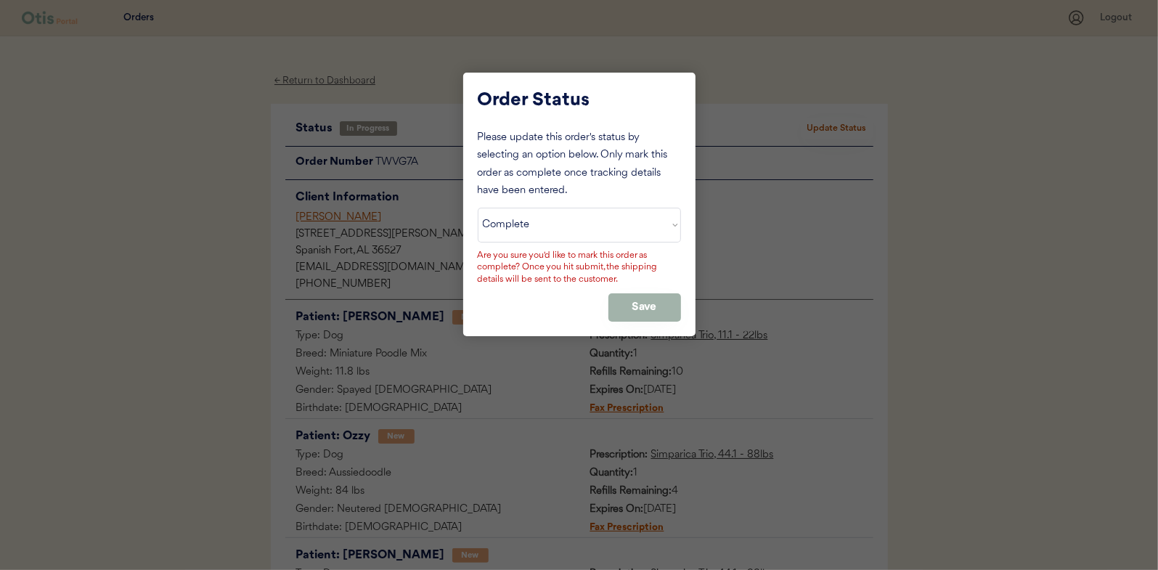
click at [657, 295] on button "Save" at bounding box center [644, 307] width 73 height 28
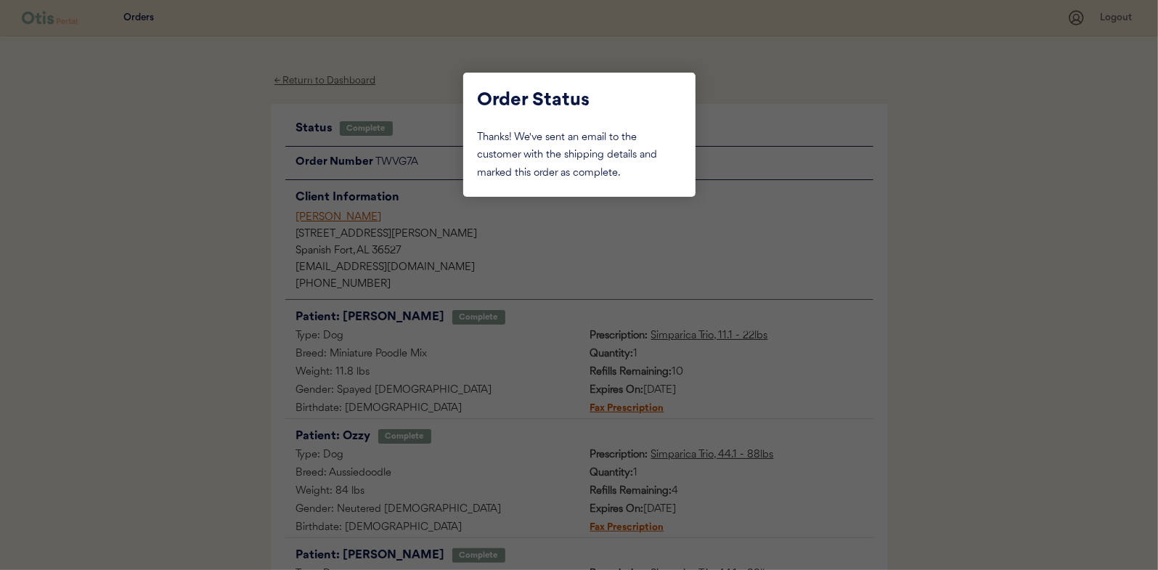
click at [176, 134] on div at bounding box center [579, 285] width 1158 height 570
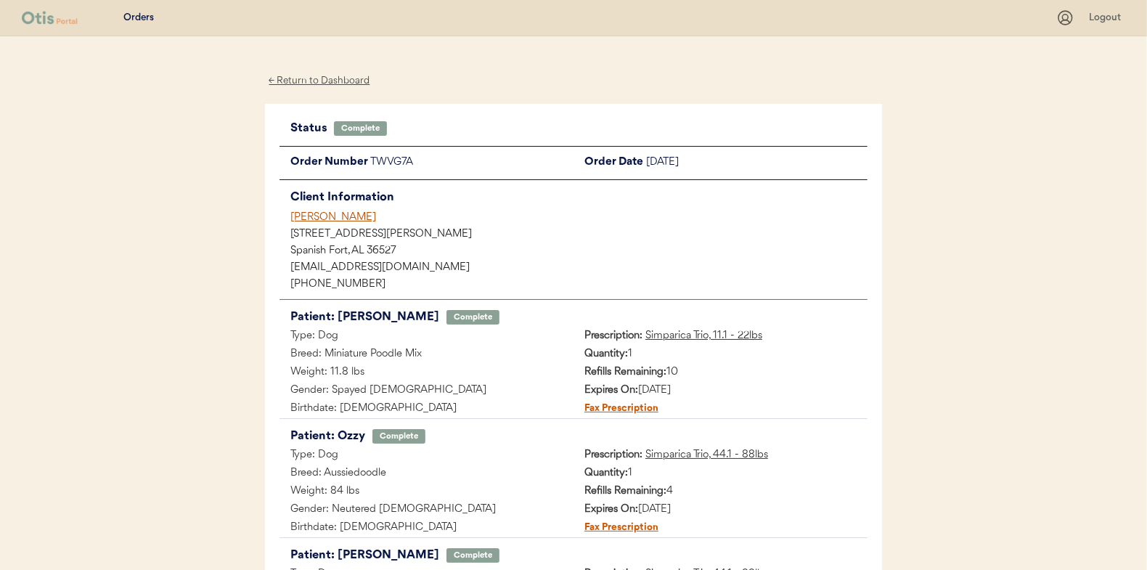
click at [322, 79] on div "← Return to Dashboard" at bounding box center [319, 81] width 109 height 17
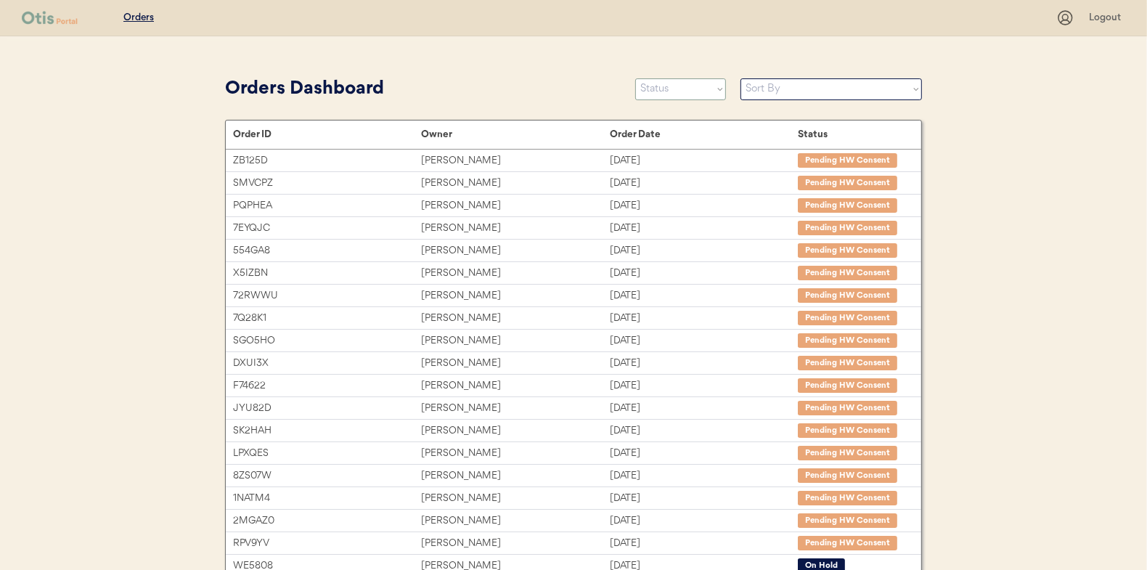
click at [669, 97] on select "Status On Hold New In Progress Complete Pending HW Consent Canceled" at bounding box center [680, 89] width 91 height 22
select select ""in_progress""
click at [635, 78] on select "Status On Hold New In Progress Complete Pending HW Consent Canceled" at bounding box center [680, 89] width 91 height 22
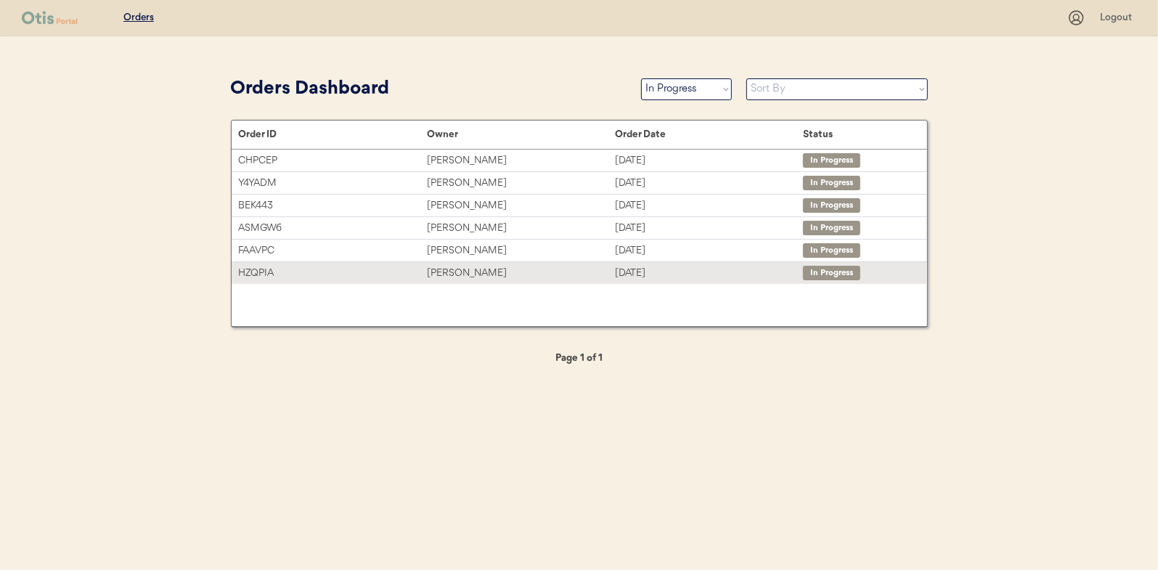
click at [453, 266] on div "[PERSON_NAME]" at bounding box center [521, 273] width 188 height 17
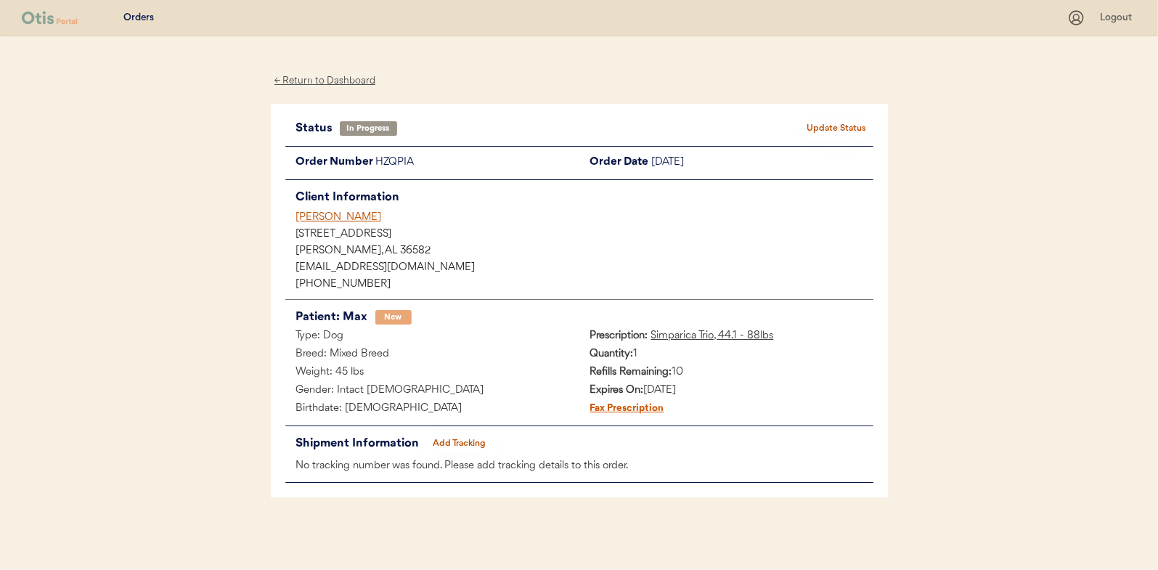
click at [459, 439] on button "Add Tracking" at bounding box center [459, 443] width 73 height 20
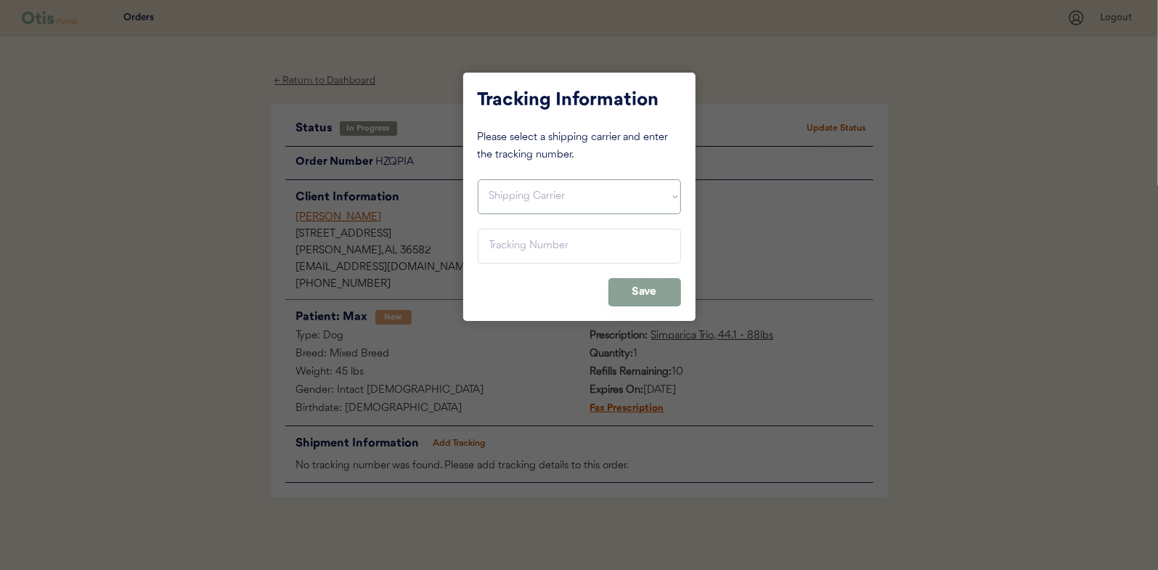
click at [509, 197] on select "Shipping Carrier FedEx FedEx Ground Economy UPS USPS" at bounding box center [579, 196] width 203 height 35
select select ""usps""
click at [478, 179] on select "Shipping Carrier FedEx FedEx Ground Economy UPS USPS" at bounding box center [579, 196] width 203 height 35
click at [499, 245] on input "input" at bounding box center [579, 246] width 203 height 35
paste input "9400150105799038539464"
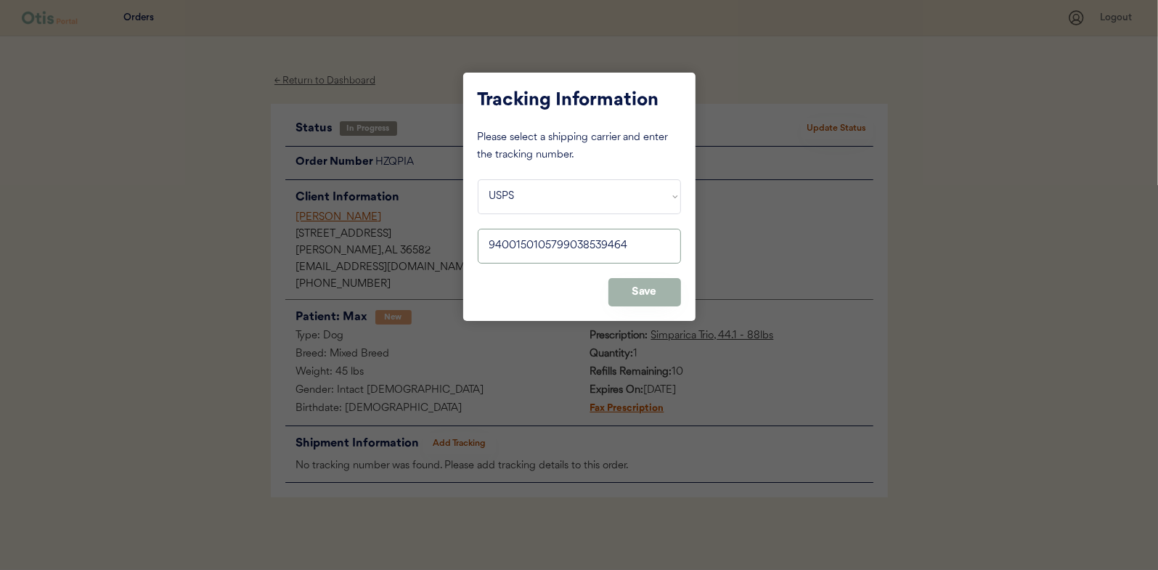
type input "9400150105799038539464"
click at [648, 294] on button "Save" at bounding box center [644, 292] width 73 height 28
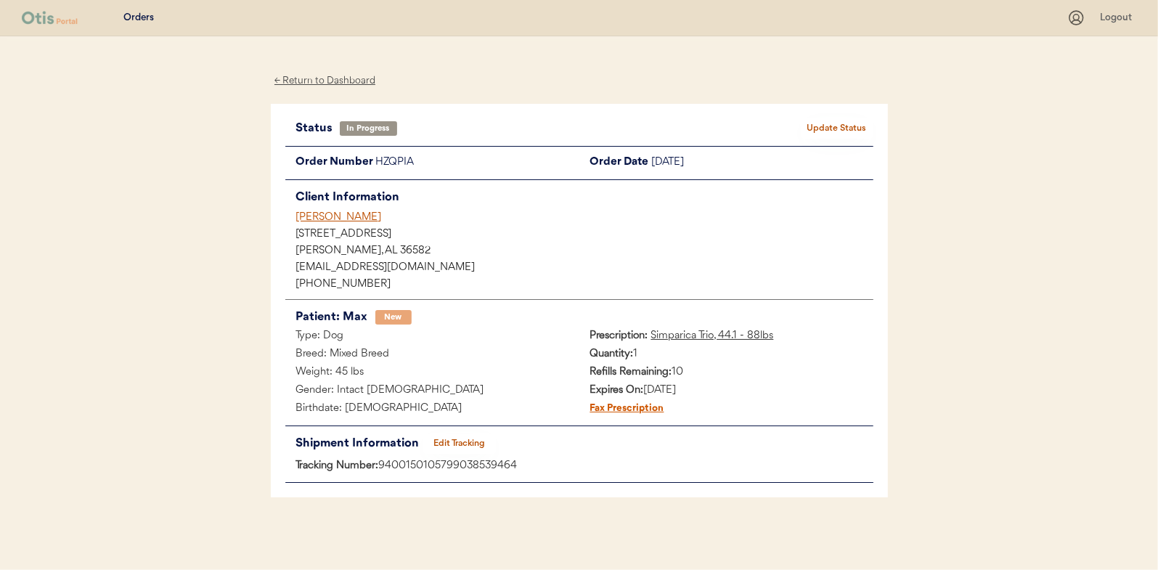
click at [820, 122] on button "Update Status" at bounding box center [837, 128] width 73 height 20
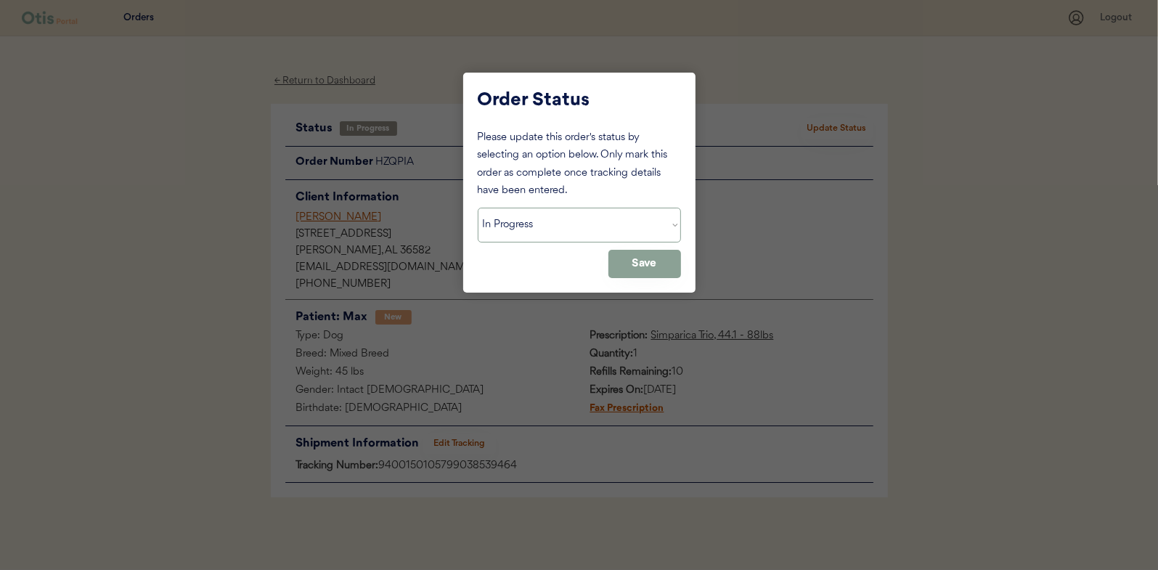
click at [530, 220] on select "Status On Hold New In Progress Complete Pending HW Consent Canceled" at bounding box center [579, 225] width 203 height 35
select select ""complete""
click at [478, 208] on select "Status On Hold New In Progress Complete Pending HW Consent Canceled" at bounding box center [579, 225] width 203 height 35
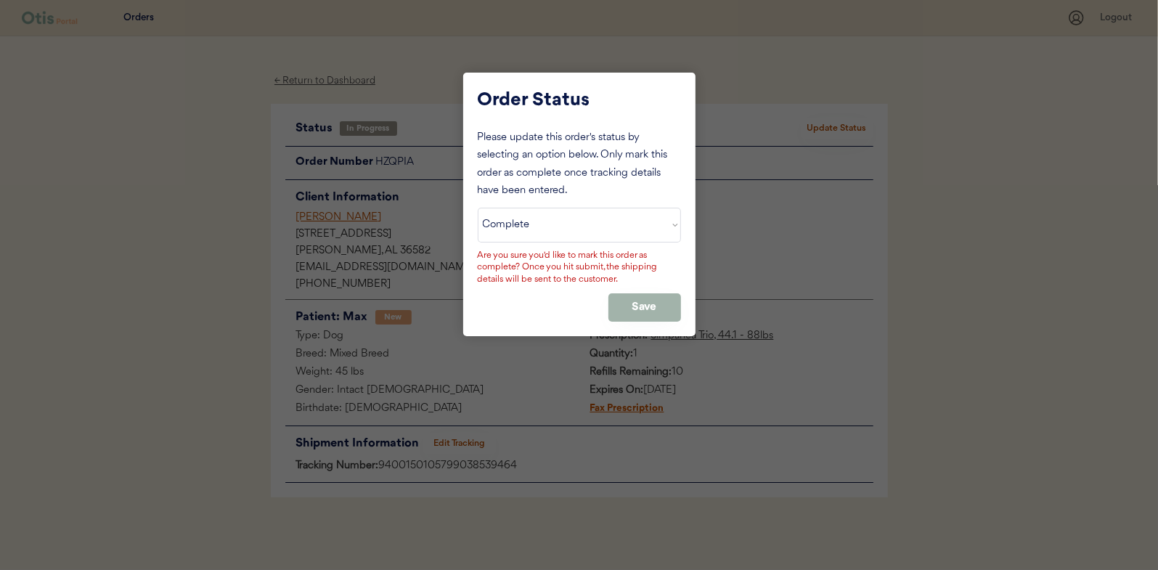
click at [634, 300] on button "Save" at bounding box center [644, 307] width 73 height 28
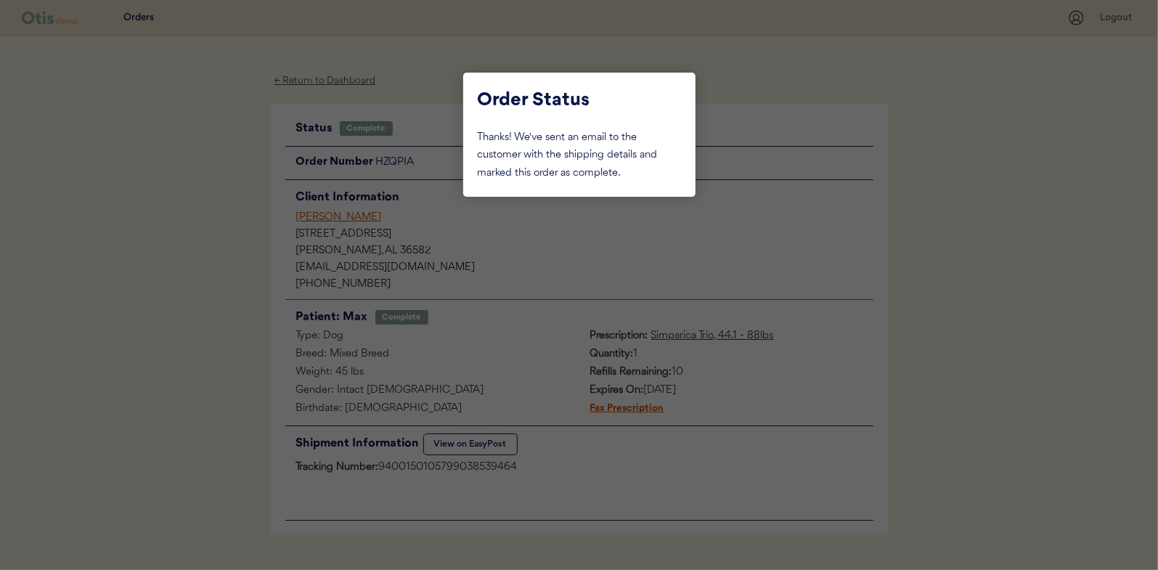
click at [187, 177] on div at bounding box center [579, 285] width 1158 height 570
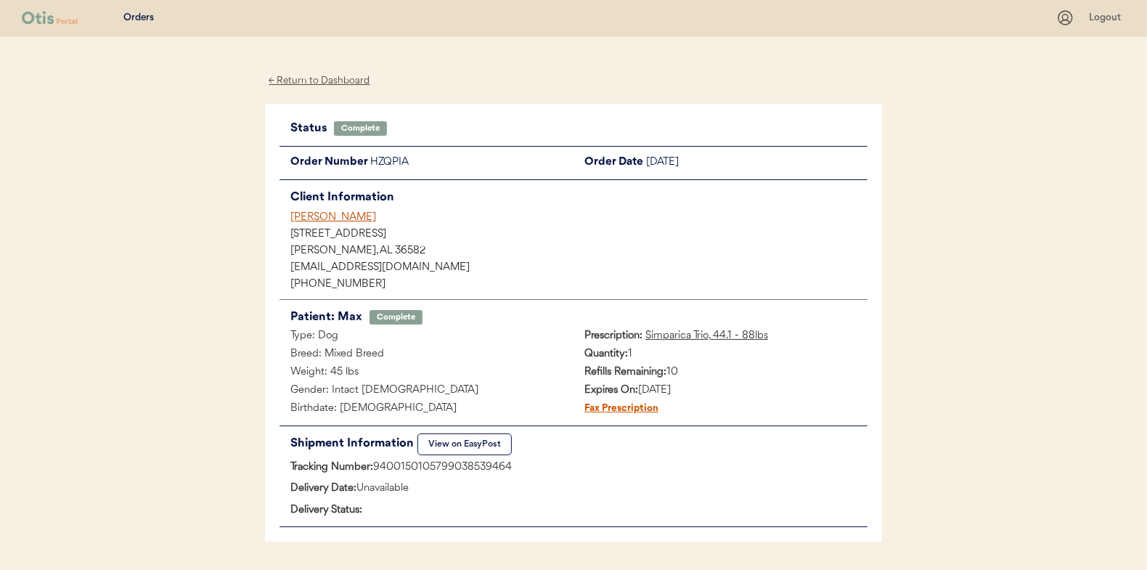
click at [315, 74] on div "← Return to Dashboard" at bounding box center [319, 81] width 109 height 17
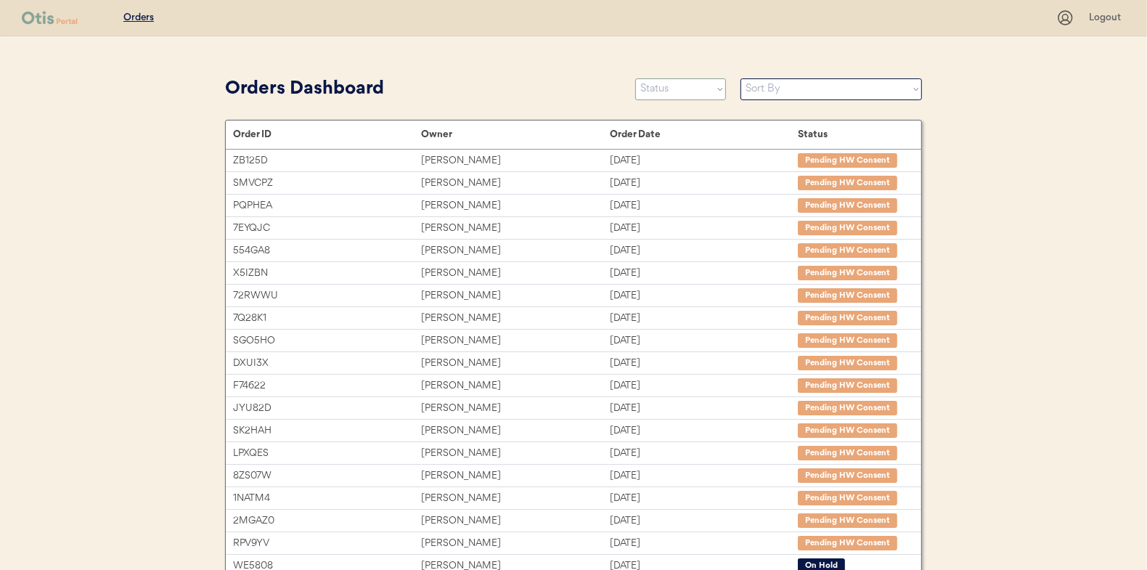
click at [668, 88] on select "Status On Hold New In Progress Complete Pending HW Consent Canceled" at bounding box center [680, 89] width 91 height 22
select select ""in_progress""
click at [635, 78] on select "Status On Hold New In Progress Complete Pending HW Consent Canceled" at bounding box center [680, 89] width 91 height 22
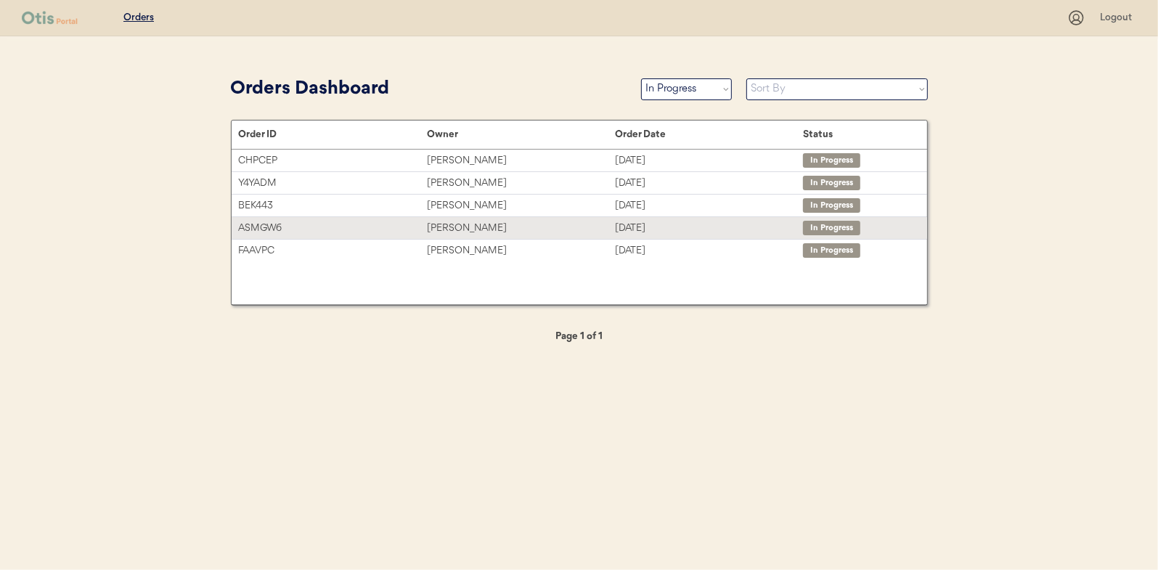
click at [452, 220] on div "[PERSON_NAME]" at bounding box center [521, 228] width 188 height 17
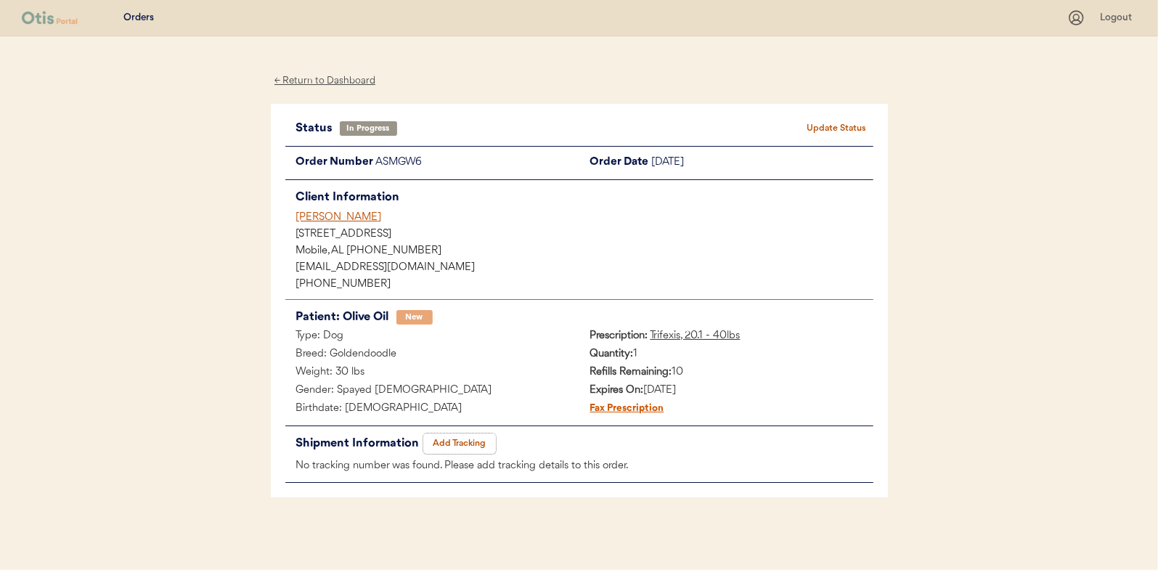
click at [462, 441] on button "Add Tracking" at bounding box center [459, 443] width 73 height 20
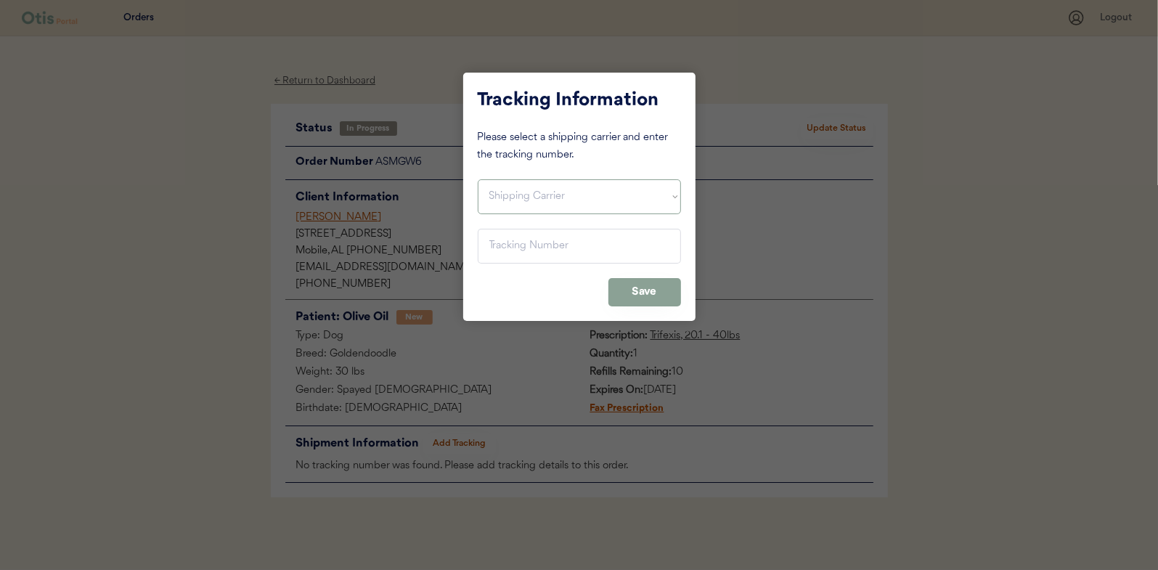
click at [528, 182] on select "Shipping Carrier FedEx FedEx Ground Economy UPS USPS" at bounding box center [579, 196] width 203 height 35
select select ""usps""
click at [478, 179] on select "Shipping Carrier FedEx FedEx Ground Economy UPS USPS" at bounding box center [579, 196] width 203 height 35
click at [492, 248] on input "input" at bounding box center [579, 246] width 203 height 35
paste input "9400150105800038518578"
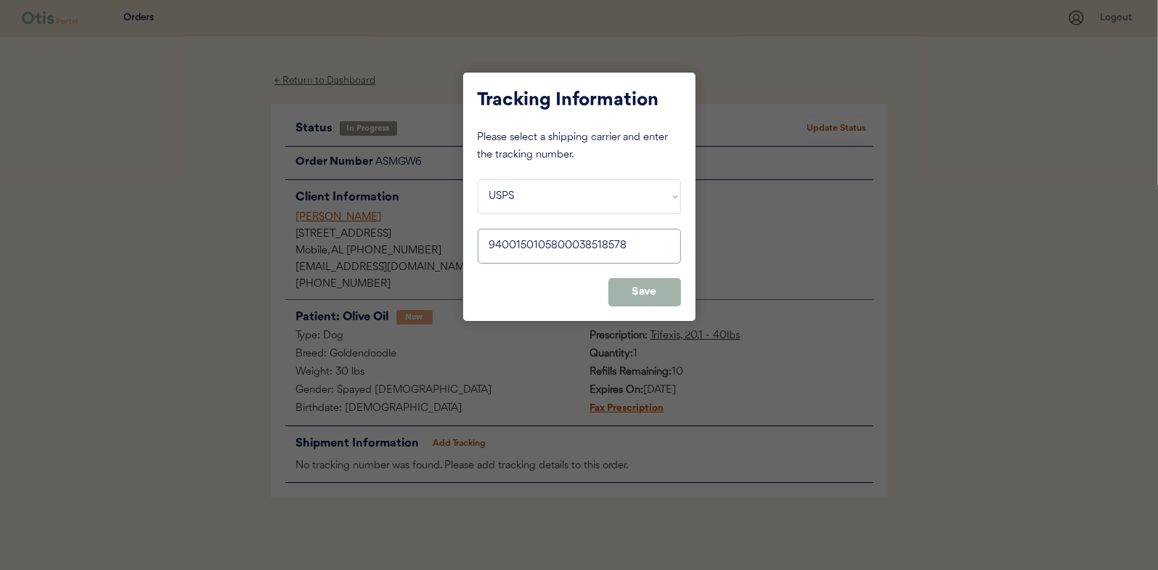
type input "9400150105800038518578"
click at [634, 289] on button "Save" at bounding box center [644, 292] width 73 height 28
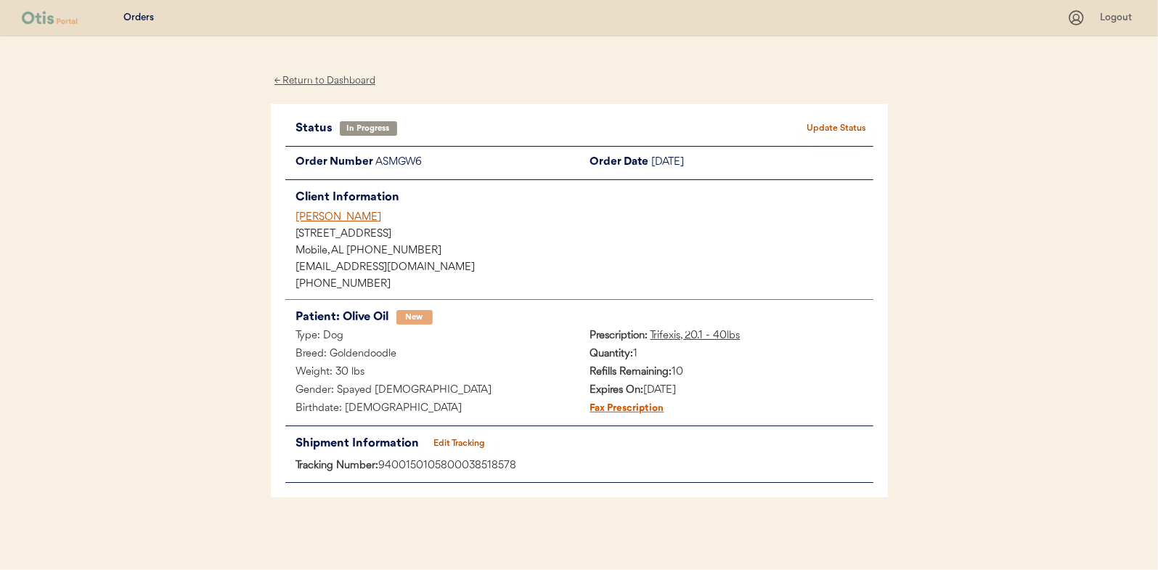
click at [837, 128] on button "Update Status" at bounding box center [837, 128] width 73 height 20
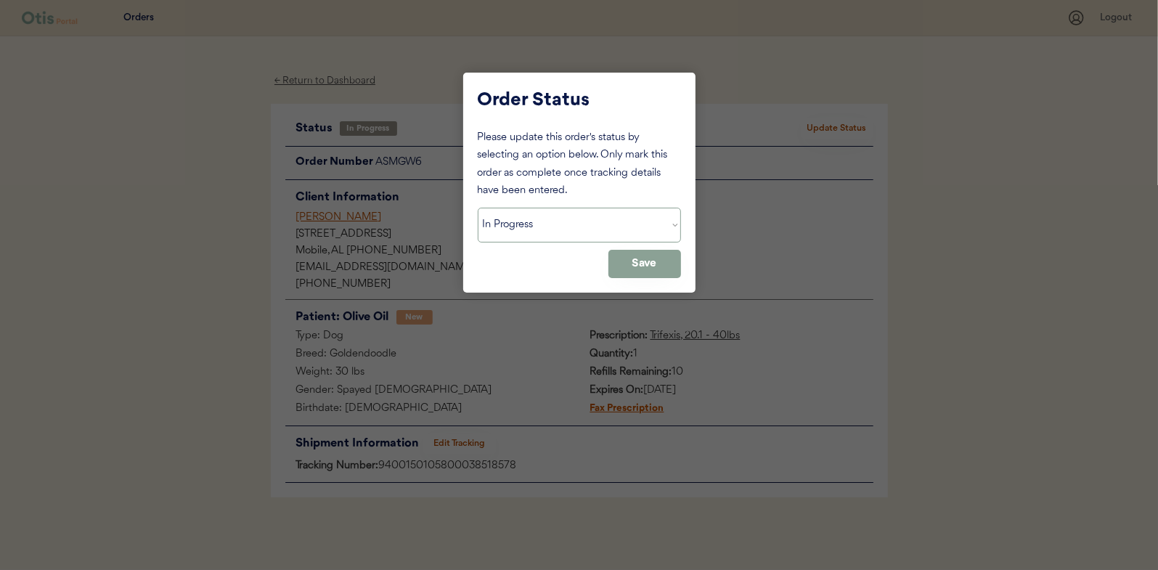
click at [507, 226] on select "Status On Hold New In Progress Complete Pending HW Consent Canceled" at bounding box center [579, 225] width 203 height 35
select select ""complete""
click at [478, 208] on select "Status On Hold New In Progress Complete Pending HW Consent Canceled" at bounding box center [579, 225] width 203 height 35
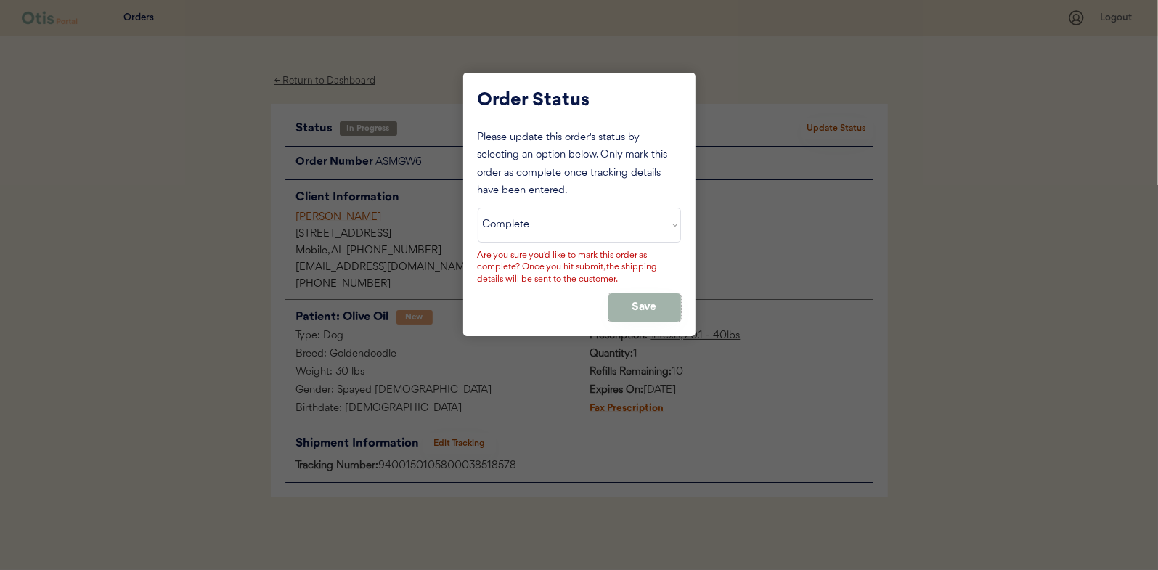
click at [637, 309] on button "Save" at bounding box center [644, 307] width 73 height 28
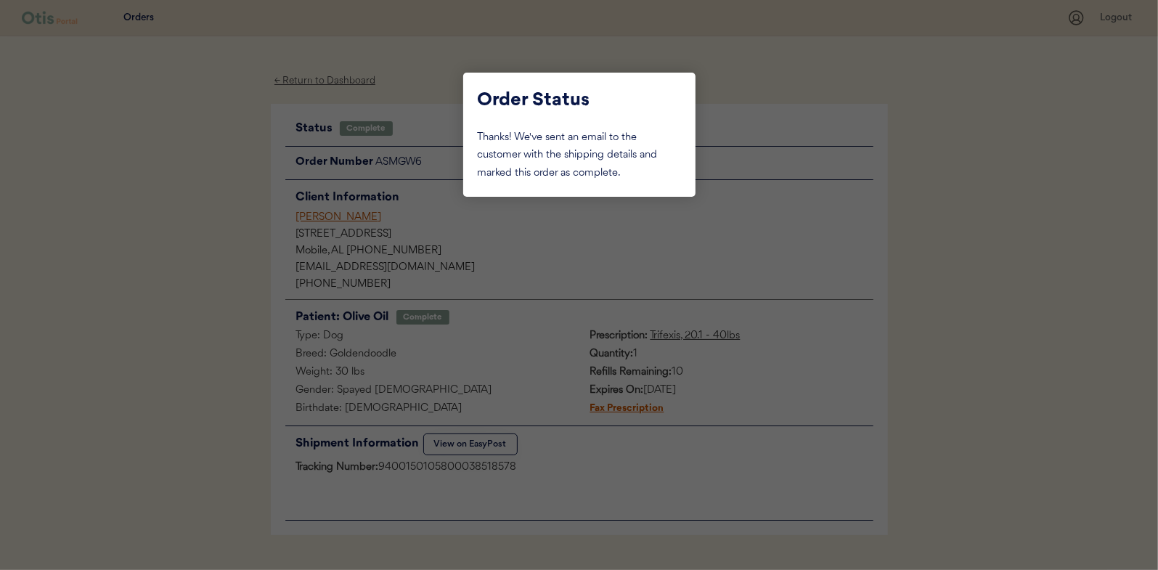
click at [176, 218] on div at bounding box center [579, 285] width 1158 height 570
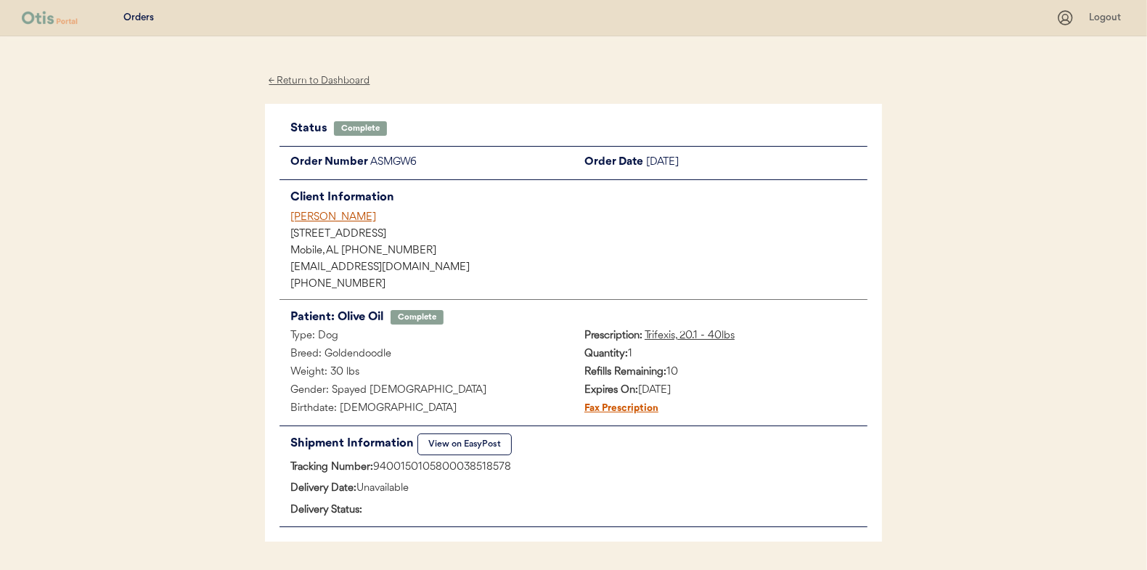
click at [306, 81] on div "← Return to Dashboard" at bounding box center [319, 81] width 109 height 17
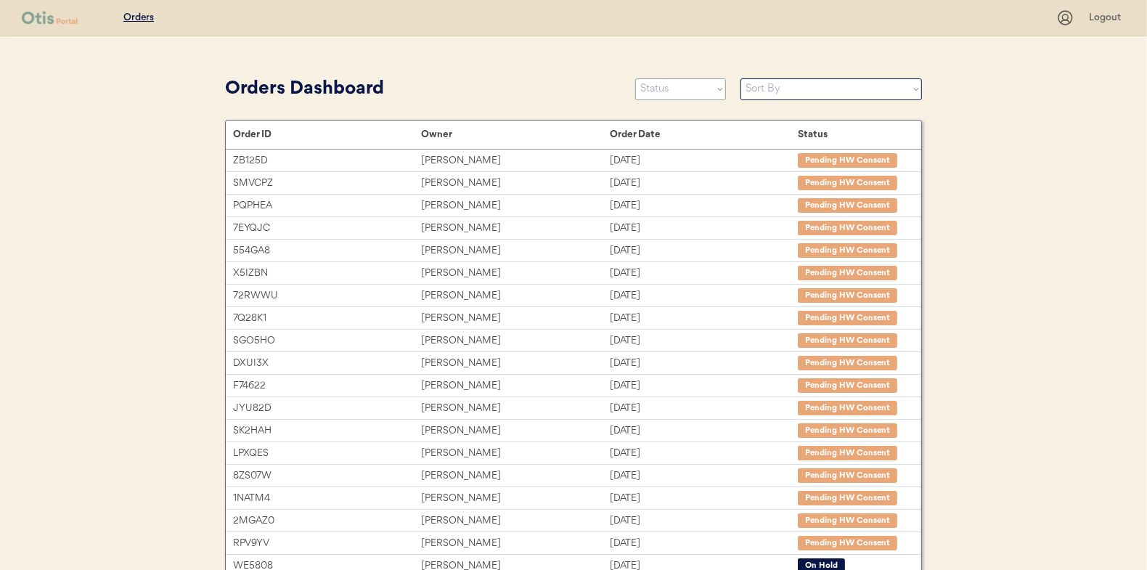
click at [694, 92] on select "Status On Hold New In Progress Complete Pending HW Consent Canceled" at bounding box center [680, 89] width 91 height 22
select select ""in_progress""
click at [635, 78] on select "Status On Hold New In Progress Complete Pending HW Consent Canceled" at bounding box center [680, 89] width 91 height 22
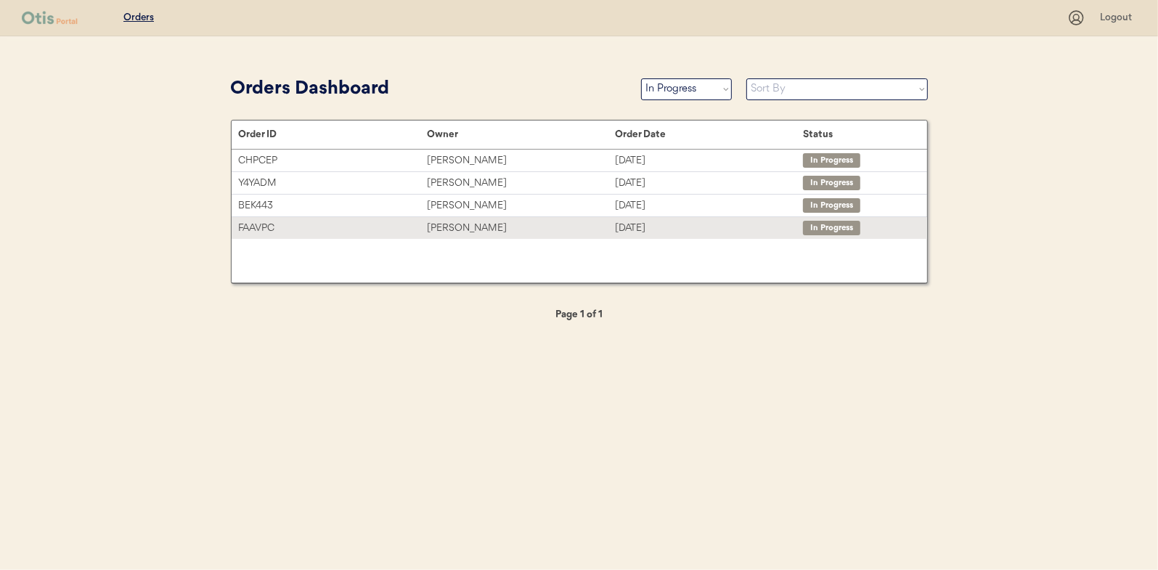
click at [470, 229] on div "[PERSON_NAME]" at bounding box center [521, 228] width 188 height 17
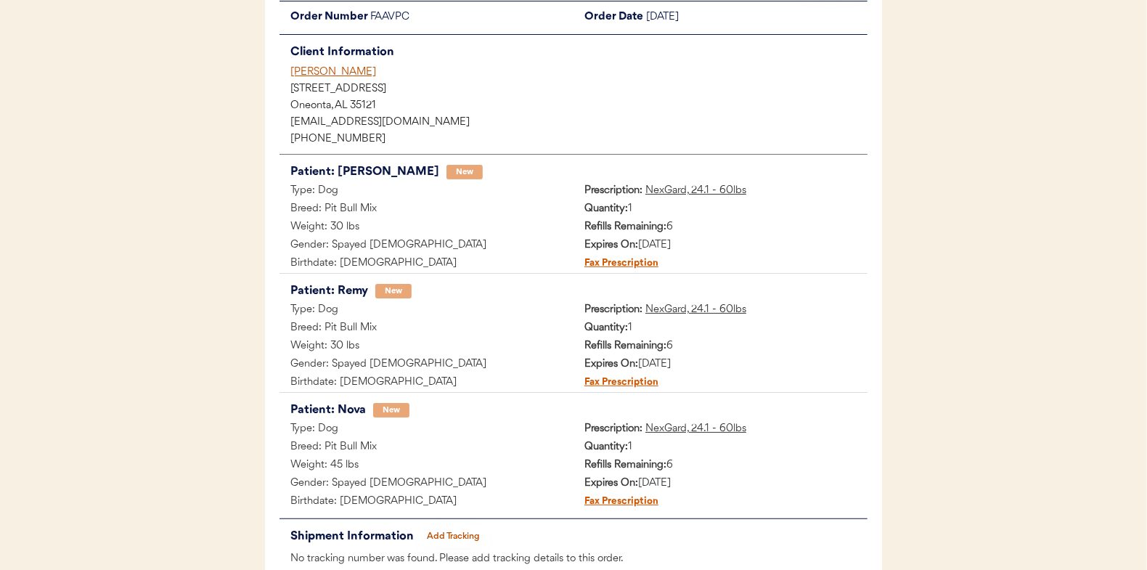
scroll to position [217, 0]
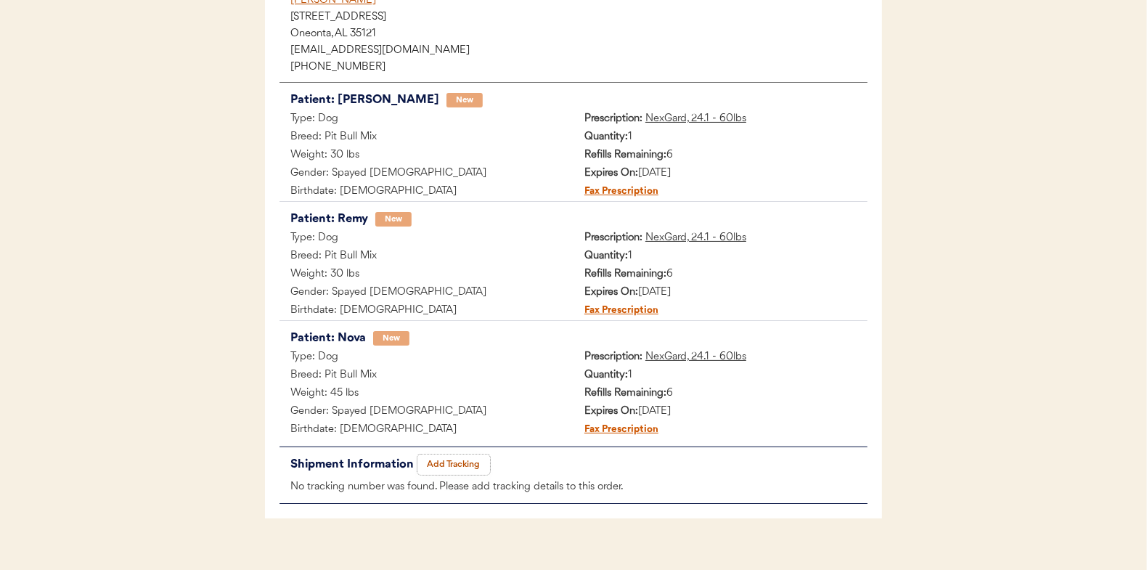
click at [462, 455] on button "Add Tracking" at bounding box center [453, 464] width 73 height 20
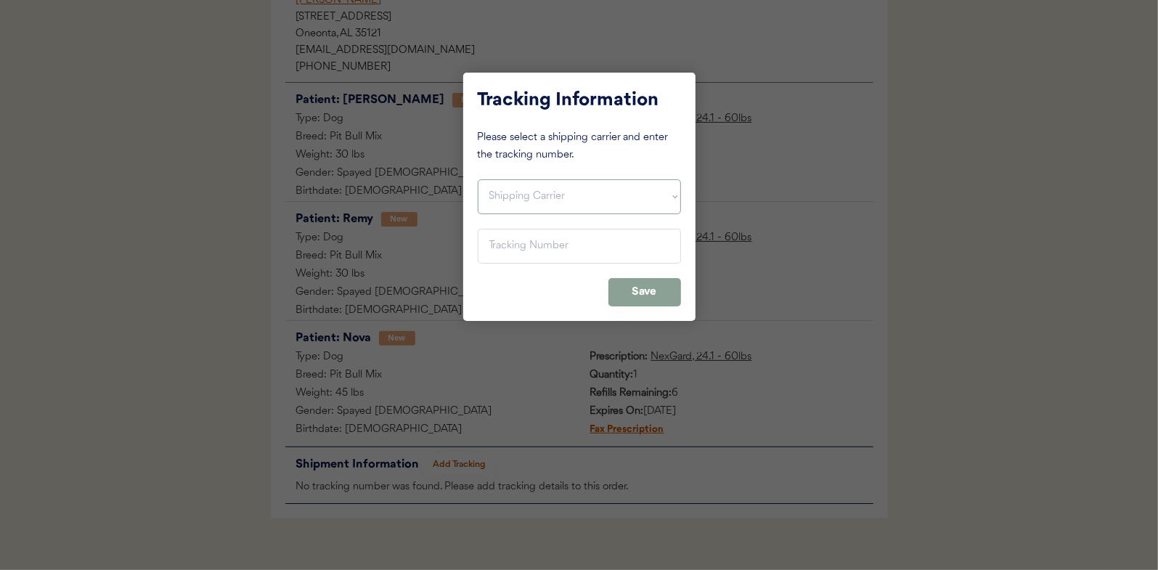
click at [509, 195] on select "Shipping Carrier FedEx FedEx Ground Economy UPS USPS" at bounding box center [579, 196] width 203 height 35
select select ""usps""
click at [478, 179] on select "Shipping Carrier FedEx FedEx Ground Economy UPS USPS" at bounding box center [579, 196] width 203 height 35
click at [497, 250] on input "input" at bounding box center [579, 246] width 203 height 35
paste input "9400150105798038575250"
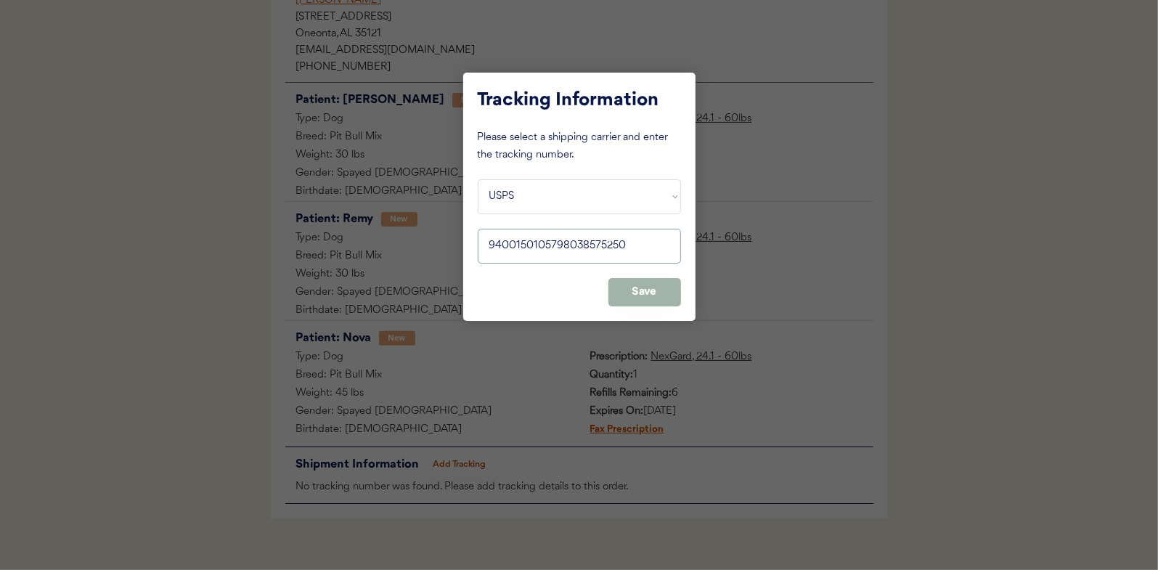
type input "9400150105798038575250"
click at [633, 290] on button "Save" at bounding box center [644, 292] width 73 height 28
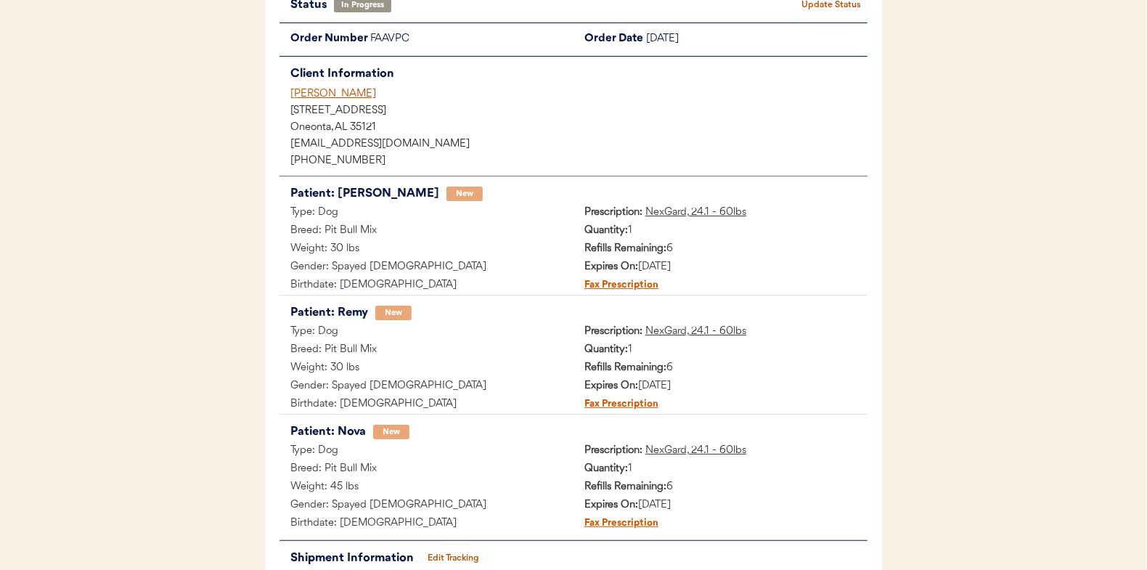
scroll to position [0, 0]
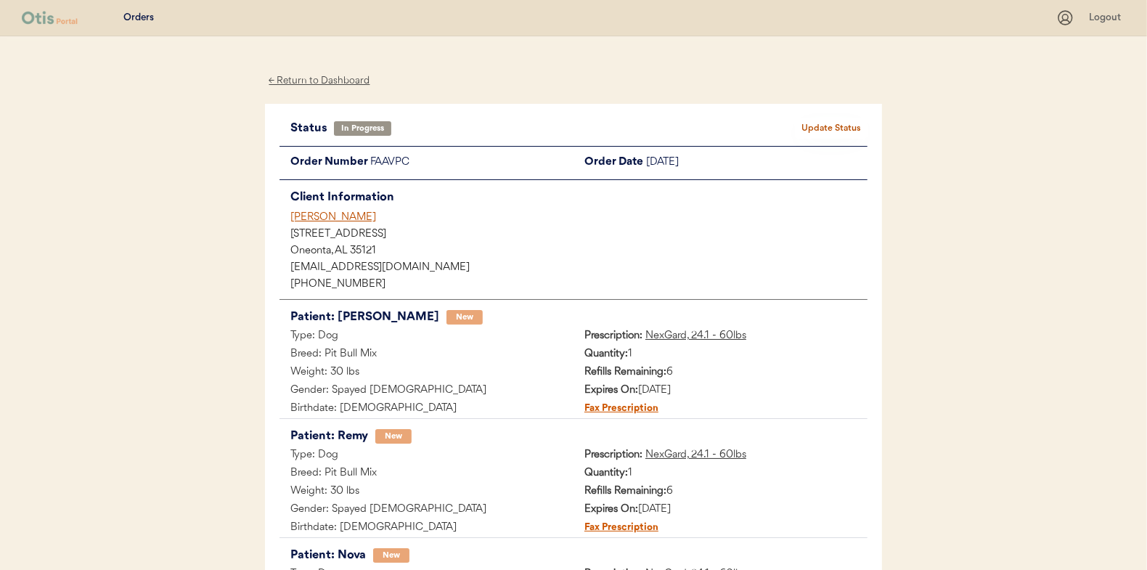
click at [831, 126] on button "Update Status" at bounding box center [831, 128] width 73 height 20
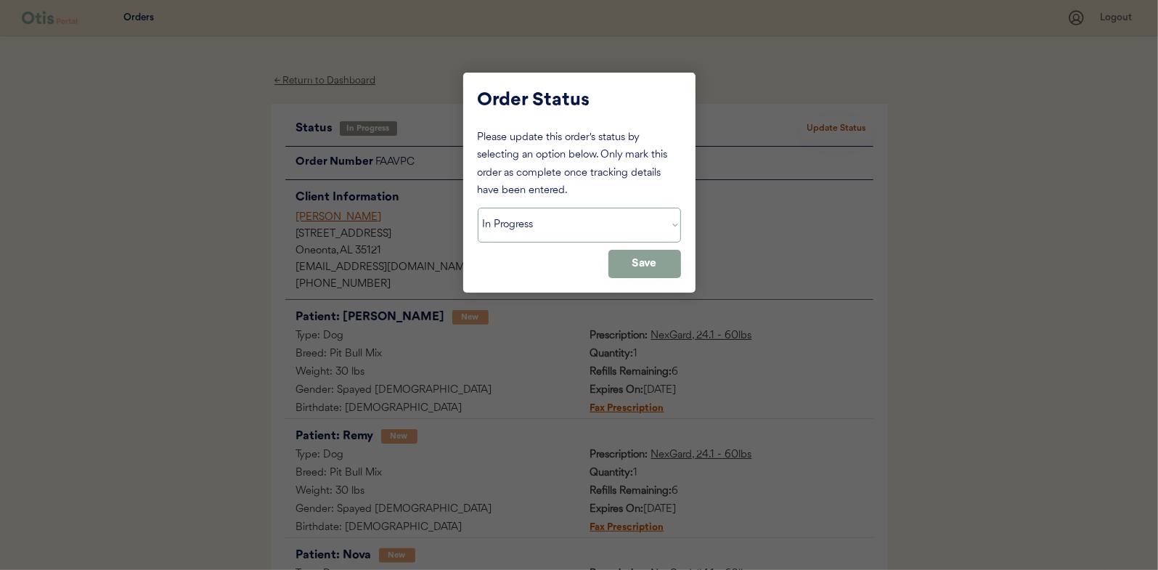
click at [523, 219] on select "Status On Hold New In Progress Complete Pending HW Consent Canceled" at bounding box center [579, 225] width 203 height 35
select select ""complete""
click at [478, 208] on select "Status On Hold New In Progress Complete Pending HW Consent Canceled" at bounding box center [579, 225] width 203 height 35
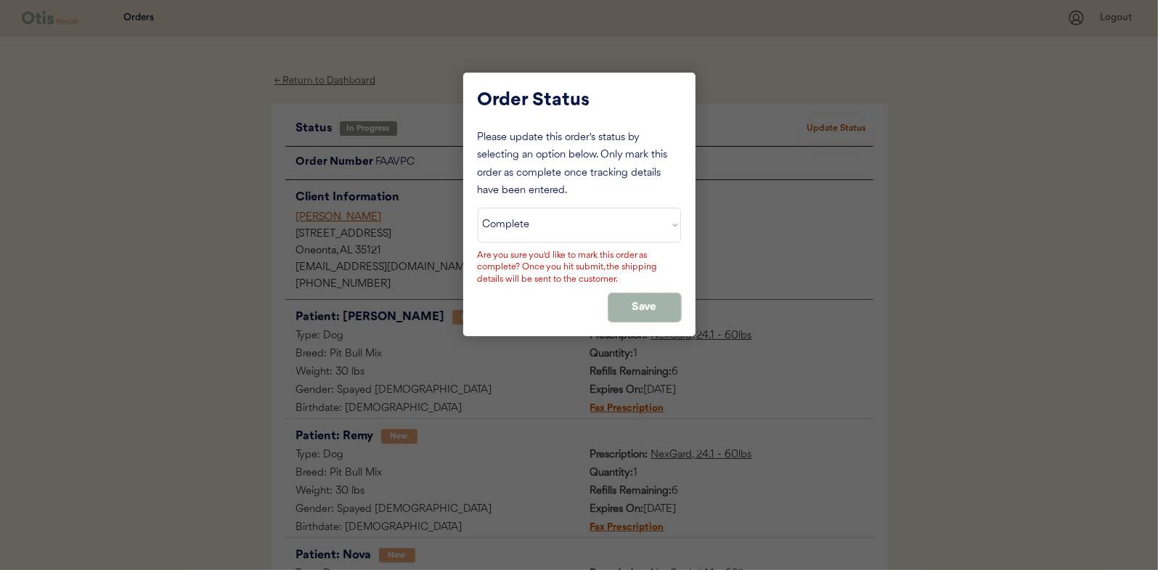
click at [655, 303] on button "Save" at bounding box center [644, 307] width 73 height 28
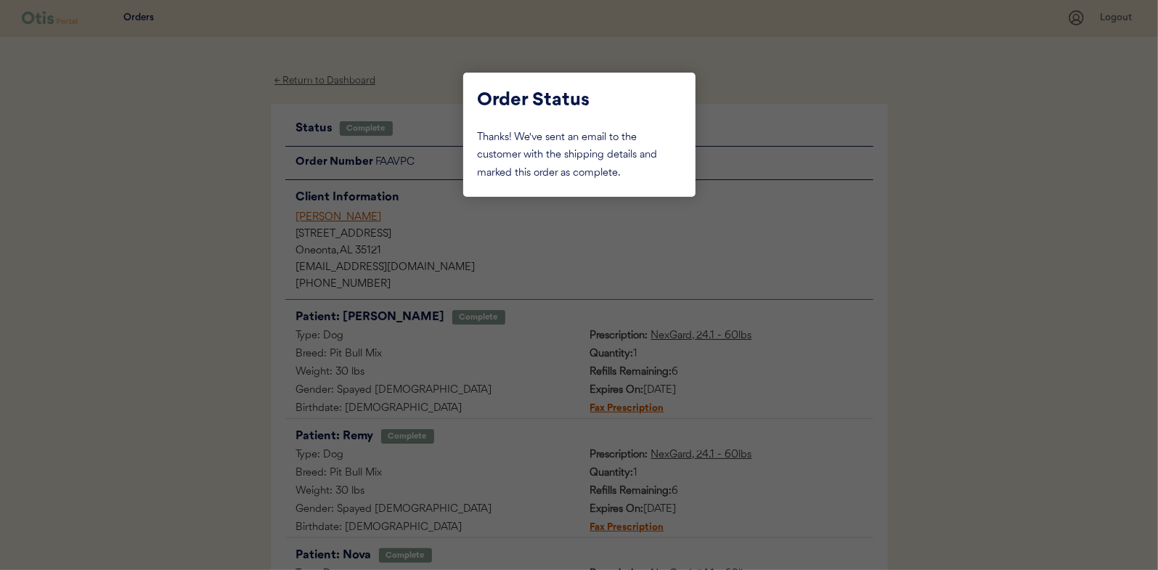
click at [195, 199] on div at bounding box center [579, 285] width 1158 height 570
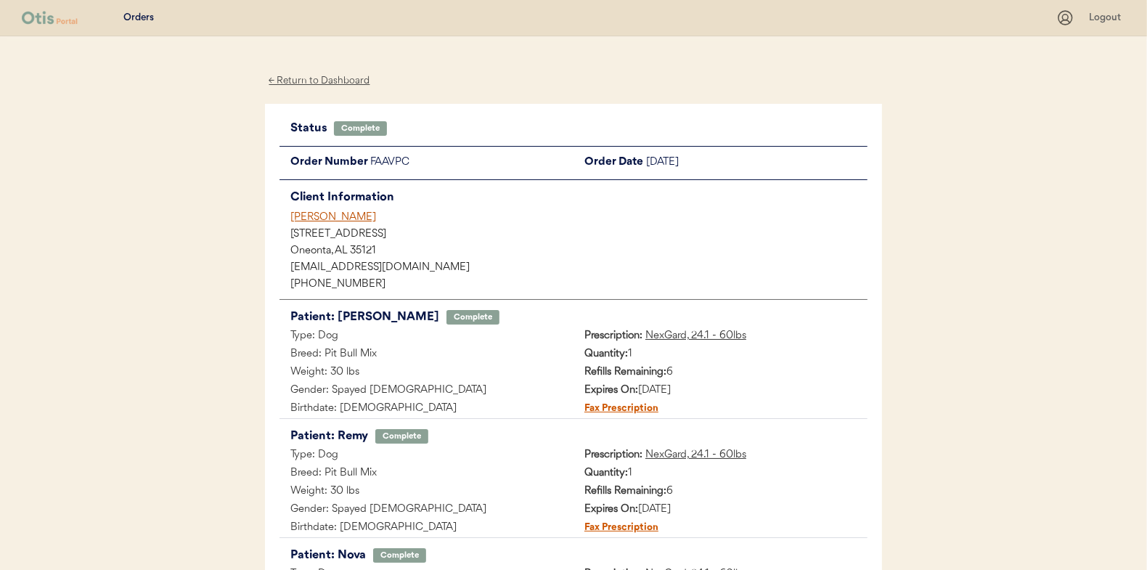
click at [314, 78] on div "← Return to Dashboard" at bounding box center [319, 81] width 109 height 17
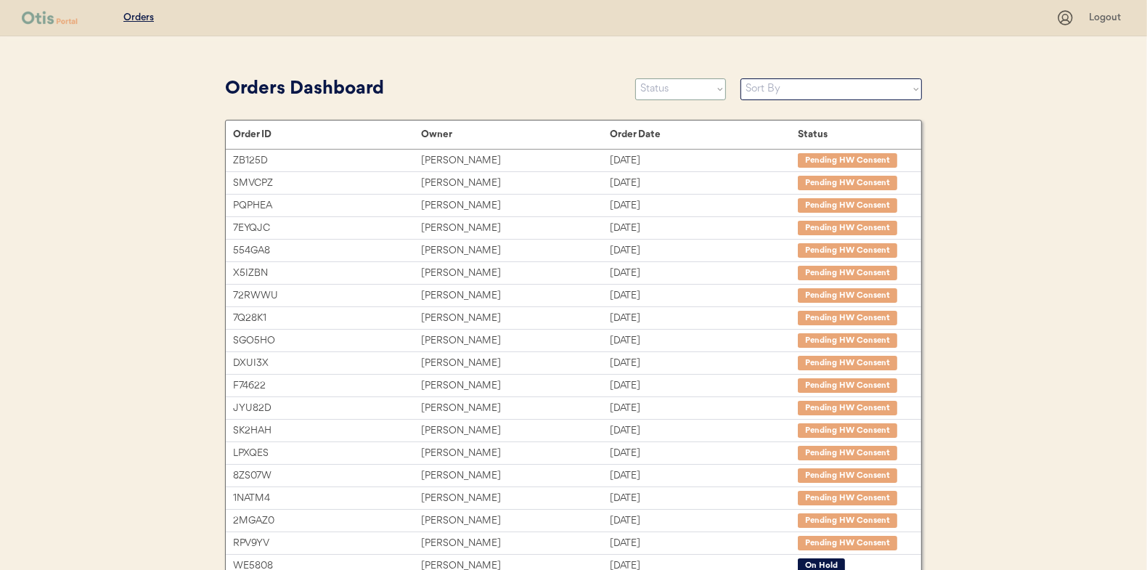
click at [662, 89] on select "Status On Hold New In Progress Complete Pending HW Consent Canceled" at bounding box center [680, 89] width 91 height 22
click at [635, 78] on select "Status On Hold New In Progress Complete Pending HW Consent Canceled" at bounding box center [680, 89] width 91 height 22
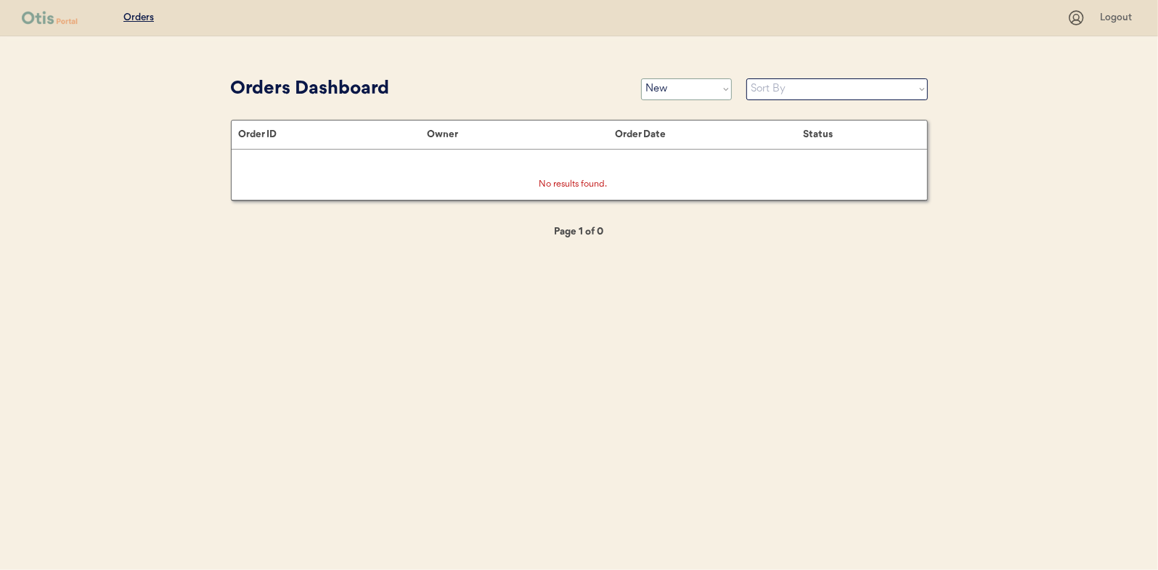
click at [672, 93] on select "Status On Hold New In Progress Complete Pending HW Consent Canceled" at bounding box center [686, 89] width 91 height 22
click at [641, 78] on select "Status On Hold New In Progress Complete Pending HW Consent Canceled" at bounding box center [686, 89] width 91 height 22
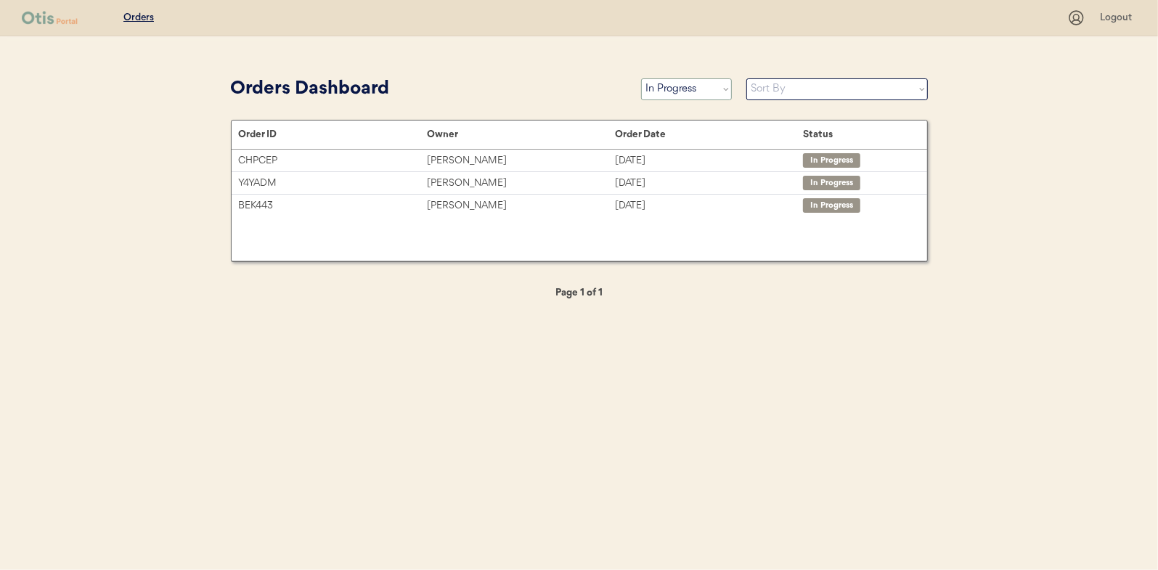
click at [681, 85] on select "Status On Hold New In Progress Complete Pending HW Consent Canceled" at bounding box center [686, 89] width 91 height 22
select select ""new""
click at [641, 78] on select "Status On Hold New In Progress Complete Pending HW Consent Canceled" at bounding box center [686, 89] width 91 height 22
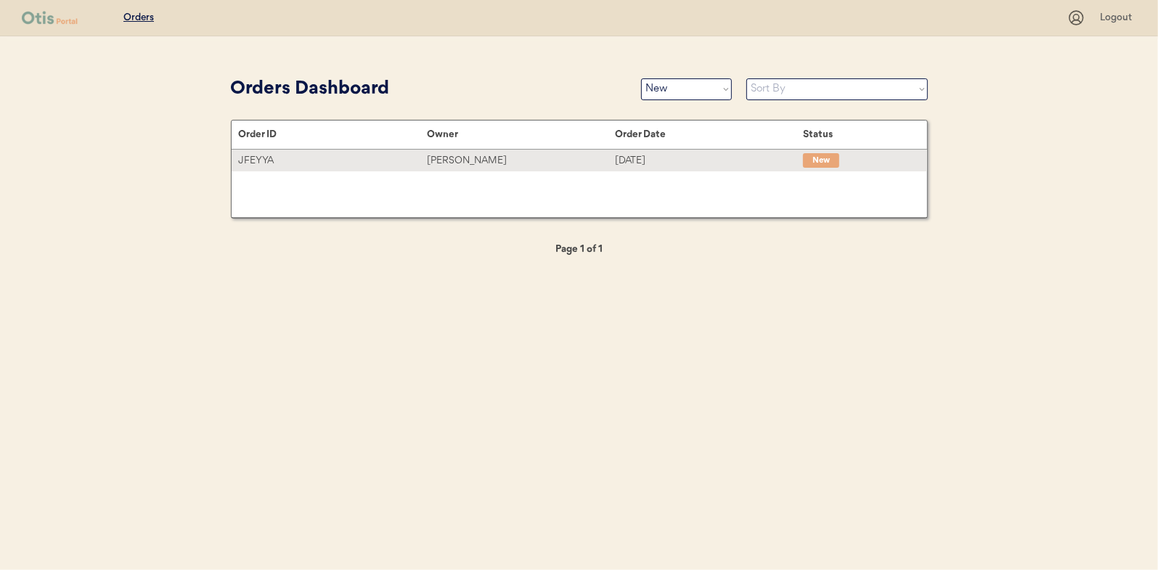
click at [462, 160] on div "[PERSON_NAME]" at bounding box center [521, 160] width 188 height 17
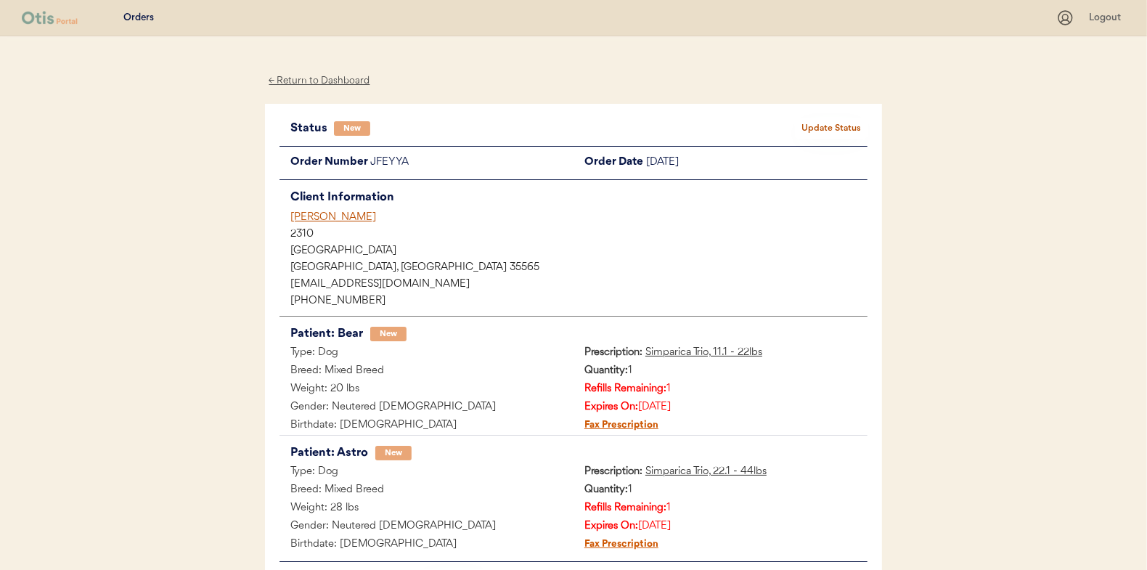
click at [825, 129] on button "Update Status" at bounding box center [831, 128] width 73 height 20
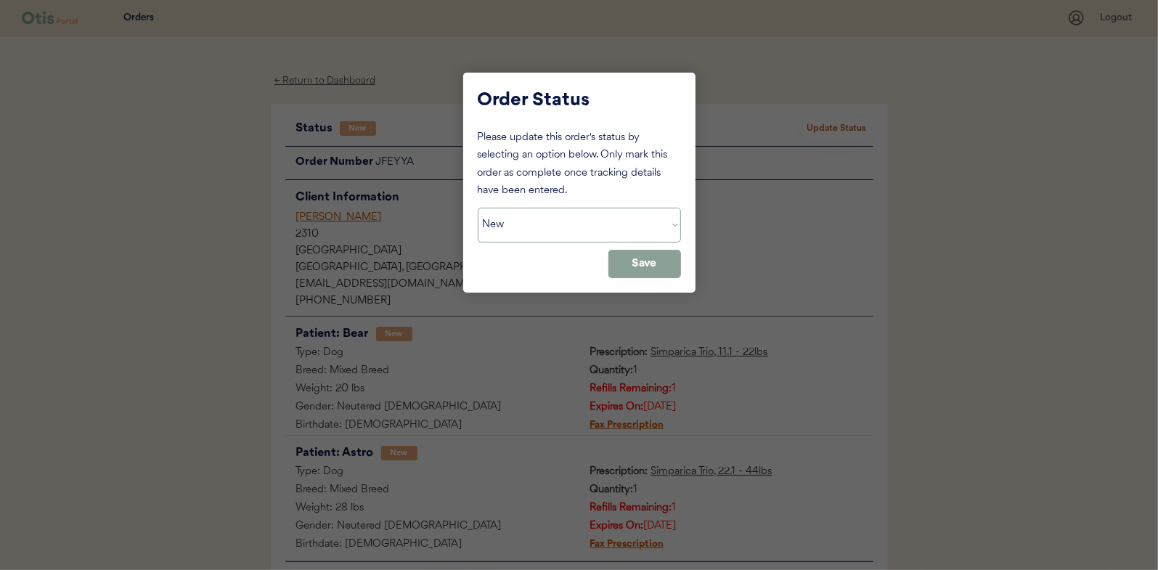
click at [543, 232] on select "Status On Hold New In Progress Complete Pending HW Consent Canceled" at bounding box center [579, 225] width 203 height 35
select select ""in_progress""
click at [478, 208] on select "Status On Hold New In Progress Complete Pending HW Consent Canceled" at bounding box center [579, 225] width 203 height 35
click at [657, 264] on button "Save" at bounding box center [644, 264] width 73 height 28
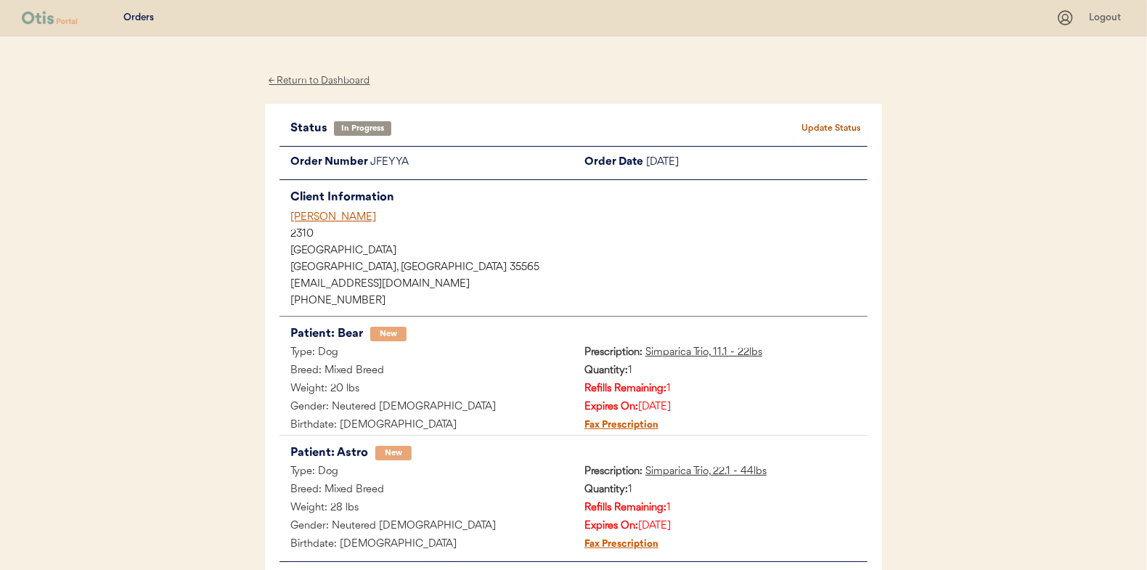
click at [313, 78] on div "← Return to Dashboard" at bounding box center [319, 81] width 109 height 17
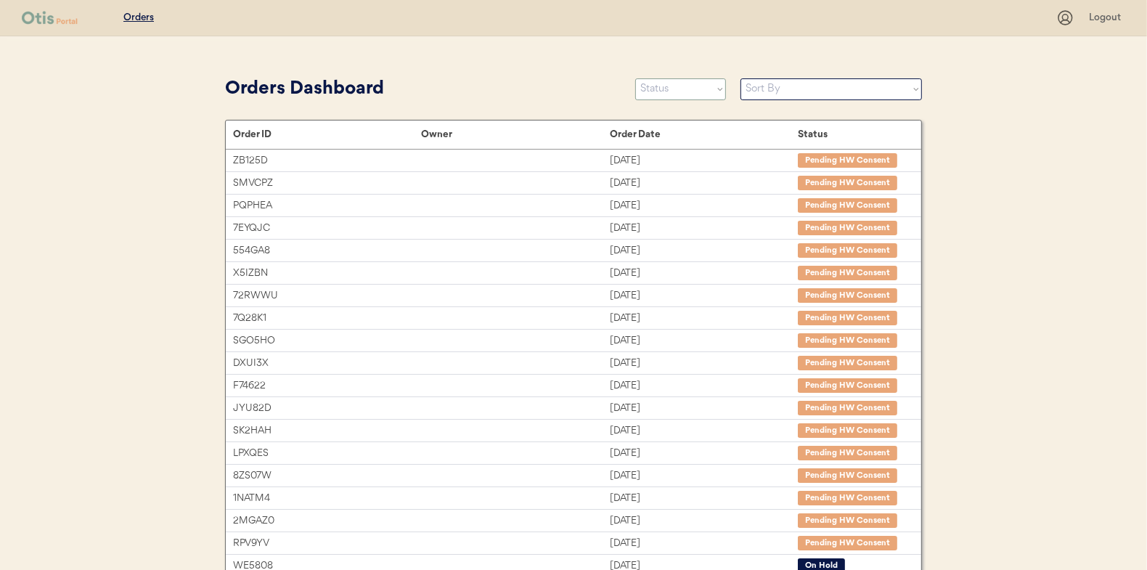
click at [653, 89] on select "Status On Hold New In Progress Complete Pending HW Consent Canceled" at bounding box center [680, 89] width 91 height 22
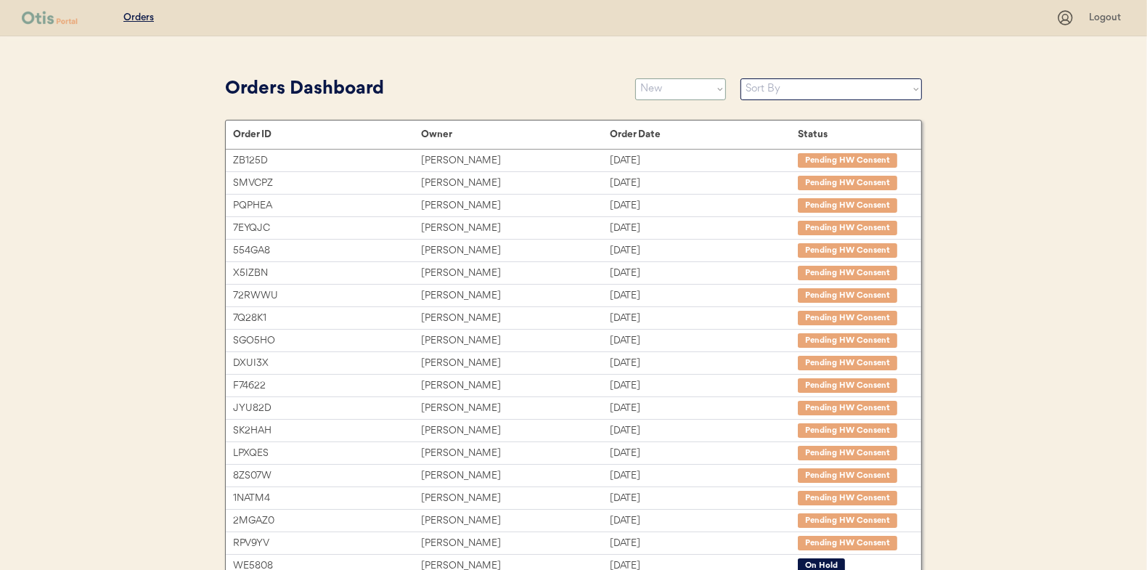
click at [635, 78] on select "Status On Hold New In Progress Complete Pending HW Consent Canceled" at bounding box center [680, 89] width 91 height 22
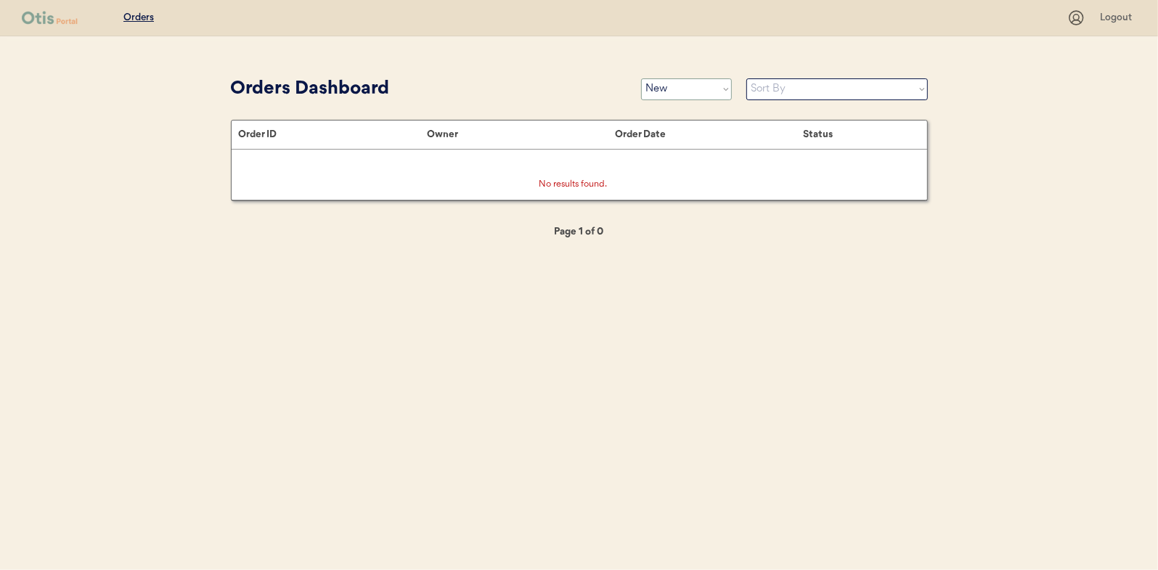
click at [676, 90] on select "Status On Hold New In Progress Complete Pending HW Consent Canceled" at bounding box center [686, 89] width 91 height 22
select select ""in_progress""
click at [641, 78] on select "Status On Hold New In Progress Complete Pending HW Consent Canceled" at bounding box center [686, 89] width 91 height 22
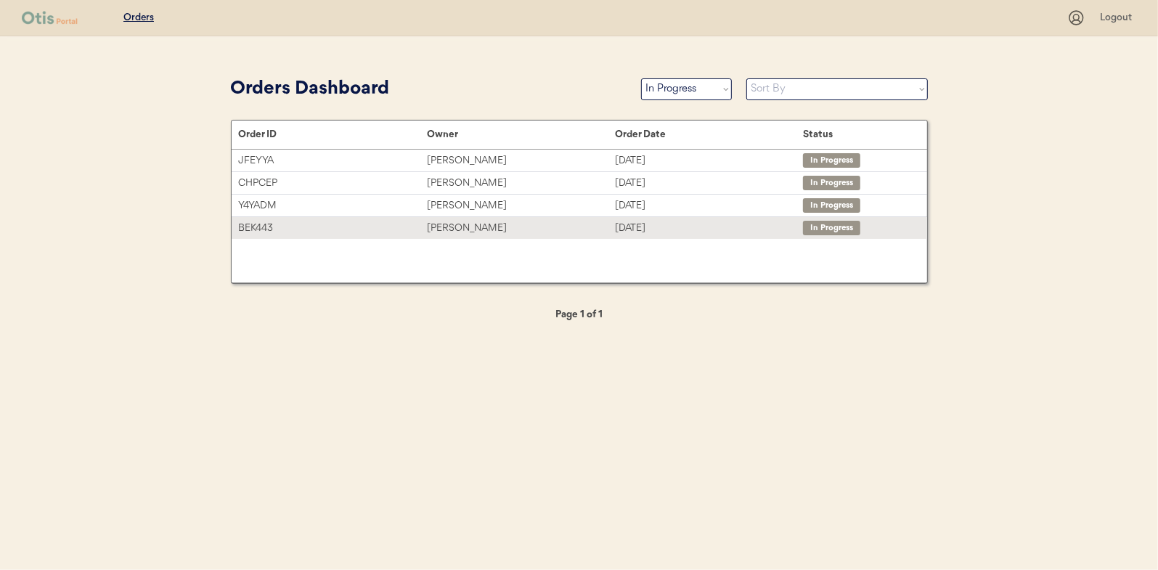
click at [441, 229] on div "[PERSON_NAME]" at bounding box center [521, 228] width 188 height 17
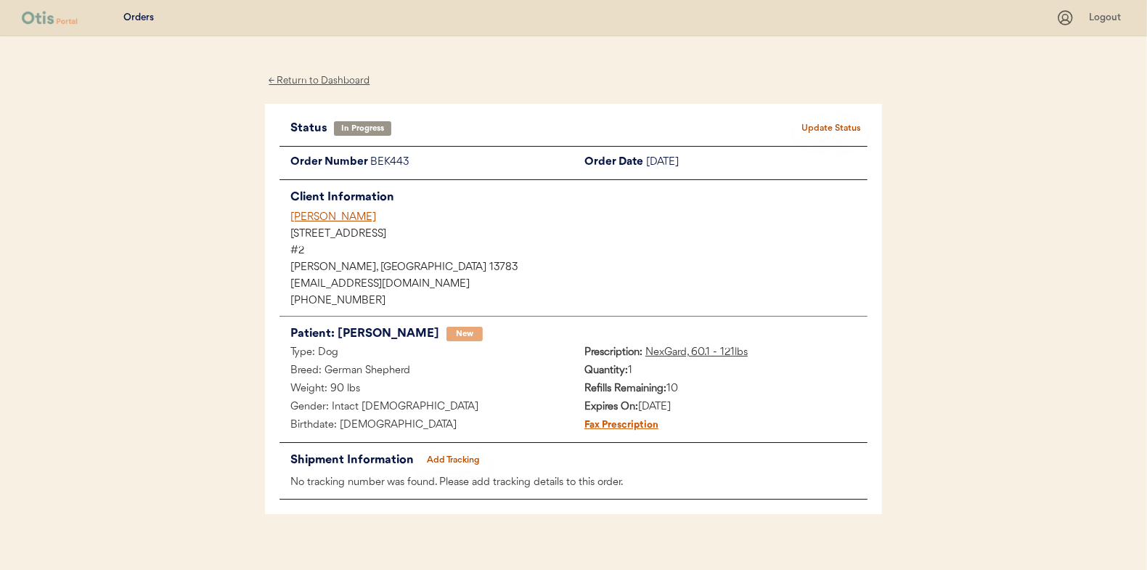
click at [454, 459] on button "Add Tracking" at bounding box center [453, 460] width 73 height 20
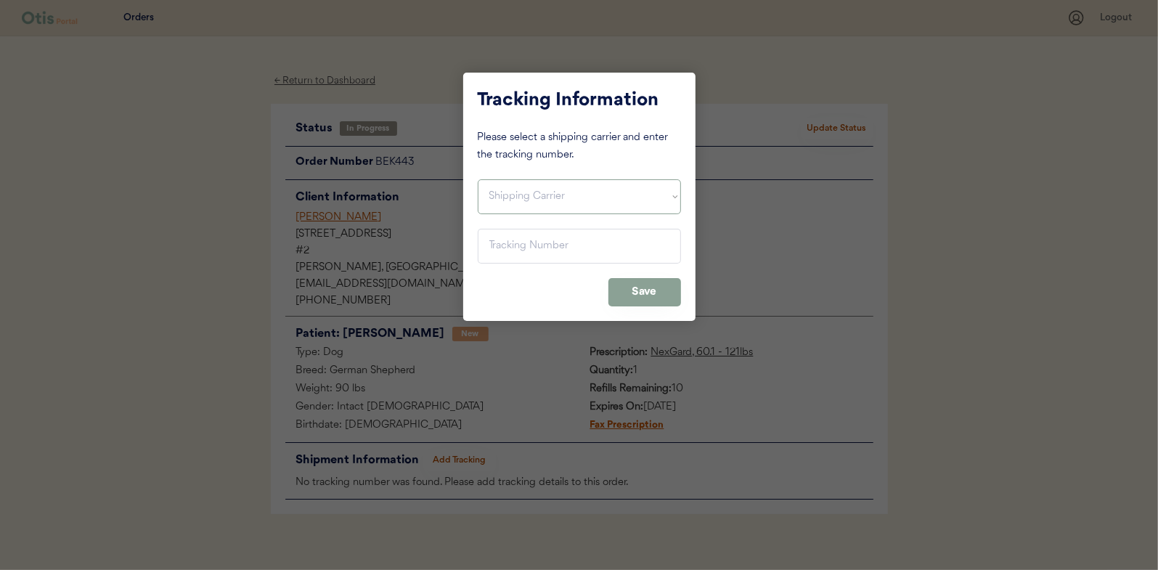
click at [499, 196] on select "Shipping Carrier FedEx FedEx Ground Economy UPS USPS" at bounding box center [579, 196] width 203 height 35
select select ""usps""
click at [478, 179] on select "Shipping Carrier FedEx FedEx Ground Economy UPS USPS" at bounding box center [579, 196] width 203 height 35
click at [499, 245] on input "input" at bounding box center [579, 246] width 203 height 35
paste input "9400150105496040276294"
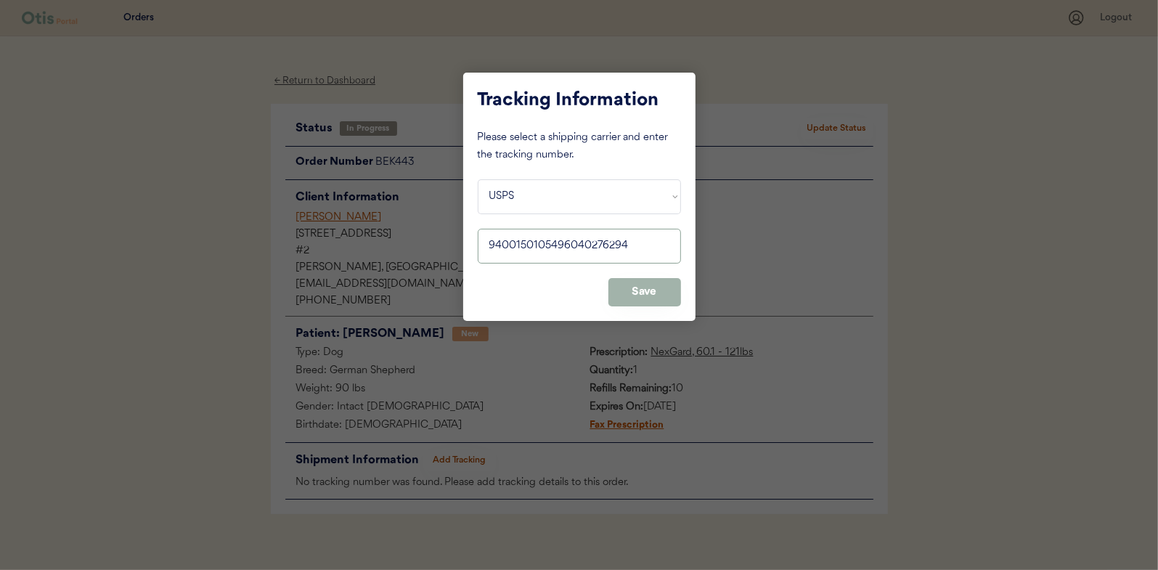
type input "9400150105496040276294"
click at [642, 284] on button "Save" at bounding box center [644, 292] width 73 height 28
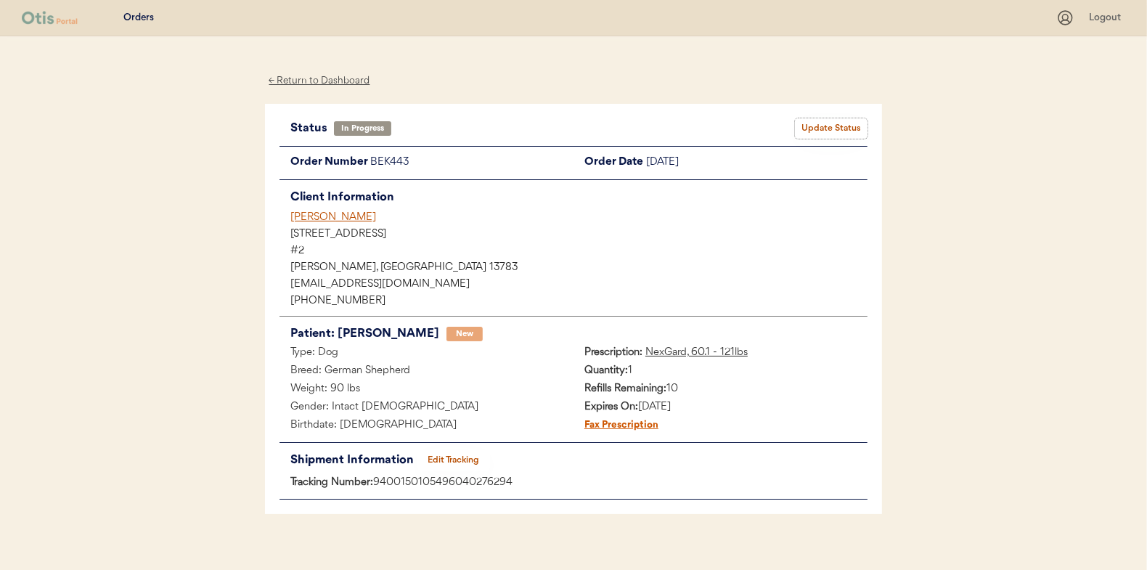
click at [822, 123] on button "Update Status" at bounding box center [831, 128] width 73 height 20
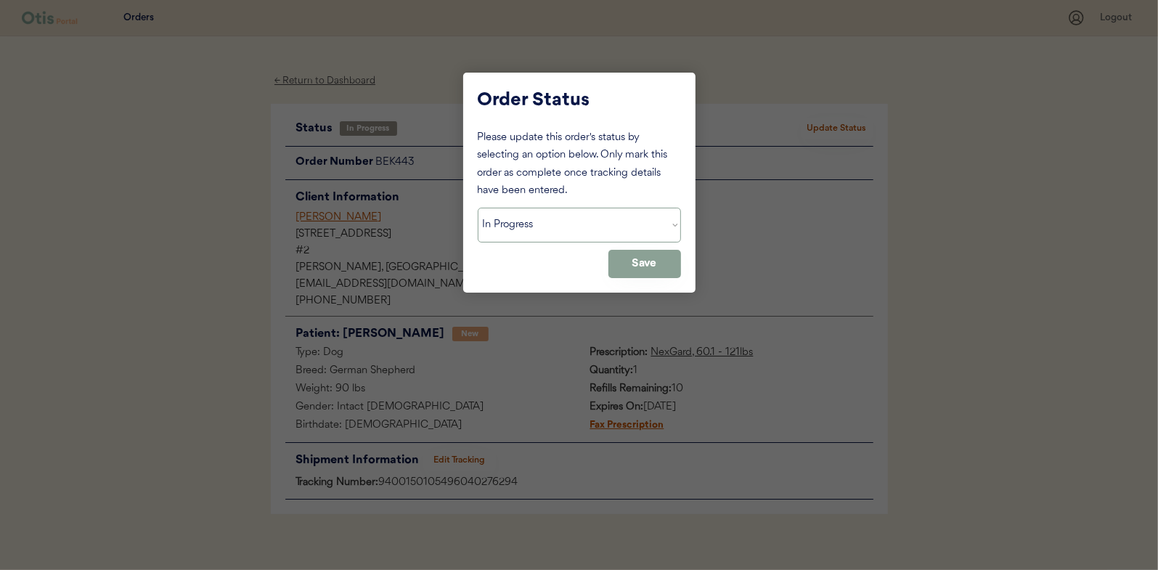
click at [502, 229] on select "Status On Hold New In Progress Complete Pending HW Consent Canceled" at bounding box center [579, 225] width 203 height 35
select select ""complete""
click at [478, 208] on select "Status On Hold New In Progress Complete Pending HW Consent Canceled" at bounding box center [579, 225] width 203 height 35
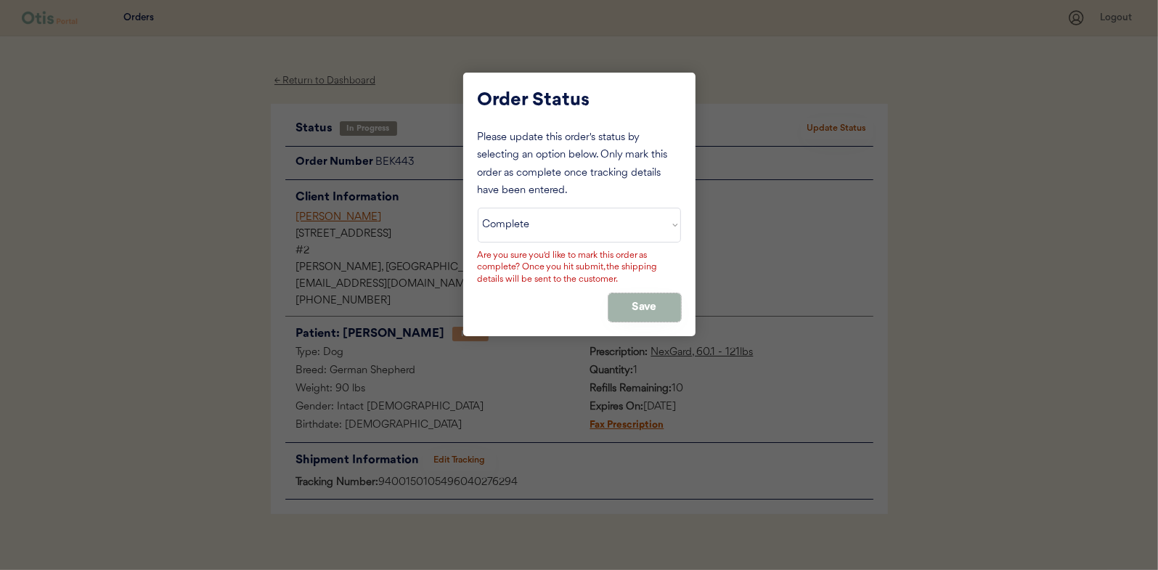
click at [646, 304] on button "Save" at bounding box center [644, 307] width 73 height 28
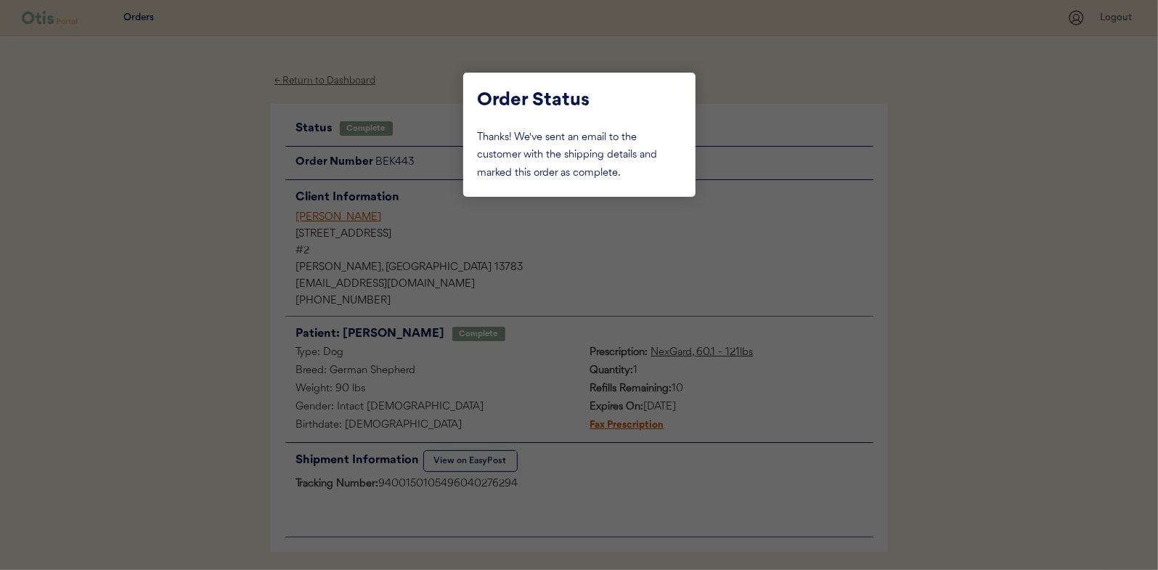
click at [240, 155] on div at bounding box center [579, 285] width 1158 height 570
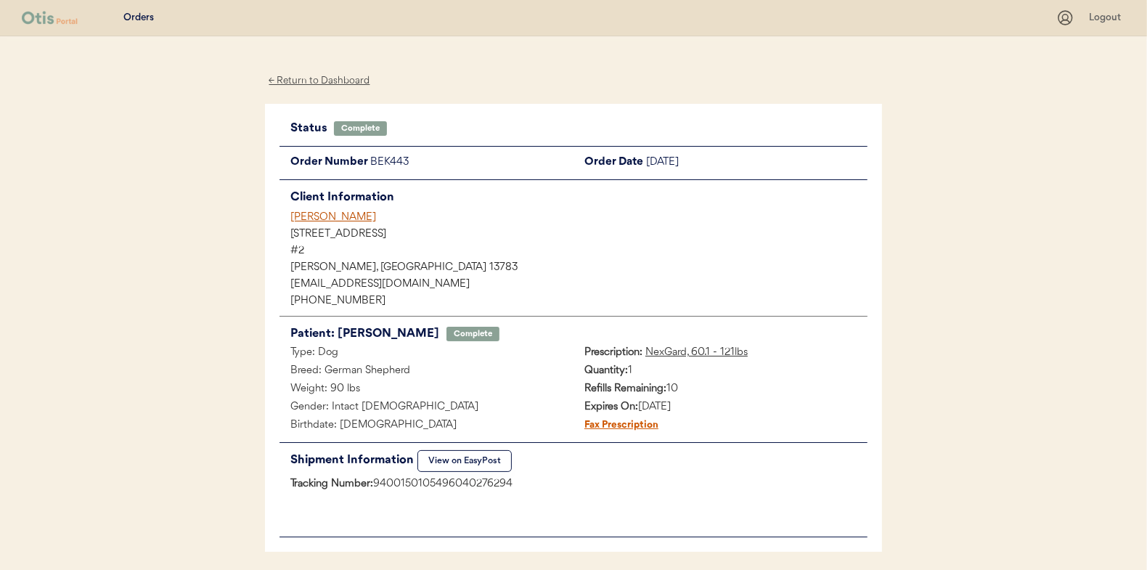
click at [327, 80] on div "← Return to Dashboard" at bounding box center [319, 81] width 109 height 17
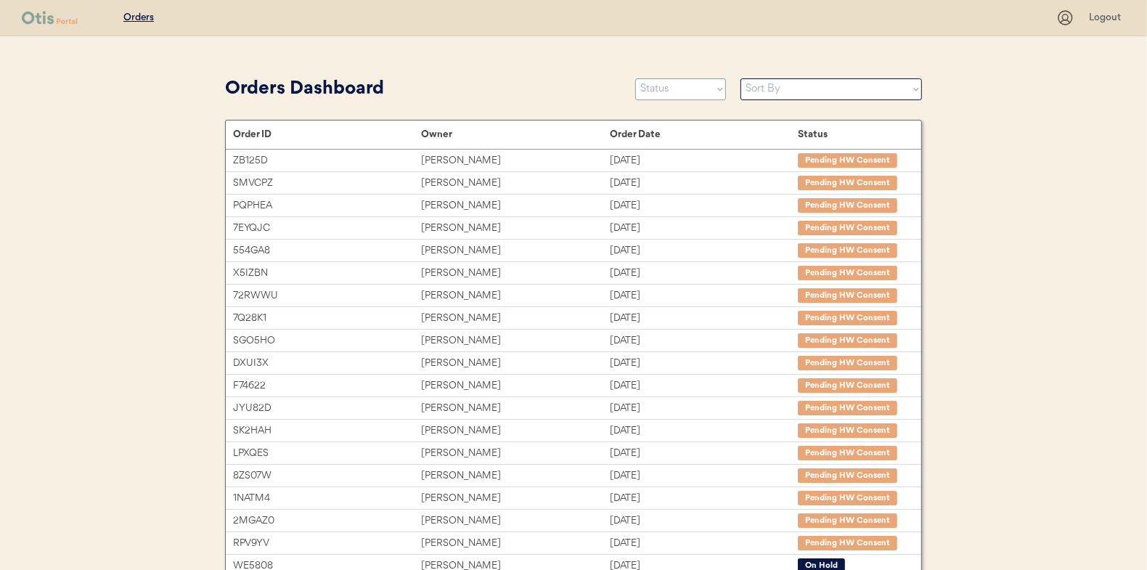
click at [677, 89] on select "Status On Hold New In Progress Complete Pending HW Consent Canceled" at bounding box center [680, 89] width 91 height 22
select select ""new""
click at [635, 78] on select "Status On Hold New In Progress Complete Pending HW Consent Canceled" at bounding box center [680, 89] width 91 height 22
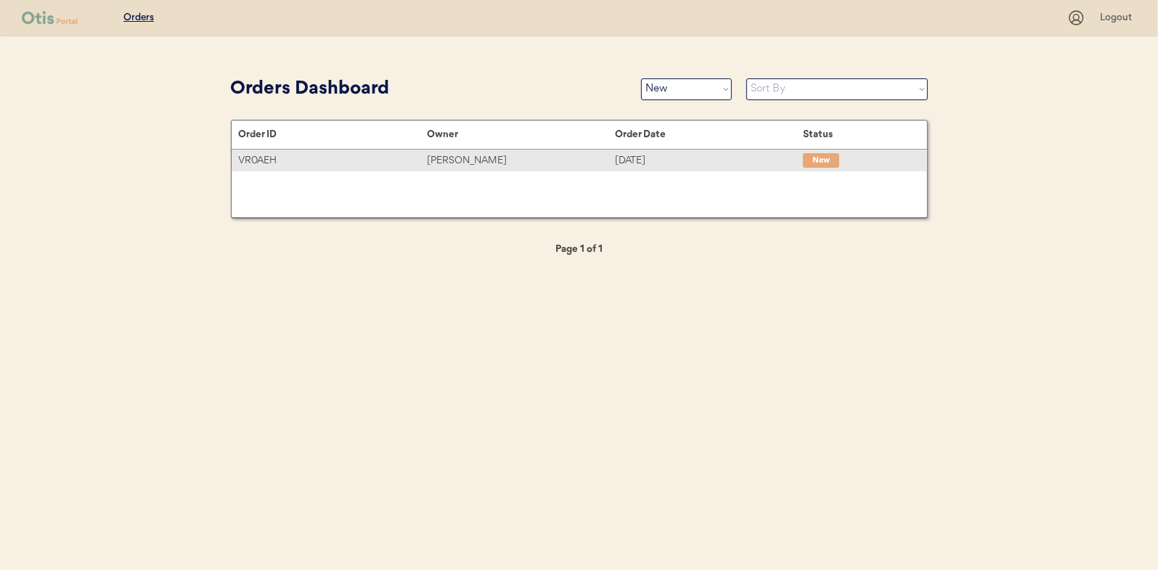
click at [458, 158] on div "[PERSON_NAME]" at bounding box center [521, 160] width 188 height 17
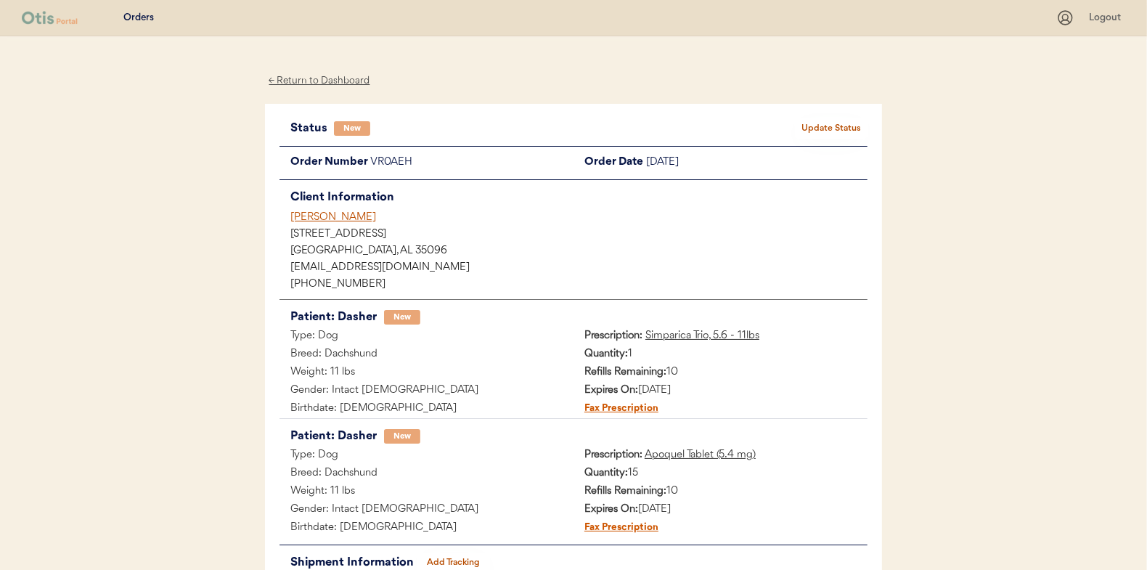
scroll to position [73, 0]
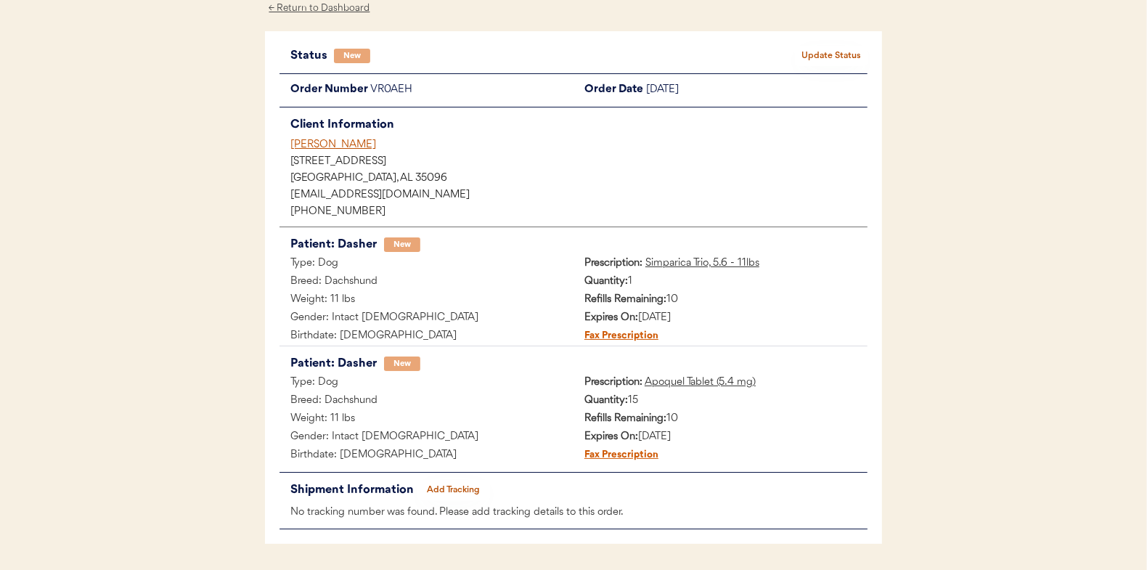
click at [832, 54] on button "Update Status" at bounding box center [831, 56] width 73 height 20
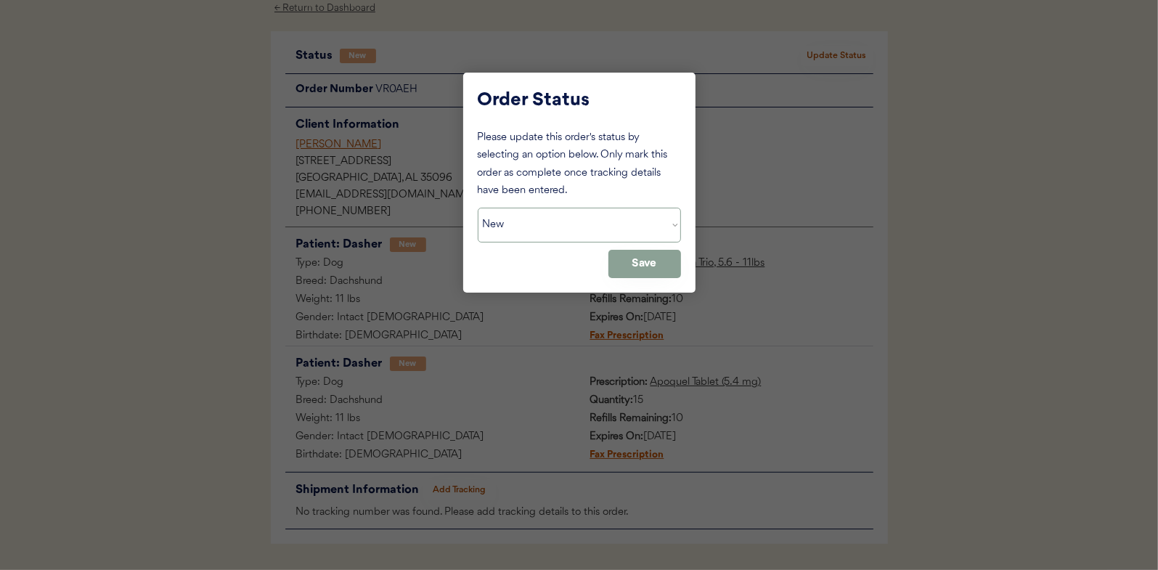
click at [511, 236] on select "Status On Hold New In Progress Complete Pending HW Consent Canceled" at bounding box center [579, 225] width 203 height 35
select select ""in_progress""
click at [478, 208] on select "Status On Hold New In Progress Complete Pending HW Consent Canceled" at bounding box center [579, 225] width 203 height 35
click at [661, 266] on button "Save" at bounding box center [644, 264] width 73 height 28
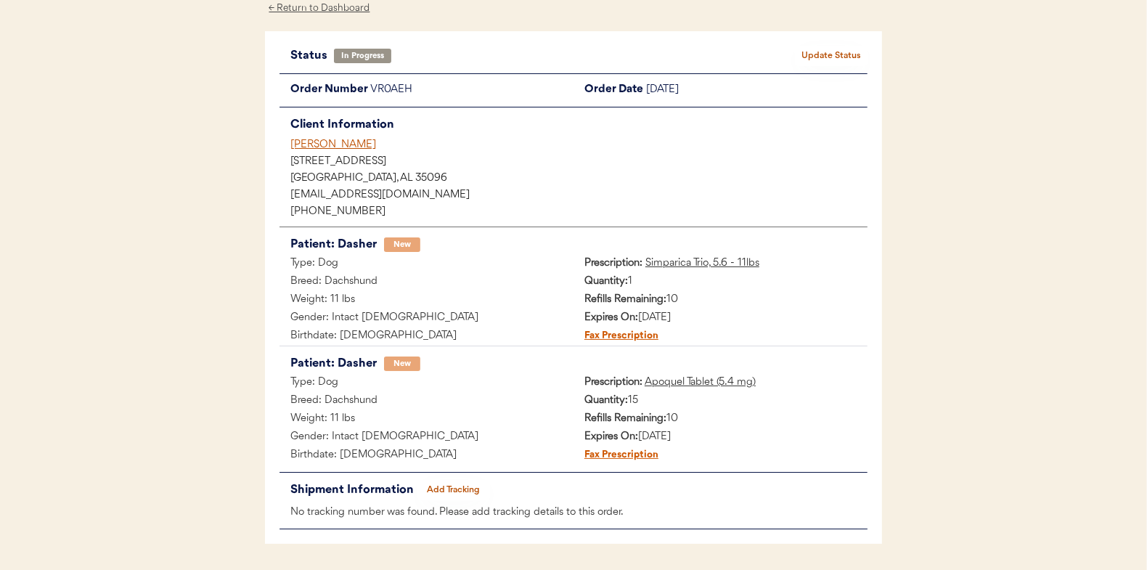
click at [126, 173] on div "Orders Logout ← Return to Dashboard Status In Progress Update Status Order Numb…" at bounding box center [573, 271] width 1147 height 689
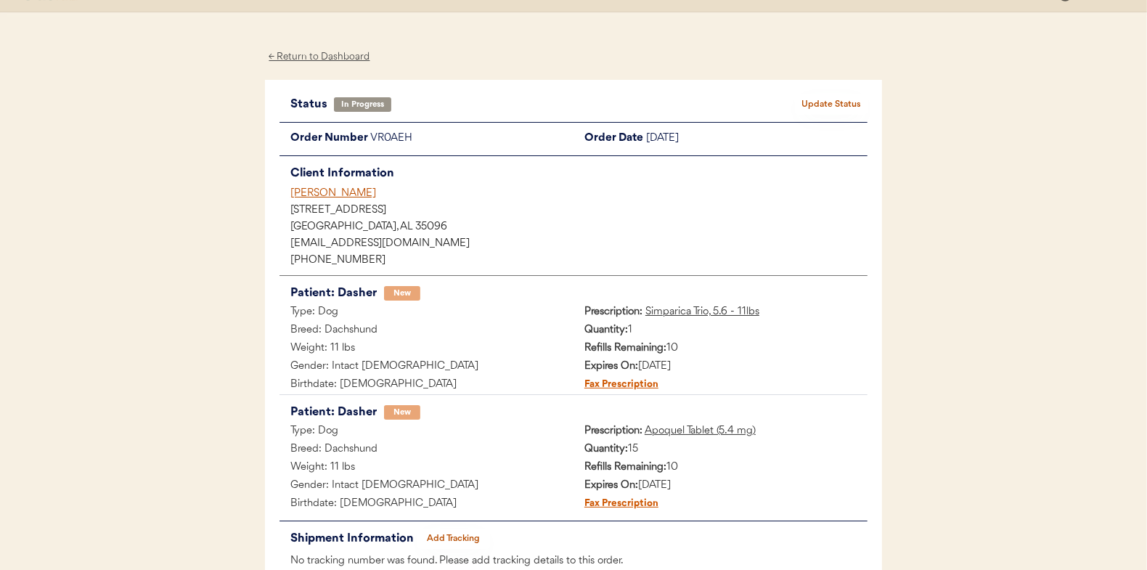
scroll to position [0, 0]
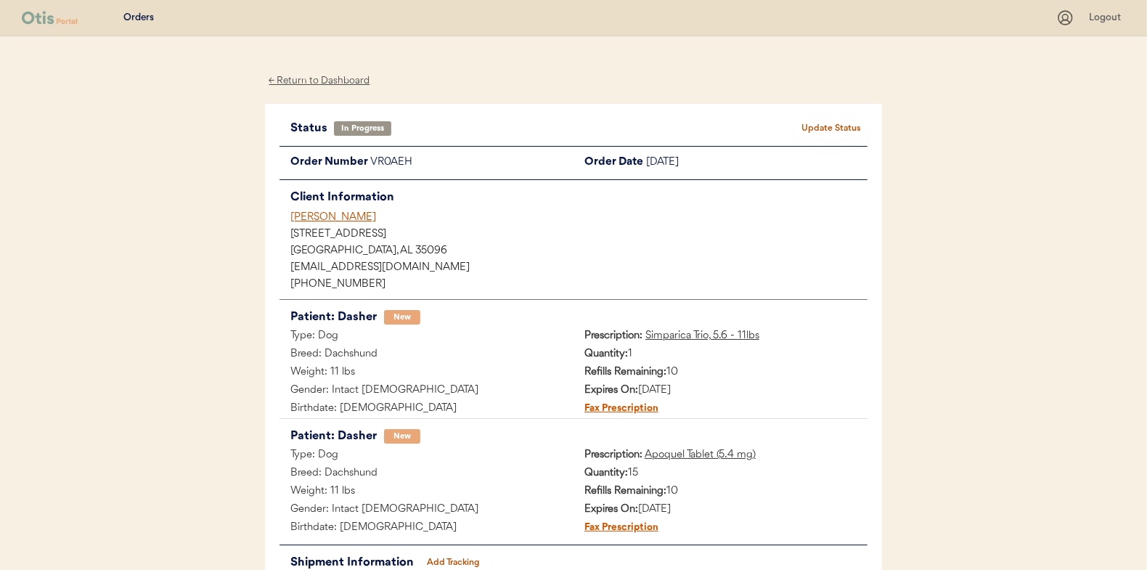
click at [318, 76] on div "← Return to Dashboard" at bounding box center [319, 81] width 109 height 17
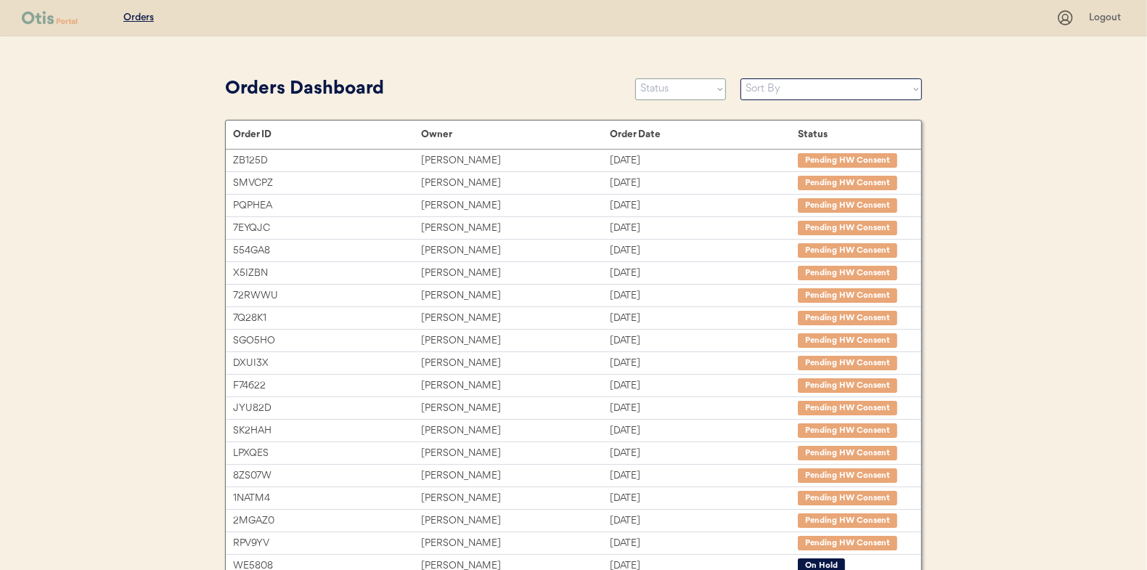
click at [665, 91] on select "Status On Hold New In Progress Complete Pending HW Consent Canceled" at bounding box center [680, 89] width 91 height 22
click at [635, 78] on select "Status On Hold New In Progress Complete Pending HW Consent Canceled" at bounding box center [680, 89] width 91 height 22
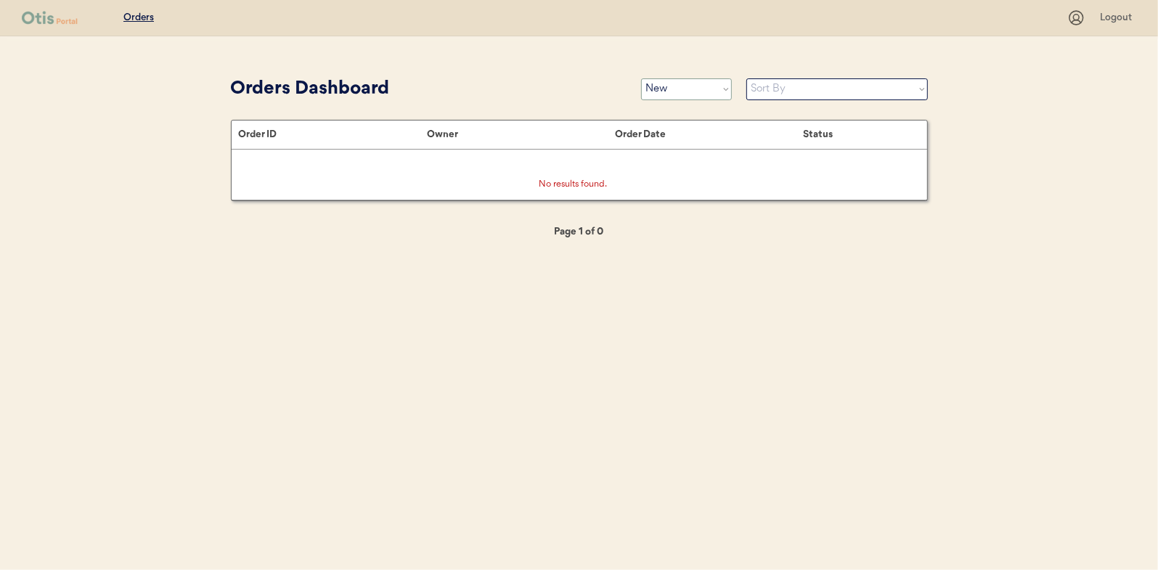
click at [667, 95] on select "Status On Hold New In Progress Complete Pending HW Consent Canceled" at bounding box center [686, 89] width 91 height 22
select select ""in_progress""
click at [641, 78] on select "Status On Hold New In Progress Complete Pending HW Consent Canceled" at bounding box center [686, 89] width 91 height 22
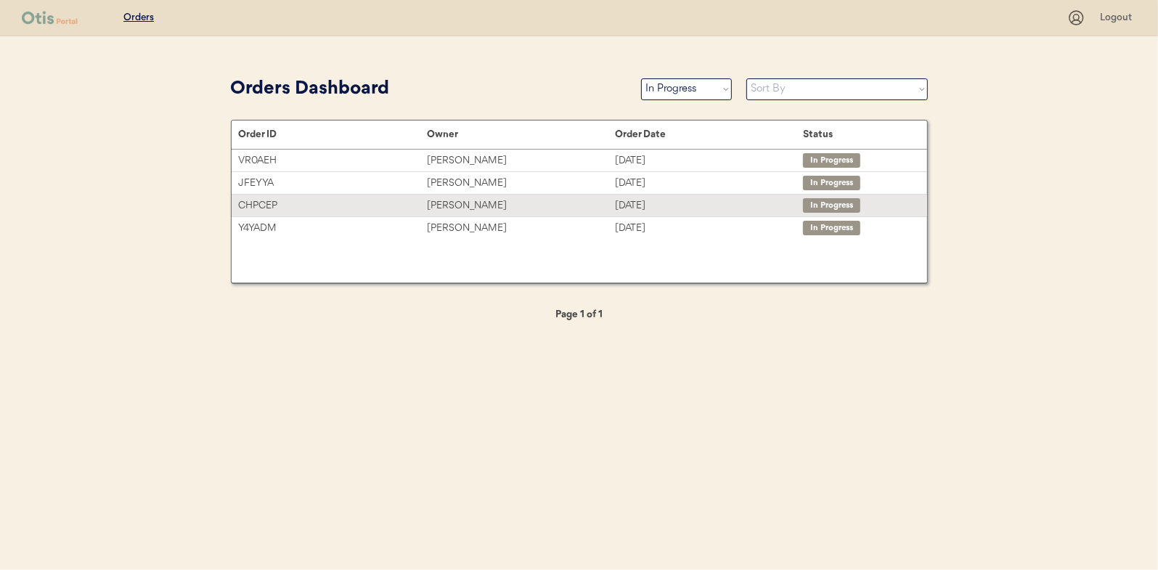
click at [454, 205] on div "David Butler" at bounding box center [521, 205] width 188 height 17
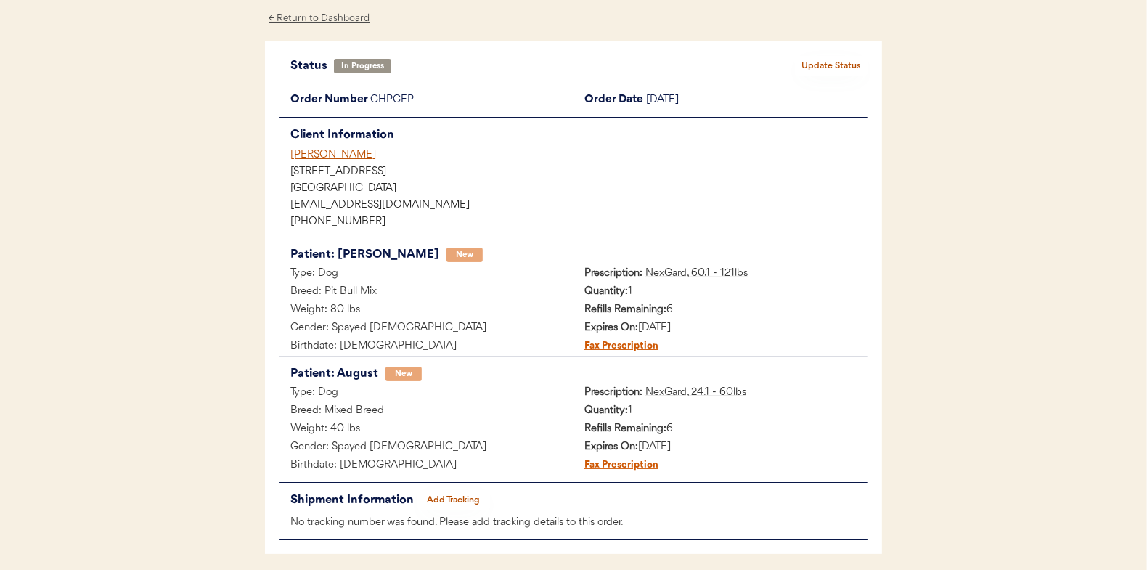
scroll to position [118, 0]
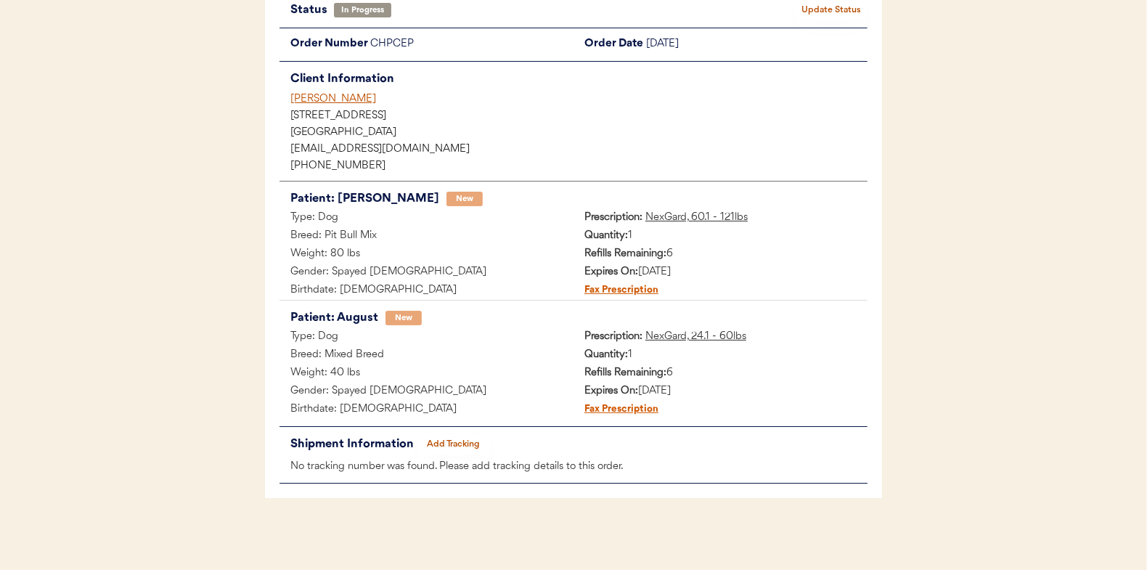
click at [461, 438] on button "Add Tracking" at bounding box center [453, 444] width 73 height 20
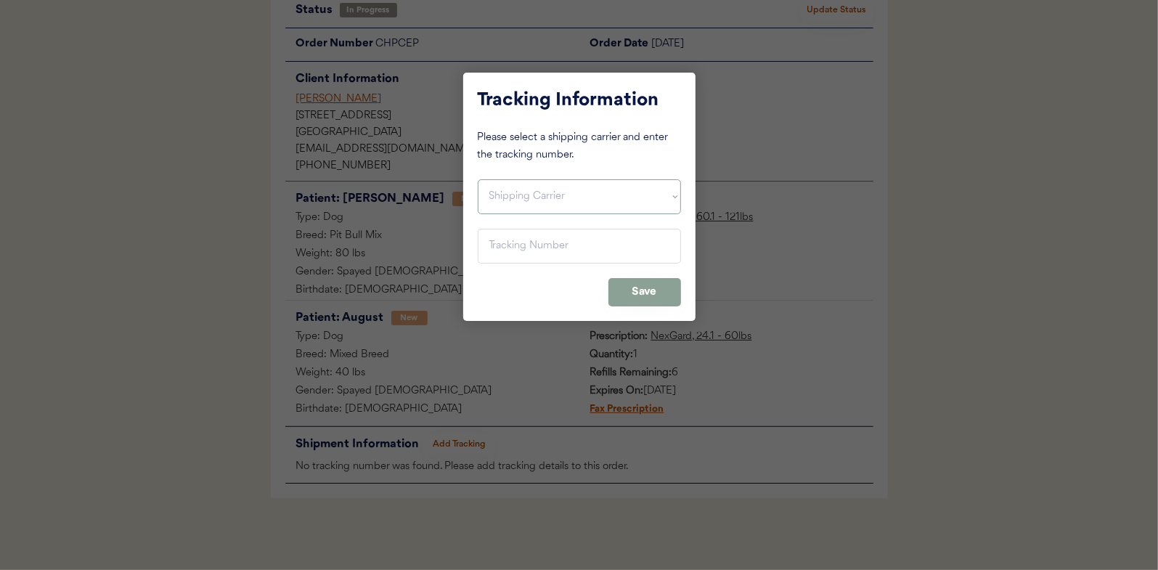
click at [508, 192] on select "Shipping Carrier FedEx FedEx Ground Economy UPS USPS" at bounding box center [579, 196] width 203 height 35
select select ""usps""
click at [478, 179] on select "Shipping Carrier FedEx FedEx Ground Economy UPS USPS" at bounding box center [579, 196] width 203 height 35
click at [499, 240] on input "input" at bounding box center [579, 246] width 203 height 35
paste input "9400150105800038559595"
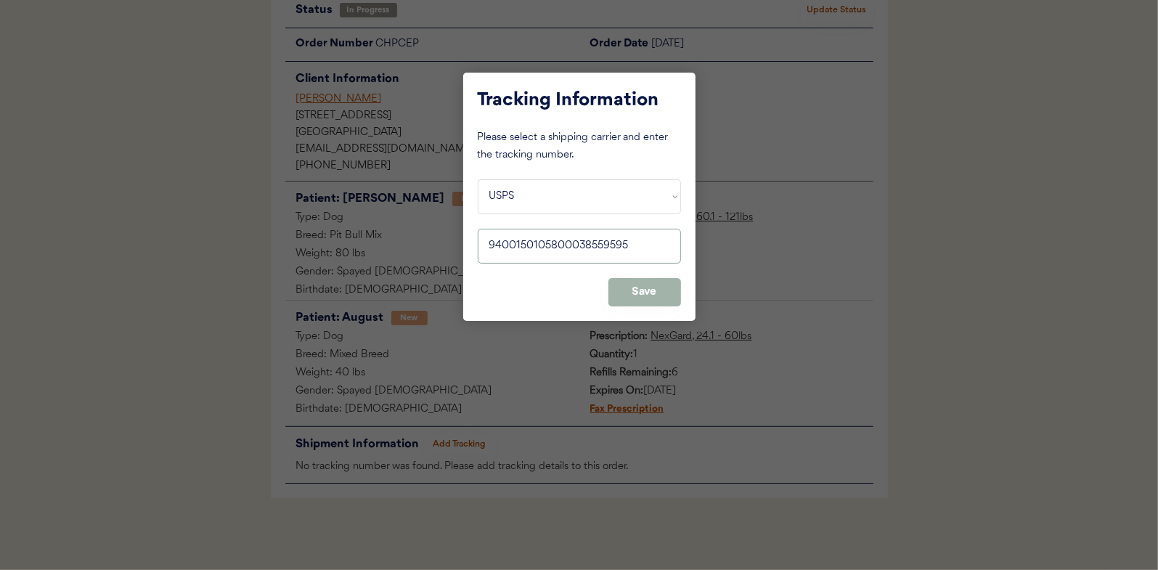
type input "9400150105800038559595"
click at [642, 285] on button "Save" at bounding box center [644, 292] width 73 height 28
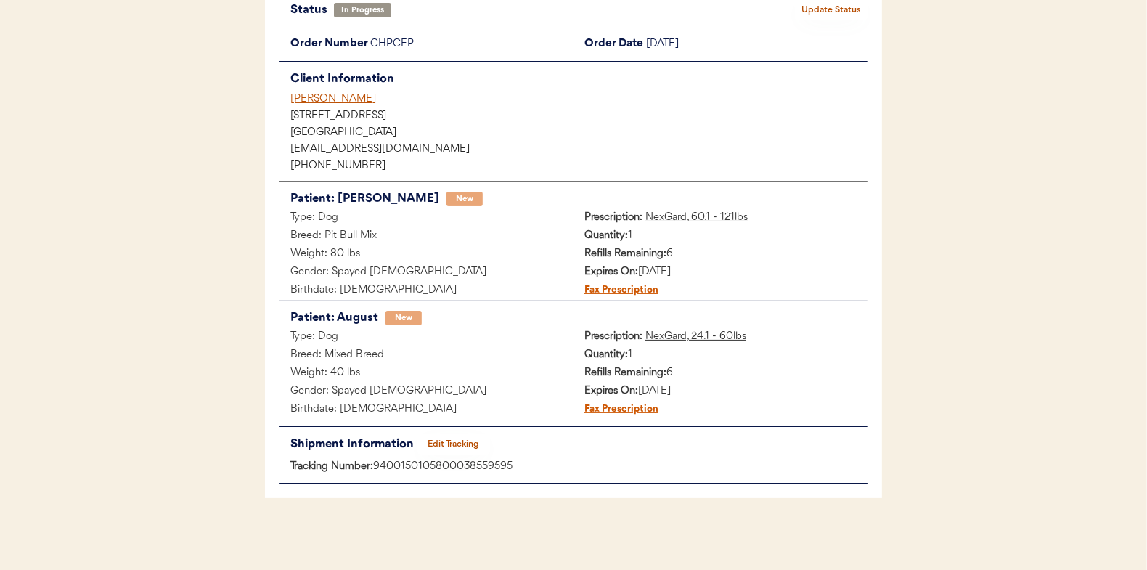
scroll to position [0, 0]
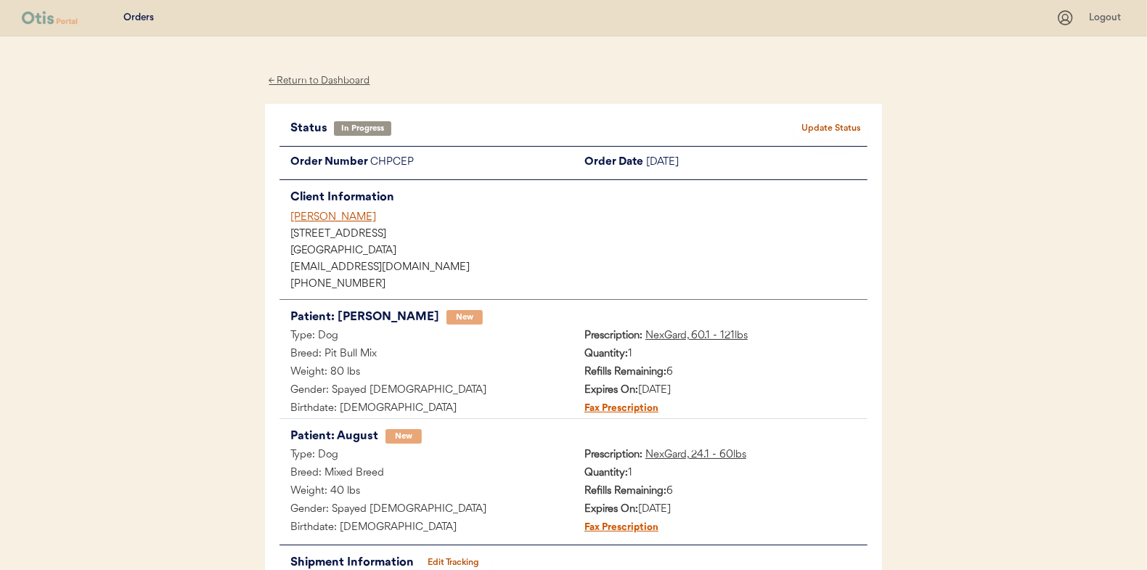
click at [839, 127] on button "Update Status" at bounding box center [831, 128] width 73 height 20
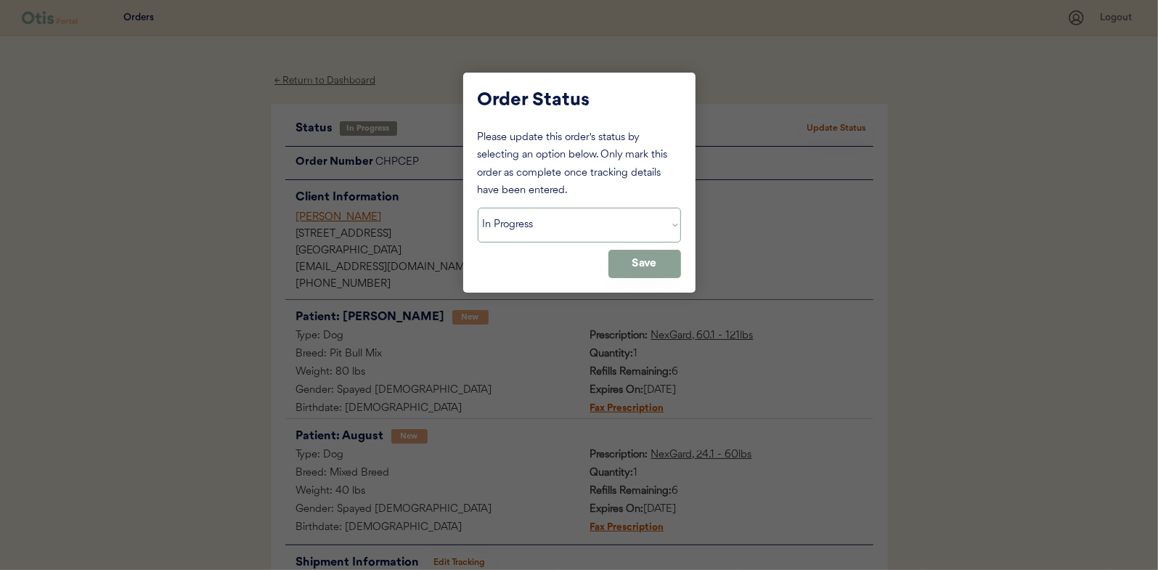
click at [547, 216] on select "Status On Hold New In Progress Complete Pending HW Consent Canceled" at bounding box center [579, 225] width 203 height 35
select select ""complete""
click at [478, 208] on select "Status On Hold New In Progress Complete Pending HW Consent Canceled" at bounding box center [579, 225] width 203 height 35
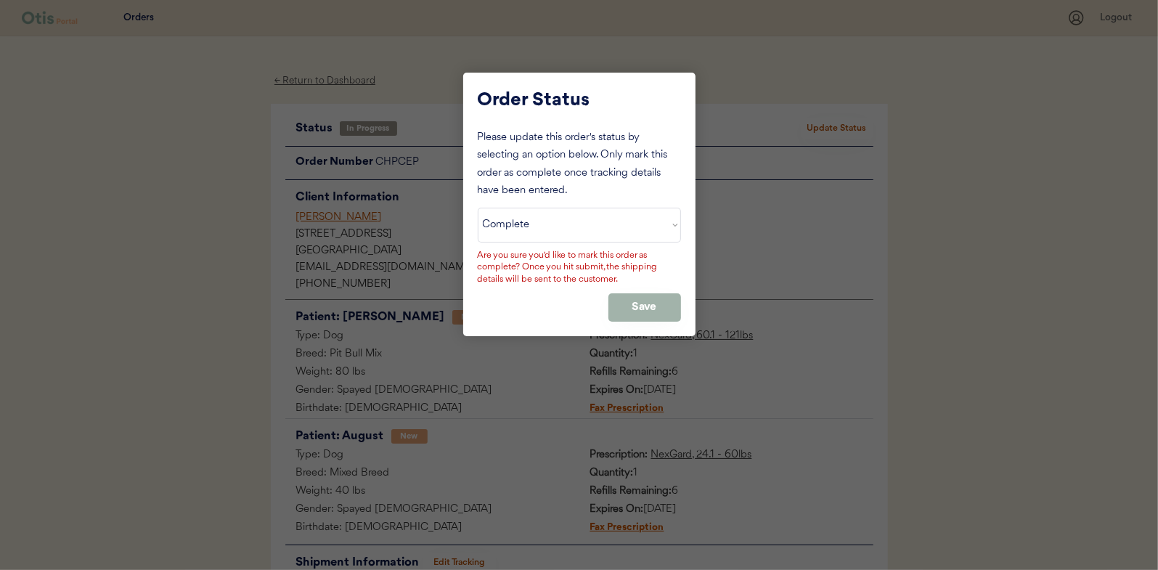
click at [644, 301] on button "Save" at bounding box center [644, 307] width 73 height 28
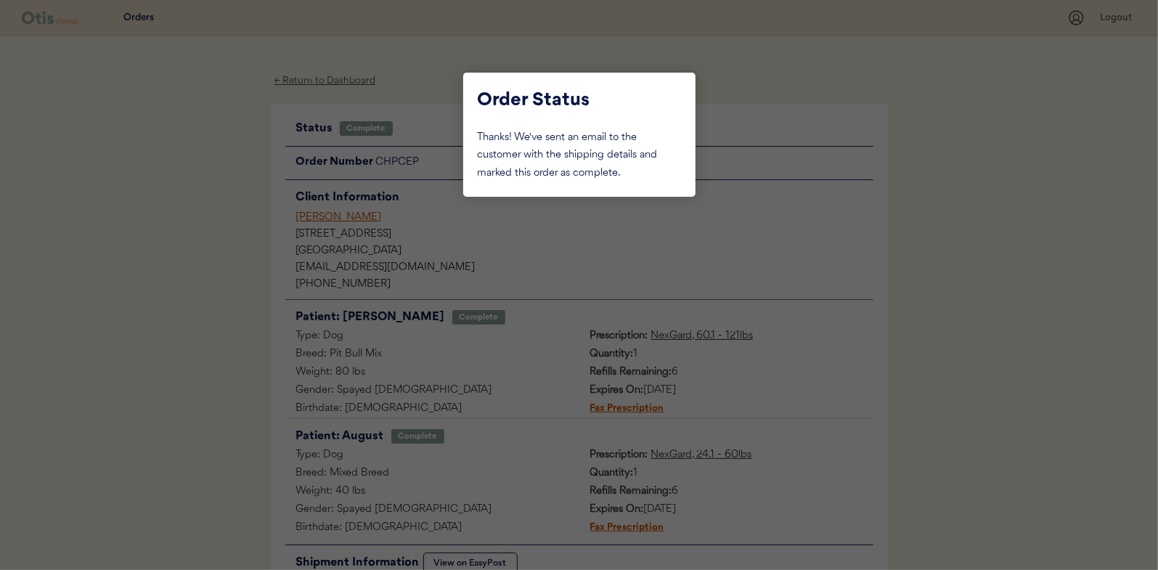
click at [198, 197] on div at bounding box center [579, 285] width 1158 height 570
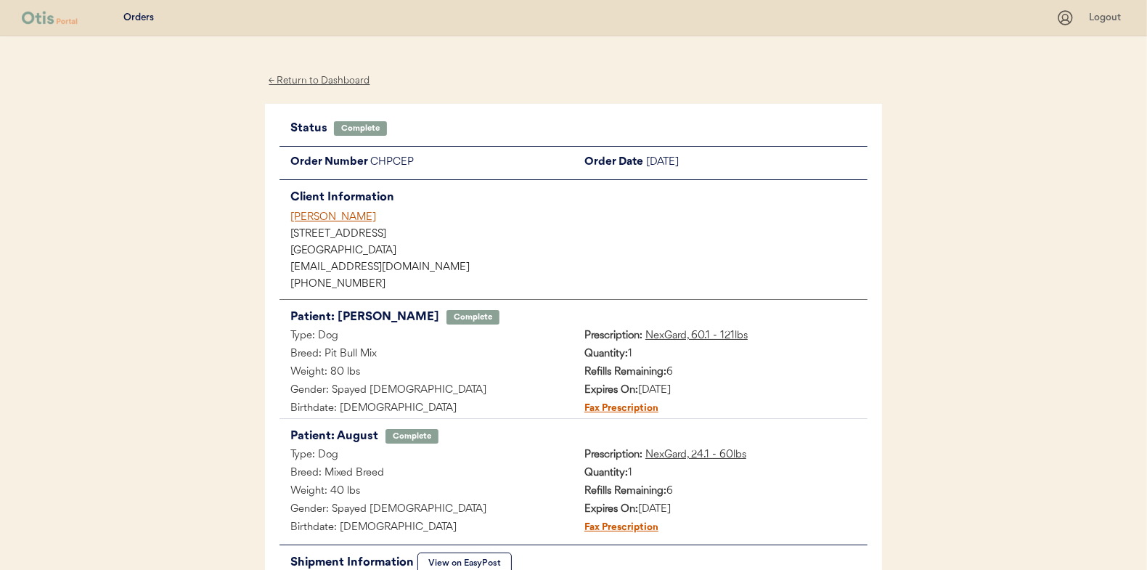
click at [315, 78] on div "← Return to Dashboard" at bounding box center [319, 81] width 109 height 17
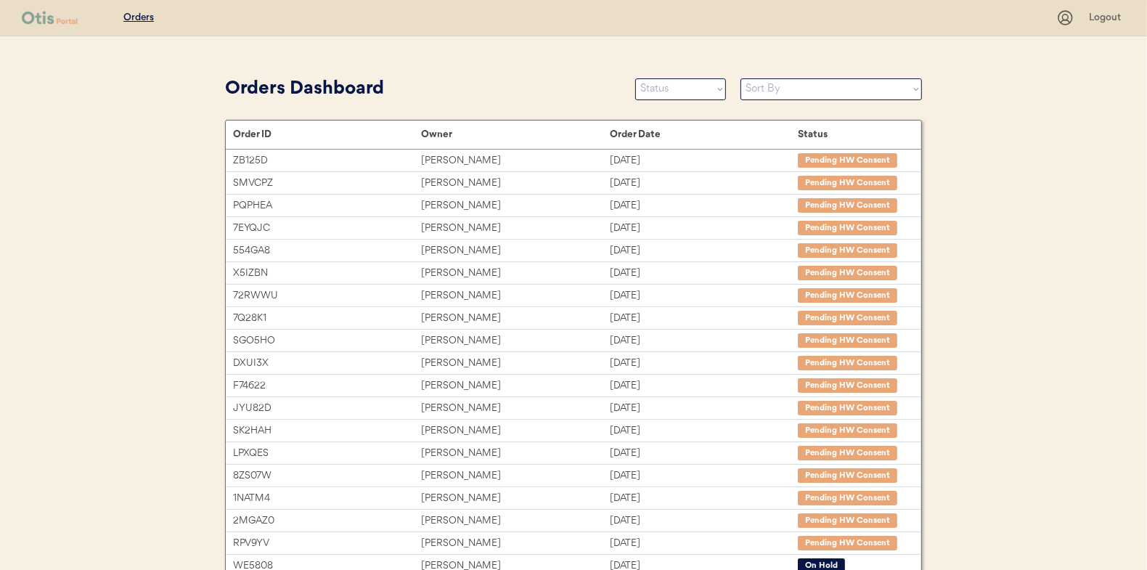
click at [681, 88] on select "Status On Hold New In Progress Complete Pending HW Consent Canceled" at bounding box center [680, 89] width 91 height 22
select select ""in_progress""
click at [635, 78] on select "Status On Hold New In Progress Complete Pending HW Consent Canceled" at bounding box center [680, 89] width 91 height 22
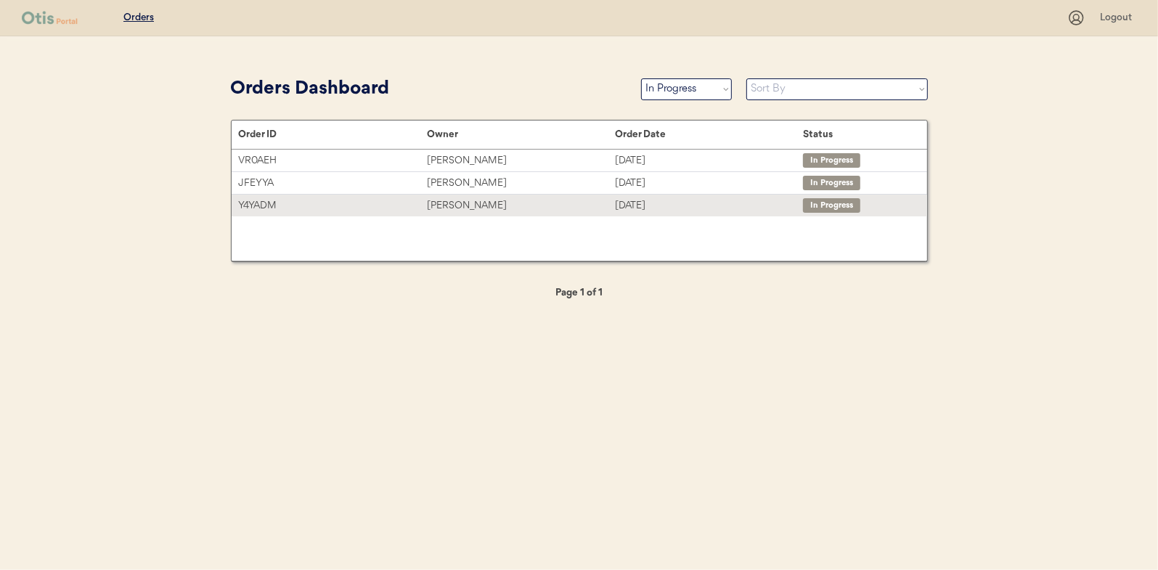
click at [455, 206] on div "[PERSON_NAME]" at bounding box center [521, 205] width 188 height 17
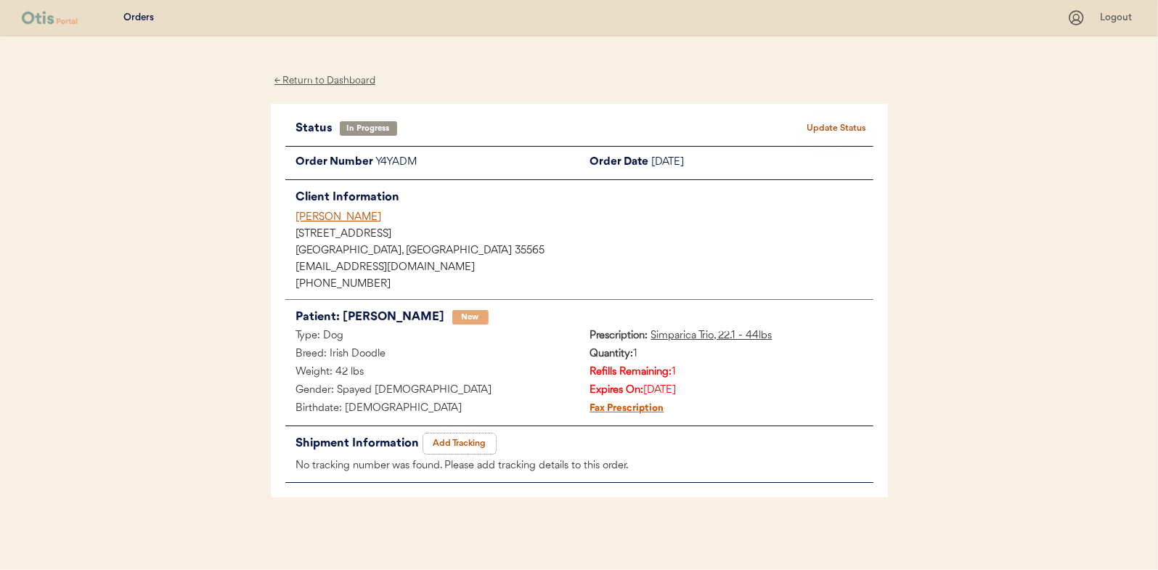
click at [470, 441] on button "Add Tracking" at bounding box center [459, 443] width 73 height 20
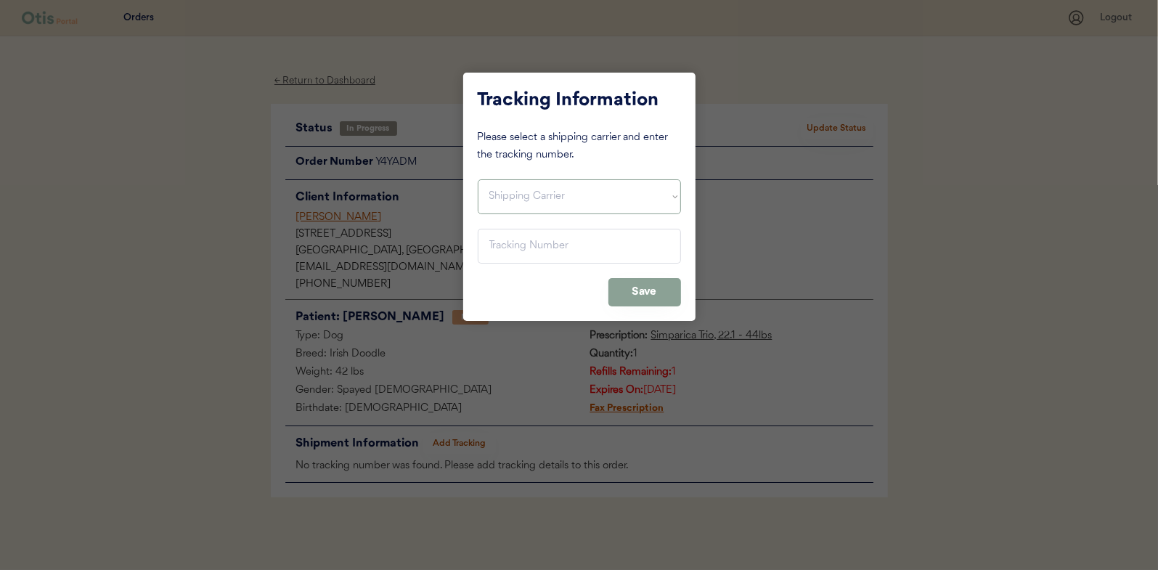
click at [499, 177] on div "Tracking Information Please select a shipping carrier and enter the tracking nu…" at bounding box center [579, 197] width 232 height 248
click at [498, 200] on select "Shipping Carrier FedEx FedEx Ground Economy UPS USPS" at bounding box center [579, 196] width 203 height 35
select select ""usps""
click at [478, 179] on select "Shipping Carrier FedEx FedEx Ground Economy UPS USPS" at bounding box center [579, 196] width 203 height 35
click at [497, 248] on input "input" at bounding box center [579, 246] width 203 height 35
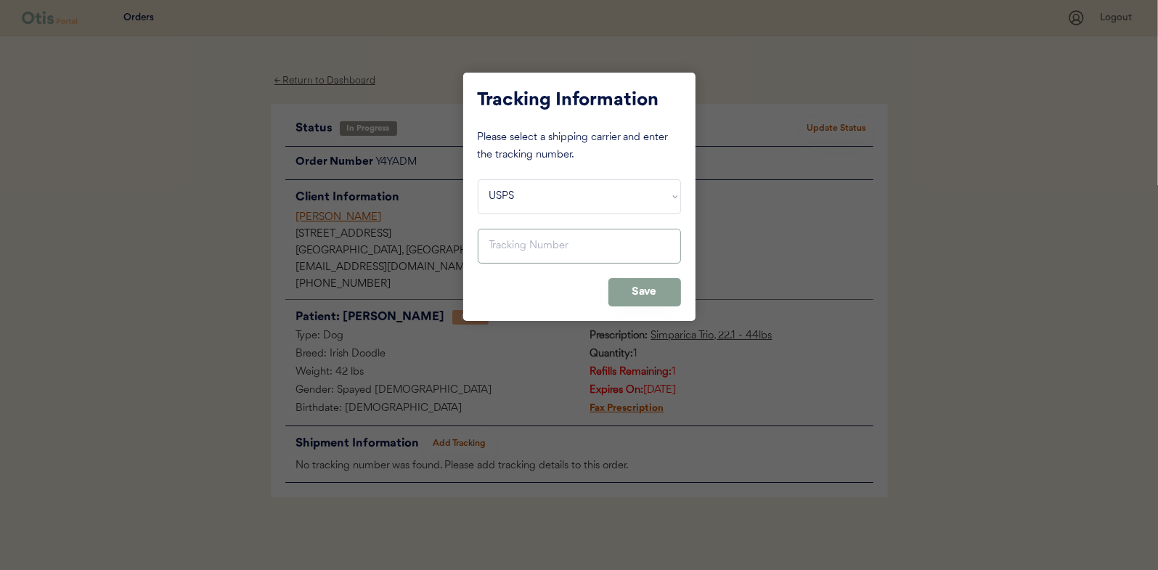
paste input "9400150105800038560669"
type input "9400150105800038560669"
click at [644, 295] on button "Save" at bounding box center [644, 292] width 73 height 28
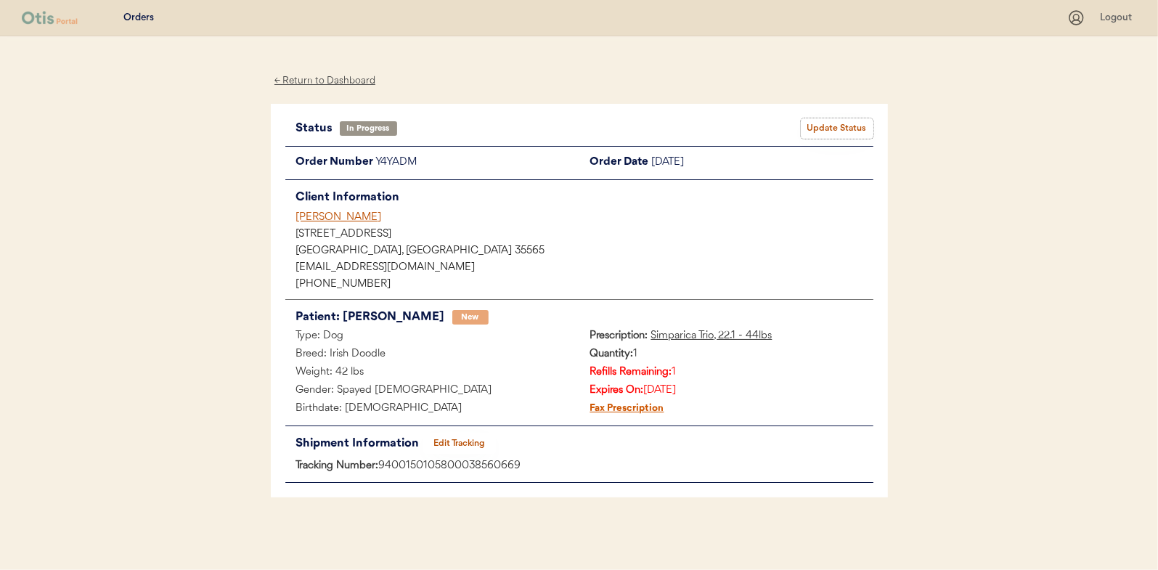
click at [857, 126] on button "Update Status" at bounding box center [837, 128] width 73 height 20
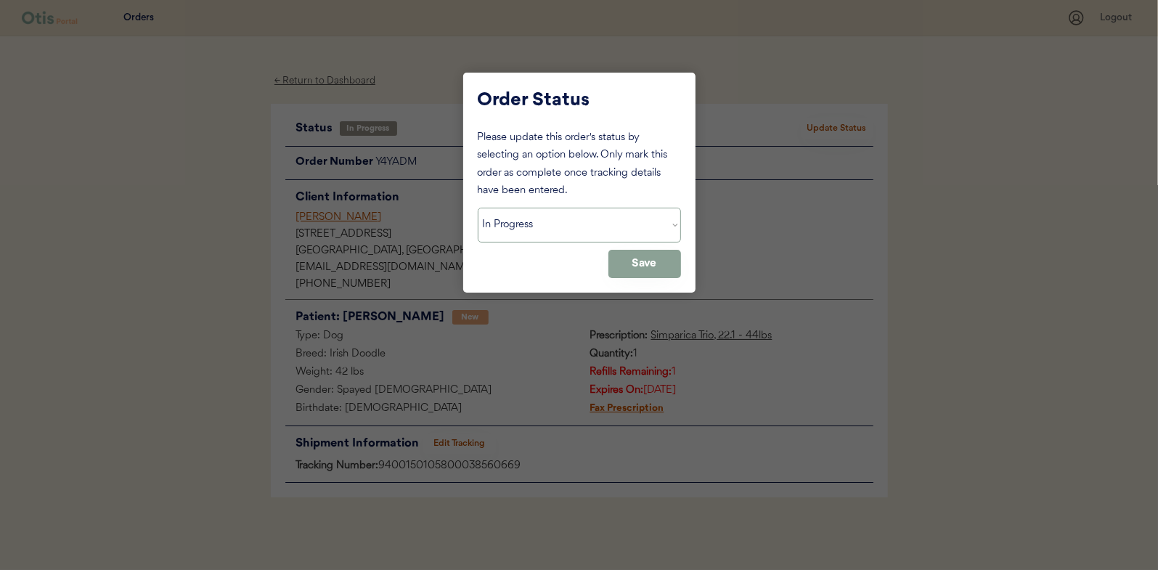
click at [509, 224] on select "Status On Hold New In Progress Complete Pending HW Consent Canceled" at bounding box center [579, 225] width 203 height 35
select select ""complete""
click at [478, 208] on select "Status On Hold New In Progress Complete Pending HW Consent Canceled" at bounding box center [579, 225] width 203 height 35
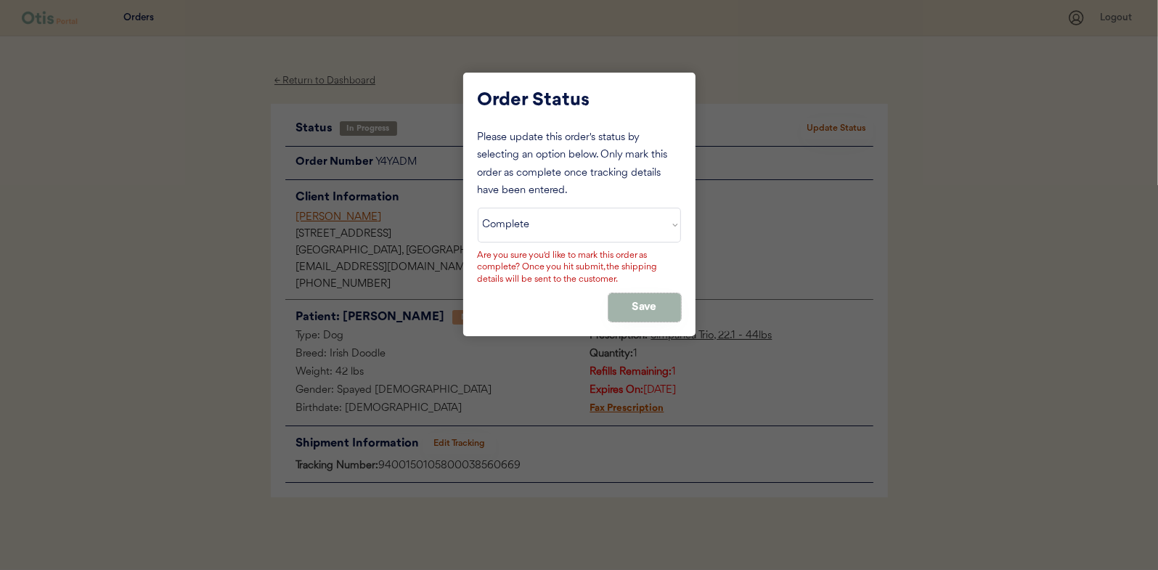
click at [642, 298] on button "Save" at bounding box center [644, 307] width 73 height 28
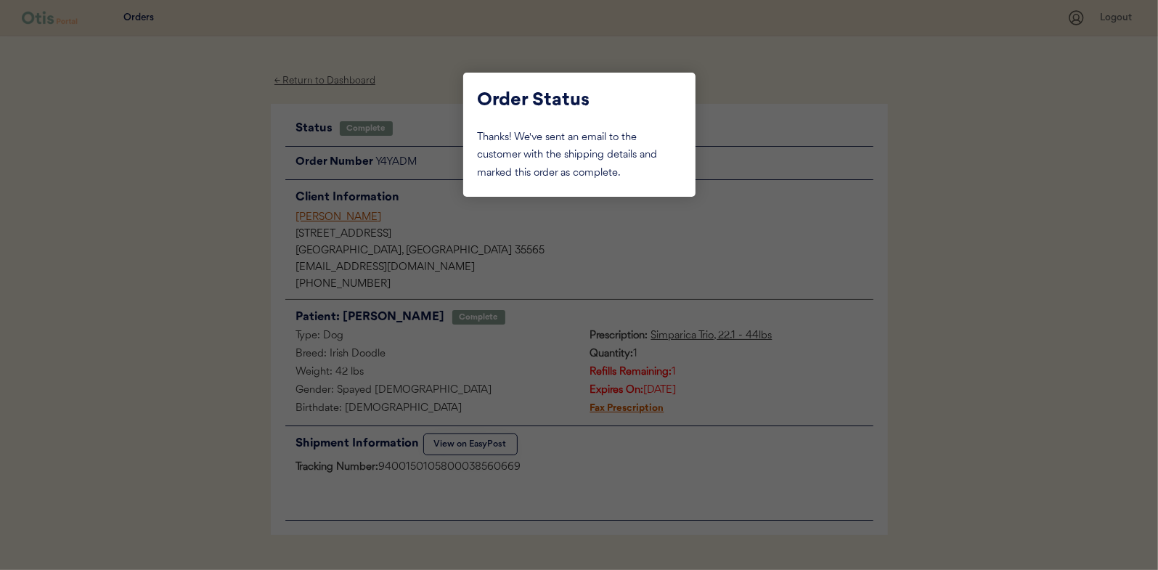
click at [187, 172] on div at bounding box center [579, 285] width 1158 height 570
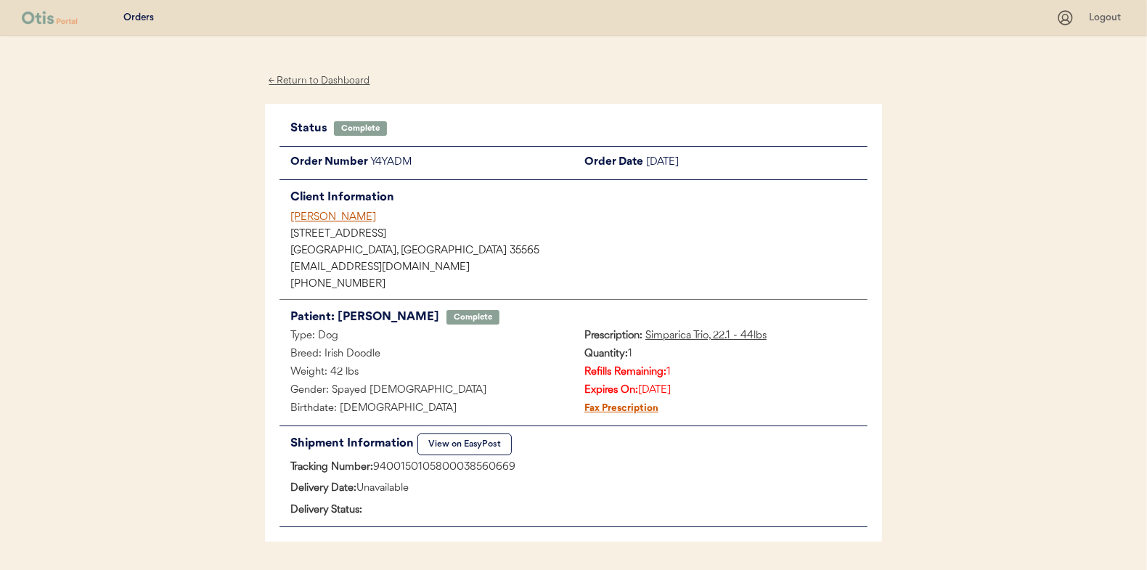
click at [292, 80] on div "← Return to Dashboard" at bounding box center [319, 81] width 109 height 17
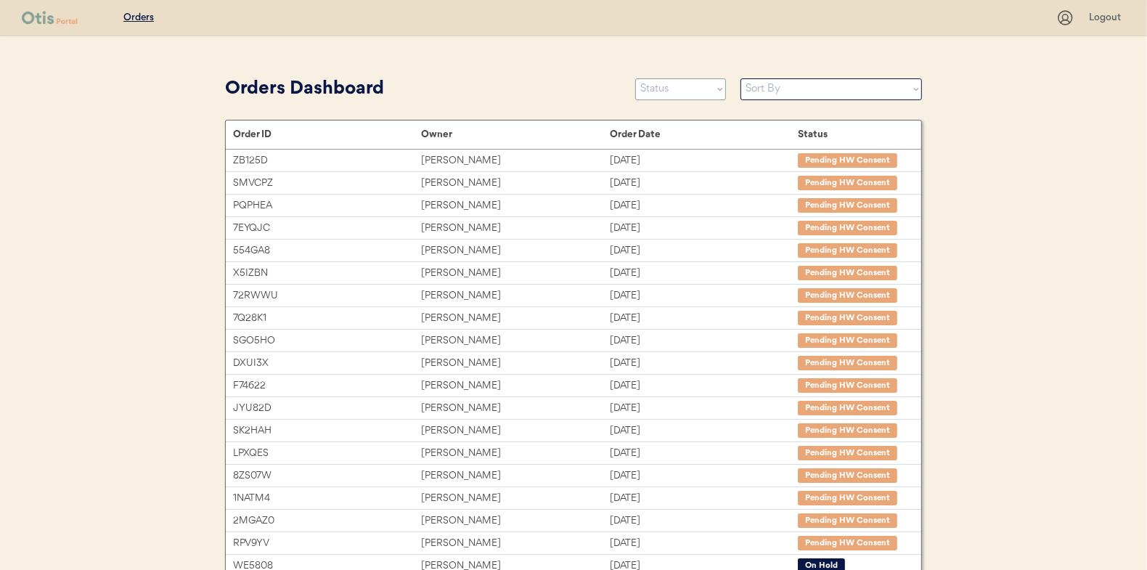
click at [681, 90] on select "Status On Hold New In Progress Complete Pending HW Consent Canceled" at bounding box center [680, 89] width 91 height 22
click at [635, 78] on select "Status On Hold New In Progress Complete Pending HW Consent Canceled" at bounding box center [680, 89] width 91 height 22
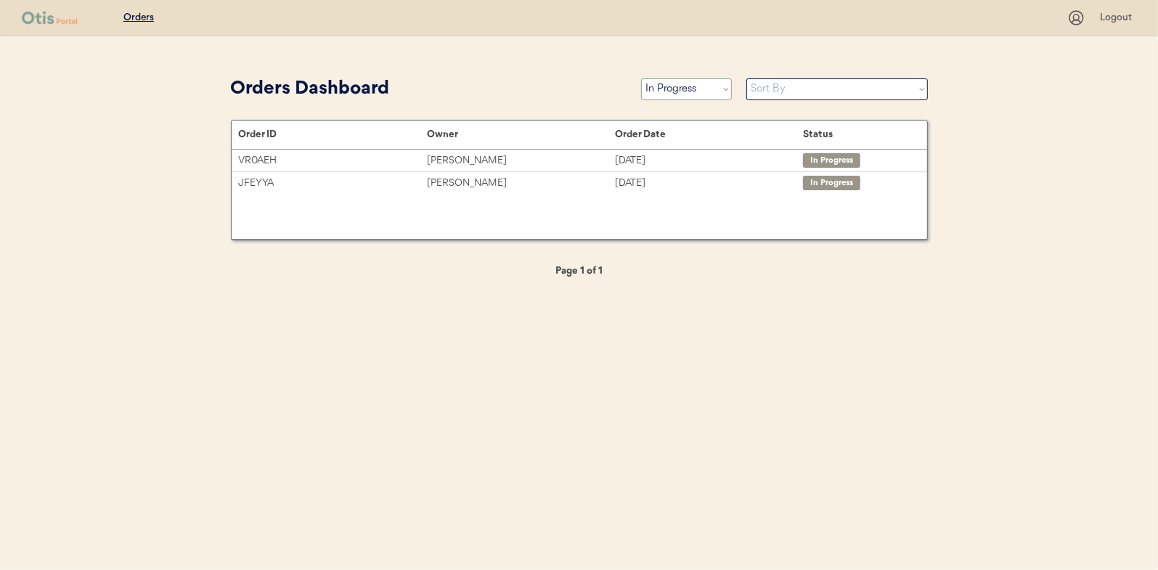
click at [667, 85] on select "Status On Hold New In Progress Complete Pending HW Consent Canceled" at bounding box center [686, 89] width 91 height 22
click at [641, 78] on select "Status On Hold New In Progress Complete Pending HW Consent Canceled" at bounding box center [686, 89] width 91 height 22
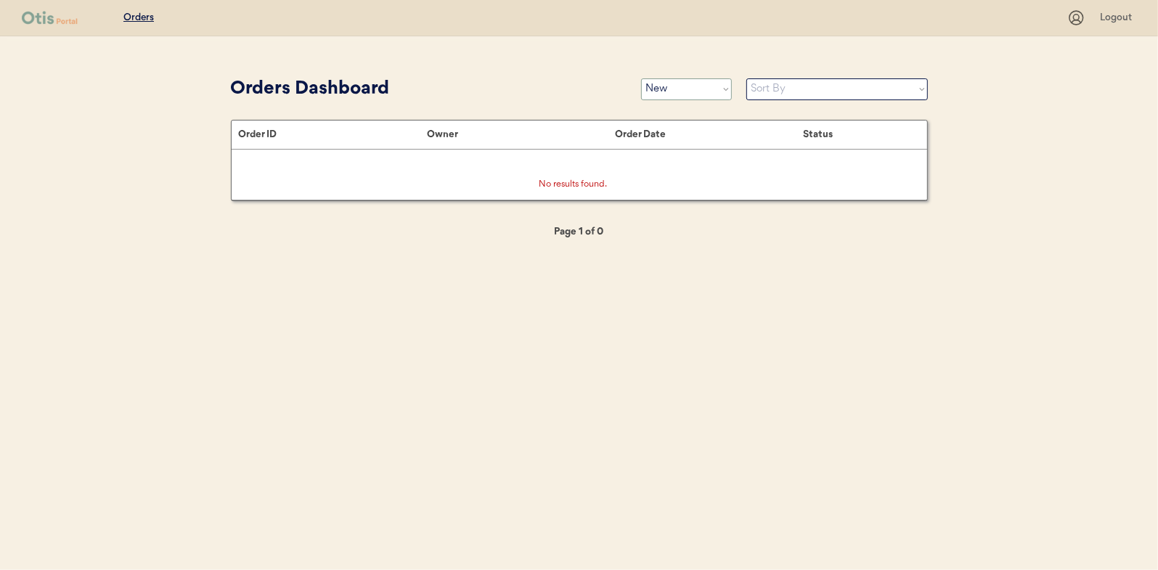
drag, startPoint x: 664, startPoint y: 78, endPoint x: 674, endPoint y: 76, distance: 10.4
click at [664, 78] on select "Status On Hold New In Progress Complete Pending HW Consent Canceled" at bounding box center [686, 89] width 91 height 22
select select ""in_progress""
click at [641, 78] on select "Status On Hold New In Progress Complete Pending HW Consent Canceled" at bounding box center [686, 89] width 91 height 22
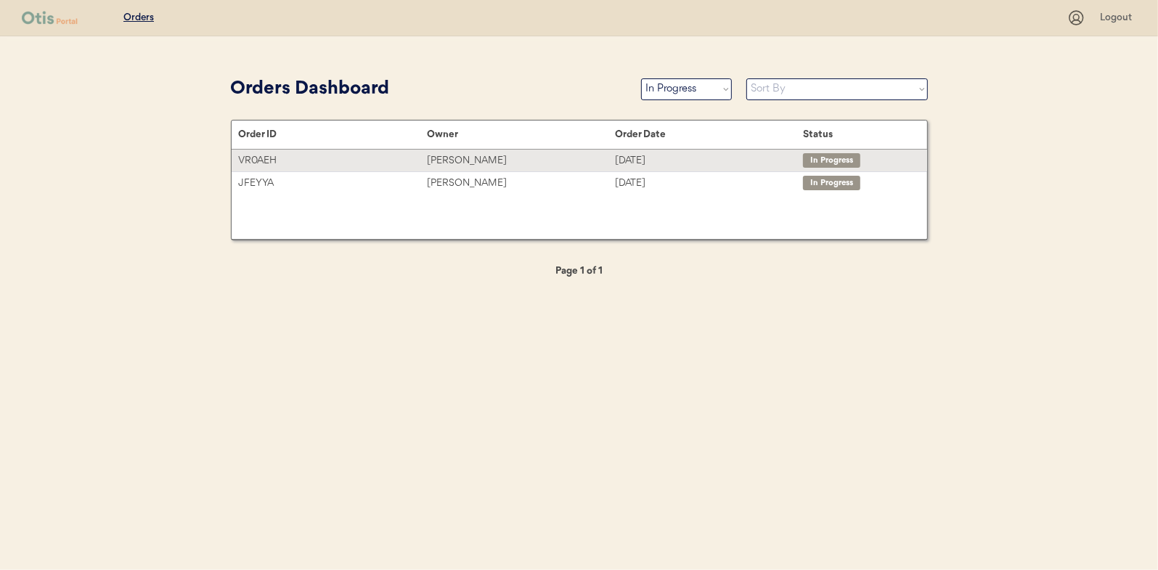
click at [473, 160] on div "[PERSON_NAME]" at bounding box center [521, 160] width 188 height 17
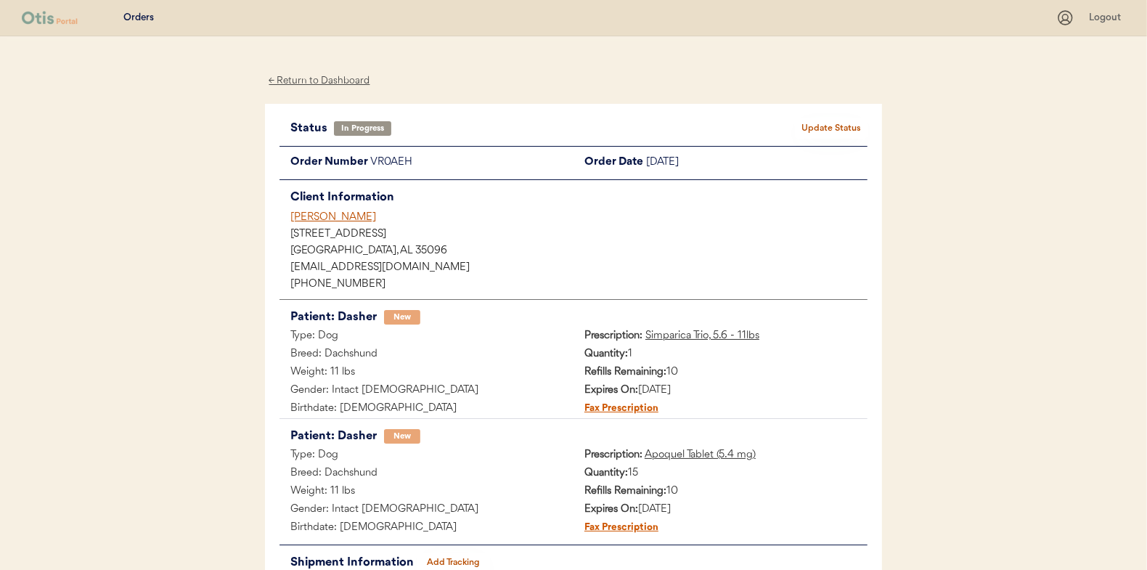
click at [335, 78] on div "← Return to Dashboard" at bounding box center [319, 81] width 109 height 17
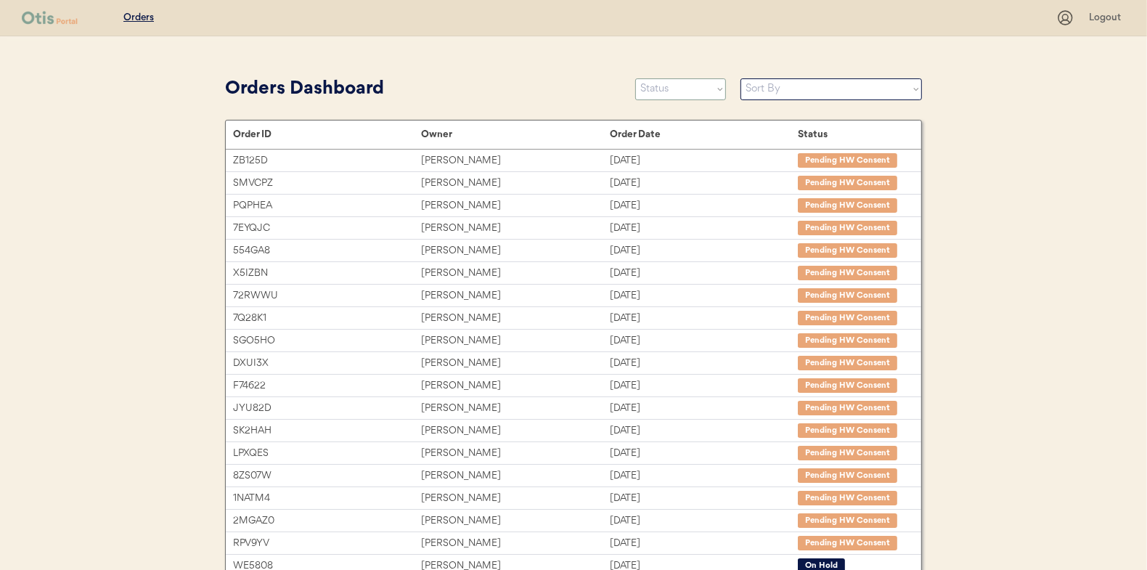
click at [714, 95] on select "Status On Hold New In Progress Complete Pending HW Consent Canceled" at bounding box center [680, 89] width 91 height 22
click at [635, 78] on select "Status On Hold New In Progress Complete Pending HW Consent Canceled" at bounding box center [680, 89] width 91 height 22
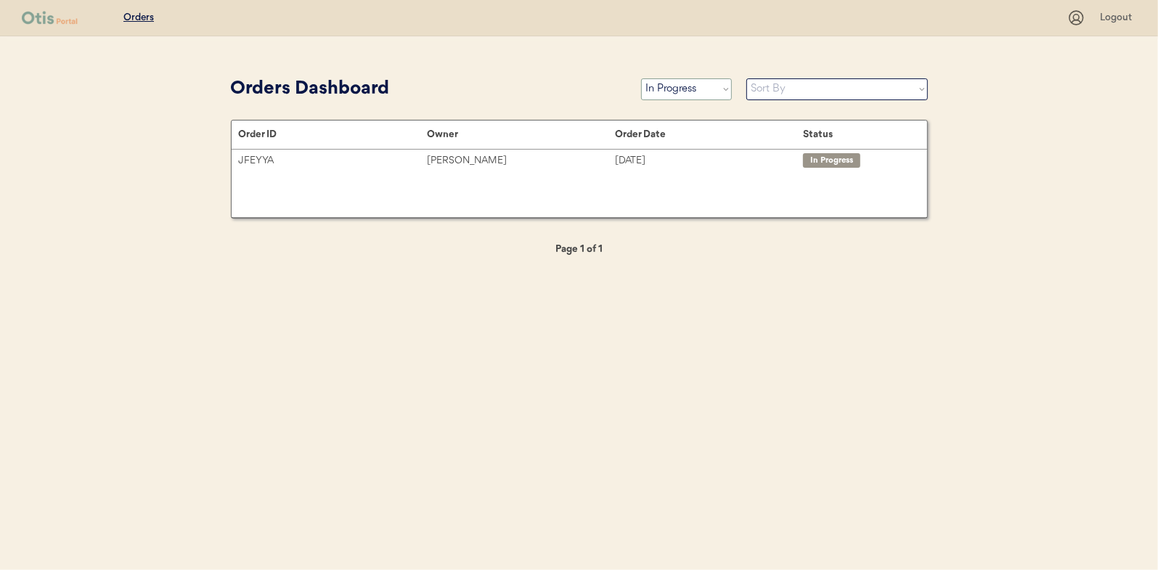
click at [671, 91] on select "Status On Hold New In Progress Complete Pending HW Consent Canceled" at bounding box center [686, 89] width 91 height 22
click at [641, 78] on select "Status On Hold New In Progress Complete Pending HW Consent Canceled" at bounding box center [686, 89] width 91 height 22
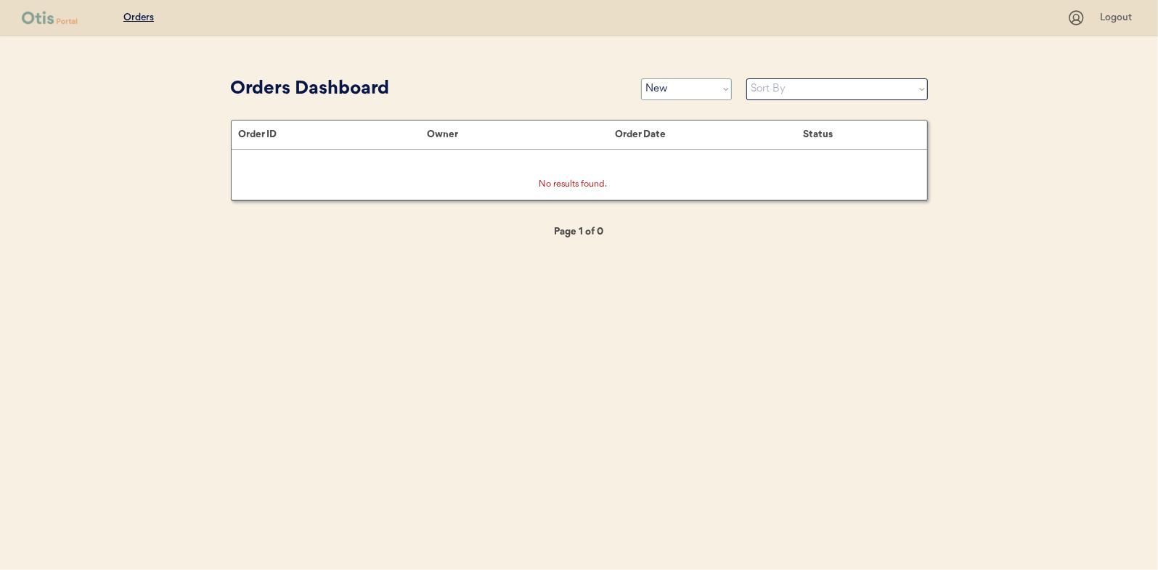
drag, startPoint x: 678, startPoint y: 86, endPoint x: 674, endPoint y: 99, distance: 13.6
click at [678, 86] on select "Status On Hold New In Progress Complete Pending HW Consent Canceled" at bounding box center [686, 89] width 91 height 22
select select ""in_progress""
click at [641, 78] on select "Status On Hold New In Progress Complete Pending HW Consent Canceled" at bounding box center [686, 89] width 91 height 22
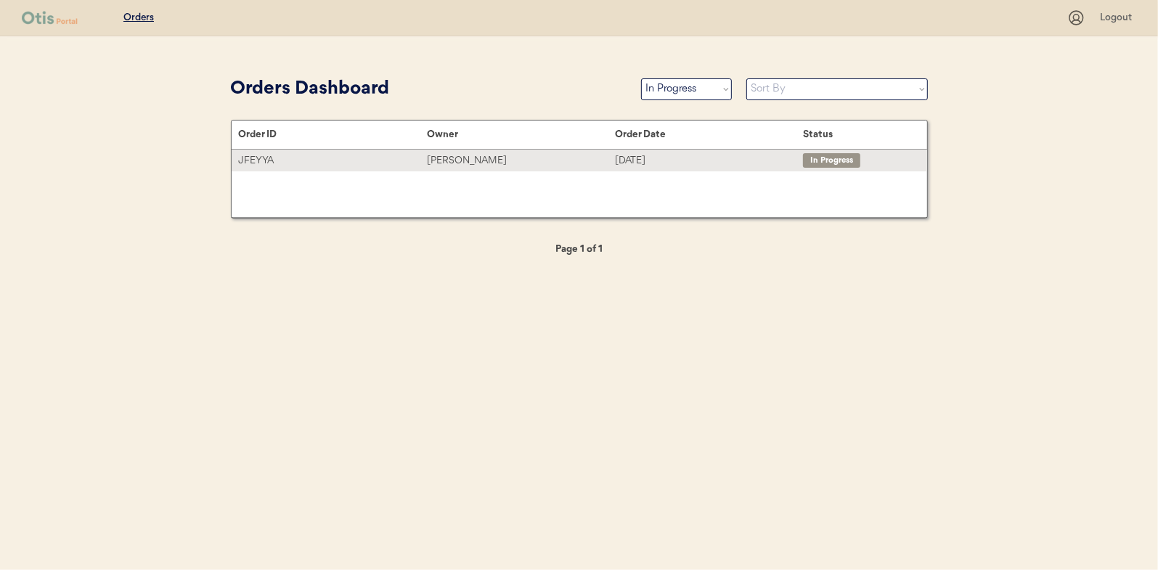
click at [446, 160] on div "[PERSON_NAME]" at bounding box center [521, 160] width 188 height 17
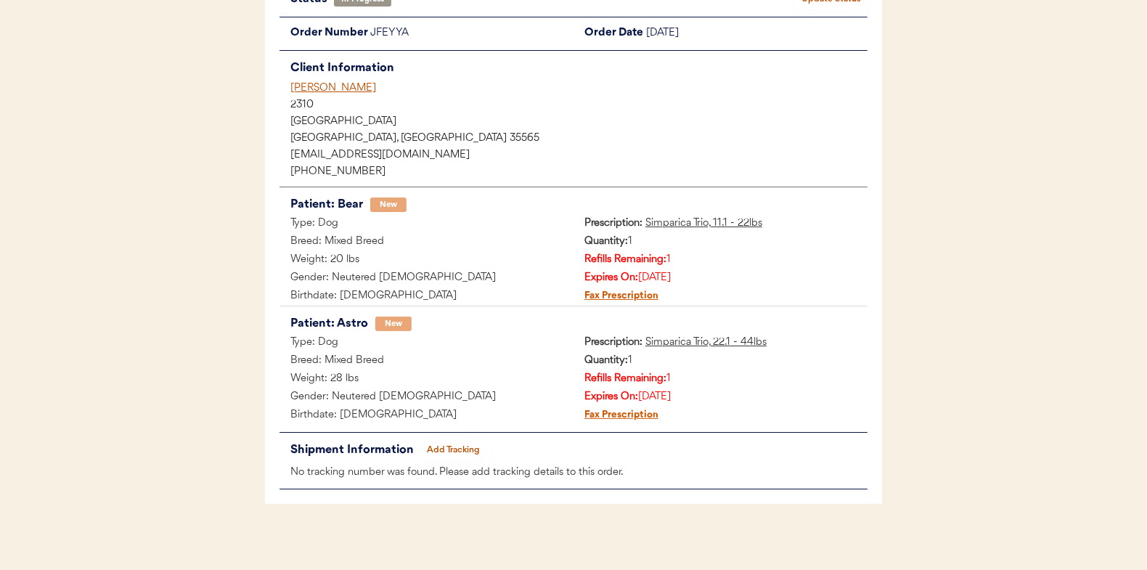
scroll to position [135, 0]
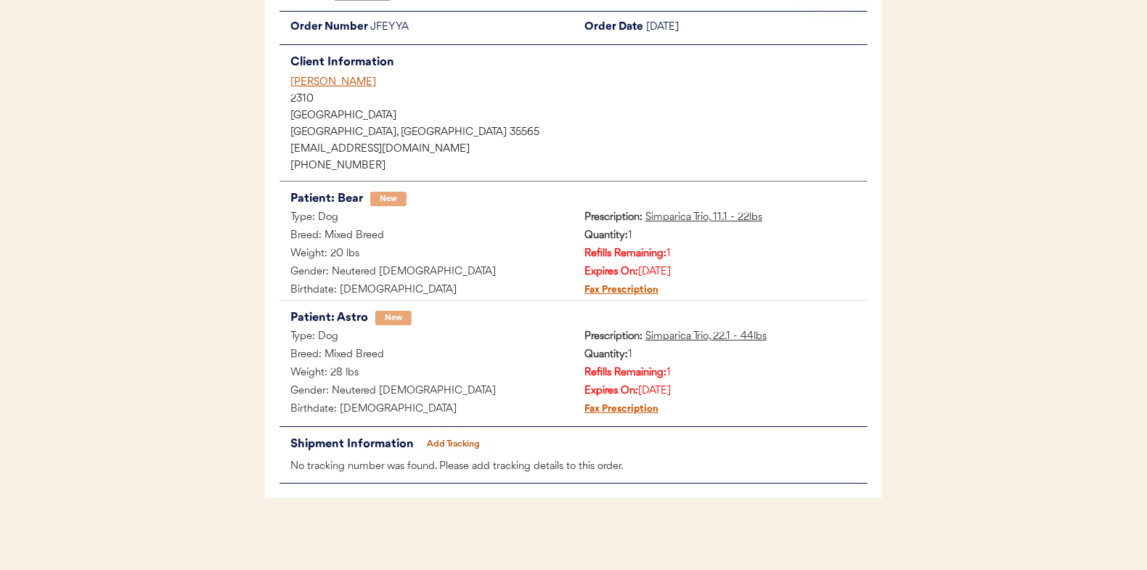
click at [466, 444] on button "Add Tracking" at bounding box center [453, 444] width 73 height 20
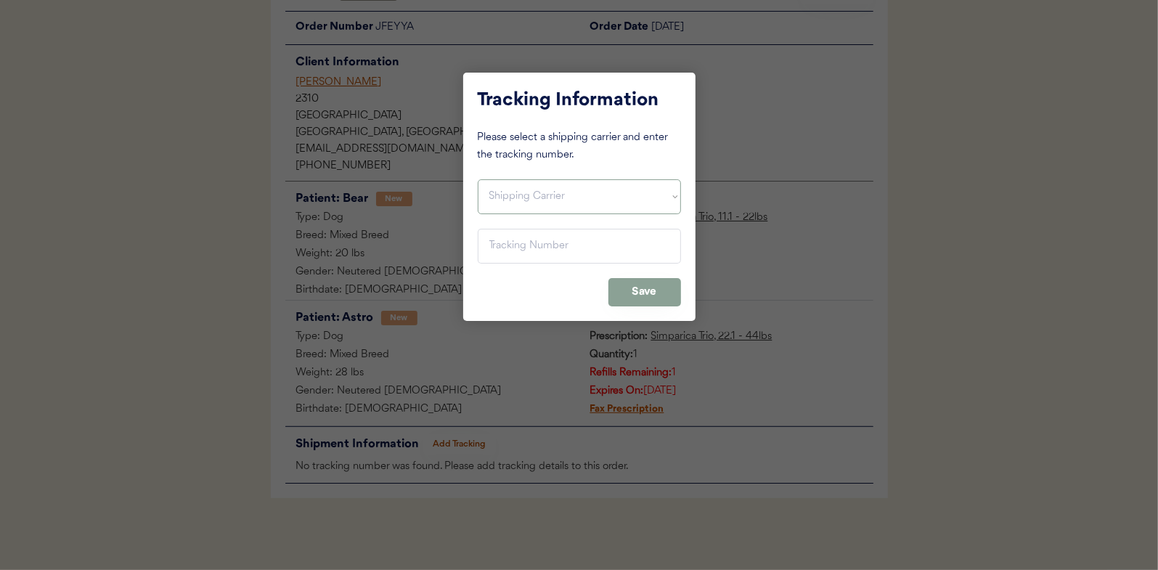
click at [512, 192] on select "Shipping Carrier FedEx FedEx Ground Economy UPS USPS" at bounding box center [579, 196] width 203 height 35
select select ""usps""
click at [478, 179] on select "Shipping Carrier FedEx FedEx Ground Economy UPS USPS" at bounding box center [579, 196] width 203 height 35
click at [504, 230] on input "input" at bounding box center [579, 246] width 203 height 35
paste input "9400150105497038844013"
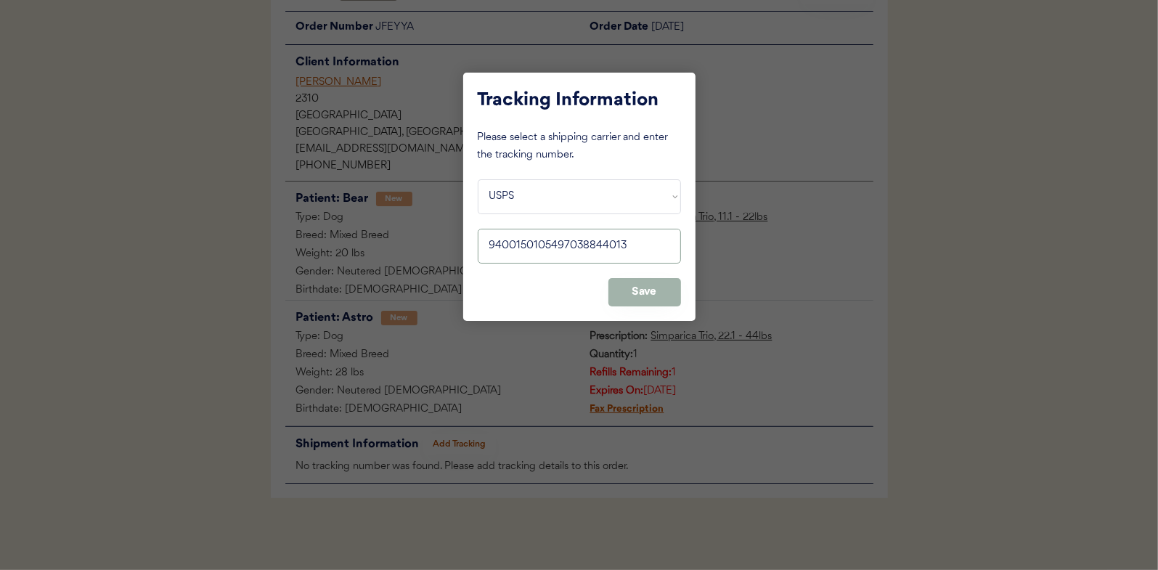
type input "9400150105497038844013"
click at [640, 291] on button "Save" at bounding box center [644, 292] width 73 height 28
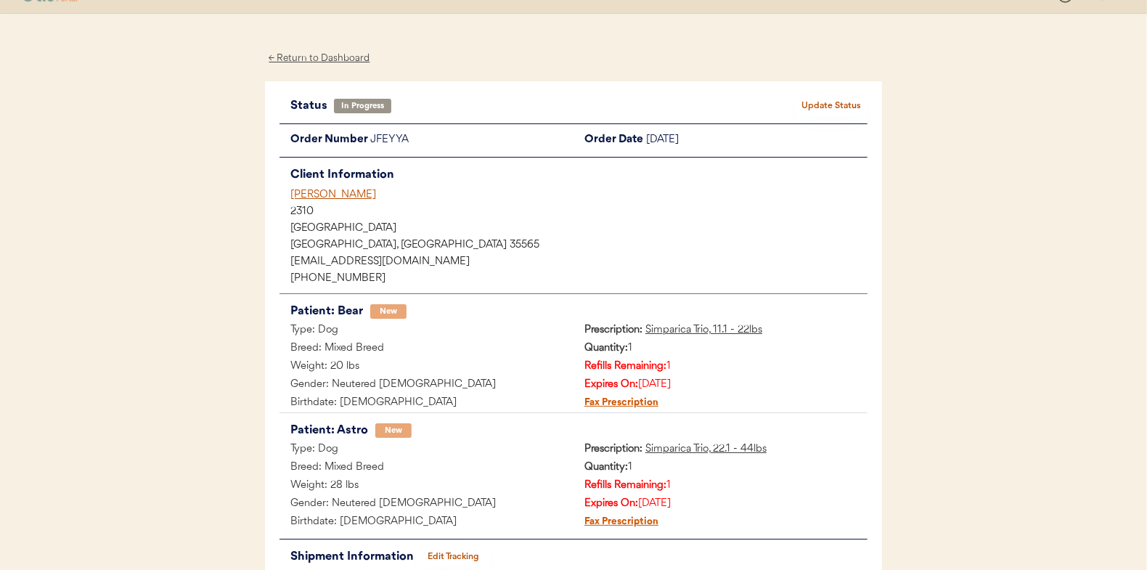
scroll to position [0, 0]
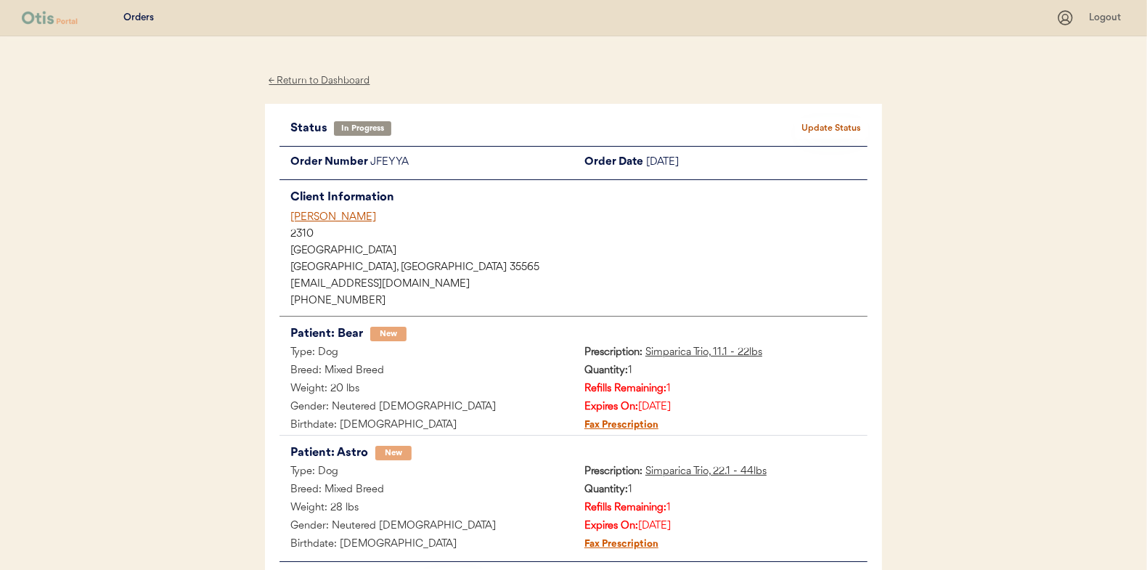
click at [836, 120] on button "Update Status" at bounding box center [831, 128] width 73 height 20
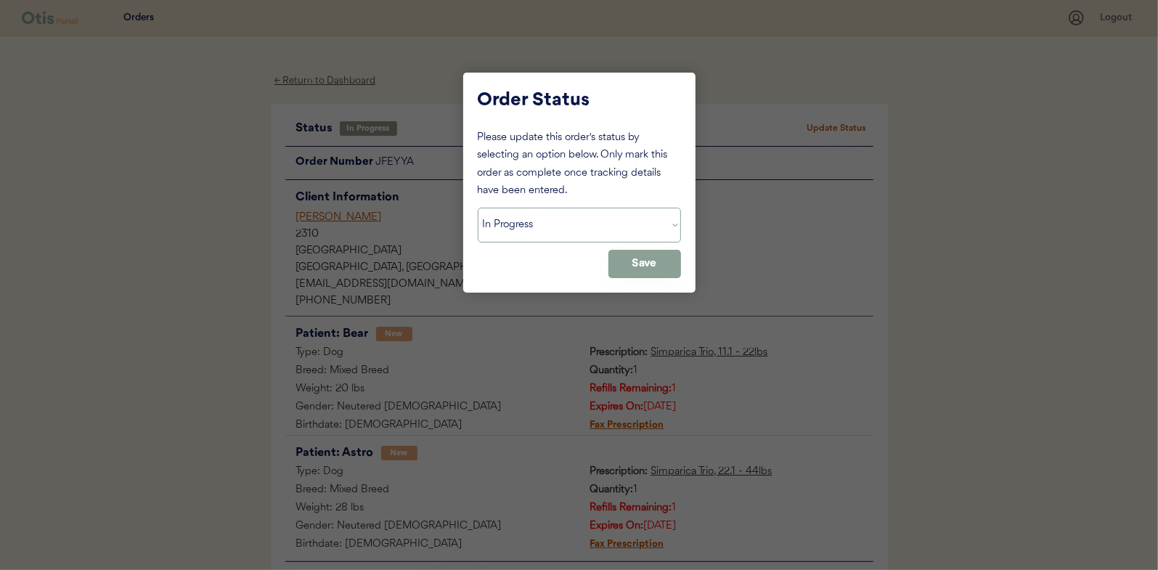
click at [512, 221] on select "Status On Hold New In Progress Complete Pending HW Consent Canceled" at bounding box center [579, 225] width 203 height 35
select select ""complete""
click at [478, 208] on select "Status On Hold New In Progress Complete Pending HW Consent Canceled" at bounding box center [579, 225] width 203 height 35
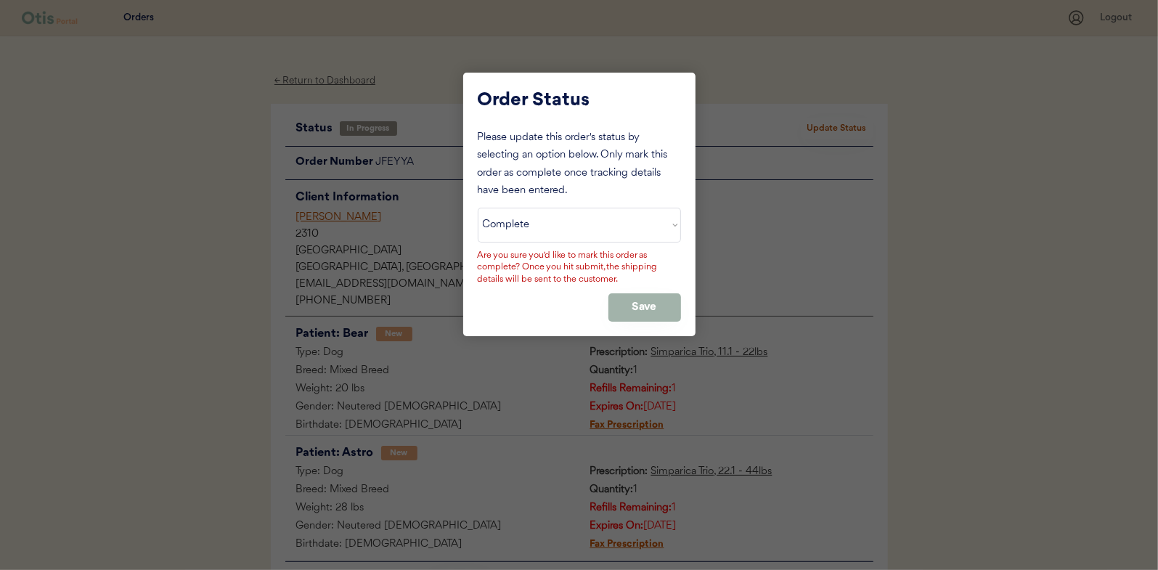
click at [630, 311] on button "Save" at bounding box center [644, 307] width 73 height 28
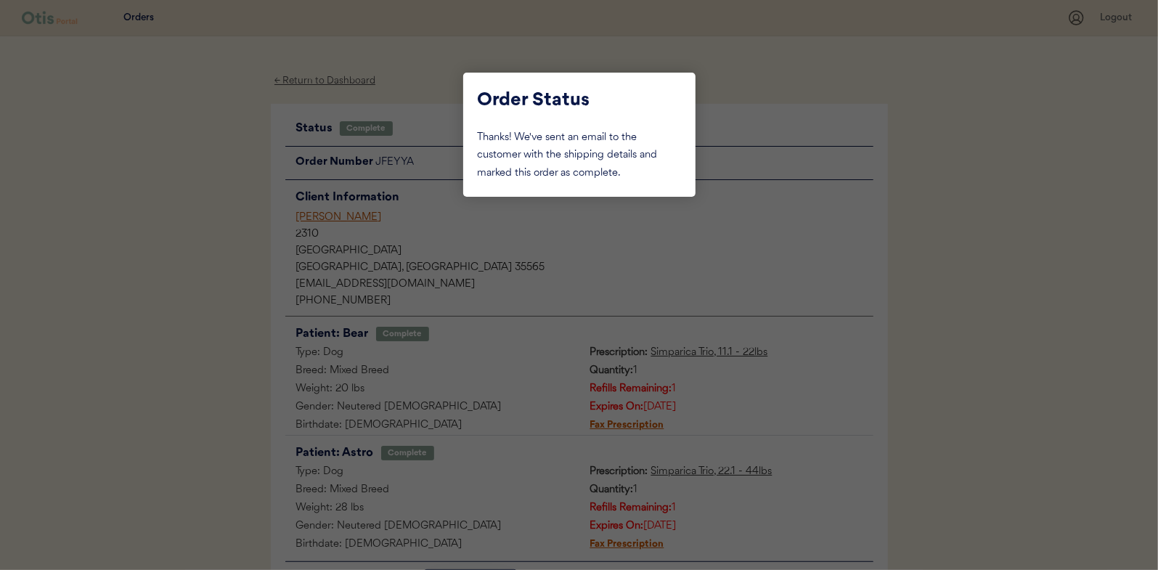
click at [181, 206] on div at bounding box center [579, 285] width 1158 height 570
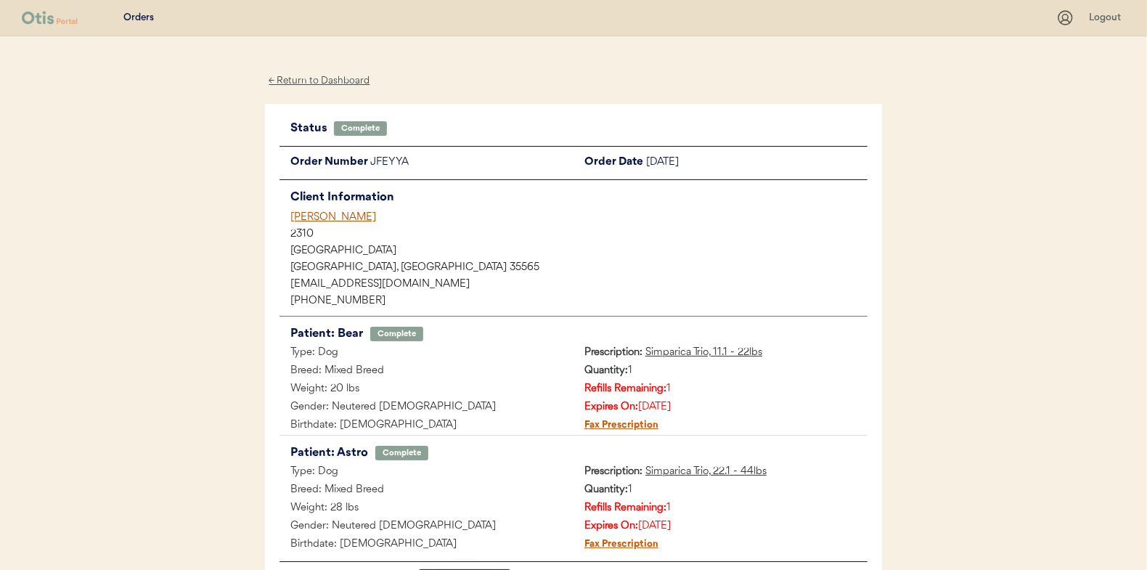
click at [321, 79] on div "← Return to Dashboard" at bounding box center [319, 81] width 109 height 17
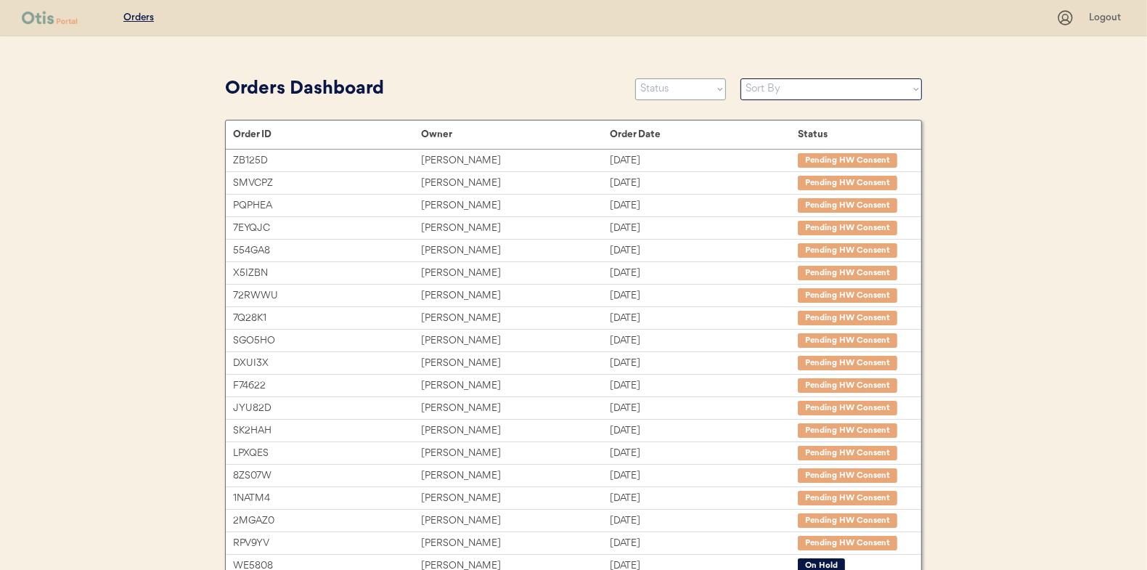
click at [698, 95] on select "Status On Hold New In Progress Complete Pending HW Consent Canceled" at bounding box center [680, 89] width 91 height 22
select select ""new""
click at [635, 78] on select "Status On Hold New In Progress Complete Pending HW Consent Canceled" at bounding box center [680, 89] width 91 height 22
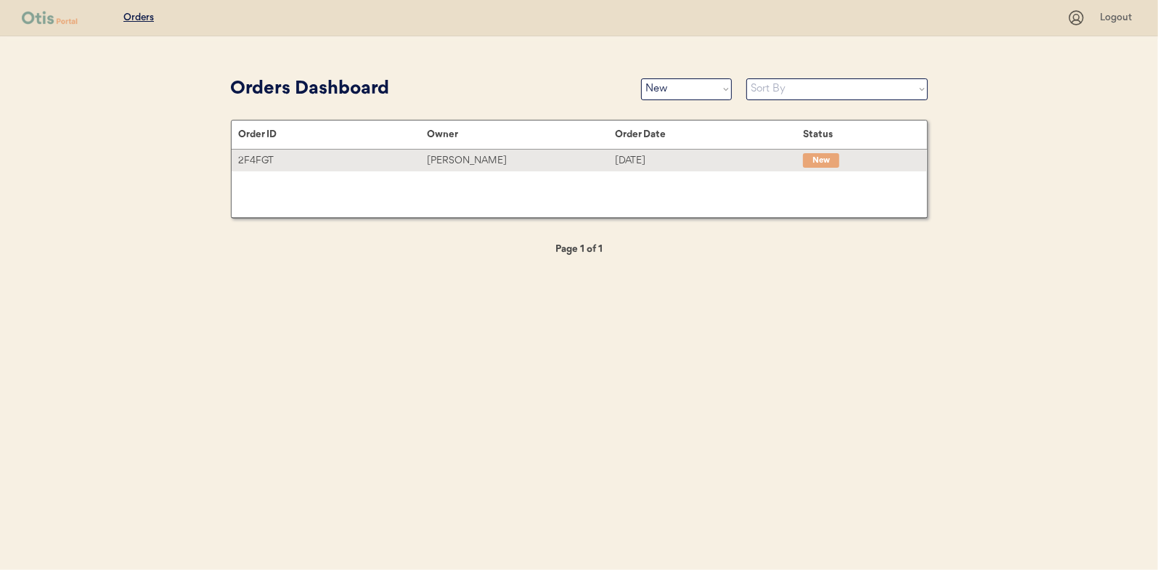
click at [472, 153] on div "Tiffany Mitterlehner" at bounding box center [521, 160] width 188 height 17
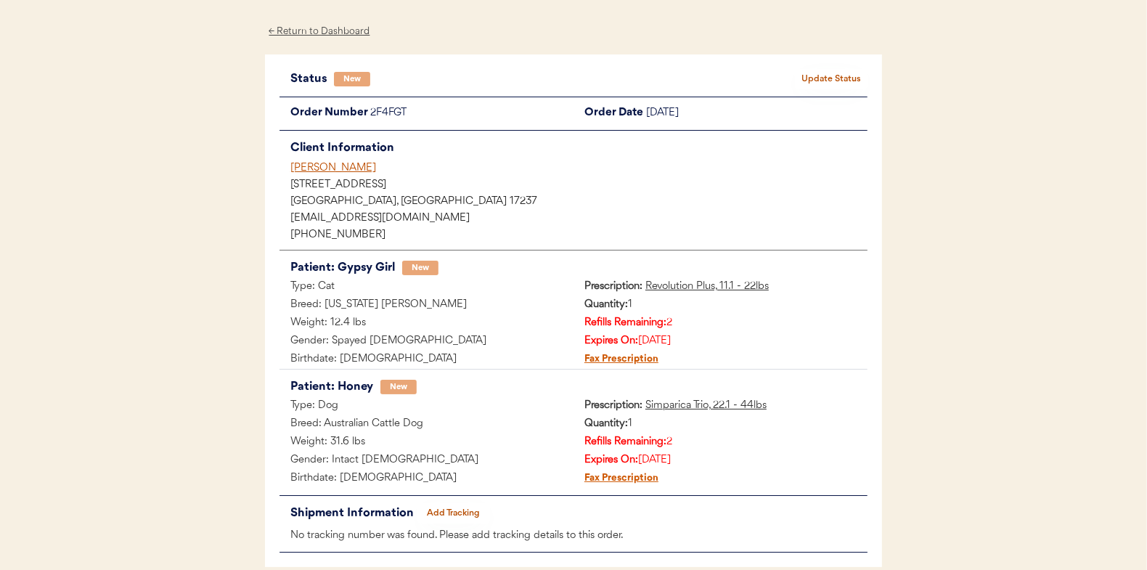
scroll to position [73, 0]
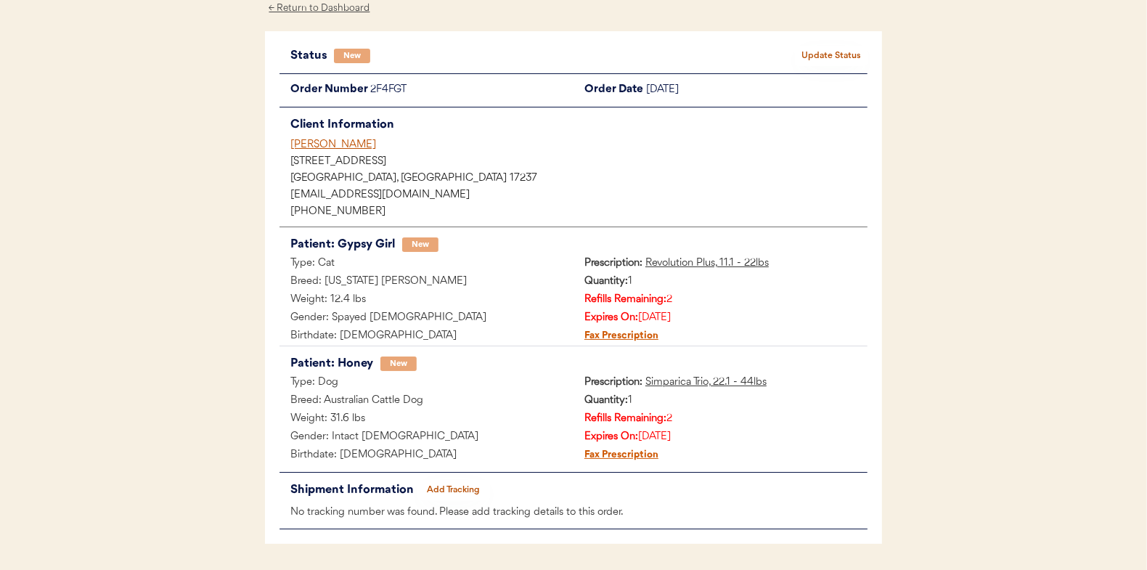
click at [835, 49] on button "Update Status" at bounding box center [831, 56] width 73 height 20
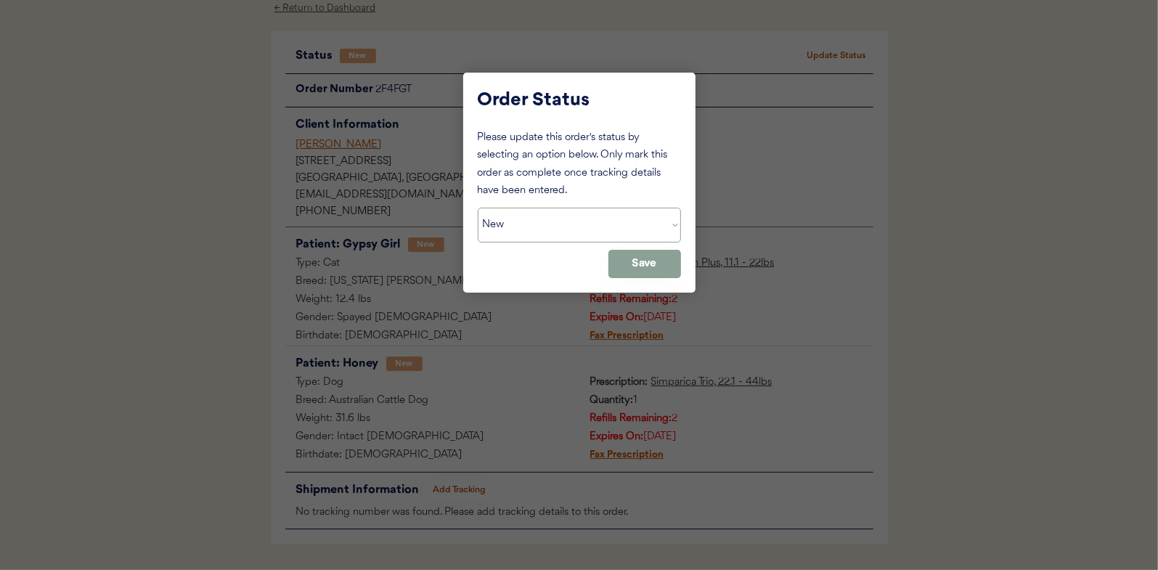
click at [498, 216] on select "Status On Hold New In Progress Complete Pending HW Consent Canceled" at bounding box center [579, 225] width 203 height 35
select select ""in_progress""
click at [478, 208] on select "Status On Hold New In Progress Complete Pending HW Consent Canceled" at bounding box center [579, 225] width 203 height 35
click at [651, 262] on button "Save" at bounding box center [644, 264] width 73 height 28
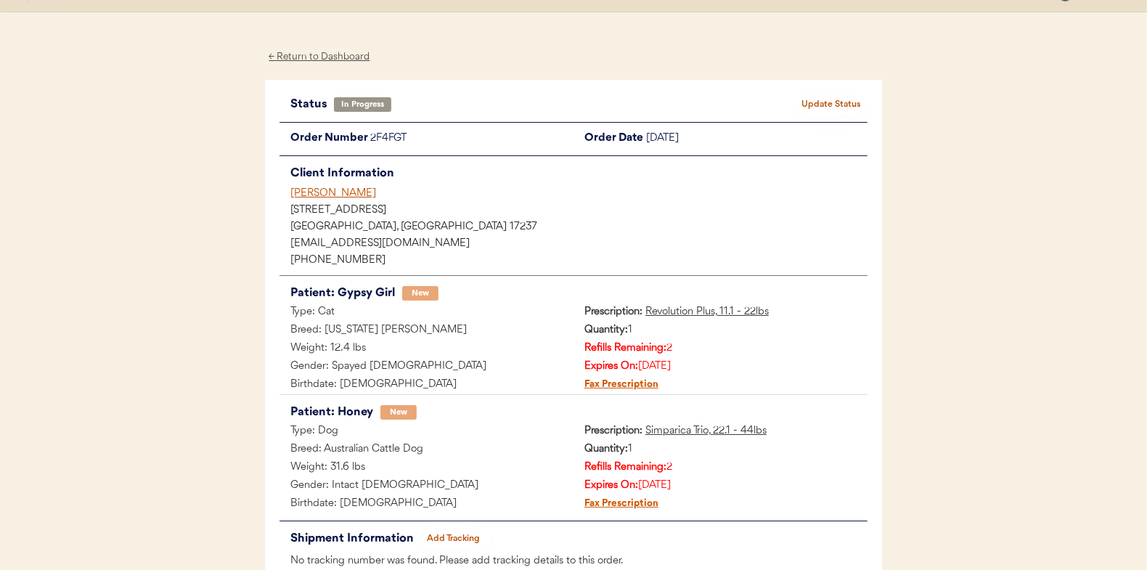
scroll to position [0, 0]
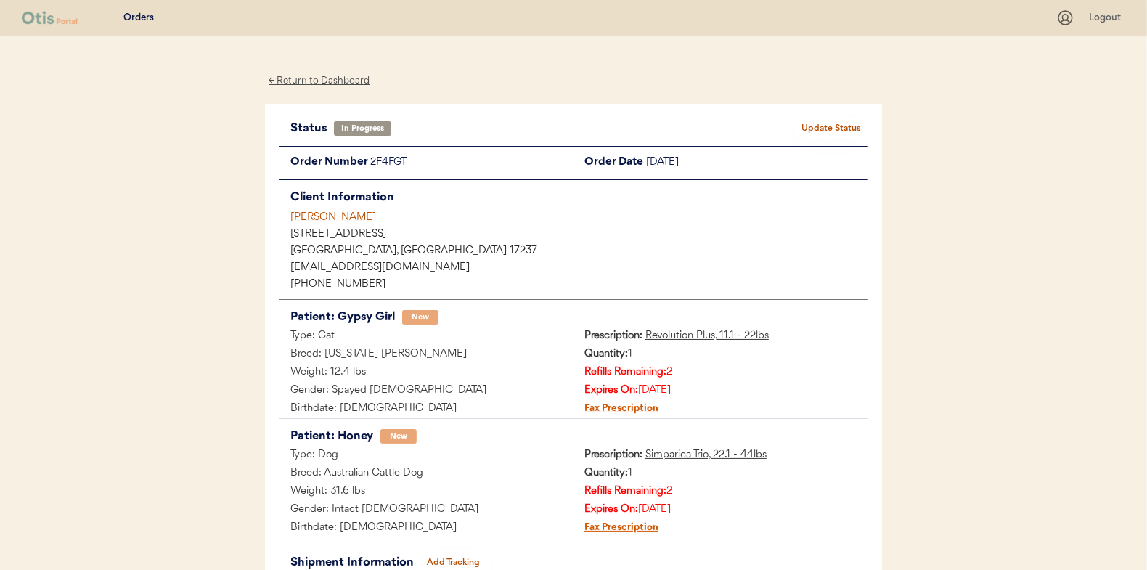
click at [321, 76] on div "← Return to Dashboard" at bounding box center [319, 81] width 109 height 17
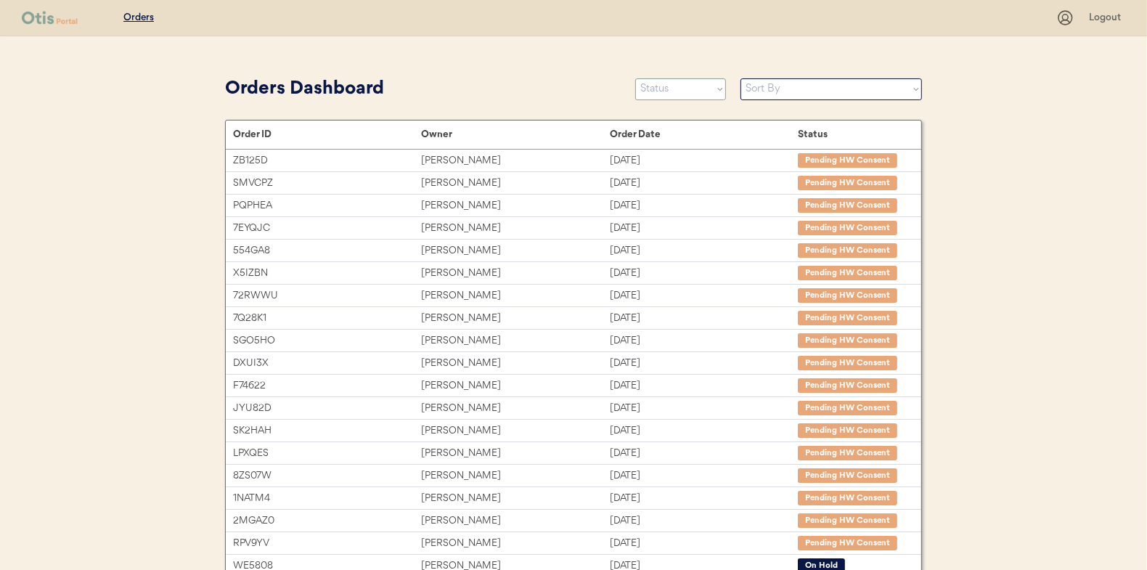
click at [661, 89] on select "Status On Hold New In Progress Complete Pending HW Consent Canceled" at bounding box center [680, 89] width 91 height 22
select select ""new""
click at [635, 78] on select "Status On Hold New In Progress Complete Pending HW Consent Canceled" at bounding box center [680, 89] width 91 height 22
